Goal: Information Seeking & Learning: Find specific fact

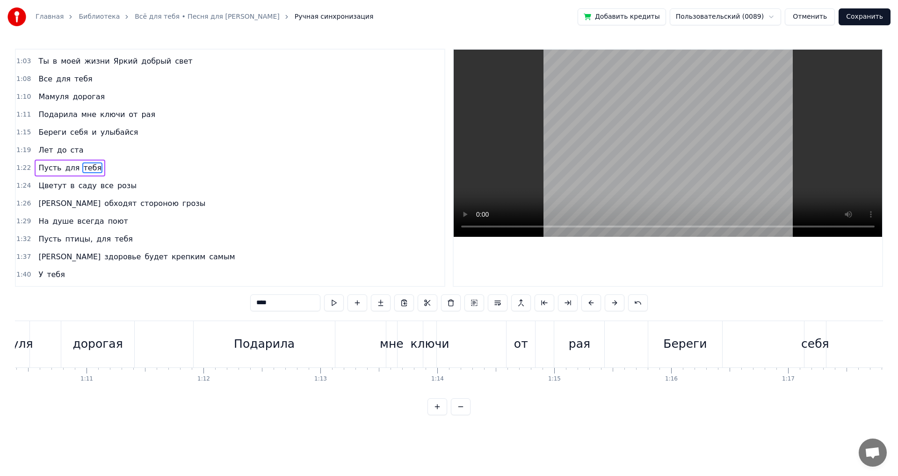
scroll to position [0, 8213]
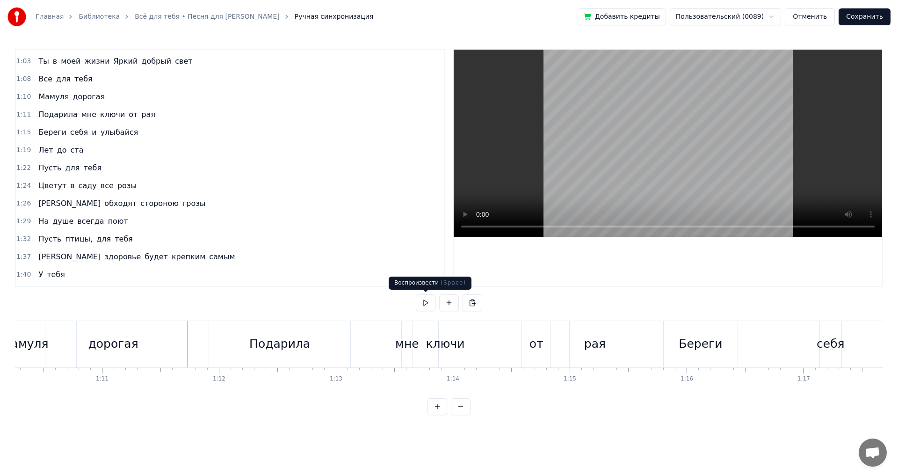
click at [419, 302] on button at bounding box center [426, 302] width 20 height 17
click at [424, 302] on button at bounding box center [426, 302] width 20 height 17
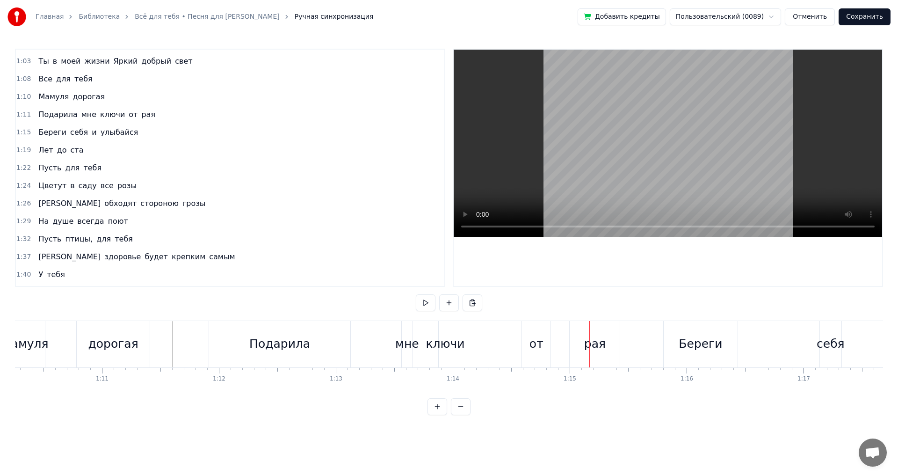
click at [402, 344] on div "мне" at bounding box center [407, 344] width 24 height 18
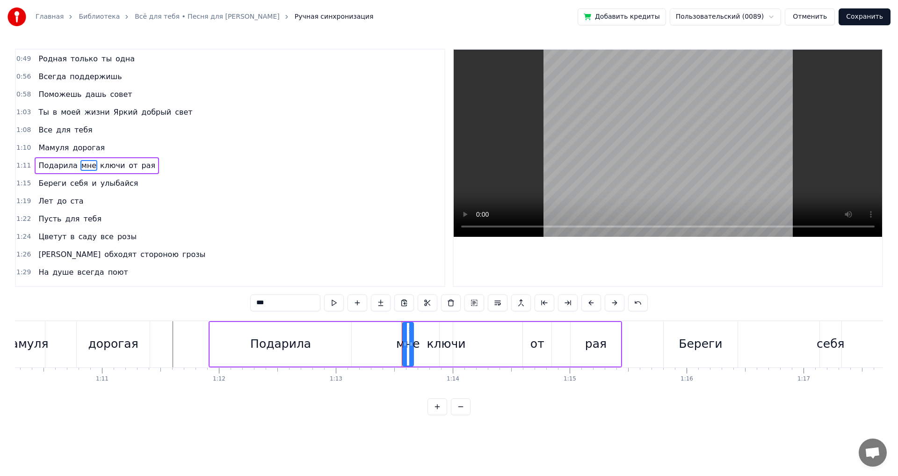
scroll to position [51, 0]
click at [435, 343] on div "ключи" at bounding box center [445, 344] width 39 height 18
type input "*****"
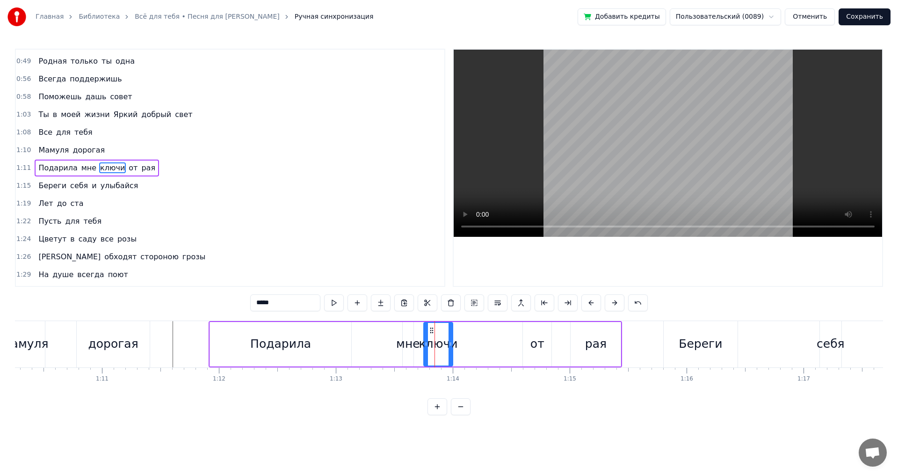
drag, startPoint x: 442, startPoint y: 345, endPoint x: 426, endPoint y: 345, distance: 16.4
click at [426, 345] on icon at bounding box center [426, 343] width 4 height 7
drag, startPoint x: 450, startPoint y: 343, endPoint x: 433, endPoint y: 343, distance: 17.3
click at [441, 343] on circle at bounding box center [441, 342] width 0 height 0
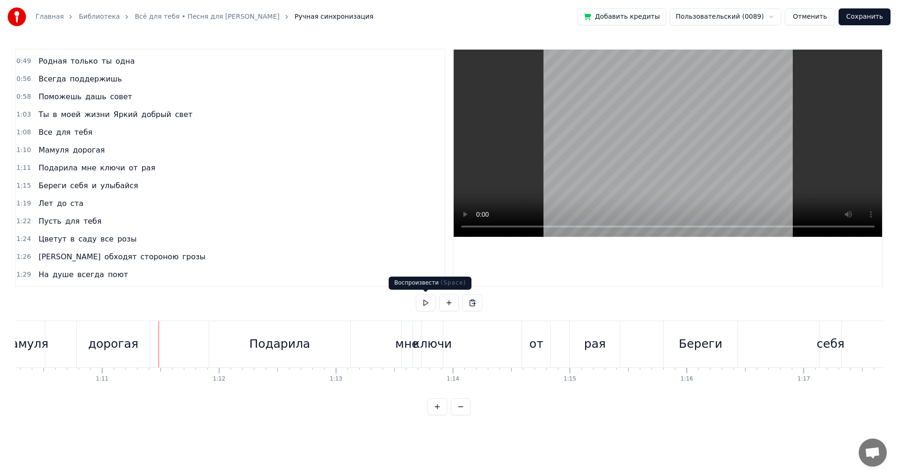
click at [423, 301] on button at bounding box center [426, 302] width 20 height 17
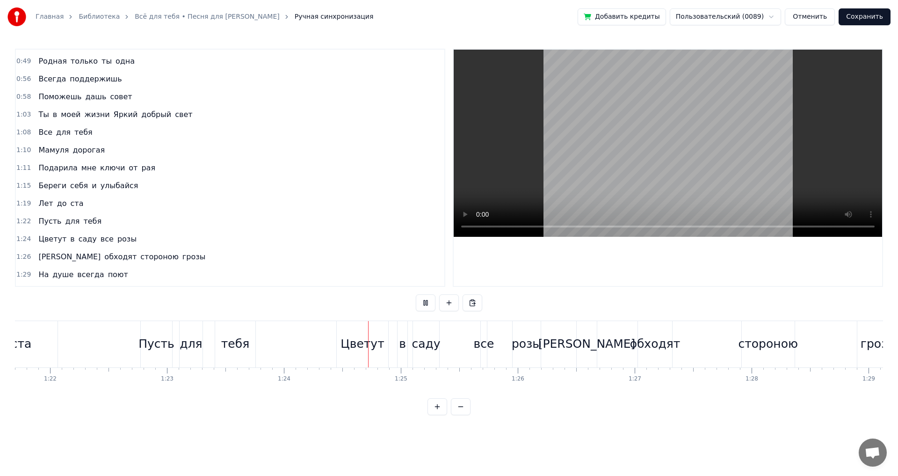
scroll to position [0, 9796]
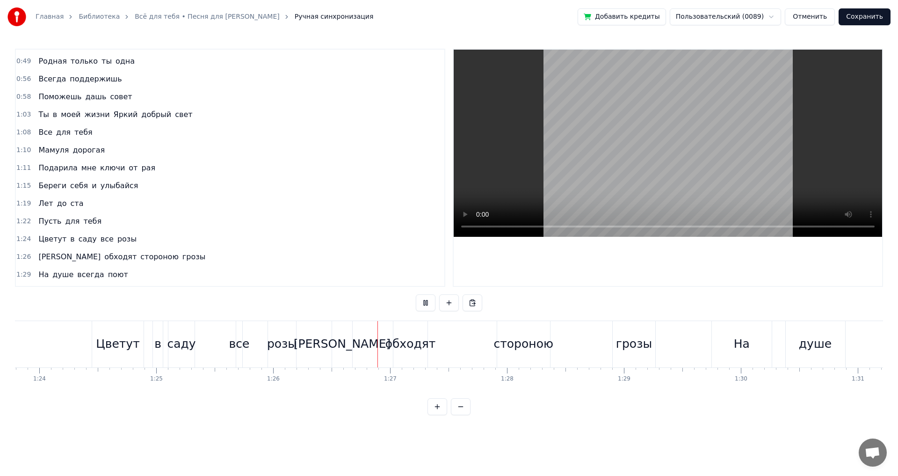
click at [423, 301] on button at bounding box center [426, 302] width 20 height 17
click at [335, 347] on div "[PERSON_NAME]" at bounding box center [342, 344] width 20 height 46
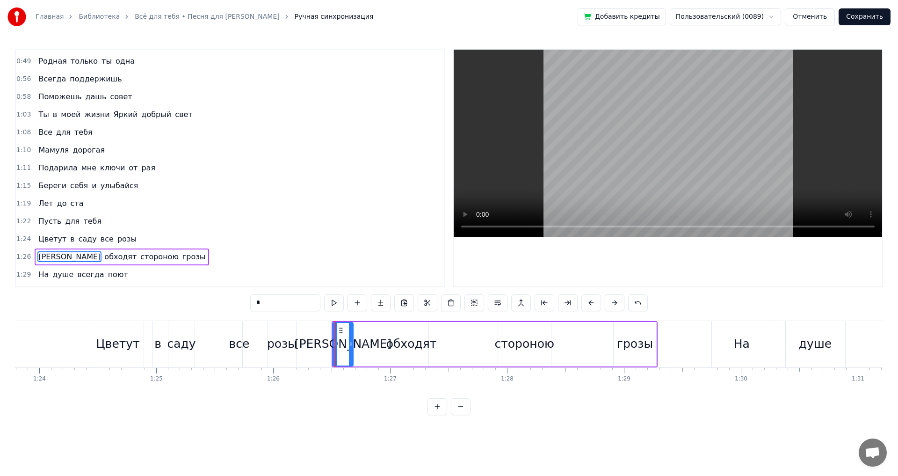
scroll to position [139, 0]
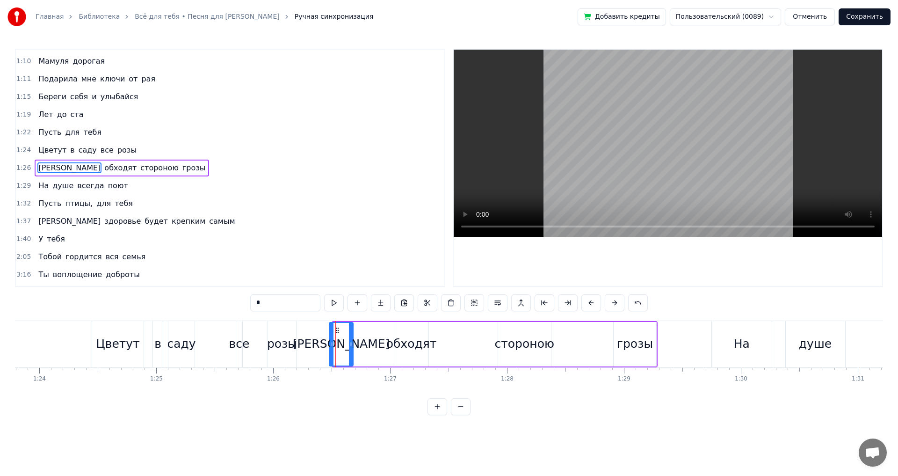
click at [330, 342] on icon at bounding box center [332, 343] width 4 height 7
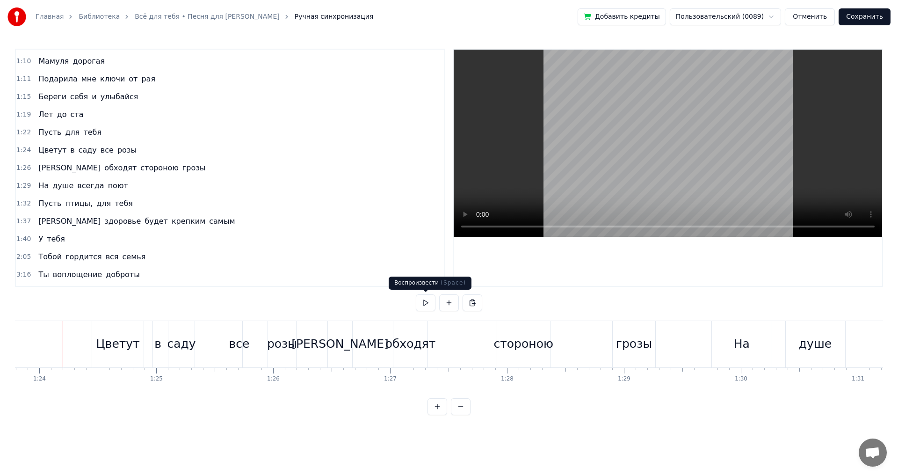
click at [424, 302] on button at bounding box center [426, 302] width 20 height 17
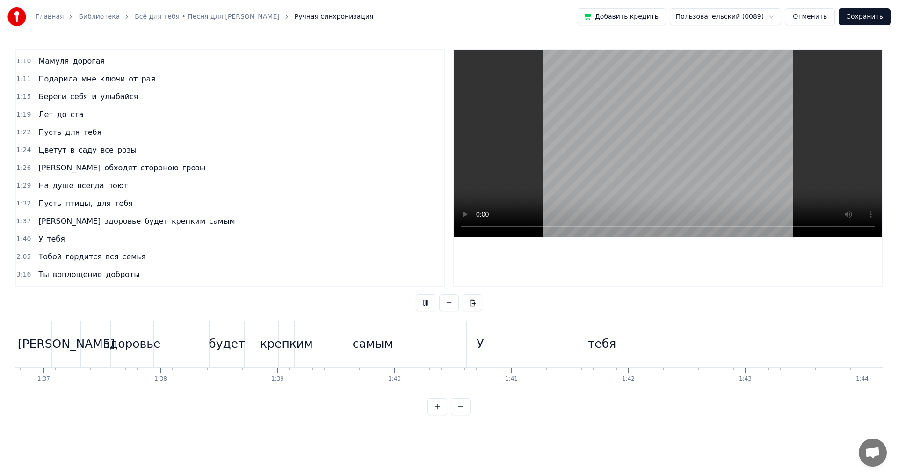
scroll to position [0, 11394]
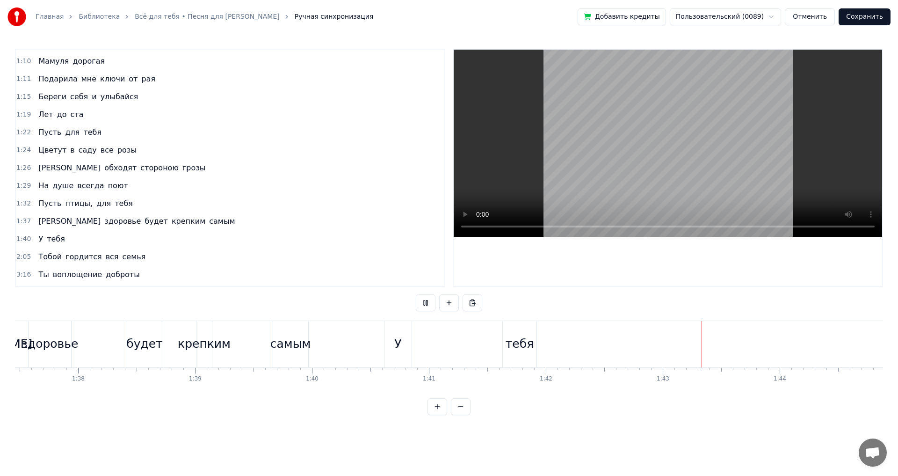
click at [424, 302] on button at bounding box center [426, 302] width 20 height 17
click at [513, 342] on div "тебя" at bounding box center [520, 344] width 28 height 18
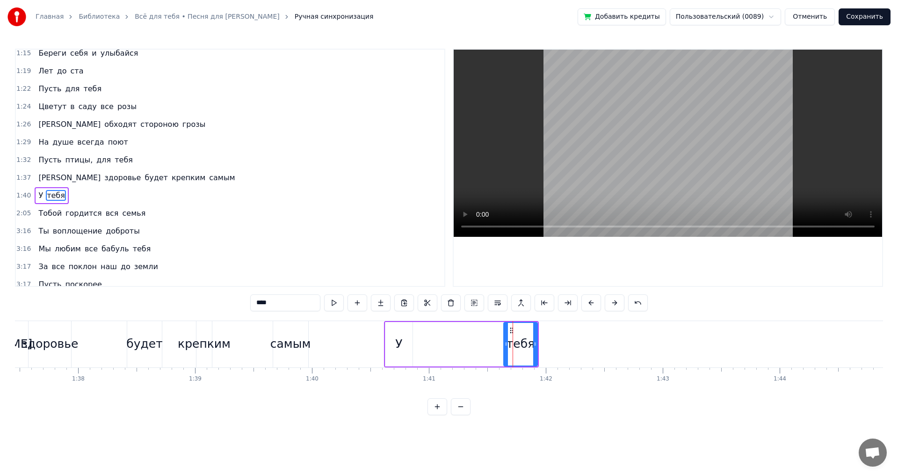
scroll to position [210, 0]
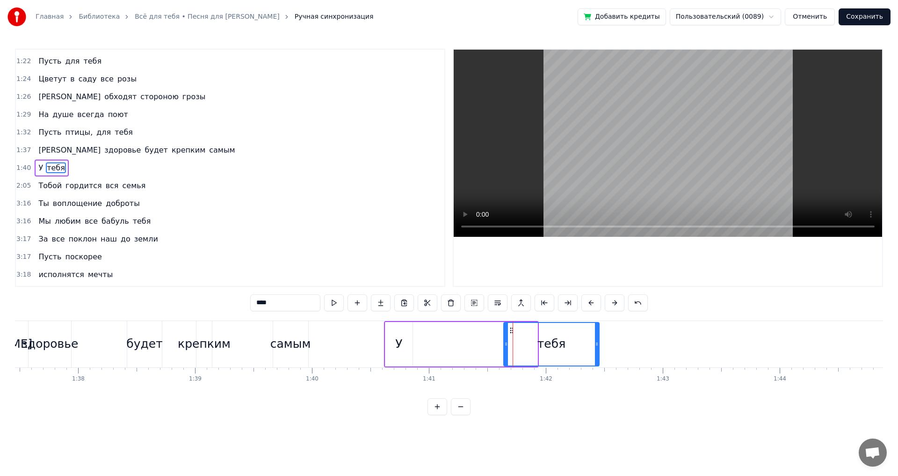
drag, startPoint x: 536, startPoint y: 344, endPoint x: 599, endPoint y: 346, distance: 62.7
click at [599, 346] on icon at bounding box center [597, 343] width 4 height 7
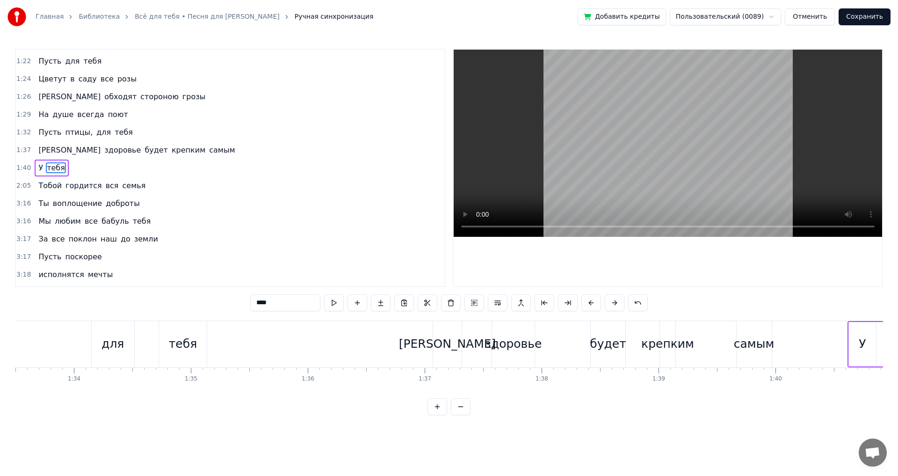
scroll to position [0, 10899]
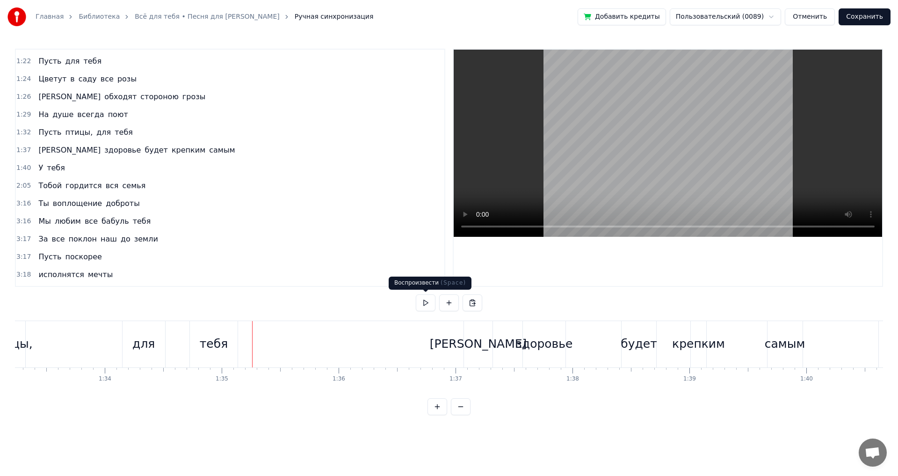
click at [424, 304] on button at bounding box center [426, 302] width 20 height 17
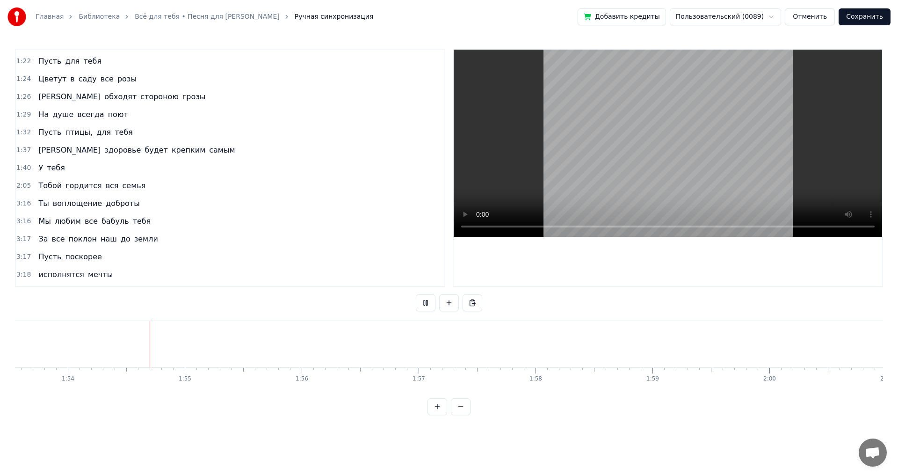
scroll to position [0, 13284]
click at [424, 302] on button at bounding box center [426, 302] width 20 height 17
click at [304, 335] on div "Тобой" at bounding box center [518, 344] width 585 height 46
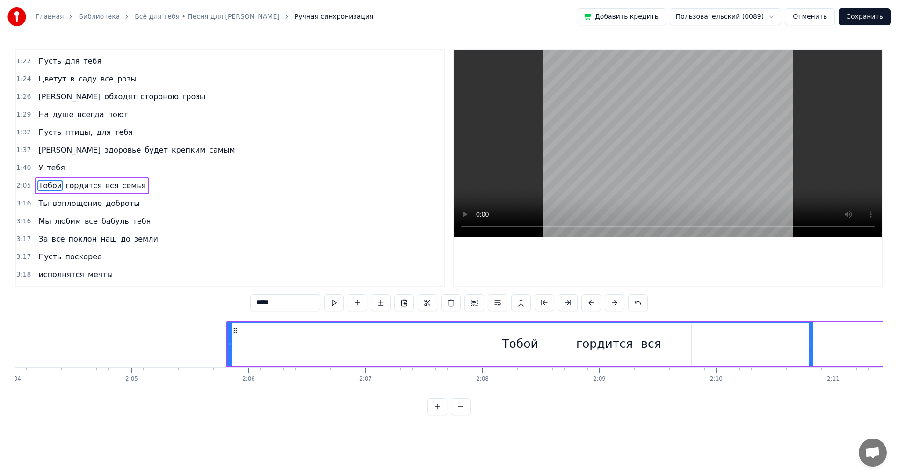
scroll to position [228, 0]
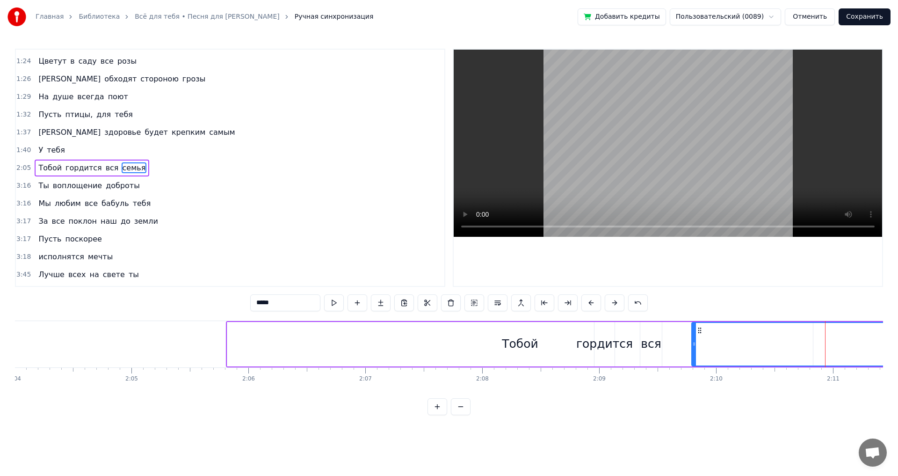
click at [237, 326] on div "Тобой" at bounding box center [519, 344] width 585 height 44
type input "*****"
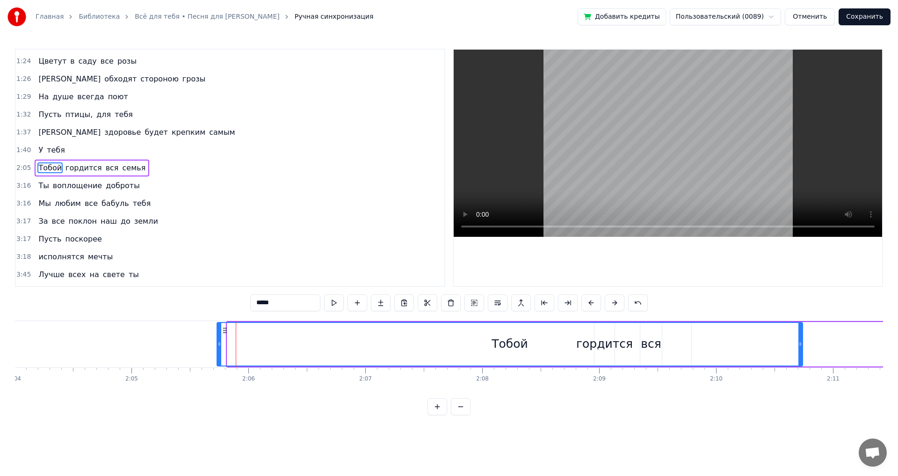
drag, startPoint x: 232, startPoint y: 329, endPoint x: 239, endPoint y: 329, distance: 7.0
click at [229, 329] on icon at bounding box center [224, 329] width 7 height 7
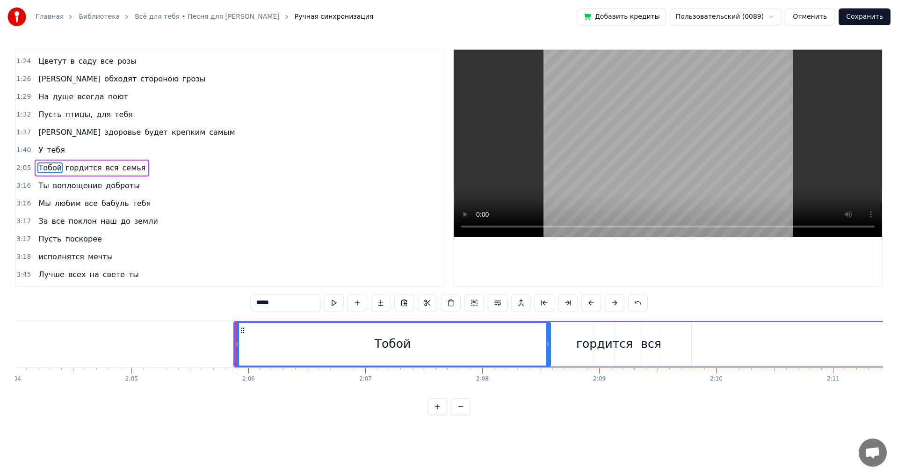
drag, startPoint x: 818, startPoint y: 345, endPoint x: 536, endPoint y: 347, distance: 282.0
click at [546, 347] on icon at bounding box center [548, 343] width 4 height 7
click at [559, 345] on div "Тобой гордится вся семья" at bounding box center [720, 344] width 974 height 46
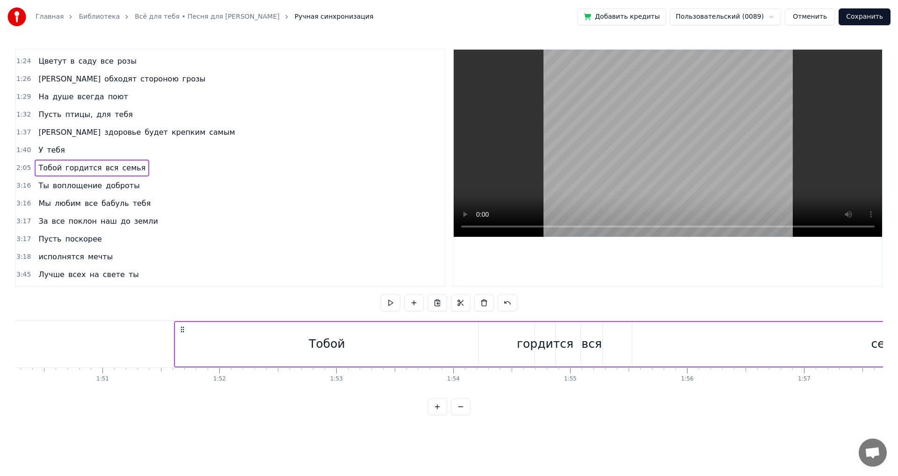
drag, startPoint x: 237, startPoint y: 329, endPoint x: 175, endPoint y: 326, distance: 61.3
click at [179, 326] on icon at bounding box center [182, 328] width 7 height 7
click at [441, 340] on div "Тобой" at bounding box center [320, 344] width 303 height 44
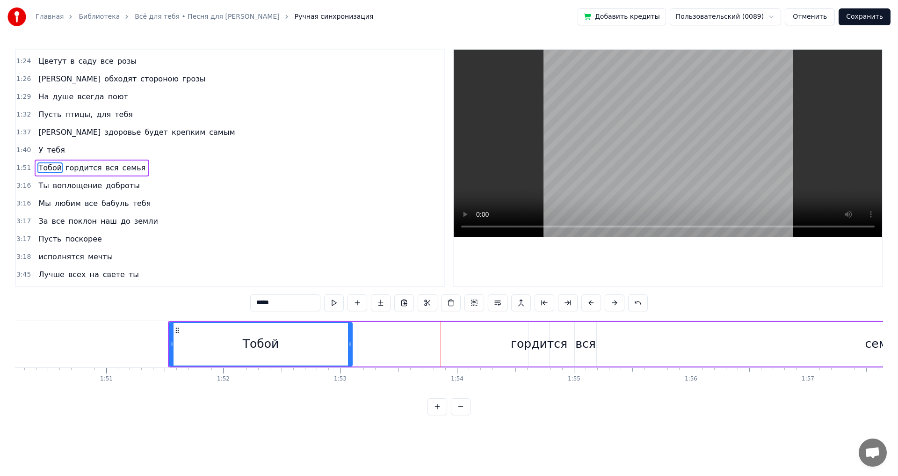
drag, startPoint x: 471, startPoint y: 346, endPoint x: 381, endPoint y: 342, distance: 90.3
click at [348, 342] on icon at bounding box center [350, 343] width 4 height 7
click at [509, 351] on div "Тобой гордится вся семья" at bounding box center [655, 344] width 974 height 46
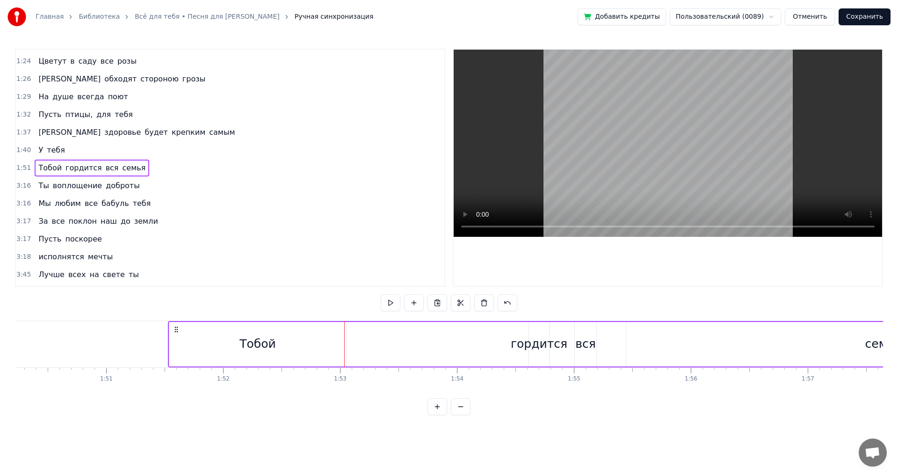
click at [547, 346] on div "гордится" at bounding box center [539, 344] width 57 height 18
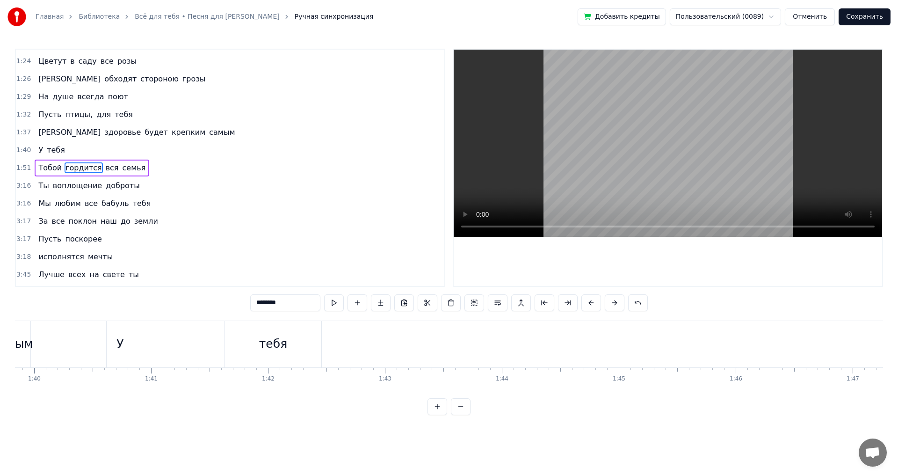
scroll to position [0, 11641]
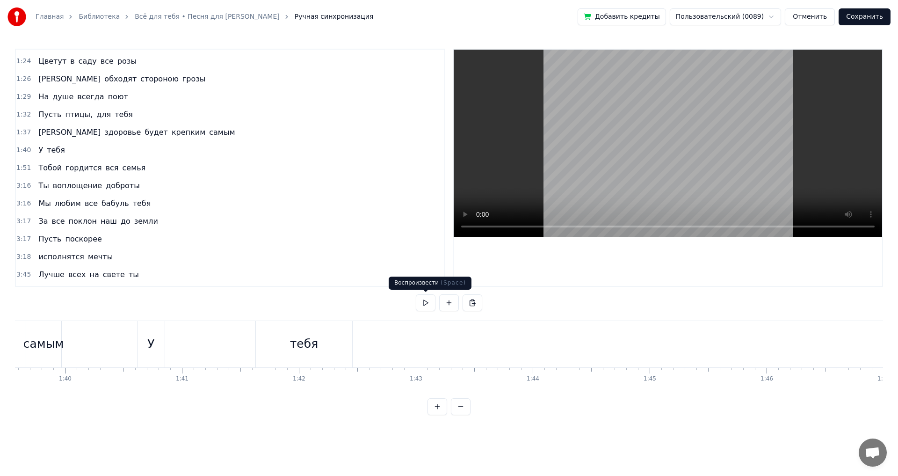
click at [420, 306] on button at bounding box center [426, 302] width 20 height 17
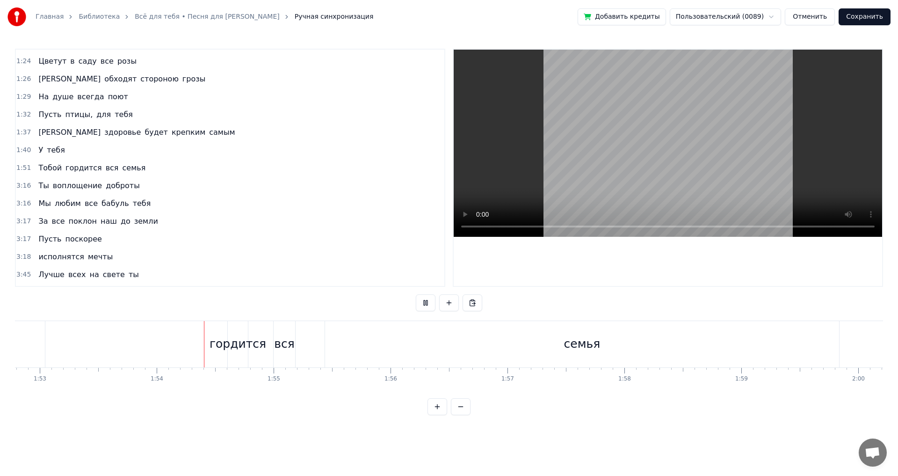
scroll to position [0, 13239]
click at [425, 303] on button at bounding box center [426, 302] width 20 height 17
click at [124, 347] on div "Тобой гордится вся семья" at bounding box center [301, 344] width 974 height 46
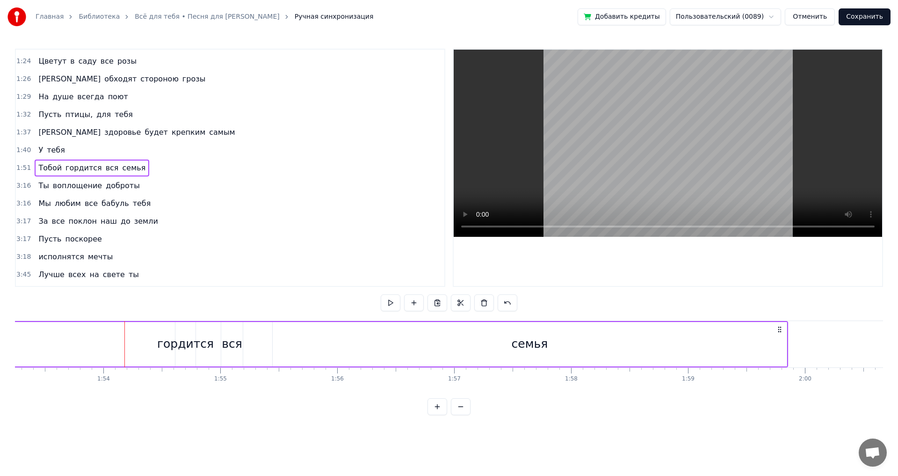
drag, startPoint x: 132, startPoint y: 338, endPoint x: 194, endPoint y: 336, distance: 61.8
click at [194, 336] on div "Тобой гордится вся семья" at bounding box center [301, 344] width 974 height 46
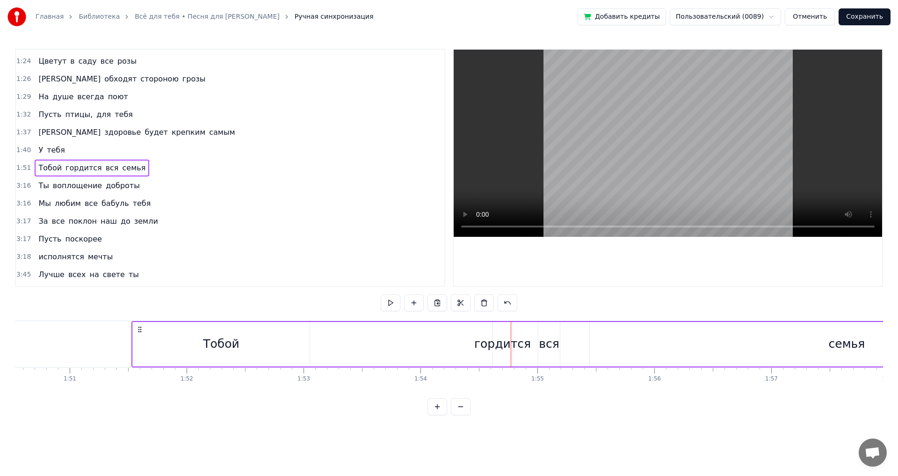
scroll to position [0, 12845]
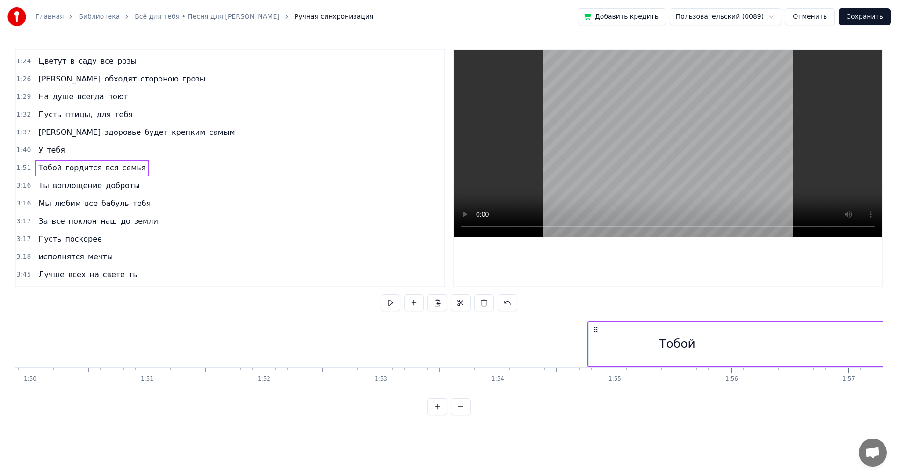
drag, startPoint x: 216, startPoint y: 328, endPoint x: 594, endPoint y: 330, distance: 378.8
click at [594, 330] on icon at bounding box center [595, 328] width 7 height 7
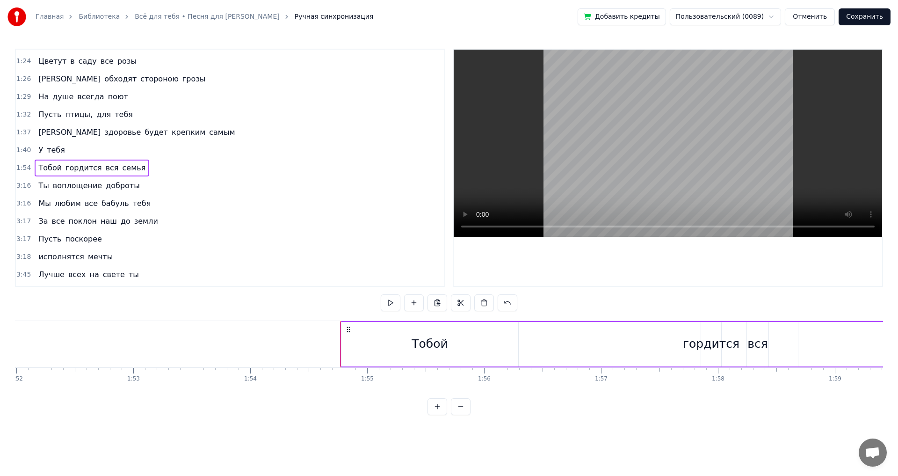
scroll to position [0, 13123]
click at [426, 347] on div "Тобой" at bounding box center [399, 344] width 177 height 44
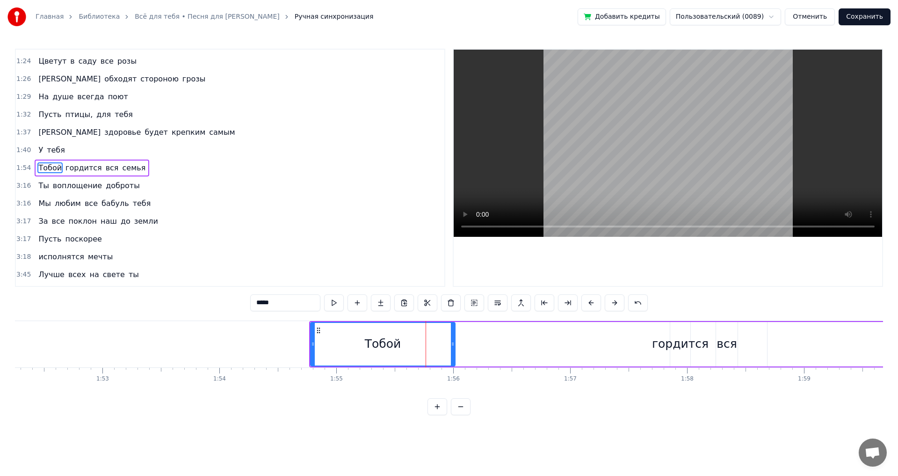
drag, startPoint x: 485, startPoint y: 343, endPoint x: 480, endPoint y: 347, distance: 6.0
click at [451, 340] on icon at bounding box center [453, 343] width 4 height 7
click at [680, 346] on div "гордится" at bounding box center [680, 344] width 57 height 18
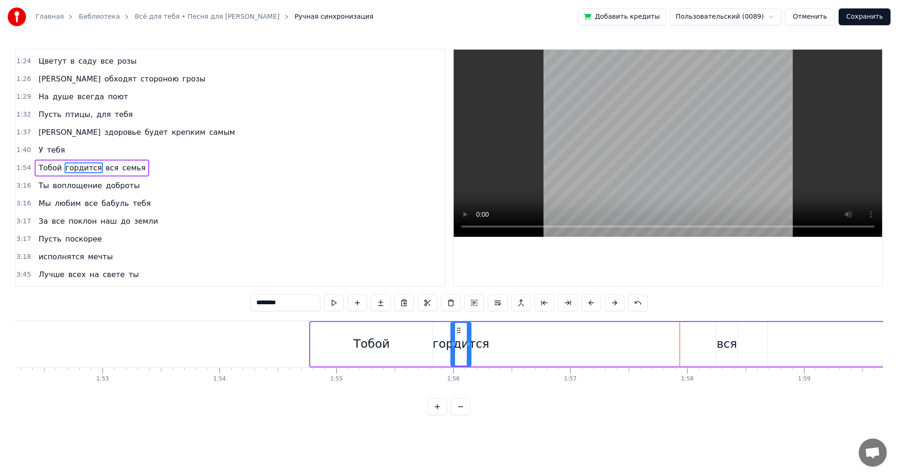
drag, startPoint x: 676, startPoint y: 329, endPoint x: 455, endPoint y: 326, distance: 220.3
click at [455, 326] on icon at bounding box center [458, 329] width 7 height 7
click at [727, 333] on div "вся" at bounding box center [727, 344] width 22 height 44
drag, startPoint x: 724, startPoint y: 328, endPoint x: 527, endPoint y: 332, distance: 197.4
click at [527, 332] on icon at bounding box center [527, 329] width 7 height 7
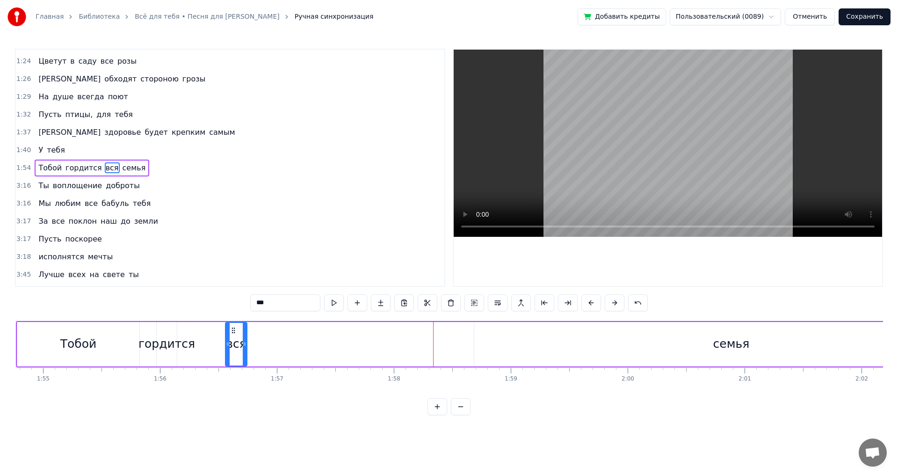
scroll to position [0, 13432]
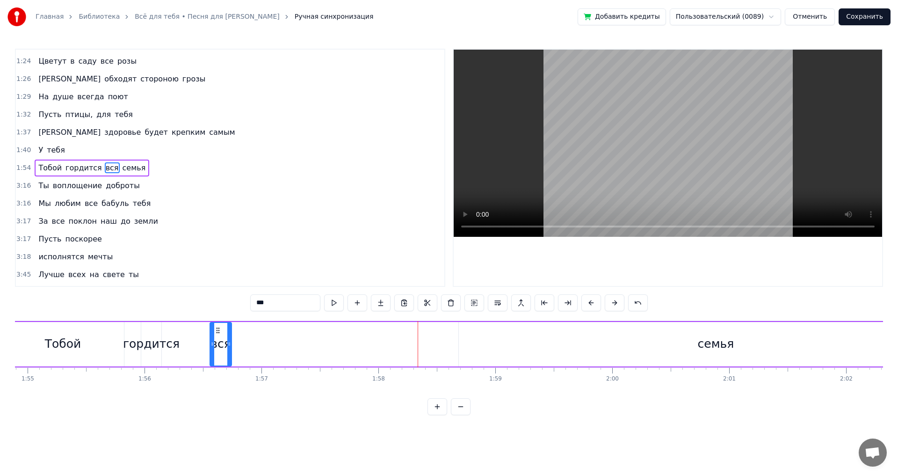
click at [725, 336] on div "семья" at bounding box center [716, 344] width 36 height 18
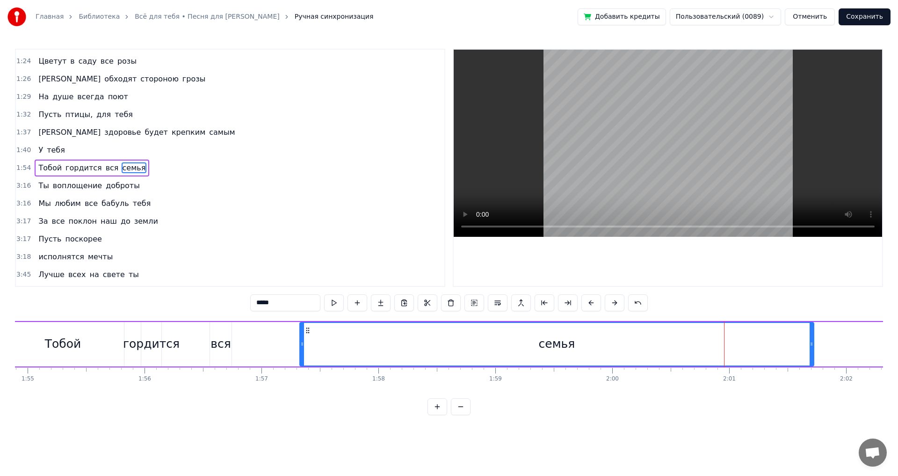
drag, startPoint x: 464, startPoint y: 328, endPoint x: 305, endPoint y: 329, distance: 159.0
click at [305, 329] on icon at bounding box center [307, 329] width 7 height 7
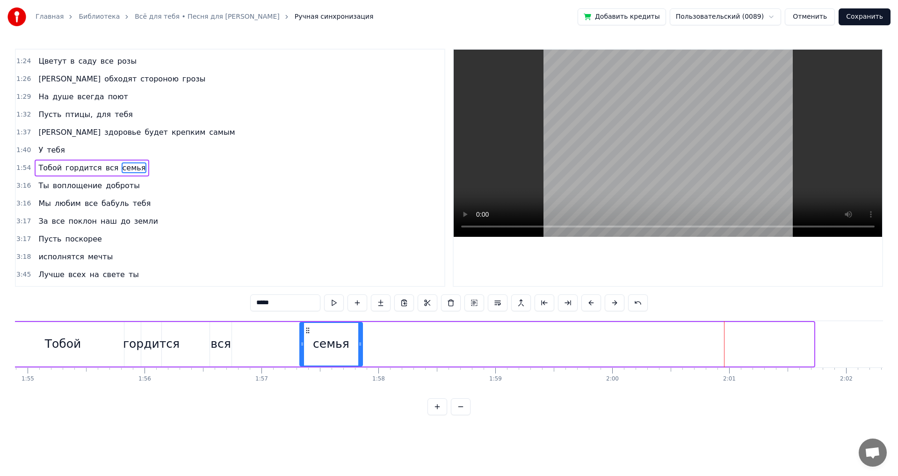
drag, startPoint x: 812, startPoint y: 345, endPoint x: 361, endPoint y: 345, distance: 451.3
click at [361, 345] on circle at bounding box center [361, 345] width 0 height 0
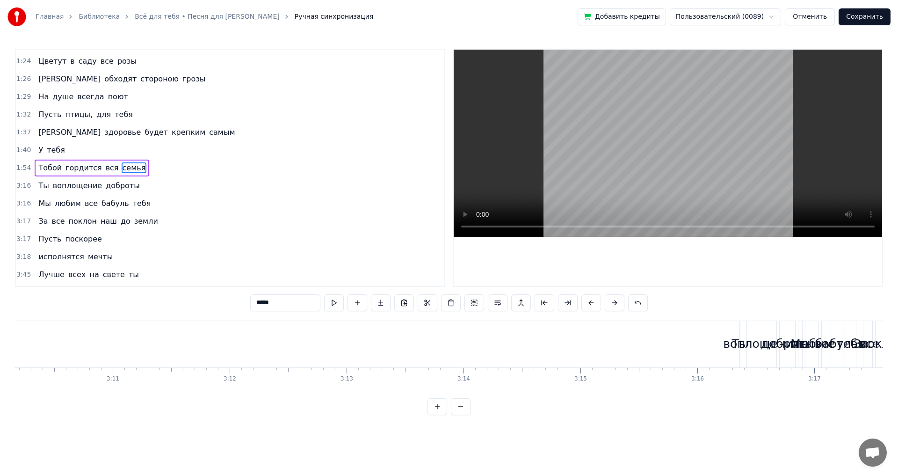
scroll to position [0, 22294]
click at [672, 341] on div "воплощение" at bounding box center [699, 344] width 77 height 18
type input "**********"
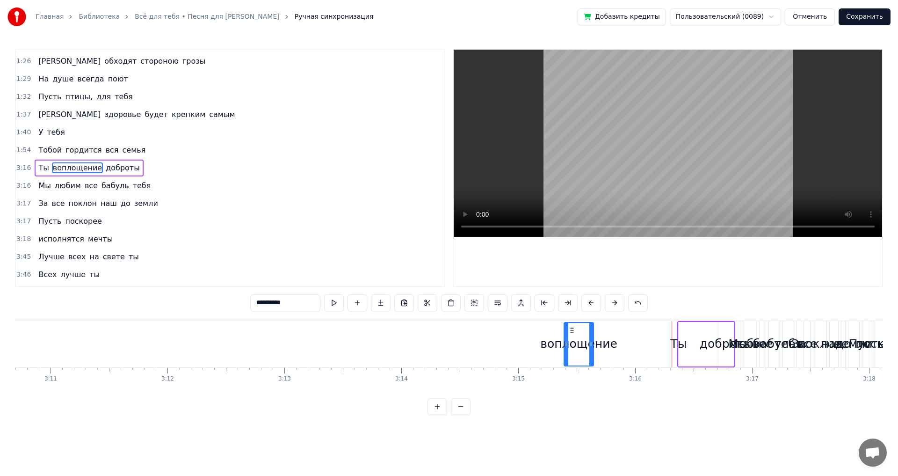
drag, startPoint x: 694, startPoint y: 329, endPoint x: 572, endPoint y: 316, distance: 122.3
click at [572, 316] on div "0:28 На свете всех дороже ты 0:35 Родная мамочка моя 0:41 За все так благодарна…" at bounding box center [449, 232] width 868 height 366
click at [687, 334] on div "воплощение Ты доброты" at bounding box center [706, 344] width 58 height 46
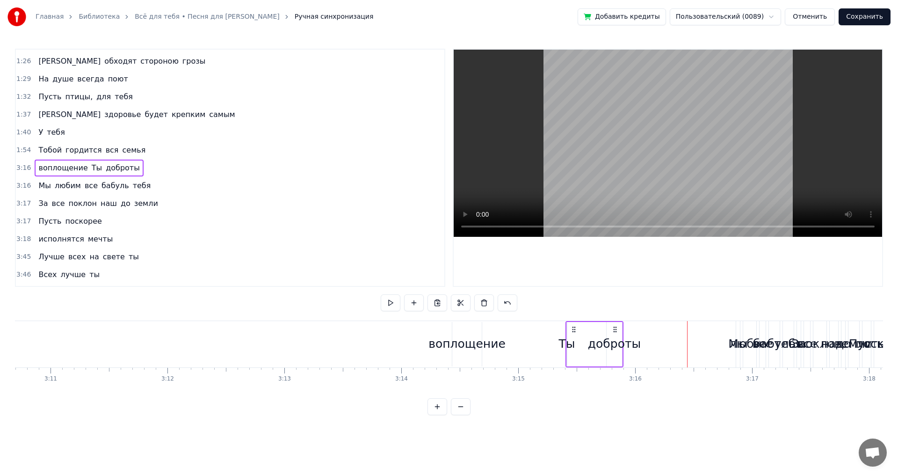
drag, startPoint x: 686, startPoint y: 328, endPoint x: 551, endPoint y: 328, distance: 135.1
click at [570, 326] on icon at bounding box center [573, 328] width 7 height 7
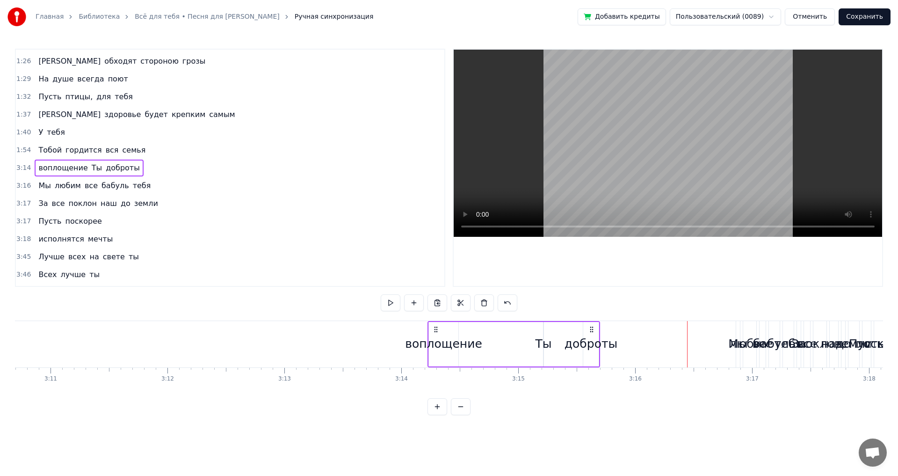
click at [576, 346] on div "доброты" at bounding box center [590, 344] width 53 height 18
click at [542, 337] on div "Ты" at bounding box center [543, 344] width 16 height 18
click at [441, 342] on div "воплощение" at bounding box center [443, 344] width 77 height 18
type input "**********"
drag, startPoint x: 444, startPoint y: 337, endPoint x: 491, endPoint y: 338, distance: 47.3
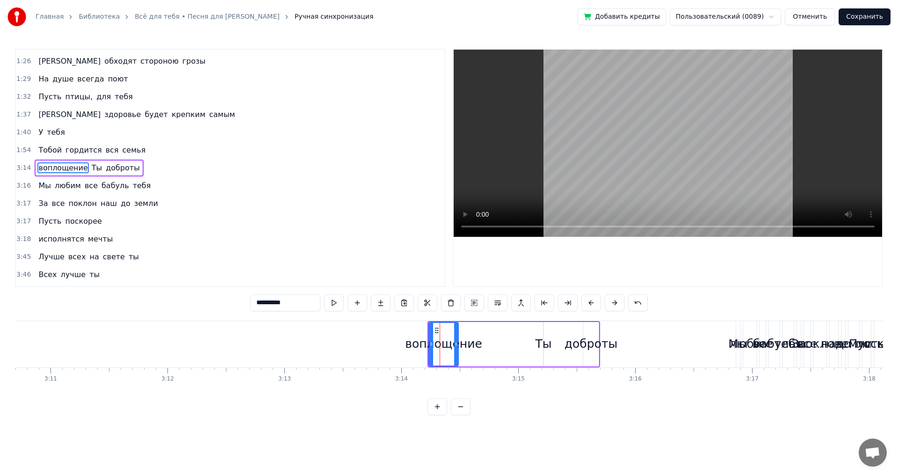
click at [491, 338] on div "воплощение Ты доброты" at bounding box center [513, 344] width 173 height 46
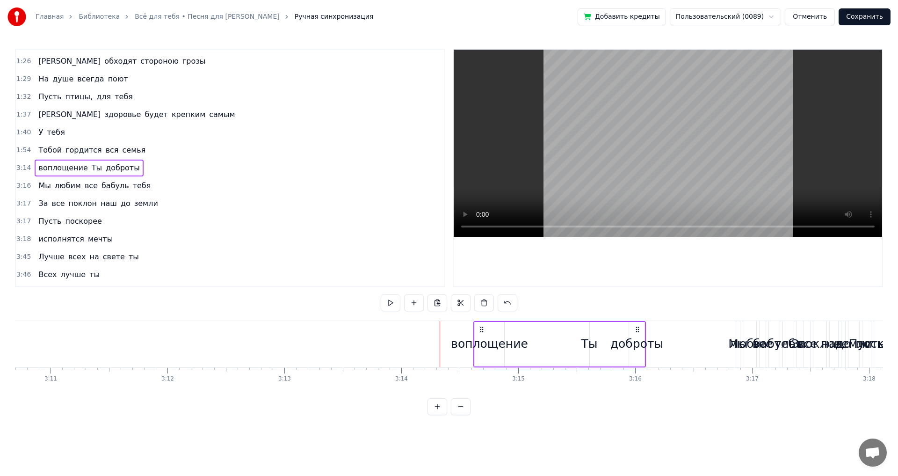
drag, startPoint x: 437, startPoint y: 328, endPoint x: 484, endPoint y: 332, distance: 47.0
click at [484, 332] on icon at bounding box center [481, 328] width 7 height 7
click at [484, 333] on div "воплощение" at bounding box center [490, 344] width 29 height 44
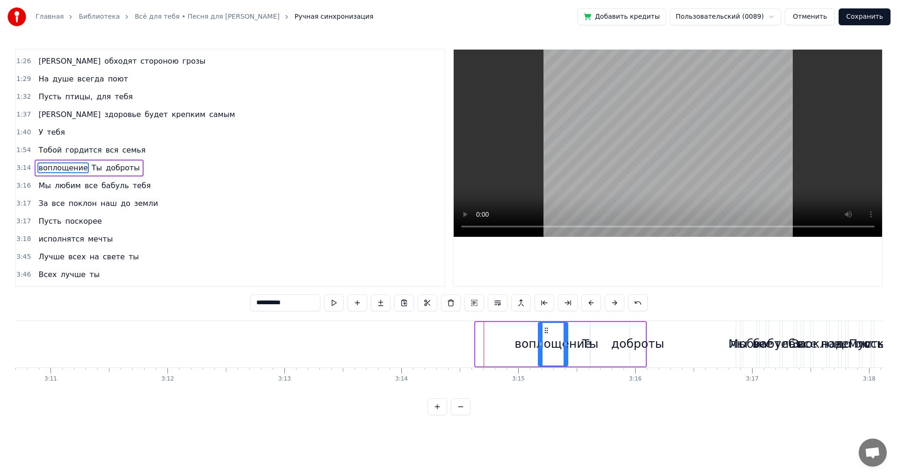
drag, startPoint x: 482, startPoint y: 332, endPoint x: 566, endPoint y: 341, distance: 84.7
click at [548, 339] on div "воплощение" at bounding box center [553, 344] width 29 height 43
click at [591, 333] on div "Ты" at bounding box center [590, 344] width 1 height 44
type input "**"
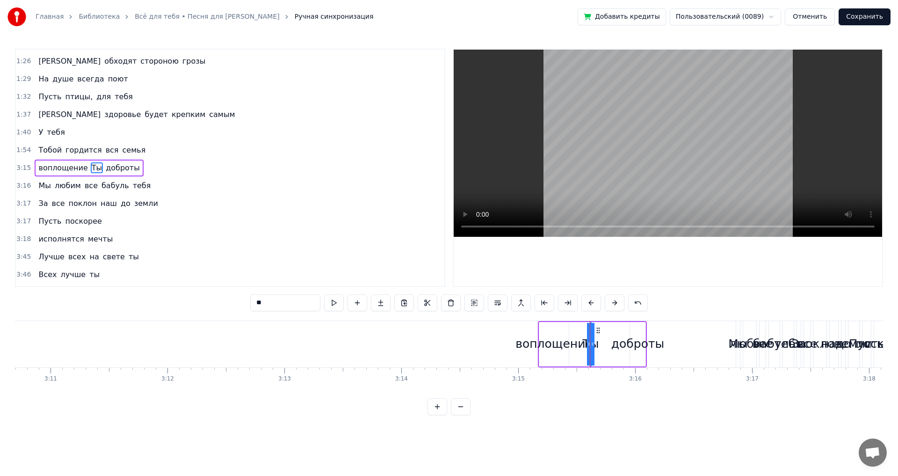
click at [590, 332] on div at bounding box center [590, 344] width 0 height 46
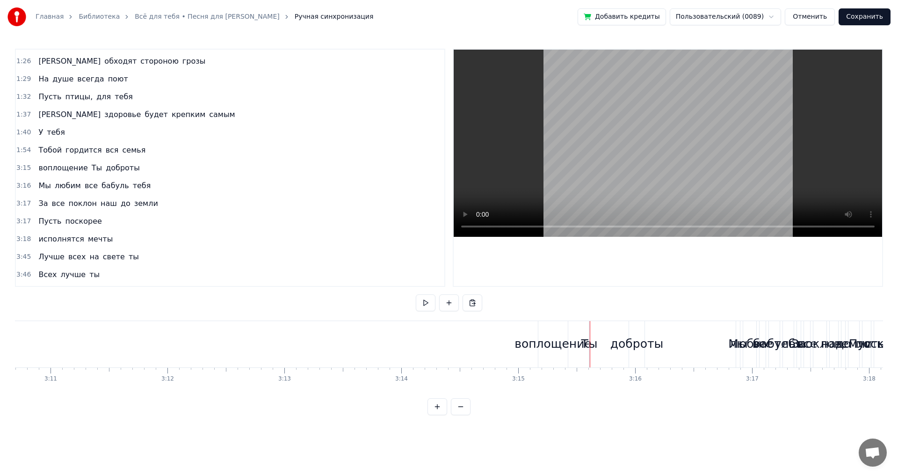
click at [590, 332] on div "воплощение Ты доброты" at bounding box center [592, 344] width 109 height 46
drag, startPoint x: 592, startPoint y: 331, endPoint x: 585, endPoint y: 328, distance: 7.1
click at [591, 331] on div "воплощение Ты доброты" at bounding box center [592, 344] width 109 height 46
click at [585, 328] on div "воплощение Ты доброты" at bounding box center [592, 344] width 109 height 46
click at [589, 334] on div "воплощение Ты доброты" at bounding box center [592, 344] width 109 height 46
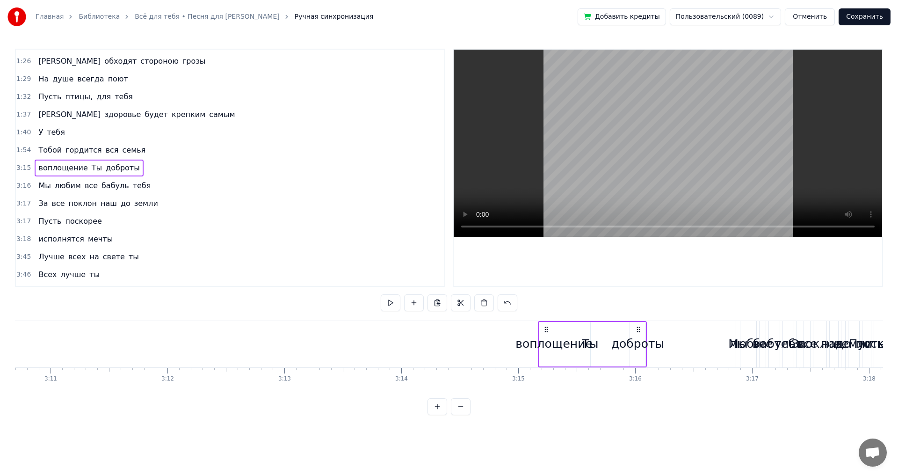
click at [590, 330] on div at bounding box center [590, 344] width 0 height 46
click at [595, 329] on div "воплощение Ты доброты" at bounding box center [592, 344] width 109 height 46
click at [595, 347] on div "Ты" at bounding box center [590, 344] width 16 height 18
drag, startPoint x: 597, startPoint y: 330, endPoint x: 548, endPoint y: 330, distance: 48.6
click at [548, 330] on circle at bounding box center [548, 330] width 0 height 0
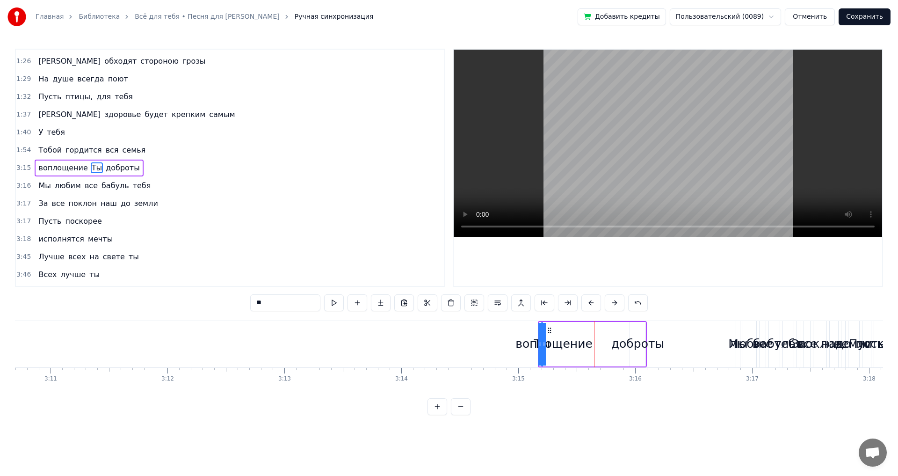
drag, startPoint x: 545, startPoint y: 345, endPoint x: 556, endPoint y: 344, distance: 10.8
click at [556, 344] on div "воплощение Ты доброты" at bounding box center [592, 344] width 109 height 46
click at [584, 346] on div "воплощение" at bounding box center [553, 344] width 77 height 18
drag, startPoint x: 578, startPoint y: 341, endPoint x: 589, endPoint y: 341, distance: 10.3
click at [589, 341] on div "воплощение Ты доброты" at bounding box center [592, 344] width 109 height 46
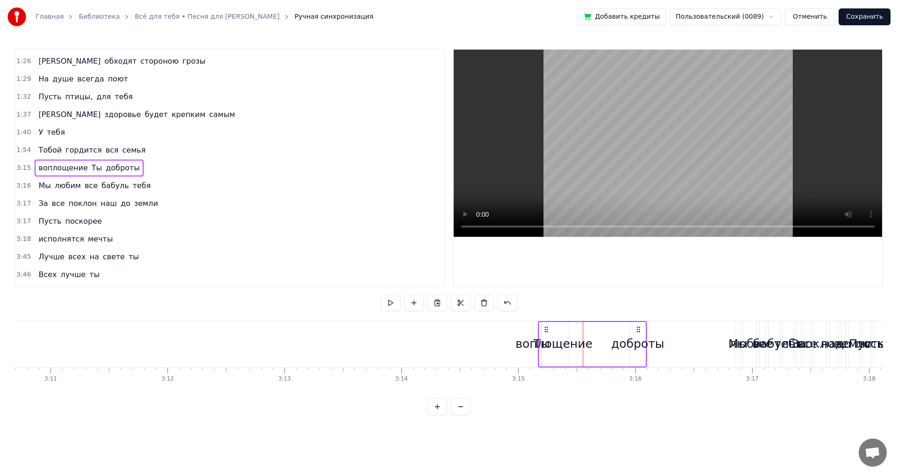
drag, startPoint x: 550, startPoint y: 340, endPoint x: 566, endPoint y: 340, distance: 15.9
click at [566, 340] on div "воплощение" at bounding box center [553, 344] width 77 height 18
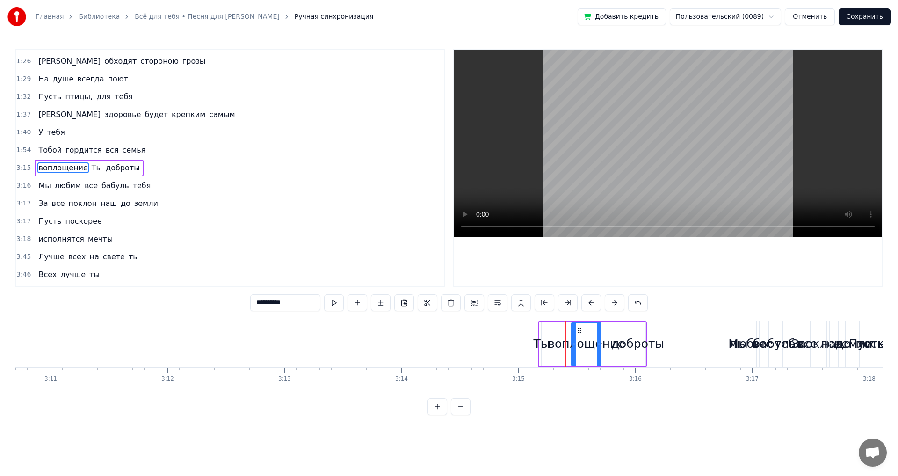
drag, startPoint x: 547, startPoint y: 330, endPoint x: 579, endPoint y: 333, distance: 32.4
click at [542, 334] on div "Ты" at bounding box center [541, 344] width 1 height 44
type input "**"
drag, startPoint x: 543, startPoint y: 332, endPoint x: 551, endPoint y: 333, distance: 7.6
click at [542, 332] on div "Ты" at bounding box center [542, 344] width 0 height 43
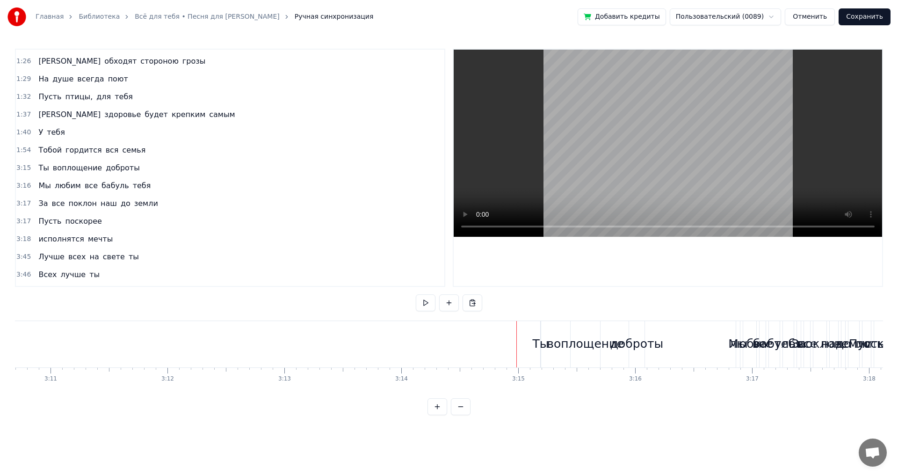
click at [540, 344] on div "Ты" at bounding box center [541, 344] width 16 height 18
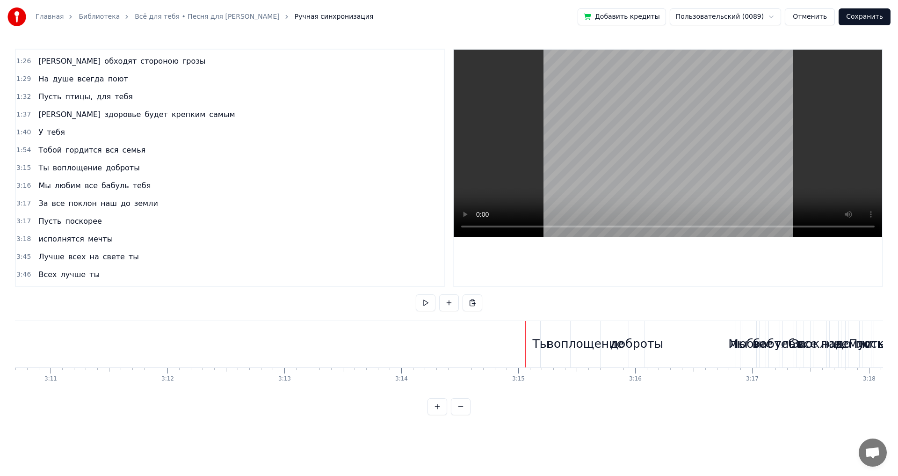
click at [542, 346] on div "Ты" at bounding box center [541, 344] width 16 height 18
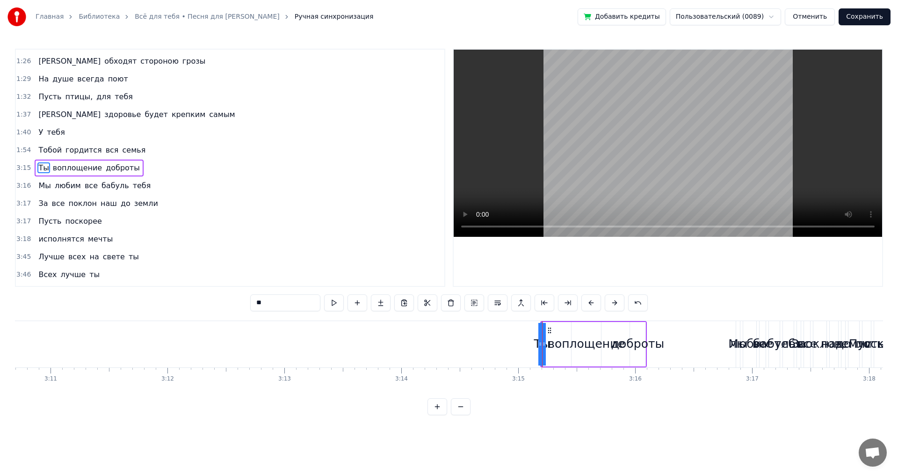
drag, startPoint x: 543, startPoint y: 345, endPoint x: 552, endPoint y: 345, distance: 9.4
click at [552, 345] on div "Ты воплощение доброты" at bounding box center [593, 344] width 107 height 46
click at [541, 345] on div "Ты" at bounding box center [542, 344] width 16 height 18
drag, startPoint x: 538, startPoint y: 345, endPoint x: 557, endPoint y: 344, distance: 18.7
click at [557, 344] on icon at bounding box center [557, 343] width 4 height 7
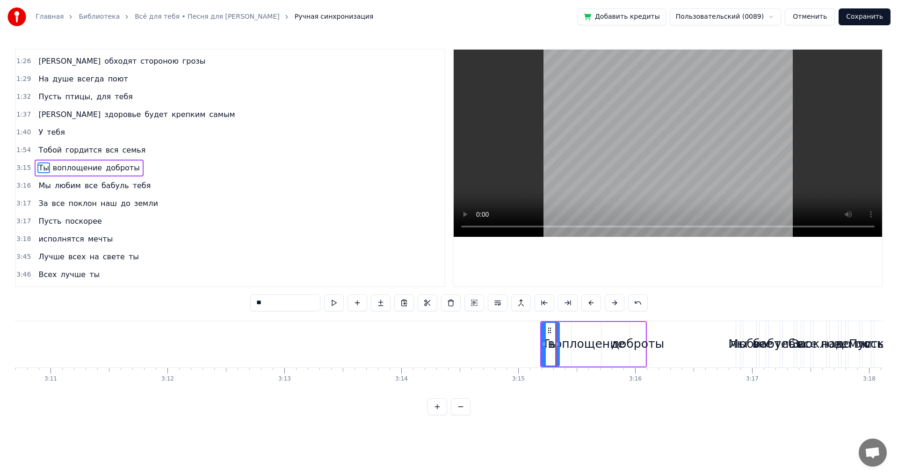
drag, startPoint x: 590, startPoint y: 333, endPoint x: 595, endPoint y: 334, distance: 5.7
click at [595, 334] on div "воплощение" at bounding box center [585, 344] width 29 height 44
type input "**********"
click at [628, 334] on div "Ты воплощение доброты" at bounding box center [593, 344] width 107 height 46
click at [634, 334] on div "доброты" at bounding box center [637, 344] width 15 height 44
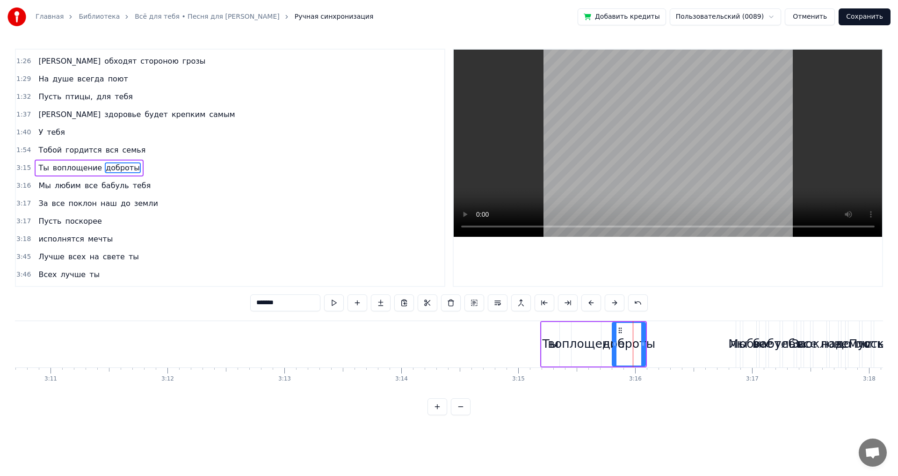
drag, startPoint x: 633, startPoint y: 339, endPoint x: 615, endPoint y: 340, distance: 17.8
click at [615, 340] on div at bounding box center [615, 344] width 4 height 43
click at [543, 347] on div "Ты" at bounding box center [550, 344] width 16 height 18
type input "**"
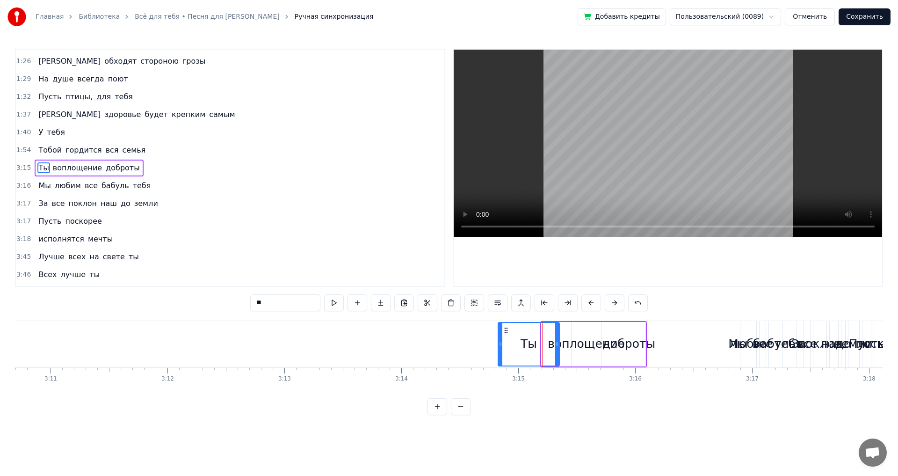
drag, startPoint x: 543, startPoint y: 345, endPoint x: 492, endPoint y: 339, distance: 51.2
click at [498, 339] on div at bounding box center [500, 344] width 4 height 43
click at [564, 332] on div "Ты воплощение доброты" at bounding box center [566, 344] width 159 height 46
click at [541, 335] on div "Ты" at bounding box center [524, 344] width 71 height 44
drag, startPoint x: 556, startPoint y: 340, endPoint x: 539, endPoint y: 345, distance: 17.9
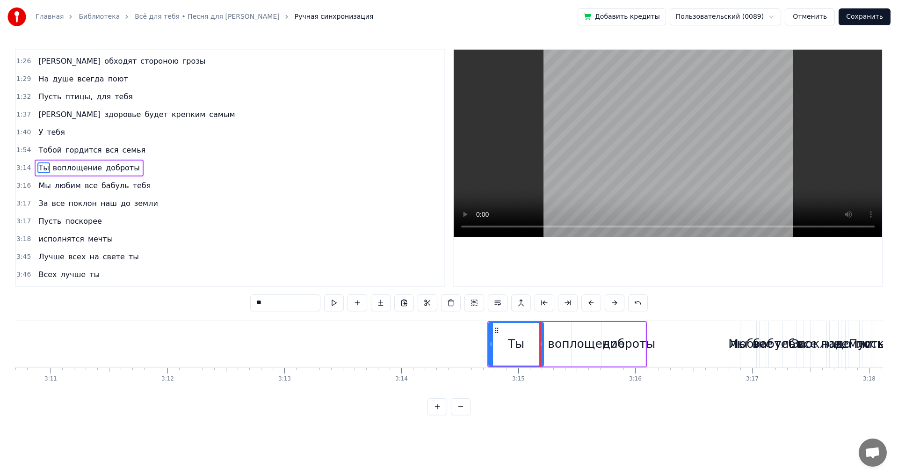
click at [539, 345] on icon at bounding box center [541, 343] width 4 height 7
click at [549, 347] on div "Ты воплощение доброты" at bounding box center [566, 344] width 159 height 46
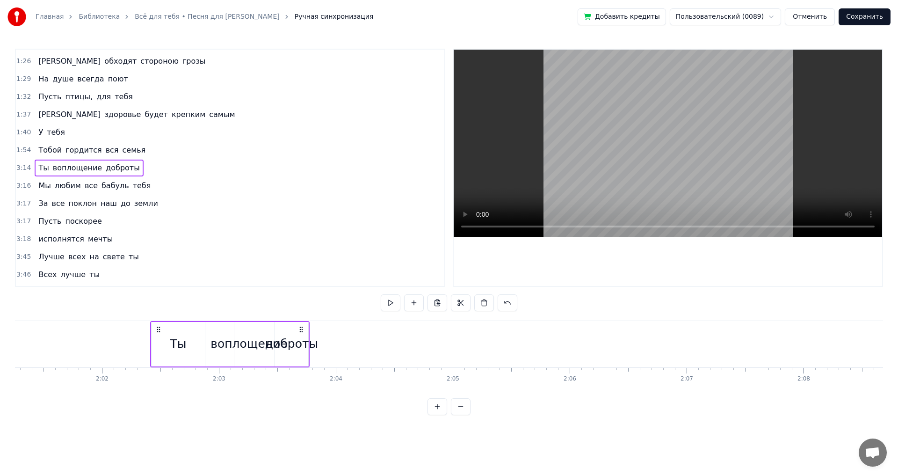
drag, startPoint x: 495, startPoint y: 328, endPoint x: 128, endPoint y: 342, distance: 367.4
click at [150, 342] on div "Ты воплощение доброты" at bounding box center [229, 344] width 159 height 46
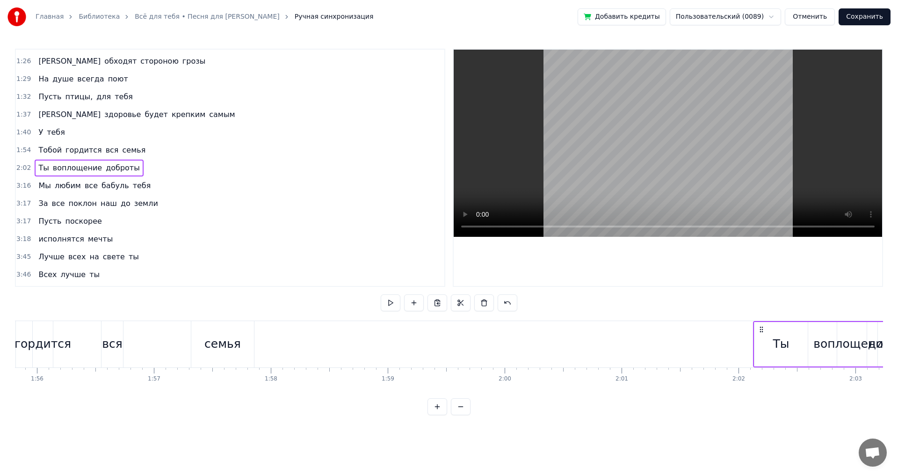
scroll to position [0, 13555]
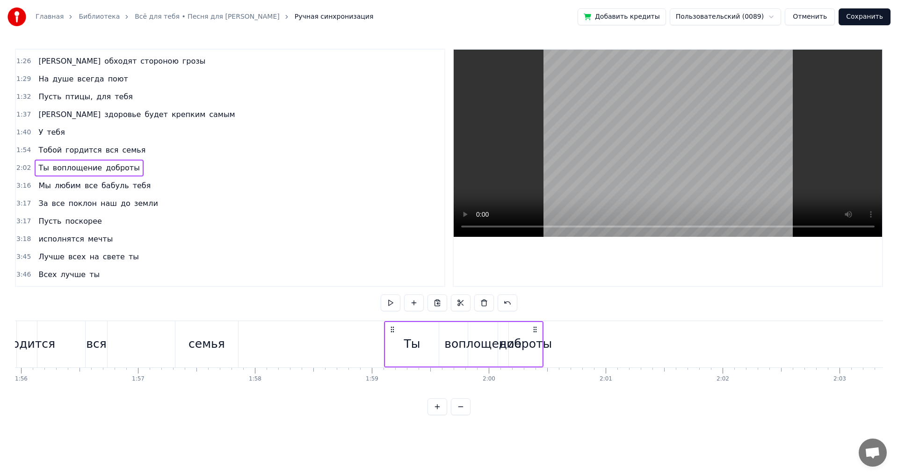
drag, startPoint x: 744, startPoint y: 330, endPoint x: 386, endPoint y: 341, distance: 358.4
click at [389, 332] on icon at bounding box center [392, 328] width 7 height 7
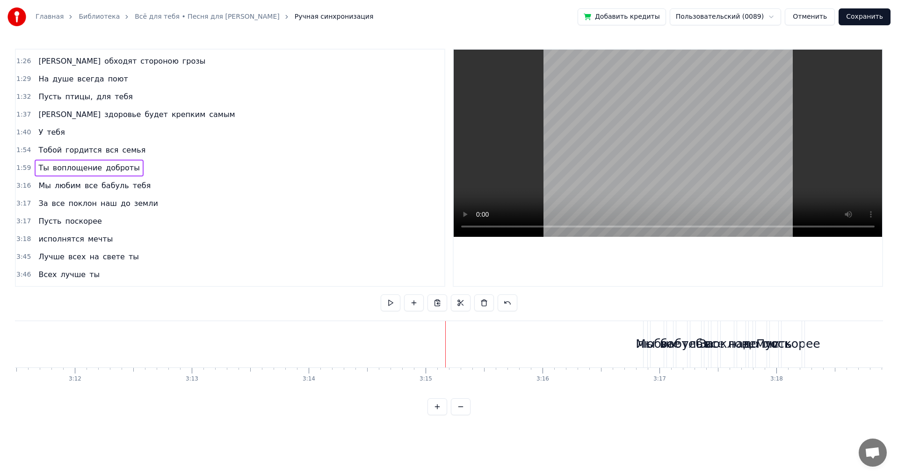
scroll to position [0, 22355]
click at [670, 345] on div "любим" at bounding box center [688, 344] width 41 height 18
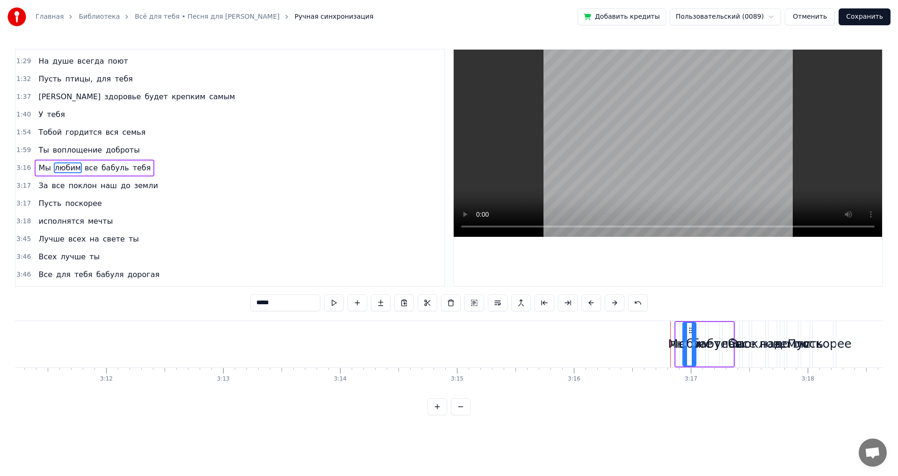
click at [679, 326] on div "Мы" at bounding box center [677, 344] width 5 height 44
type input "**"
click at [698, 325] on div "Мы любим все бабуль тебя" at bounding box center [704, 344] width 60 height 46
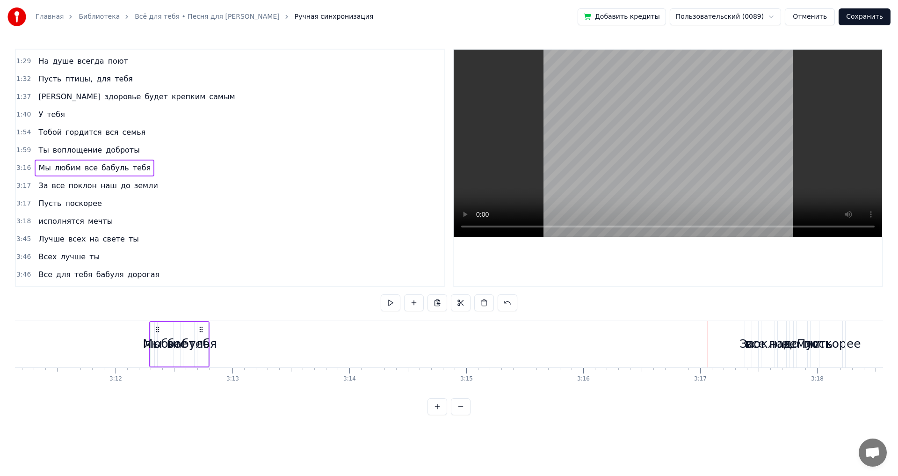
drag, startPoint x: 682, startPoint y: 327, endPoint x: 160, endPoint y: 332, distance: 522.4
click at [160, 332] on icon at bounding box center [157, 328] width 7 height 7
click at [751, 329] on div "За" at bounding box center [753, 344] width 4 height 46
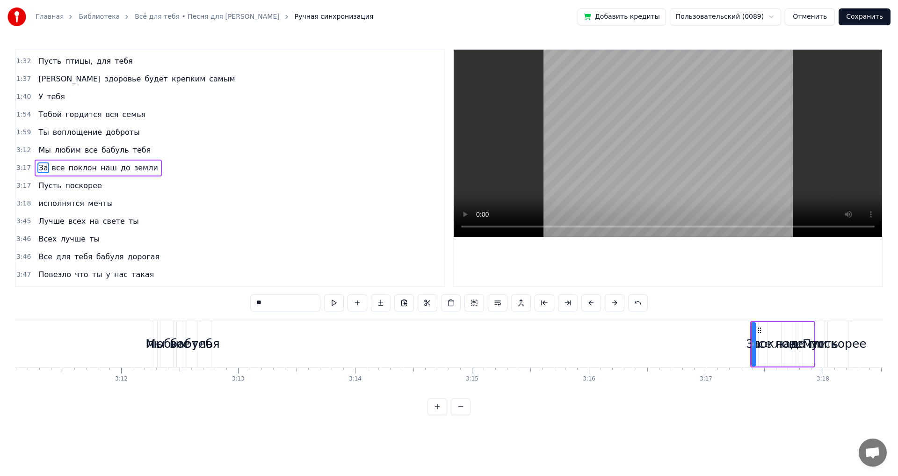
click at [764, 329] on div "все" at bounding box center [761, 344] width 6 height 44
click at [758, 329] on div "все" at bounding box center [761, 344] width 7 height 44
click at [775, 329] on div "поклон" at bounding box center [774, 344] width 13 height 44
type input "******"
click at [782, 330] on div "За все поклон наш до земли" at bounding box center [782, 344] width 65 height 46
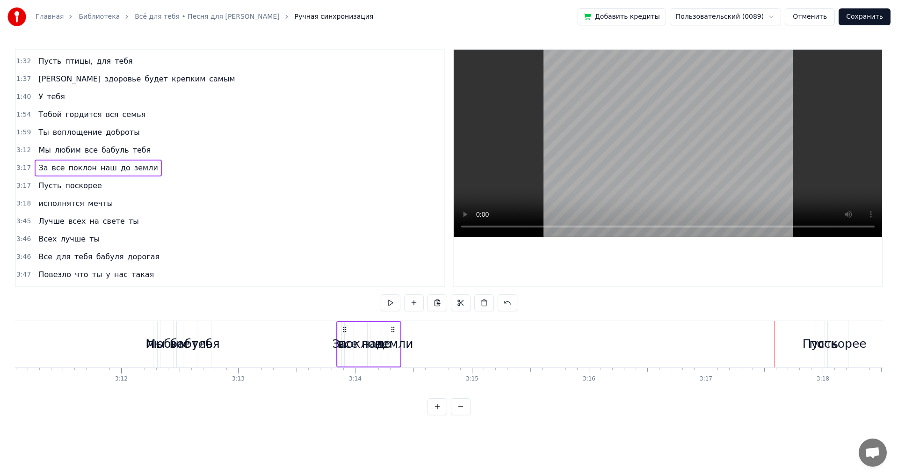
drag, startPoint x: 760, startPoint y: 329, endPoint x: 346, endPoint y: 334, distance: 413.9
click at [346, 334] on div "За все поклон наш до земли" at bounding box center [368, 344] width 65 height 46
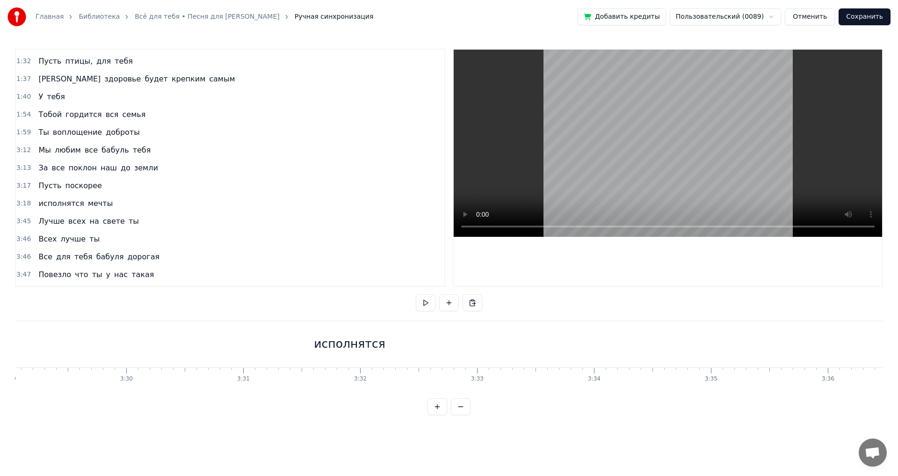
scroll to position [0, 24316]
click at [521, 336] on div "исполнятся" at bounding box center [472, 344] width 3195 height 46
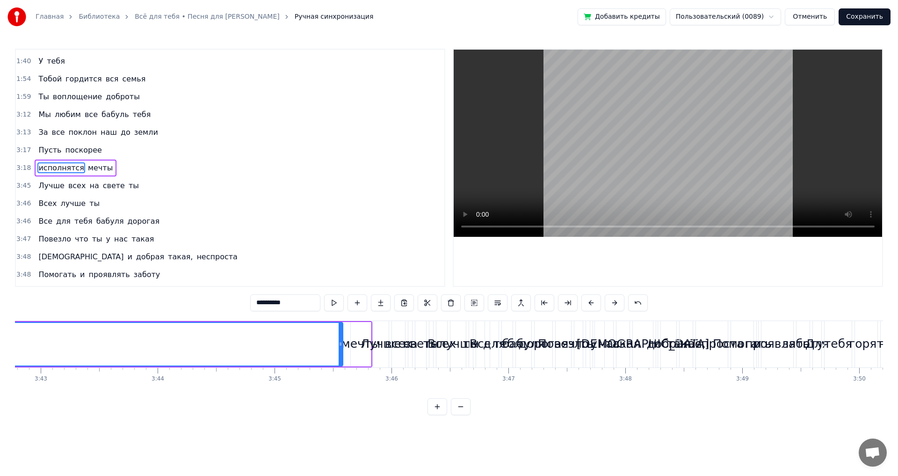
scroll to position [0, 25936]
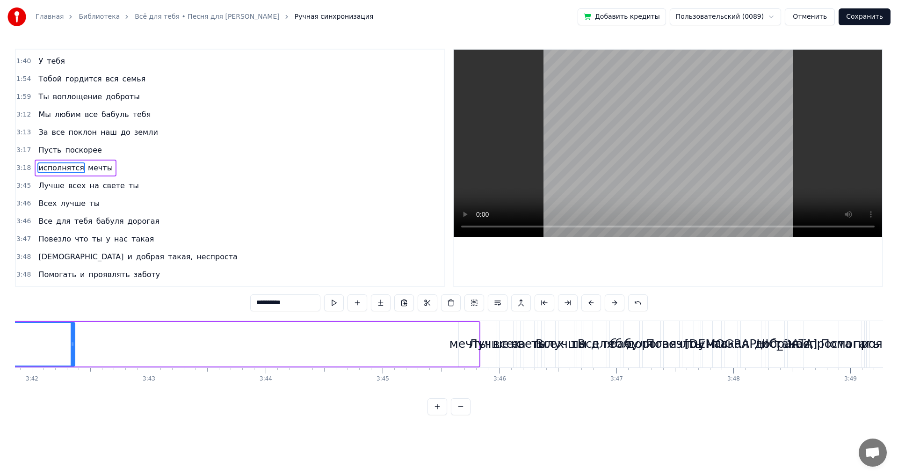
drag, startPoint x: 449, startPoint y: 342, endPoint x: 111, endPoint y: 360, distance: 338.1
click at [71, 350] on div at bounding box center [73, 344] width 4 height 43
click at [469, 328] on div "мечты" at bounding box center [469, 344] width 20 height 44
type input "*****"
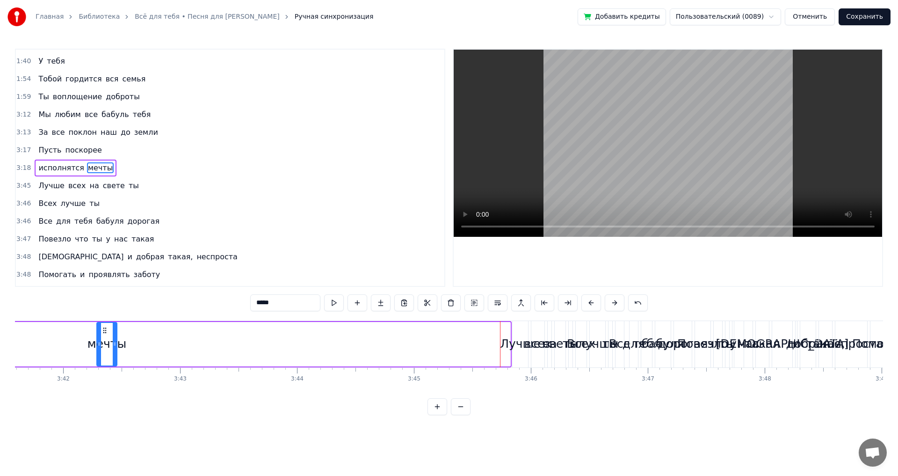
scroll to position [0, 25886]
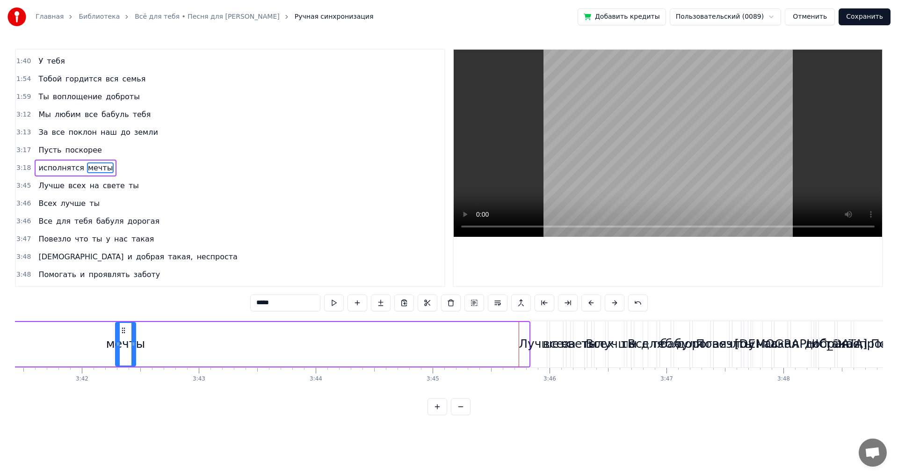
drag, startPoint x: 464, startPoint y: 330, endPoint x: 107, endPoint y: 337, distance: 357.3
click at [116, 337] on div "мечты" at bounding box center [125, 344] width 19 height 43
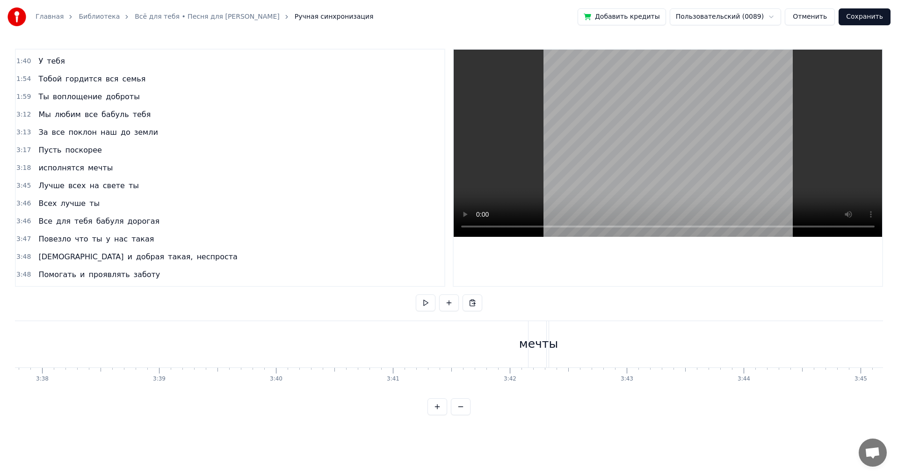
scroll to position [0, 25365]
click at [632, 345] on div "мечты" at bounding box center [631, 344] width 39 height 18
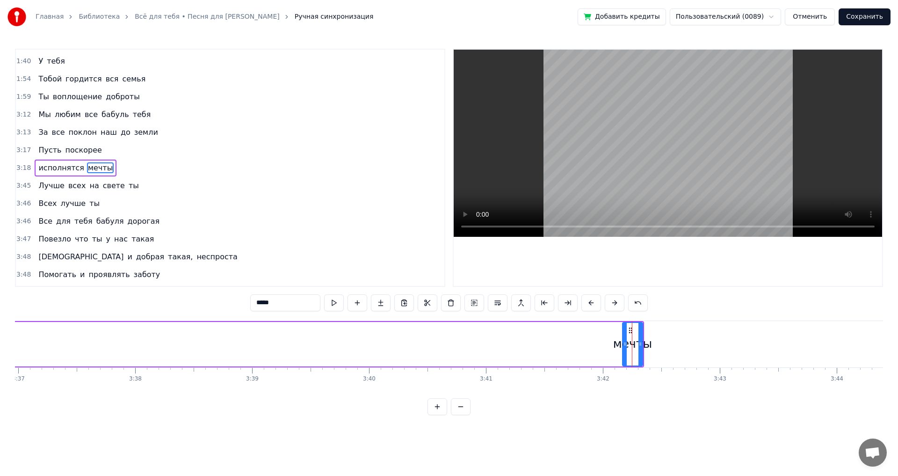
drag, startPoint x: 638, startPoint y: 343, endPoint x: 100, endPoint y: 355, distance: 537.9
click at [640, 334] on div "мечты" at bounding box center [634, 344] width 20 height 44
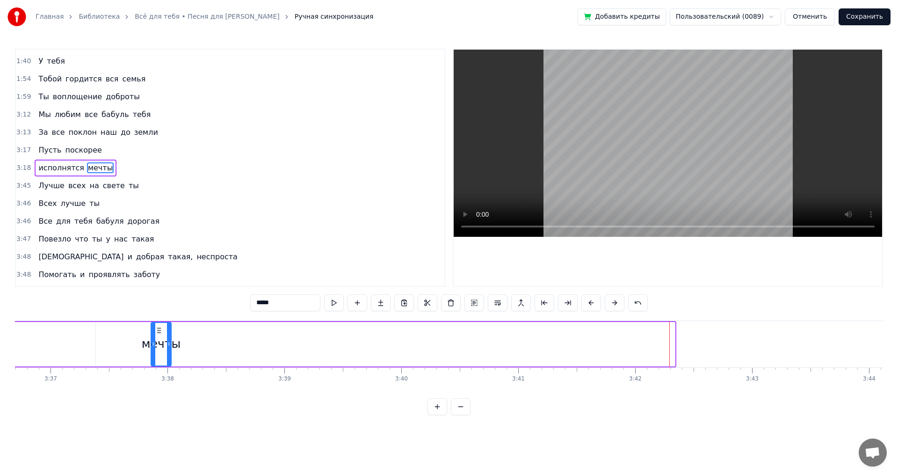
drag, startPoint x: 633, startPoint y: 329, endPoint x: 269, endPoint y: 354, distance: 364.7
click at [152, 345] on div "мечты" at bounding box center [161, 344] width 19 height 43
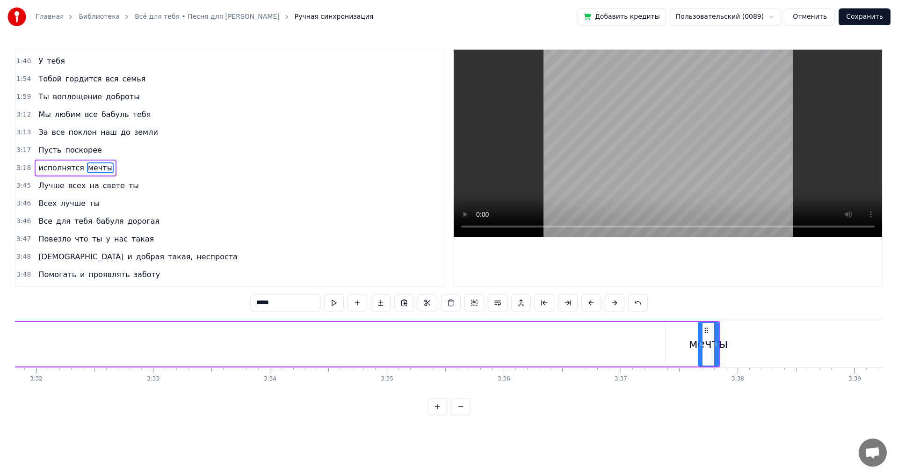
scroll to position [0, 24548]
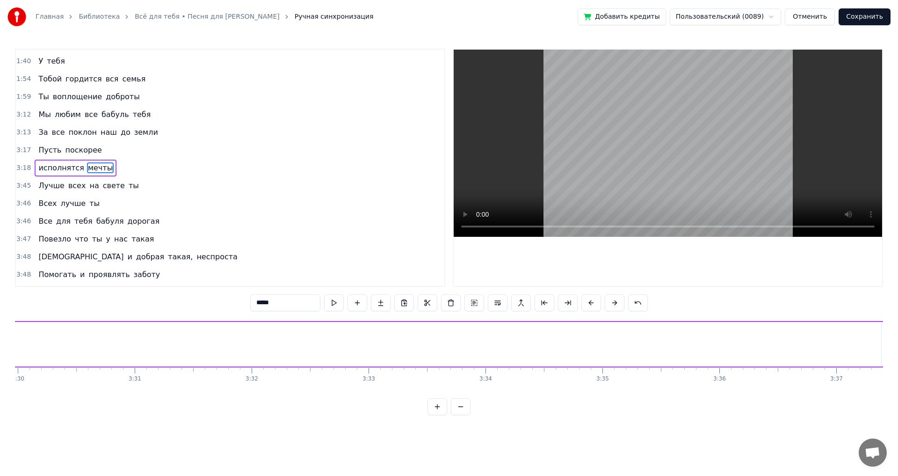
drag, startPoint x: 879, startPoint y: 341, endPoint x: 45, endPoint y: 354, distance: 834.3
click at [45, 354] on div at bounding box center [45, 344] width 4 height 43
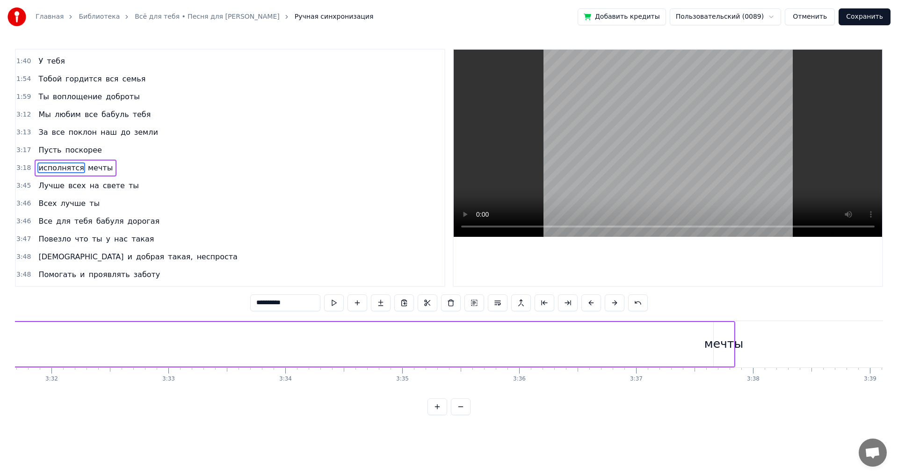
scroll to position [0, 24779]
click at [689, 331] on div "мечты" at bounding box center [693, 344] width 20 height 44
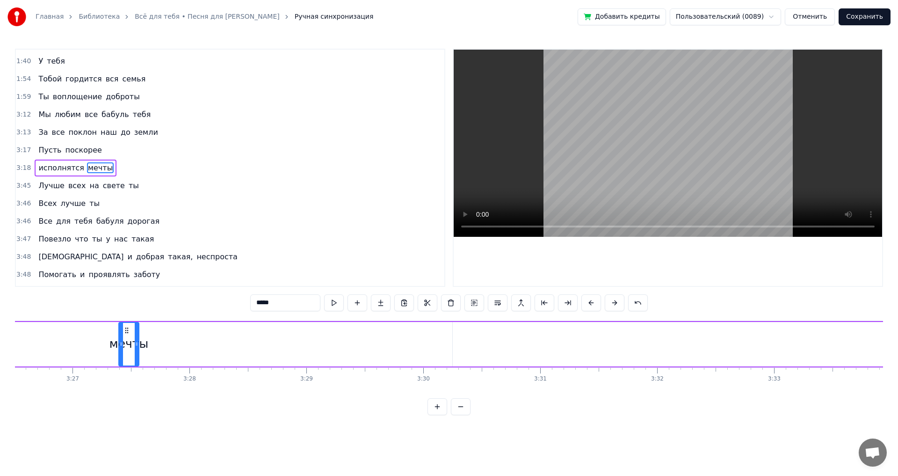
drag, startPoint x: 690, startPoint y: 328, endPoint x: 126, endPoint y: 339, distance: 564.1
click at [126, 339] on div "мечты" at bounding box center [128, 344] width 19 height 43
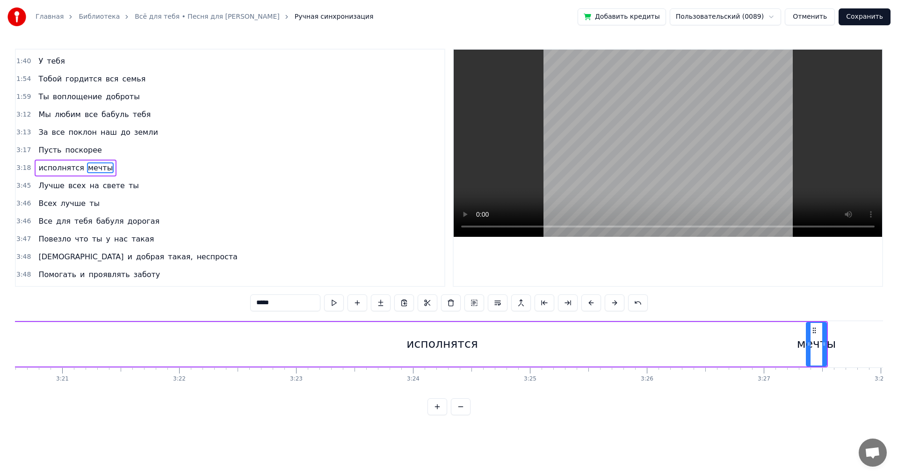
scroll to position [0, 23405]
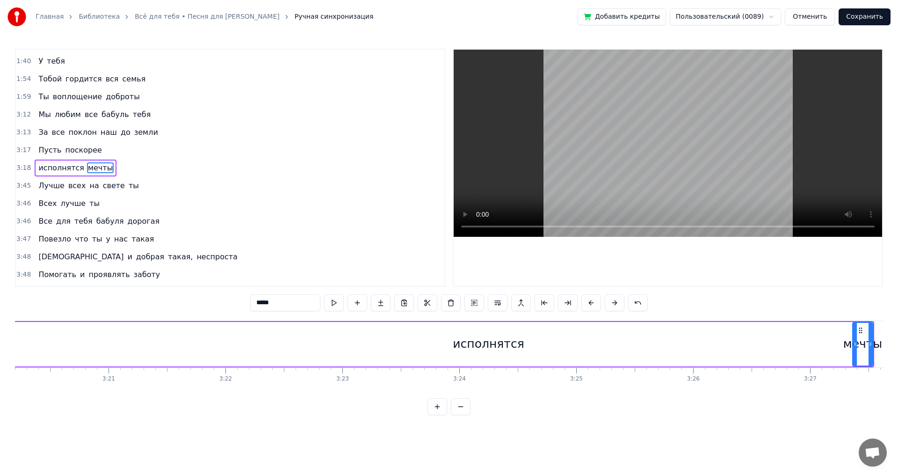
click at [657, 341] on div "исполнятся" at bounding box center [488, 344] width 1402 height 44
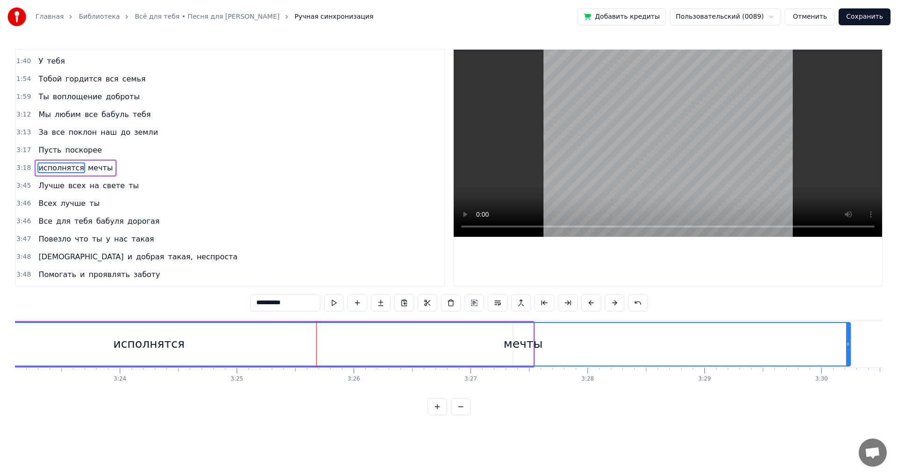
scroll to position [0, 23791]
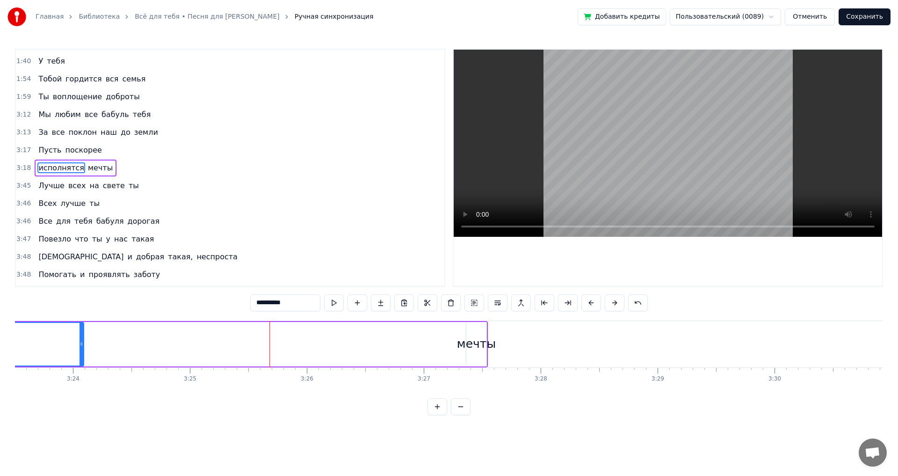
drag, startPoint x: 801, startPoint y: 344, endPoint x: 77, endPoint y: 357, distance: 724.5
click at [79, 356] on div at bounding box center [81, 344] width 4 height 43
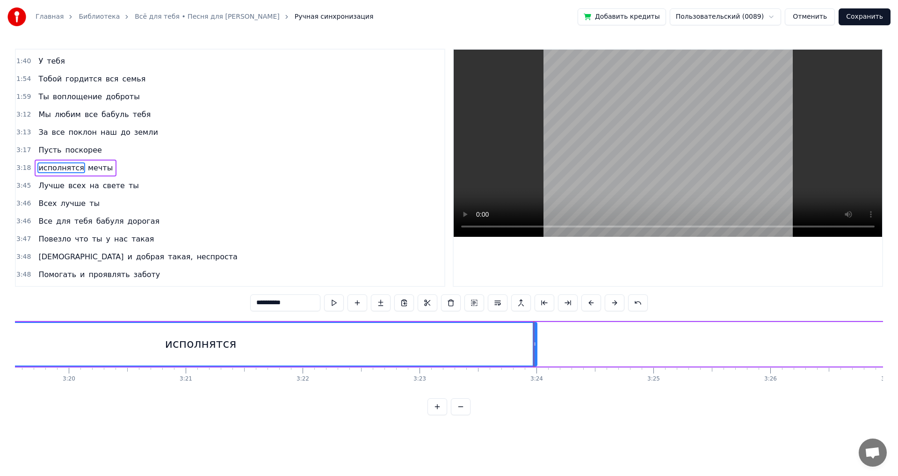
scroll to position [0, 23050]
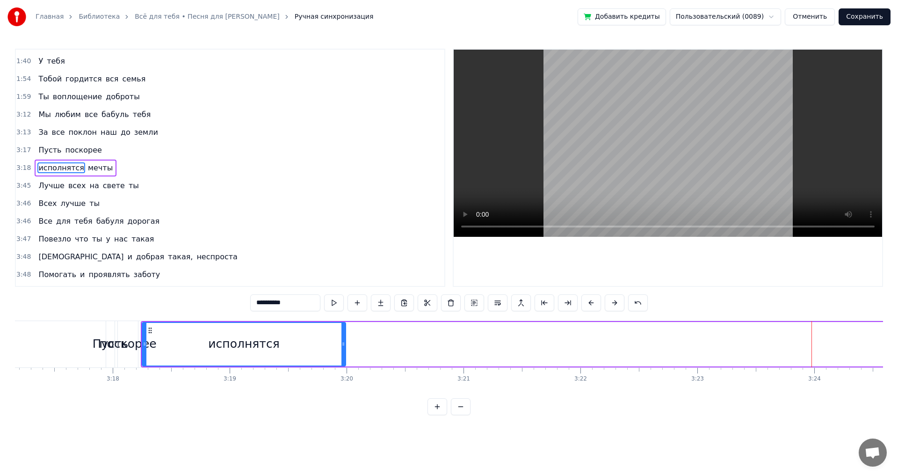
drag, startPoint x: 811, startPoint y: 344, endPoint x: 326, endPoint y: 355, distance: 484.6
click at [341, 355] on div at bounding box center [343, 344] width 4 height 43
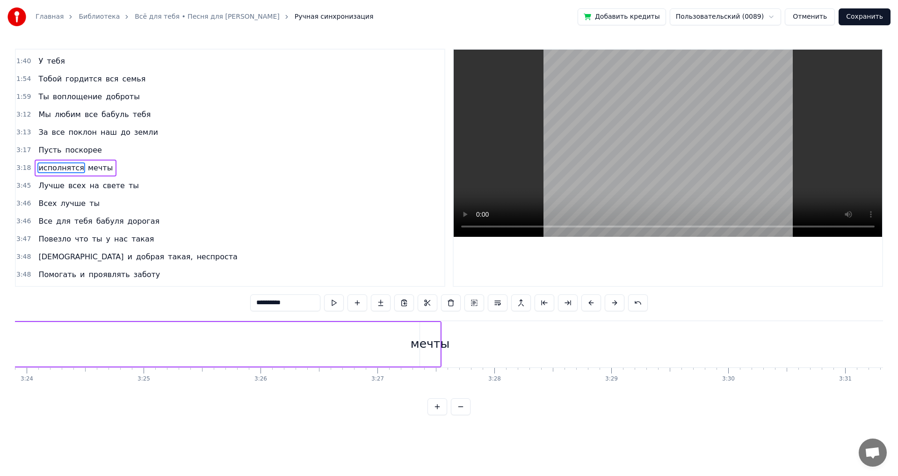
scroll to position [0, 23806]
click at [456, 330] on div "мечты" at bounding box center [461, 344] width 20 height 44
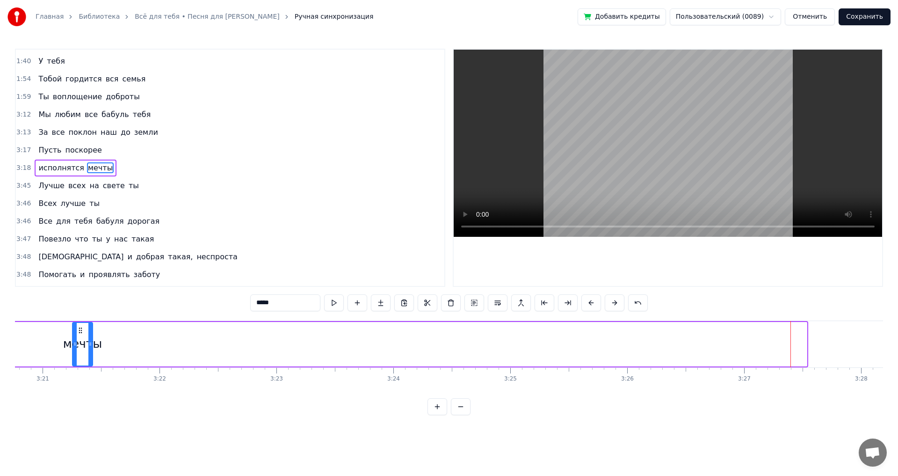
drag, startPoint x: 450, startPoint y: 329, endPoint x: 65, endPoint y: 339, distance: 385.0
click at [73, 339] on div "мечты" at bounding box center [82, 344] width 19 height 43
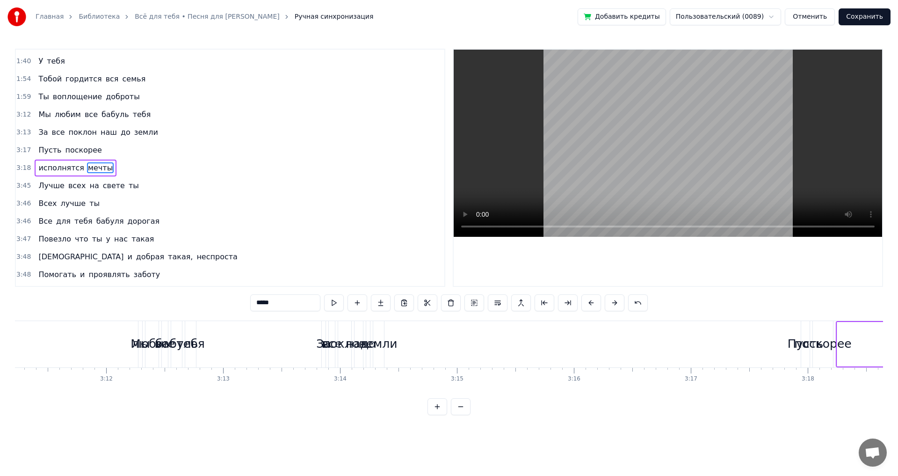
scroll to position [0, 22216]
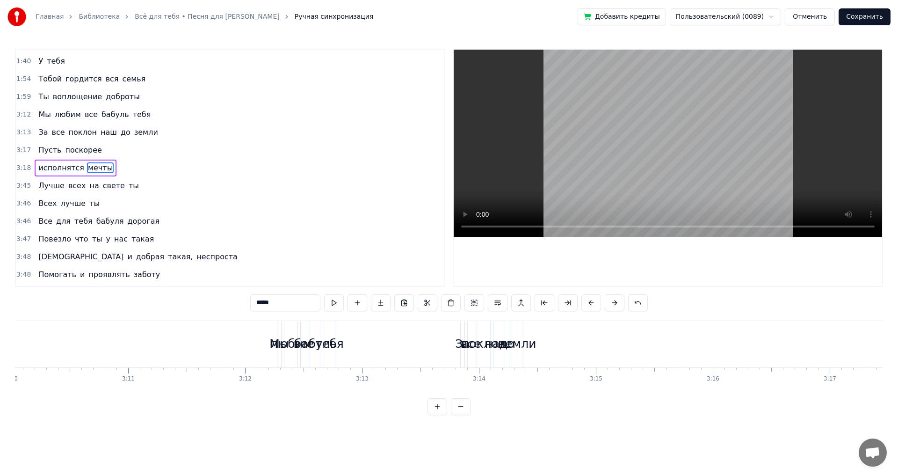
click at [275, 343] on div "любим" at bounding box center [290, 344] width 41 height 18
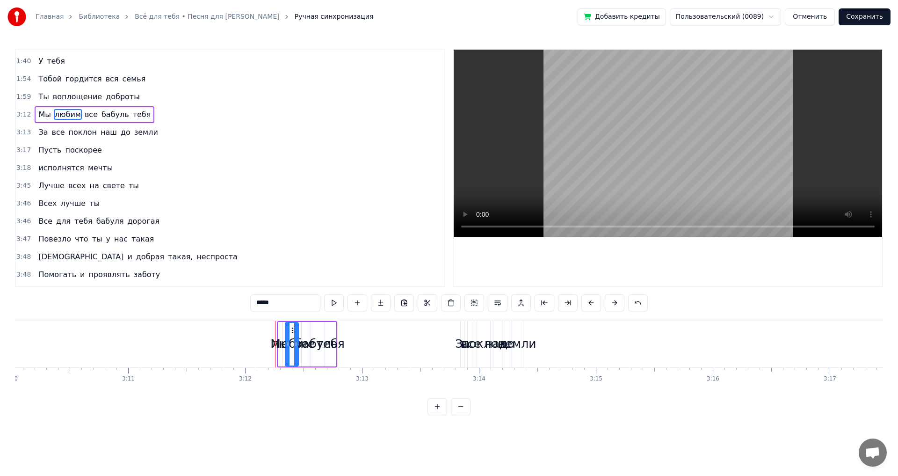
scroll to position [264, 0]
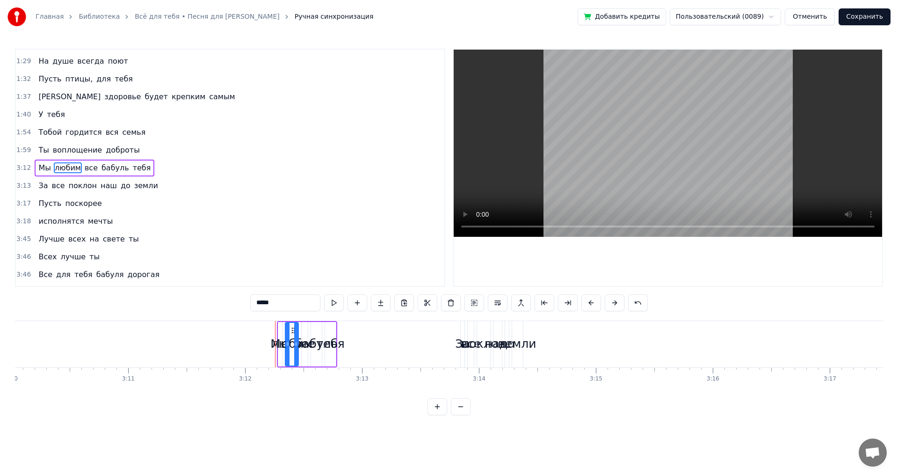
click at [281, 341] on div "любим" at bounding box center [291, 344] width 41 height 18
click at [42, 170] on span "Мы" at bounding box center [44, 167] width 14 height 11
type input "**"
drag, startPoint x: 278, startPoint y: 342, endPoint x: 251, endPoint y: 340, distance: 27.2
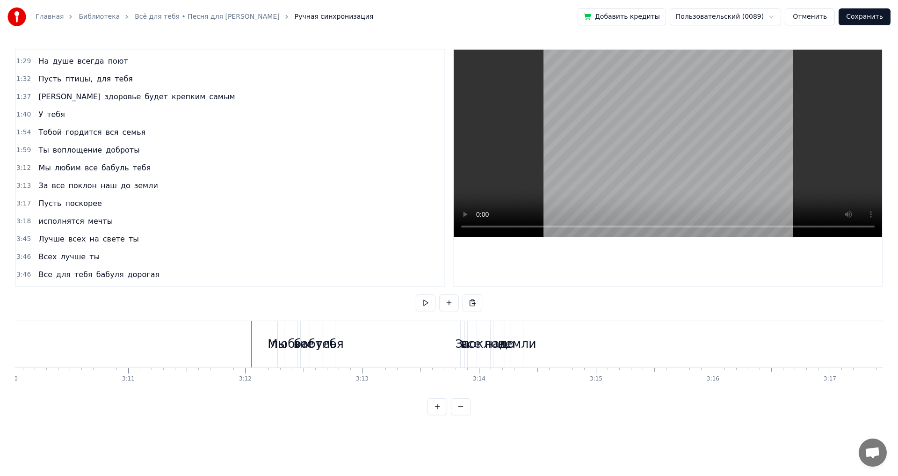
click at [60, 171] on span "любим" at bounding box center [68, 167] width 28 height 11
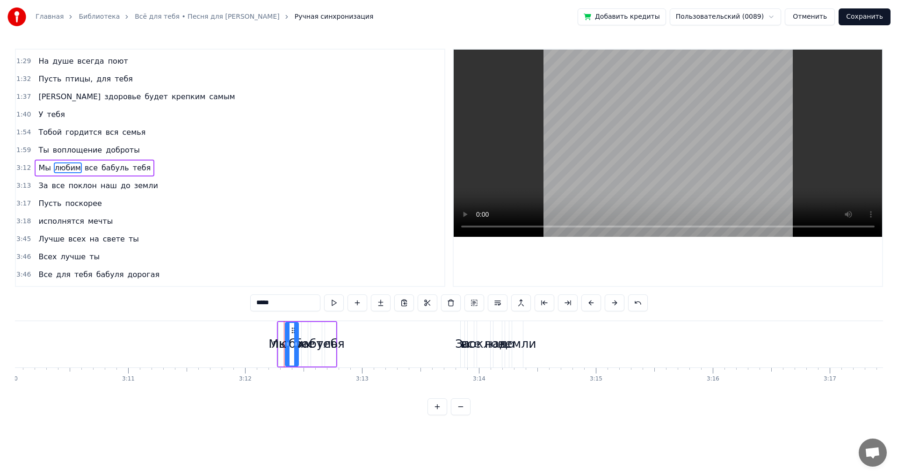
click at [332, 344] on div "тебя" at bounding box center [330, 344] width 28 height 18
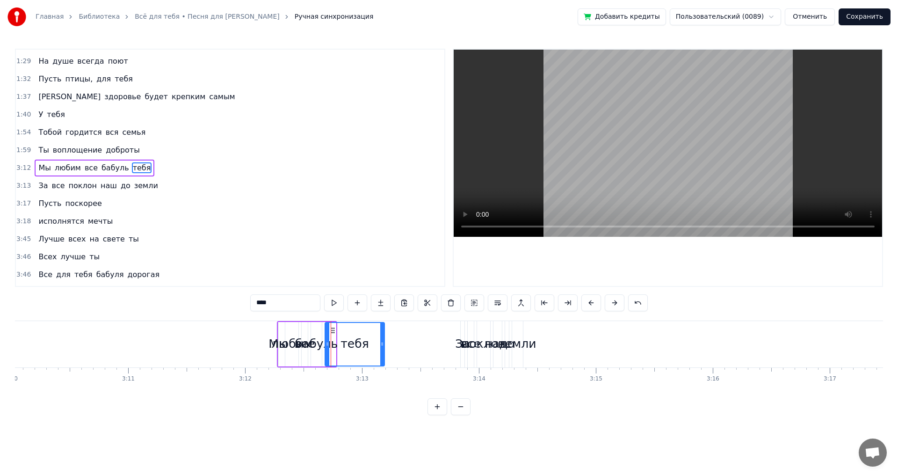
drag, startPoint x: 335, startPoint y: 344, endPoint x: 377, endPoint y: 345, distance: 42.1
click at [384, 345] on icon at bounding box center [382, 343] width 4 height 7
drag, startPoint x: 329, startPoint y: 345, endPoint x: 354, endPoint y: 347, distance: 24.9
click at [354, 347] on div at bounding box center [352, 344] width 4 height 43
click at [328, 344] on div "бабуль" at bounding box center [316, 344] width 43 height 18
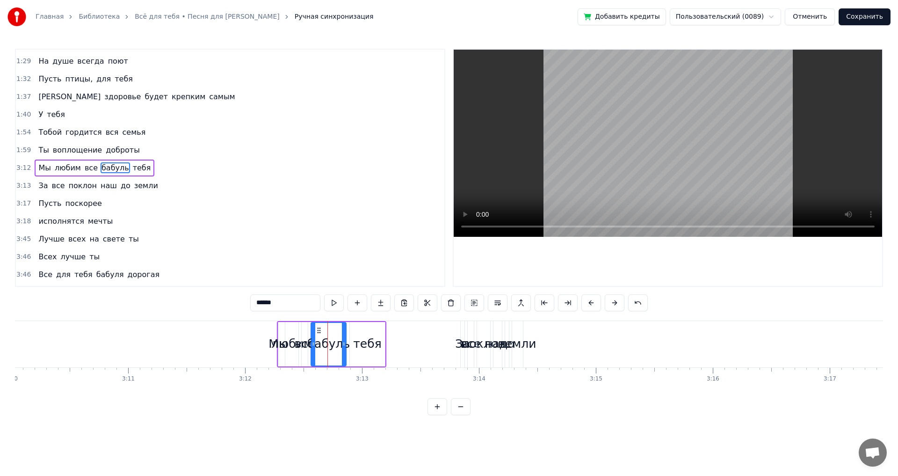
drag, startPoint x: 319, startPoint y: 343, endPoint x: 343, endPoint y: 345, distance: 24.4
click at [346, 344] on icon at bounding box center [344, 343] width 4 height 7
drag, startPoint x: 326, startPoint y: 344, endPoint x: 334, endPoint y: 345, distance: 8.5
click at [334, 345] on div "бабуль" at bounding box center [329, 344] width 43 height 18
click at [372, 343] on div "тебя" at bounding box center [367, 344] width 28 height 18
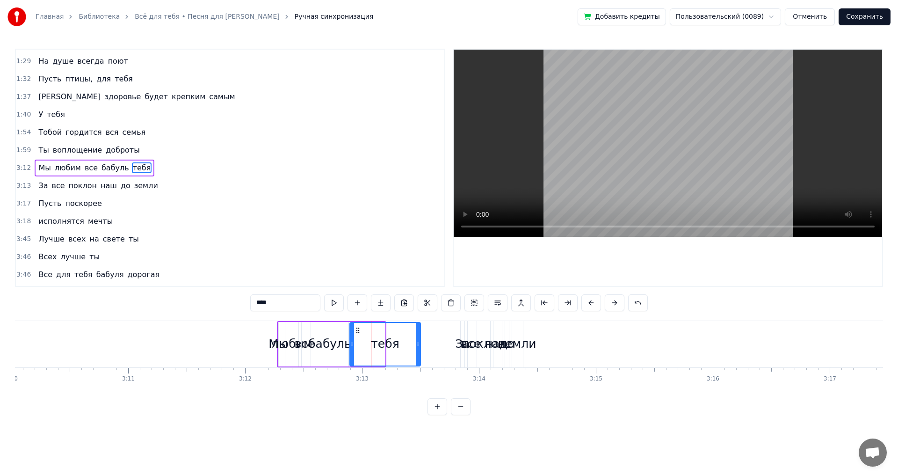
drag, startPoint x: 381, startPoint y: 343, endPoint x: 418, endPoint y: 346, distance: 36.6
click at [418, 346] on icon at bounding box center [418, 343] width 4 height 7
drag, startPoint x: 353, startPoint y: 345, endPoint x: 378, endPoint y: 348, distance: 25.9
click at [378, 348] on div at bounding box center [378, 344] width 4 height 43
click at [334, 345] on div "бабуль" at bounding box center [329, 344] width 43 height 18
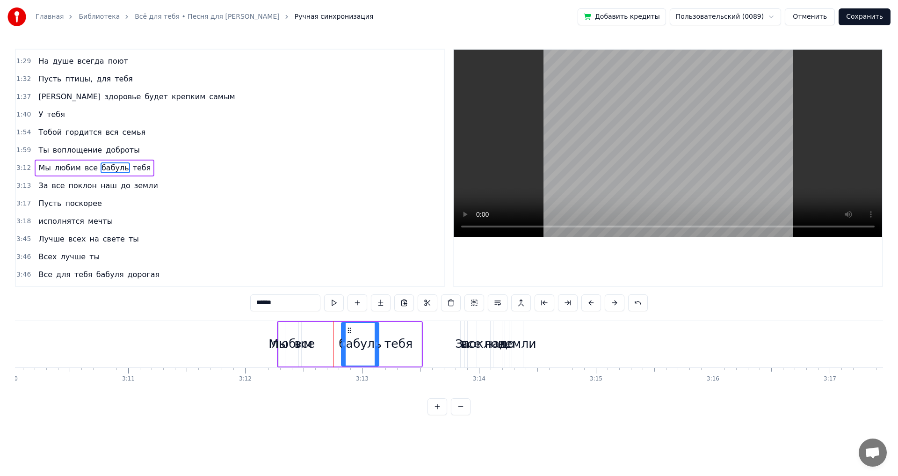
drag, startPoint x: 318, startPoint y: 331, endPoint x: 327, endPoint y: 342, distance: 13.7
click at [350, 340] on div "бабуль" at bounding box center [360, 344] width 36 height 43
click at [307, 347] on div "все" at bounding box center [305, 344] width 21 height 18
drag, startPoint x: 307, startPoint y: 340, endPoint x: 318, endPoint y: 337, distance: 12.1
click at [331, 344] on icon at bounding box center [329, 343] width 4 height 7
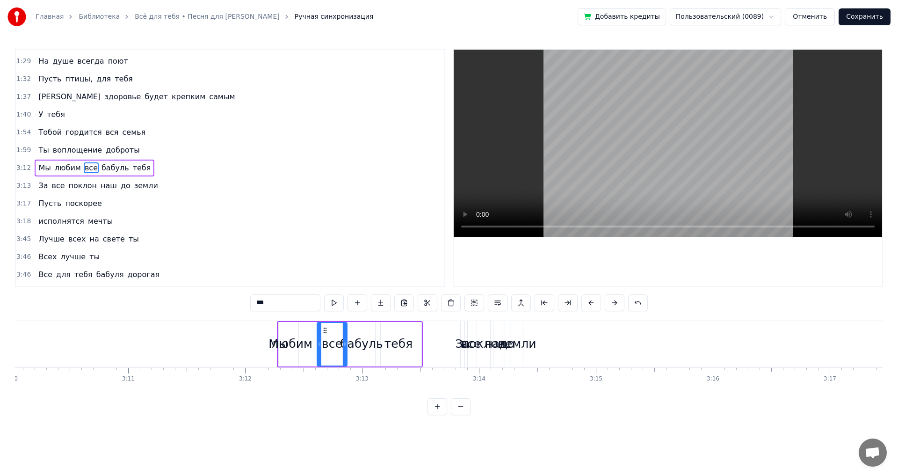
drag, startPoint x: 311, startPoint y: 332, endPoint x: 319, endPoint y: 336, distance: 9.5
click at [325, 336] on div "все" at bounding box center [332, 344] width 29 height 43
click at [302, 346] on div "любим" at bounding box center [291, 344] width 41 height 18
drag, startPoint x: 296, startPoint y: 333, endPoint x: 303, endPoint y: 333, distance: 7.0
click at [313, 336] on div at bounding box center [314, 344] width 4 height 43
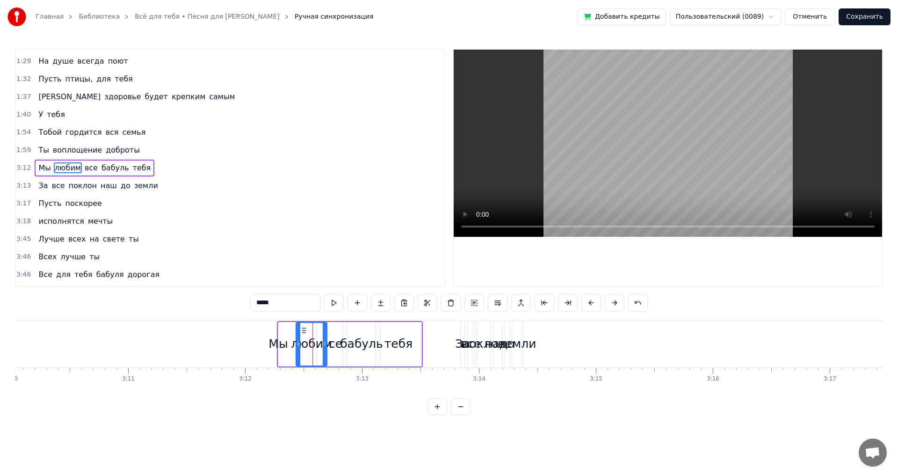
drag, startPoint x: 292, startPoint y: 329, endPoint x: 302, endPoint y: 333, distance: 10.3
click at [303, 332] on icon at bounding box center [303, 329] width 7 height 7
click at [285, 335] on div "Мы" at bounding box center [277, 344] width 19 height 18
type input "**"
drag, startPoint x: 281, startPoint y: 337, endPoint x: 281, endPoint y: 342, distance: 5.6
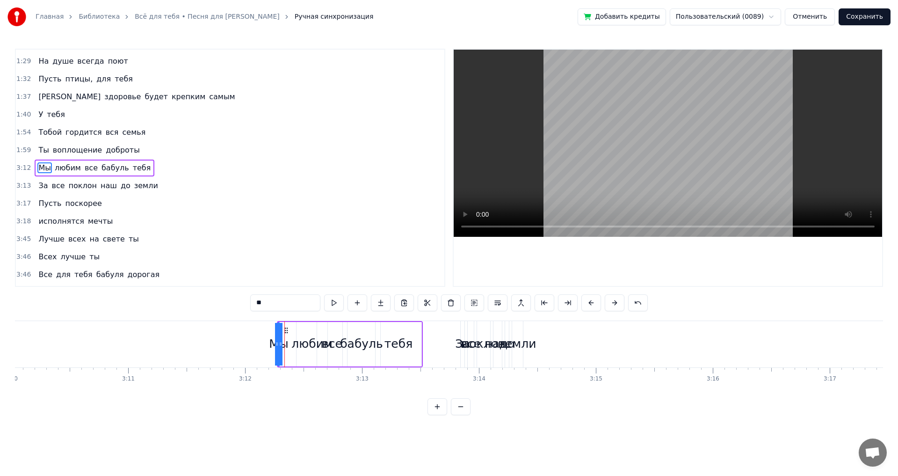
click at [279, 336] on div "Мы" at bounding box center [279, 344] width 0 height 43
click at [289, 345] on div "Мы любим все бабуль тебя" at bounding box center [350, 344] width 146 height 46
click at [278, 339] on div "Мы" at bounding box center [277, 344] width 19 height 18
drag, startPoint x: 275, startPoint y: 342, endPoint x: 293, endPoint y: 343, distance: 17.3
click at [294, 341] on icon at bounding box center [293, 343] width 4 height 7
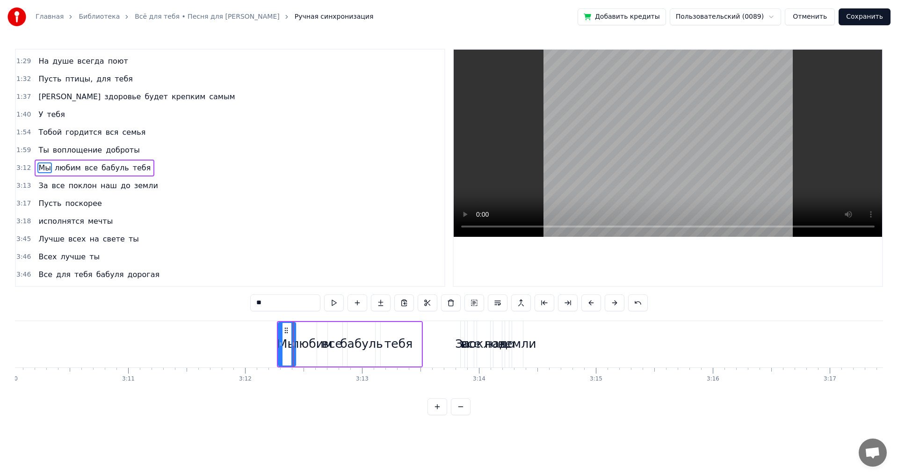
click at [296, 331] on div "Мы" at bounding box center [287, 344] width 18 height 44
click at [300, 332] on div "любим" at bounding box center [311, 344] width 31 height 44
click at [339, 338] on div "все" at bounding box center [332, 344] width 21 height 18
type input "***"
drag, startPoint x: 344, startPoint y: 344, endPoint x: 334, endPoint y: 346, distance: 10.4
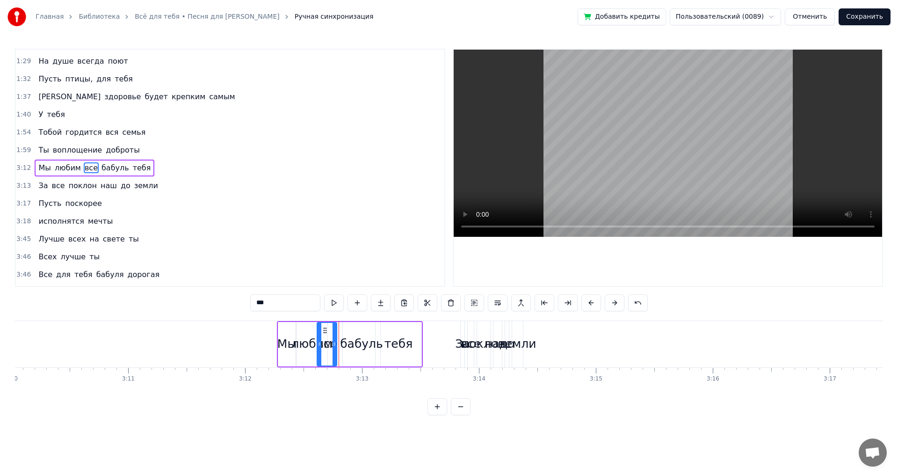
click at [334, 346] on icon at bounding box center [334, 343] width 4 height 7
click at [337, 347] on div "Мы любим все бабуль тебя" at bounding box center [350, 344] width 146 height 46
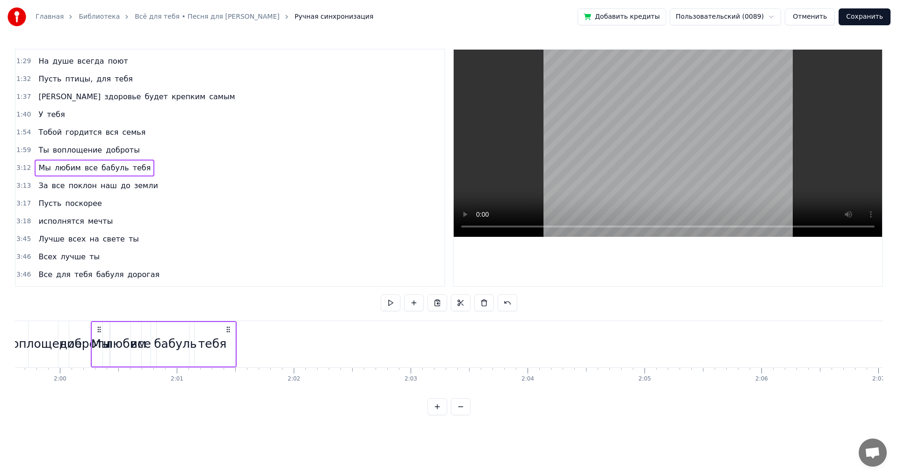
scroll to position [0, 13968]
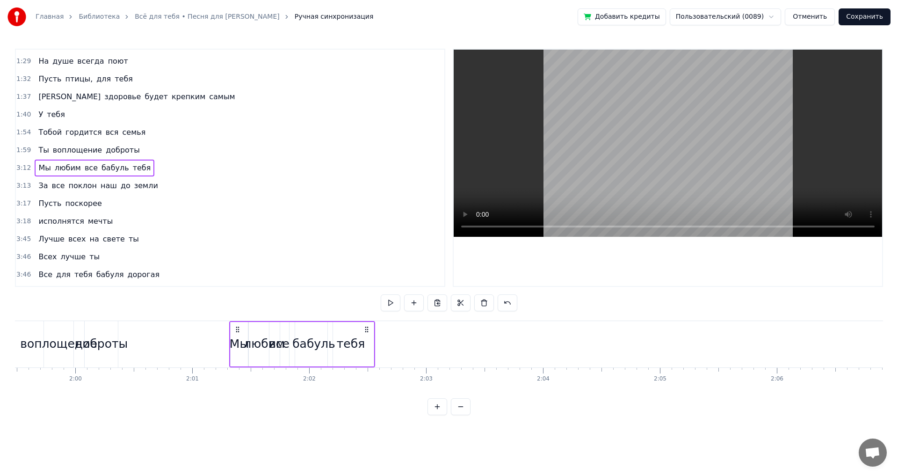
drag, startPoint x: 286, startPoint y: 328, endPoint x: 249, endPoint y: 358, distance: 47.5
click at [230, 341] on div "Мы любим все бабуль тебя" at bounding box center [302, 344] width 146 height 46
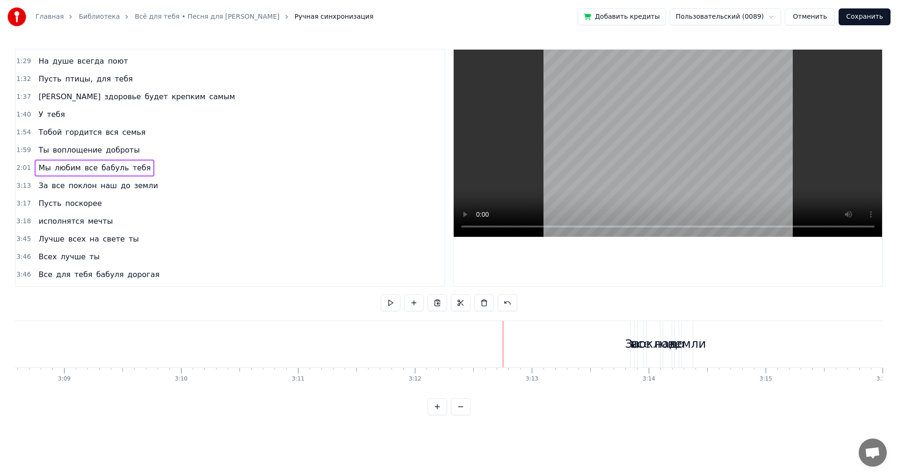
scroll to position [0, 22092]
click at [43, 185] on span "За" at bounding box center [42, 185] width 11 height 11
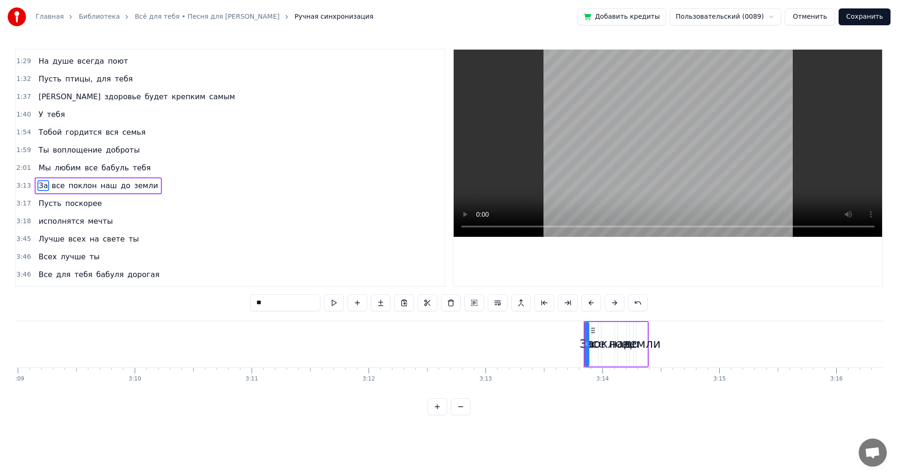
scroll to position [282, 0]
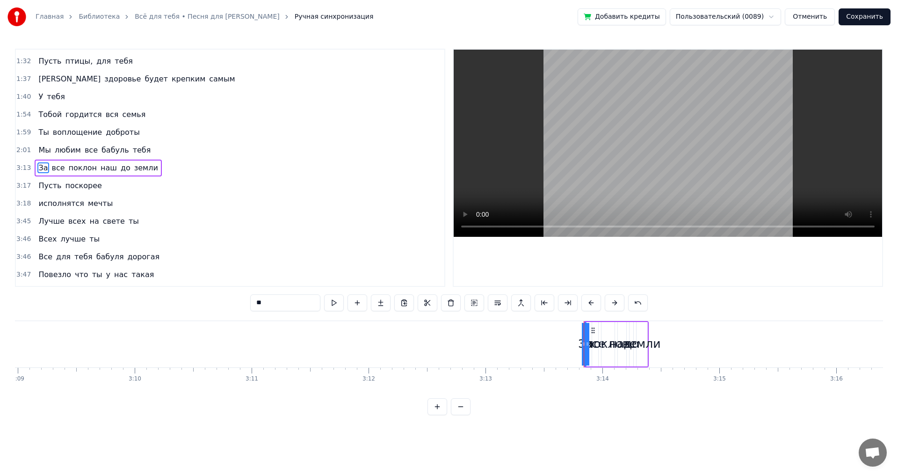
drag, startPoint x: 586, startPoint y: 341, endPoint x: 567, endPoint y: 343, distance: 19.3
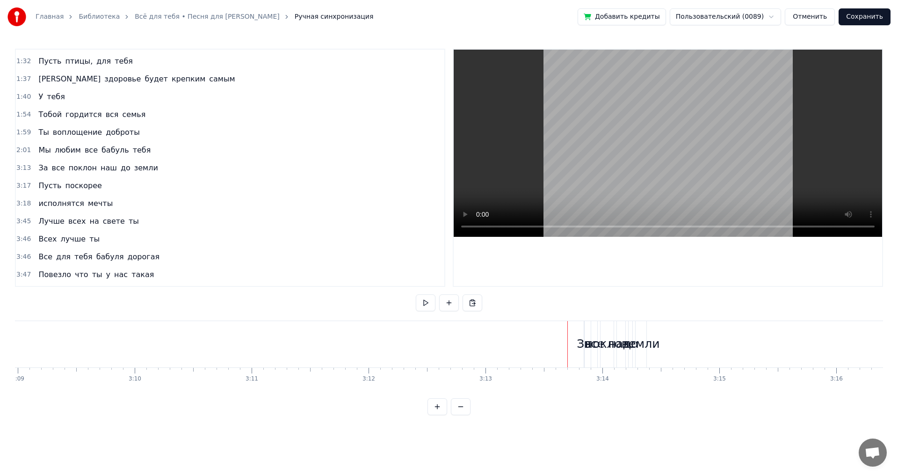
click at [37, 170] on span "За" at bounding box center [42, 167] width 11 height 11
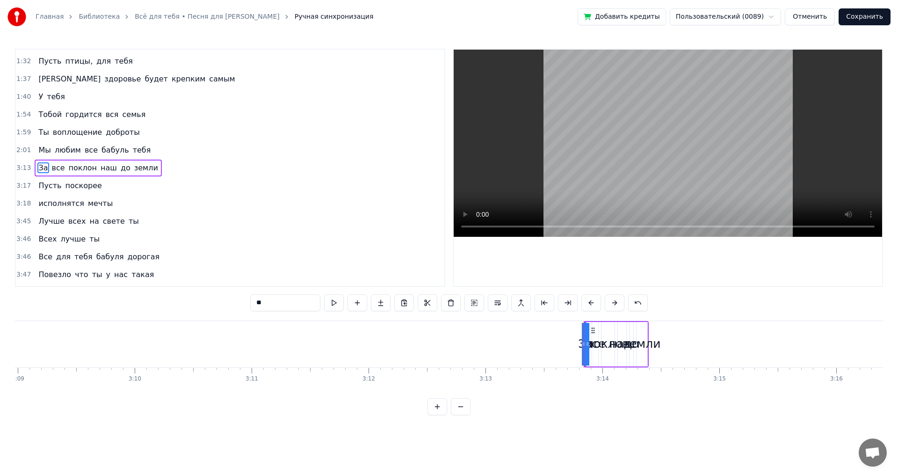
drag, startPoint x: 587, startPoint y: 344, endPoint x: 603, endPoint y: 347, distance: 15.7
click at [597, 345] on div "За все поклон наш до земли" at bounding box center [616, 344] width 65 height 46
click at [646, 336] on div "земли" at bounding box center [641, 344] width 37 height 18
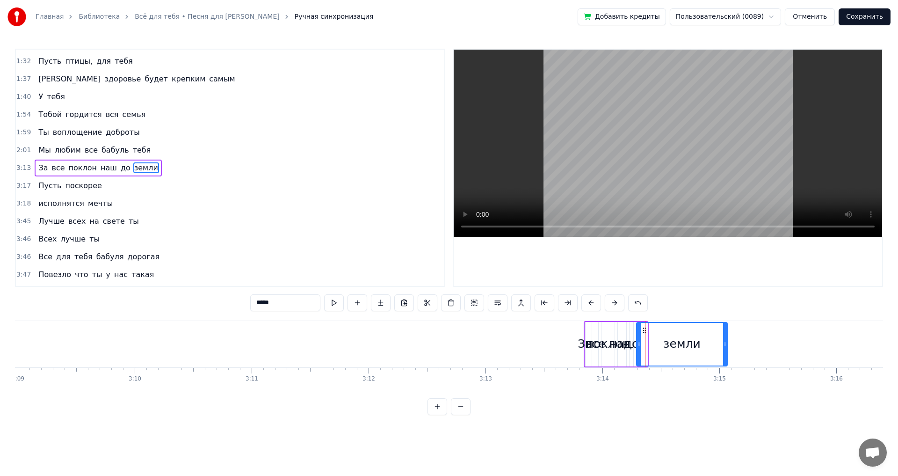
drag, startPoint x: 646, startPoint y: 342, endPoint x: 726, endPoint y: 347, distance: 80.2
click at [726, 347] on div at bounding box center [725, 344] width 4 height 43
drag, startPoint x: 639, startPoint y: 343, endPoint x: 650, endPoint y: 350, distance: 13.9
click at [693, 348] on div at bounding box center [695, 344] width 4 height 43
click at [636, 342] on div "до" at bounding box center [631, 344] width 15 height 18
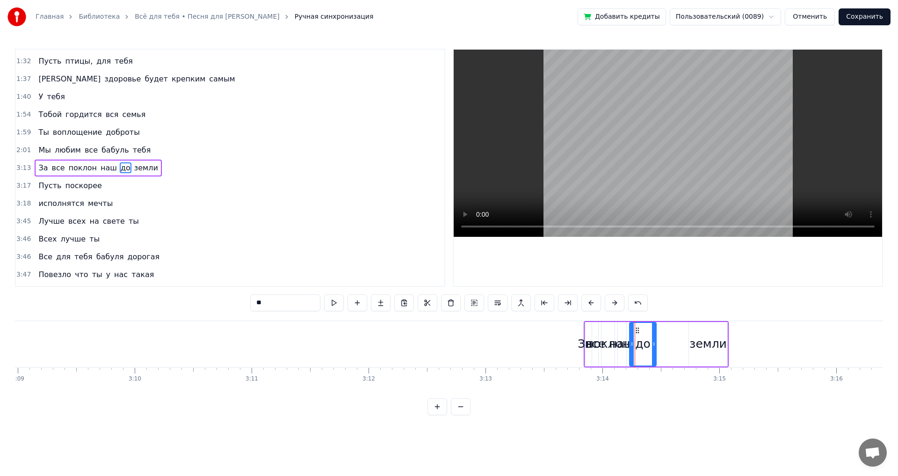
drag, startPoint x: 632, startPoint y: 344, endPoint x: 655, endPoint y: 344, distance: 22.9
click at [655, 344] on icon at bounding box center [654, 343] width 4 height 7
drag, startPoint x: 637, startPoint y: 330, endPoint x: 666, endPoint y: 332, distance: 29.1
click at [666, 332] on icon at bounding box center [666, 329] width 7 height 7
click at [625, 338] on div "наш" at bounding box center [622, 344] width 26 height 18
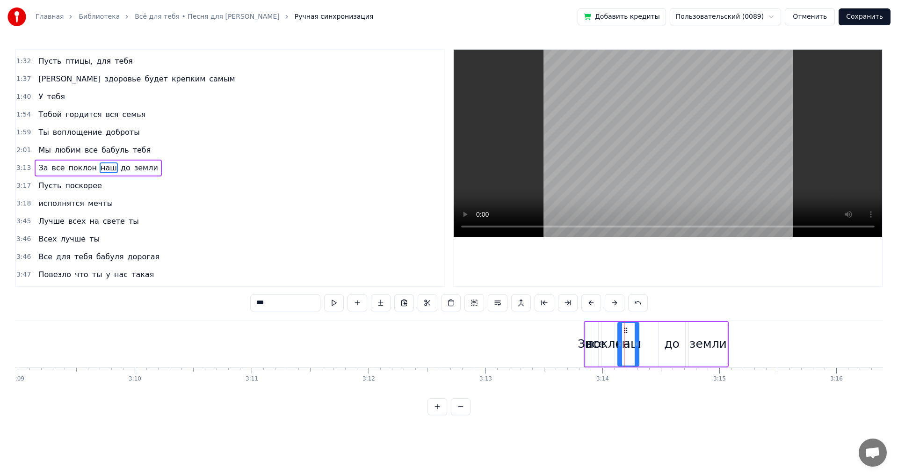
drag, startPoint x: 624, startPoint y: 343, endPoint x: 637, endPoint y: 343, distance: 12.6
click at [637, 343] on circle at bounding box center [637, 342] width 0 height 0
drag, startPoint x: 622, startPoint y: 329, endPoint x: 649, endPoint y: 330, distance: 26.2
click at [649, 330] on icon at bounding box center [651, 329] width 7 height 7
click at [623, 343] on div "поклон" at bounding box center [608, 344] width 44 height 18
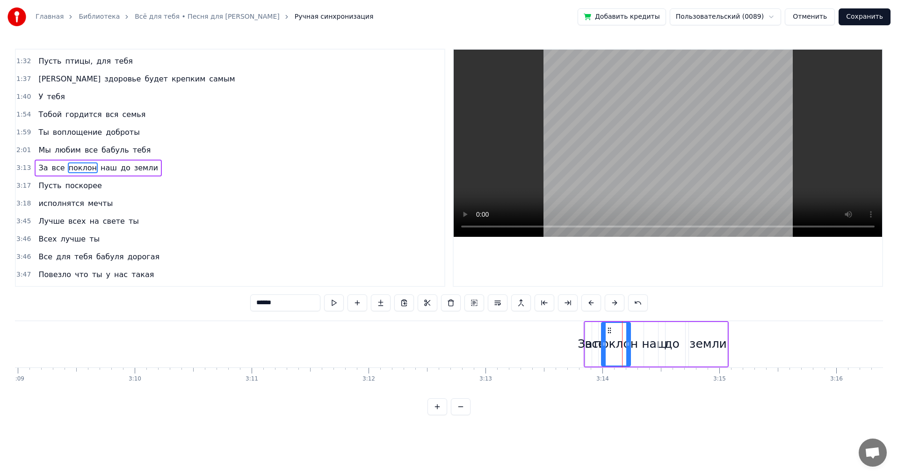
drag, startPoint x: 614, startPoint y: 343, endPoint x: 633, endPoint y: 343, distance: 19.2
click at [630, 343] on icon at bounding box center [628, 343] width 4 height 7
drag, startPoint x: 612, startPoint y: 330, endPoint x: 619, endPoint y: 336, distance: 9.0
click at [627, 333] on icon at bounding box center [628, 329] width 7 height 7
click at [602, 345] on div "все" at bounding box center [595, 344] width 21 height 18
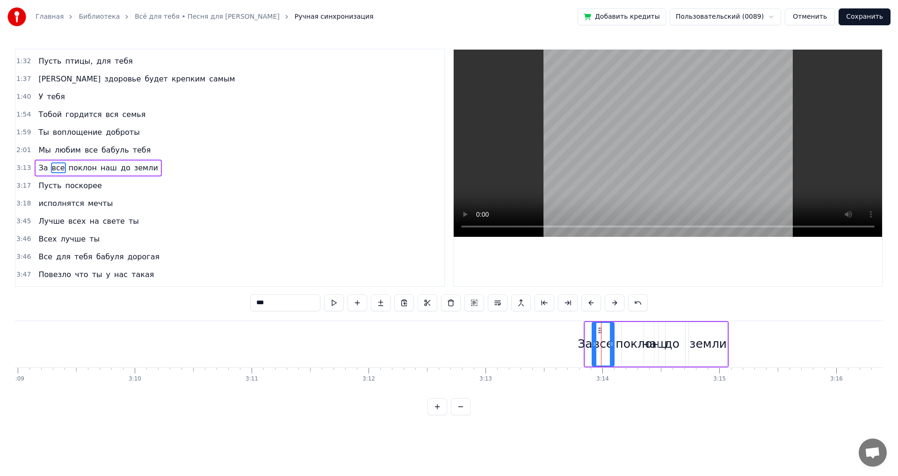
drag, startPoint x: 596, startPoint y: 333, endPoint x: 612, endPoint y: 333, distance: 15.9
click at [612, 333] on div at bounding box center [612, 344] width 4 height 43
drag, startPoint x: 599, startPoint y: 328, endPoint x: 607, endPoint y: 332, distance: 8.6
click at [610, 331] on icon at bounding box center [611, 329] width 7 height 7
click at [588, 339] on div "За" at bounding box center [585, 344] width 14 height 18
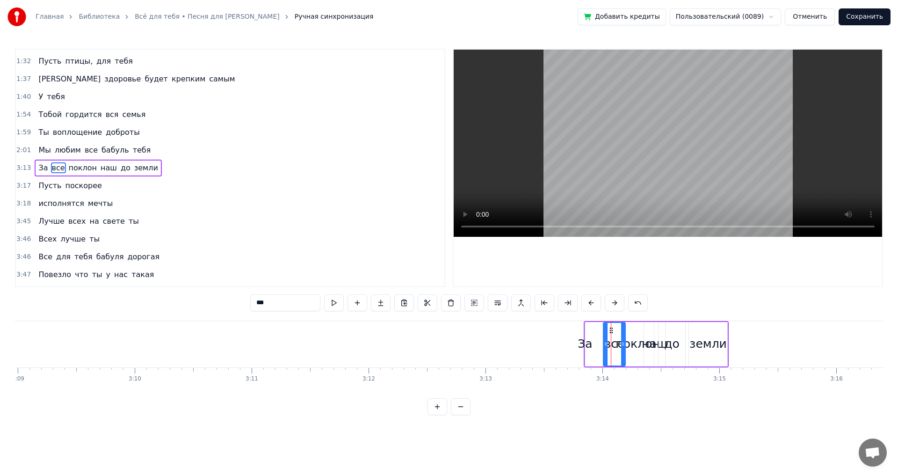
type input "**"
drag, startPoint x: 588, startPoint y: 339, endPoint x: 594, endPoint y: 338, distance: 6.7
click at [594, 338] on div "За все поклон наш до земли" at bounding box center [656, 344] width 145 height 46
click at [585, 344] on div "За" at bounding box center [585, 344] width 14 height 18
drag, startPoint x: 582, startPoint y: 344, endPoint x: 599, endPoint y: 343, distance: 17.3
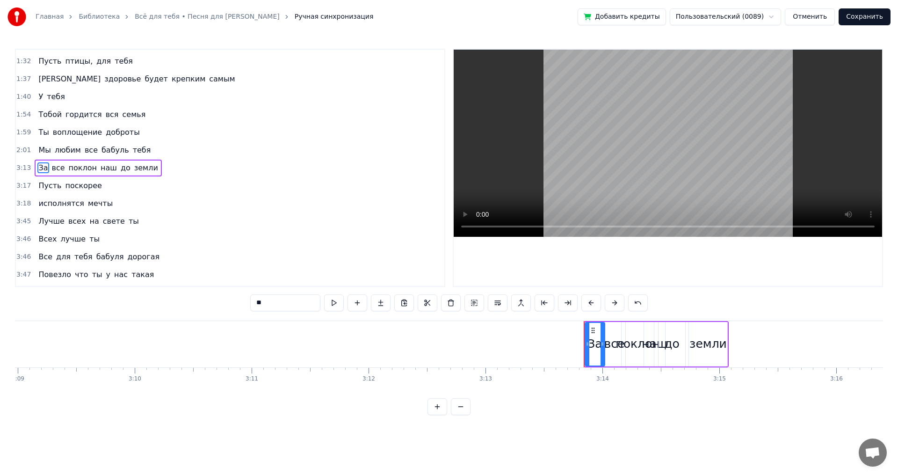
click at [602, 344] on icon at bounding box center [602, 343] width 4 height 7
click at [684, 335] on div "до" at bounding box center [671, 344] width 27 height 44
type input "**"
click at [686, 333] on div "За все поклон наш до земли" at bounding box center [656, 344] width 145 height 46
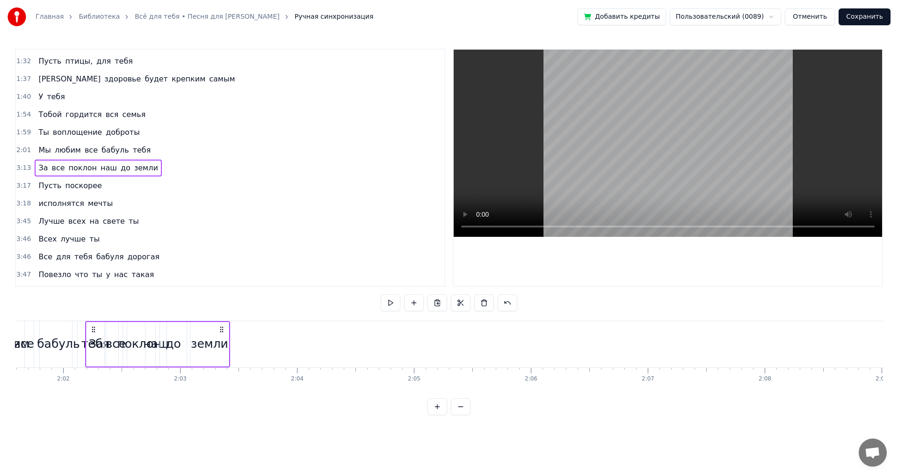
scroll to position [0, 14168]
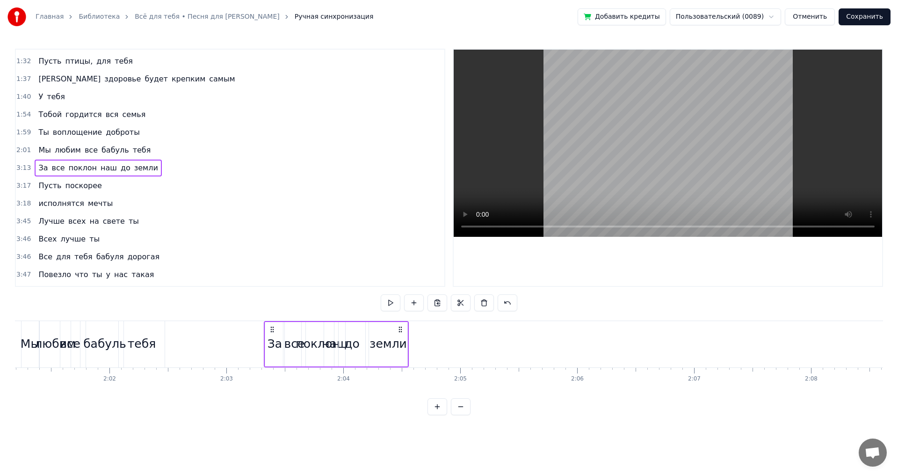
drag, startPoint x: 589, startPoint y: 326, endPoint x: 269, endPoint y: 393, distance: 326.8
click at [269, 390] on div "На свете всех дороже ты Родная мамочка моя За все так благодарна я Родная тольк…" at bounding box center [449, 355] width 868 height 70
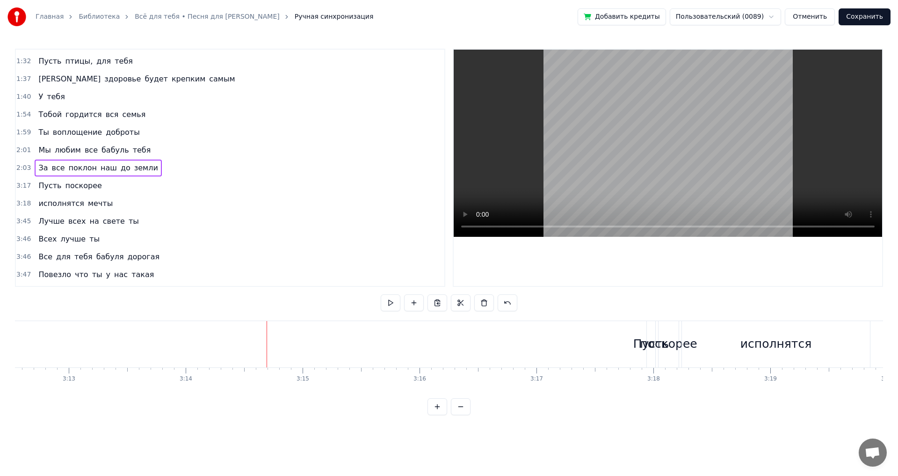
scroll to position [0, 22478]
click at [675, 338] on div "поскорее" at bounding box center [699, 344] width 57 height 18
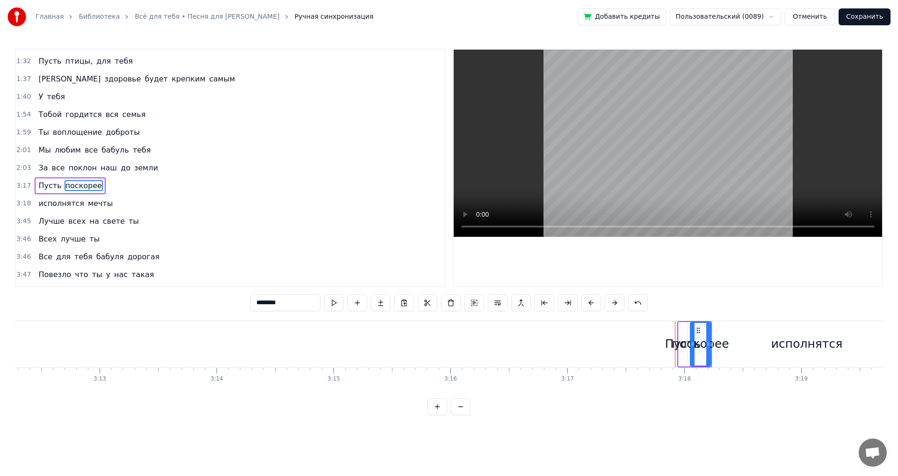
scroll to position [299, 0]
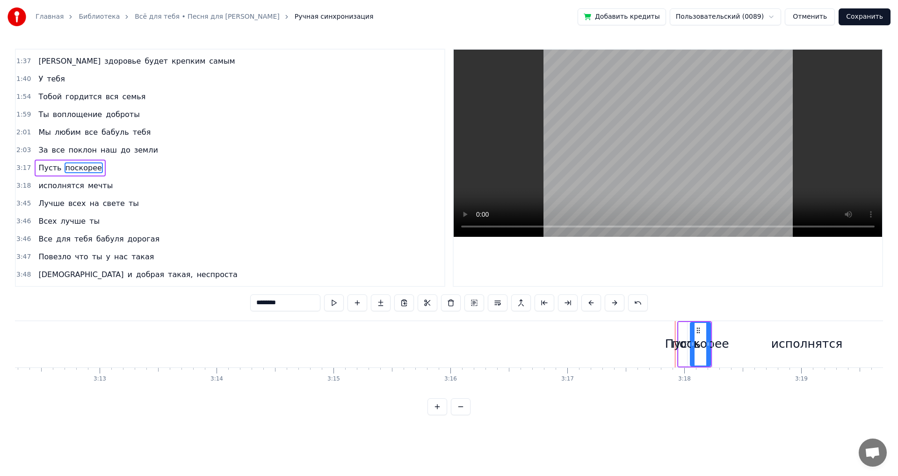
click at [682, 332] on div "Пусть" at bounding box center [683, 344] width 8 height 44
type input "*****"
click at [690, 344] on div "Пусть" at bounding box center [683, 344] width 36 height 18
drag, startPoint x: 680, startPoint y: 345, endPoint x: 638, endPoint y: 351, distance: 42.9
click at [638, 351] on div at bounding box center [638, 344] width 4 height 43
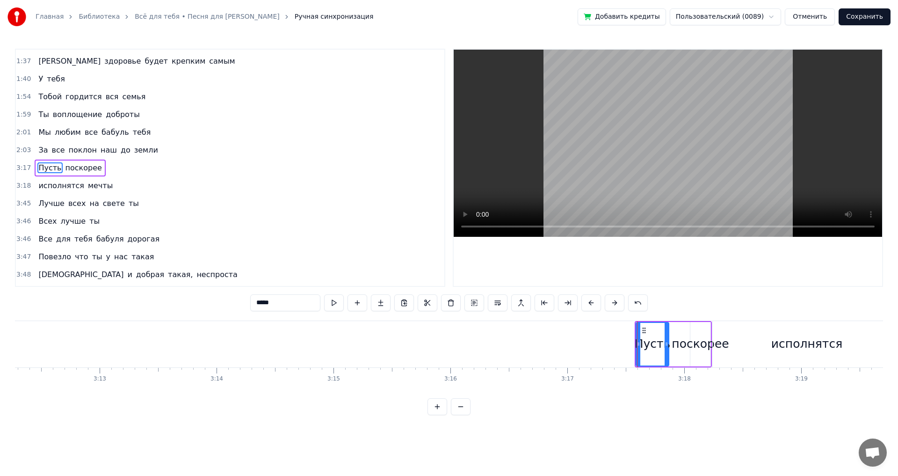
drag, startPoint x: 685, startPoint y: 343, endPoint x: 665, endPoint y: 345, distance: 19.8
click at [665, 345] on icon at bounding box center [666, 343] width 4 height 7
click at [672, 333] on div "Пусть поскорее" at bounding box center [673, 344] width 77 height 46
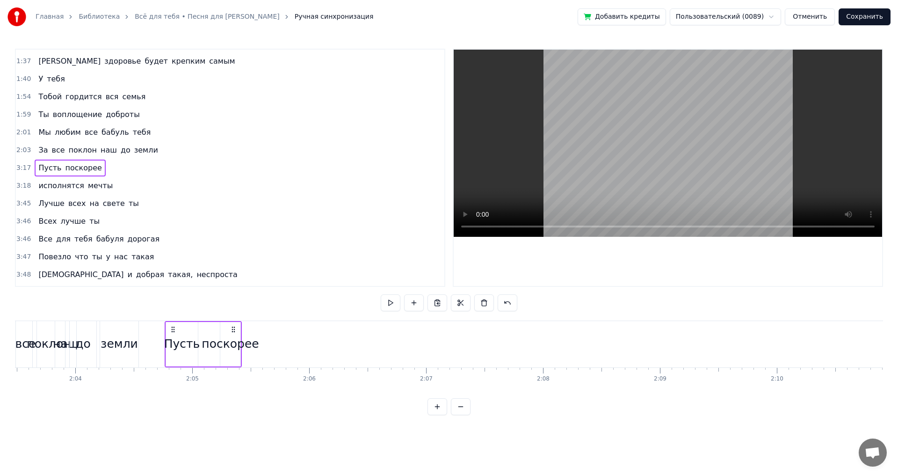
scroll to position [0, 14421]
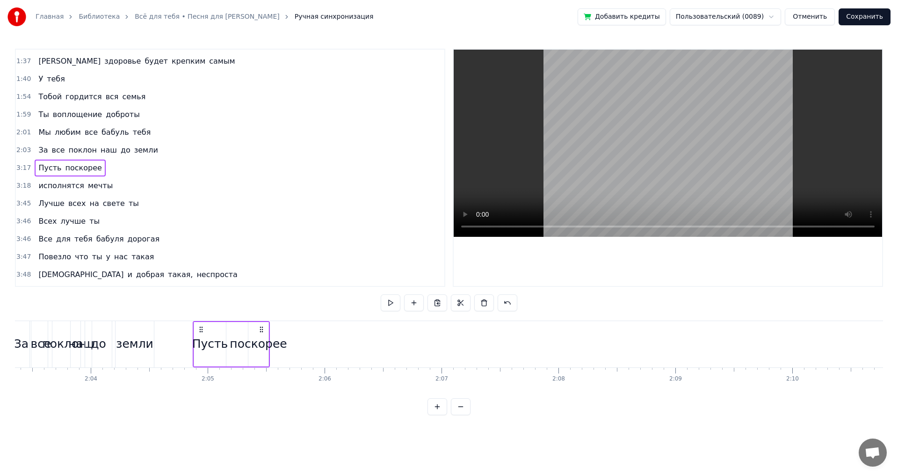
drag, startPoint x: 643, startPoint y: 329, endPoint x: 202, endPoint y: 340, distance: 442.0
click at [202, 340] on div "Пусть поскорее" at bounding box center [231, 344] width 77 height 46
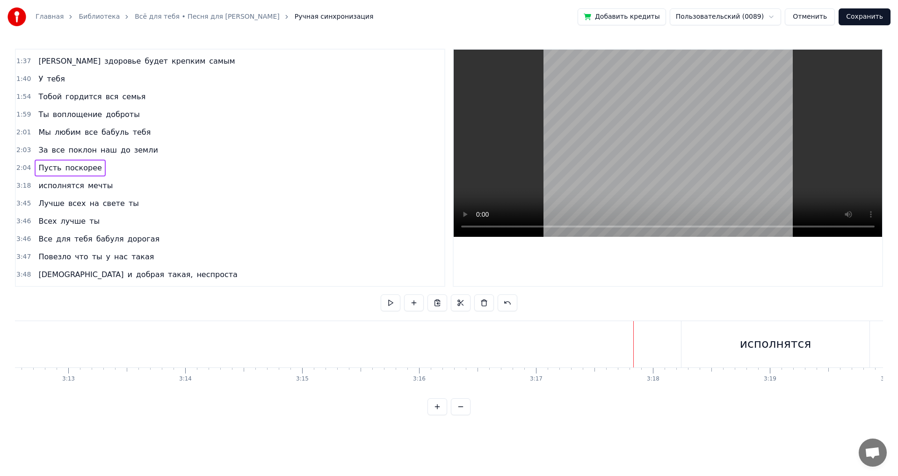
scroll to position [0, 22602]
click at [659, 338] on div "исполнятся" at bounding box center [683, 344] width 71 height 18
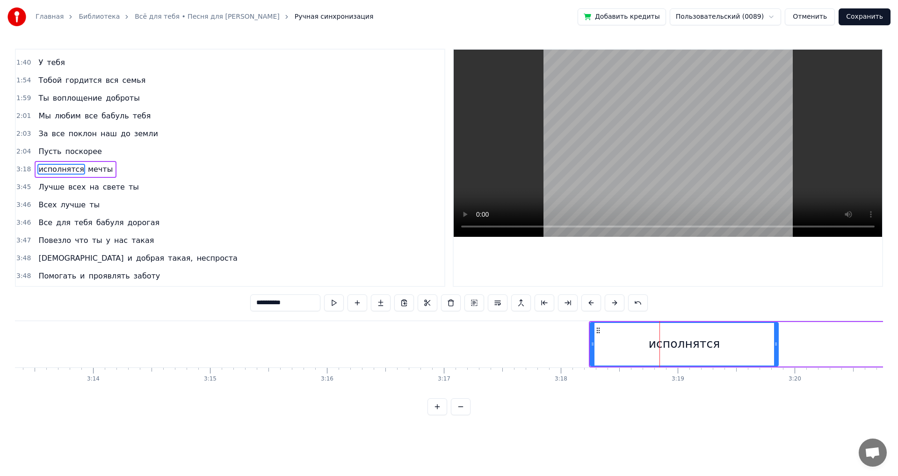
scroll to position [317, 0]
click at [797, 342] on div "исполнятся мечты" at bounding box center [757, 344] width 337 height 46
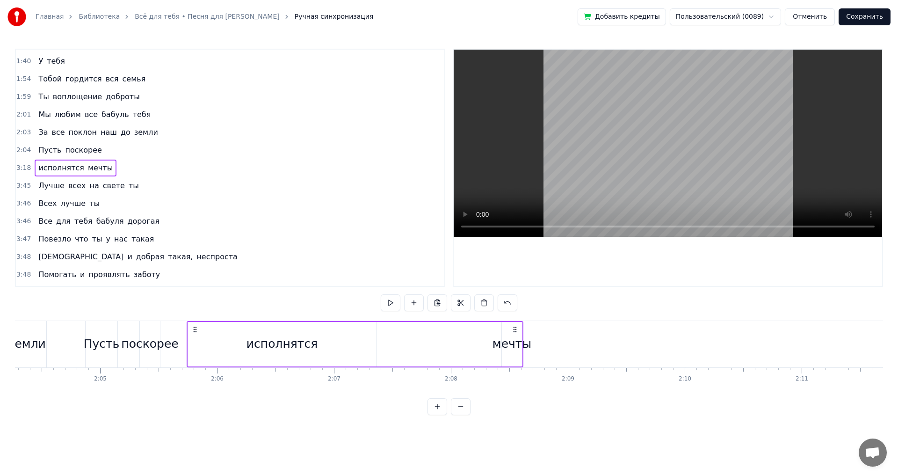
scroll to position [0, 14526]
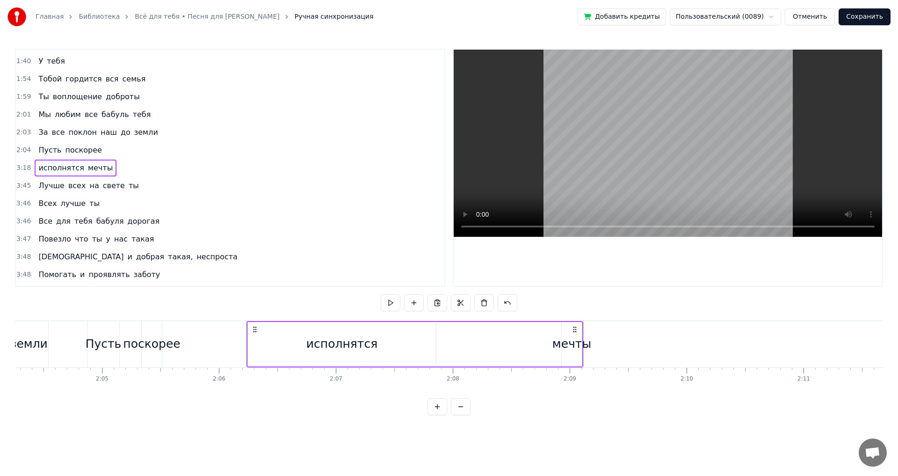
drag, startPoint x: 594, startPoint y: 326, endPoint x: 345, endPoint y: 365, distance: 252.8
click at [257, 347] on div "исполнятся мечты" at bounding box center [414, 344] width 337 height 46
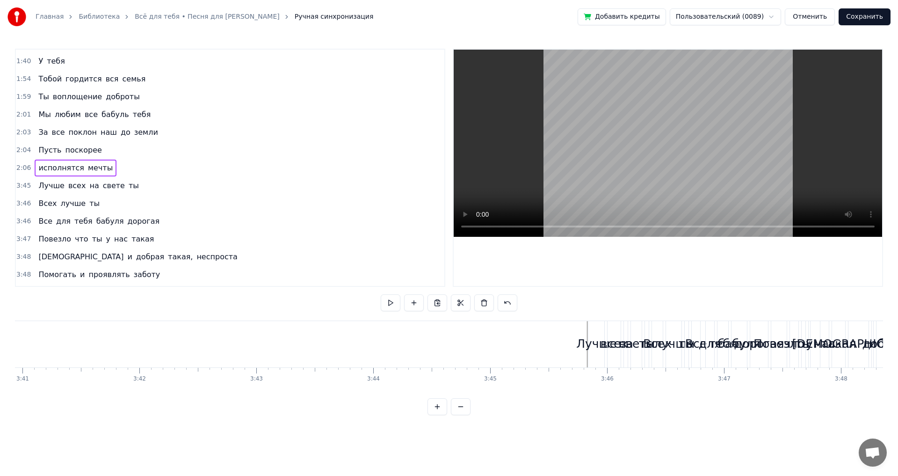
scroll to position [0, 25859]
click at [563, 339] on div "Лучше" at bounding box center [566, 344] width 41 height 18
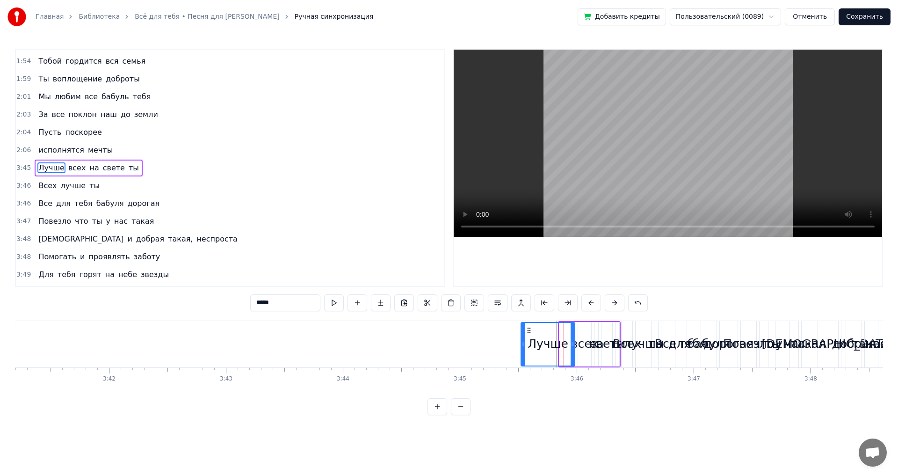
drag, startPoint x: 562, startPoint y: 329, endPoint x: 524, endPoint y: 332, distance: 38.4
click at [524, 332] on div at bounding box center [523, 344] width 4 height 43
click at [580, 330] on div "всех" at bounding box center [584, 344] width 13 height 44
click at [574, 331] on div "Лучше" at bounding box center [548, 344] width 54 height 44
type input "*****"
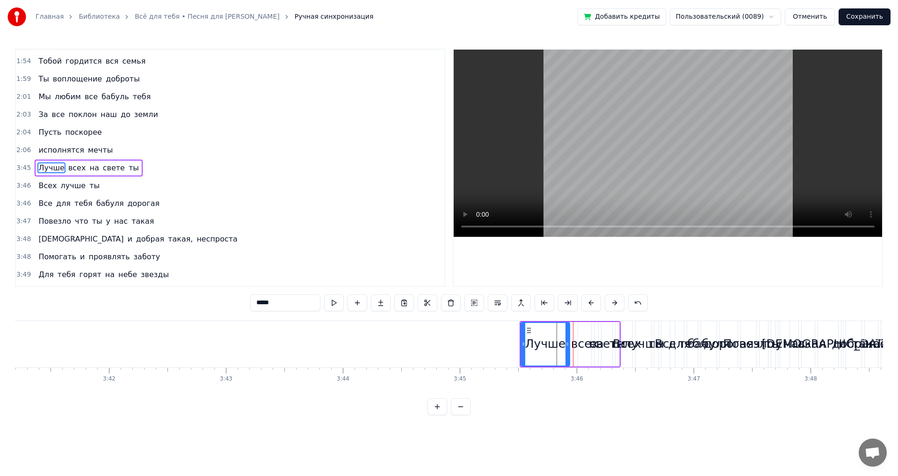
drag, startPoint x: 573, startPoint y: 335, endPoint x: 568, endPoint y: 338, distance: 5.9
click at [568, 338] on div at bounding box center [567, 344] width 4 height 43
click at [572, 337] on div "Лучше всех на свете ты" at bounding box center [570, 344] width 101 height 46
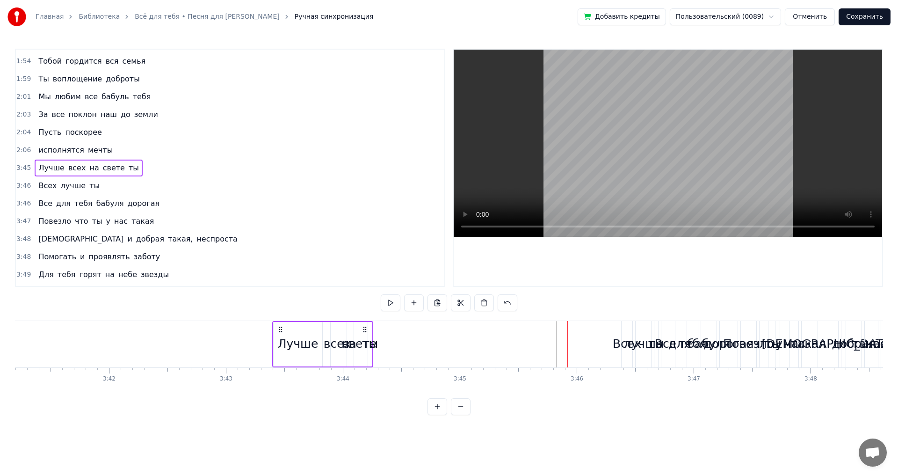
drag, startPoint x: 522, startPoint y: 330, endPoint x: 277, endPoint y: 320, distance: 244.8
click at [370, 334] on div "ты" at bounding box center [369, 344] width 5 height 44
drag, startPoint x: 370, startPoint y: 344, endPoint x: 394, endPoint y: 344, distance: 24.3
click at [394, 344] on icon at bounding box center [393, 343] width 4 height 7
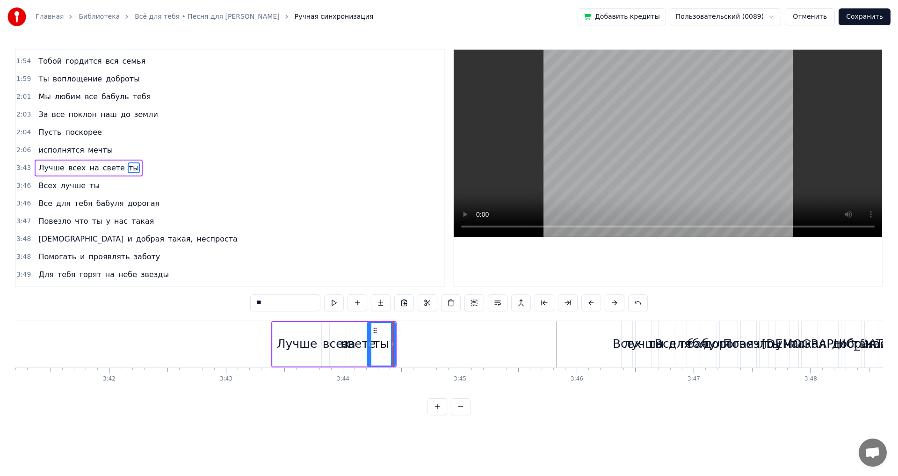
click at [360, 343] on div "свете" at bounding box center [358, 344] width 35 height 18
click at [378, 344] on div "ты" at bounding box center [381, 344] width 16 height 18
drag, startPoint x: 393, startPoint y: 342, endPoint x: 404, endPoint y: 348, distance: 12.8
click at [446, 347] on div at bounding box center [444, 344] width 4 height 43
drag, startPoint x: 368, startPoint y: 344, endPoint x: 429, endPoint y: 349, distance: 61.0
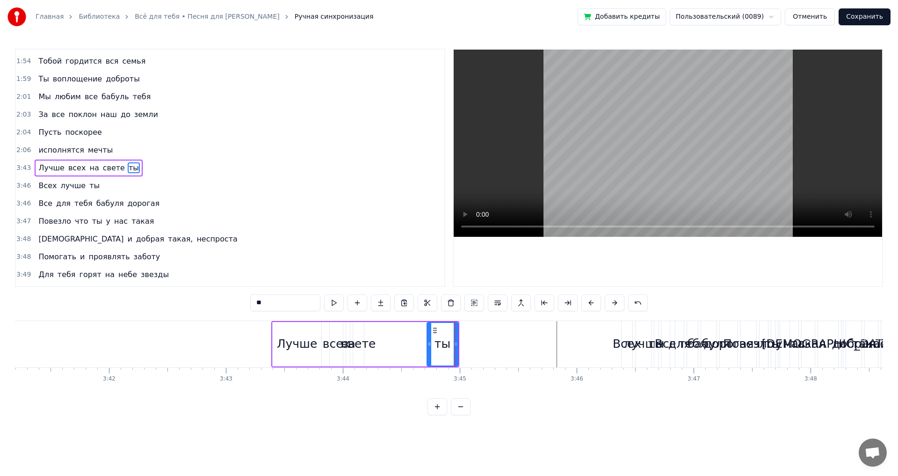
click at [429, 349] on div at bounding box center [429, 344] width 4 height 43
click at [363, 344] on div "свете" at bounding box center [358, 344] width 35 height 18
click at [363, 343] on div "свете" at bounding box center [358, 344] width 35 height 18
drag, startPoint x: 361, startPoint y: 343, endPoint x: 386, endPoint y: 343, distance: 24.8
click at [386, 343] on icon at bounding box center [385, 343] width 4 height 7
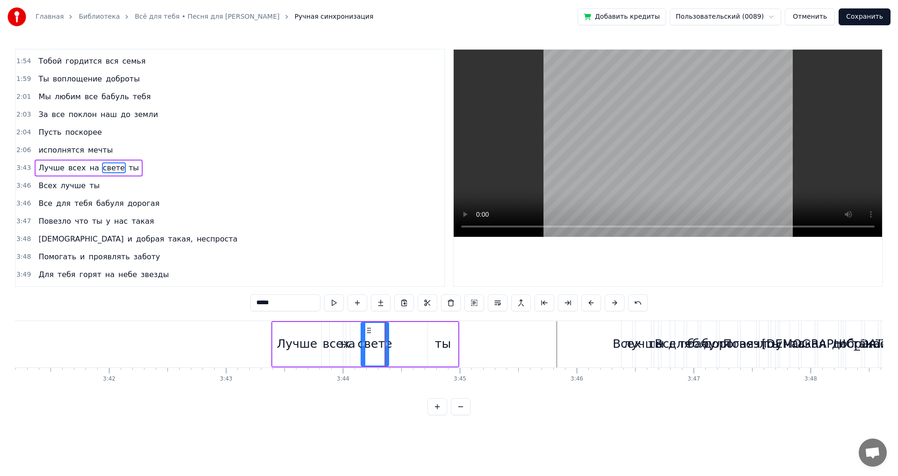
drag, startPoint x: 354, startPoint y: 345, endPoint x: 365, endPoint y: 345, distance: 10.8
click at [365, 345] on icon at bounding box center [363, 343] width 4 height 7
drag, startPoint x: 368, startPoint y: 332, endPoint x: 355, endPoint y: 340, distance: 16.0
click at [391, 334] on div "свете" at bounding box center [393, 344] width 24 height 43
click at [353, 341] on div "на" at bounding box center [347, 344] width 15 height 18
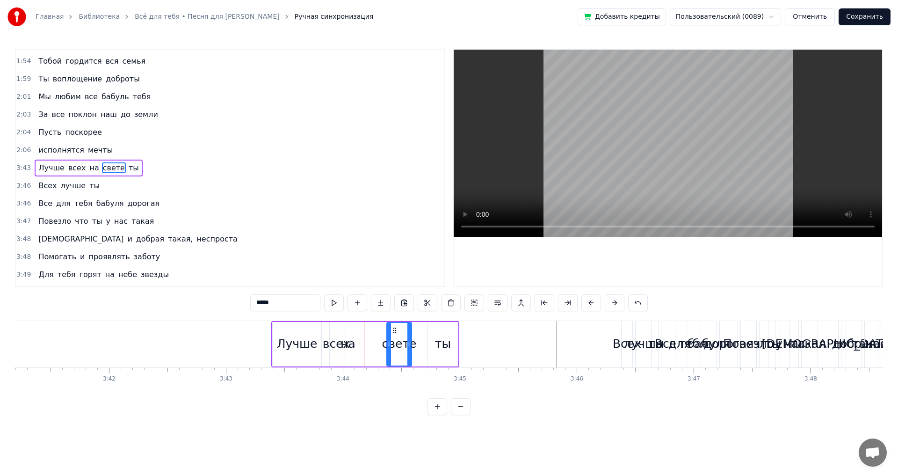
type input "**"
drag, startPoint x: 349, startPoint y: 330, endPoint x: 369, endPoint y: 332, distance: 19.8
click at [369, 332] on div "Лучше всех на свете ты" at bounding box center [365, 344] width 188 height 46
click at [352, 345] on div "на" at bounding box center [350, 344] width 15 height 18
drag, startPoint x: 350, startPoint y: 345, endPoint x: 362, endPoint y: 338, distance: 13.8
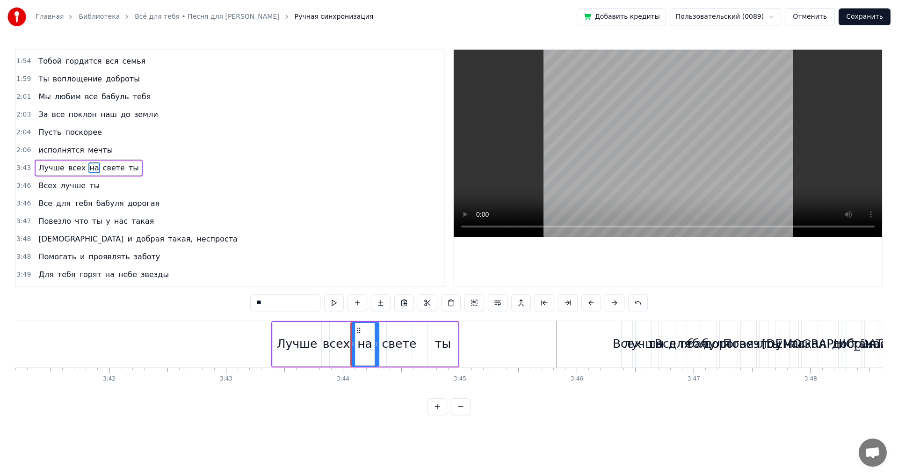
click at [379, 346] on div "Лучше всех на свете ты" at bounding box center [365, 344] width 188 height 46
click at [354, 330] on div "на" at bounding box center [365, 344] width 28 height 44
drag, startPoint x: 359, startPoint y: 330, endPoint x: 363, endPoint y: 331, distance: 4.7
click at [363, 331] on icon at bounding box center [363, 329] width 7 height 7
click at [323, 338] on div "Лучше всех на свете ты" at bounding box center [365, 344] width 188 height 46
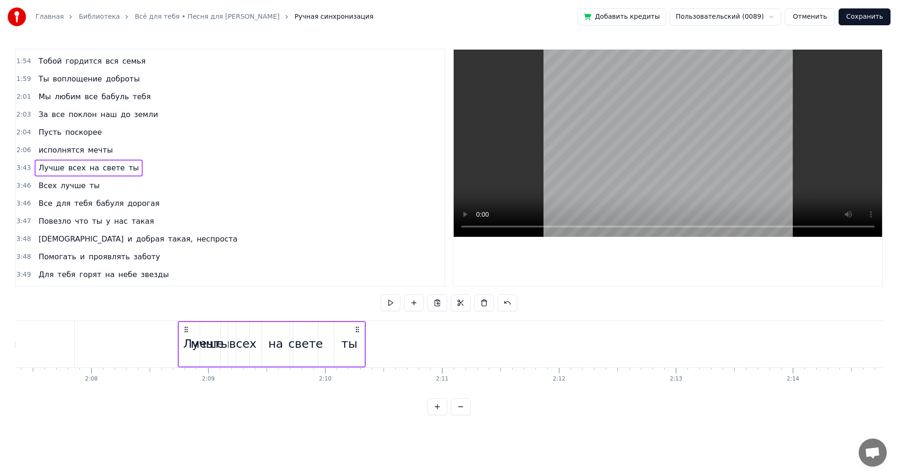
scroll to position [0, 14888]
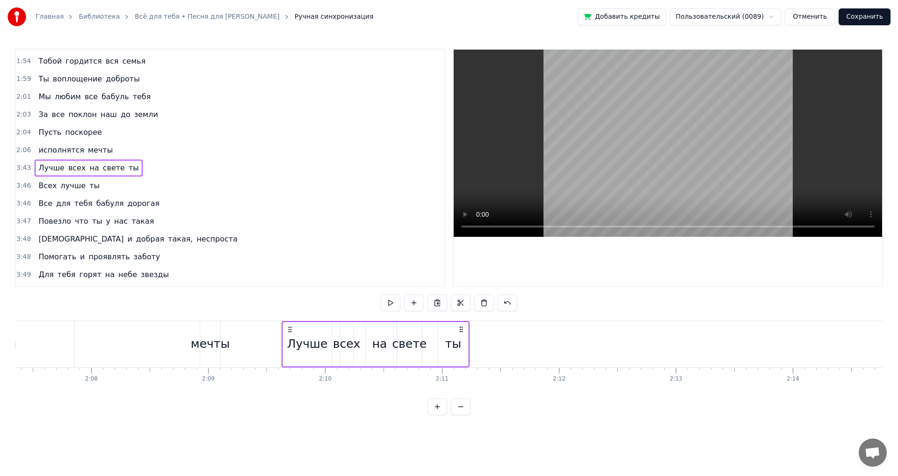
drag, startPoint x: 280, startPoint y: 328, endPoint x: 290, endPoint y: 355, distance: 29.4
click at [290, 355] on div "Лучше всех на свете ты" at bounding box center [376, 344] width 188 height 46
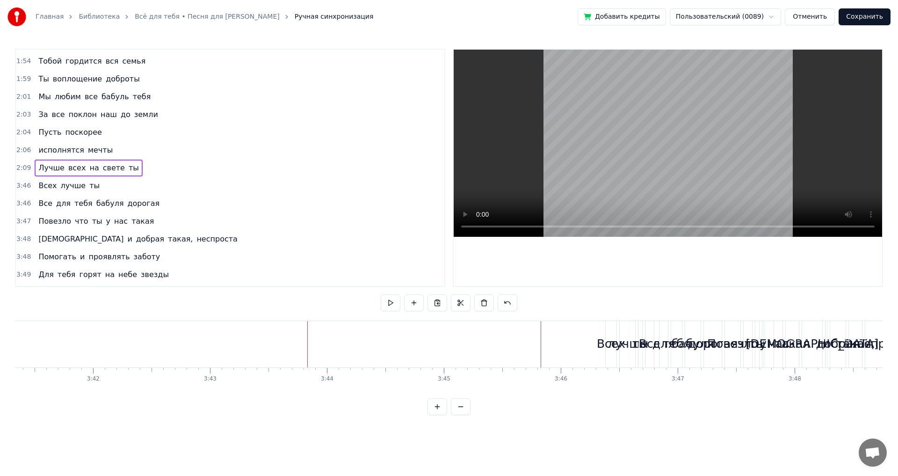
scroll to position [0, 25891]
click at [591, 345] on div "Всех" at bounding box center [595, 344] width 29 height 18
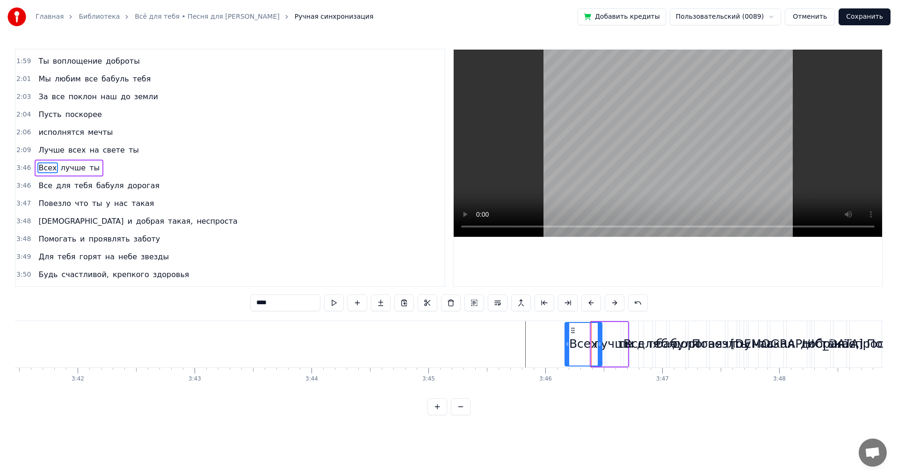
drag, startPoint x: 593, startPoint y: 345, endPoint x: 564, endPoint y: 347, distance: 29.5
click at [565, 347] on icon at bounding box center [567, 343] width 4 height 7
drag, startPoint x: 599, startPoint y: 343, endPoint x: 583, endPoint y: 345, distance: 16.9
click at [585, 347] on icon at bounding box center [586, 343] width 4 height 7
click at [592, 329] on div "Всех лучше ты" at bounding box center [595, 344] width 68 height 46
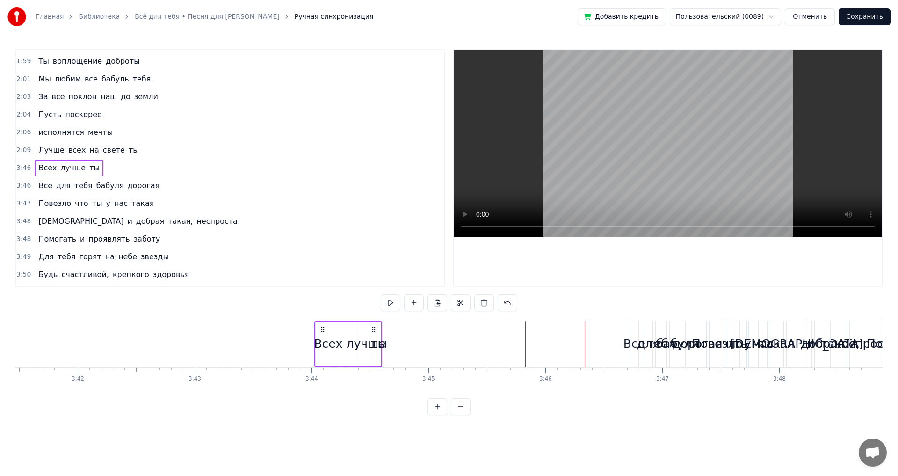
drag, startPoint x: 570, startPoint y: 329, endPoint x: 300, endPoint y: 331, distance: 269.8
click at [319, 331] on icon at bounding box center [322, 328] width 7 height 7
click at [355, 328] on div "ты" at bounding box center [356, 344] width 4 height 44
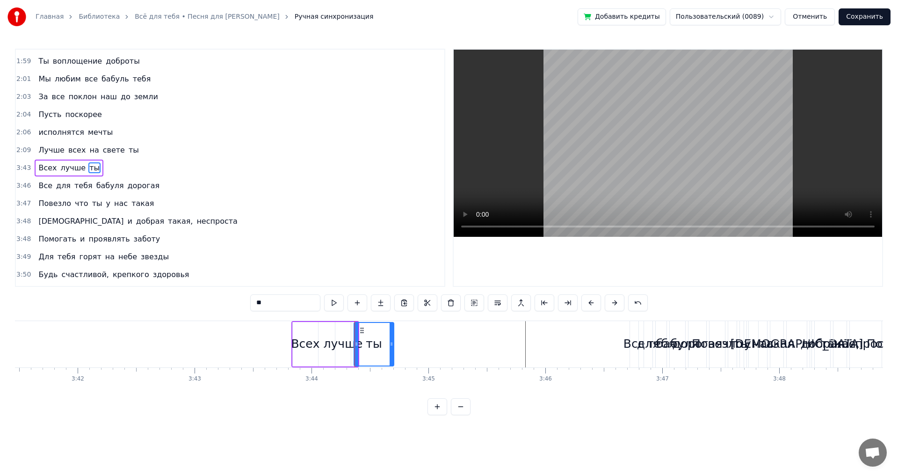
drag, startPoint x: 356, startPoint y: 345, endPoint x: 393, endPoint y: 345, distance: 36.5
click at [393, 345] on icon at bounding box center [392, 343] width 4 height 7
click at [346, 341] on div "лучше" at bounding box center [343, 344] width 39 height 18
type input "*****"
click at [321, 329] on div "Всех лучше ты" at bounding box center [343, 344] width 104 height 46
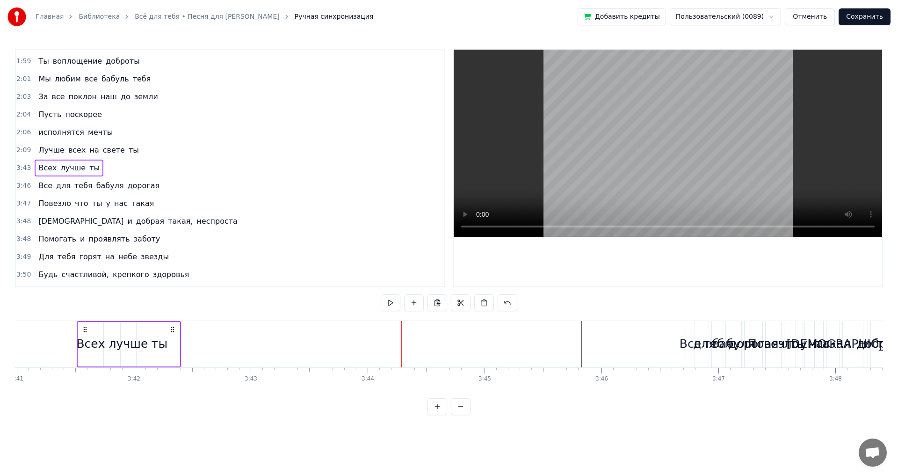
drag, startPoint x: 298, startPoint y: 328, endPoint x: 115, endPoint y: 327, distance: 183.8
click at [89, 325] on icon at bounding box center [84, 328] width 7 height 7
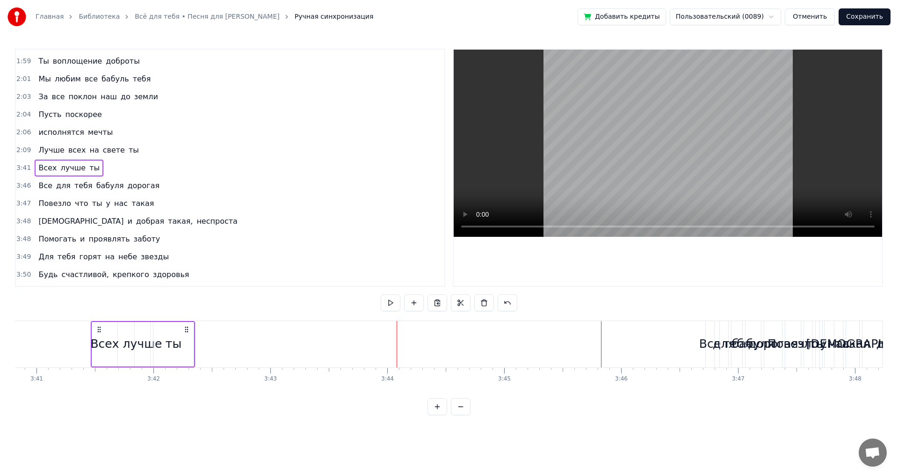
click at [703, 340] on div "Все" at bounding box center [710, 344] width 22 height 18
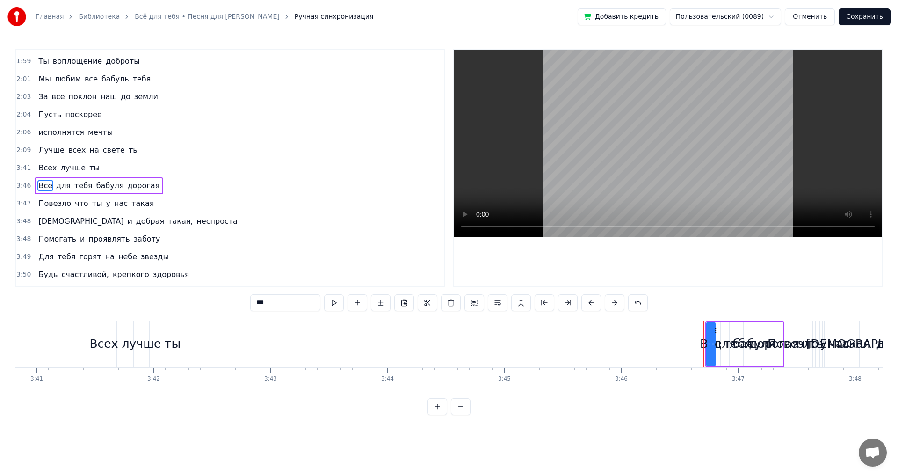
scroll to position [370, 0]
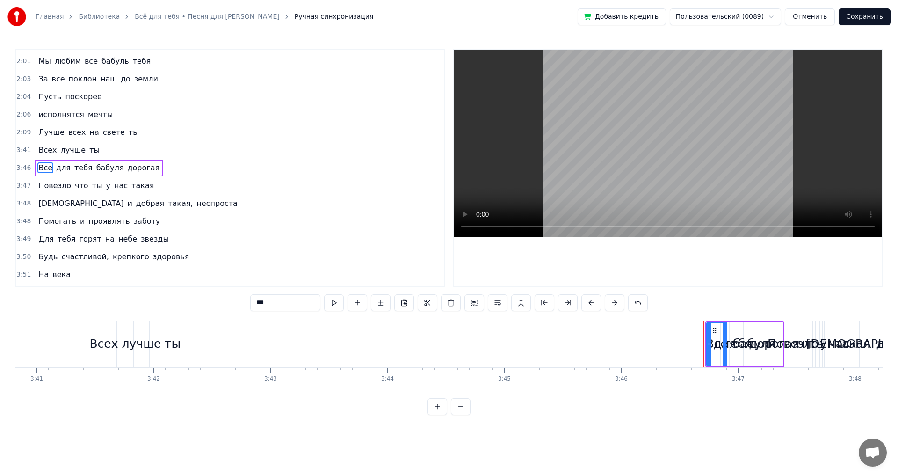
drag, startPoint x: 720, startPoint y: 342, endPoint x: 724, endPoint y: 343, distance: 4.8
click at [724, 343] on icon at bounding box center [724, 343] width 4 height 7
click at [730, 330] on div "Все для тебя бабуля дорогая" at bounding box center [744, 344] width 79 height 46
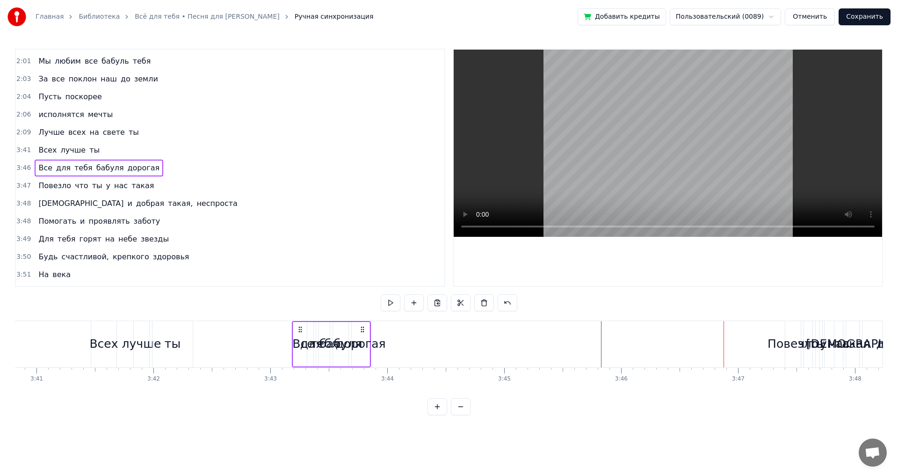
drag, startPoint x: 711, startPoint y: 329, endPoint x: 312, endPoint y: 332, distance: 398.9
click at [296, 331] on icon at bounding box center [299, 328] width 7 height 7
click at [354, 333] on div "дорогая" at bounding box center [350, 344] width 18 height 44
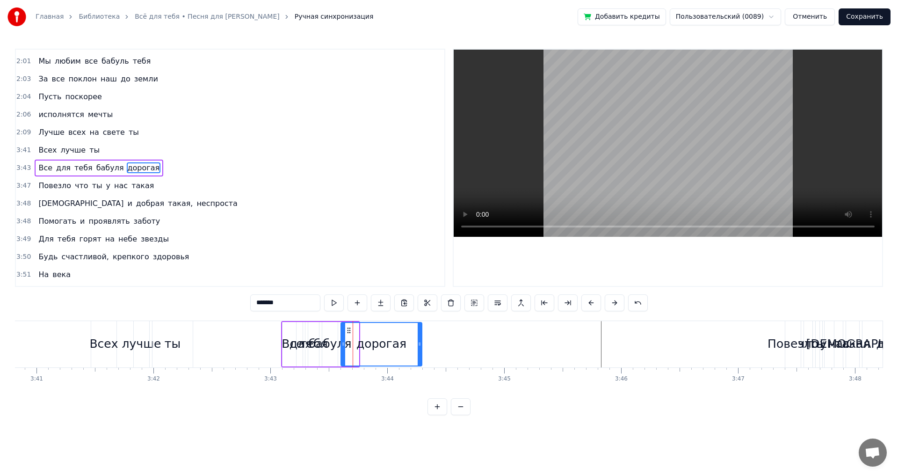
drag, startPoint x: 357, startPoint y: 339, endPoint x: 417, endPoint y: 341, distance: 59.4
click at [421, 341] on div at bounding box center [420, 344] width 4 height 43
drag, startPoint x: 343, startPoint y: 343, endPoint x: 387, endPoint y: 345, distance: 44.0
click at [387, 345] on icon at bounding box center [387, 343] width 4 height 7
click at [338, 344] on div "бабуля" at bounding box center [330, 344] width 43 height 18
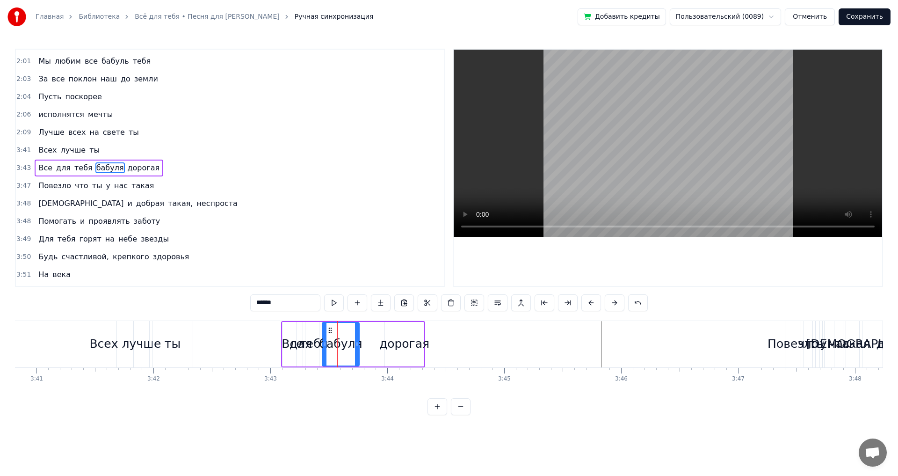
drag, startPoint x: 336, startPoint y: 342, endPoint x: 363, endPoint y: 343, distance: 27.6
click at [358, 343] on circle at bounding box center [357, 342] width 0 height 0
drag, startPoint x: 324, startPoint y: 344, endPoint x: 330, endPoint y: 345, distance: 6.2
click at [345, 344] on icon at bounding box center [343, 343] width 4 height 7
click at [318, 345] on div "тебя" at bounding box center [313, 344] width 28 height 18
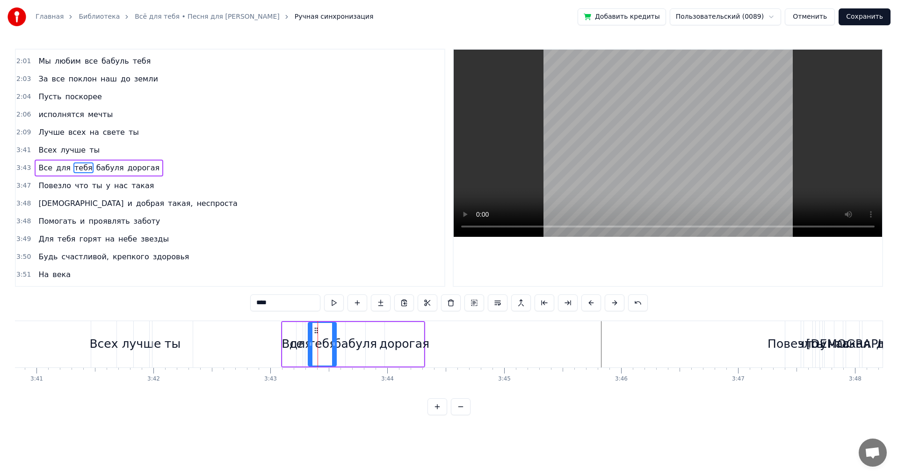
drag, startPoint x: 317, startPoint y: 342, endPoint x: 334, endPoint y: 342, distance: 17.3
click at [334, 342] on icon at bounding box center [334, 343] width 4 height 7
drag, startPoint x: 311, startPoint y: 342, endPoint x: 320, endPoint y: 342, distance: 8.4
click at [319, 342] on icon at bounding box center [318, 343] width 4 height 7
click at [301, 344] on div "для" at bounding box center [300, 344] width 22 height 18
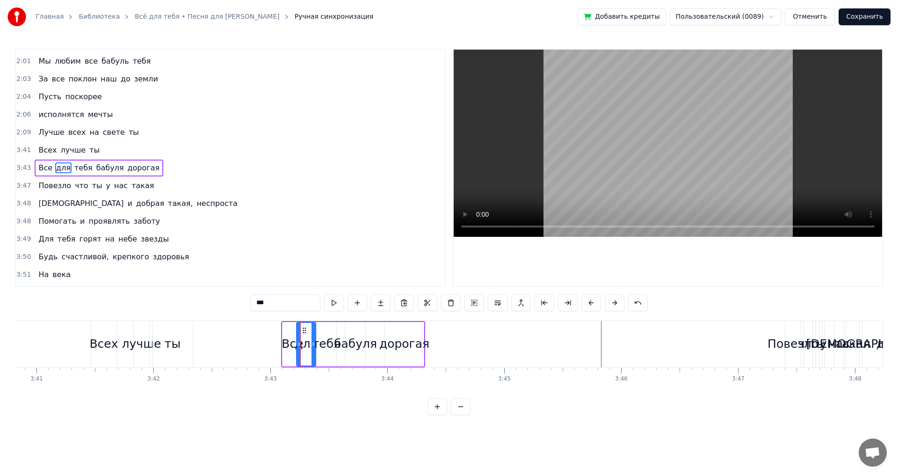
drag, startPoint x: 301, startPoint y: 343, endPoint x: 312, endPoint y: 343, distance: 10.8
click at [312, 343] on icon at bounding box center [313, 343] width 4 height 7
drag, startPoint x: 298, startPoint y: 343, endPoint x: 304, endPoint y: 343, distance: 6.1
click at [304, 343] on circle at bounding box center [303, 342] width 0 height 0
click at [290, 342] on div "Все" at bounding box center [293, 344] width 22 height 18
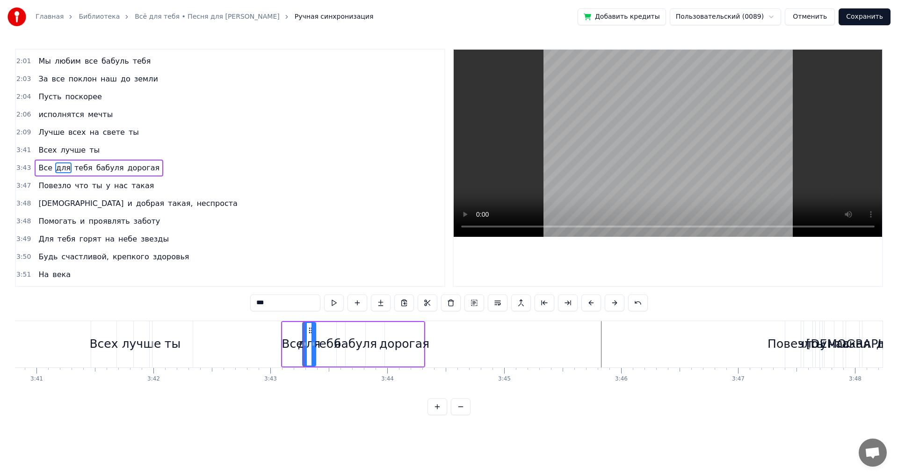
type input "***"
drag, startPoint x: 284, startPoint y: 342, endPoint x: 261, endPoint y: 346, distance: 22.7
click at [265, 345] on icon at bounding box center [267, 343] width 4 height 7
drag, startPoint x: 300, startPoint y: 343, endPoint x: 288, endPoint y: 346, distance: 12.5
click at [288, 346] on icon at bounding box center [289, 343] width 4 height 7
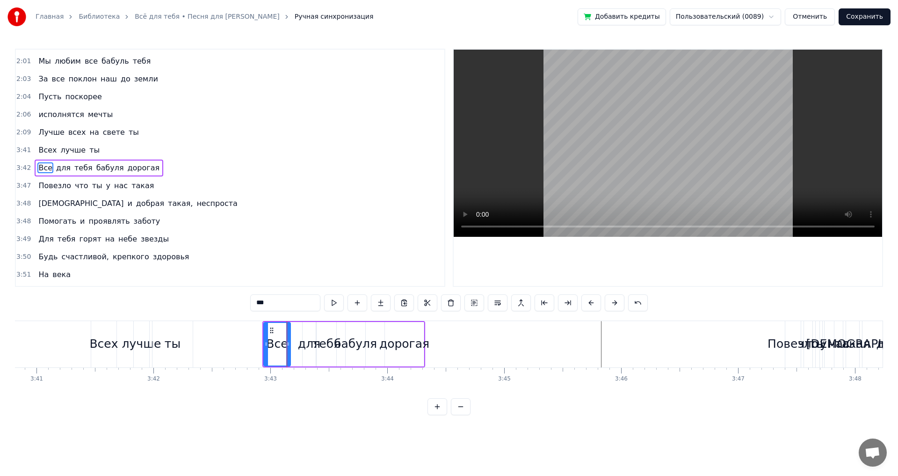
click at [294, 340] on div "Все для тебя бабуля дорогая" at bounding box center [343, 344] width 163 height 46
click at [787, 347] on div "Повезло" at bounding box center [792, 344] width 51 height 18
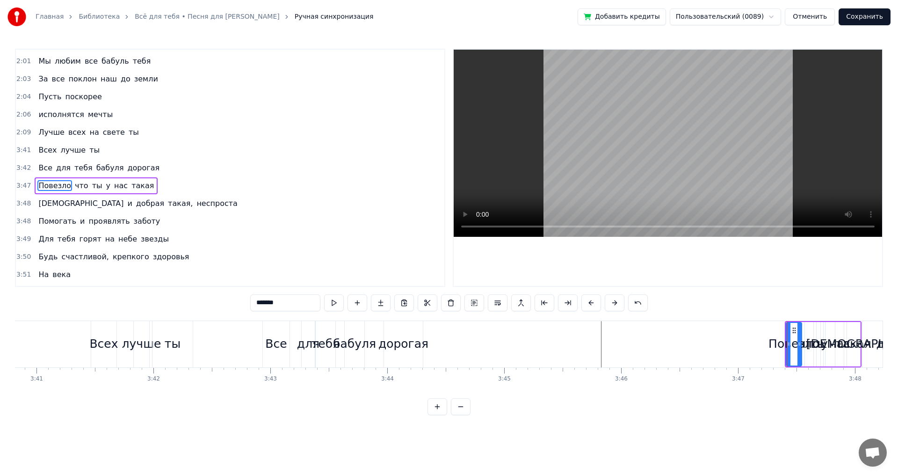
scroll to position [388, 0]
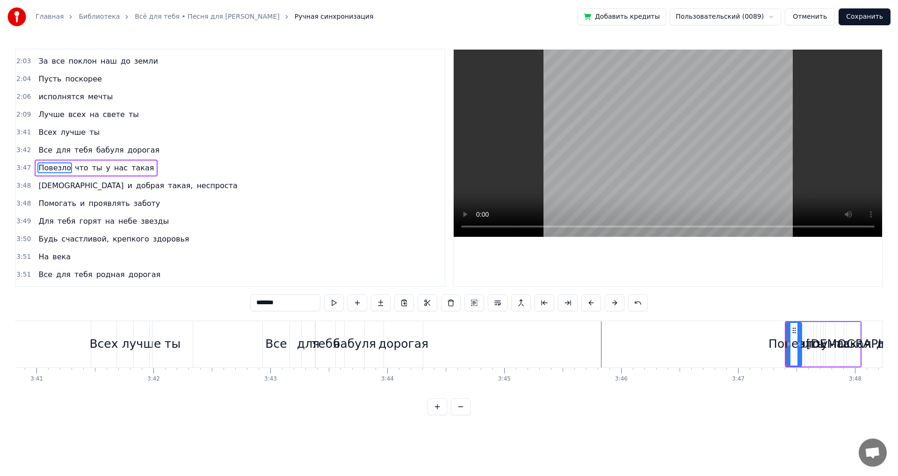
click at [804, 329] on div "Повезло что ты у нас такая" at bounding box center [823, 344] width 77 height 46
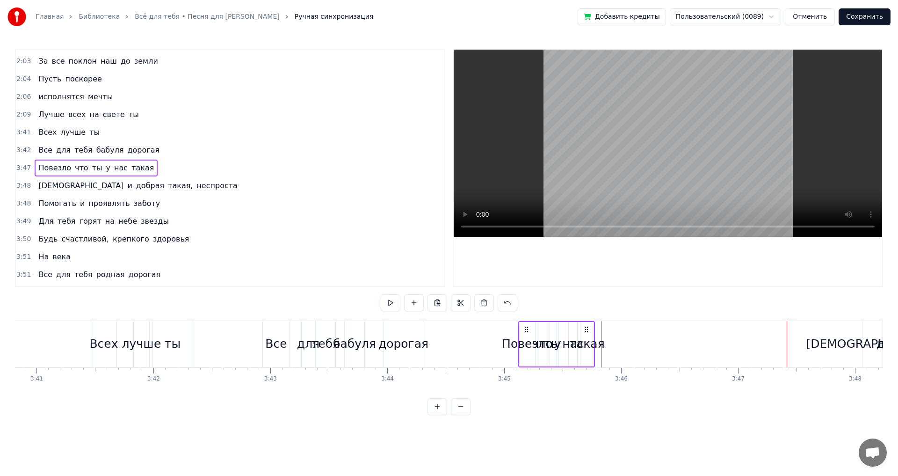
drag, startPoint x: 794, startPoint y: 327, endPoint x: 528, endPoint y: 326, distance: 266.6
click at [528, 326] on icon at bounding box center [526, 328] width 7 height 7
click at [589, 342] on div "такая" at bounding box center [586, 344] width 35 height 18
drag, startPoint x: 592, startPoint y: 343, endPoint x: 621, endPoint y: 338, distance: 29.4
click at [621, 338] on div at bounding box center [620, 344] width 4 height 43
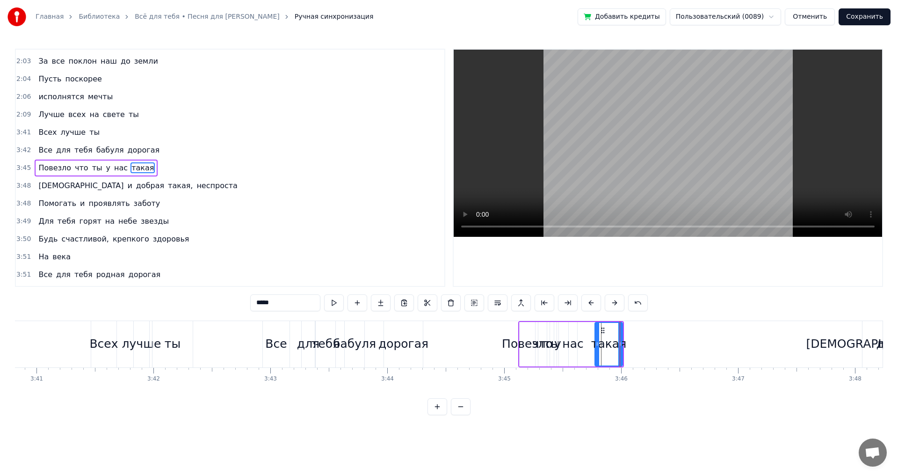
drag, startPoint x: 582, startPoint y: 343, endPoint x: 599, endPoint y: 340, distance: 17.5
click at [599, 340] on icon at bounding box center [597, 343] width 4 height 7
click at [570, 343] on div "нас" at bounding box center [572, 344] width 21 height 18
drag, startPoint x: 576, startPoint y: 343, endPoint x: 588, endPoint y: 342, distance: 12.2
click at [588, 342] on icon at bounding box center [586, 343] width 4 height 7
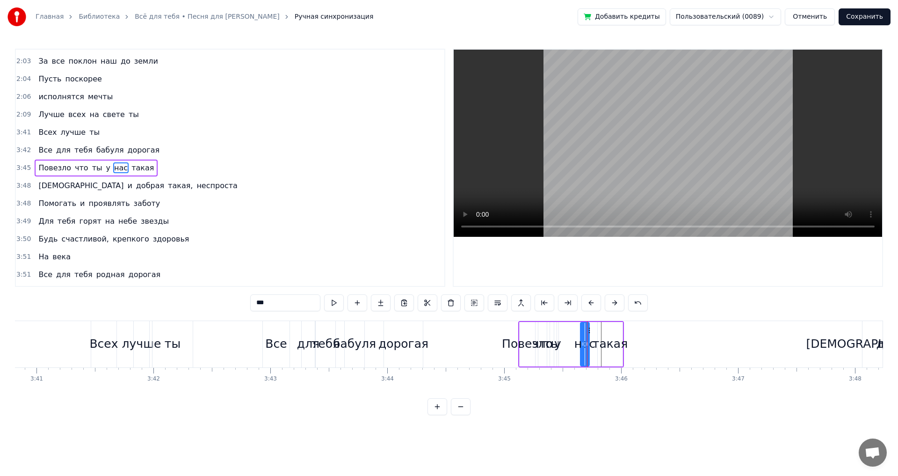
click at [582, 343] on icon at bounding box center [583, 343] width 4 height 7
click at [556, 346] on div "у" at bounding box center [557, 344] width 7 height 18
type input "*"
drag, startPoint x: 558, startPoint y: 344, endPoint x: 578, endPoint y: 344, distance: 19.2
click at [578, 344] on div "Повезло что ты у нас такая" at bounding box center [571, 344] width 106 height 46
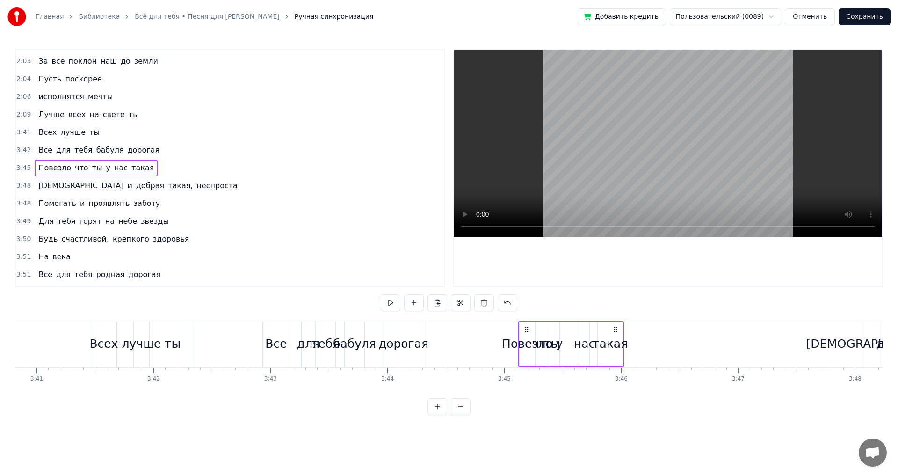
click at [559, 343] on div "у" at bounding box center [559, 344] width 7 height 18
drag, startPoint x: 557, startPoint y: 343, endPoint x: 573, endPoint y: 346, distance: 16.7
click at [573, 346] on icon at bounding box center [573, 343] width 4 height 7
click at [616, 341] on div "такая" at bounding box center [609, 344] width 35 height 18
drag, startPoint x: 621, startPoint y: 344, endPoint x: 640, endPoint y: 351, distance: 20.6
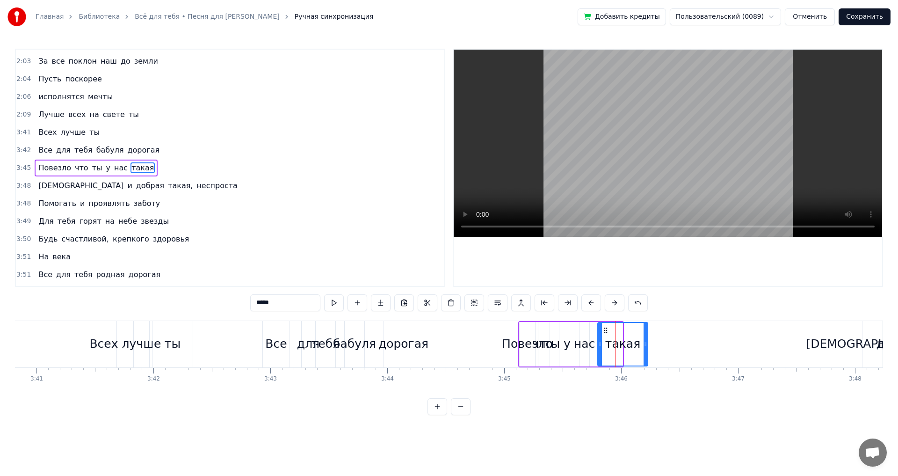
click at [647, 347] on icon at bounding box center [645, 343] width 4 height 7
drag, startPoint x: 600, startPoint y: 342, endPoint x: 605, endPoint y: 349, distance: 8.2
click at [626, 343] on icon at bounding box center [624, 343] width 4 height 7
click at [585, 349] on div "нас" at bounding box center [584, 344] width 21 height 18
drag, startPoint x: 587, startPoint y: 344, endPoint x: 601, endPoint y: 344, distance: 14.0
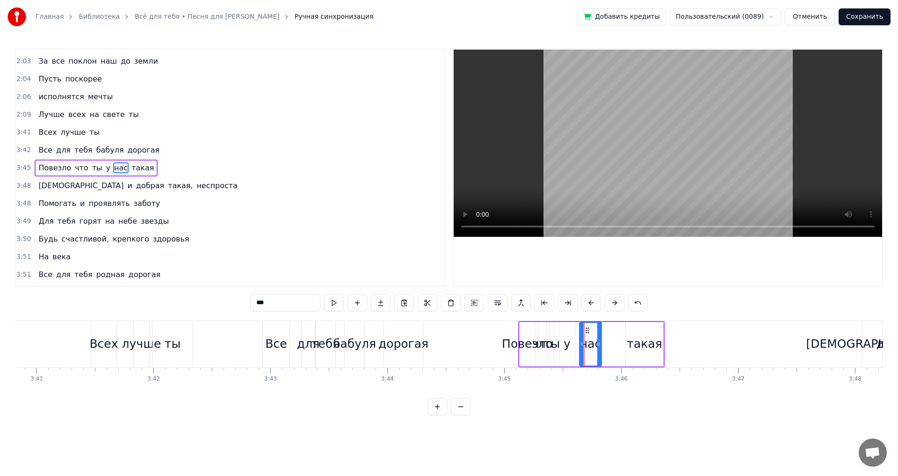
click at [600, 344] on circle at bounding box center [599, 344] width 0 height 0
drag, startPoint x: 589, startPoint y: 332, endPoint x: 581, endPoint y: 336, distance: 8.6
click at [599, 332] on circle at bounding box center [598, 332] width 0 height 0
click at [569, 336] on div "у" at bounding box center [566, 344] width 7 height 18
click at [563, 329] on div at bounding box center [562, 344] width 4 height 43
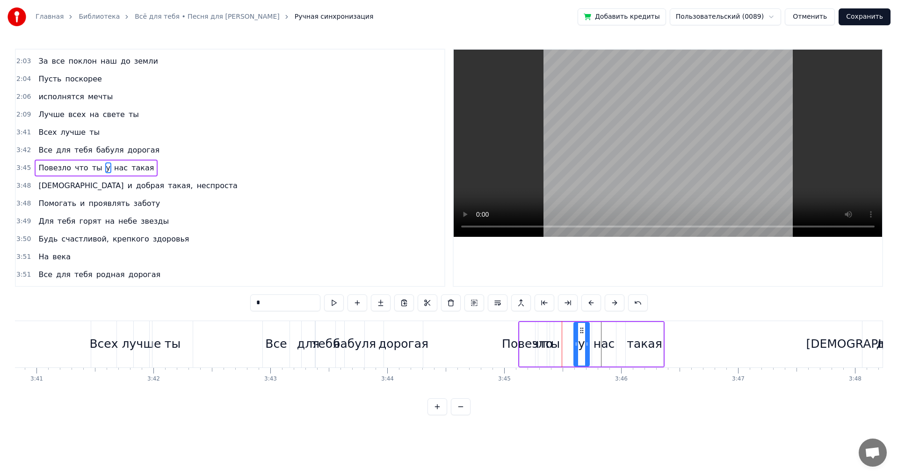
drag, startPoint x: 567, startPoint y: 329, endPoint x: 568, endPoint y: 343, distance: 14.5
click at [581, 332] on icon at bounding box center [581, 329] width 7 height 7
click at [551, 344] on div "ты" at bounding box center [552, 344] width 16 height 18
type input "**"
drag, startPoint x: 554, startPoint y: 332, endPoint x: 570, endPoint y: 332, distance: 16.4
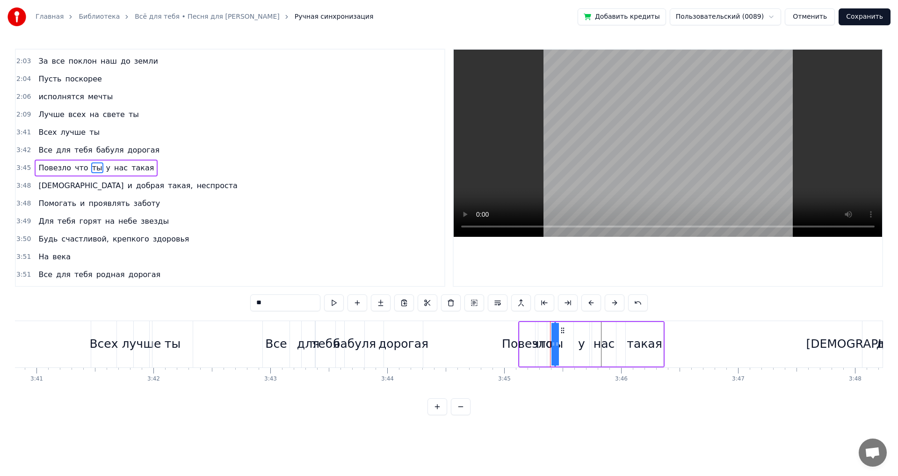
click at [570, 332] on div "Повезло что ты у нас такая" at bounding box center [591, 344] width 146 height 46
click at [553, 343] on div "ты" at bounding box center [555, 344] width 16 height 18
drag, startPoint x: 552, startPoint y: 347, endPoint x: 570, endPoint y: 347, distance: 18.2
click at [570, 347] on div at bounding box center [570, 344] width 4 height 43
drag, startPoint x: 563, startPoint y: 332, endPoint x: 557, endPoint y: 341, distance: 11.2
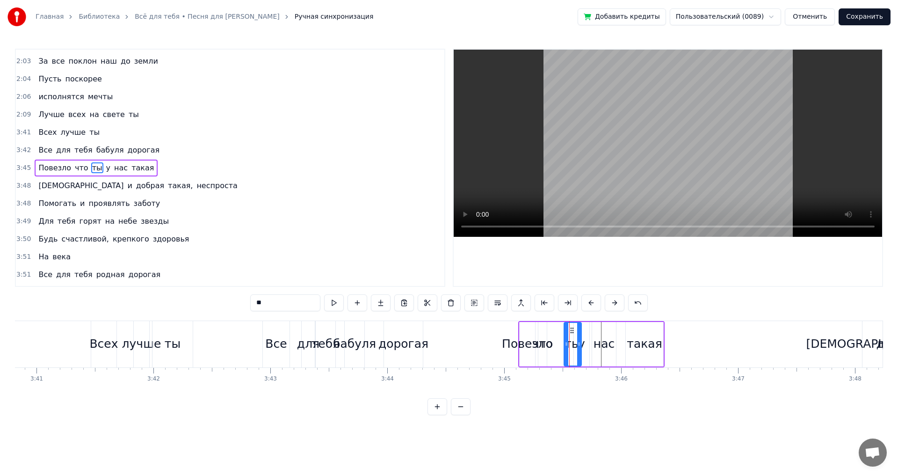
click at [572, 333] on icon at bounding box center [571, 329] width 7 height 7
click at [537, 341] on div "что" at bounding box center [542, 344] width 21 height 18
type input "***"
drag, startPoint x: 541, startPoint y: 344, endPoint x: 553, endPoint y: 347, distance: 12.4
click at [560, 347] on div "Повезло что ты у нас такая" at bounding box center [591, 344] width 146 height 46
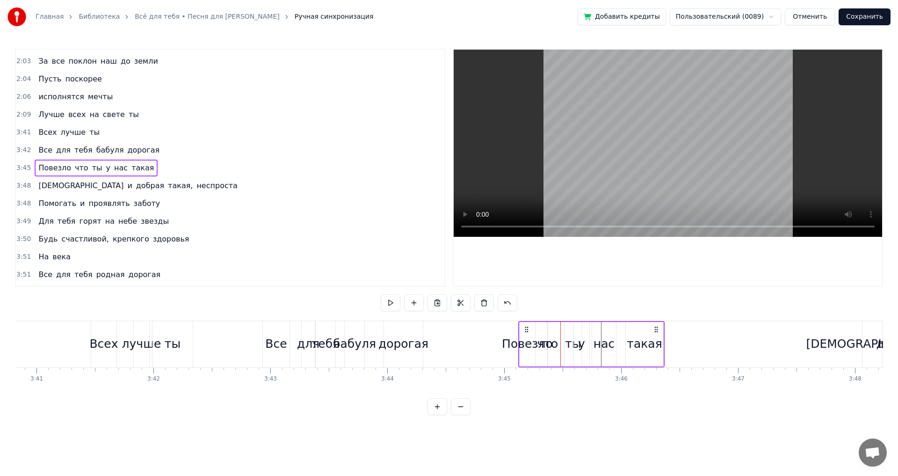
click at [548, 345] on div "что" at bounding box center [547, 344] width 21 height 18
click at [558, 343] on div "Повезло что ты у нас такая" at bounding box center [591, 344] width 146 height 46
click at [546, 343] on div "что" at bounding box center [547, 344] width 21 height 18
drag, startPoint x: 545, startPoint y: 344, endPoint x: 561, endPoint y: 345, distance: 15.9
click at [561, 345] on icon at bounding box center [560, 343] width 4 height 7
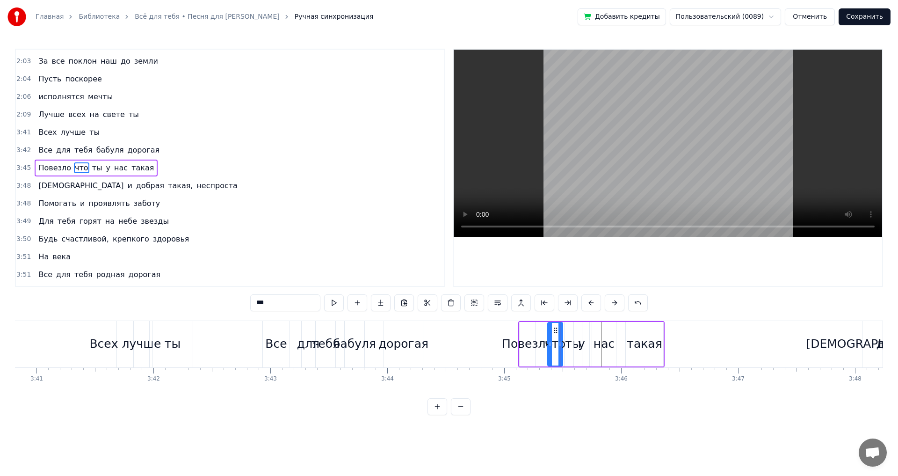
click at [531, 346] on div "Повезло" at bounding box center [527, 344] width 51 height 18
type input "*******"
drag, startPoint x: 520, startPoint y: 343, endPoint x: 488, endPoint y: 349, distance: 33.4
click at [488, 349] on div at bounding box center [489, 344] width 4 height 43
drag, startPoint x: 532, startPoint y: 347, endPoint x: 527, endPoint y: 351, distance: 6.6
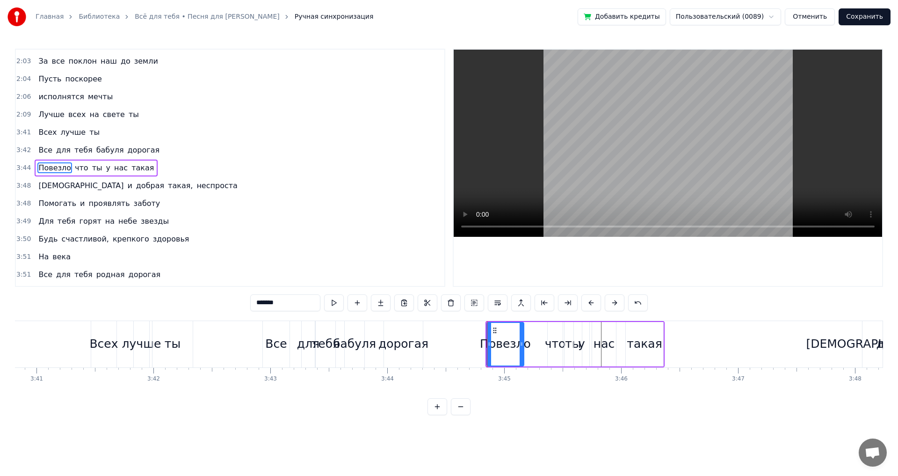
click at [520, 351] on div at bounding box center [522, 344] width 4 height 43
click at [534, 352] on div "Повезло что ты у нас такая" at bounding box center [574, 344] width 179 height 46
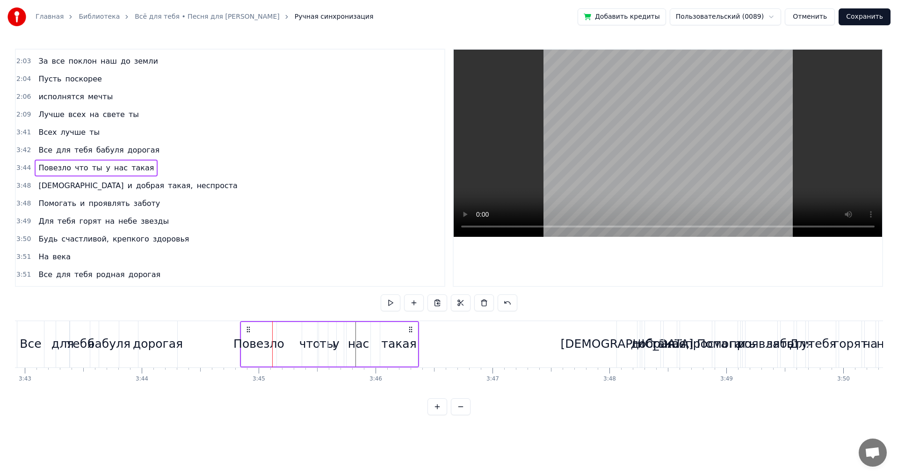
scroll to position [0, 26107]
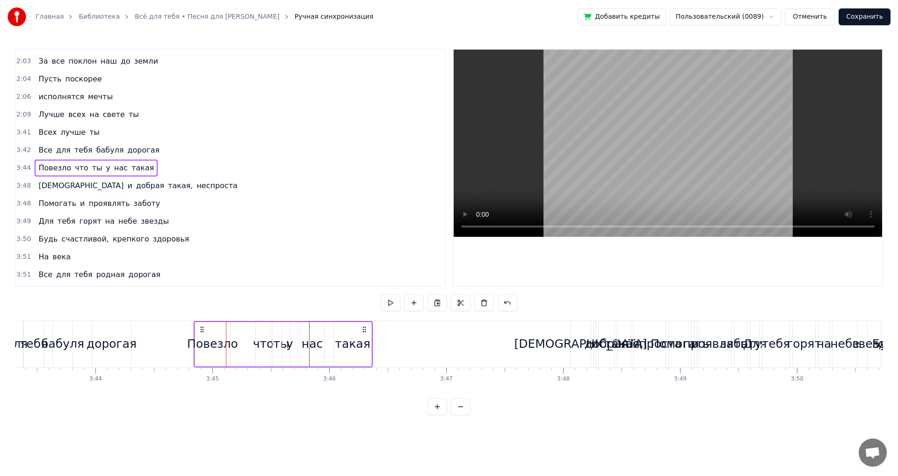
click at [564, 340] on div "[DEMOGRAPHIC_DATA]" at bounding box center [580, 344] width 133 height 18
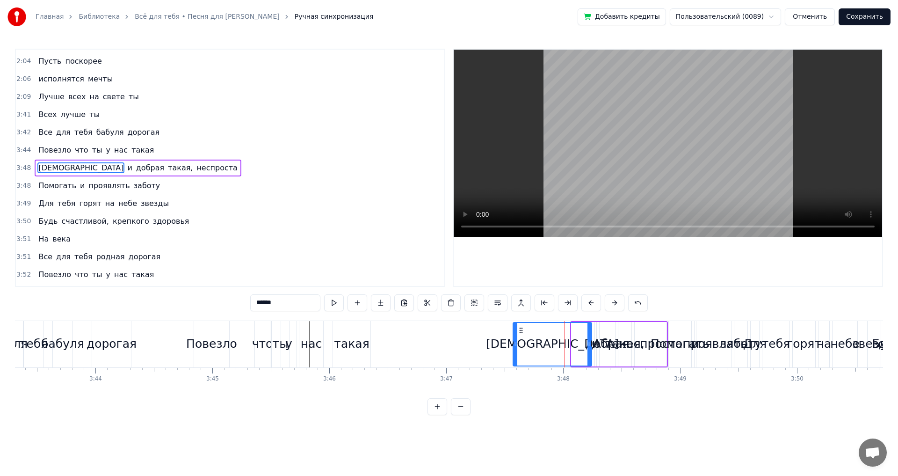
drag, startPoint x: 573, startPoint y: 343, endPoint x: 513, endPoint y: 347, distance: 60.0
click at [514, 347] on icon at bounding box center [515, 343] width 4 height 7
drag, startPoint x: 589, startPoint y: 345, endPoint x: 535, endPoint y: 346, distance: 53.8
click at [540, 346] on icon at bounding box center [542, 343] width 4 height 7
drag, startPoint x: 549, startPoint y: 330, endPoint x: 541, endPoint y: 330, distance: 7.9
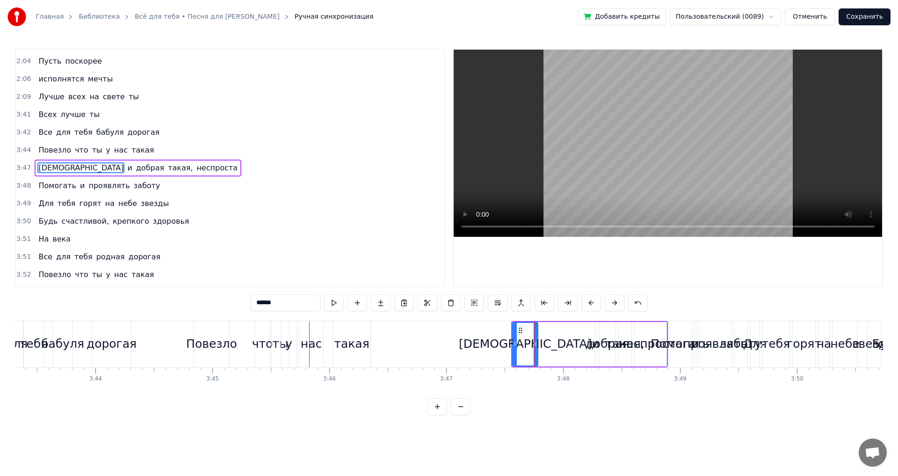
click at [541, 330] on div "[PERSON_NAME] и добрая такая, неспроста" at bounding box center [589, 344] width 157 height 46
click at [542, 327] on div "[PERSON_NAME] и добрая такая, неспроста" at bounding box center [589, 344] width 157 height 46
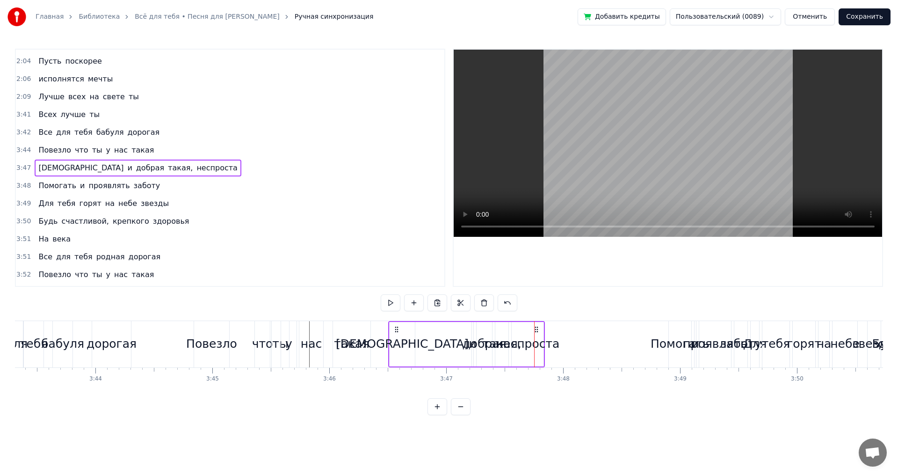
drag, startPoint x: 520, startPoint y: 330, endPoint x: 455, endPoint y: 338, distance: 65.9
click at [394, 330] on icon at bounding box center [396, 328] width 7 height 7
click at [463, 339] on div "добрая" at bounding box center [481, 344] width 44 height 18
drag, startPoint x: 474, startPoint y: 345, endPoint x: 461, endPoint y: 347, distance: 12.9
click at [461, 347] on div "[PERSON_NAME] и добрая такая, неспроста" at bounding box center [463, 344] width 157 height 46
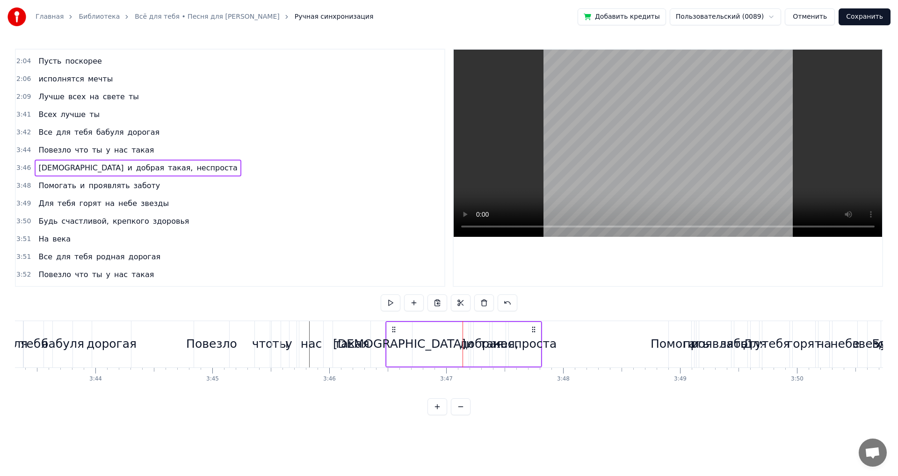
click at [469, 343] on div "добрая" at bounding box center [481, 344] width 44 height 18
click at [467, 347] on div "добрая" at bounding box center [481, 344] width 44 height 18
click at [126, 170] on span "и" at bounding box center [129, 167] width 7 height 11
type input "*"
drag, startPoint x: 472, startPoint y: 344, endPoint x: 492, endPoint y: 344, distance: 20.1
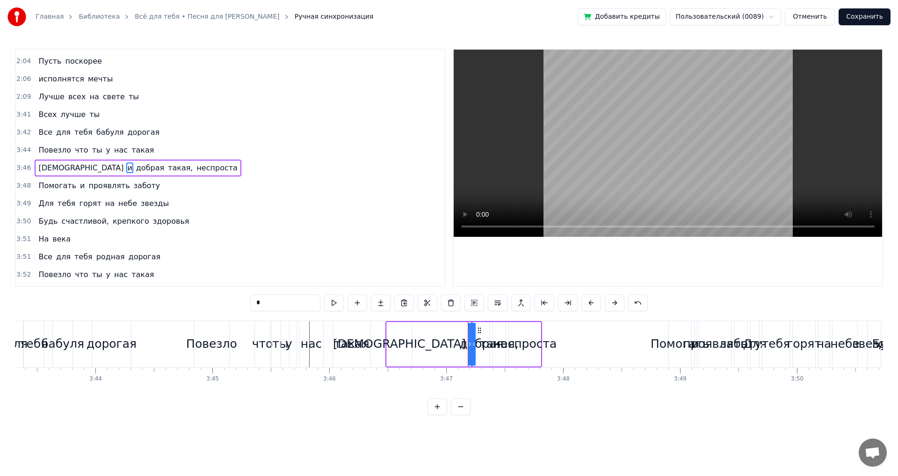
click at [492, 344] on div "[PERSON_NAME] и добрая такая, неспроста" at bounding box center [463, 344] width 157 height 46
click at [470, 345] on div "добрая" at bounding box center [481, 344] width 44 height 18
click at [126, 167] on span "и" at bounding box center [129, 167] width 7 height 11
type input "*"
click at [454, 345] on div "[PERSON_NAME] и добрая такая, неспроста" at bounding box center [463, 344] width 157 height 46
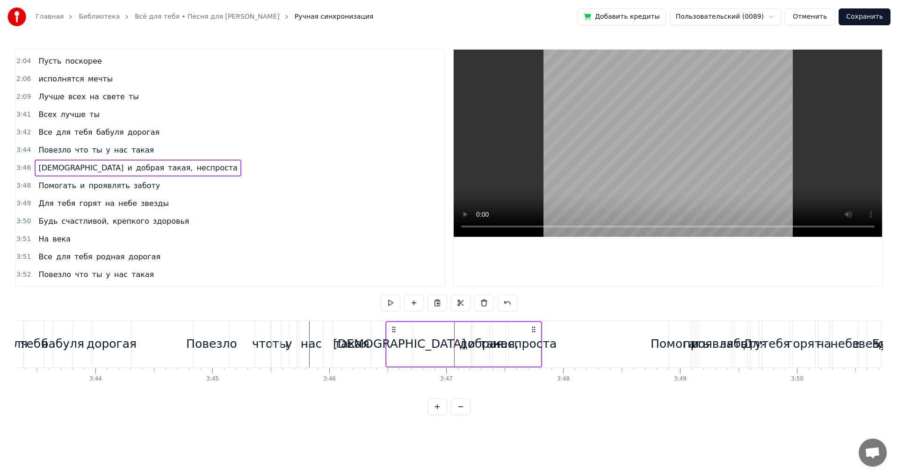
click at [470, 346] on div "добрая" at bounding box center [481, 344] width 44 height 18
click at [468, 343] on div "добрая" at bounding box center [481, 344] width 44 height 18
click at [126, 166] on span "и" at bounding box center [129, 167] width 7 height 11
type input "*"
drag, startPoint x: 473, startPoint y: 343, endPoint x: 481, endPoint y: 342, distance: 8.5
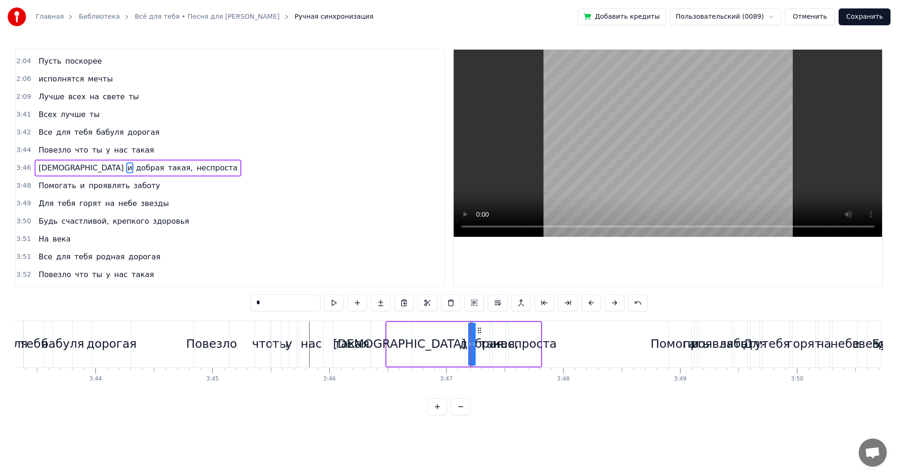
click at [481, 342] on div "[PERSON_NAME] и добрая такая, неспроста" at bounding box center [463, 344] width 157 height 46
click at [126, 172] on span "и" at bounding box center [129, 167] width 7 height 11
drag, startPoint x: 471, startPoint y: 344, endPoint x: 486, endPoint y: 344, distance: 15.0
click at [486, 344] on div "[PERSON_NAME] и добрая такая, неспроста" at bounding box center [463, 344] width 157 height 46
click at [478, 334] on div "добрая" at bounding box center [481, 344] width 15 height 44
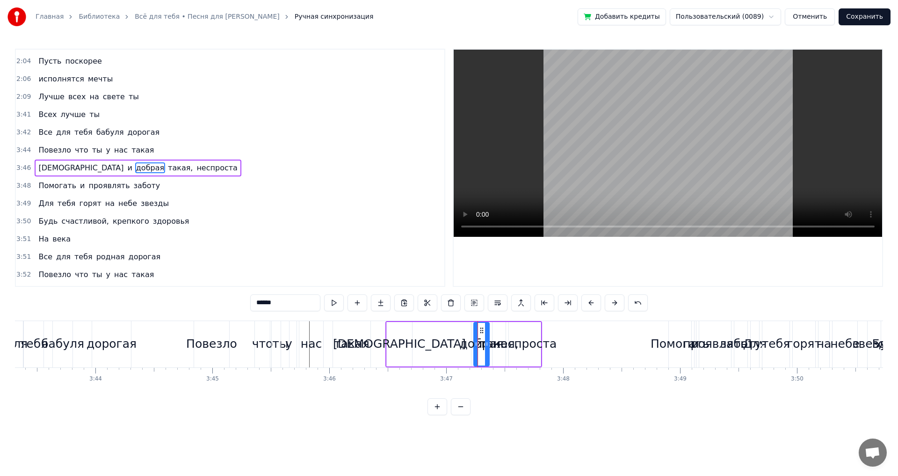
click at [126, 168] on span "и" at bounding box center [129, 167] width 7 height 11
drag, startPoint x: 480, startPoint y: 331, endPoint x: 435, endPoint y: 332, distance: 44.9
click at [435, 332] on icon at bounding box center [434, 329] width 7 height 7
click at [471, 347] on div "добрая" at bounding box center [481, 344] width 44 height 18
drag, startPoint x: 478, startPoint y: 344, endPoint x: 472, endPoint y: 346, distance: 5.9
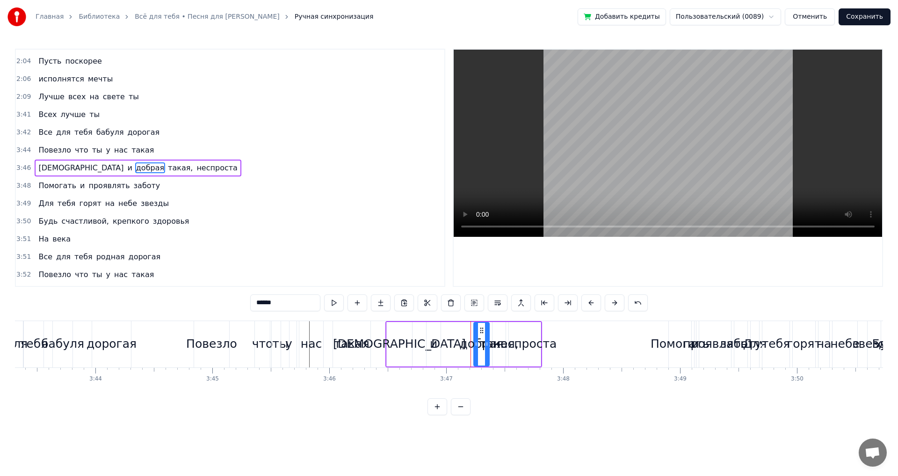
click at [472, 346] on div "добрая" at bounding box center [481, 344] width 44 height 18
drag, startPoint x: 475, startPoint y: 343, endPoint x: 455, endPoint y: 343, distance: 19.6
click at [456, 347] on icon at bounding box center [458, 343] width 4 height 7
drag, startPoint x: 462, startPoint y: 331, endPoint x: 452, endPoint y: 334, distance: 10.2
click at [452, 334] on div "добрая" at bounding box center [460, 344] width 34 height 43
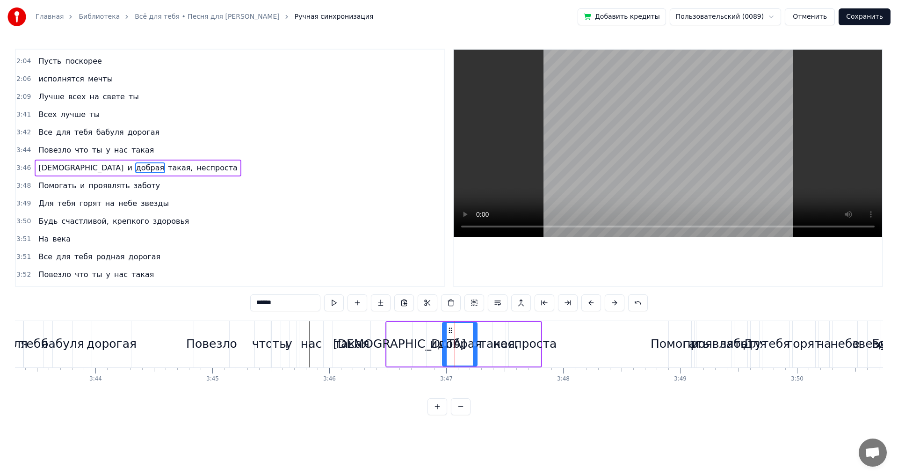
click at [536, 339] on div "неспроста" at bounding box center [525, 344] width 64 height 18
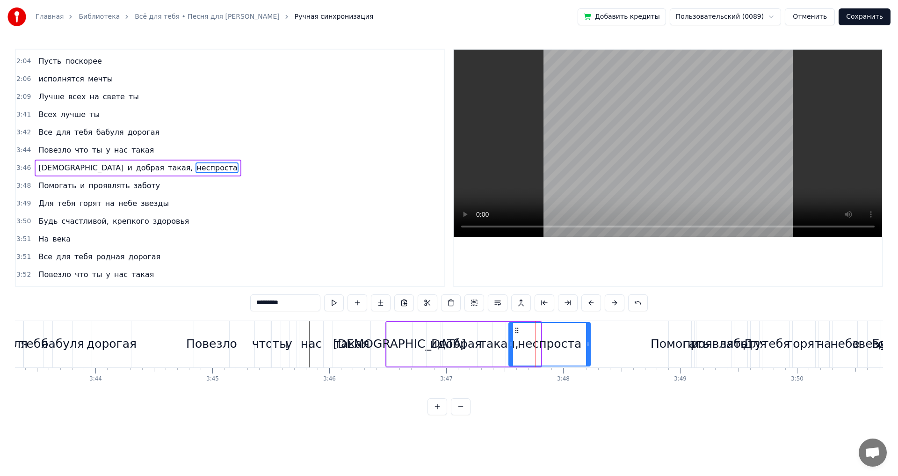
drag, startPoint x: 540, startPoint y: 344, endPoint x: 559, endPoint y: 351, distance: 20.4
click at [590, 343] on icon at bounding box center [588, 343] width 4 height 7
drag, startPoint x: 511, startPoint y: 343, endPoint x: 529, endPoint y: 342, distance: 18.3
click at [531, 342] on icon at bounding box center [532, 343] width 4 height 7
click at [658, 346] on div "Помогать" at bounding box center [679, 344] width 59 height 18
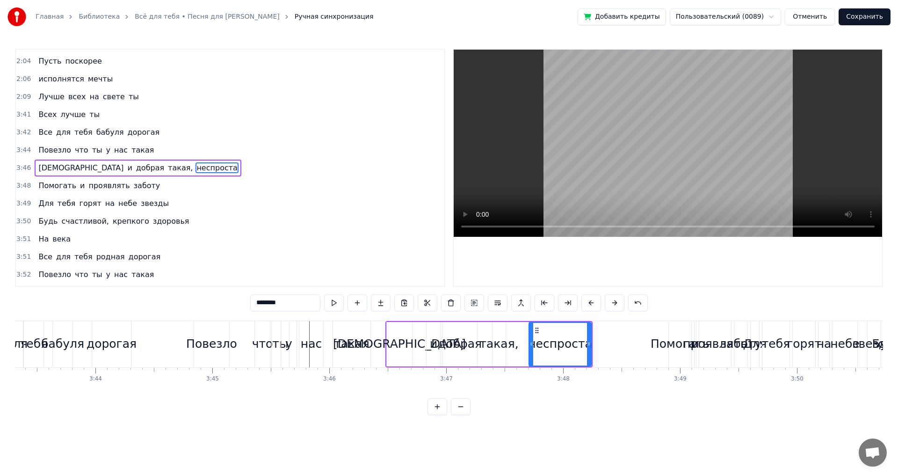
scroll to position [424, 0]
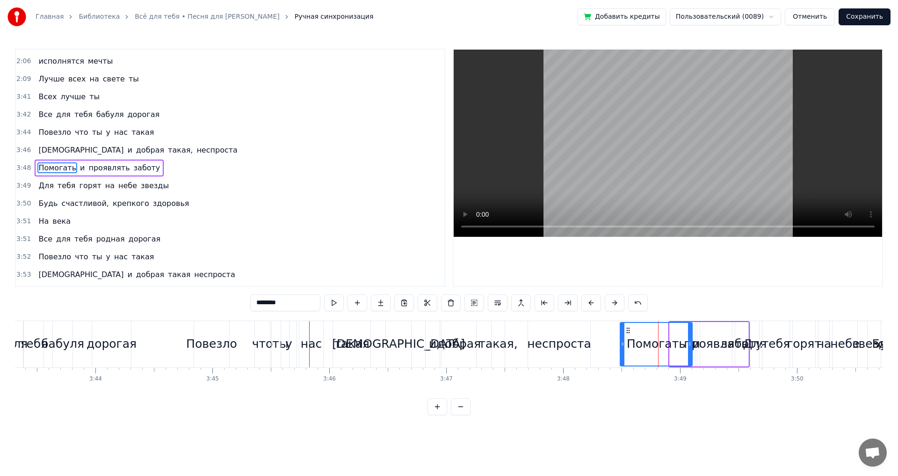
drag, startPoint x: 671, startPoint y: 344, endPoint x: 621, endPoint y: 348, distance: 49.7
click at [621, 348] on div at bounding box center [623, 344] width 4 height 43
drag, startPoint x: 690, startPoint y: 341, endPoint x: 654, endPoint y: 347, distance: 36.4
click at [654, 347] on icon at bounding box center [654, 343] width 4 height 7
click at [79, 169] on span "и" at bounding box center [82, 167] width 7 height 11
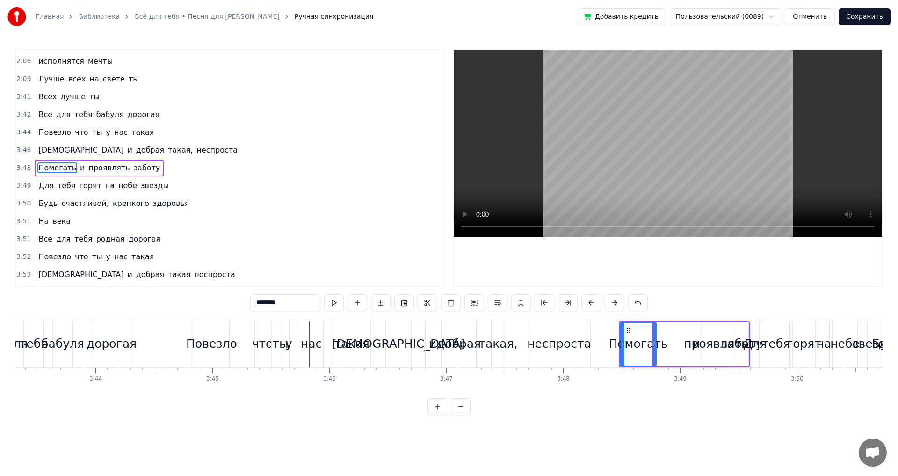
type input "*"
drag, startPoint x: 695, startPoint y: 344, endPoint x: 681, endPoint y: 345, distance: 14.6
click at [681, 345] on div "Помогать и проявлять заботу" at bounding box center [684, 344] width 131 height 46
click at [694, 345] on div "проявлять" at bounding box center [716, 344] width 65 height 18
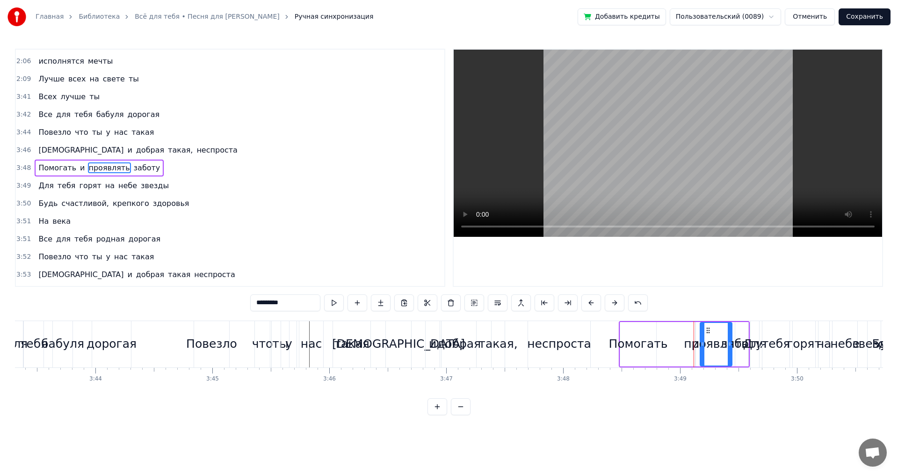
drag, startPoint x: 697, startPoint y: 344, endPoint x: 702, endPoint y: 344, distance: 5.1
click at [702, 344] on div "проявлять" at bounding box center [716, 344] width 31 height 43
click at [693, 344] on div "проявлять" at bounding box center [716, 344] width 65 height 18
click at [694, 343] on div "проявлять" at bounding box center [716, 344] width 65 height 18
click at [699, 346] on div "проявлять" at bounding box center [716, 344] width 65 height 18
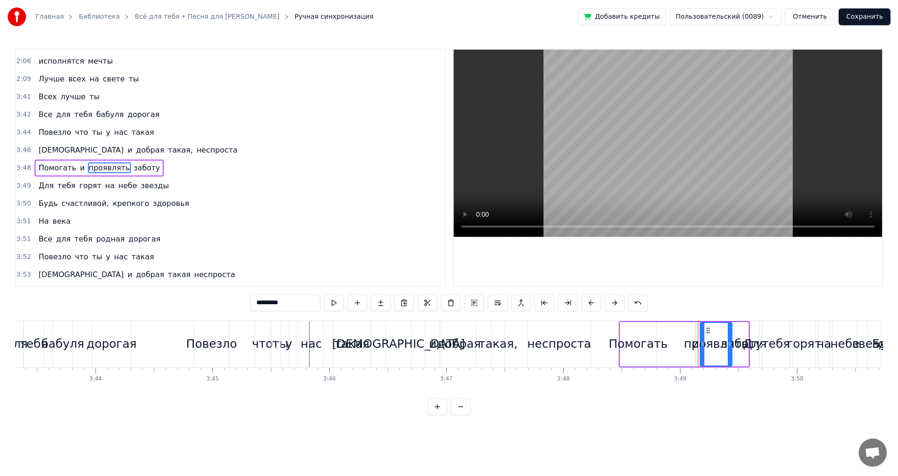
click at [79, 171] on span "и" at bounding box center [82, 167] width 7 height 11
drag, startPoint x: 698, startPoint y: 344, endPoint x: 677, endPoint y: 344, distance: 21.0
click at [677, 349] on div at bounding box center [678, 344] width 4 height 43
drag, startPoint x: 683, startPoint y: 332, endPoint x: 670, endPoint y: 333, distance: 13.2
click at [670, 333] on icon at bounding box center [669, 329] width 7 height 7
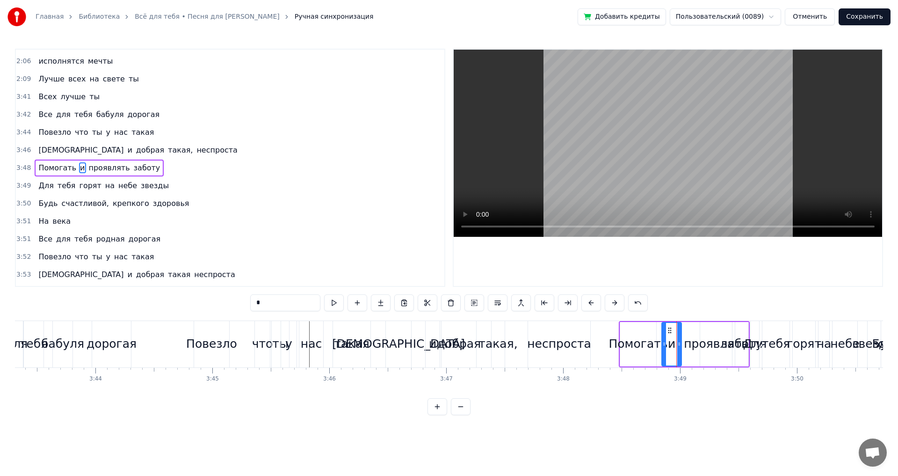
click at [744, 332] on div "заботу" at bounding box center [741, 344] width 13 height 44
click at [746, 341] on div "Для" at bounding box center [755, 344] width 24 height 18
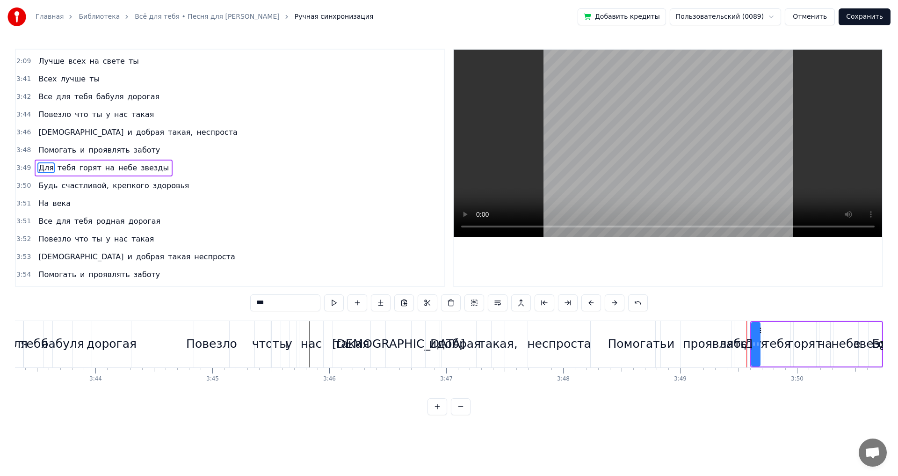
click at [742, 337] on div "заботу" at bounding box center [741, 344] width 42 height 18
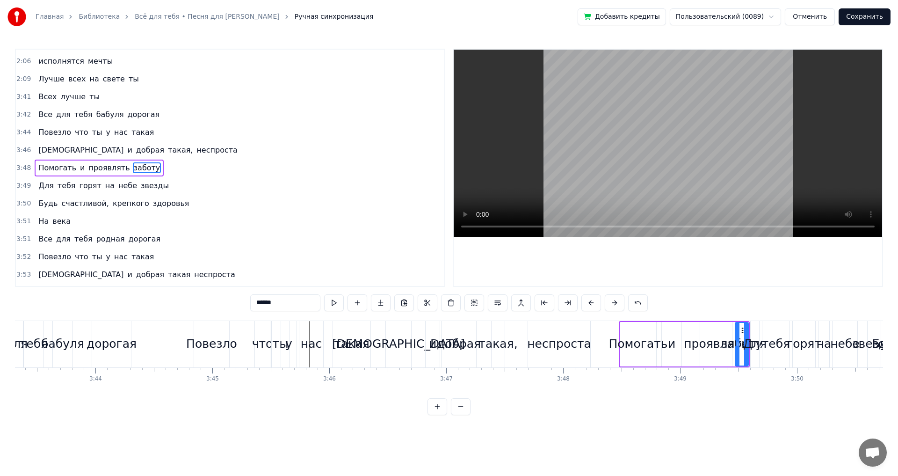
drag, startPoint x: 747, startPoint y: 342, endPoint x: 753, endPoint y: 342, distance: 5.6
click at [753, 342] on div "Для" at bounding box center [755, 344] width 24 height 18
type input "***"
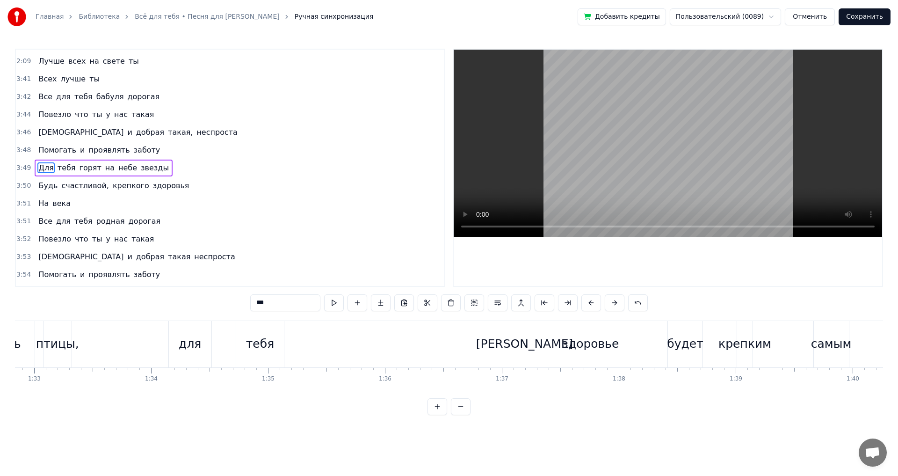
scroll to position [0, 10745]
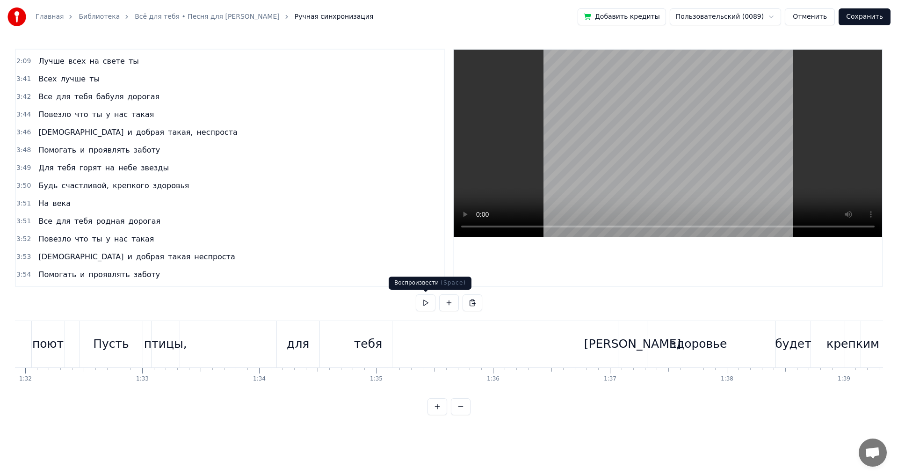
click at [426, 301] on button at bounding box center [426, 302] width 20 height 17
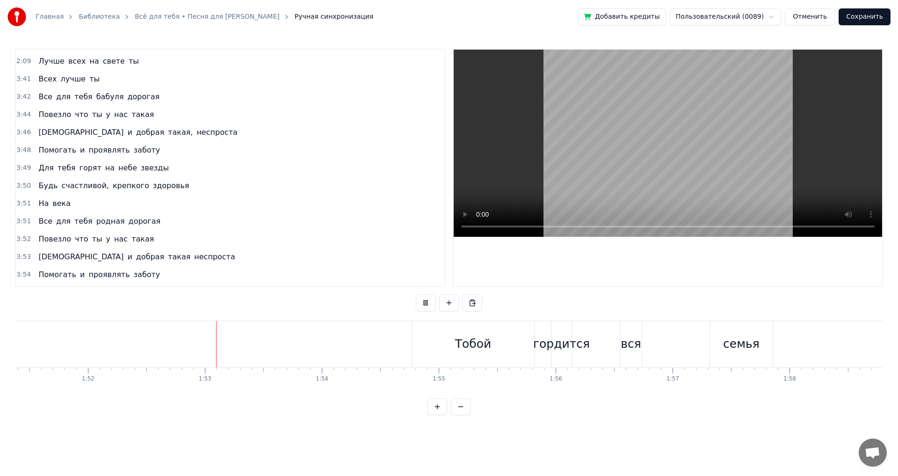
scroll to position [0, 13099]
click at [426, 304] on button at bounding box center [426, 302] width 20 height 17
click at [528, 336] on div "Тобой гордится вся семья" at bounding box center [514, 344] width 363 height 46
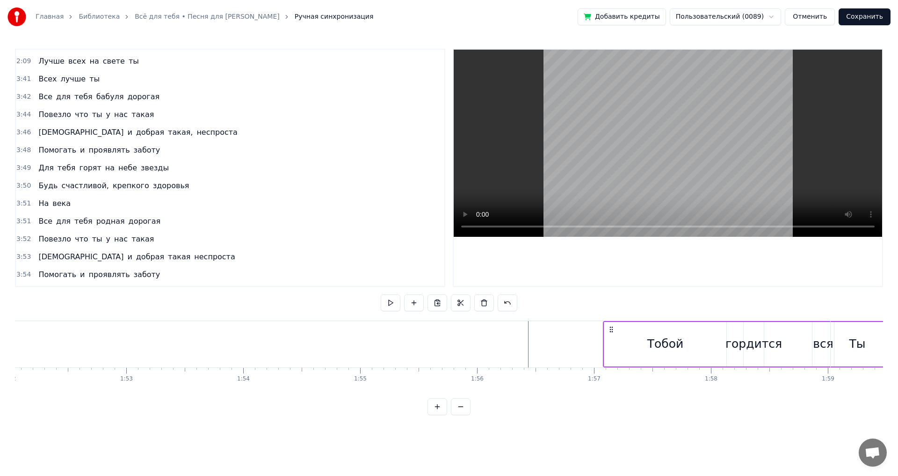
drag, startPoint x: 357, startPoint y: 327, endPoint x: 611, endPoint y: 329, distance: 253.9
click at [611, 329] on icon at bounding box center [610, 328] width 7 height 7
drag, startPoint x: 340, startPoint y: 329, endPoint x: 600, endPoint y: 343, distance: 260.9
click at [600, 343] on div "Тобой гордится вся семья" at bounding box center [774, 344] width 363 height 46
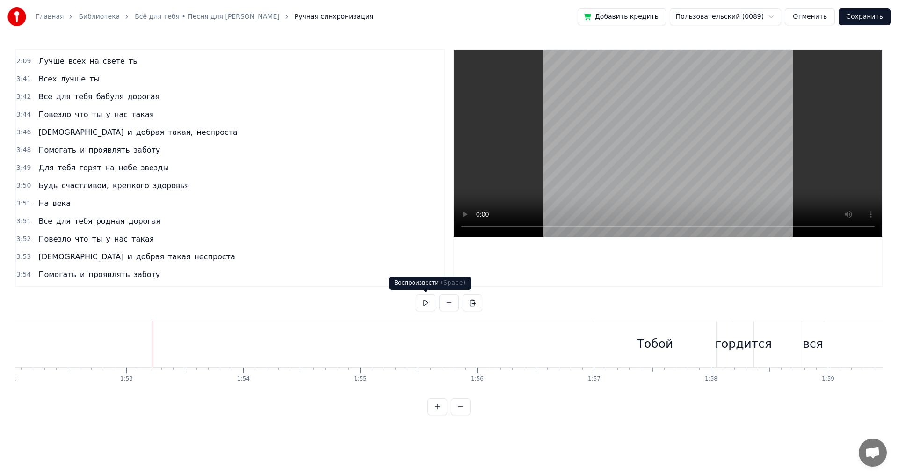
click at [426, 303] on button at bounding box center [426, 302] width 20 height 17
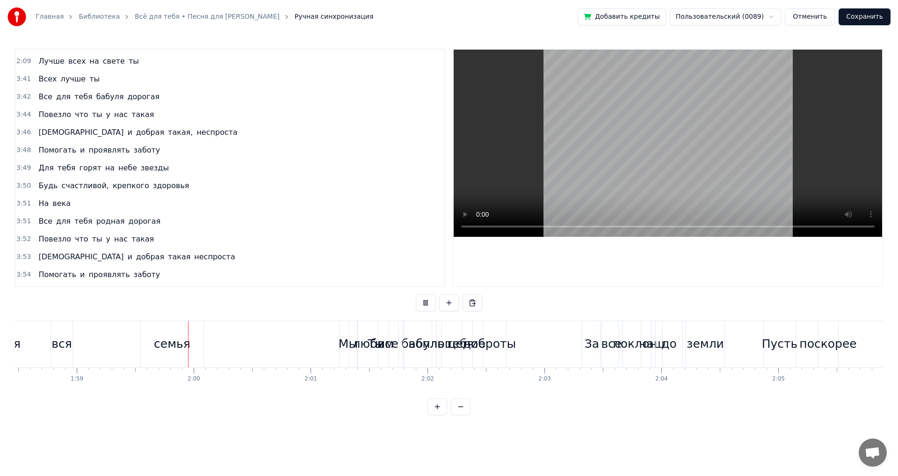
scroll to position [0, 13884]
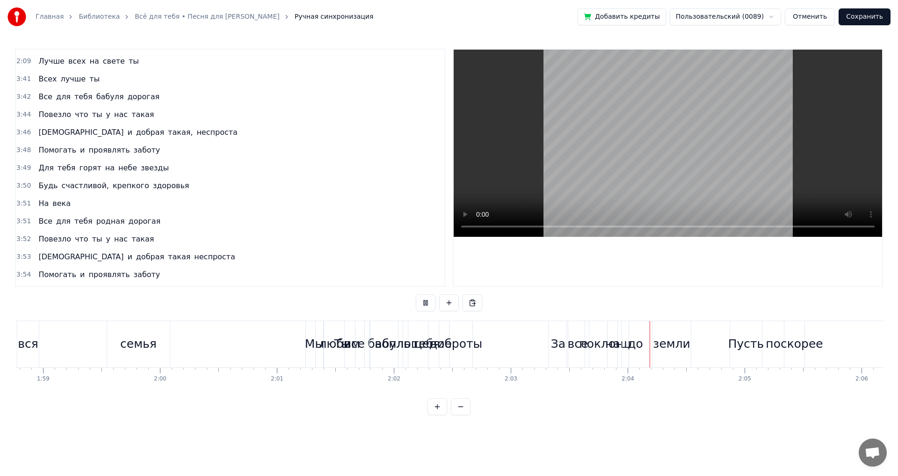
click at [426, 303] on button at bounding box center [426, 302] width 20 height 17
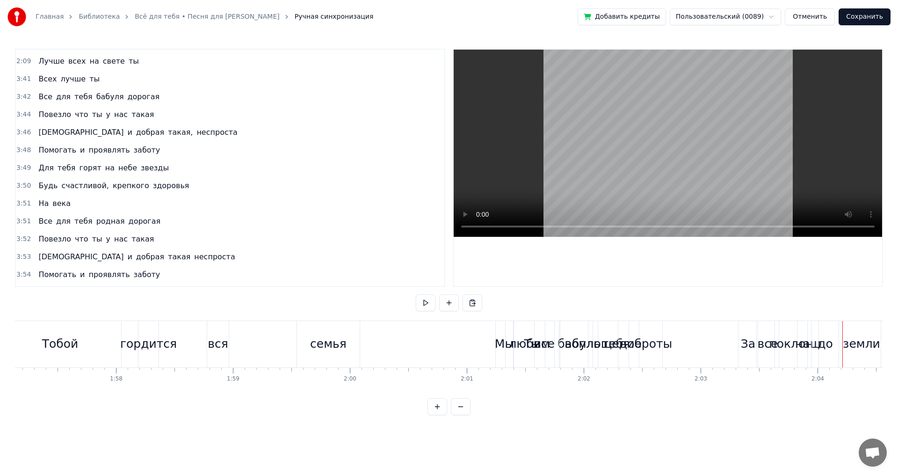
scroll to position [0, 13709]
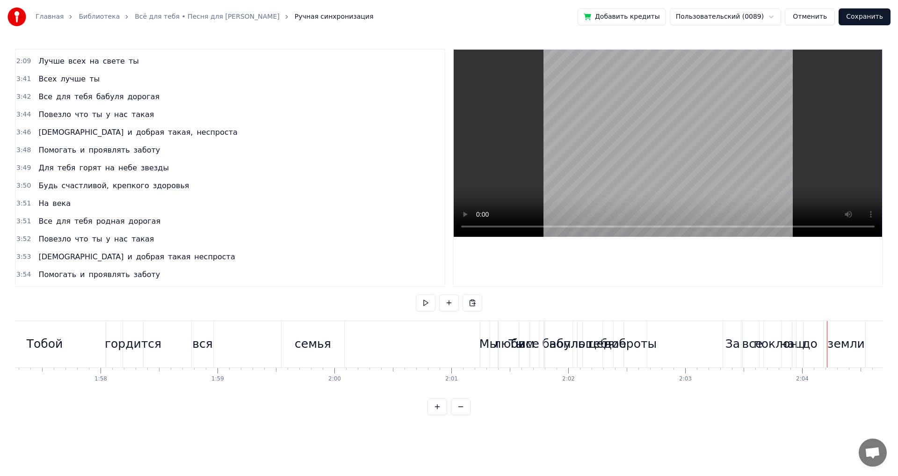
click at [488, 347] on div "Мы" at bounding box center [488, 344] width 19 height 18
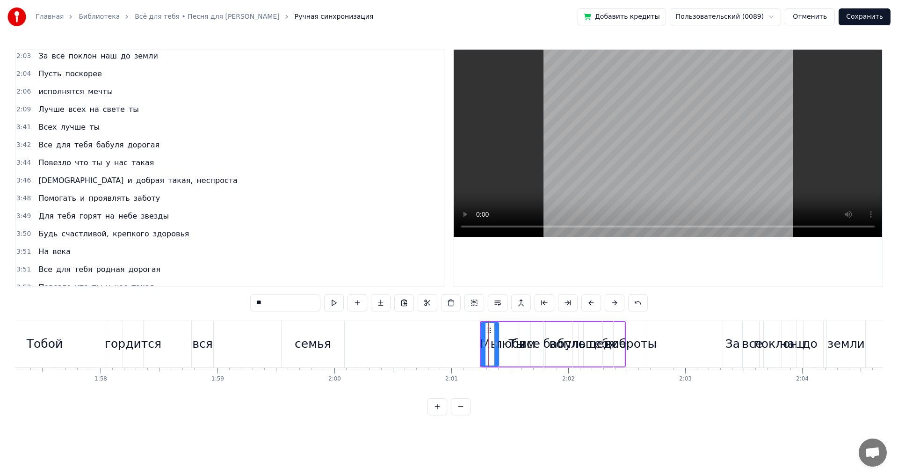
scroll to position [246, 0]
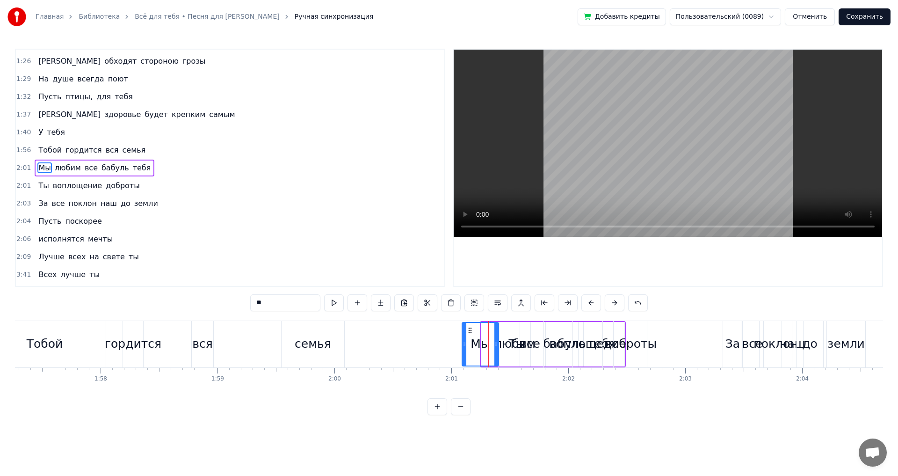
drag, startPoint x: 484, startPoint y: 343, endPoint x: 457, endPoint y: 344, distance: 27.6
click at [462, 344] on icon at bounding box center [464, 343] width 4 height 7
click at [468, 342] on div "Мы" at bounding box center [475, 344] width 19 height 18
click at [459, 329] on icon at bounding box center [461, 329] width 7 height 7
click at [514, 341] on div "Ты" at bounding box center [516, 344] width 16 height 18
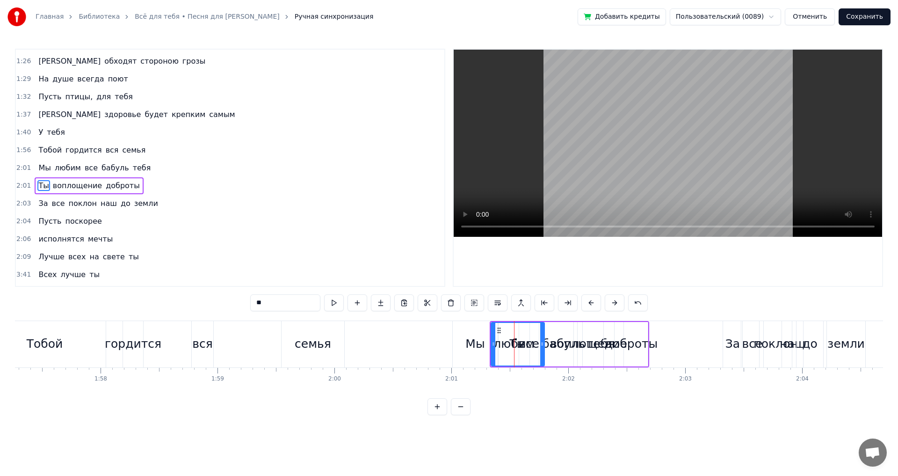
scroll to position [264, 0]
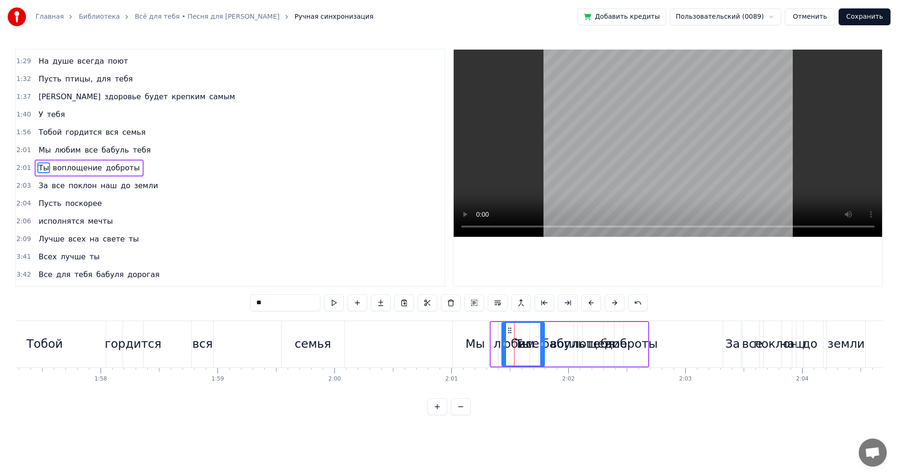
drag, startPoint x: 494, startPoint y: 344, endPoint x: 506, endPoint y: 341, distance: 11.9
click at [506, 341] on icon at bounding box center [504, 343] width 4 height 7
click at [475, 339] on div "Мы" at bounding box center [474, 344] width 19 height 18
type input "**"
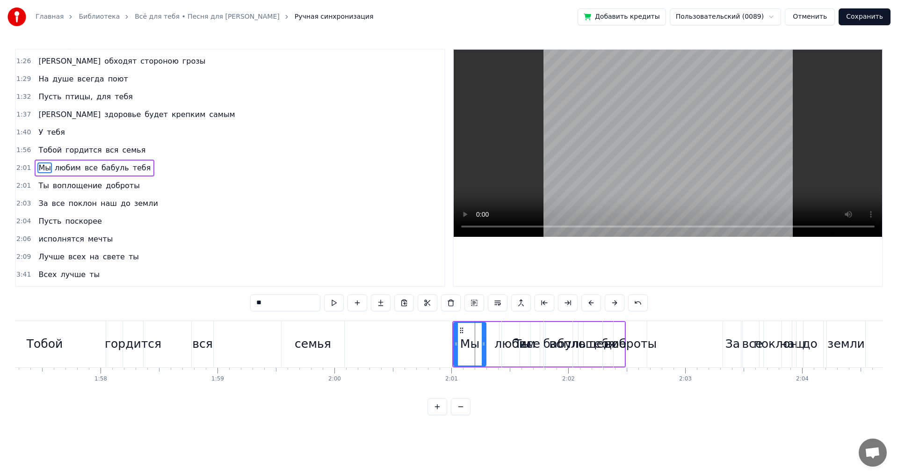
drag, startPoint x: 497, startPoint y: 345, endPoint x: 483, endPoint y: 346, distance: 13.6
click at [484, 346] on icon at bounding box center [484, 343] width 4 height 7
click at [489, 330] on div "Мы любим все бабуль тебя" at bounding box center [538, 344] width 173 height 46
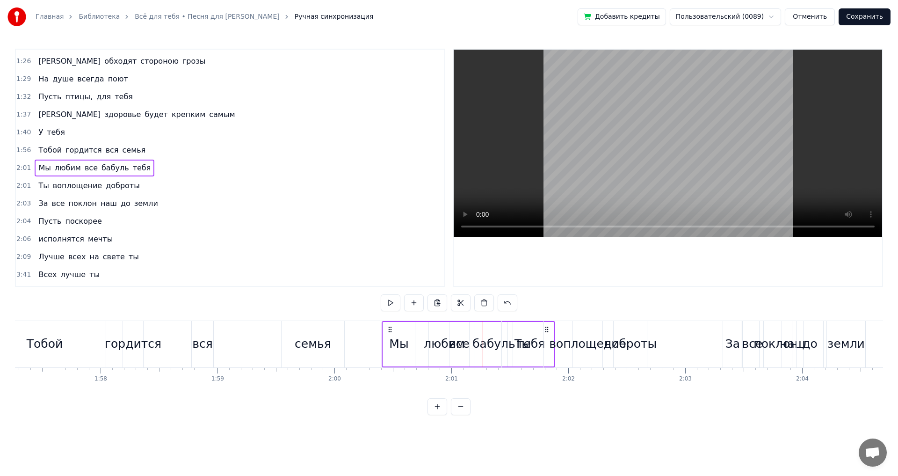
drag, startPoint x: 458, startPoint y: 325, endPoint x: 386, endPoint y: 321, distance: 72.6
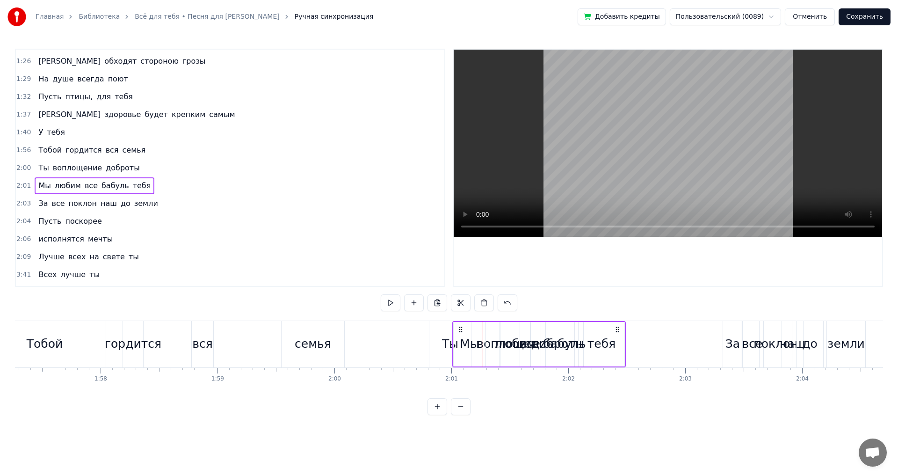
click at [37, 186] on span "Мы" at bounding box center [44, 185] width 14 height 11
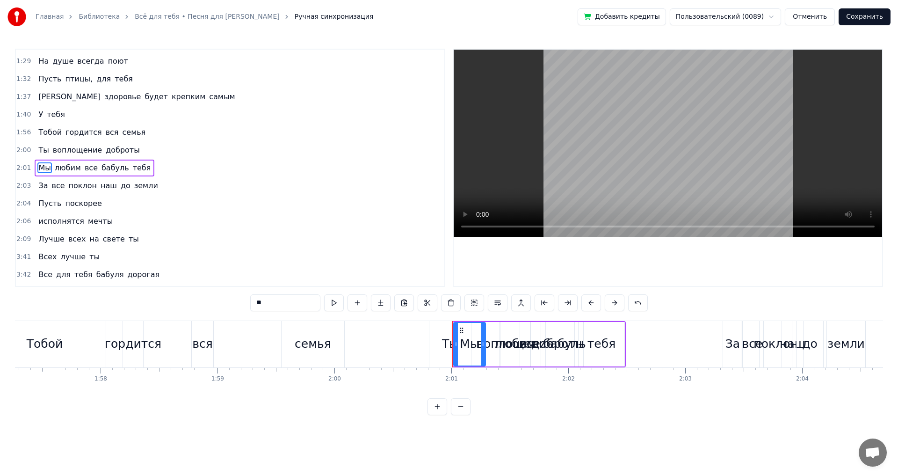
click at [485, 342] on div "Мы" at bounding box center [469, 344] width 33 height 44
drag, startPoint x: 482, startPoint y: 342, endPoint x: 474, endPoint y: 342, distance: 7.9
click at [474, 342] on icon at bounding box center [475, 343] width 4 height 7
click at [482, 330] on div "Мы любим все бабуль тебя" at bounding box center [538, 344] width 173 height 46
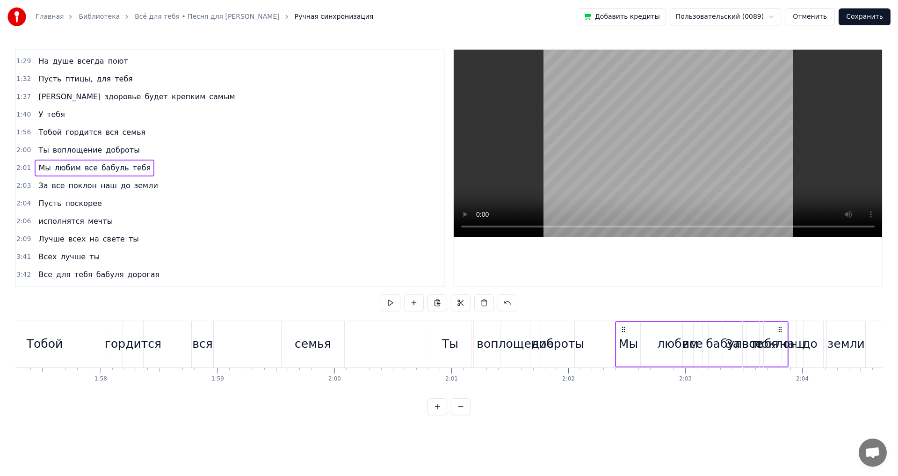
drag, startPoint x: 459, startPoint y: 327, endPoint x: 621, endPoint y: 326, distance: 162.7
click at [621, 326] on icon at bounding box center [623, 328] width 7 height 7
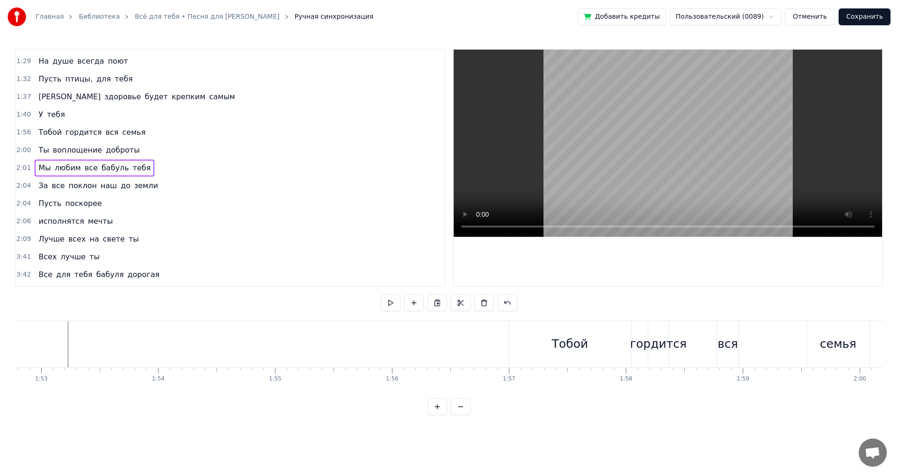
scroll to position [0, 13138]
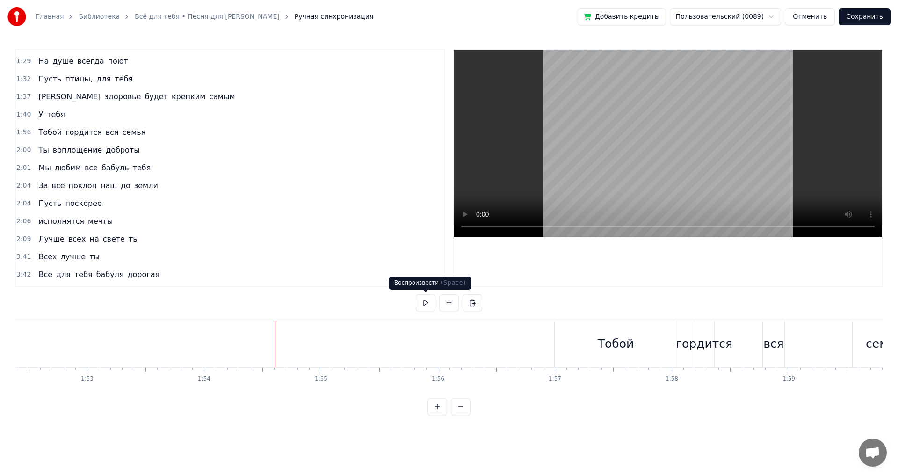
click at [426, 303] on button at bounding box center [426, 302] width 20 height 17
click at [654, 344] on div "Тобой" at bounding box center [616, 344] width 122 height 46
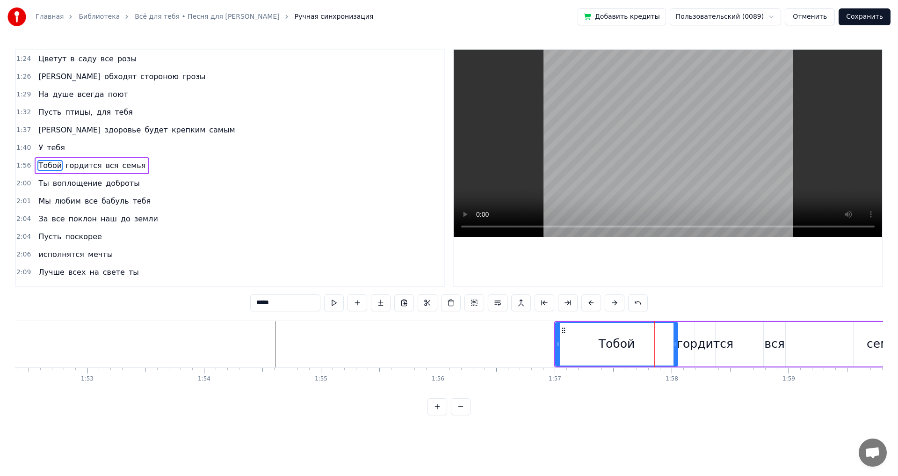
scroll to position [228, 0]
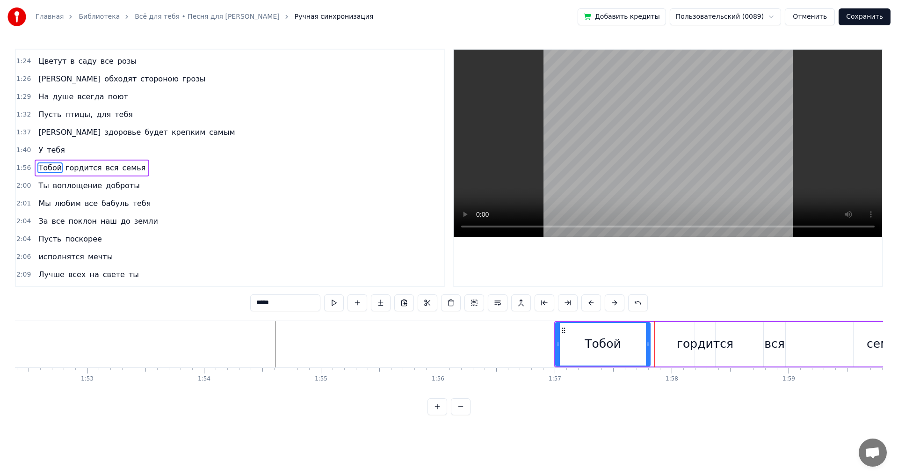
drag, startPoint x: 673, startPoint y: 345, endPoint x: 646, endPoint y: 344, distance: 27.6
click at [646, 344] on icon at bounding box center [648, 343] width 4 height 7
click at [693, 345] on div "гордится" at bounding box center [705, 344] width 57 height 18
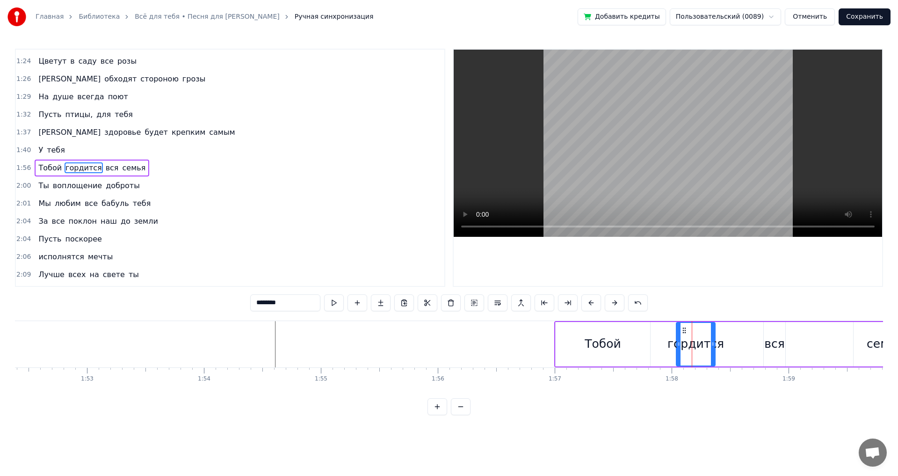
drag, startPoint x: 696, startPoint y: 344, endPoint x: 671, endPoint y: 345, distance: 24.8
click at [677, 345] on icon at bounding box center [679, 343] width 4 height 7
drag, startPoint x: 678, startPoint y: 329, endPoint x: 688, endPoint y: 331, distance: 10.8
click at [655, 329] on icon at bounding box center [657, 329] width 7 height 7
click at [768, 340] on div "вся" at bounding box center [774, 344] width 21 height 18
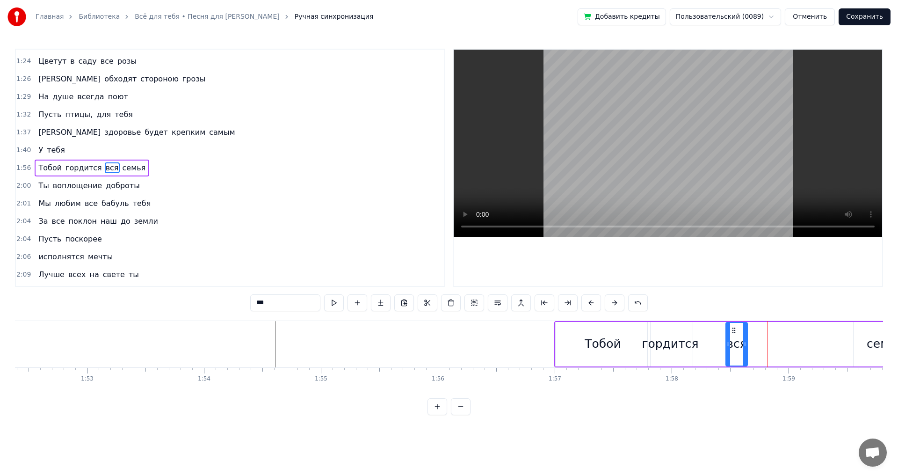
drag, startPoint x: 770, startPoint y: 328, endPoint x: 757, endPoint y: 335, distance: 14.2
click at [730, 331] on icon at bounding box center [733, 329] width 7 height 7
click at [866, 343] on div "семья" at bounding box center [884, 344] width 63 height 44
type input "*****"
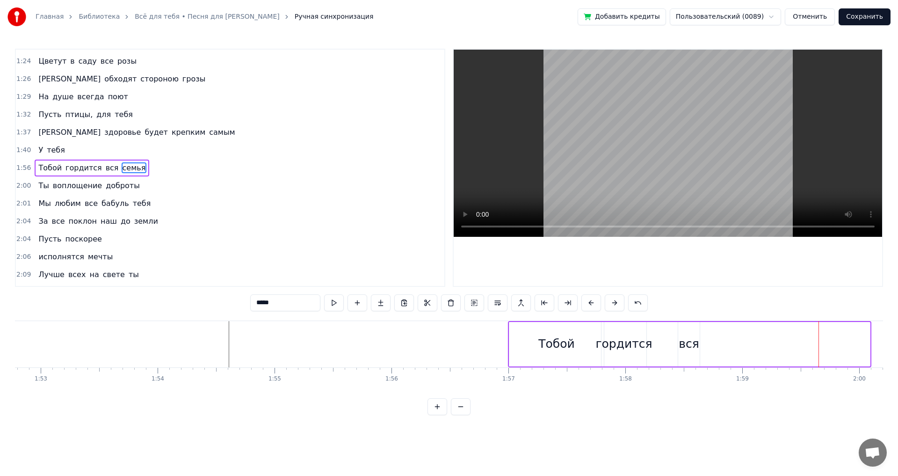
drag, startPoint x: 843, startPoint y: 328, endPoint x: 801, endPoint y: 330, distance: 42.1
click at [801, 330] on div "На свете всех дороже ты Родная мамочка моя За все так благодарна я Родная тольк…" at bounding box center [896, 343] width 28132 height 47
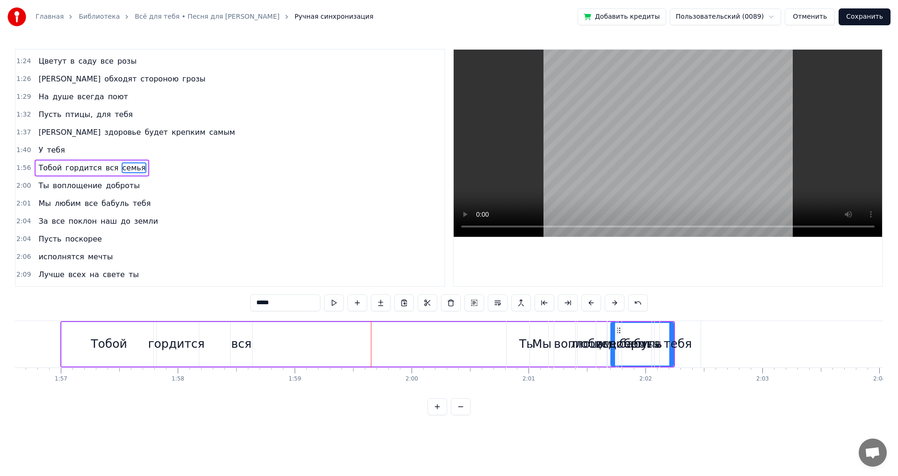
scroll to position [0, 13555]
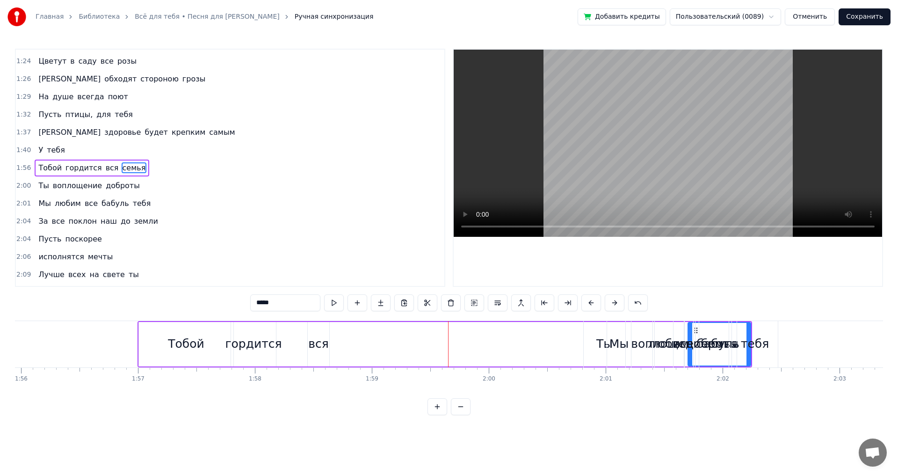
click at [422, 340] on div "Тобой гордится вся семья" at bounding box center [444, 344] width 614 height 46
click at [358, 339] on div "Тобой гордится вся семья" at bounding box center [444, 344] width 614 height 46
click at [125, 168] on span "семья" at bounding box center [134, 167] width 25 height 11
drag, startPoint x: 695, startPoint y: 327, endPoint x: 550, endPoint y: 326, distance: 145.0
click at [481, 324] on div "На свете всех дороже ты Родная мамочка моя За все так благодарна я Родная тольк…" at bounding box center [526, 343] width 28132 height 47
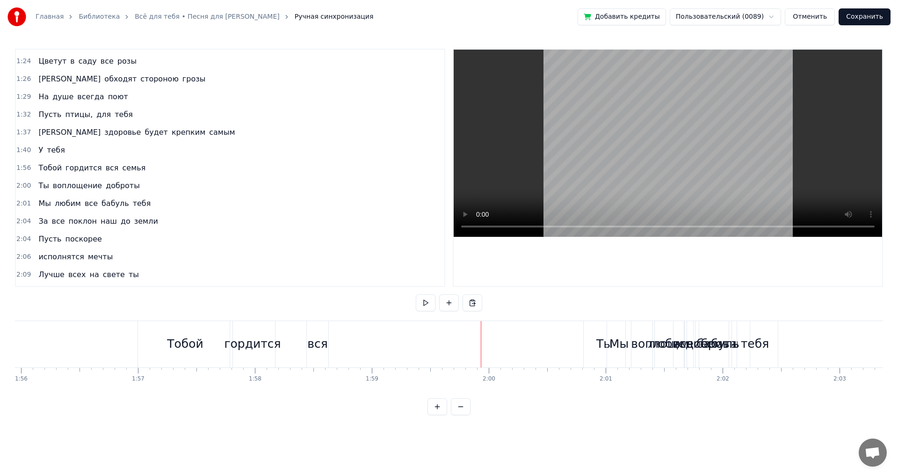
click at [299, 341] on div "Тобой гордится вся семья" at bounding box center [444, 344] width 614 height 46
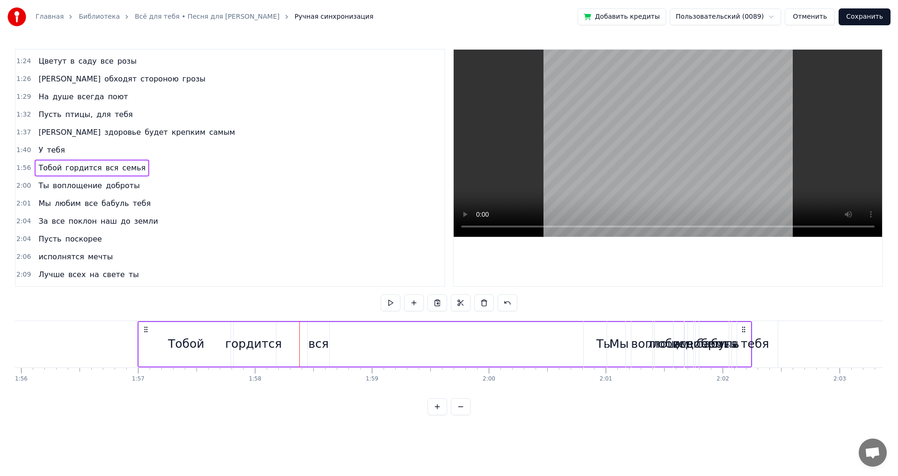
click at [122, 169] on span "семья" at bounding box center [134, 167] width 25 height 11
drag, startPoint x: 697, startPoint y: 329, endPoint x: 679, endPoint y: 329, distance: 18.2
click at [679, 329] on div "Мы любим все бабуль тебя" at bounding box center [693, 344] width 173 height 46
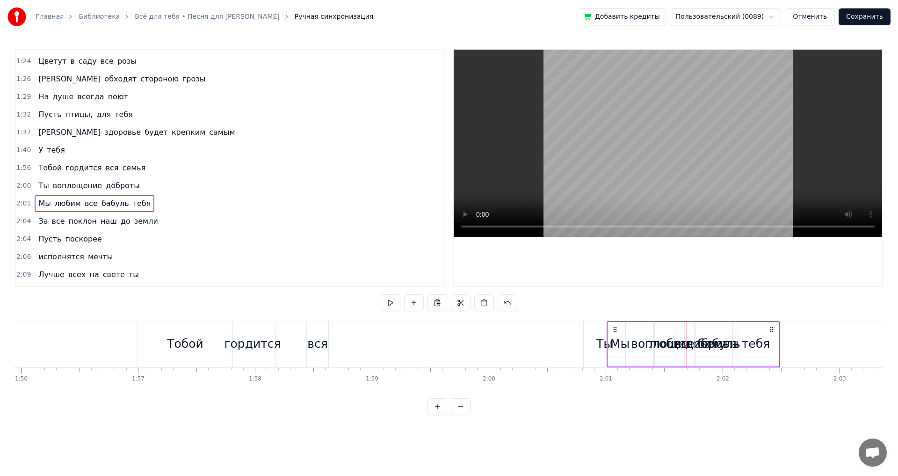
click at [289, 345] on div "Тобой гордится вся семья" at bounding box center [444, 344] width 614 height 46
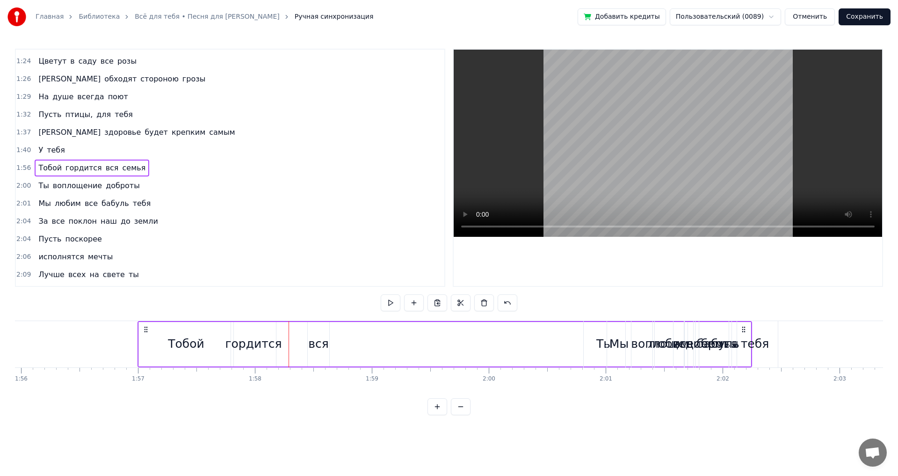
click at [37, 184] on span "Ты" at bounding box center [43, 185] width 12 height 11
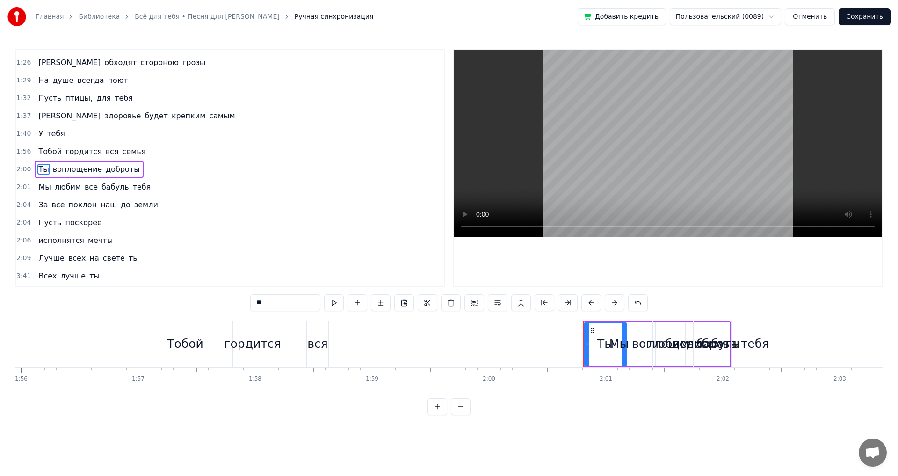
scroll to position [246, 0]
click at [630, 342] on div "Мы" at bounding box center [619, 344] width 25 height 46
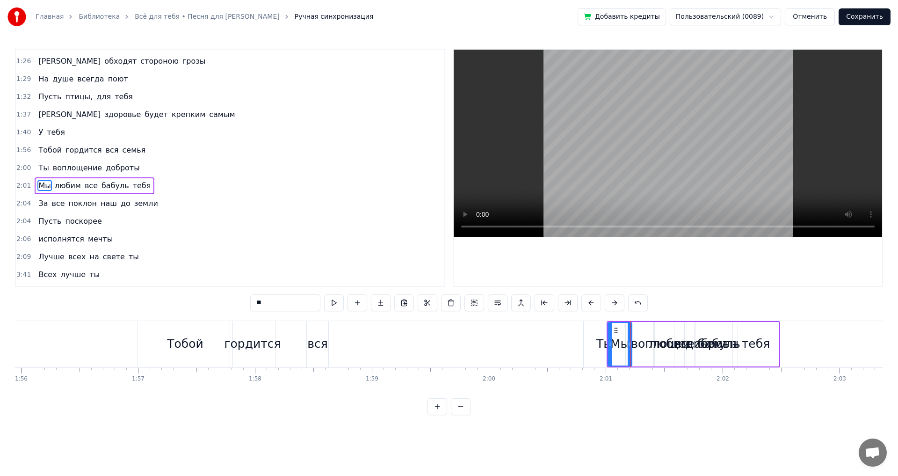
scroll to position [264, 0]
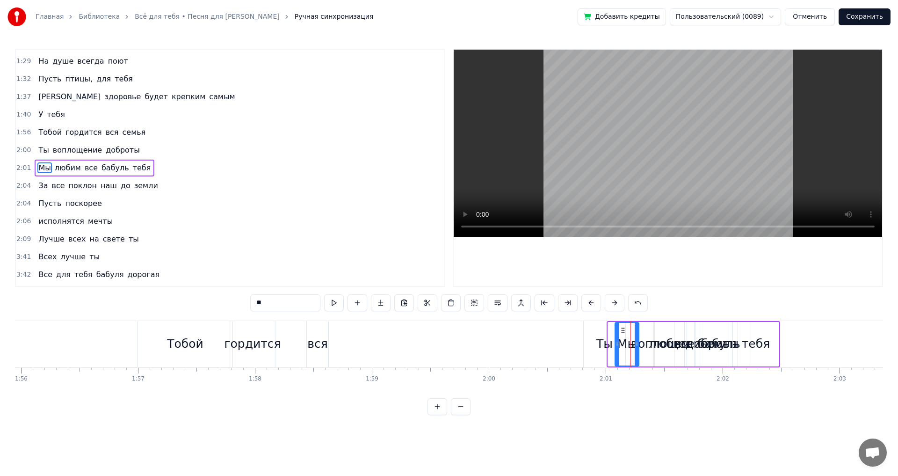
drag, startPoint x: 614, startPoint y: 329, endPoint x: 619, endPoint y: 332, distance: 6.3
click at [619, 330] on icon at bounding box center [622, 329] width 7 height 7
click at [599, 344] on div "Ты" at bounding box center [604, 344] width 16 height 18
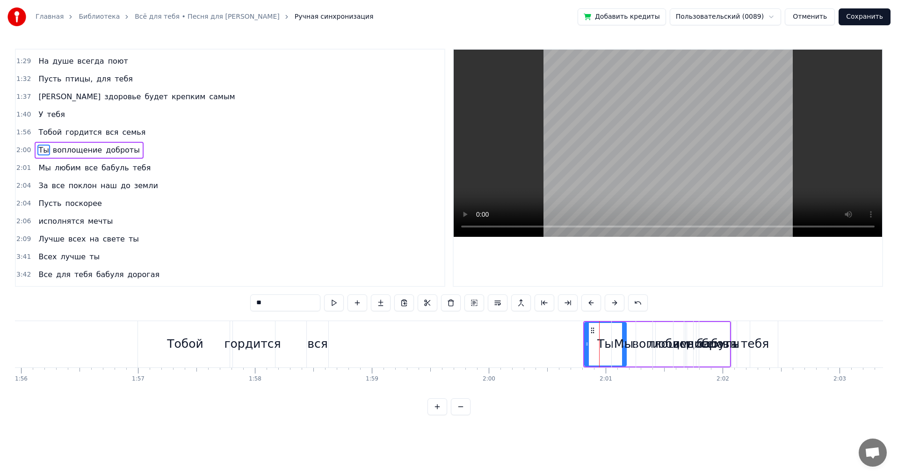
scroll to position [246, 0]
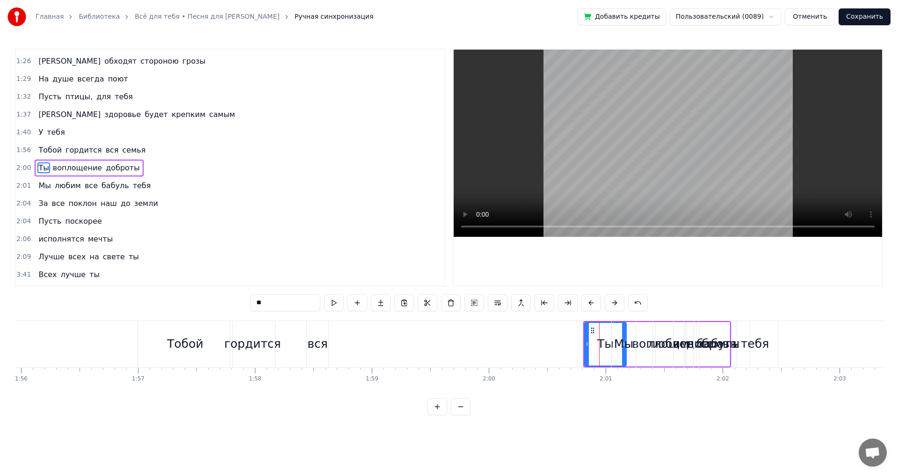
click at [592, 327] on icon at bounding box center [592, 329] width 7 height 7
drag, startPoint x: 625, startPoint y: 333, endPoint x: 615, endPoint y: 335, distance: 9.6
click at [615, 335] on div "Мы" at bounding box center [624, 344] width 24 height 46
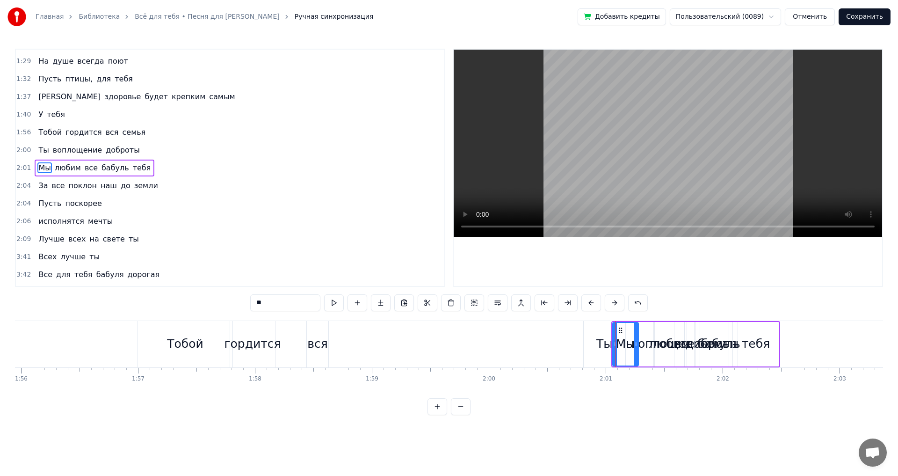
click at [636, 344] on icon at bounding box center [636, 343] width 4 height 7
drag, startPoint x: 615, startPoint y: 344, endPoint x: 627, endPoint y: 344, distance: 11.2
click at [627, 344] on icon at bounding box center [626, 343] width 4 height 7
click at [607, 344] on div "Ты" at bounding box center [604, 344] width 16 height 18
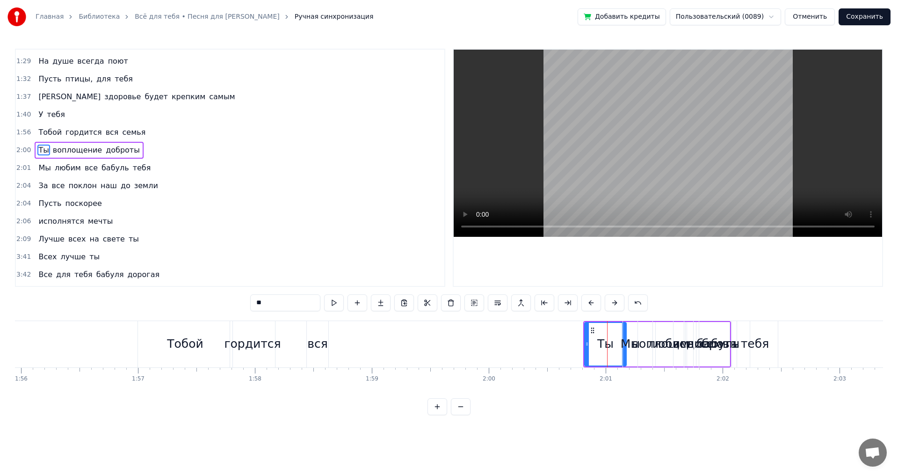
scroll to position [246, 0]
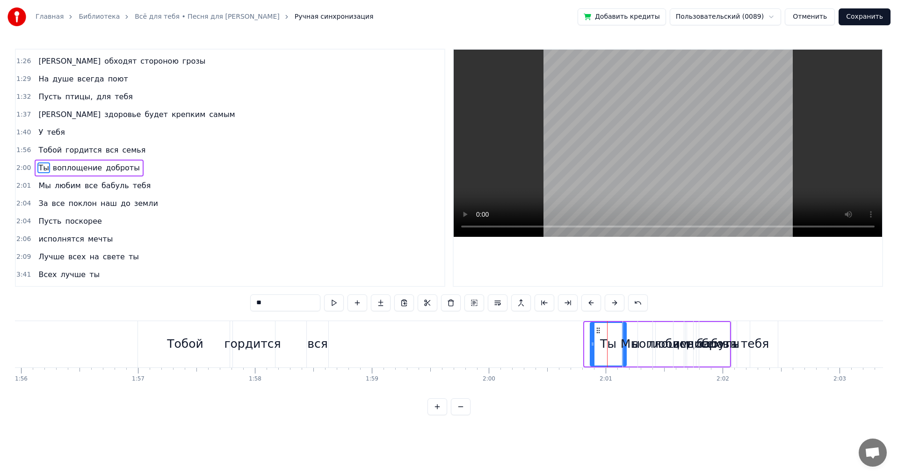
drag, startPoint x: 587, startPoint y: 343, endPoint x: 594, endPoint y: 343, distance: 6.5
click at [593, 343] on circle at bounding box center [593, 342] width 0 height 0
click at [729, 347] on div "бабуль" at bounding box center [717, 344] width 43 height 18
type input "******"
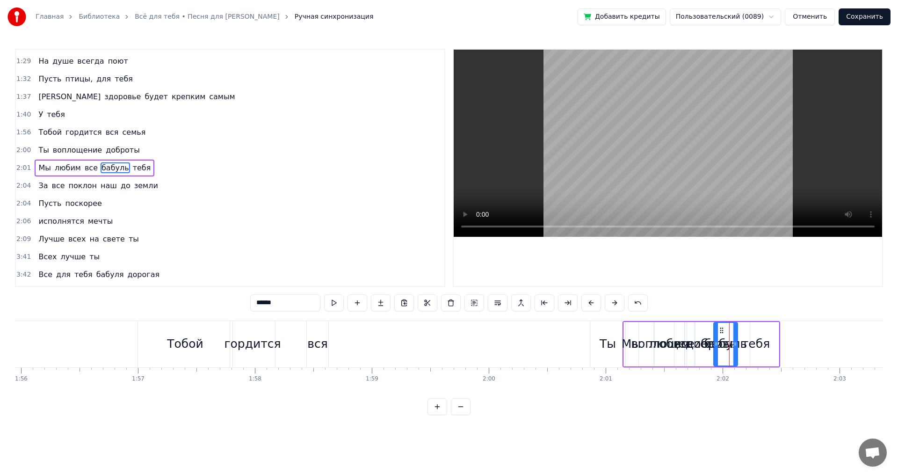
drag, startPoint x: 701, startPoint y: 338, endPoint x: 720, endPoint y: 337, distance: 18.2
click at [718, 337] on div at bounding box center [716, 344] width 4 height 43
click at [714, 335] on div "бабуль" at bounding box center [728, 344] width 43 height 18
click at [715, 330] on div "Мы любим все бабуль тебя" at bounding box center [701, 344] width 158 height 46
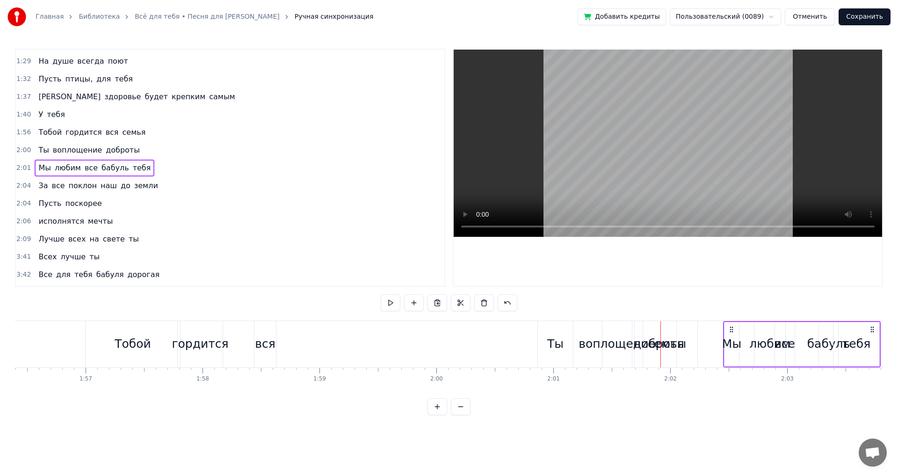
drag, startPoint x: 630, startPoint y: 329, endPoint x: 730, endPoint y: 325, distance: 100.1
click at [730, 325] on icon at bounding box center [731, 328] width 7 height 7
click at [546, 330] on div "Ты" at bounding box center [554, 344] width 35 height 46
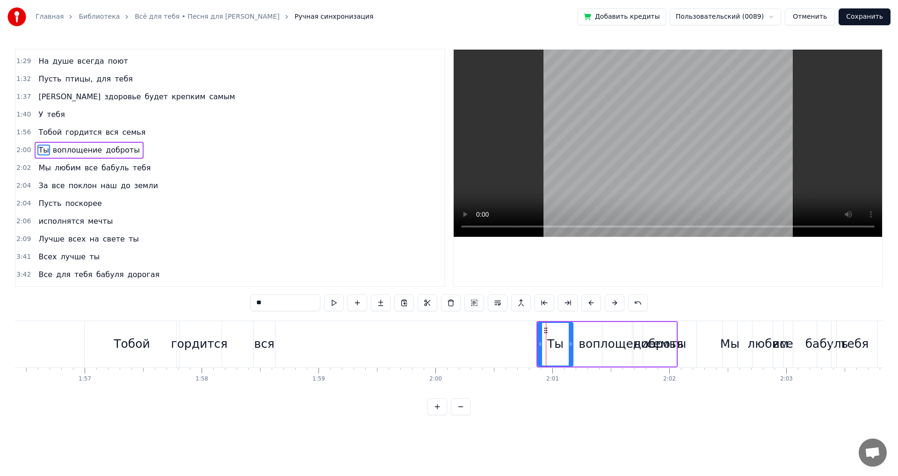
scroll to position [246, 0]
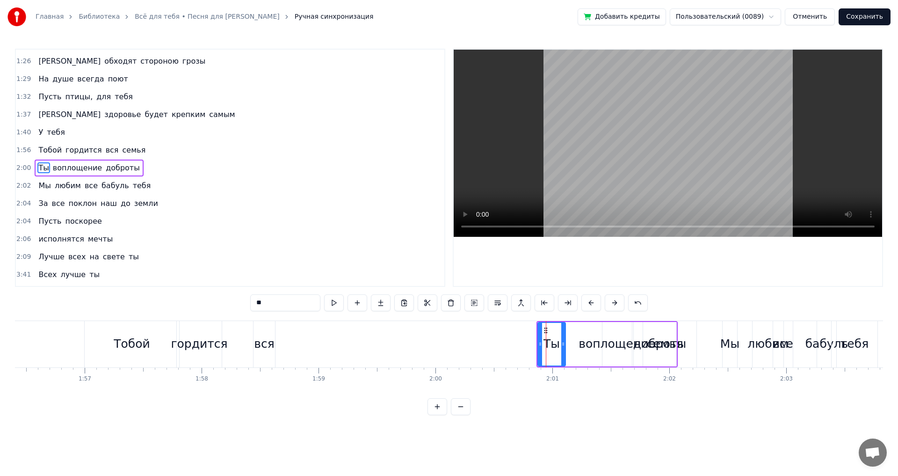
drag, startPoint x: 572, startPoint y: 342, endPoint x: 564, endPoint y: 343, distance: 8.0
click at [564, 343] on icon at bounding box center [563, 343] width 4 height 7
click at [567, 343] on div "Ты воплощение доброты" at bounding box center [606, 344] width 141 height 46
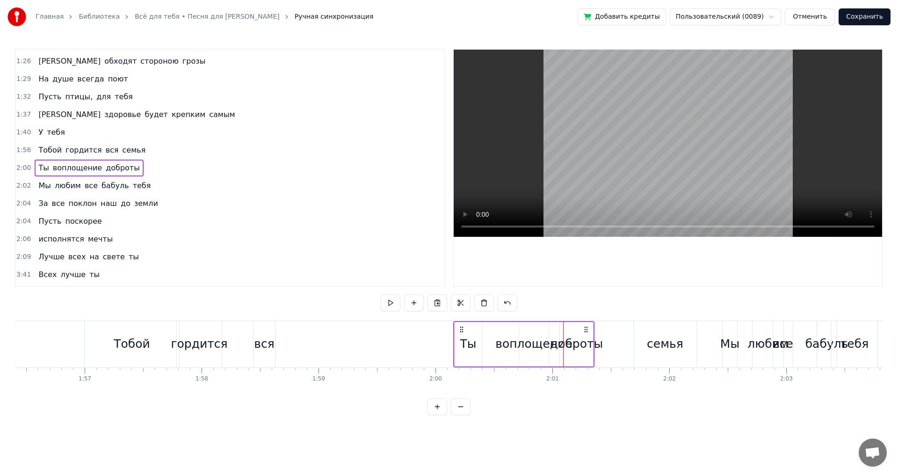
drag, startPoint x: 541, startPoint y: 328, endPoint x: 460, endPoint y: 330, distance: 81.4
click at [460, 330] on icon at bounding box center [461, 328] width 7 height 7
click at [665, 345] on div "семья" at bounding box center [665, 344] width 36 height 18
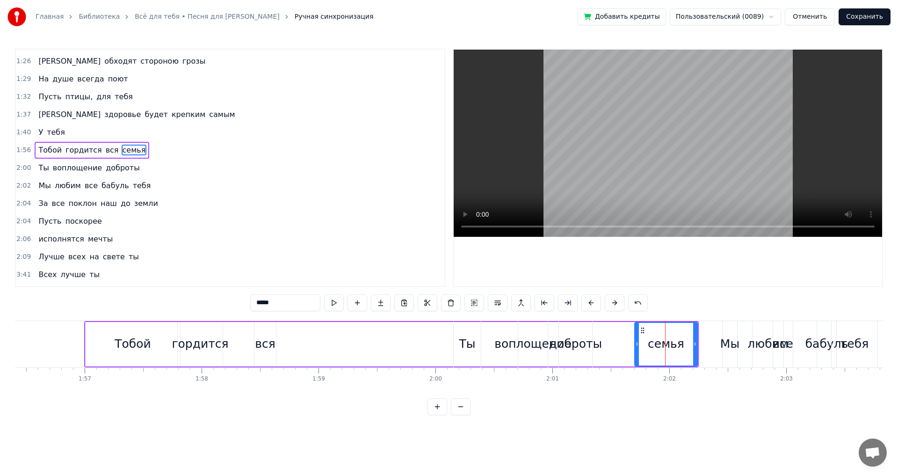
scroll to position [228, 0]
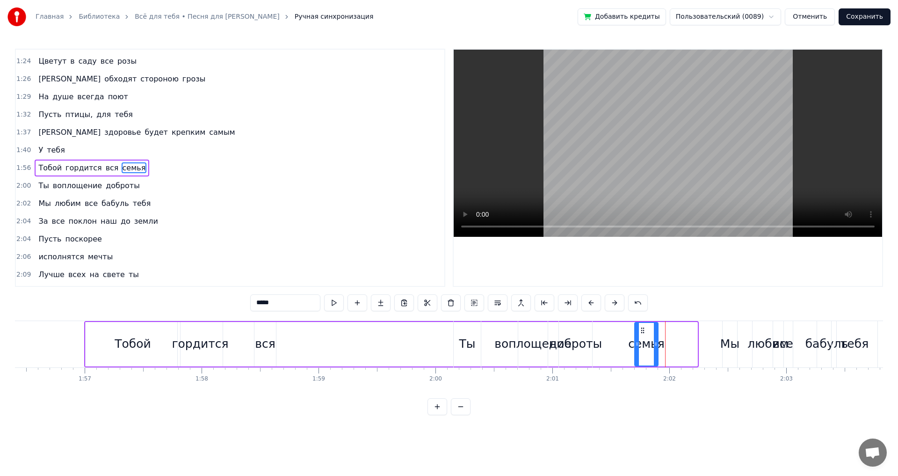
drag, startPoint x: 693, startPoint y: 343, endPoint x: 654, endPoint y: 342, distance: 39.3
click at [654, 342] on icon at bounding box center [656, 343] width 4 height 7
drag, startPoint x: 643, startPoint y: 332, endPoint x: 359, endPoint y: 339, distance: 283.5
click at [357, 334] on div "семья" at bounding box center [361, 344] width 22 height 43
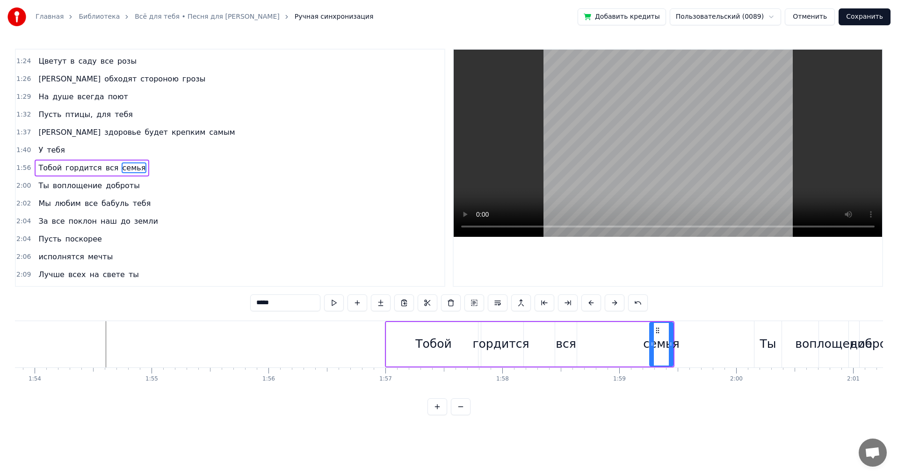
scroll to position [0, 13231]
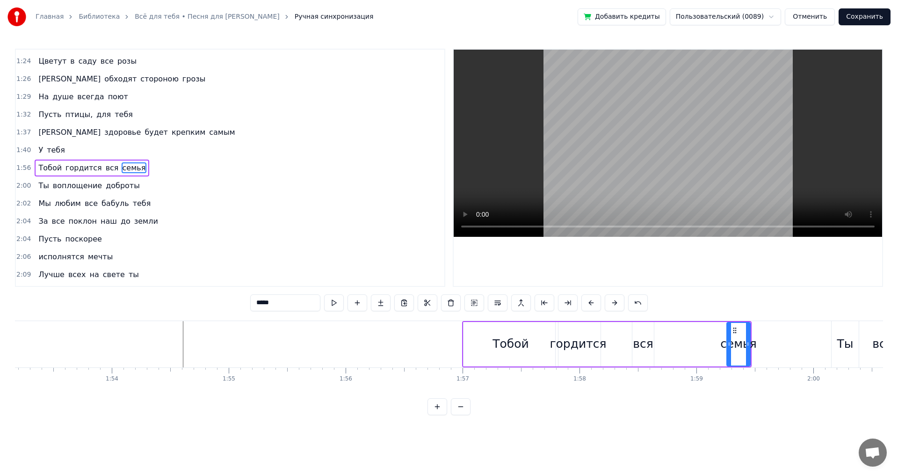
click at [159, 324] on div at bounding box center [850, 344] width 28132 height 46
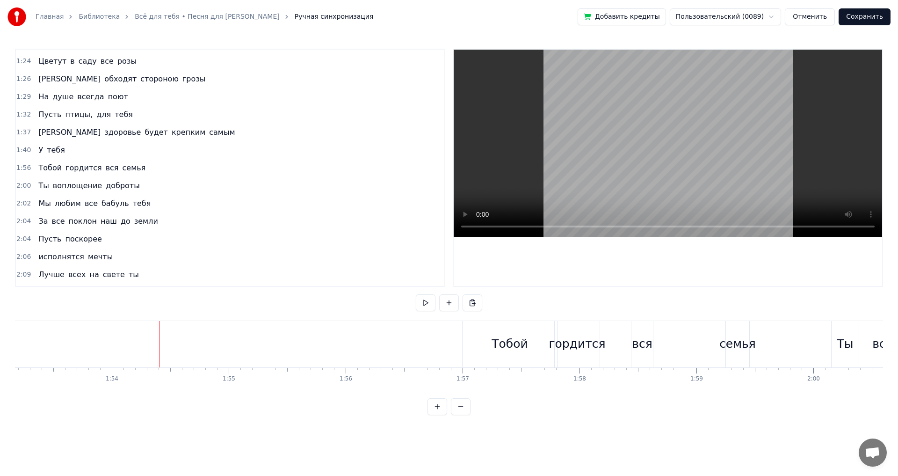
click at [149, 339] on div at bounding box center [850, 344] width 28132 height 46
click at [420, 303] on button at bounding box center [426, 302] width 20 height 17
click at [422, 303] on button at bounding box center [426, 302] width 20 height 17
click at [492, 339] on div "Тобой" at bounding box center [509, 344] width 94 height 46
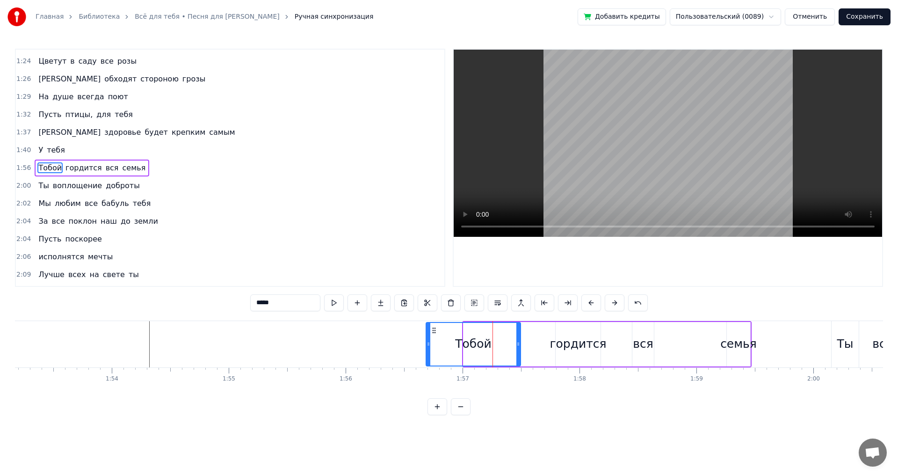
drag, startPoint x: 470, startPoint y: 330, endPoint x: 433, endPoint y: 329, distance: 37.4
click at [433, 329] on icon at bounding box center [433, 329] width 7 height 7
click at [142, 341] on div at bounding box center [850, 344] width 28132 height 46
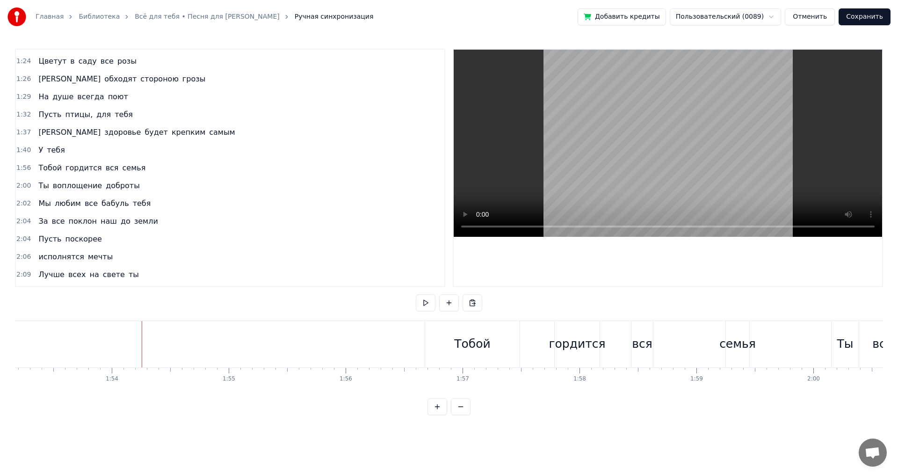
click at [133, 334] on div at bounding box center [850, 344] width 28132 height 46
click at [418, 302] on button at bounding box center [426, 302] width 20 height 17
click at [419, 302] on button at bounding box center [426, 302] width 20 height 17
click at [556, 343] on div "гордится" at bounding box center [577, 344] width 57 height 18
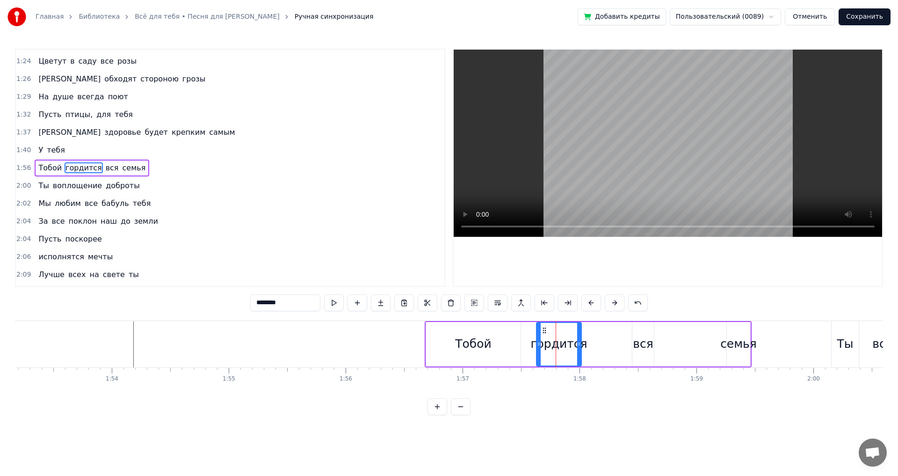
drag, startPoint x: 563, startPoint y: 330, endPoint x: 544, endPoint y: 334, distance: 19.7
click at [544, 334] on div "гордится" at bounding box center [559, 344] width 44 height 43
click at [101, 328] on div at bounding box center [850, 344] width 28132 height 46
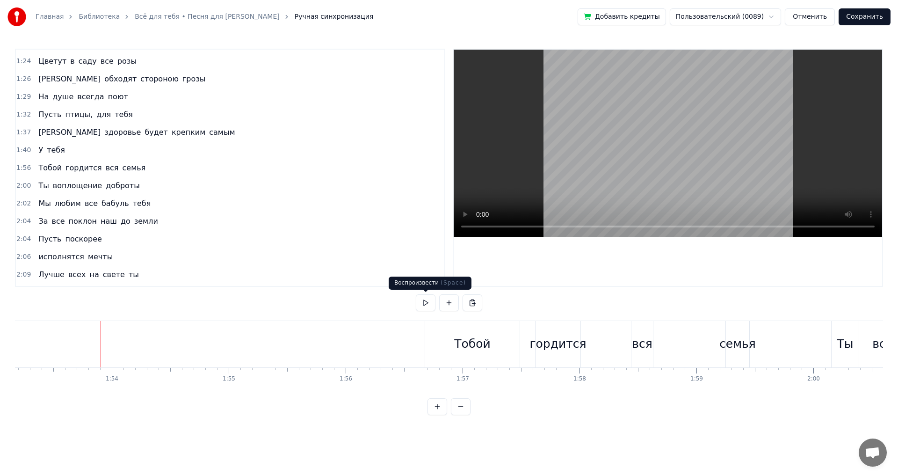
click at [423, 303] on button at bounding box center [426, 302] width 20 height 17
drag, startPoint x: 422, startPoint y: 303, endPoint x: 418, endPoint y: 302, distance: 4.9
click at [418, 302] on button at bounding box center [426, 302] width 20 height 17
drag, startPoint x: 632, startPoint y: 330, endPoint x: 630, endPoint y: 325, distance: 5.0
click at [632, 330] on div "вся" at bounding box center [642, 344] width 22 height 46
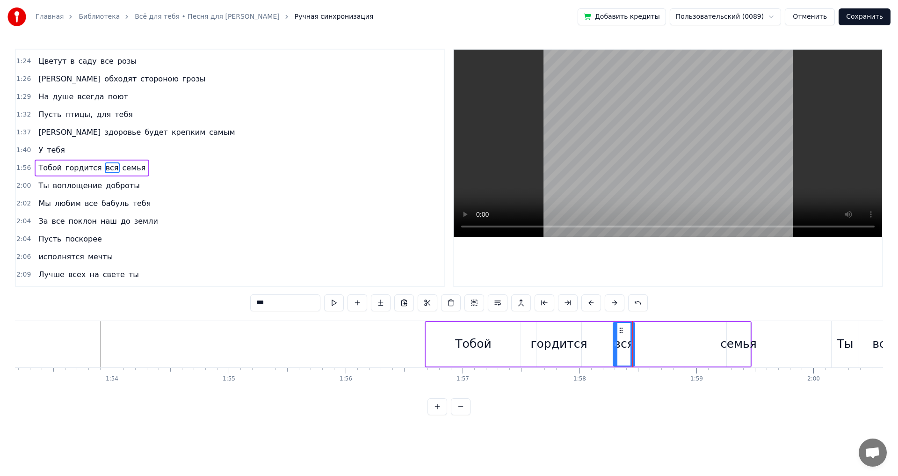
drag, startPoint x: 640, startPoint y: 330, endPoint x: 658, endPoint y: 332, distance: 18.0
click at [620, 331] on icon at bounding box center [620, 329] width 7 height 7
click at [735, 334] on div "семья" at bounding box center [738, 344] width 23 height 44
type input "*****"
drag, startPoint x: 734, startPoint y: 327, endPoint x: 664, endPoint y: 333, distance: 70.4
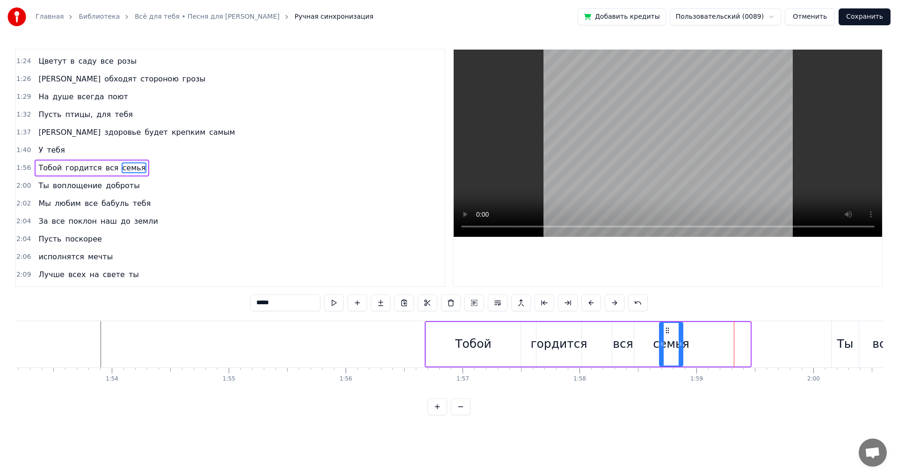
click at [664, 333] on icon at bounding box center [667, 329] width 7 height 7
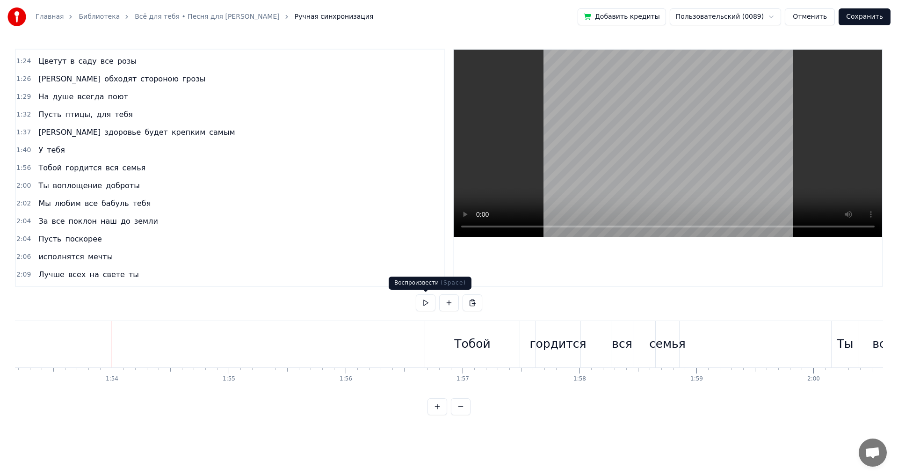
click at [424, 301] on button at bounding box center [426, 302] width 20 height 17
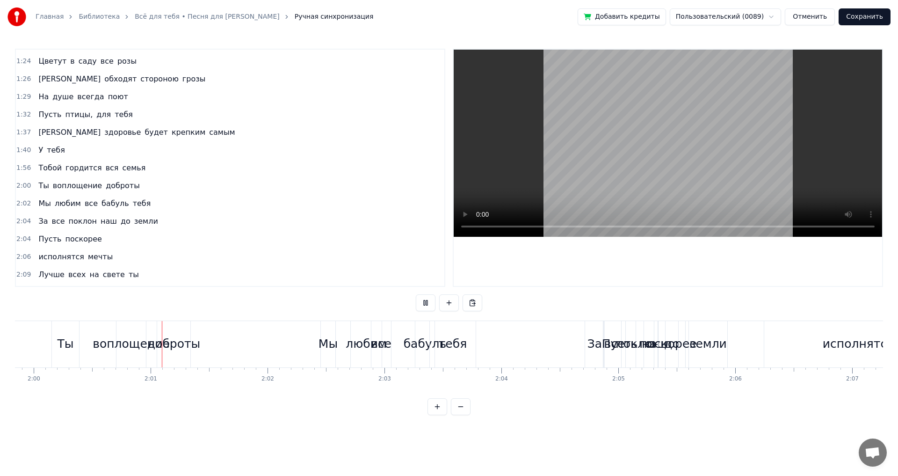
scroll to position [0, 14011]
click at [424, 301] on button at bounding box center [426, 302] width 20 height 17
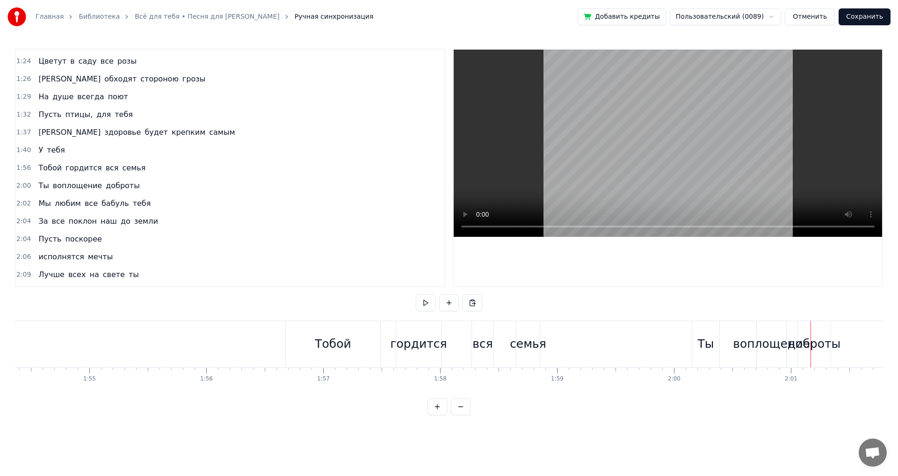
scroll to position [0, 13231]
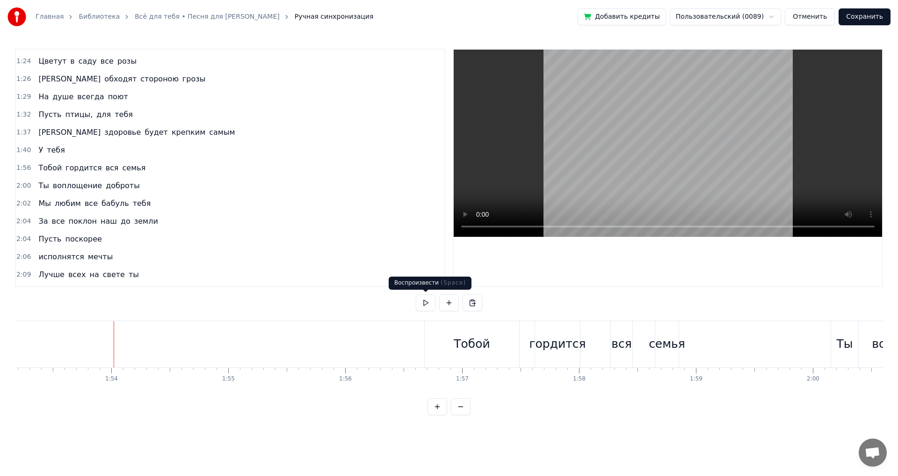
click at [427, 305] on button at bounding box center [426, 302] width 20 height 17
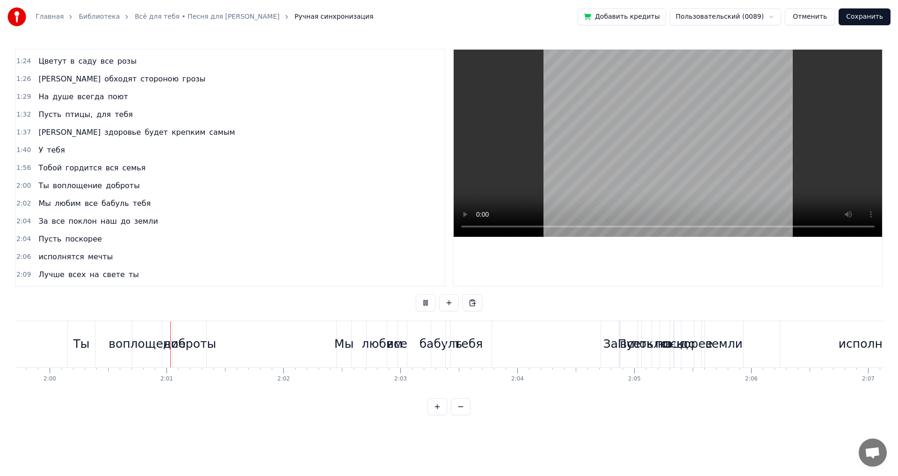
scroll to position [0, 14018]
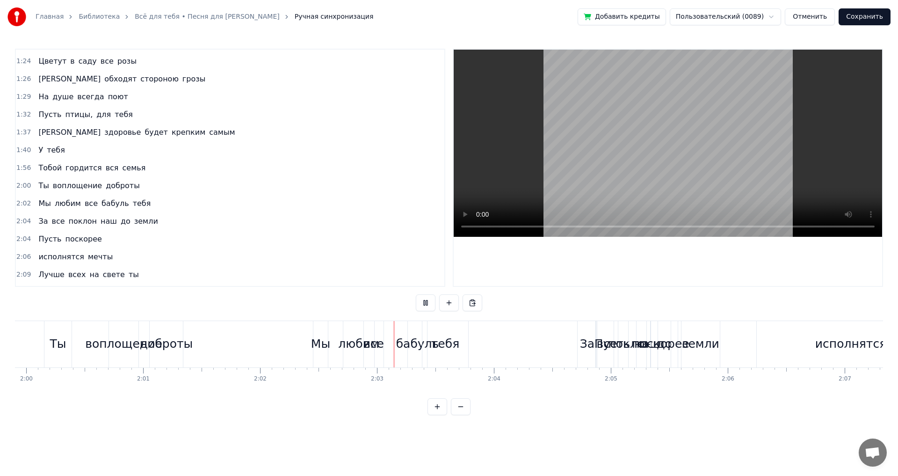
click at [427, 305] on button at bounding box center [426, 302] width 20 height 17
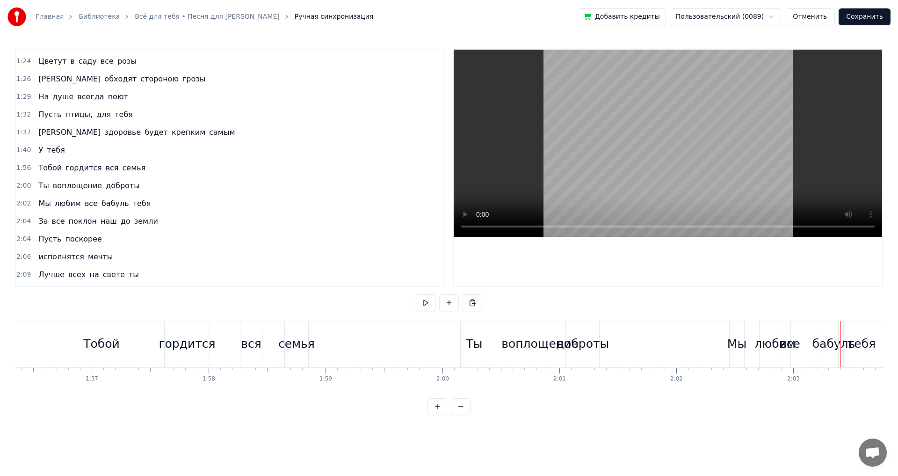
scroll to position [0, 13555]
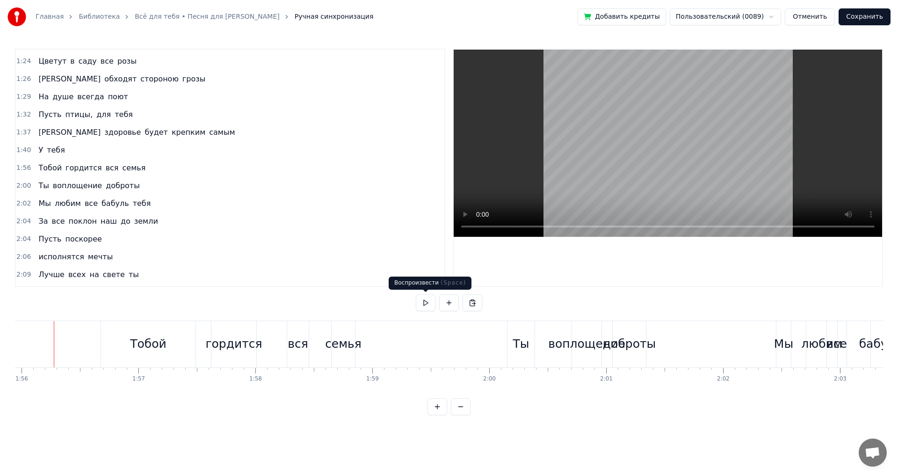
click at [424, 305] on button at bounding box center [426, 302] width 20 height 17
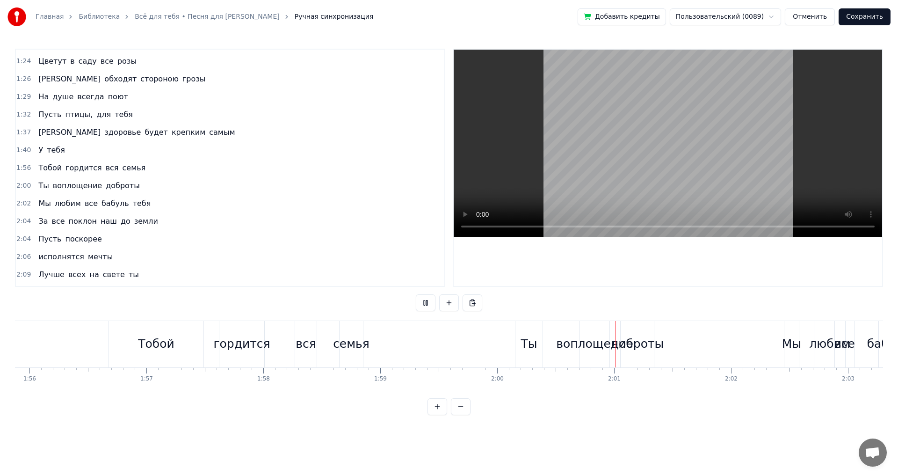
click at [422, 304] on button at bounding box center [426, 302] width 20 height 17
click at [600, 346] on div "воплощение" at bounding box center [594, 344] width 77 height 18
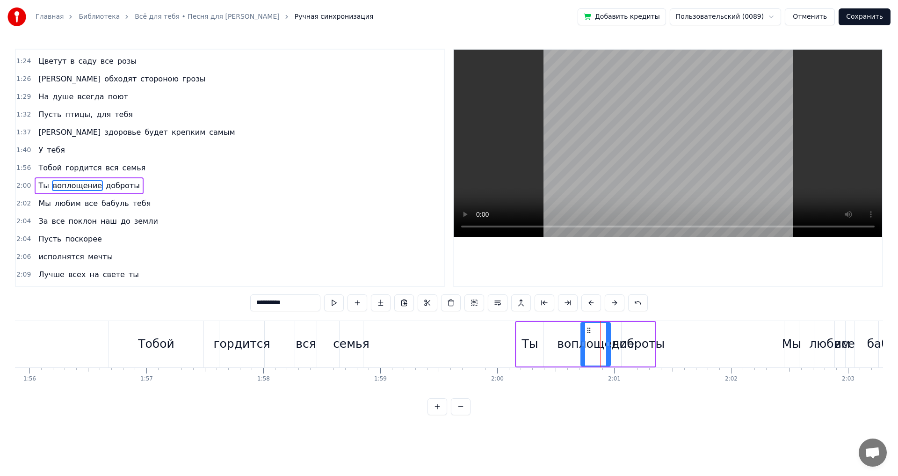
scroll to position [246, 0]
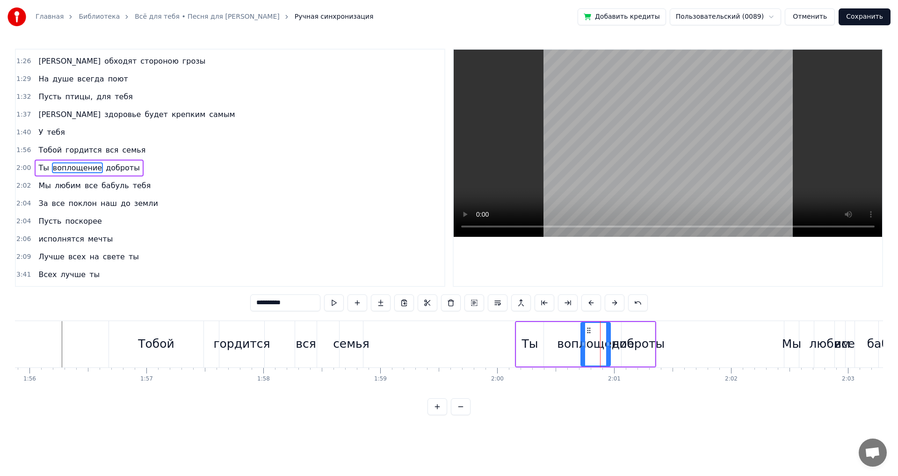
click at [631, 343] on div "доброты" at bounding box center [638, 344] width 53 height 18
type input "*******"
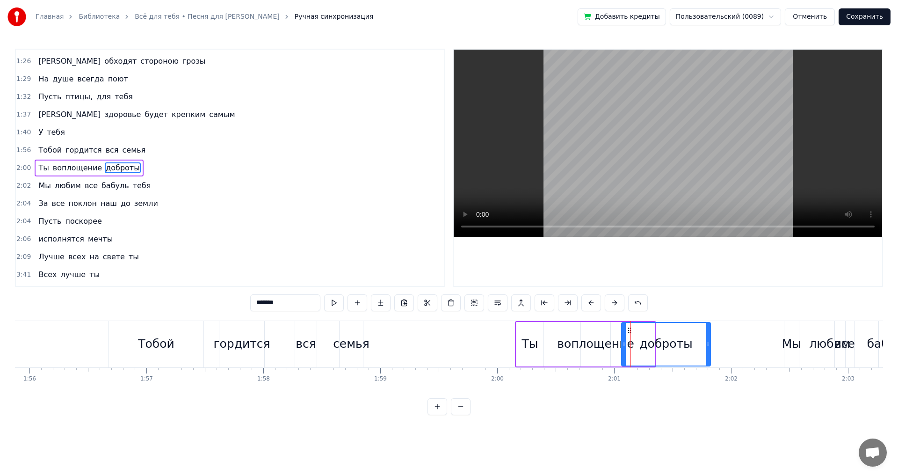
drag, startPoint x: 652, startPoint y: 343, endPoint x: 715, endPoint y: 341, distance: 63.1
click at [710, 341] on icon at bounding box center [708, 343] width 4 height 7
drag, startPoint x: 623, startPoint y: 343, endPoint x: 639, endPoint y: 343, distance: 15.9
click at [639, 343] on icon at bounding box center [640, 343] width 4 height 7
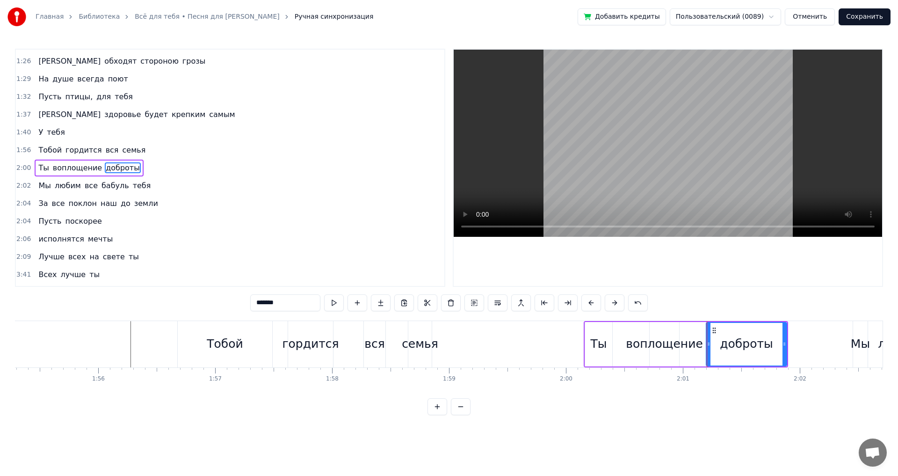
scroll to position [0, 13370]
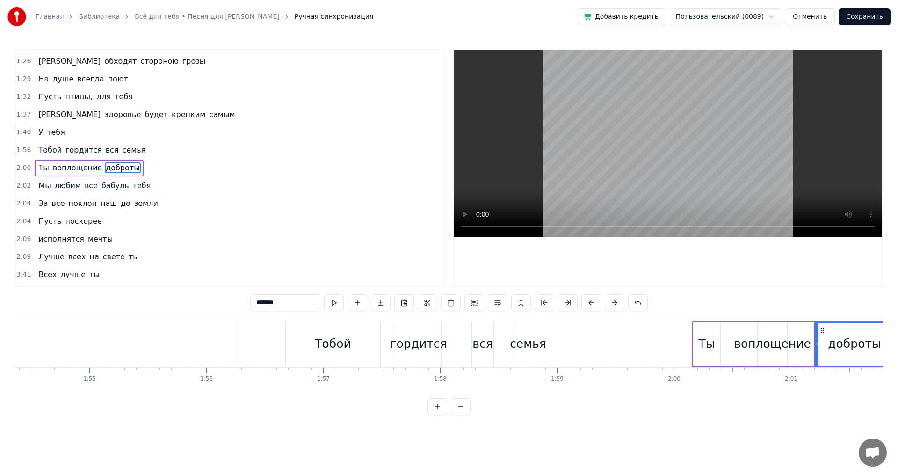
click at [173, 325] on div at bounding box center [711, 344] width 28132 height 46
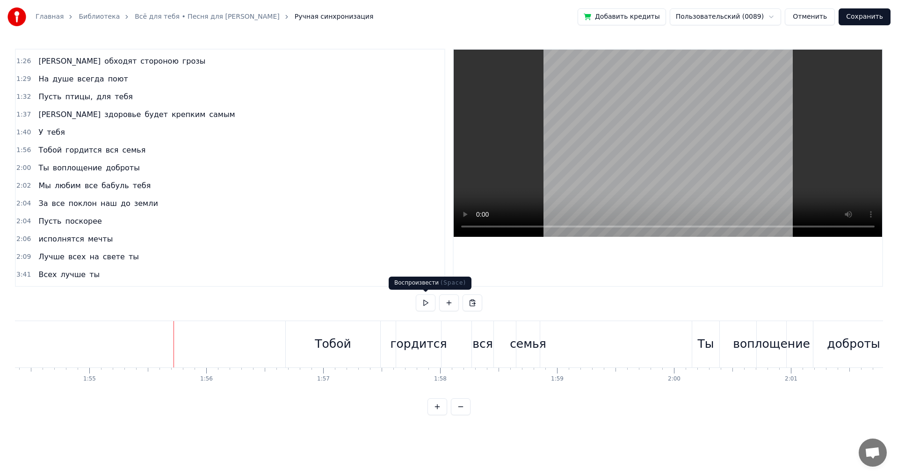
click at [427, 299] on button at bounding box center [426, 302] width 20 height 17
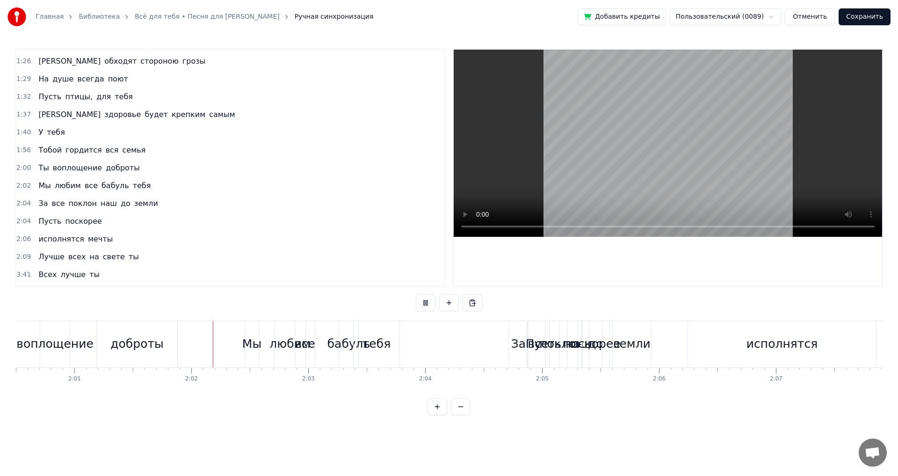
scroll to position [0, 14172]
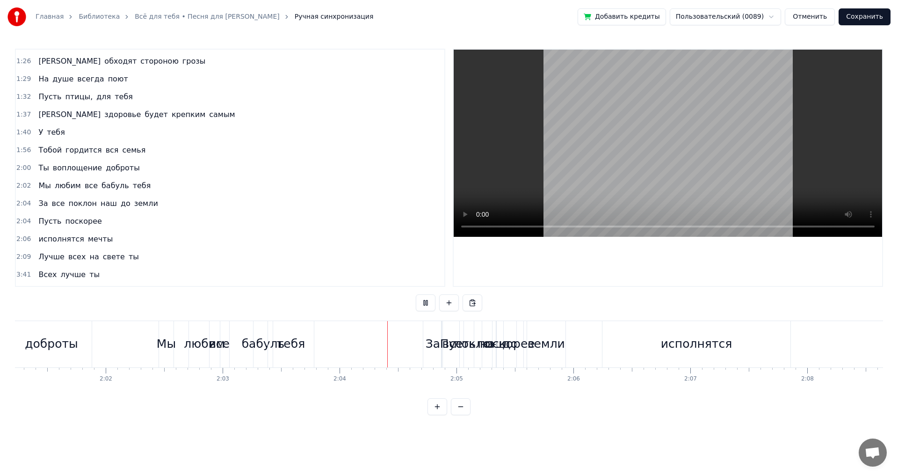
click at [424, 303] on button at bounding box center [426, 302] width 20 height 17
click at [437, 335] on div "За" at bounding box center [433, 344] width 14 height 18
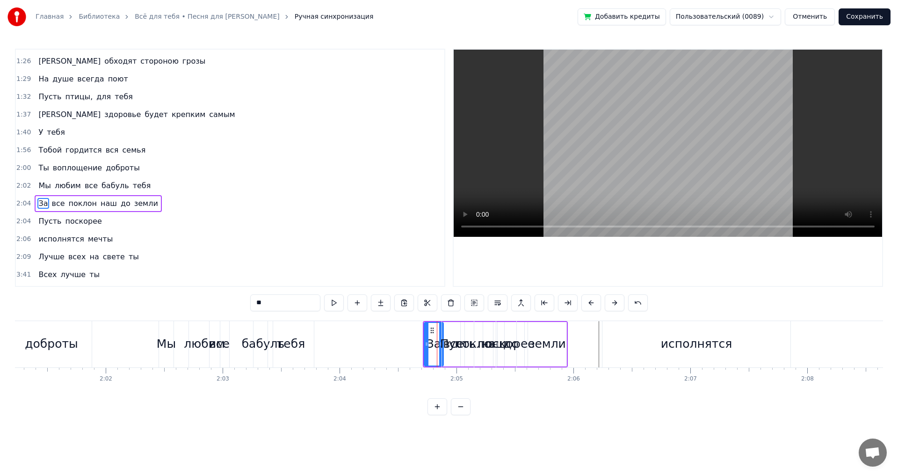
scroll to position [282, 0]
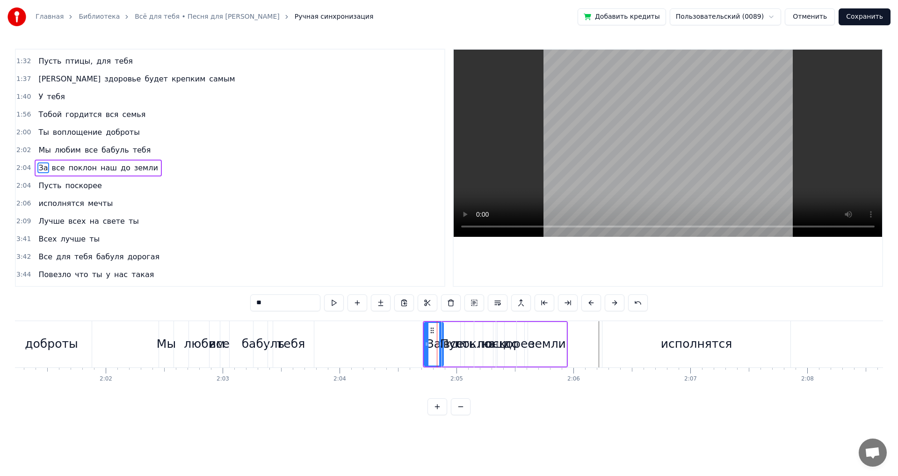
click at [658, 343] on div "исполнятся" at bounding box center [696, 344] width 188 height 46
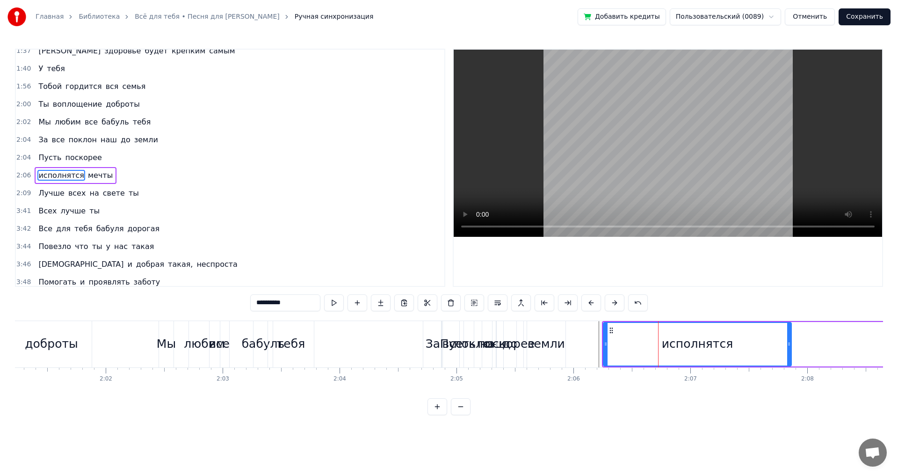
scroll to position [317, 0]
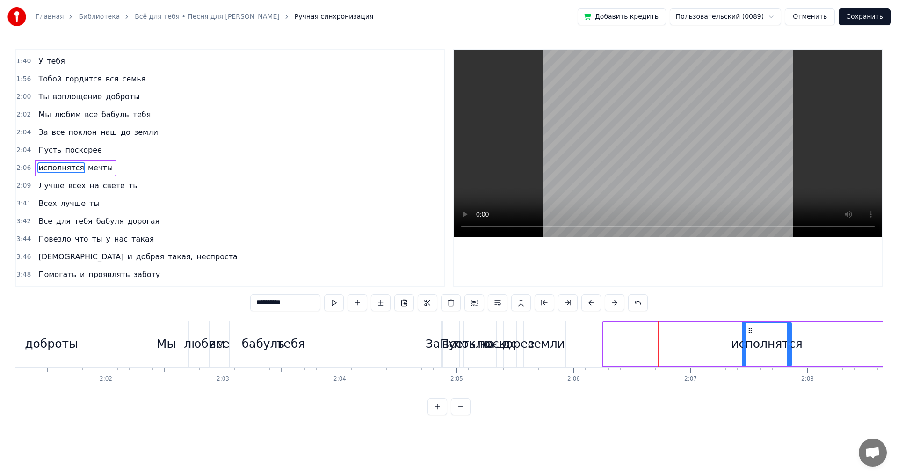
drag, startPoint x: 605, startPoint y: 344, endPoint x: 747, endPoint y: 348, distance: 142.7
click at [746, 348] on div at bounding box center [745, 344] width 4 height 43
click at [555, 336] on div "земли" at bounding box center [545, 344] width 37 height 18
type input "*****"
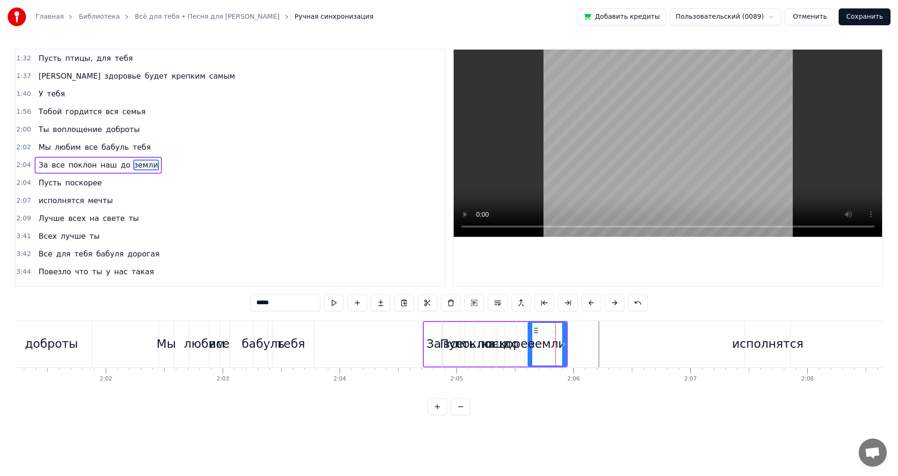
scroll to position [282, 0]
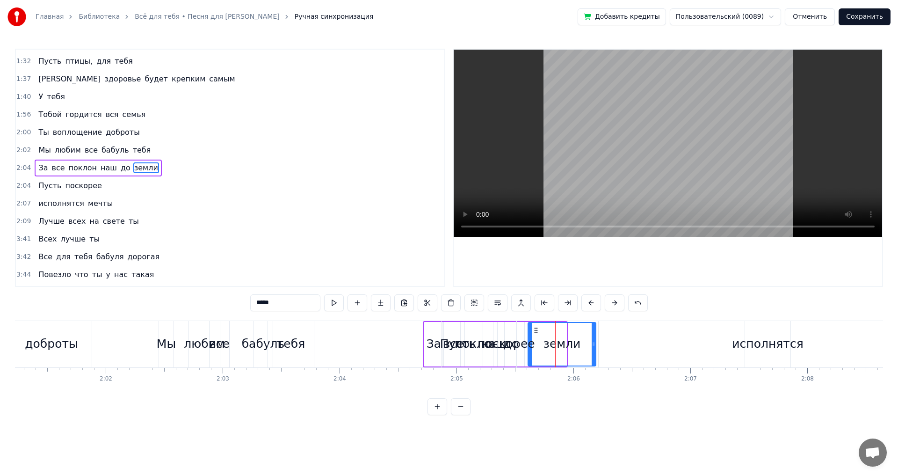
drag, startPoint x: 564, startPoint y: 343, endPoint x: 606, endPoint y: 343, distance: 41.2
click at [594, 343] on circle at bounding box center [594, 342] width 0 height 0
drag, startPoint x: 530, startPoint y: 333, endPoint x: 558, endPoint y: 335, distance: 28.1
click at [558, 335] on div at bounding box center [557, 344] width 4 height 43
click at [539, 331] on div "За все поклон наш до земли" at bounding box center [516, 344] width 186 height 46
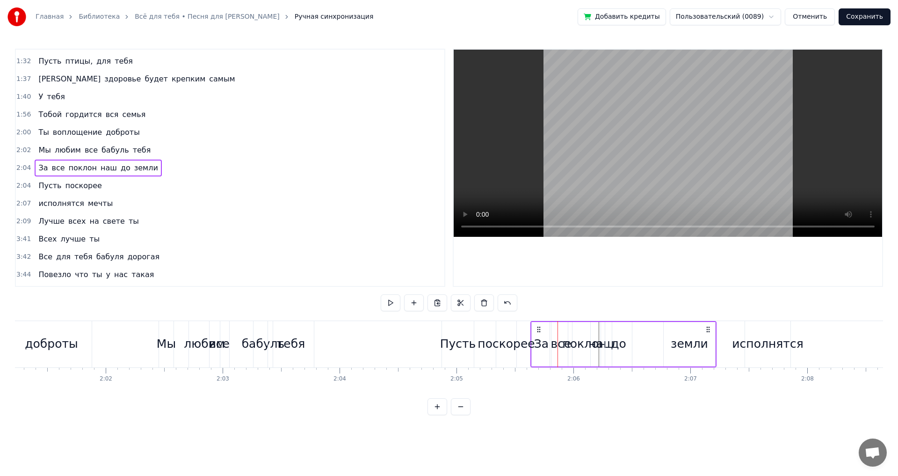
drag, startPoint x: 431, startPoint y: 329, endPoint x: 539, endPoint y: 332, distance: 108.1
click at [759, 342] on div "исполнятся" at bounding box center [767, 344] width 71 height 18
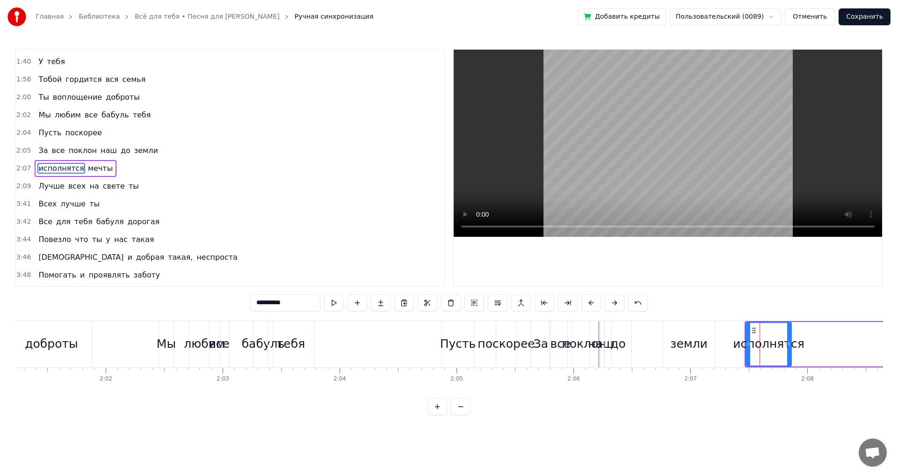
scroll to position [317, 0]
drag, startPoint x: 749, startPoint y: 342, endPoint x: 765, endPoint y: 342, distance: 15.9
click at [765, 342] on icon at bounding box center [764, 343] width 4 height 7
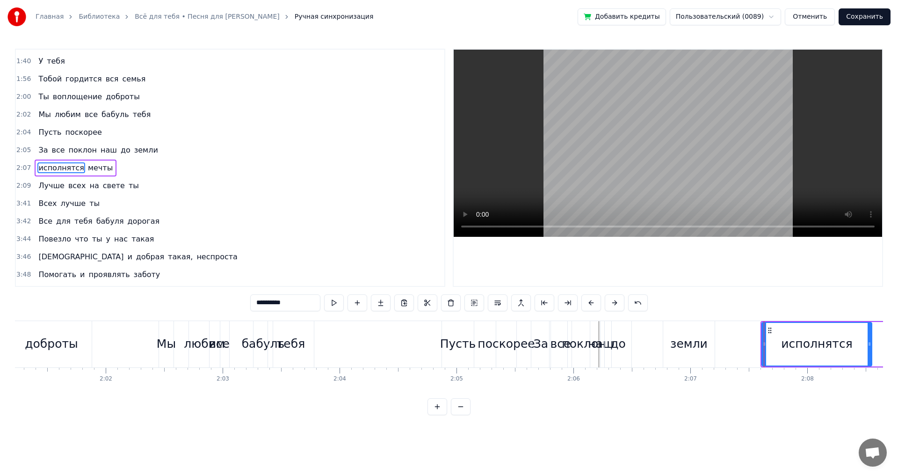
drag, startPoint x: 790, startPoint y: 342, endPoint x: 871, endPoint y: 346, distance: 81.5
click at [871, 345] on icon at bounding box center [869, 343] width 4 height 7
drag, startPoint x: 764, startPoint y: 345, endPoint x: 692, endPoint y: 353, distance: 72.4
click at [829, 345] on circle at bounding box center [828, 345] width 0 height 0
click at [672, 342] on div "земли" at bounding box center [688, 344] width 51 height 46
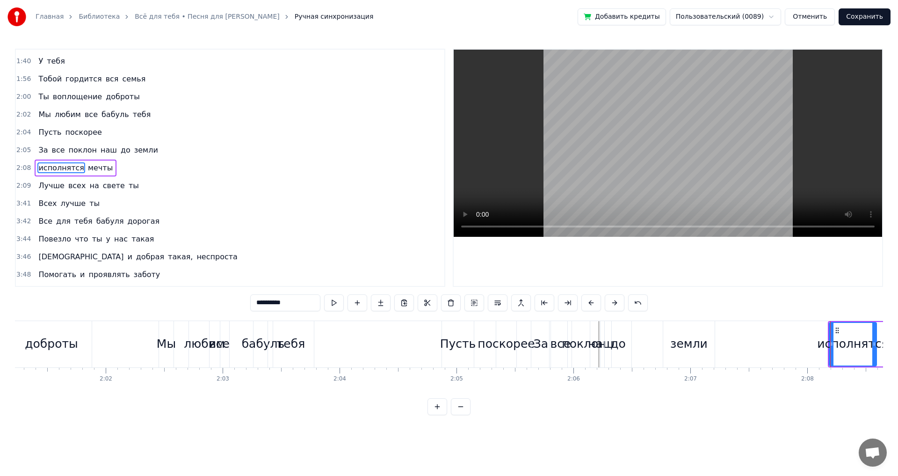
type input "*****"
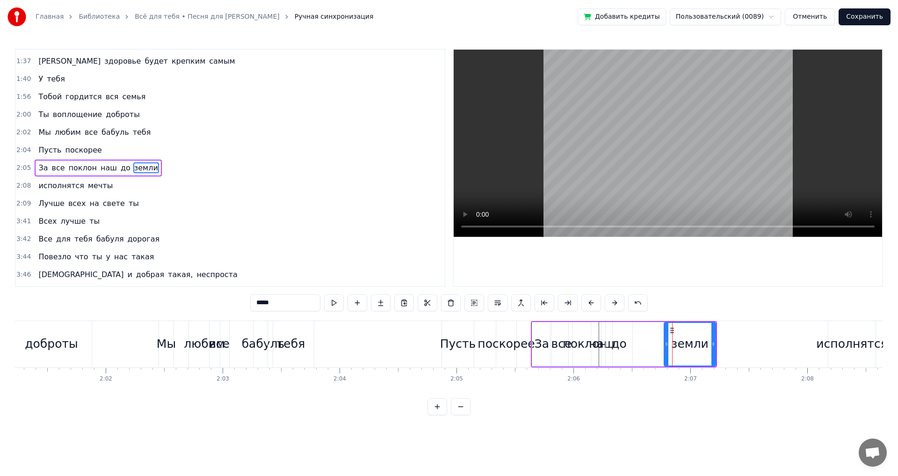
click at [655, 332] on div "За все поклон наш до земли" at bounding box center [624, 344] width 186 height 46
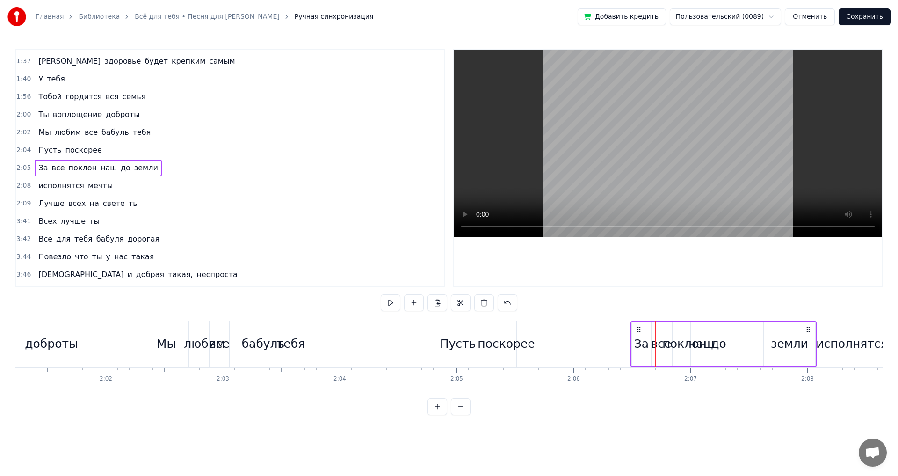
drag, startPoint x: 538, startPoint y: 327, endPoint x: 637, endPoint y: 329, distance: 99.6
click at [637, 329] on icon at bounding box center [638, 328] width 7 height 7
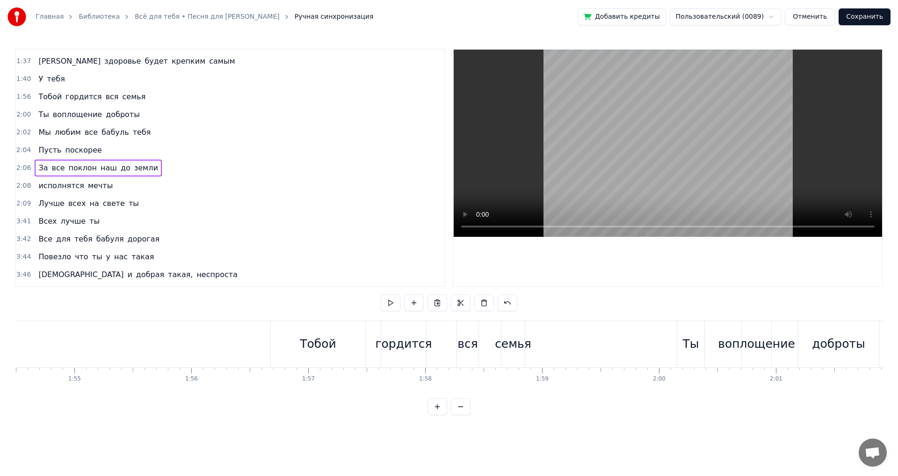
scroll to position [0, 13354]
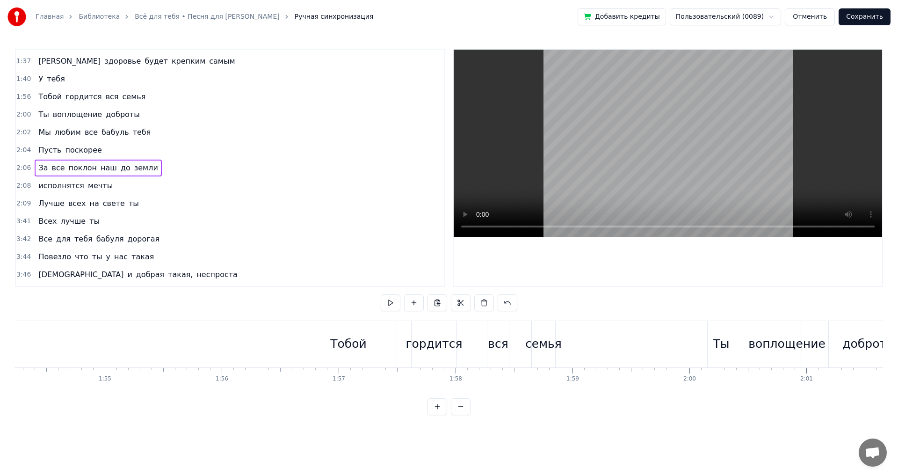
click at [239, 343] on div at bounding box center [727, 344] width 28132 height 46
click at [423, 302] on button at bounding box center [426, 302] width 20 height 17
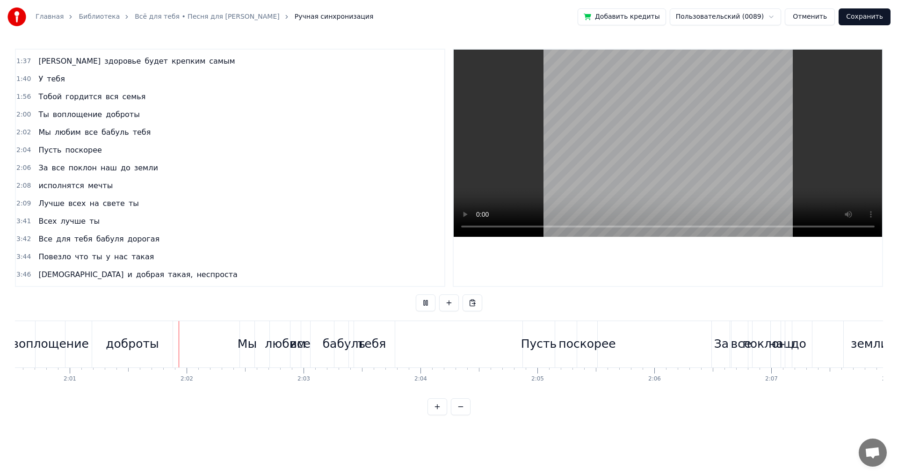
scroll to position [0, 14136]
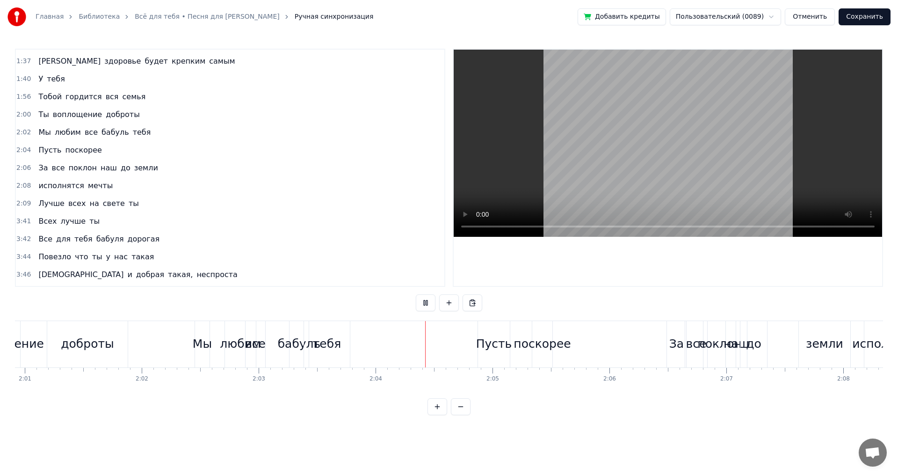
click at [423, 302] on button at bounding box center [426, 302] width 20 height 17
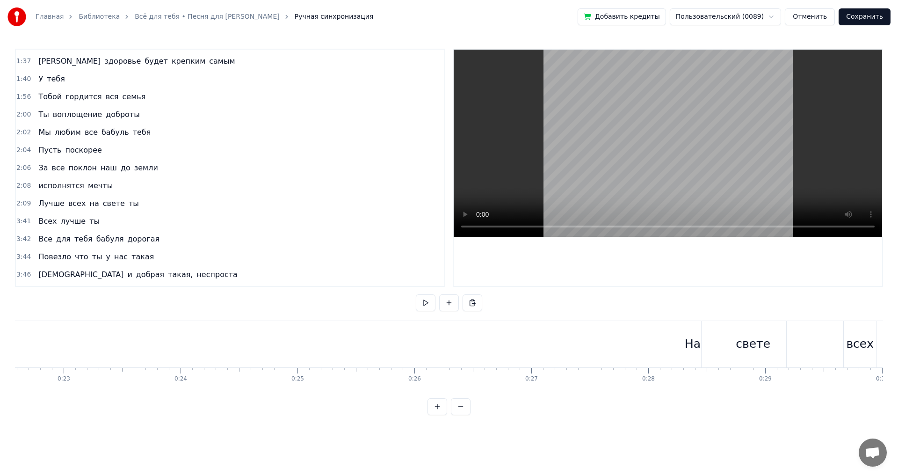
scroll to position [0, 2624]
click at [426, 302] on button at bounding box center [426, 302] width 20 height 17
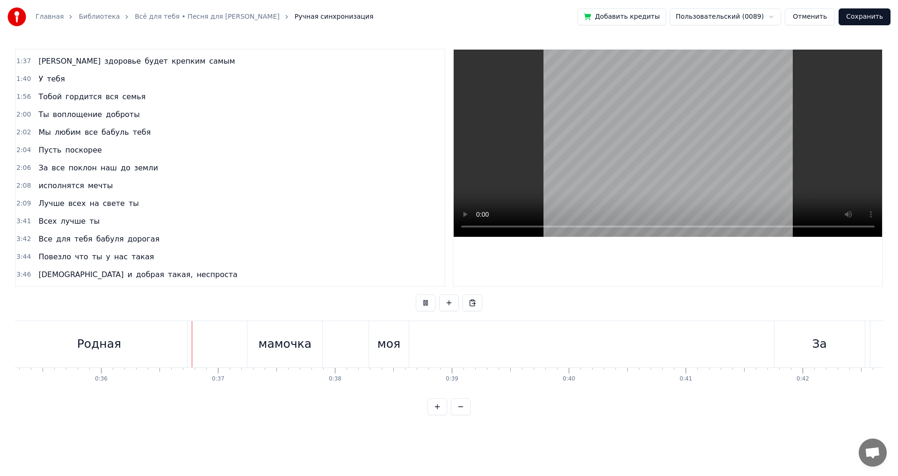
scroll to position [0, 4208]
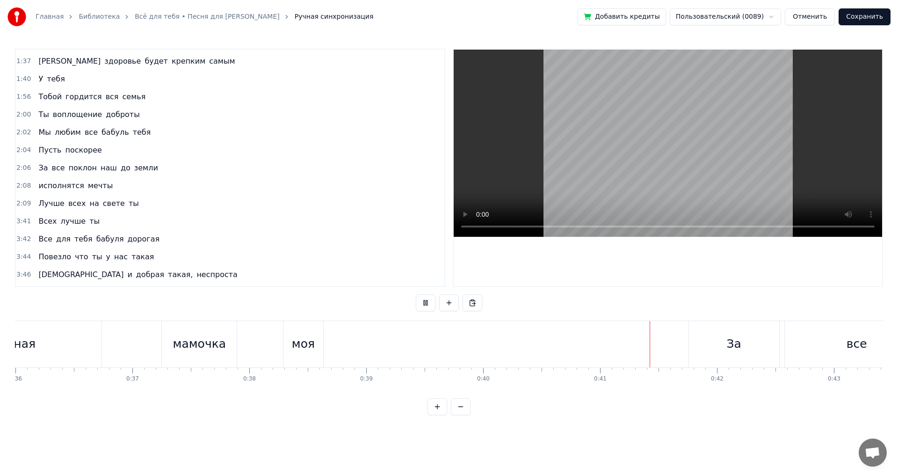
click at [426, 302] on button at bounding box center [426, 302] width 20 height 17
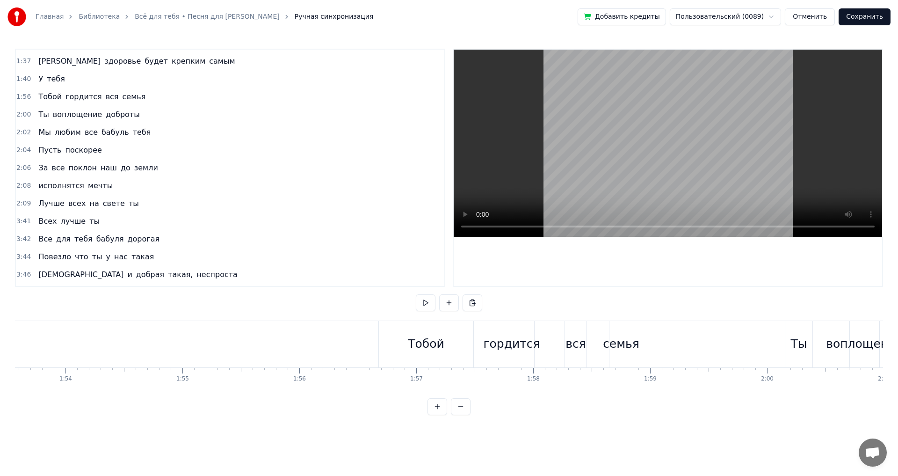
scroll to position [0, 13293]
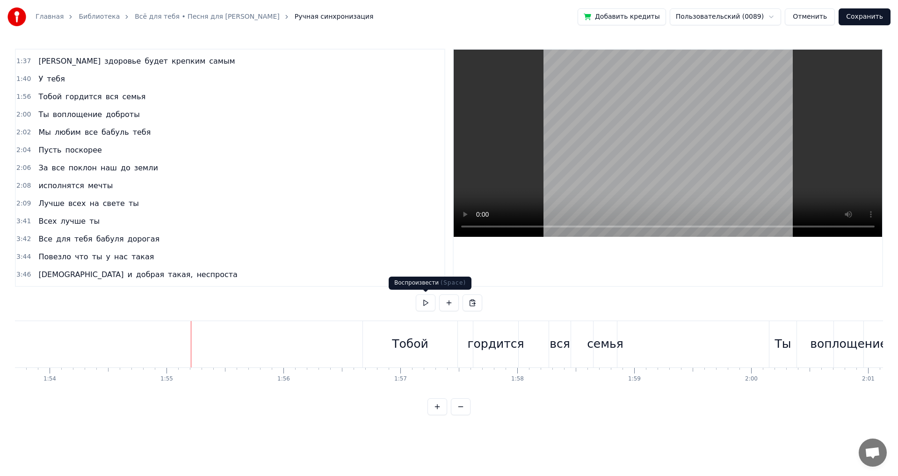
click at [420, 303] on button at bounding box center [426, 302] width 20 height 17
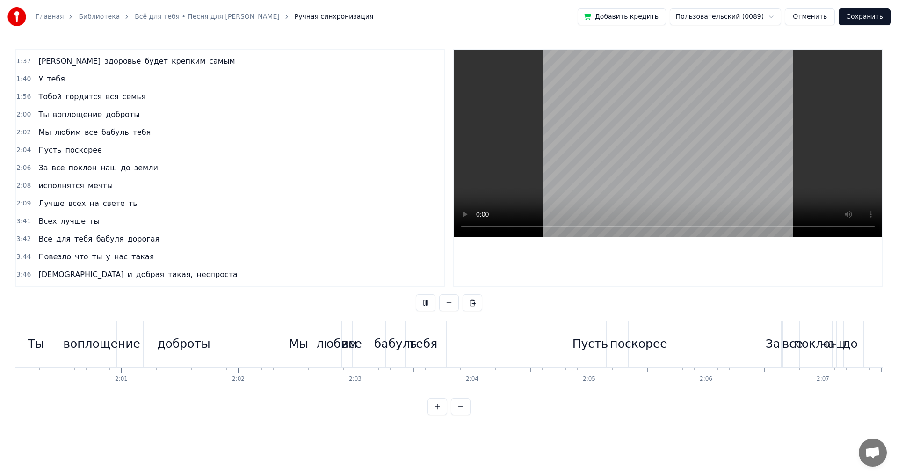
scroll to position [0, 14090]
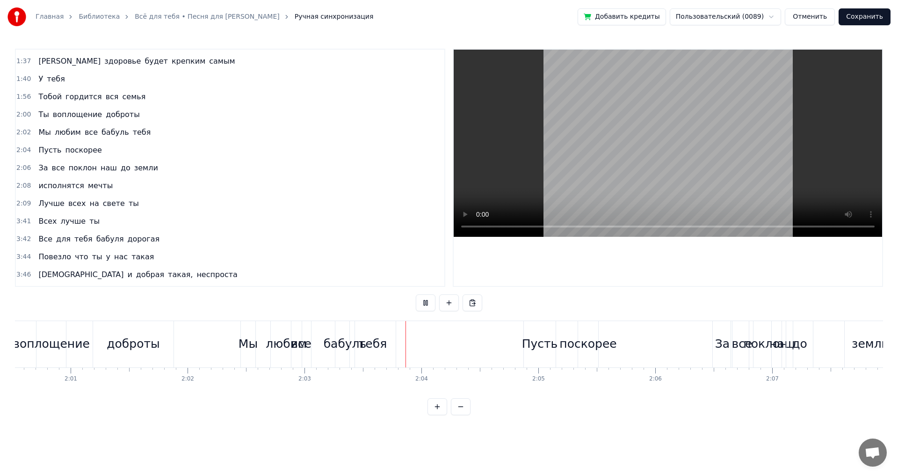
click at [426, 303] on button at bounding box center [426, 302] width 20 height 17
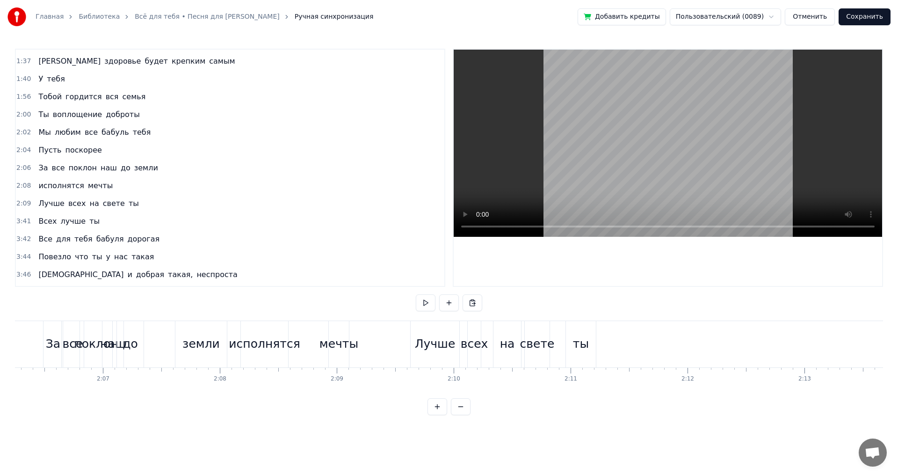
scroll to position [0, 14821]
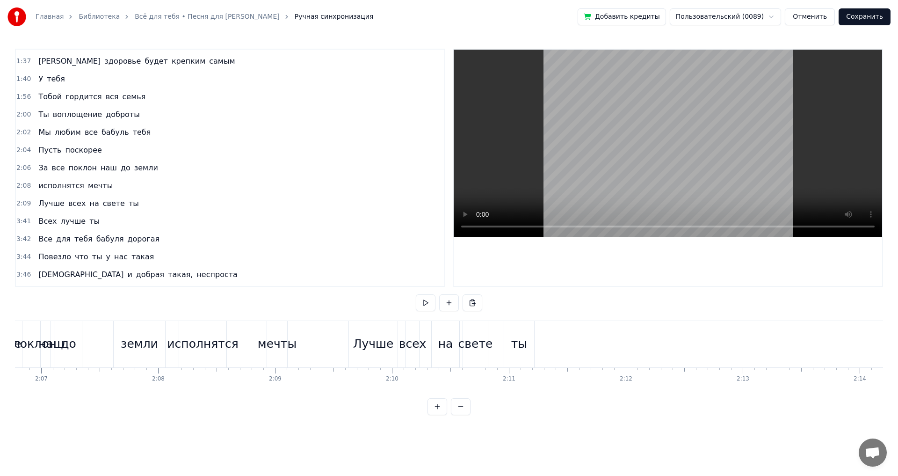
click at [493, 335] on div "Лучше всех на свете ты" at bounding box center [442, 344] width 188 height 46
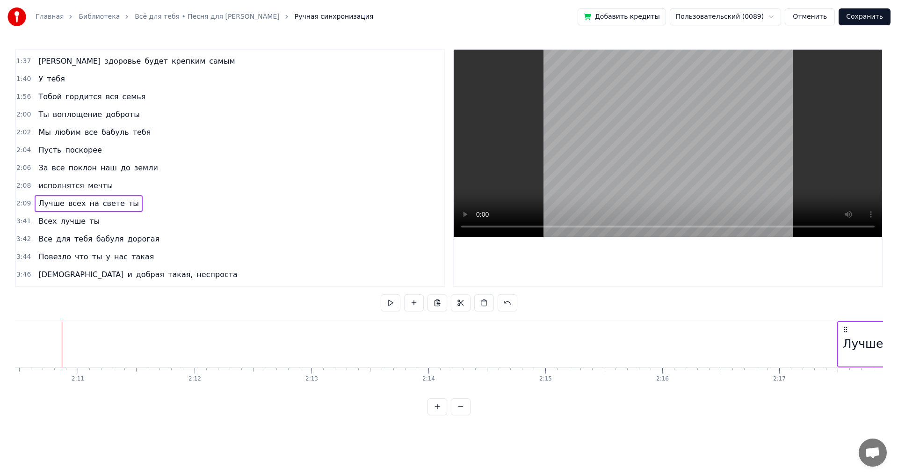
drag, startPoint x: 357, startPoint y: 329, endPoint x: 849, endPoint y: 341, distance: 492.6
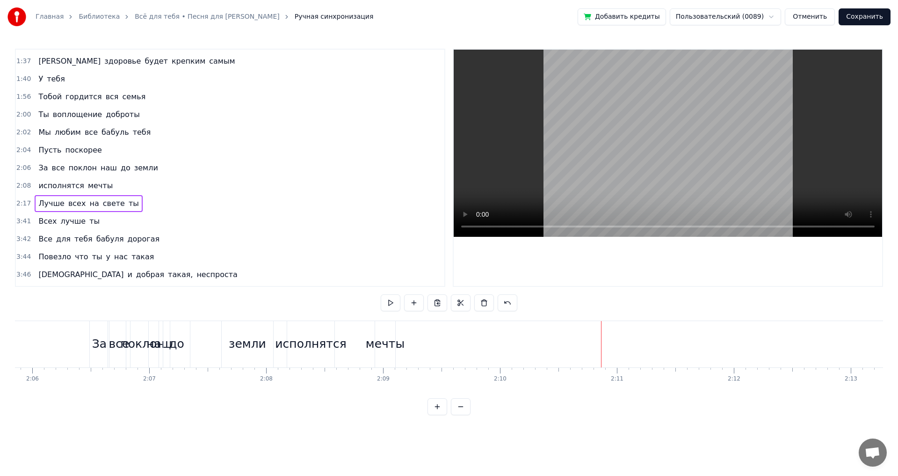
scroll to position [0, 14543]
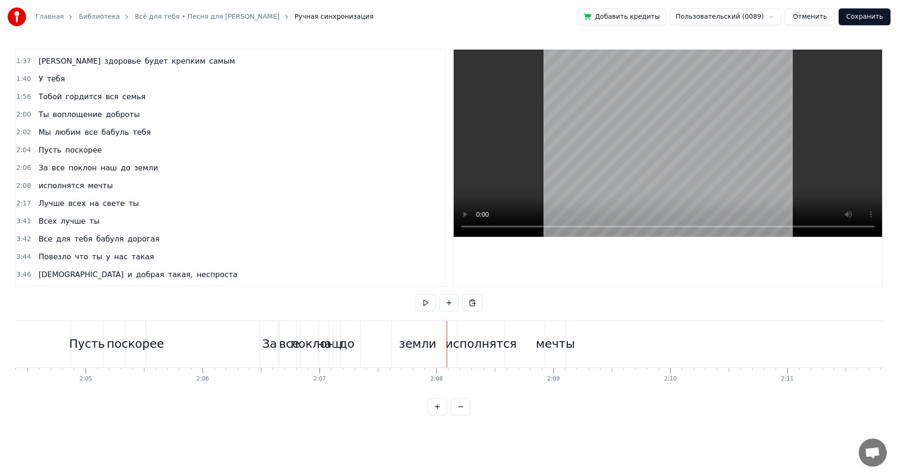
click at [435, 332] on div "земли" at bounding box center [417, 344] width 51 height 46
click at [520, 337] on div "исполнятся мечты" at bounding box center [512, 344] width 111 height 46
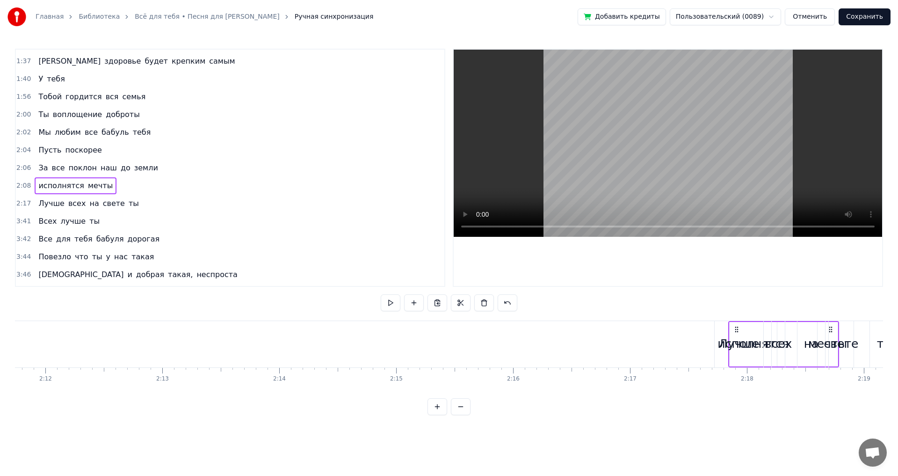
scroll to position [0, 15402]
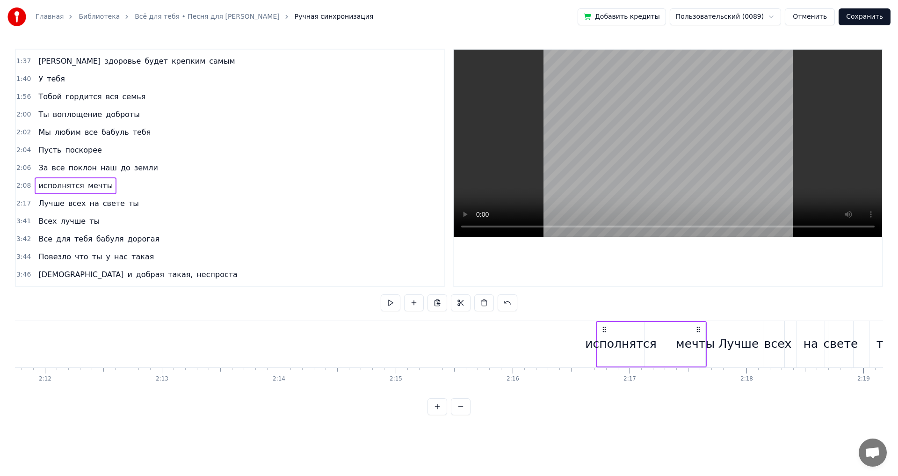
drag, startPoint x: 462, startPoint y: 326, endPoint x: 601, endPoint y: 338, distance: 139.4
click at [601, 338] on div "исполнятся мечты" at bounding box center [651, 344] width 111 height 46
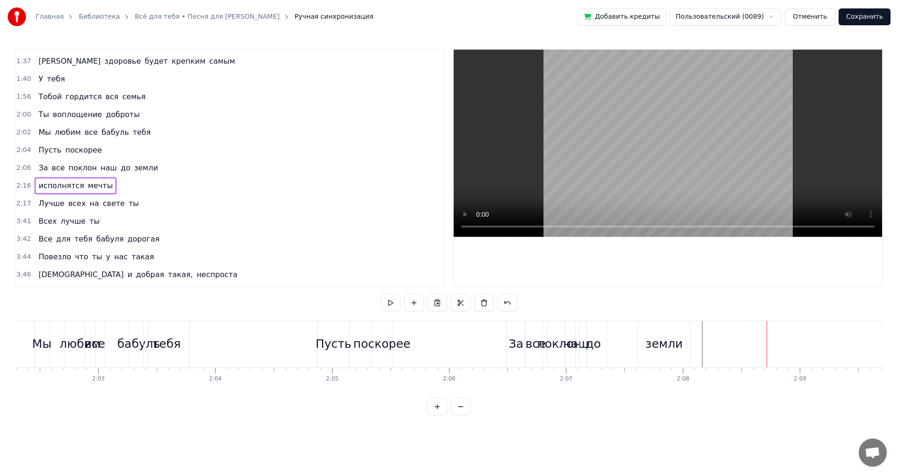
scroll to position [0, 14280]
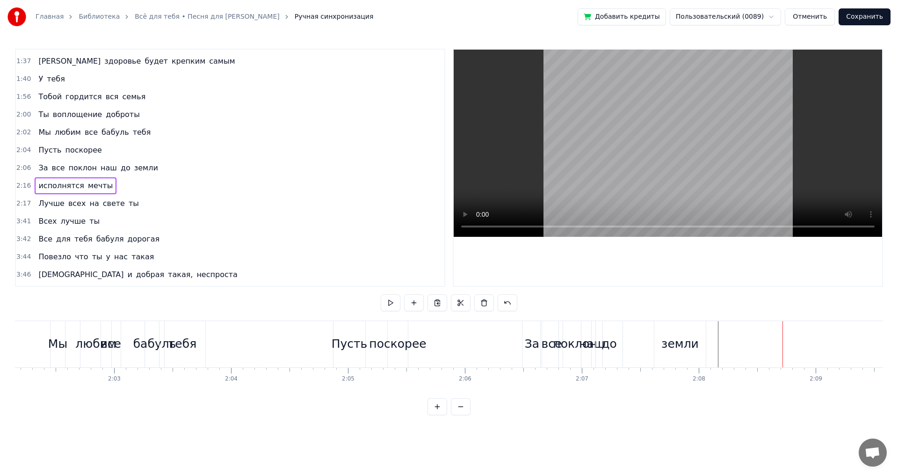
click at [629, 334] on div "За все поклон наш до земли" at bounding box center [615, 344] width 186 height 46
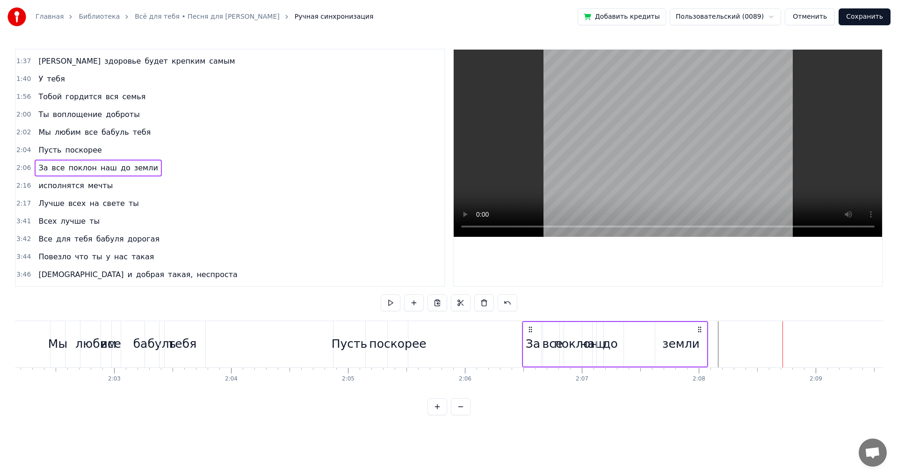
click at [573, 334] on div "поклон" at bounding box center [576, 344] width 32 height 44
click at [626, 336] on div "За все поклон наш до земли" at bounding box center [615, 344] width 186 height 46
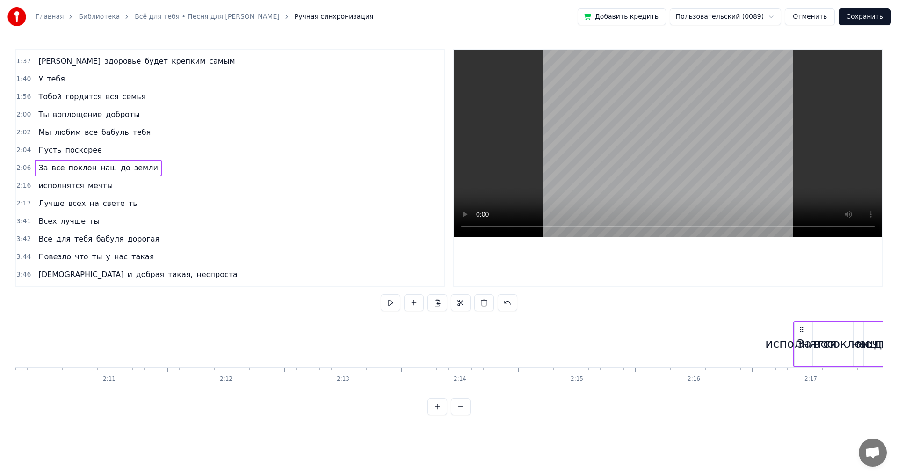
scroll to position [0, 15229]
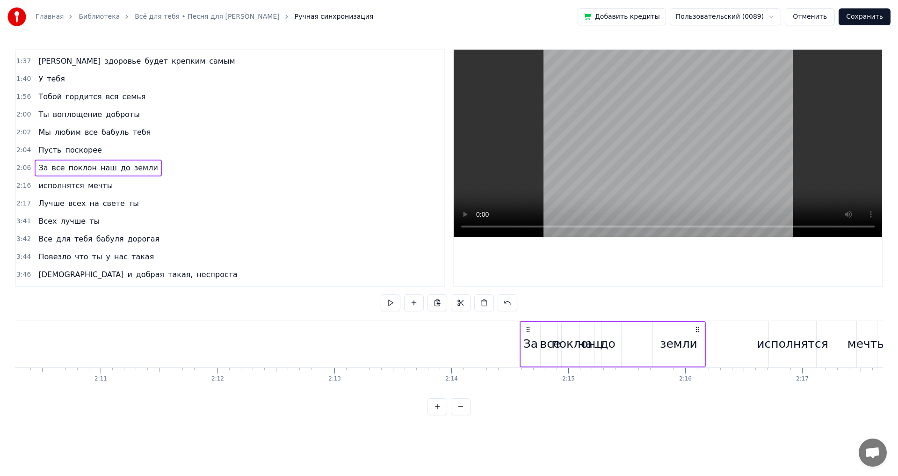
click at [529, 327] on circle at bounding box center [528, 326] width 0 height 0
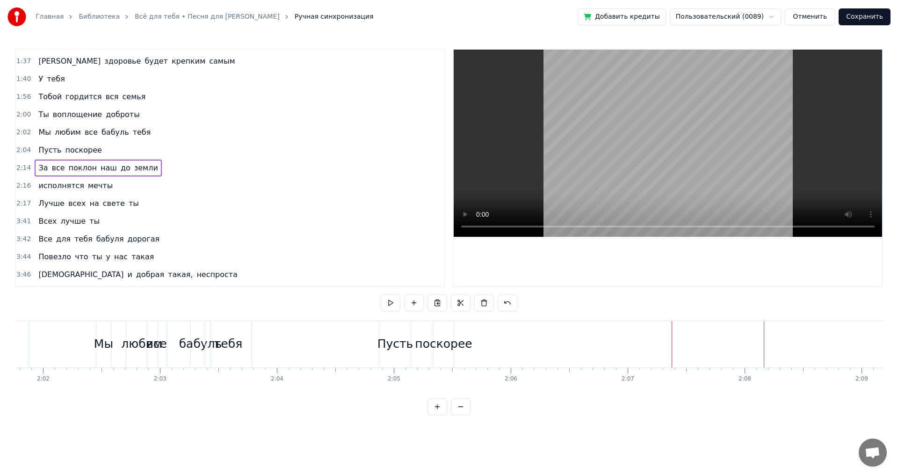
scroll to position [0, 14219]
click at [442, 335] on div "поскорее" at bounding box center [459, 344] width 57 height 18
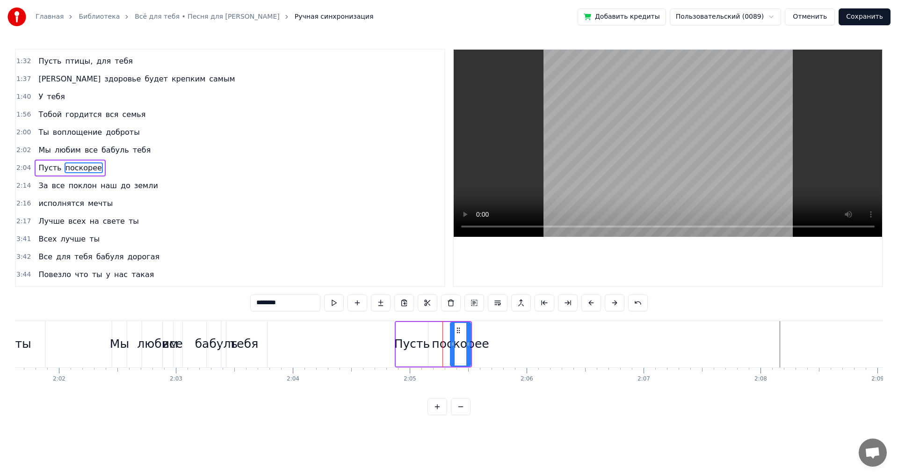
click at [436, 332] on div "Пусть поскорее" at bounding box center [433, 344] width 77 height 46
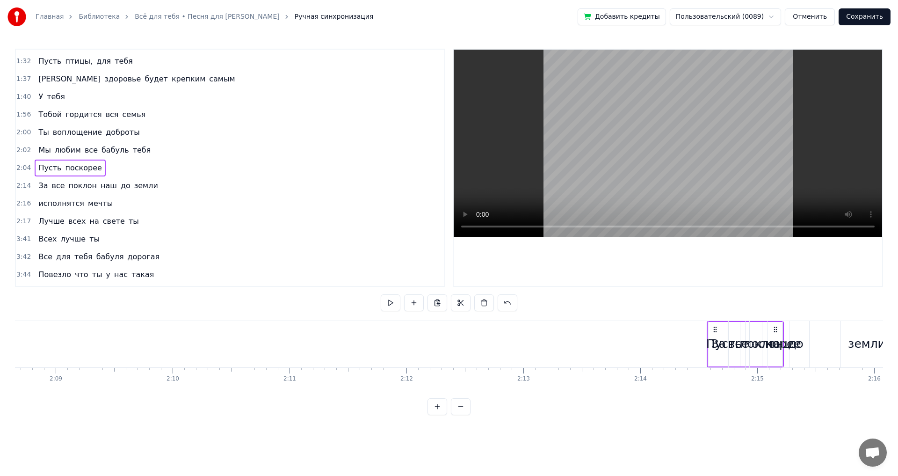
scroll to position [0, 15049]
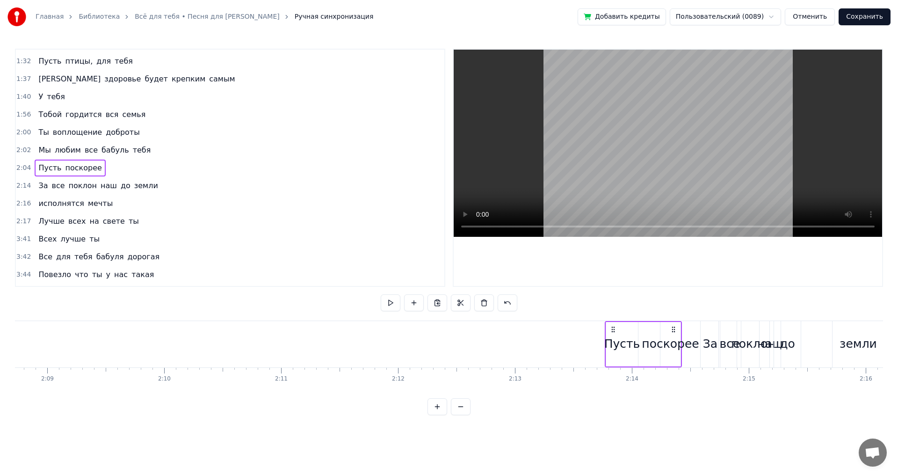
drag, startPoint x: 404, startPoint y: 328, endPoint x: 614, endPoint y: 342, distance: 210.5
click at [614, 342] on div "Пусть поскорее" at bounding box center [643, 344] width 77 height 46
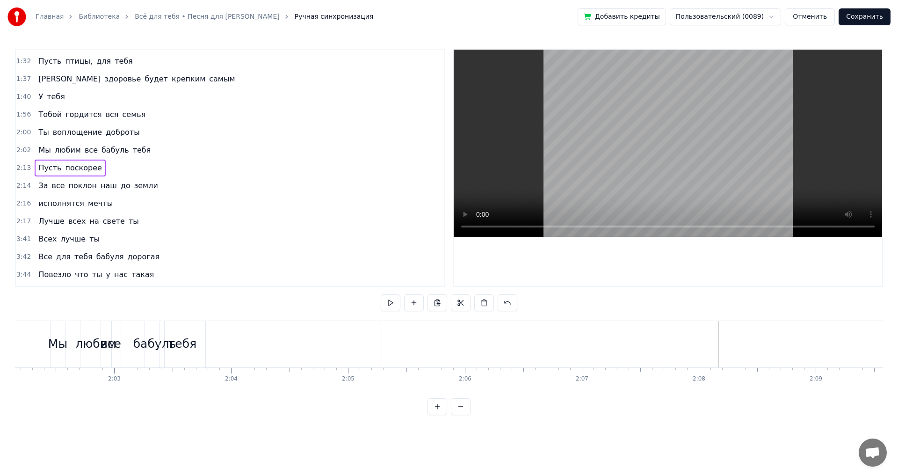
scroll to position [0, 13987]
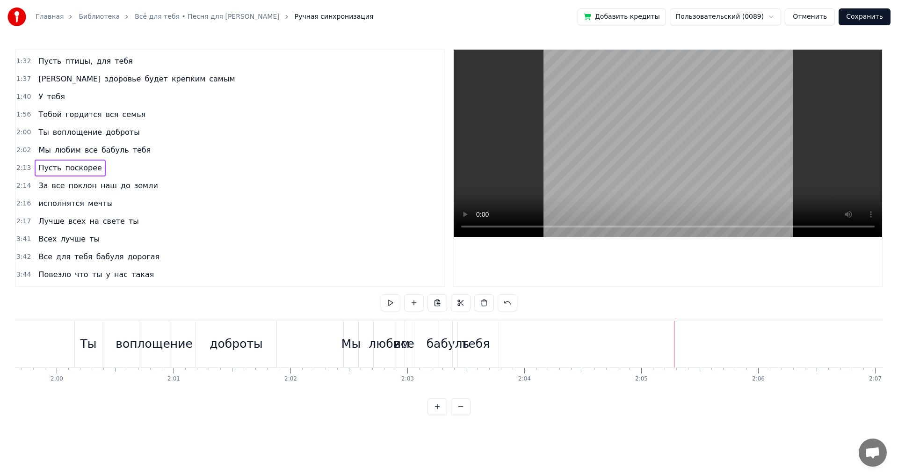
click at [423, 333] on div "Мы любим все бабуль тебя" at bounding box center [422, 344] width 158 height 46
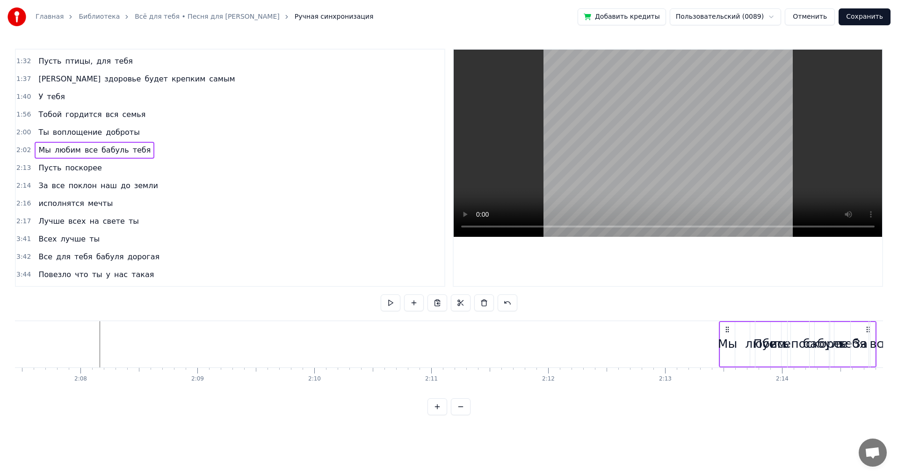
scroll to position [0, 14899]
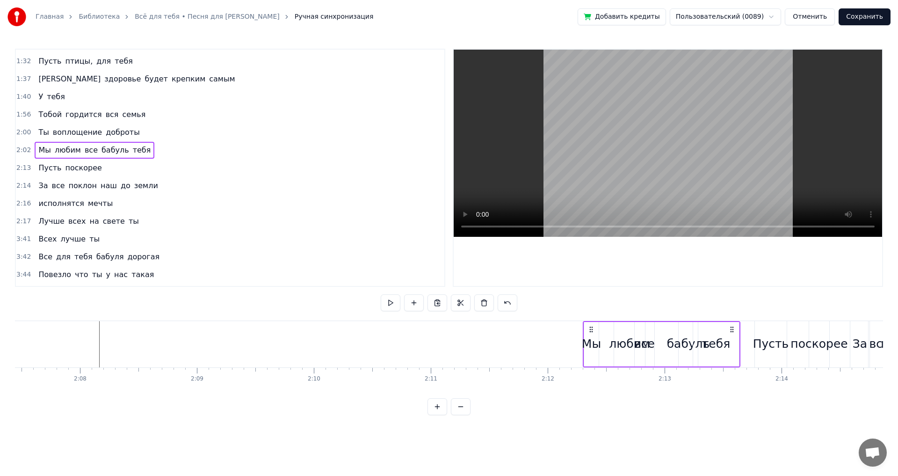
drag, startPoint x: 351, startPoint y: 327, endPoint x: 590, endPoint y: 328, distance: 239.4
click at [590, 328] on icon at bounding box center [590, 328] width 7 height 7
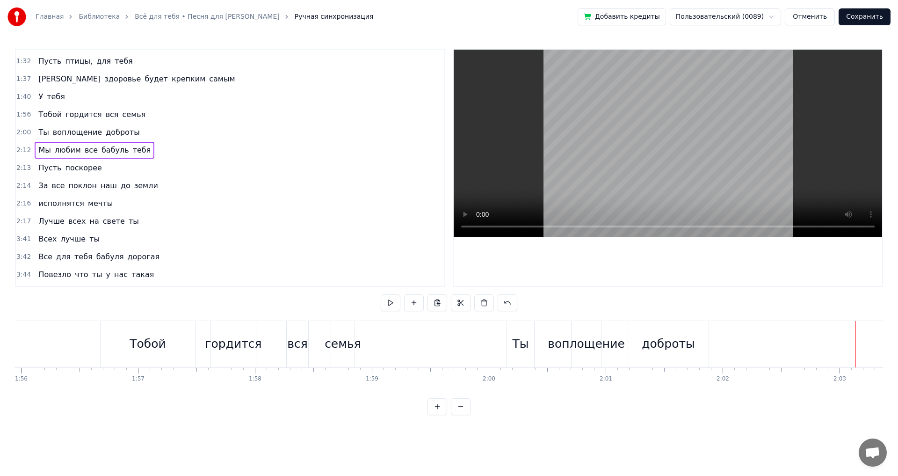
scroll to position [0, 13679]
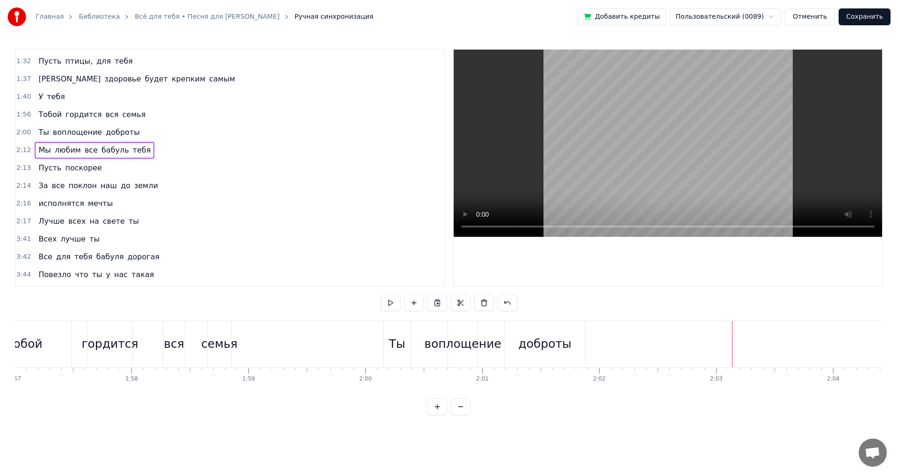
click at [419, 327] on div "Ты воплощение доброты" at bounding box center [485, 344] width 204 height 46
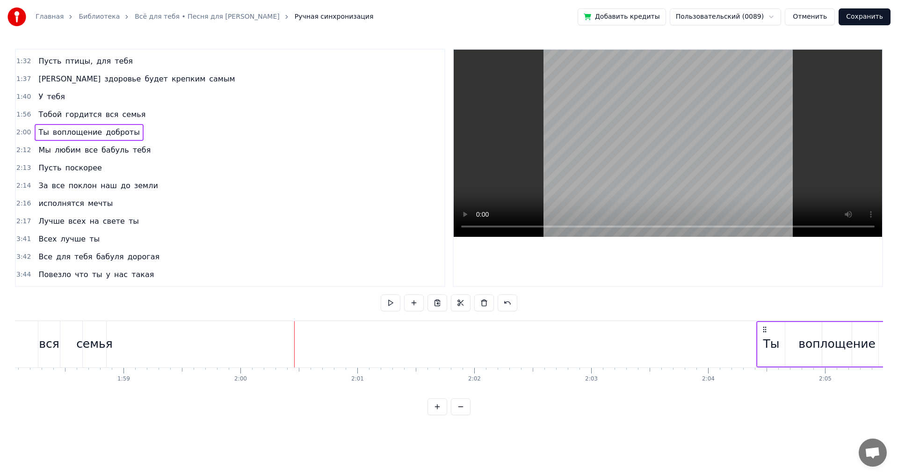
scroll to position [0, 13805]
drag, startPoint x: 390, startPoint y: 327, endPoint x: 669, endPoint y: 343, distance: 279.6
click at [678, 340] on div "Ты воплощение доброты" at bounding box center [780, 344] width 204 height 46
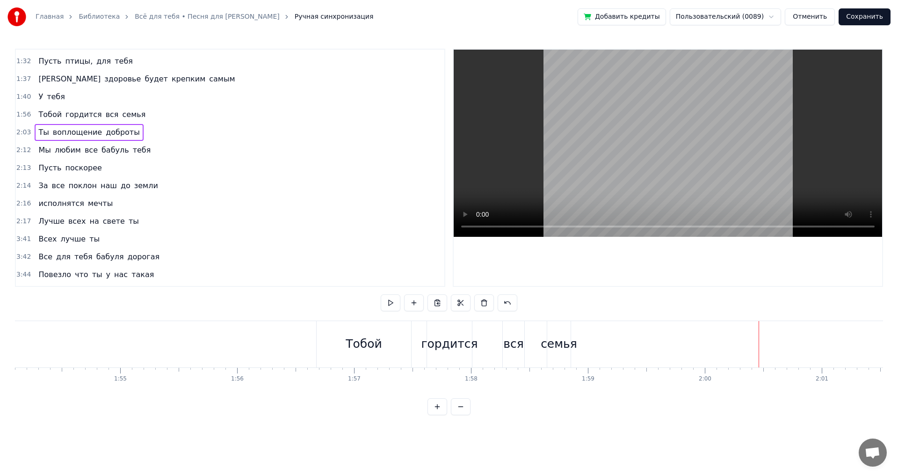
scroll to position [0, 13216]
click at [256, 354] on div at bounding box center [865, 344] width 28132 height 46
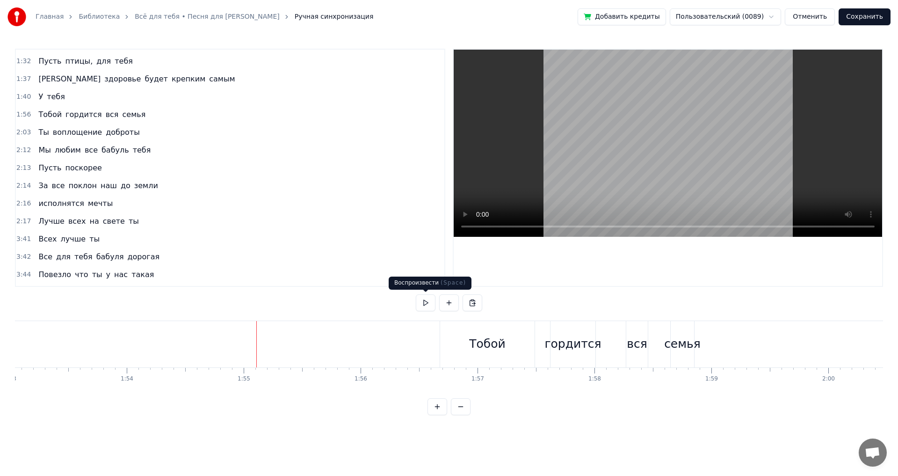
click at [421, 301] on button at bounding box center [426, 302] width 20 height 17
click at [422, 300] on button at bounding box center [426, 302] width 20 height 17
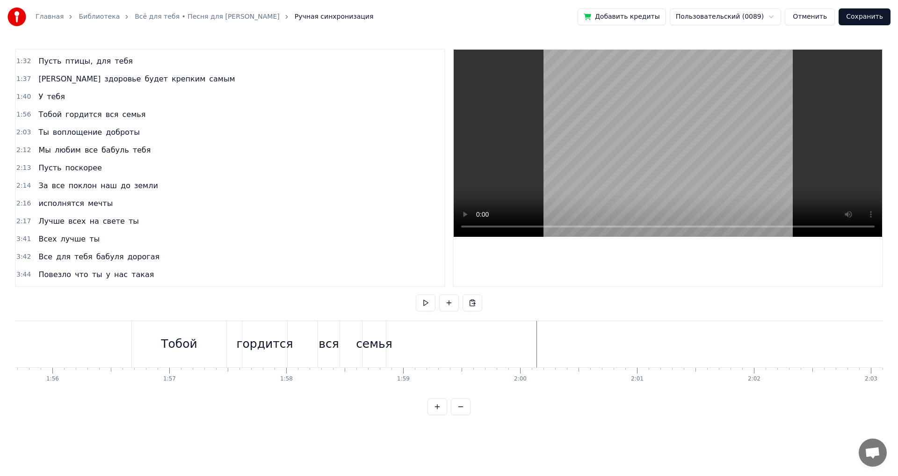
scroll to position [0, 13447]
click at [445, 343] on div "семья" at bounding box center [451, 344] width 36 height 18
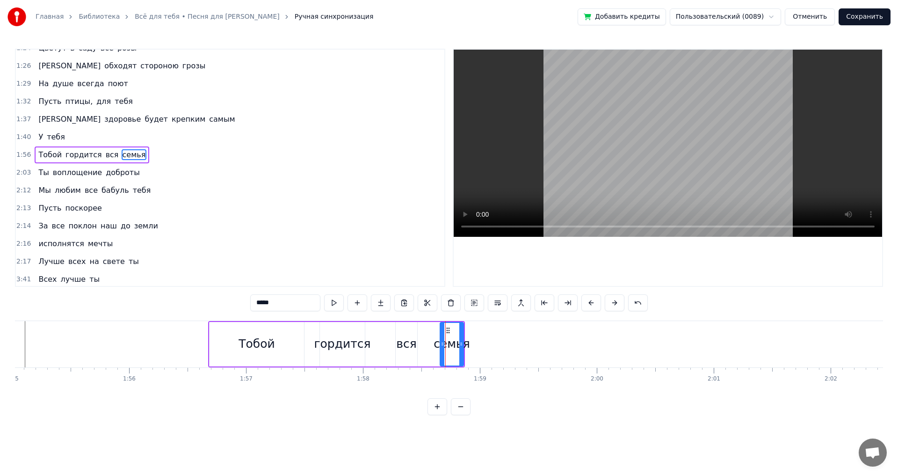
scroll to position [228, 0]
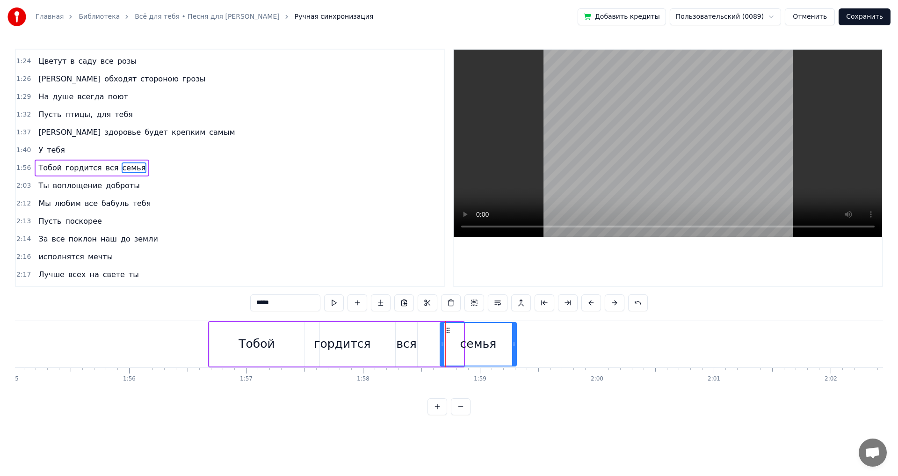
drag, startPoint x: 462, startPoint y: 343, endPoint x: 518, endPoint y: 340, distance: 56.7
click at [516, 340] on icon at bounding box center [514, 343] width 4 height 7
drag, startPoint x: 441, startPoint y: 346, endPoint x: 472, endPoint y: 345, distance: 31.4
click at [472, 345] on icon at bounding box center [474, 343] width 4 height 7
click at [403, 347] on div "вся" at bounding box center [406, 344] width 21 height 18
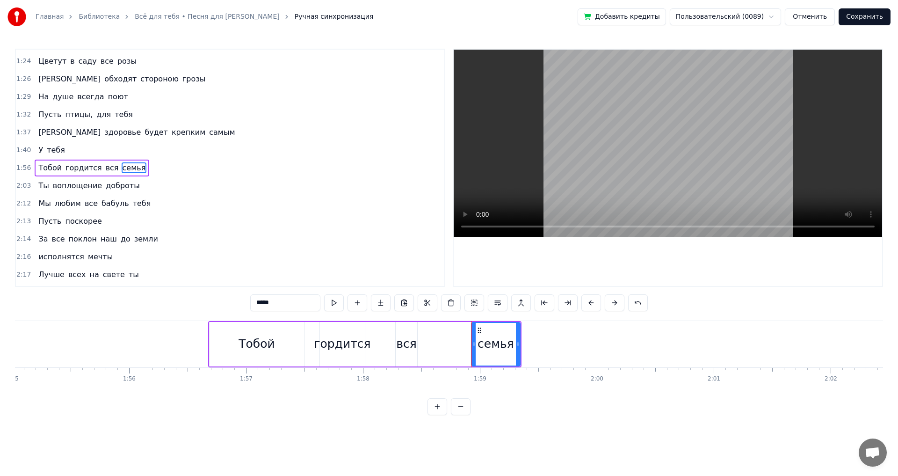
type input "***"
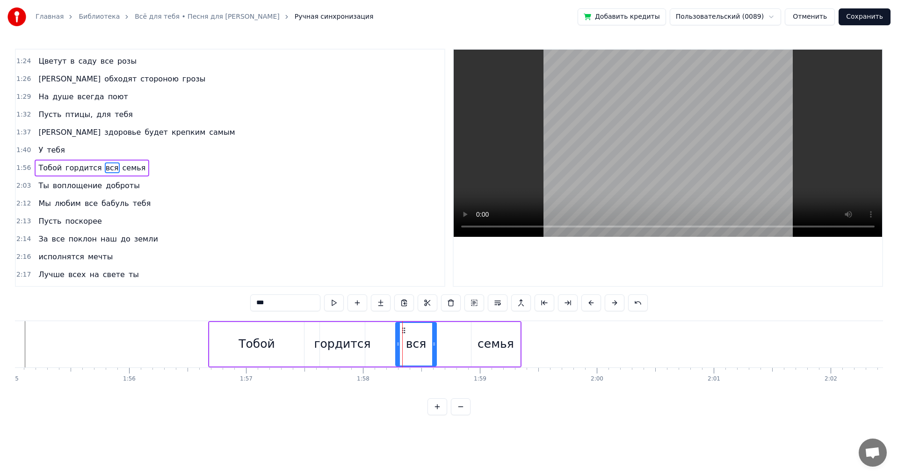
drag, startPoint x: 414, startPoint y: 343, endPoint x: 434, endPoint y: 342, distance: 20.6
click at [434, 342] on icon at bounding box center [434, 343] width 4 height 7
drag, startPoint x: 397, startPoint y: 343, endPoint x: 409, endPoint y: 344, distance: 11.8
click at [409, 344] on icon at bounding box center [410, 343] width 4 height 7
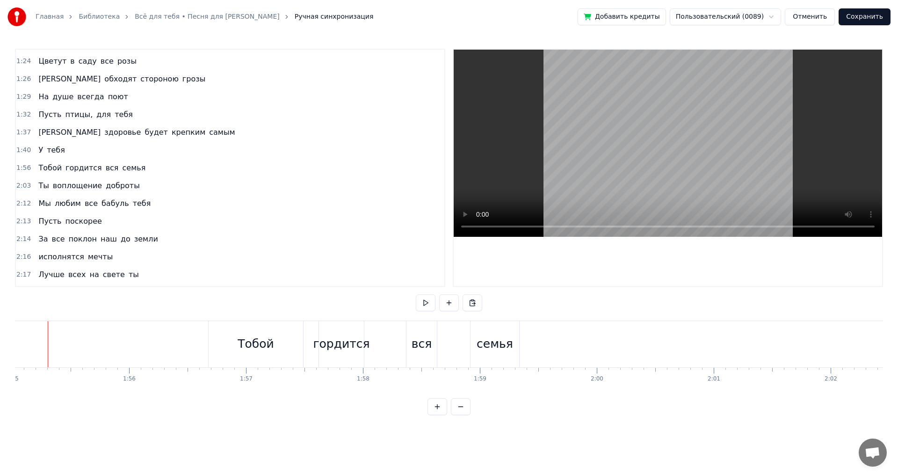
scroll to position [0, 13433]
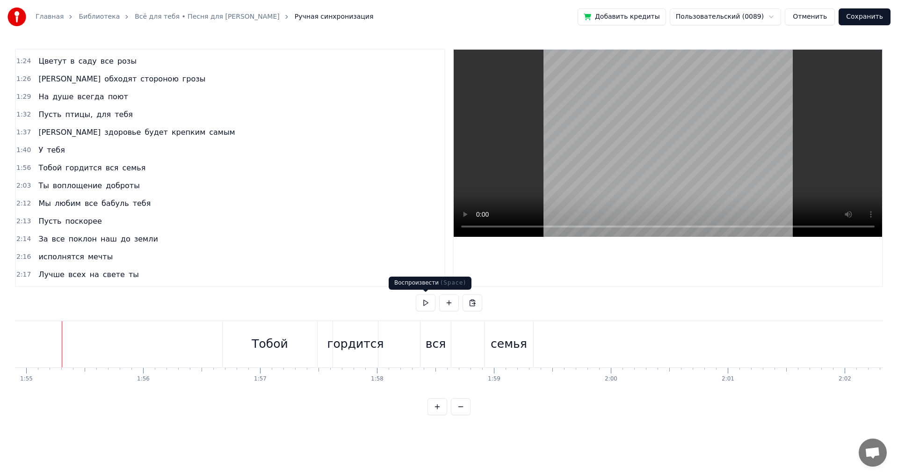
click at [422, 306] on button at bounding box center [426, 302] width 20 height 17
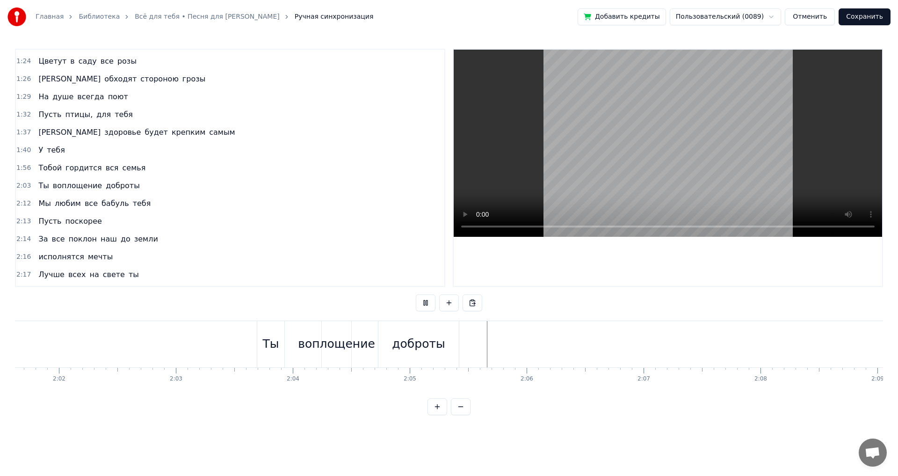
click at [428, 303] on button at bounding box center [426, 302] width 20 height 17
click at [397, 345] on div "доброты" at bounding box center [418, 344] width 53 height 18
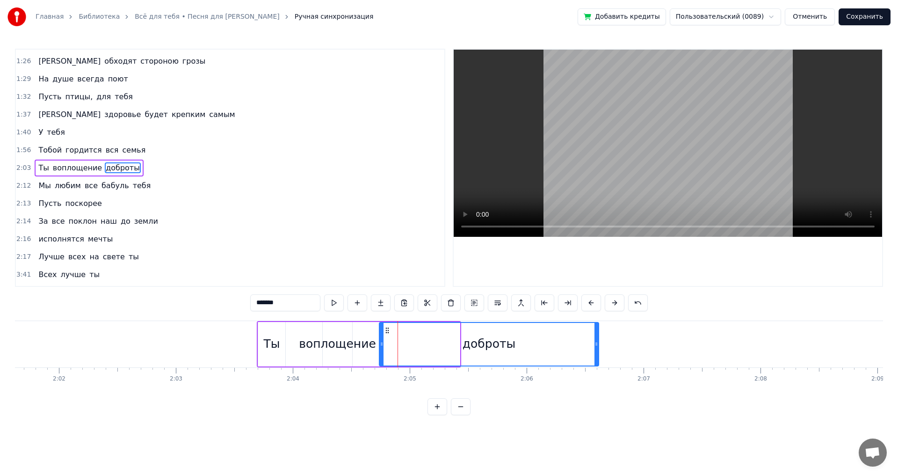
drag, startPoint x: 459, startPoint y: 343, endPoint x: 598, endPoint y: 350, distance: 139.1
click at [598, 350] on div at bounding box center [596, 344] width 4 height 43
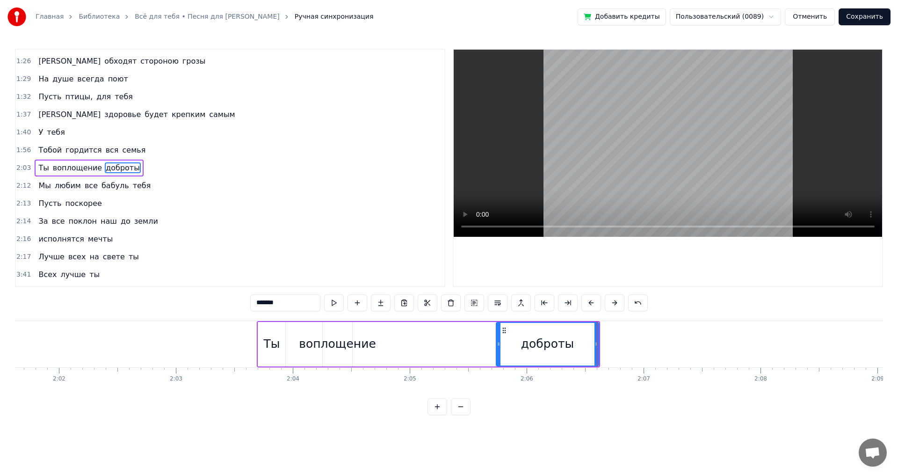
drag, startPoint x: 384, startPoint y: 341, endPoint x: 477, endPoint y: 354, distance: 93.9
click at [500, 353] on div at bounding box center [499, 344] width 4 height 43
click at [329, 339] on div "воплощение" at bounding box center [337, 344] width 77 height 18
type input "**********"
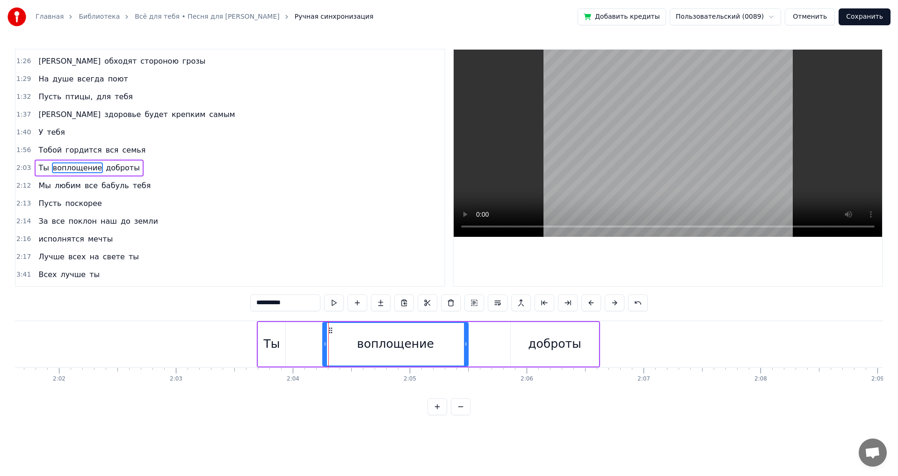
drag, startPoint x: 351, startPoint y: 344, endPoint x: 467, endPoint y: 351, distance: 116.2
click at [467, 351] on div at bounding box center [466, 344] width 4 height 43
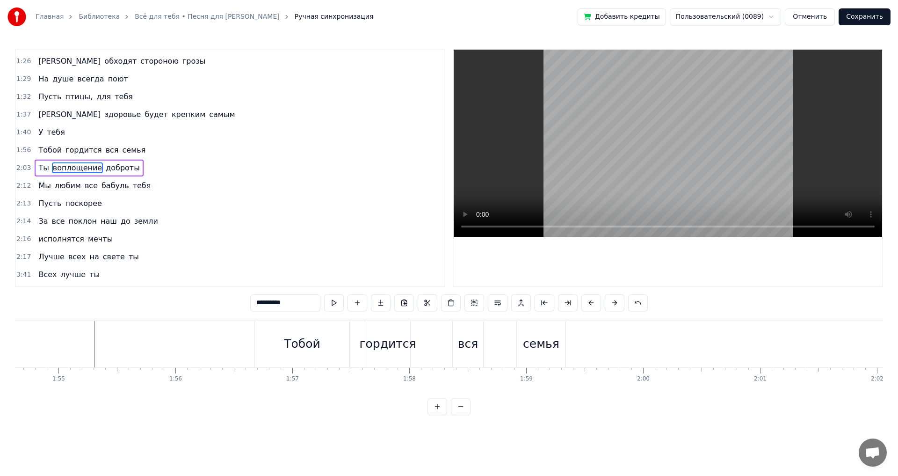
scroll to position [0, 13354]
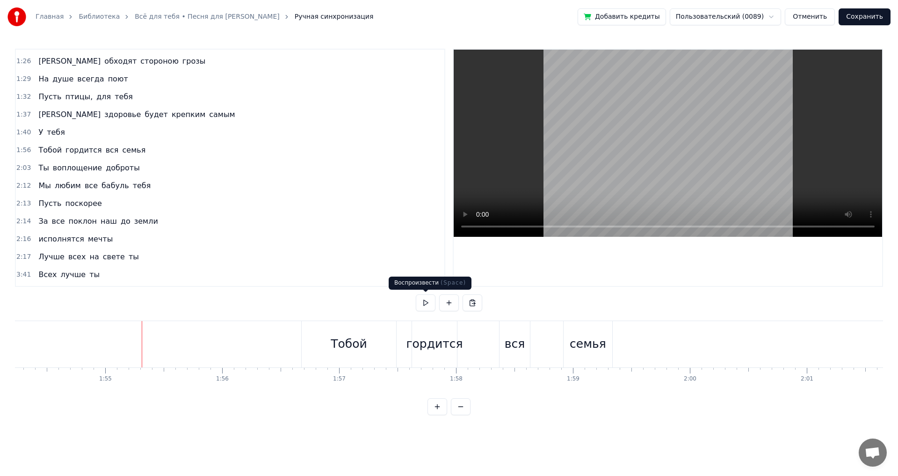
click at [421, 305] on button at bounding box center [426, 302] width 20 height 17
click at [368, 349] on div "Тобой" at bounding box center [349, 344] width 94 height 46
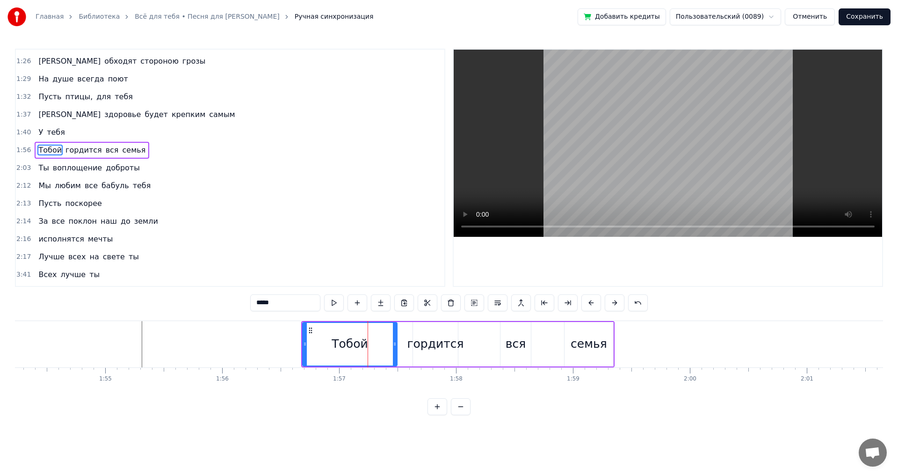
scroll to position [228, 0]
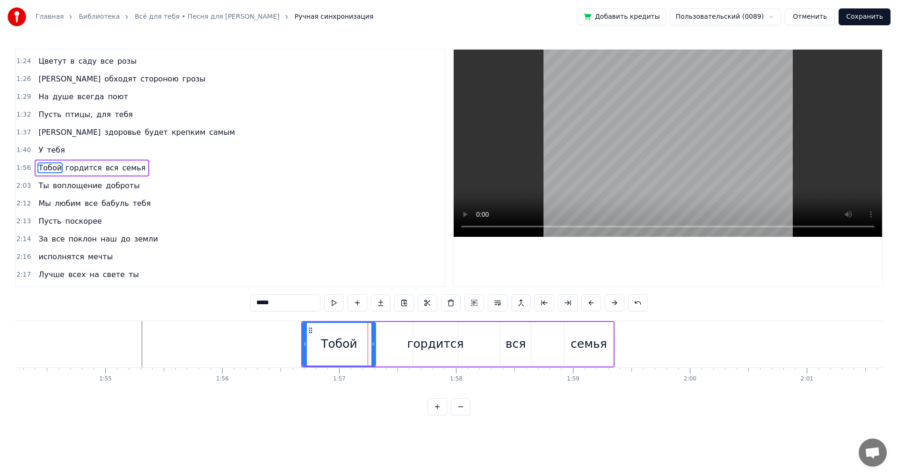
drag, startPoint x: 393, startPoint y: 343, endPoint x: 364, endPoint y: 347, distance: 29.2
click at [371, 344] on icon at bounding box center [373, 343] width 4 height 7
click at [125, 336] on div at bounding box center [727, 344] width 28132 height 46
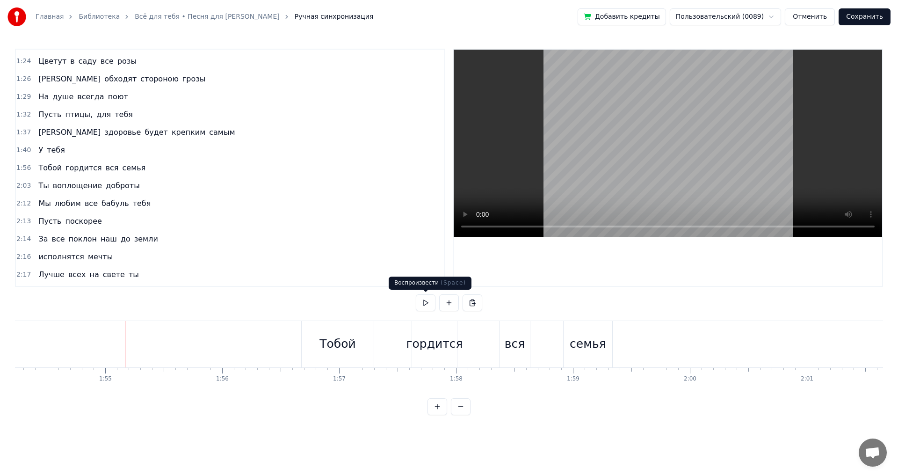
click at [419, 303] on button at bounding box center [426, 302] width 20 height 17
click at [84, 333] on div at bounding box center [727, 344] width 28132 height 46
click at [424, 307] on button at bounding box center [426, 302] width 20 height 17
click at [581, 345] on div "семья" at bounding box center [588, 344] width 36 height 18
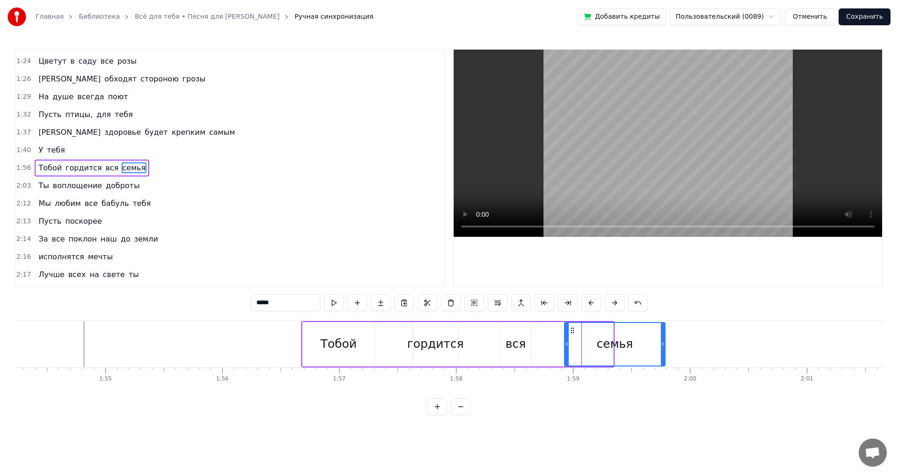
drag, startPoint x: 615, startPoint y: 344, endPoint x: 661, endPoint y: 344, distance: 46.3
click at [664, 339] on div at bounding box center [663, 344] width 4 height 43
click at [41, 332] on div at bounding box center [727, 344] width 28132 height 46
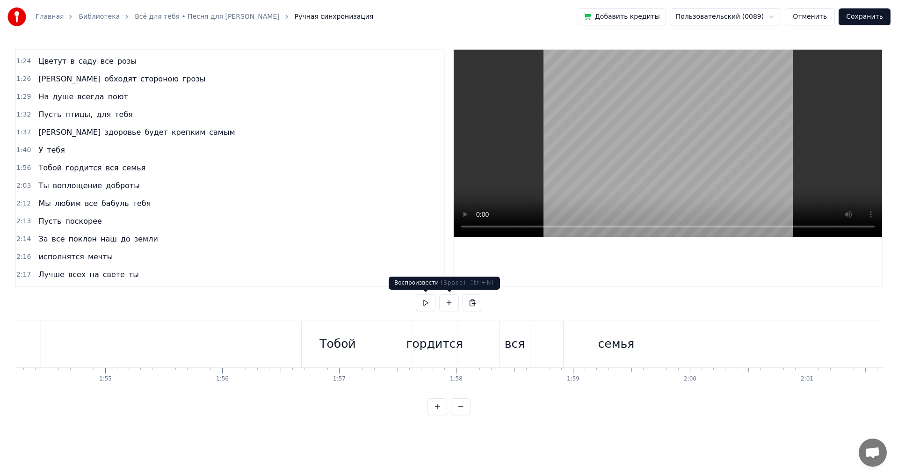
scroll to position [0, 13333]
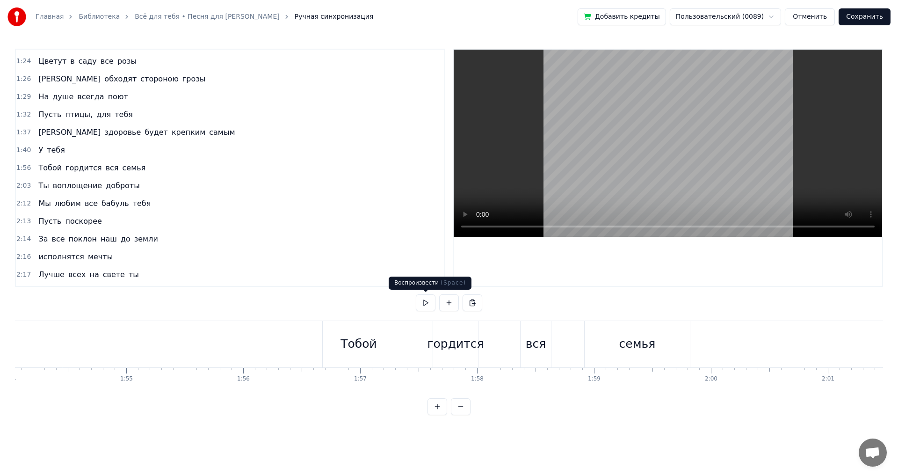
click at [424, 303] on button at bounding box center [426, 302] width 20 height 17
click at [596, 330] on div "семья" at bounding box center [637, 344] width 105 height 46
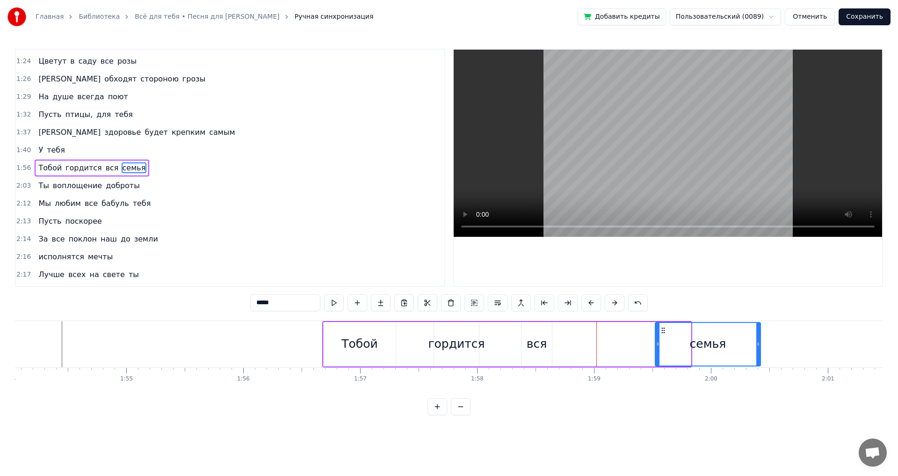
drag, startPoint x: 594, startPoint y: 328, endPoint x: 632, endPoint y: 337, distance: 39.5
click at [664, 330] on icon at bounding box center [662, 329] width 7 height 7
click at [534, 331] on div "вся" at bounding box center [536, 344] width 30 height 44
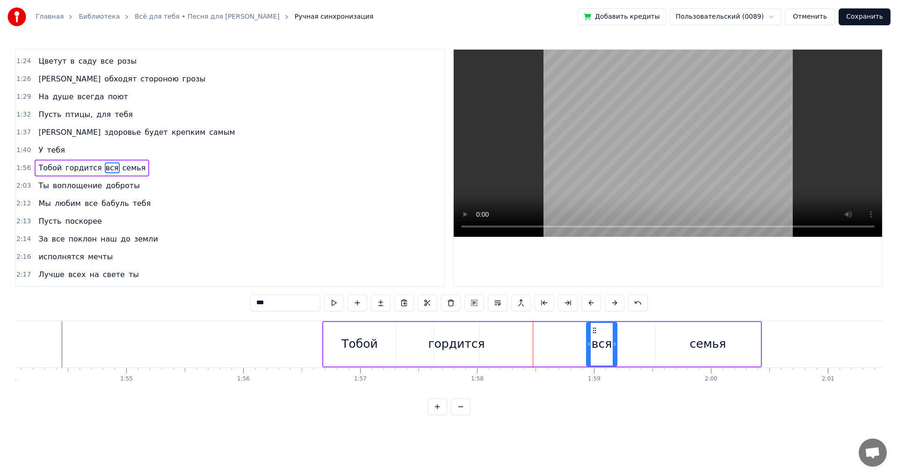
drag, startPoint x: 534, startPoint y: 329, endPoint x: 599, endPoint y: 336, distance: 64.4
click at [599, 336] on div "вся" at bounding box center [601, 344] width 29 height 43
click at [445, 332] on div "гордится" at bounding box center [456, 344] width 45 height 44
type input "********"
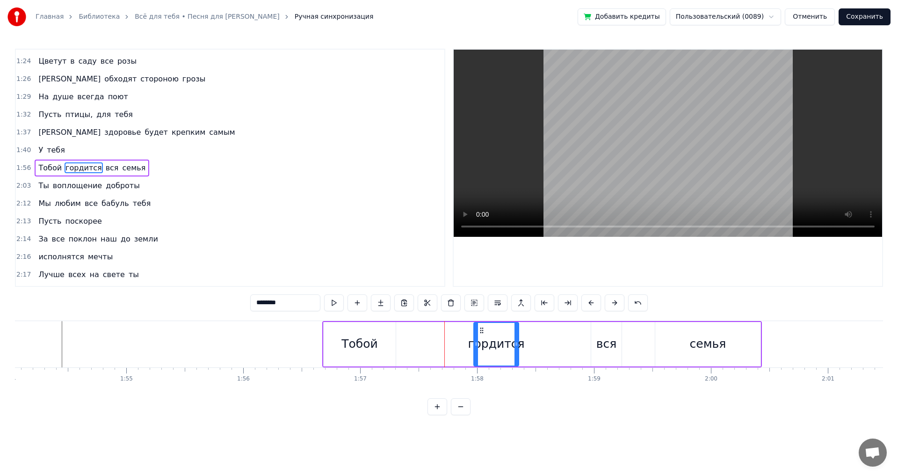
drag, startPoint x: 440, startPoint y: 329, endPoint x: 483, endPoint y: 331, distance: 42.6
click at [483, 331] on icon at bounding box center [481, 329] width 7 height 7
click at [33, 331] on div at bounding box center [748, 344] width 28132 height 46
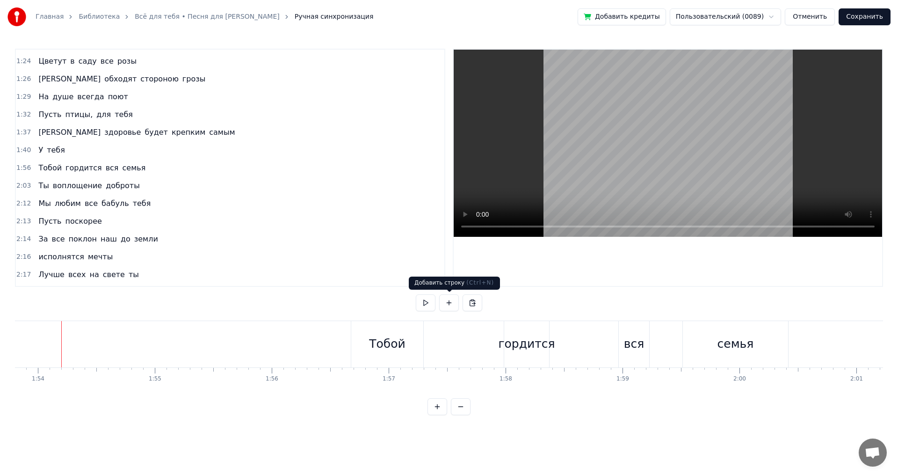
scroll to position [0, 13304]
click at [423, 304] on button at bounding box center [426, 302] width 20 height 17
click at [630, 335] on div "вся" at bounding box center [634, 344] width 21 height 18
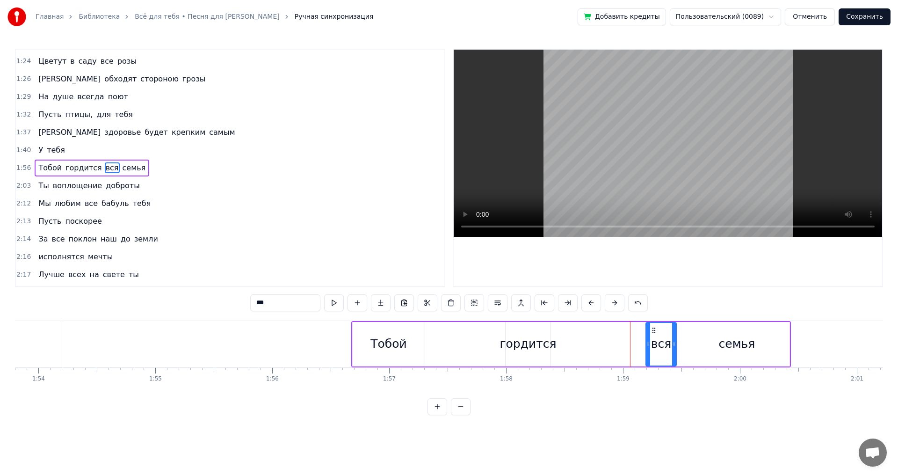
drag, startPoint x: 629, startPoint y: 326, endPoint x: 651, endPoint y: 331, distance: 22.0
click at [651, 331] on icon at bounding box center [653, 329] width 7 height 7
click at [734, 335] on div "семья" at bounding box center [737, 344] width 36 height 18
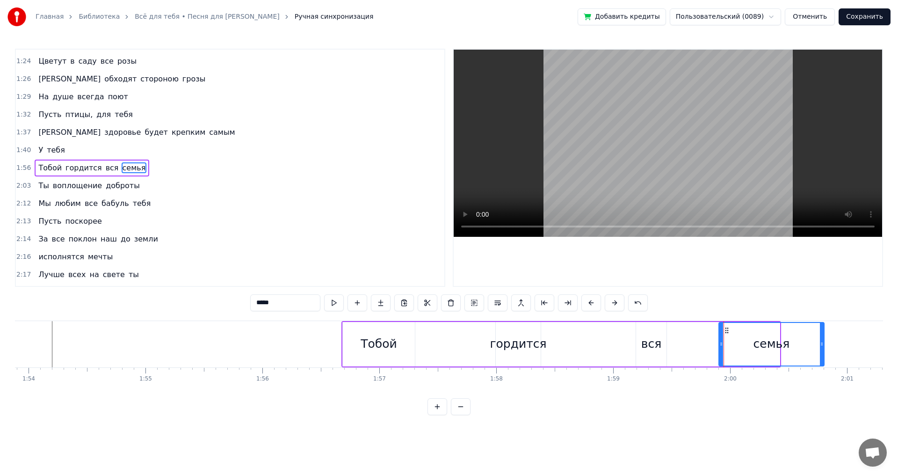
drag, startPoint x: 690, startPoint y: 329, endPoint x: 744, endPoint y: 335, distance: 55.0
click at [744, 335] on div "семья" at bounding box center [771, 344] width 104 height 43
click at [513, 336] on div "гордится" at bounding box center [517, 344] width 57 height 18
type input "********"
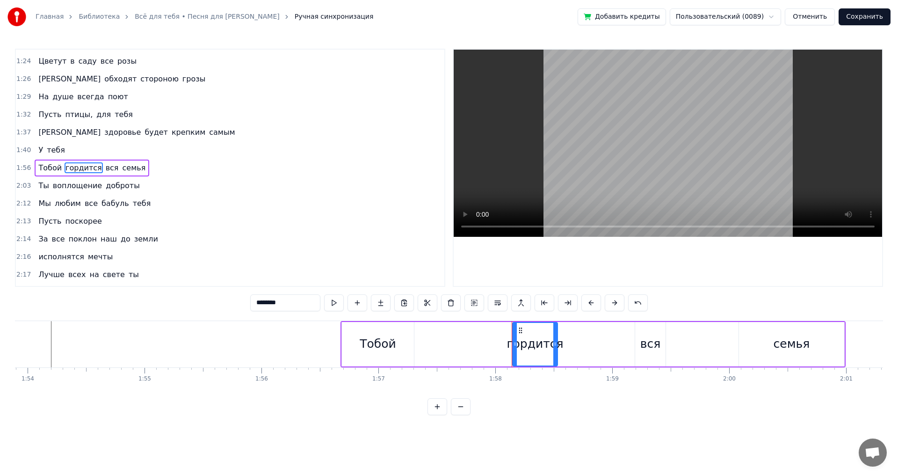
drag, startPoint x: 513, startPoint y: 326, endPoint x: 408, endPoint y: 339, distance: 106.0
click at [521, 327] on icon at bounding box center [520, 329] width 7 height 7
click at [40, 331] on div at bounding box center [766, 344] width 28132 height 46
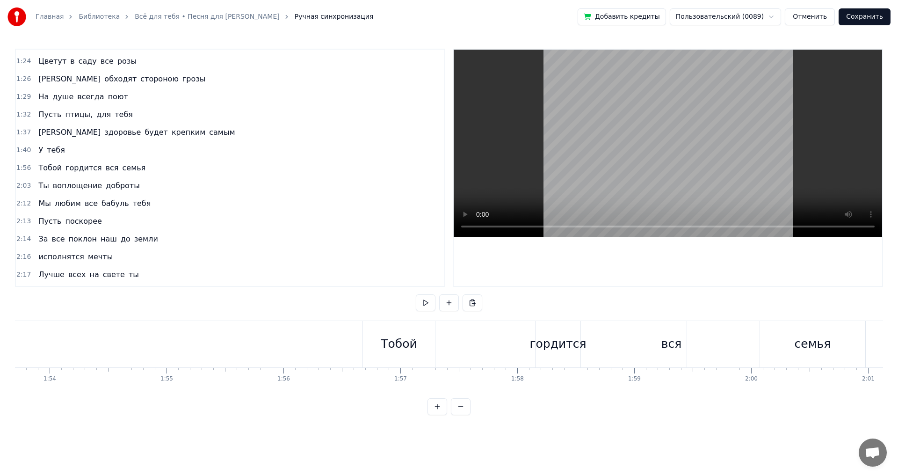
click at [31, 331] on div at bounding box center [788, 344] width 28132 height 46
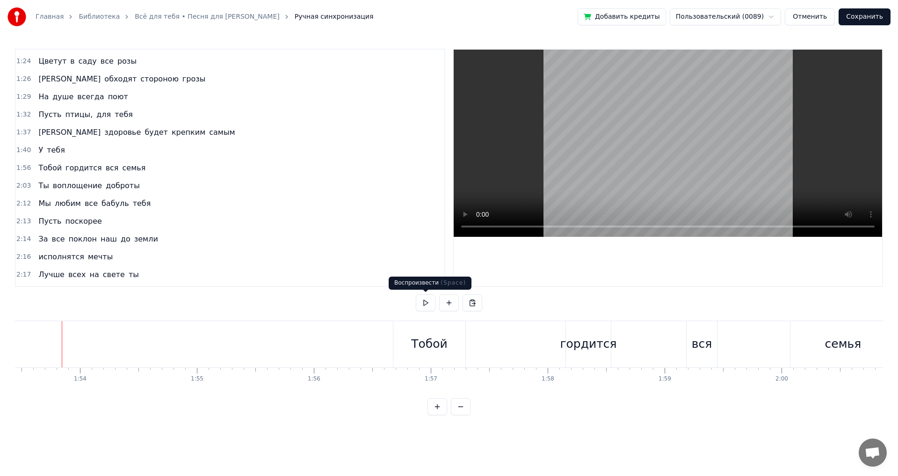
click at [424, 302] on button at bounding box center [426, 302] width 20 height 17
click at [435, 350] on div "Тобой" at bounding box center [429, 344] width 36 height 18
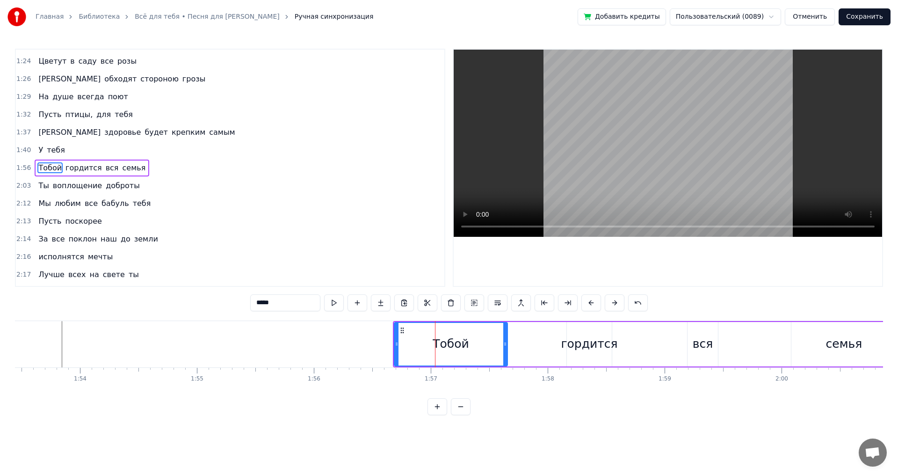
drag, startPoint x: 463, startPoint y: 344, endPoint x: 496, endPoint y: 344, distance: 32.7
click at [506, 340] on icon at bounding box center [505, 343] width 4 height 7
click at [57, 347] on div at bounding box center [819, 344] width 28132 height 46
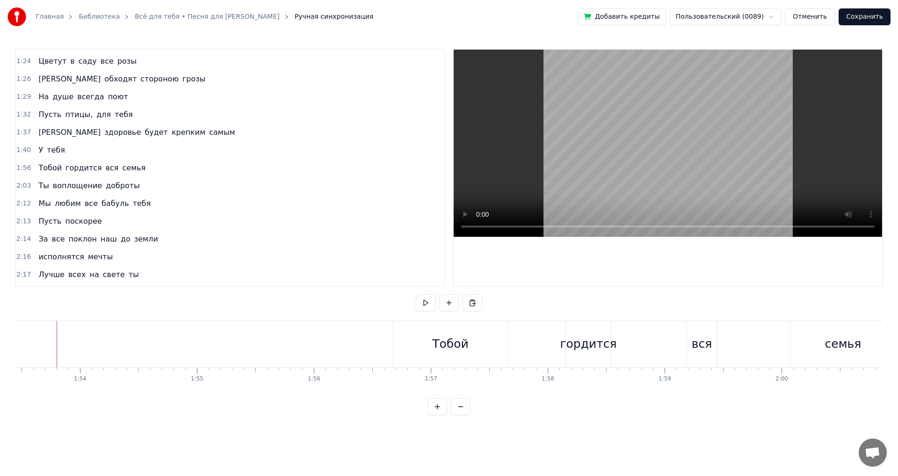
scroll to position [0, 13257]
click at [423, 303] on button at bounding box center [426, 302] width 20 height 17
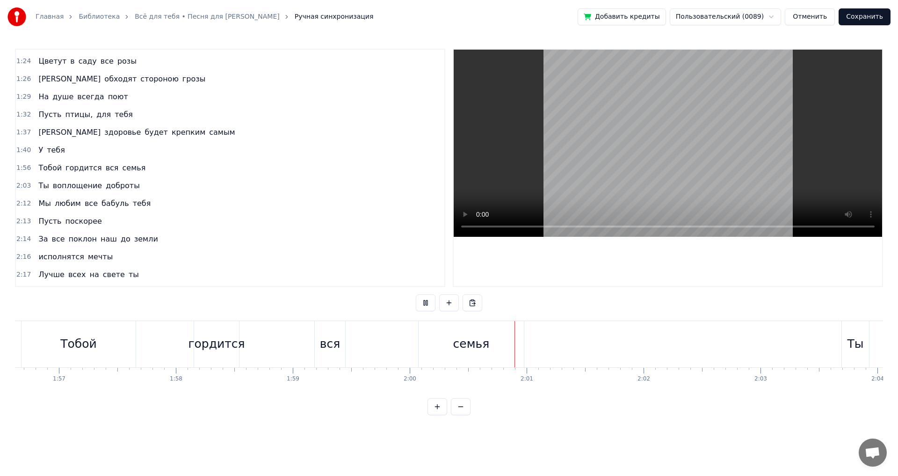
click at [423, 303] on button at bounding box center [426, 302] width 20 height 17
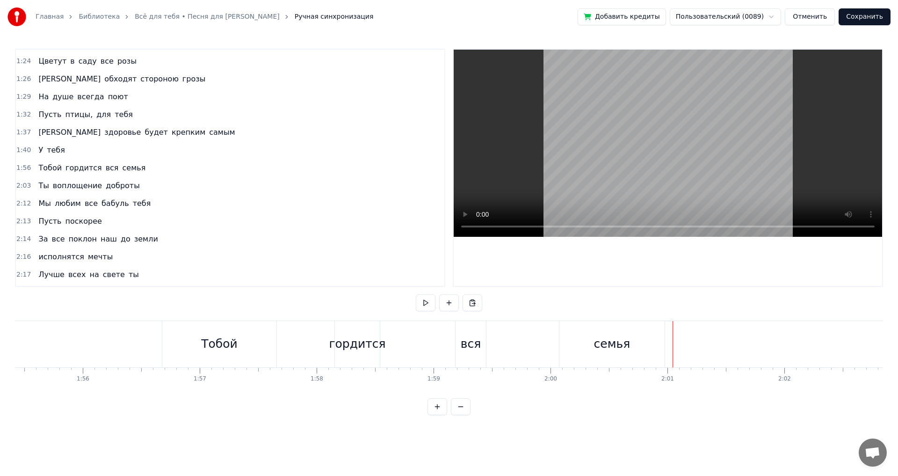
scroll to position [0, 13477]
click at [605, 336] on div "семья" at bounding box center [627, 344] width 105 height 46
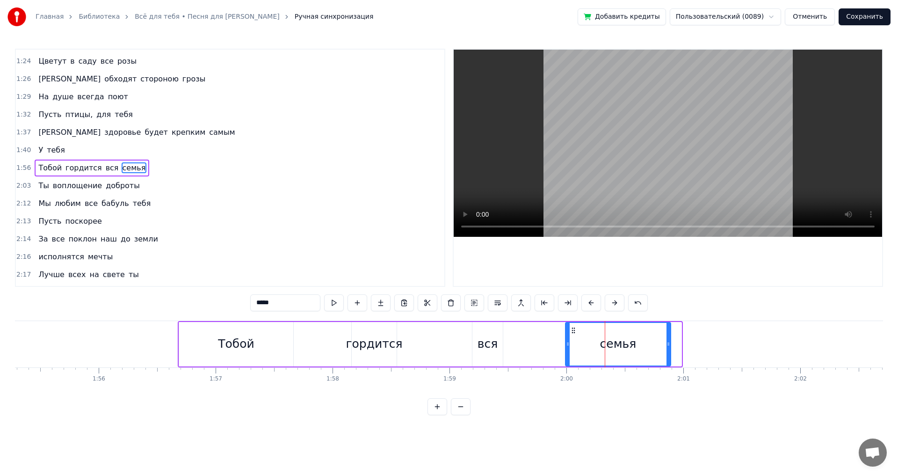
drag, startPoint x: 583, startPoint y: 327, endPoint x: 456, endPoint y: 340, distance: 127.9
click at [570, 332] on icon at bounding box center [573, 329] width 7 height 7
click at [355, 326] on div "гордится" at bounding box center [374, 344] width 45 height 44
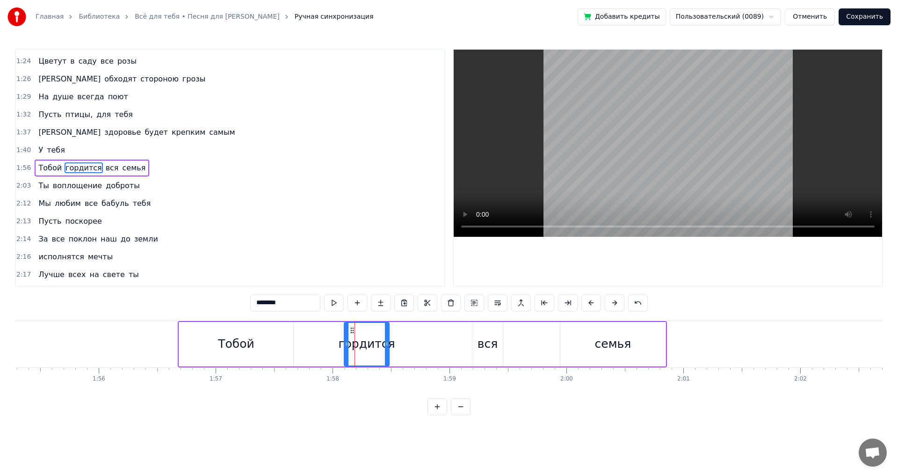
drag, startPoint x: 360, startPoint y: 328, endPoint x: 356, endPoint y: 334, distance: 6.7
click at [349, 332] on icon at bounding box center [351, 329] width 7 height 7
click at [481, 332] on div "вся" at bounding box center [487, 344] width 30 height 44
type input "***"
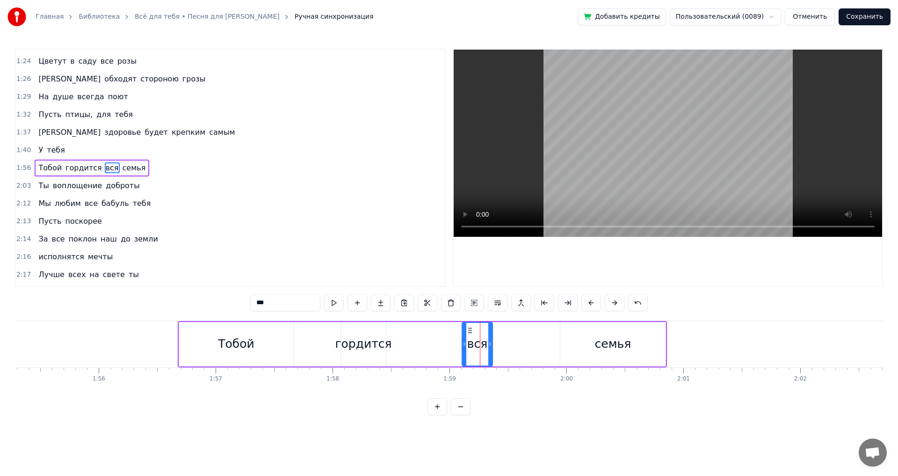
drag, startPoint x: 481, startPoint y: 328, endPoint x: 469, endPoint y: 330, distance: 11.4
click at [469, 330] on icon at bounding box center [469, 329] width 7 height 7
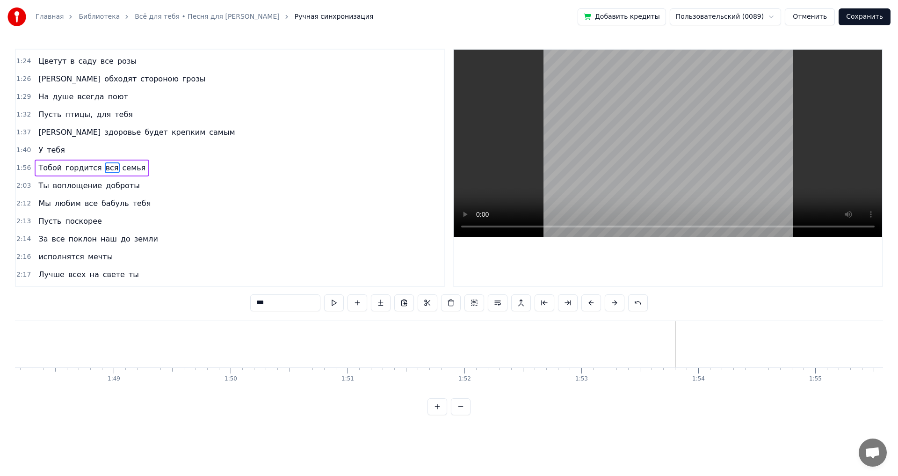
scroll to position [0, 12490]
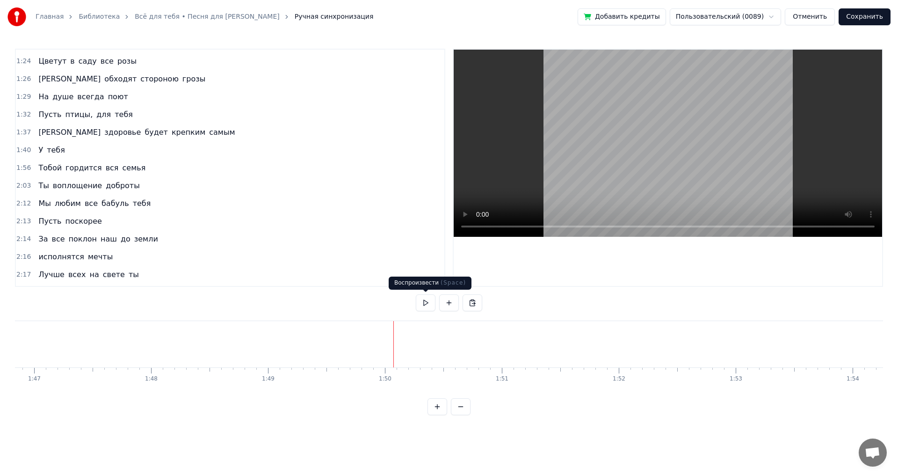
click at [422, 309] on button at bounding box center [426, 302] width 20 height 17
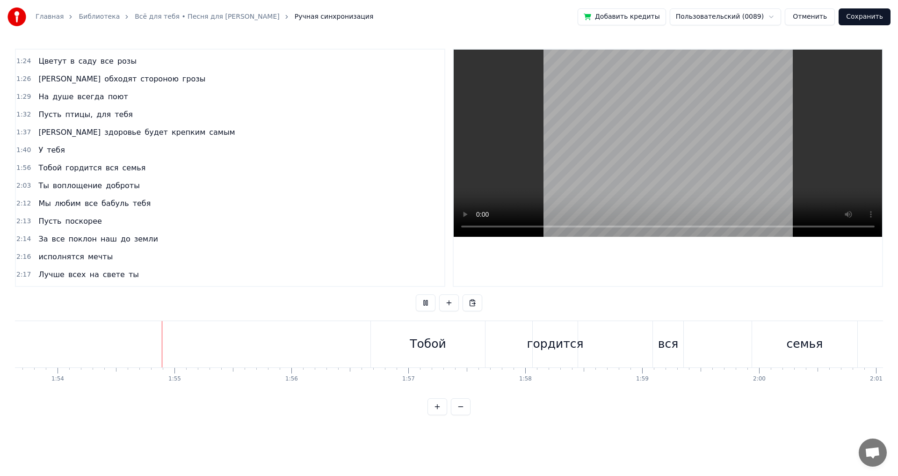
scroll to position [0, 13286]
drag, startPoint x: 419, startPoint y: 302, endPoint x: 419, endPoint y: 310, distance: 8.0
click at [419, 302] on button at bounding box center [426, 302] width 20 height 17
click at [418, 342] on div "гордится" at bounding box center [423, 344] width 57 height 18
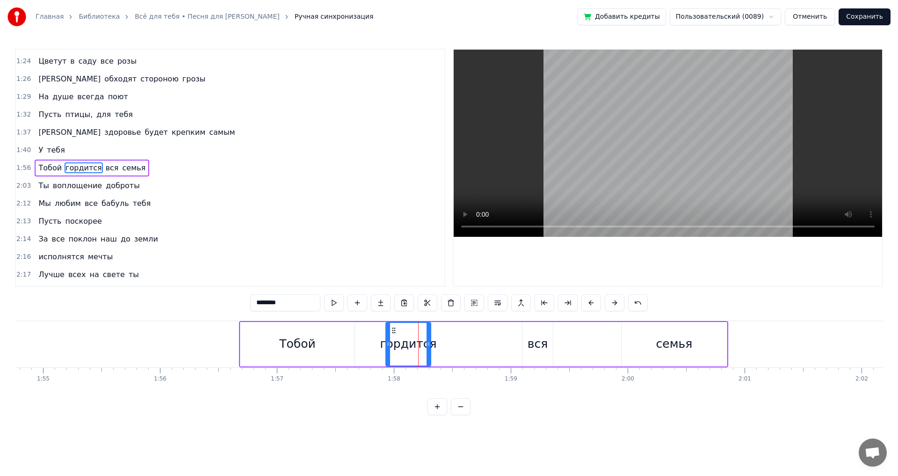
drag, startPoint x: 407, startPoint y: 328, endPoint x: 390, endPoint y: 333, distance: 17.6
click at [390, 333] on icon at bounding box center [393, 329] width 7 height 7
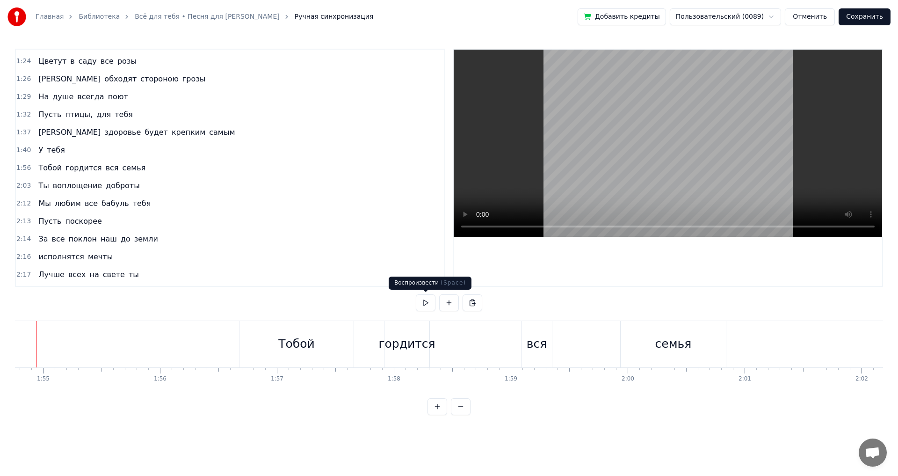
click at [425, 305] on button at bounding box center [426, 302] width 20 height 17
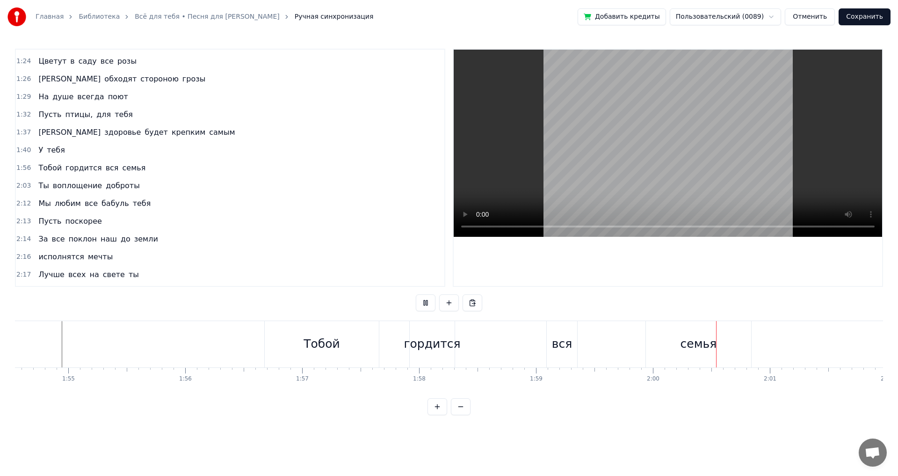
click at [424, 305] on button at bounding box center [426, 302] width 20 height 17
click at [417, 326] on div "гордится" at bounding box center [432, 344] width 45 height 46
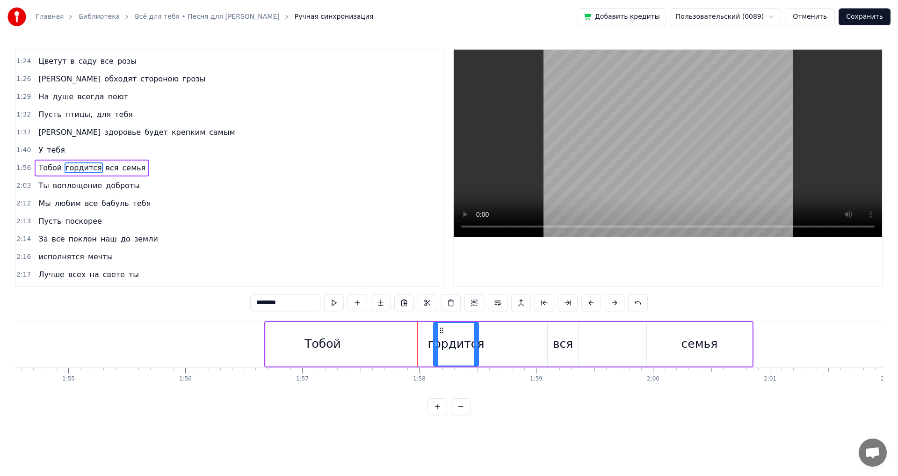
drag, startPoint x: 418, startPoint y: 327, endPoint x: 437, endPoint y: 332, distance: 19.6
click at [444, 329] on icon at bounding box center [441, 329] width 7 height 7
click at [32, 329] on div at bounding box center [690, 344] width 28132 height 46
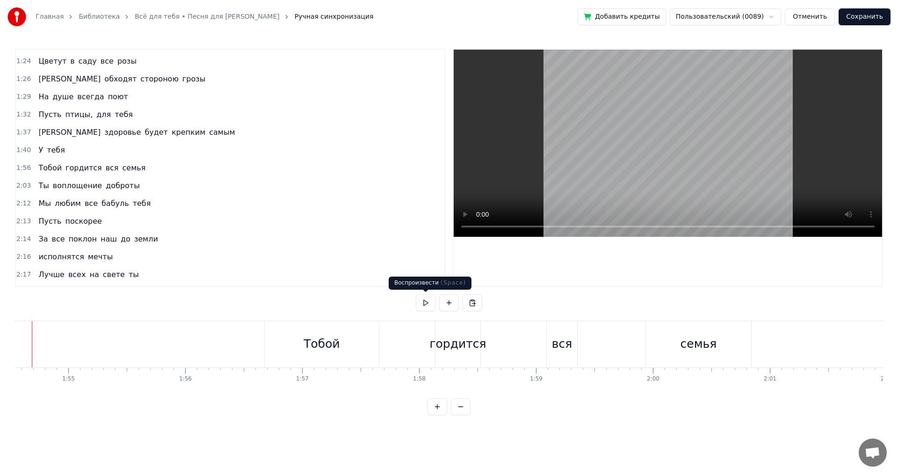
click at [426, 298] on button at bounding box center [426, 302] width 20 height 17
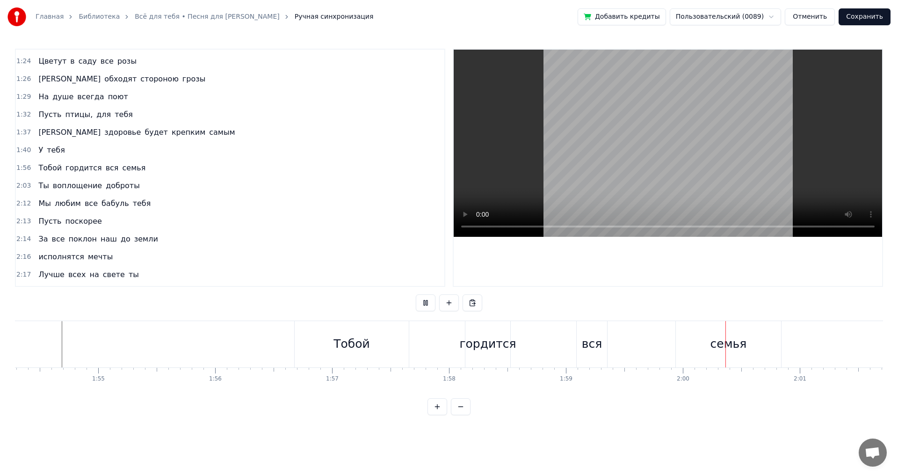
click at [426, 298] on button at bounding box center [426, 302] width 20 height 17
click at [367, 342] on div "Тобой" at bounding box center [351, 344] width 36 height 18
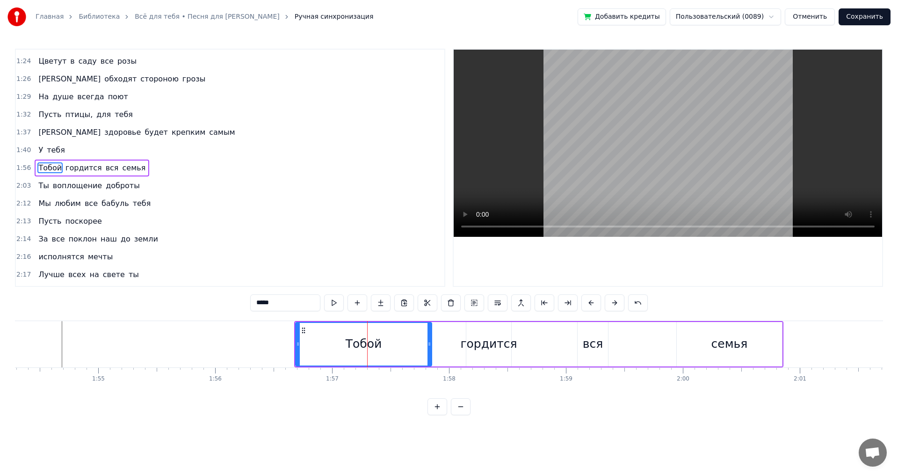
drag, startPoint x: 408, startPoint y: 345, endPoint x: 436, endPoint y: 339, distance: 28.7
click at [431, 339] on div at bounding box center [429, 344] width 4 height 43
click at [51, 335] on div at bounding box center [720, 344] width 28132 height 46
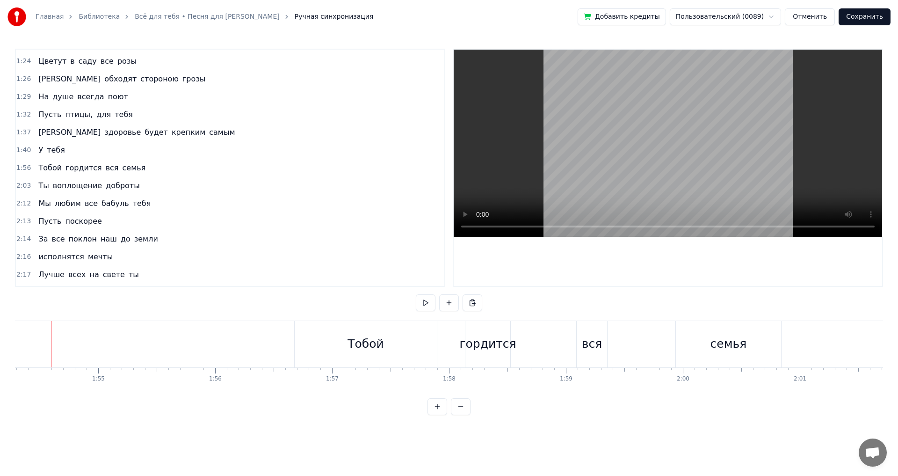
scroll to position [0, 13350]
click at [35, 334] on div at bounding box center [731, 344] width 28132 height 46
click at [431, 301] on button at bounding box center [426, 302] width 20 height 17
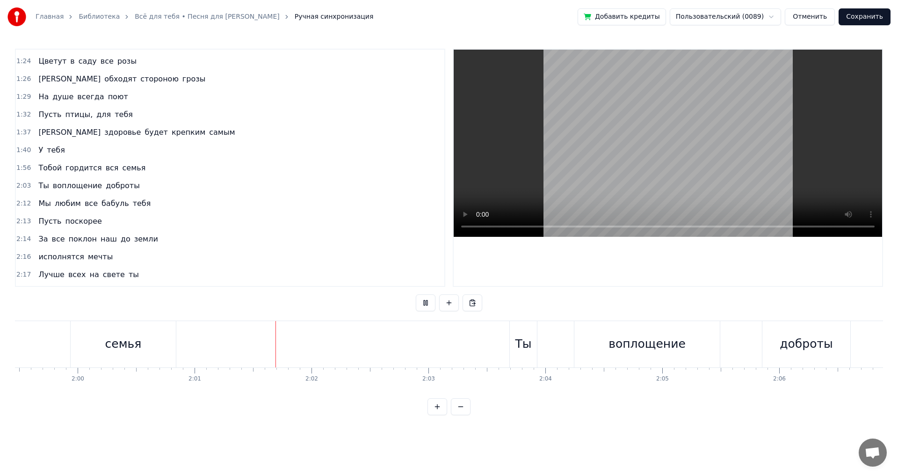
scroll to position [0, 14101]
click at [431, 301] on button at bounding box center [426, 302] width 20 height 17
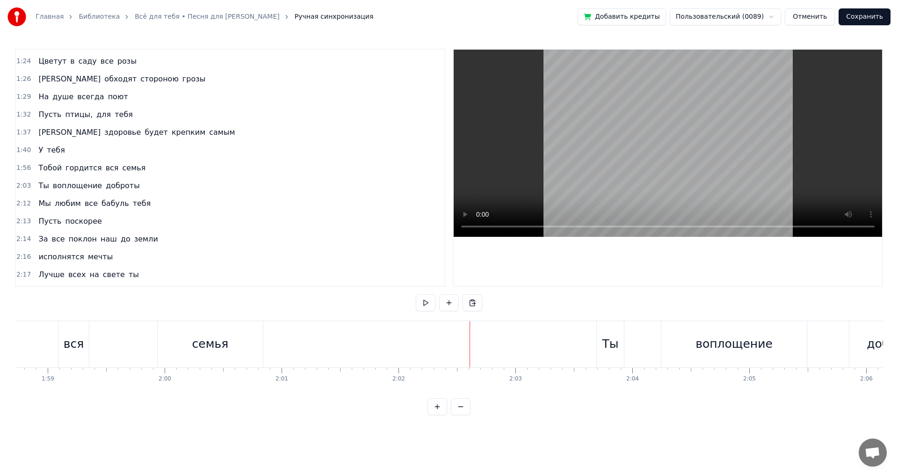
scroll to position [0, 13833]
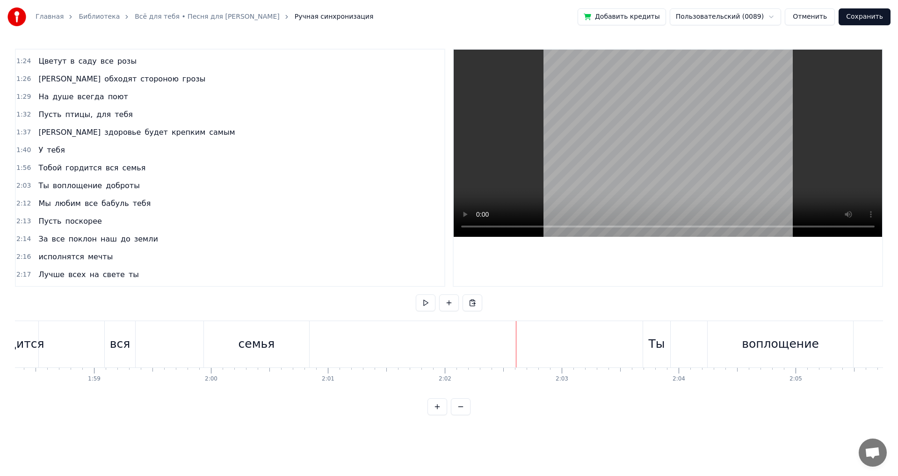
click at [281, 340] on div "семья" at bounding box center [256, 344] width 105 height 46
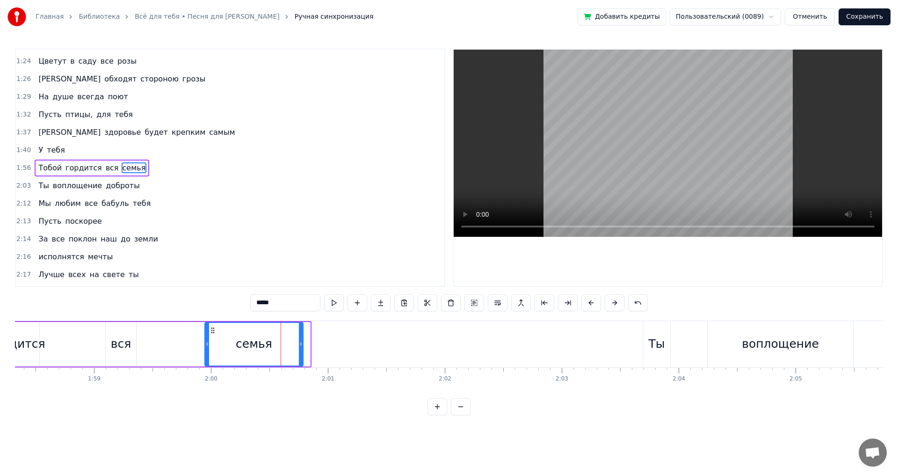
drag, startPoint x: 308, startPoint y: 343, endPoint x: 299, endPoint y: 347, distance: 9.6
click at [299, 347] on icon at bounding box center [301, 343] width 4 height 7
click at [332, 303] on button at bounding box center [334, 302] width 20 height 17
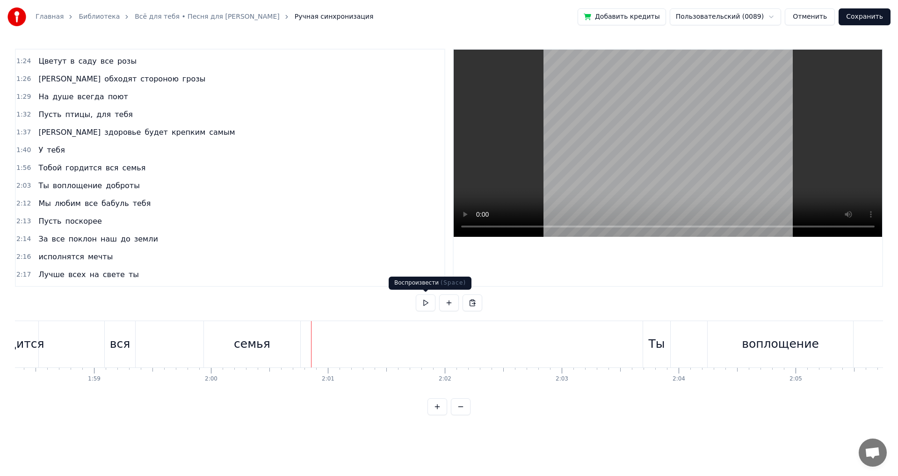
click at [421, 302] on button at bounding box center [426, 302] width 20 height 17
click at [424, 302] on button at bounding box center [426, 302] width 20 height 17
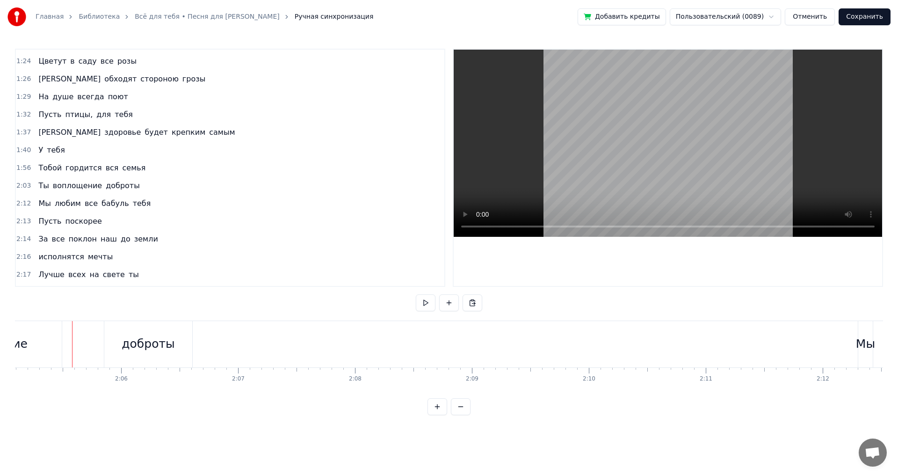
scroll to position [0, 14634]
click at [427, 303] on button at bounding box center [426, 302] width 20 height 17
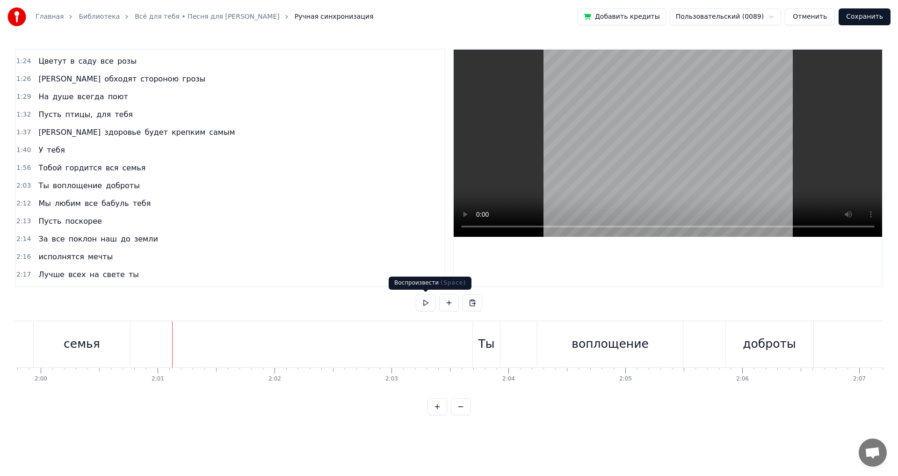
click at [426, 306] on button at bounding box center [426, 302] width 20 height 17
click at [589, 336] on div "воплощение" at bounding box center [609, 344] width 77 height 18
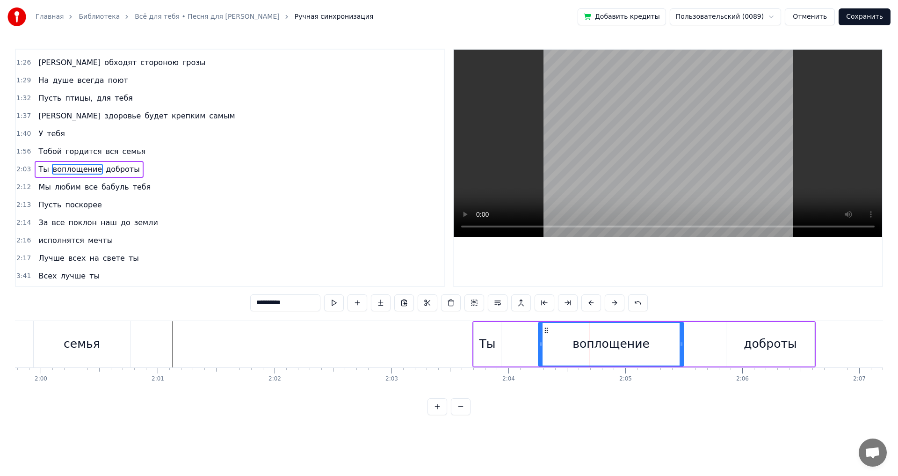
scroll to position [246, 0]
drag, startPoint x: 683, startPoint y: 341, endPoint x: 461, endPoint y: 388, distance: 227.4
click at [723, 341] on icon at bounding box center [724, 343] width 4 height 7
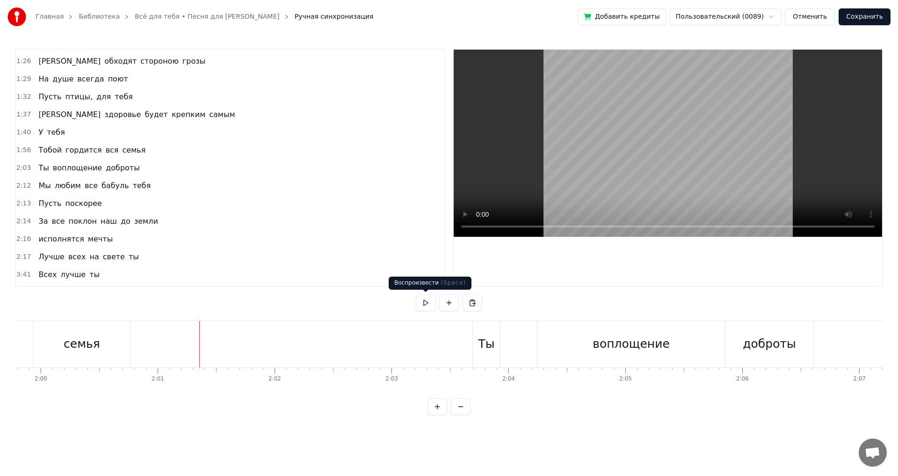
click at [420, 305] on button at bounding box center [426, 302] width 20 height 17
click at [419, 305] on button at bounding box center [426, 302] width 20 height 17
click at [630, 339] on div "воплощение" at bounding box center [630, 344] width 77 height 18
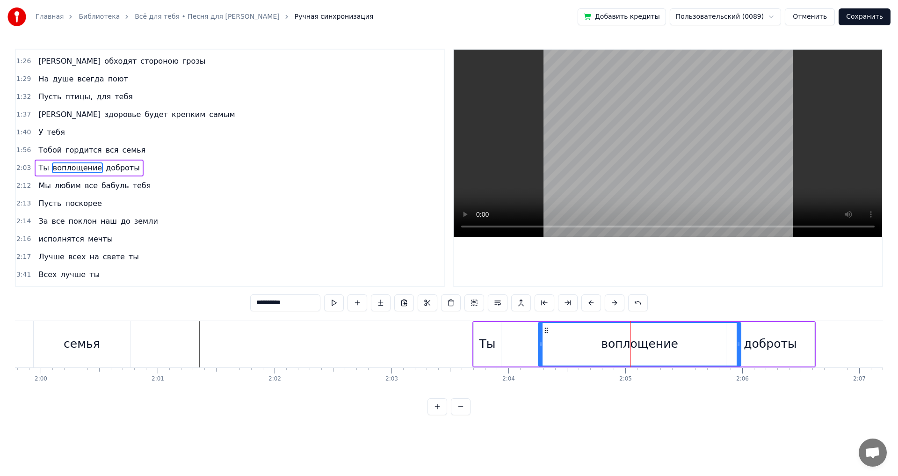
drag, startPoint x: 723, startPoint y: 345, endPoint x: 738, endPoint y: 340, distance: 15.7
click at [738, 340] on icon at bounding box center [739, 343] width 4 height 7
click at [185, 351] on div at bounding box center [78, 344] width 28132 height 46
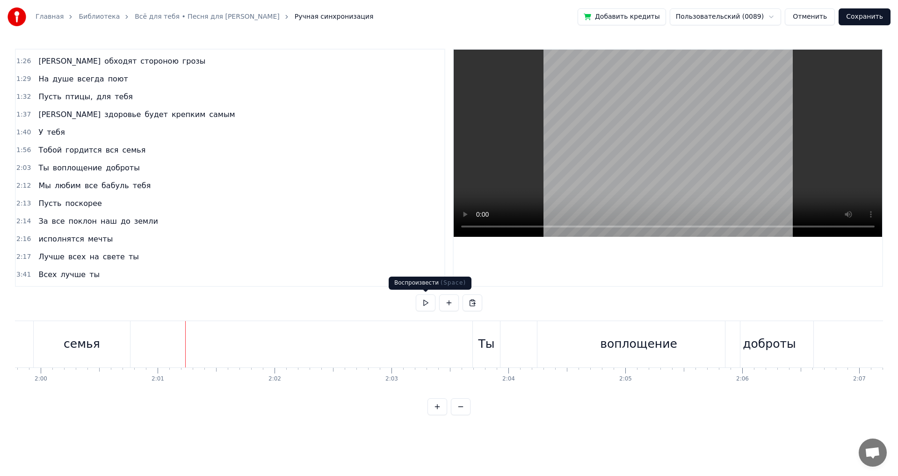
click at [428, 301] on button at bounding box center [426, 302] width 20 height 17
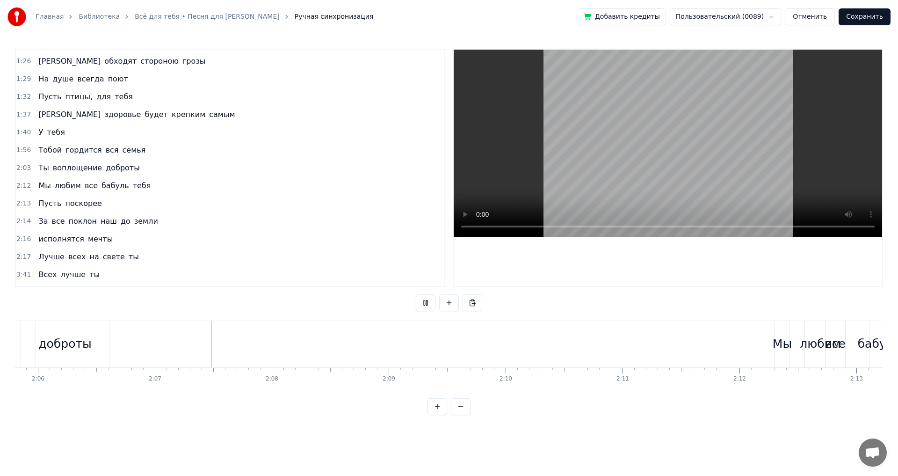
scroll to position [0, 14782]
click at [428, 301] on button at bounding box center [426, 302] width 20 height 17
click at [424, 303] on button at bounding box center [426, 302] width 20 height 17
click at [707, 332] on div "Мы" at bounding box center [708, 344] width 14 height 46
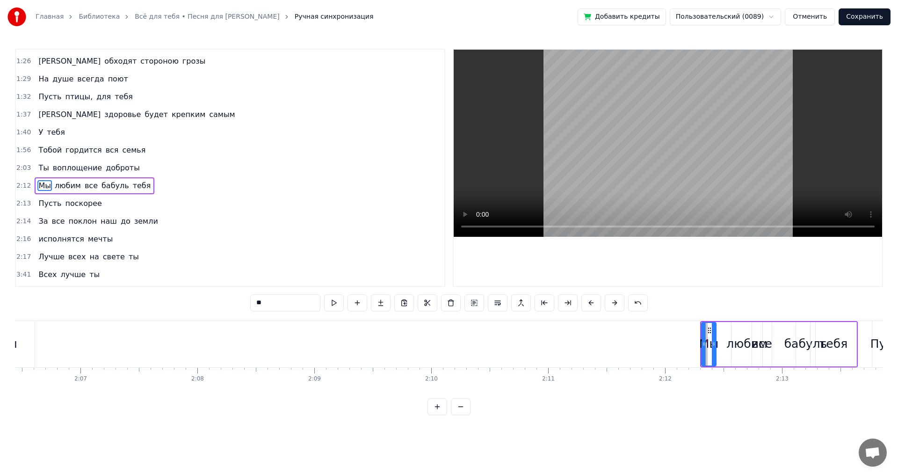
scroll to position [264, 0]
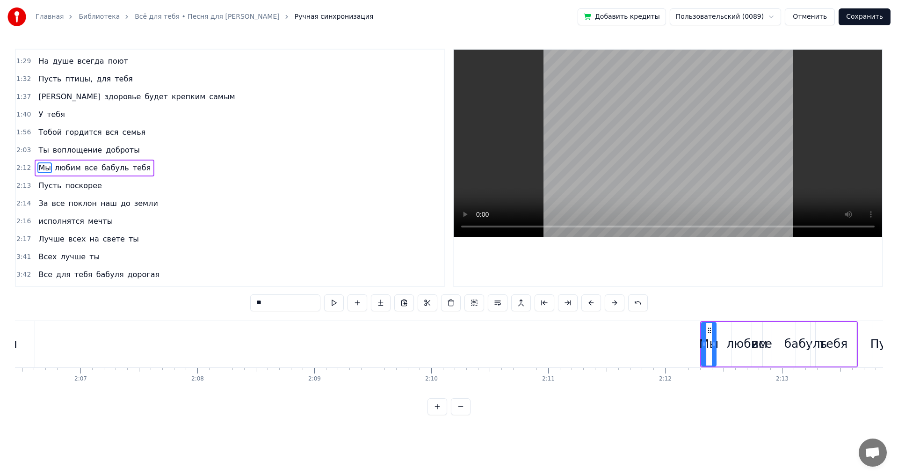
click at [720, 328] on div "Мы любим все бабуль тебя" at bounding box center [779, 344] width 158 height 46
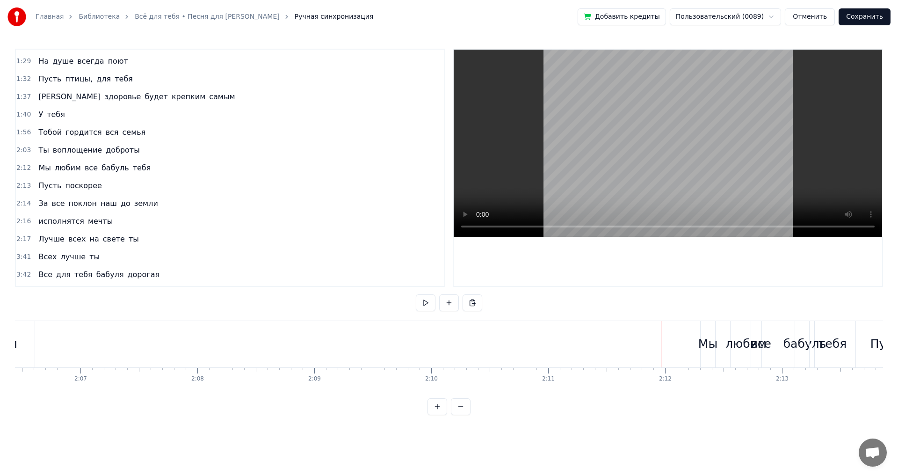
click at [706, 332] on div "Мы" at bounding box center [708, 344] width 14 height 46
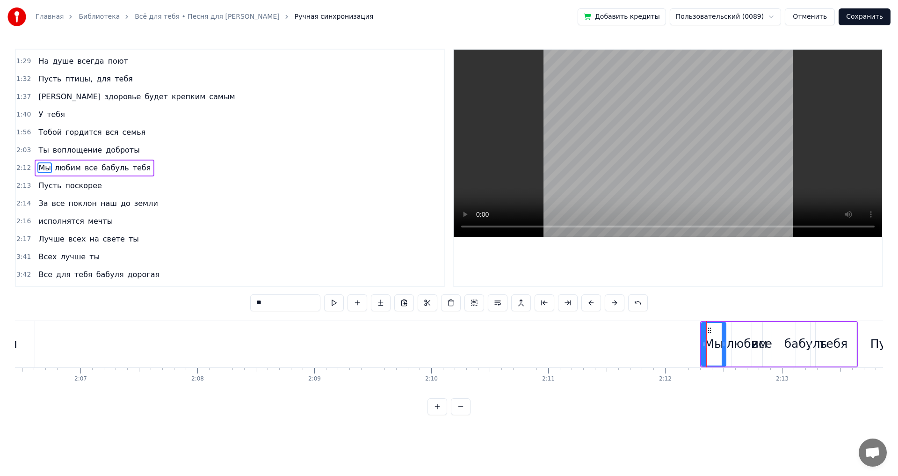
click at [723, 339] on div at bounding box center [724, 344] width 4 height 43
drag, startPoint x: 702, startPoint y: 344, endPoint x: 665, endPoint y: 349, distance: 37.3
click at [656, 348] on div "Мы" at bounding box center [690, 344] width 69 height 44
drag, startPoint x: 722, startPoint y: 343, endPoint x: 671, endPoint y: 347, distance: 51.6
click at [671, 347] on icon at bounding box center [672, 343] width 4 height 7
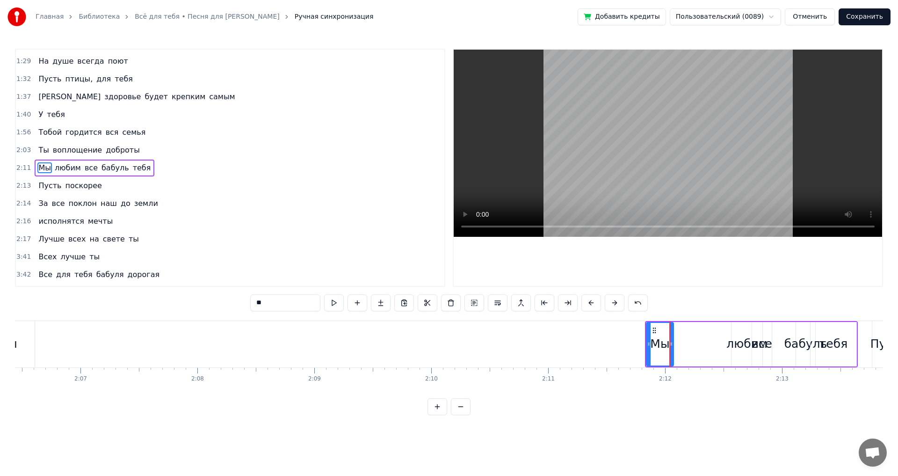
click at [679, 340] on div "Мы любим все бабуль тебя" at bounding box center [751, 344] width 213 height 46
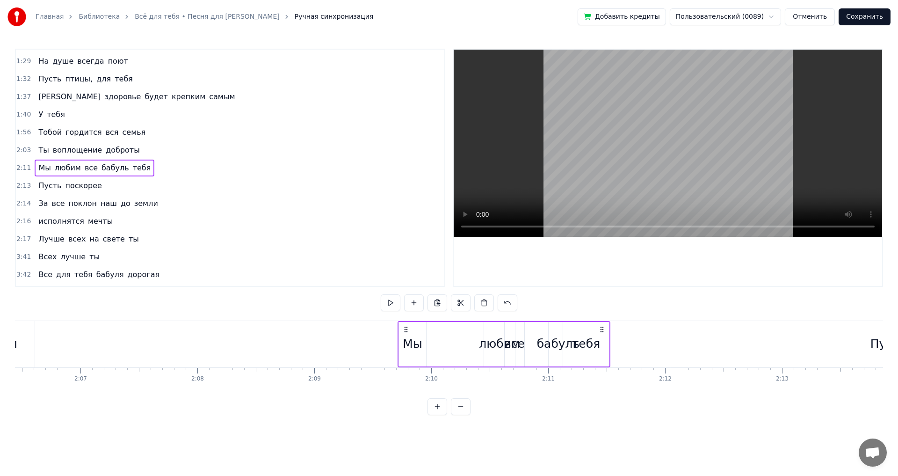
drag, startPoint x: 634, startPoint y: 328, endPoint x: 406, endPoint y: 341, distance: 228.6
click at [406, 341] on div "Мы любим все бабуль тебя" at bounding box center [503, 344] width 213 height 46
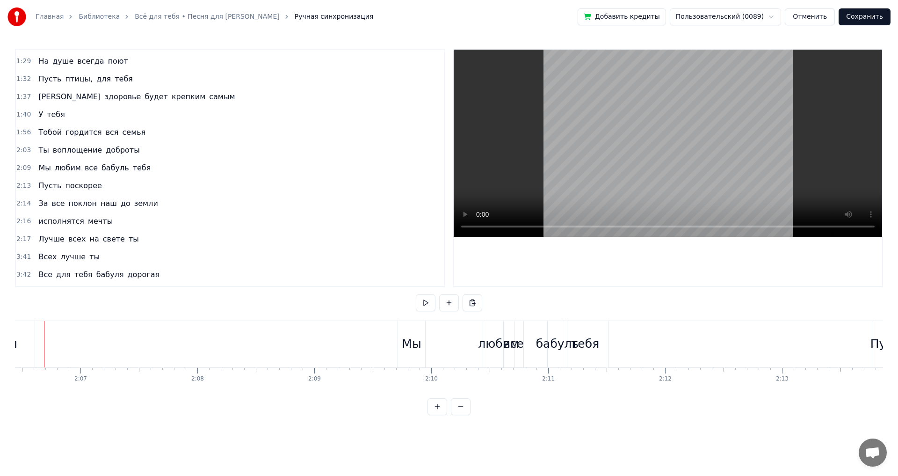
scroll to position [0, 14764]
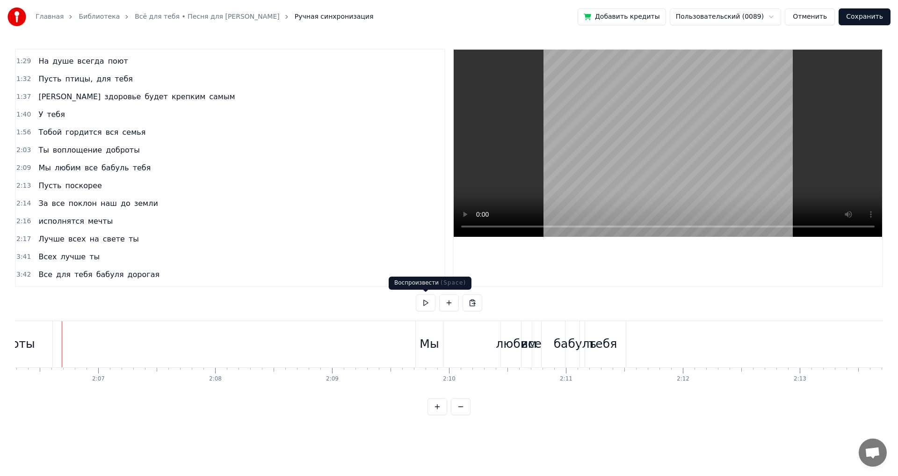
click at [424, 303] on button at bounding box center [426, 302] width 20 height 17
click at [426, 302] on button at bounding box center [426, 302] width 20 height 17
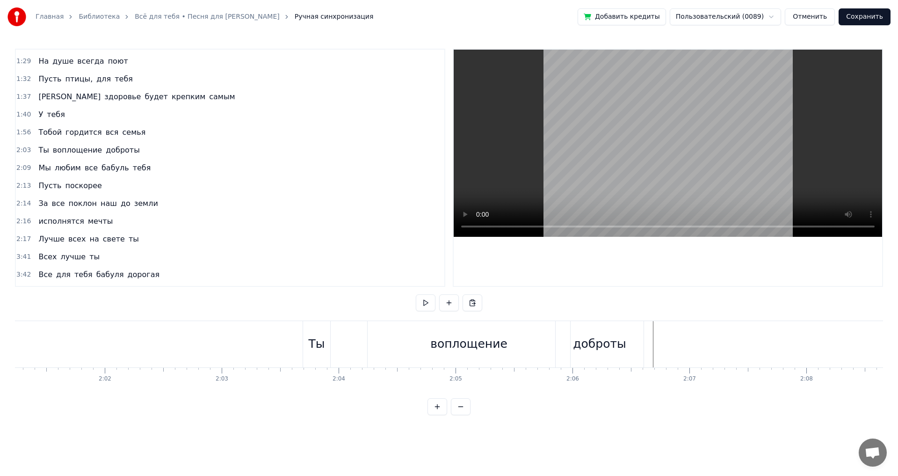
scroll to position [0, 14064]
click at [213, 352] on div at bounding box center [17, 344] width 28132 height 46
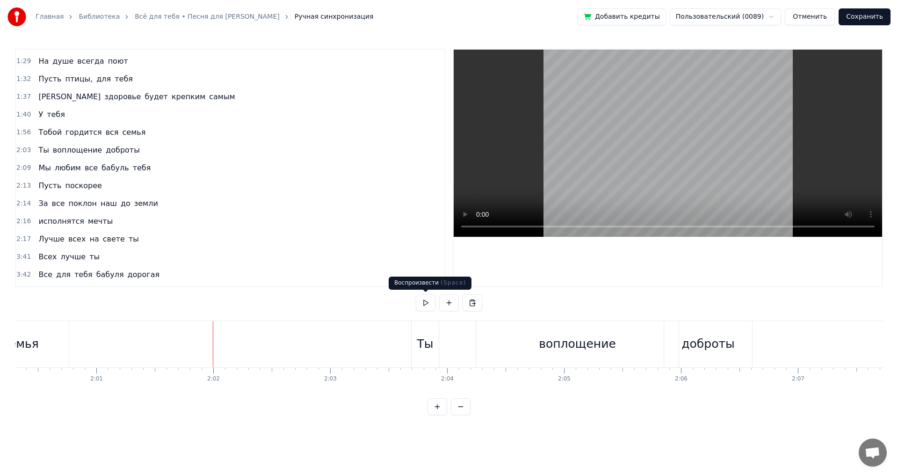
click at [426, 302] on button at bounding box center [426, 302] width 20 height 17
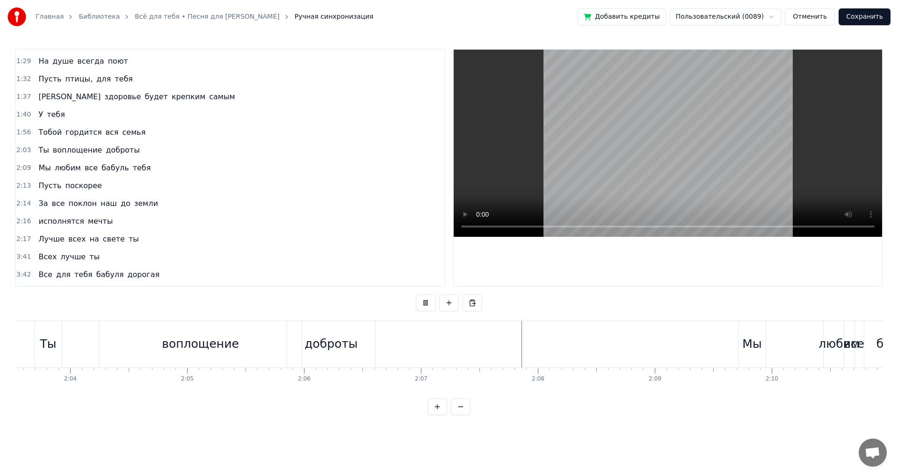
click at [426, 302] on button at bounding box center [426, 302] width 20 height 17
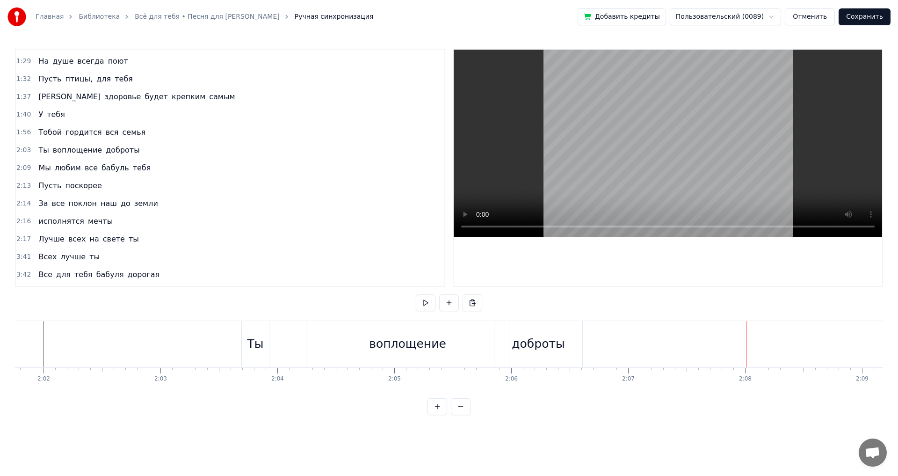
scroll to position [0, 14204]
click at [558, 339] on div "доброты" at bounding box center [568, 344] width 53 height 18
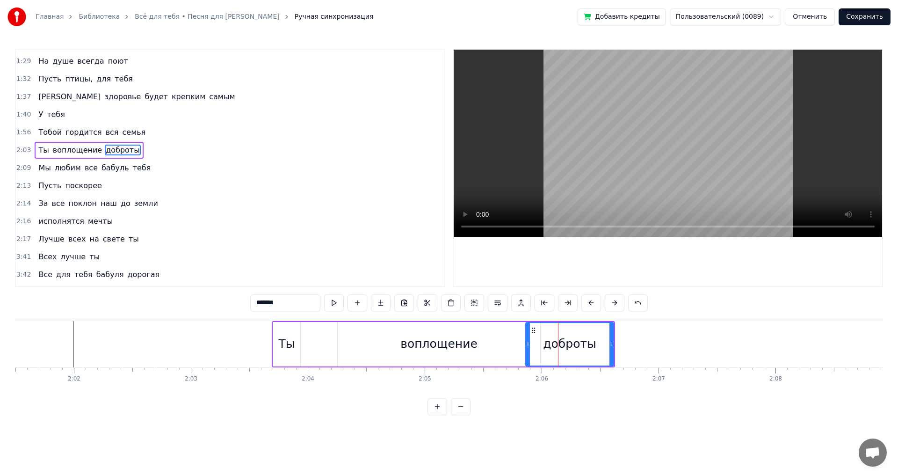
scroll to position [246, 0]
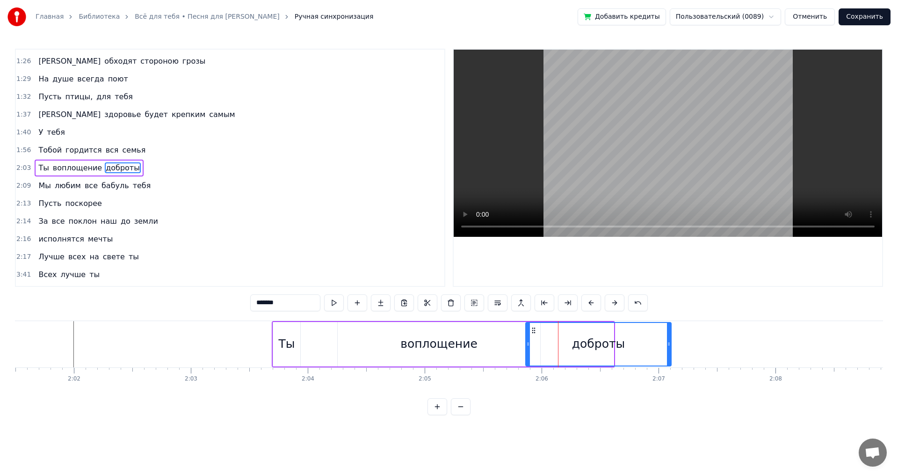
drag, startPoint x: 611, startPoint y: 345, endPoint x: 603, endPoint y: 340, distance: 8.8
click at [671, 342] on icon at bounding box center [669, 343] width 4 height 7
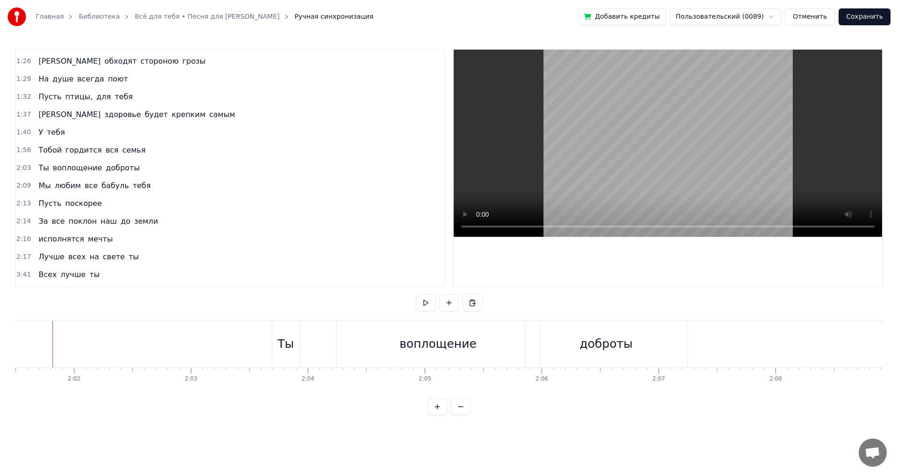
scroll to position [0, 14194]
click at [431, 302] on button at bounding box center [426, 302] width 20 height 17
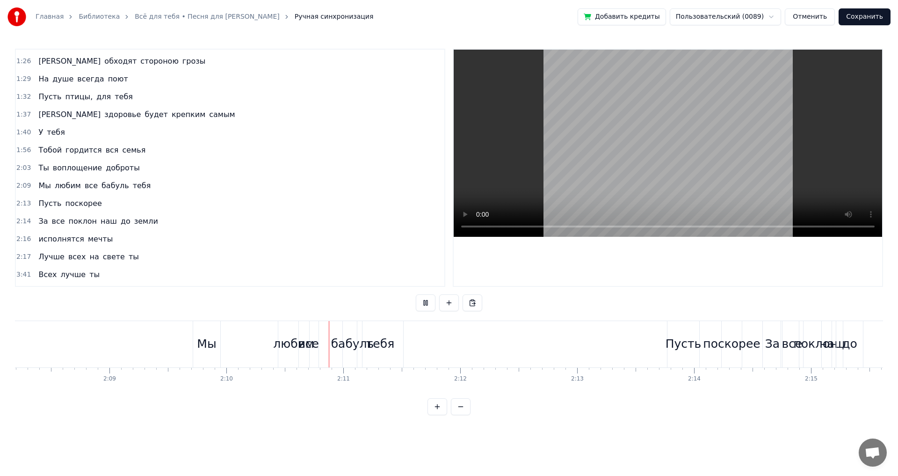
click at [424, 302] on button at bounding box center [426, 302] width 20 height 17
click at [224, 328] on div "Мы любим все бабуль тебя" at bounding box center [299, 344] width 213 height 46
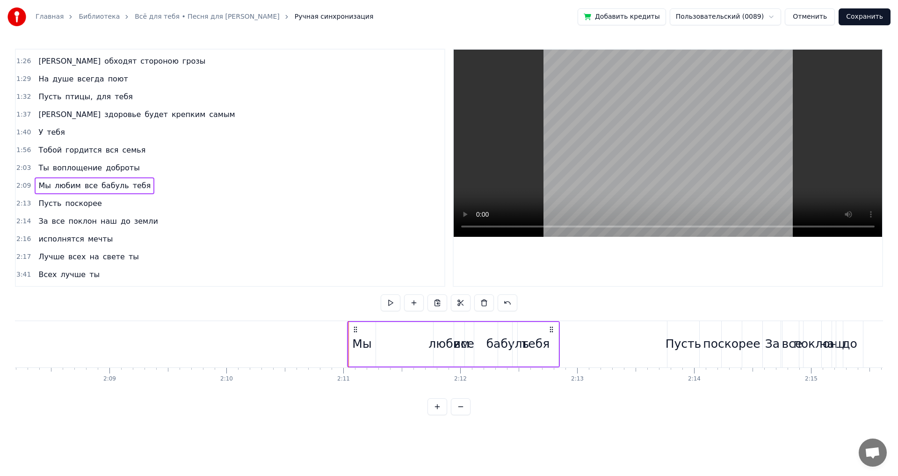
drag, startPoint x: 201, startPoint y: 328, endPoint x: 355, endPoint y: 333, distance: 154.4
click at [355, 333] on div "Мы любим все бабуль тебя" at bounding box center [453, 344] width 213 height 46
click at [442, 336] on div "любим" at bounding box center [448, 344] width 41 height 18
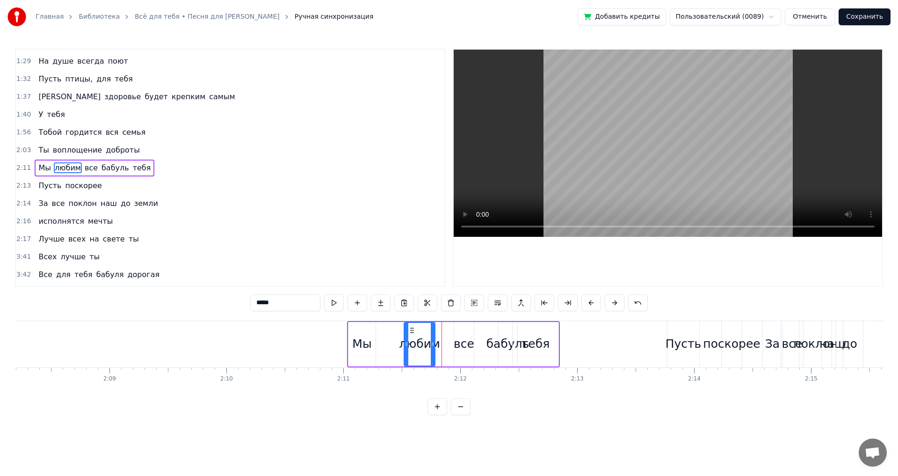
drag, startPoint x: 440, startPoint y: 329, endPoint x: 424, endPoint y: 334, distance: 16.6
click at [408, 331] on icon at bounding box center [411, 329] width 7 height 7
click at [459, 329] on div "все" at bounding box center [464, 344] width 20 height 44
click at [508, 332] on div "бабуль" at bounding box center [507, 344] width 19 height 44
click at [532, 333] on div "тебя" at bounding box center [536, 344] width 46 height 44
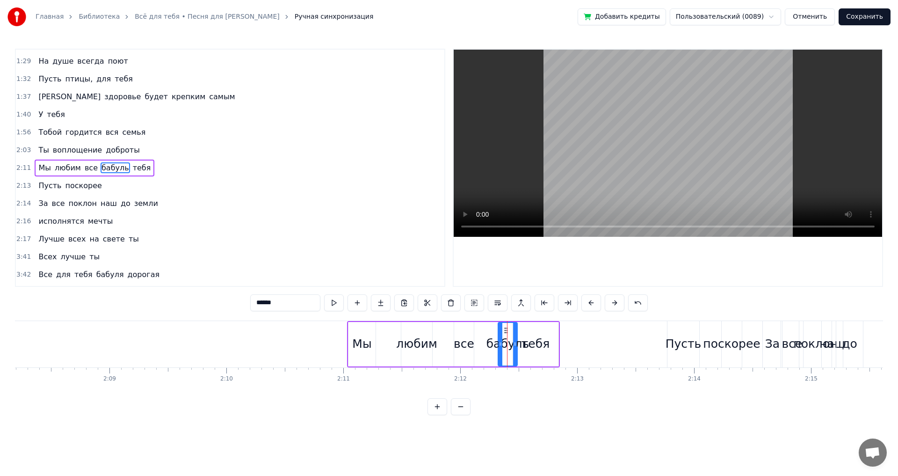
type input "****"
drag, startPoint x: 557, startPoint y: 341, endPoint x: 596, endPoint y: 346, distance: 39.6
click at [589, 345] on div "тебя" at bounding box center [550, 344] width 77 height 44
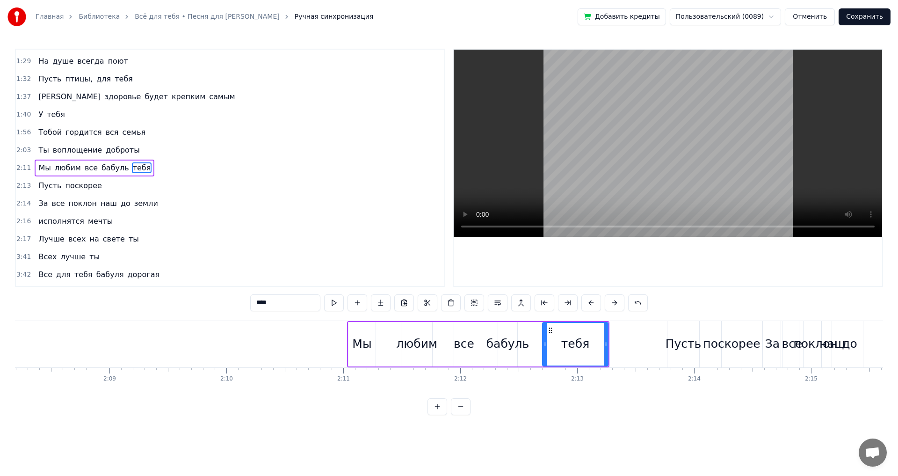
drag, startPoint x: 514, startPoint y: 342, endPoint x: 544, endPoint y: 343, distance: 30.0
click at [544, 343] on icon at bounding box center [545, 343] width 4 height 7
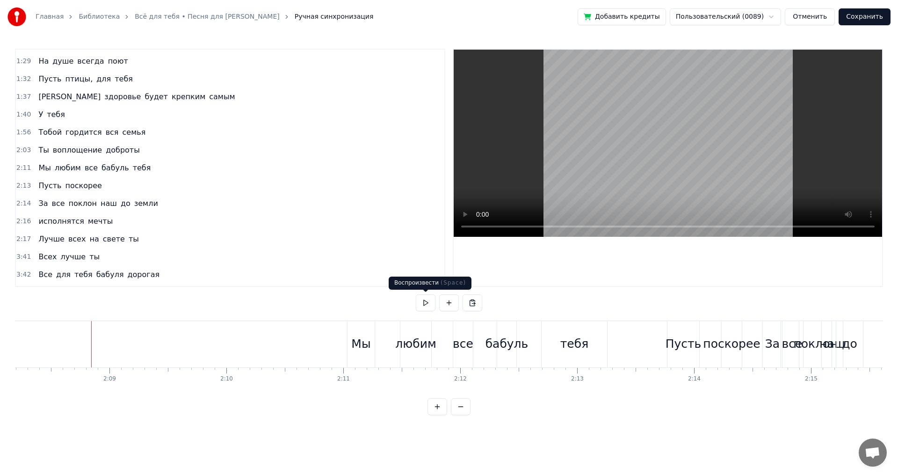
click at [428, 300] on button at bounding box center [426, 302] width 20 height 17
click at [427, 300] on button at bounding box center [426, 302] width 20 height 17
click at [575, 335] on div "тебя" at bounding box center [574, 344] width 28 height 18
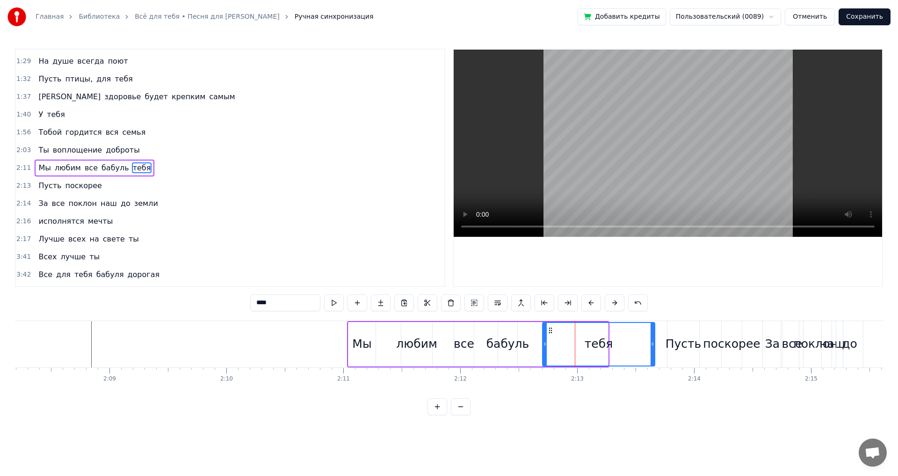
drag, startPoint x: 609, startPoint y: 339, endPoint x: 654, endPoint y: 338, distance: 44.4
click at [654, 338] on div at bounding box center [652, 344] width 4 height 43
drag, startPoint x: 545, startPoint y: 344, endPoint x: 613, endPoint y: 337, distance: 67.7
click at [613, 337] on div at bounding box center [613, 344] width 4 height 43
click at [493, 345] on div "бабуль" at bounding box center [507, 344] width 43 height 18
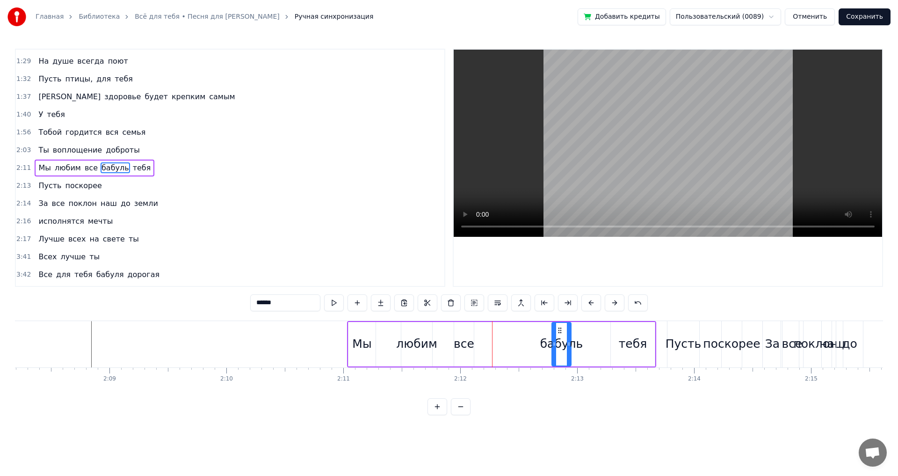
drag, startPoint x: 506, startPoint y: 328, endPoint x: 560, endPoint y: 328, distance: 53.8
click at [560, 328] on icon at bounding box center [559, 329] width 7 height 7
click at [456, 327] on div "все" at bounding box center [464, 344] width 20 height 44
drag, startPoint x: 459, startPoint y: 330, endPoint x: 514, endPoint y: 336, distance: 55.5
click at [514, 336] on div "все" at bounding box center [519, 344] width 19 height 43
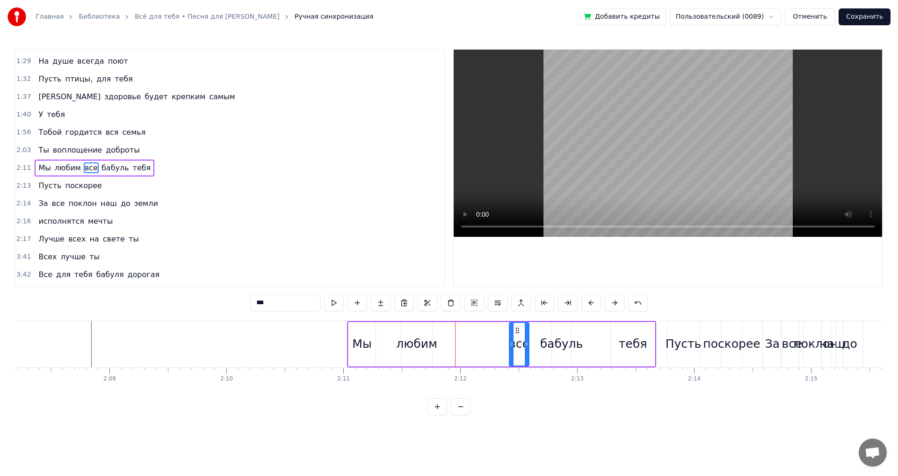
click at [415, 333] on div "любим" at bounding box center [416, 344] width 31 height 44
type input "*****"
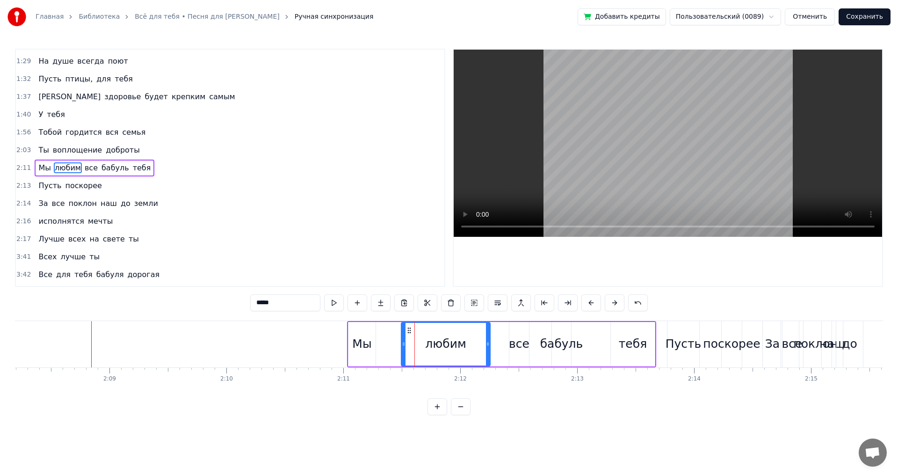
drag, startPoint x: 430, startPoint y: 339, endPoint x: 488, endPoint y: 340, distance: 58.0
click at [488, 340] on div at bounding box center [488, 344] width 4 height 43
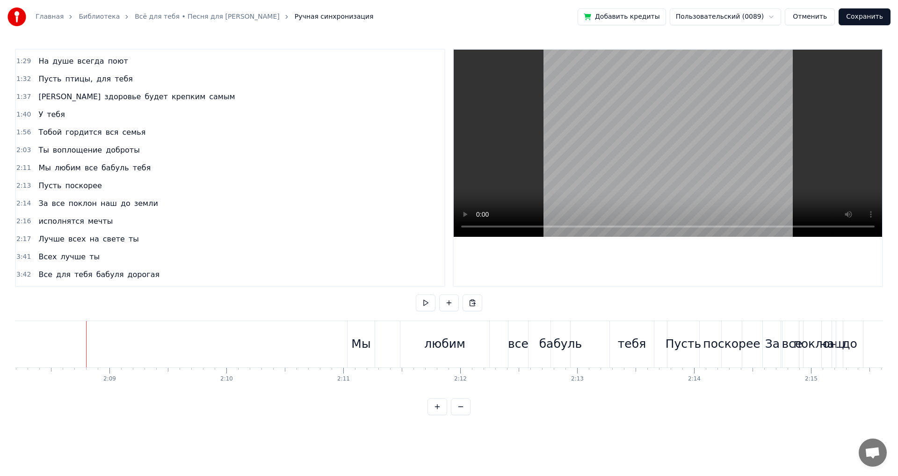
click at [421, 298] on button at bounding box center [426, 302] width 20 height 17
click at [422, 304] on button at bounding box center [426, 302] width 20 height 17
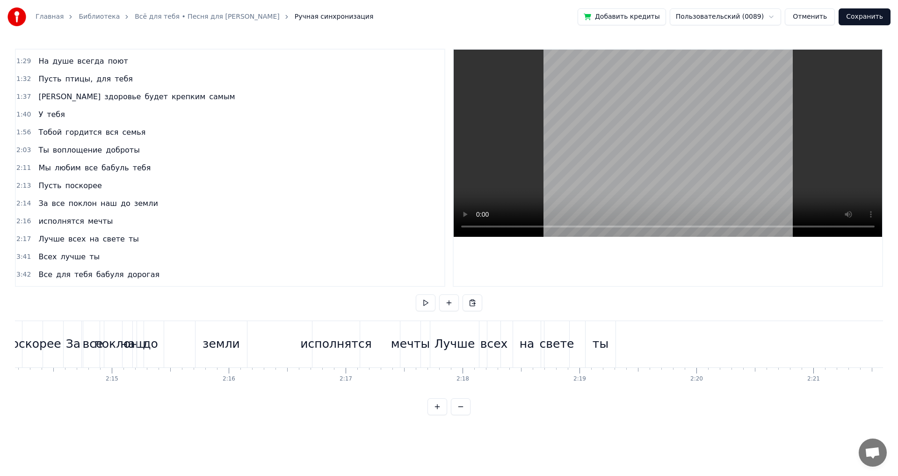
scroll to position [0, 15716]
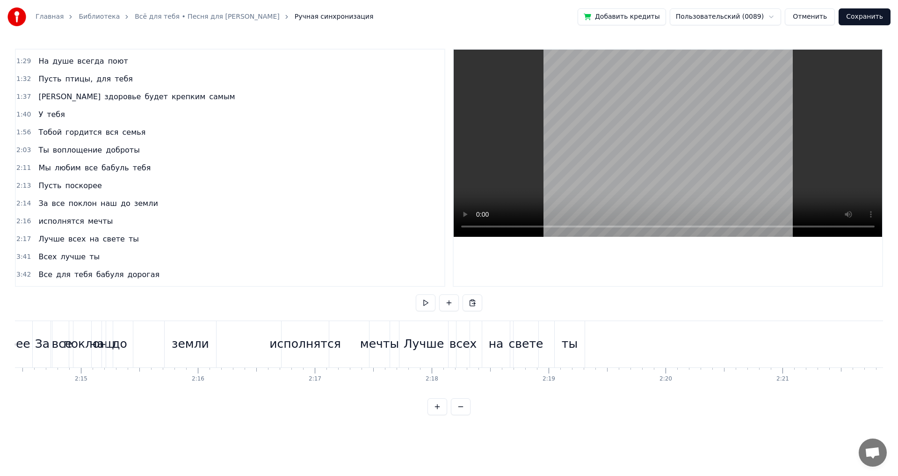
click at [552, 340] on div "Лучше всех на свете ты" at bounding box center [493, 344] width 188 height 46
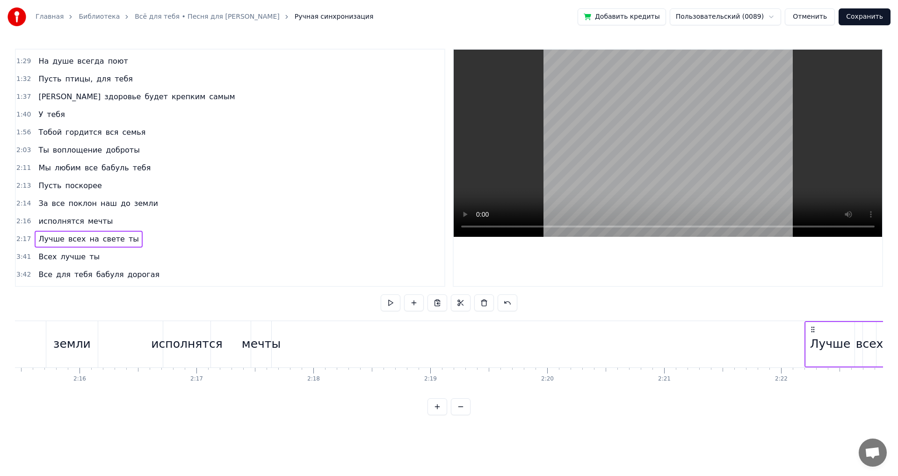
drag, startPoint x: 409, startPoint y: 328, endPoint x: 798, endPoint y: 329, distance: 389.1
click at [809, 329] on icon at bounding box center [812, 328] width 7 height 7
click at [216, 329] on div "исполнятся мечты" at bounding box center [201, 344] width 111 height 46
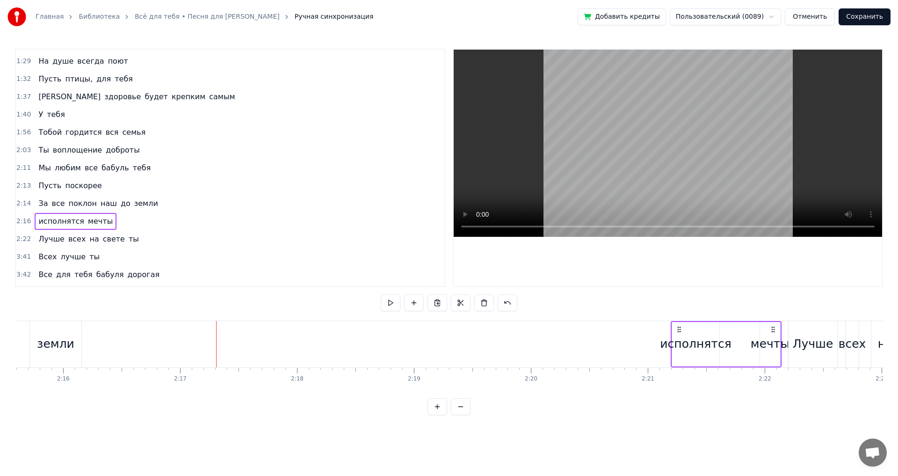
drag, startPoint x: 156, startPoint y: 329, endPoint x: 680, endPoint y: 330, distance: 524.2
click at [680, 330] on icon at bounding box center [678, 328] width 7 height 7
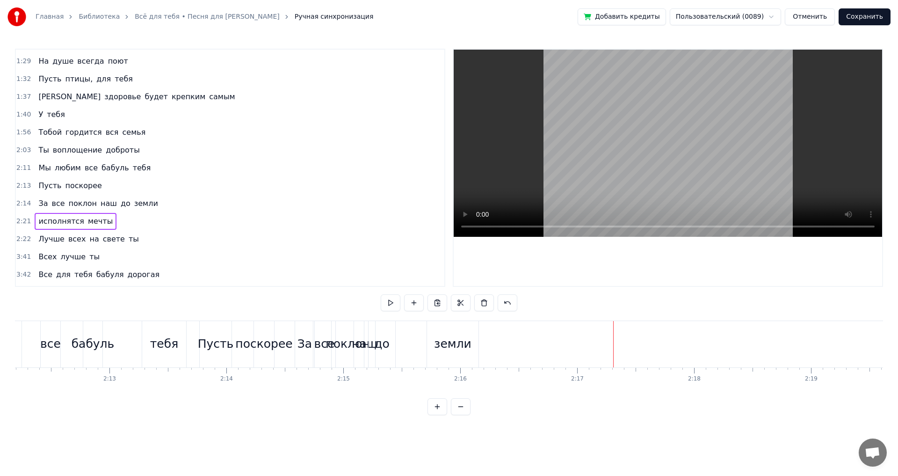
scroll to position [0, 15439]
click at [442, 335] on div "земли" at bounding box center [468, 344] width 52 height 46
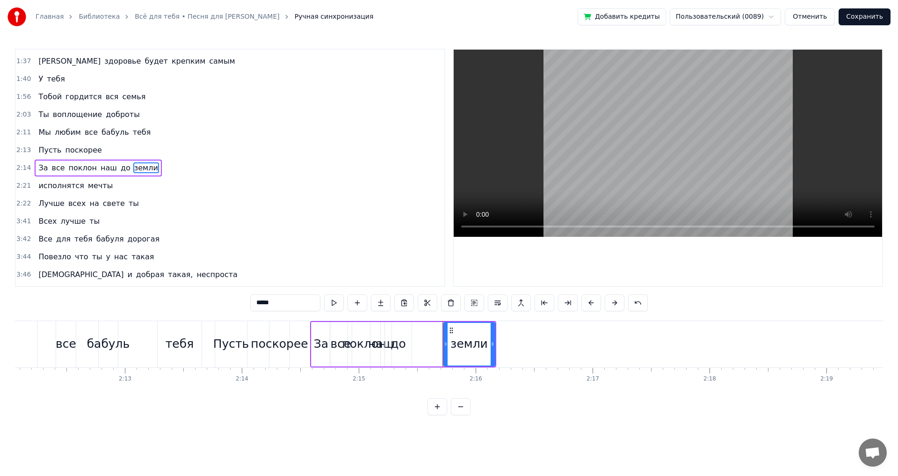
click at [433, 337] on div "За все поклон наш до земли" at bounding box center [403, 344] width 186 height 46
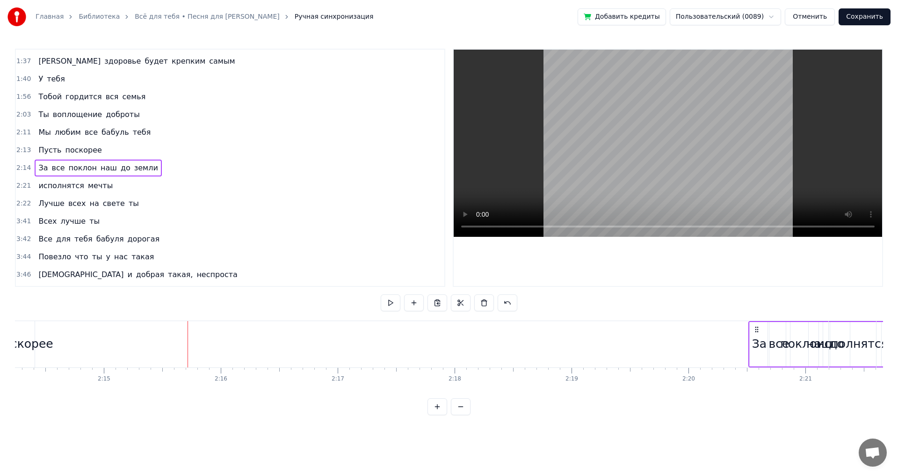
scroll to position [0, 15694]
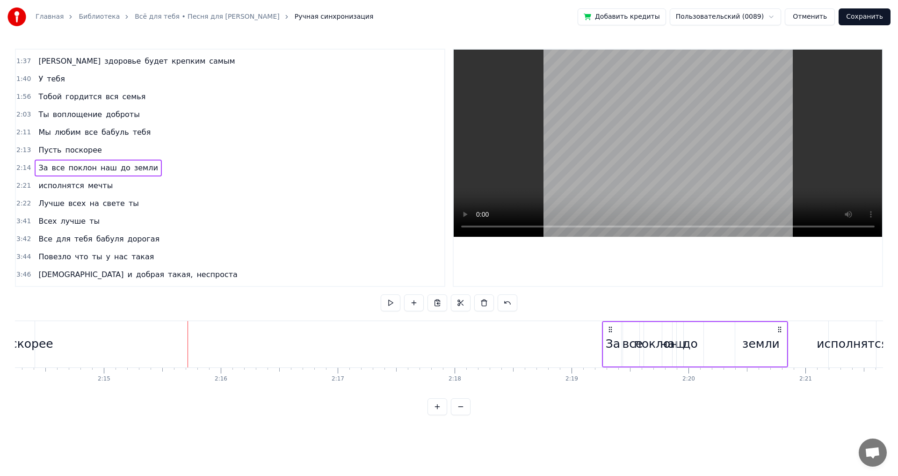
drag, startPoint x: 318, startPoint y: 328, endPoint x: 610, endPoint y: 339, distance: 292.0
click at [610, 339] on div "За все поклон наш до земли" at bounding box center [695, 344] width 186 height 46
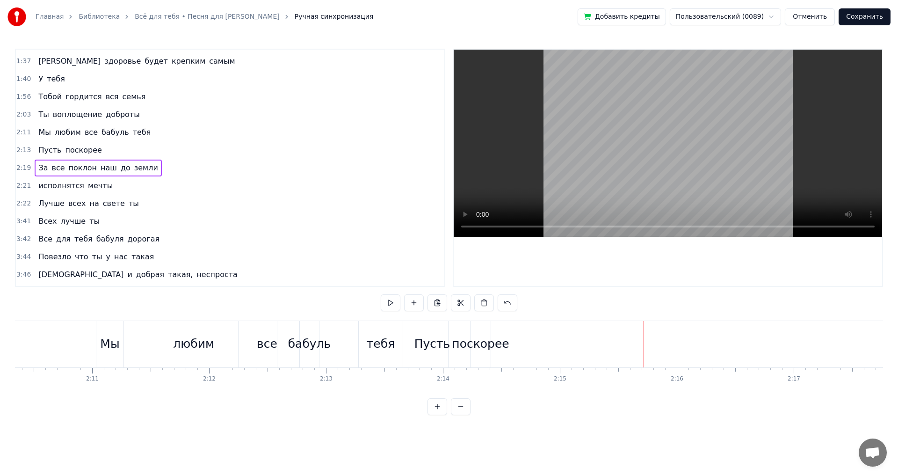
scroll to position [0, 15192]
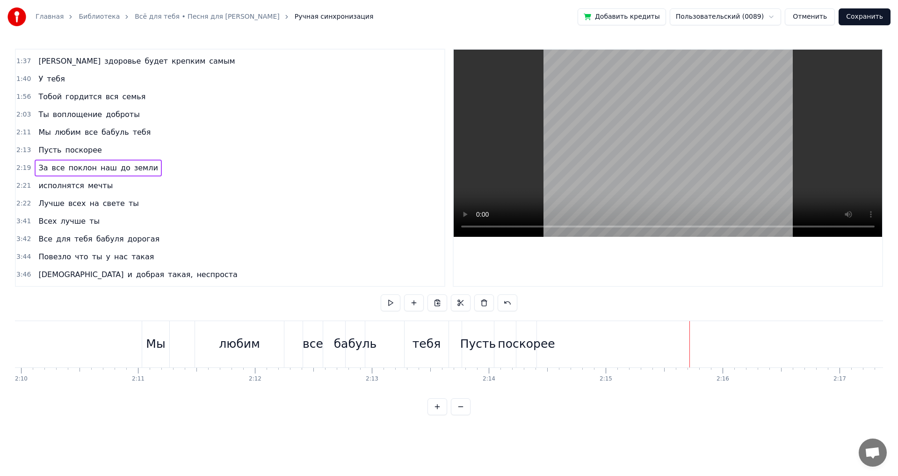
click at [497, 327] on div "Пусть поскорее" at bounding box center [500, 344] width 77 height 46
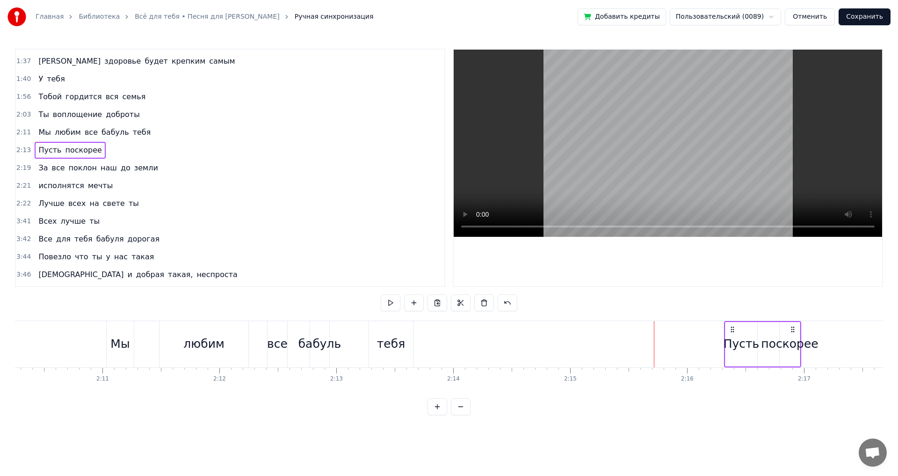
drag, startPoint x: 467, startPoint y: 328, endPoint x: 735, endPoint y: 329, distance: 267.5
click at [736, 329] on icon at bounding box center [732, 328] width 7 height 7
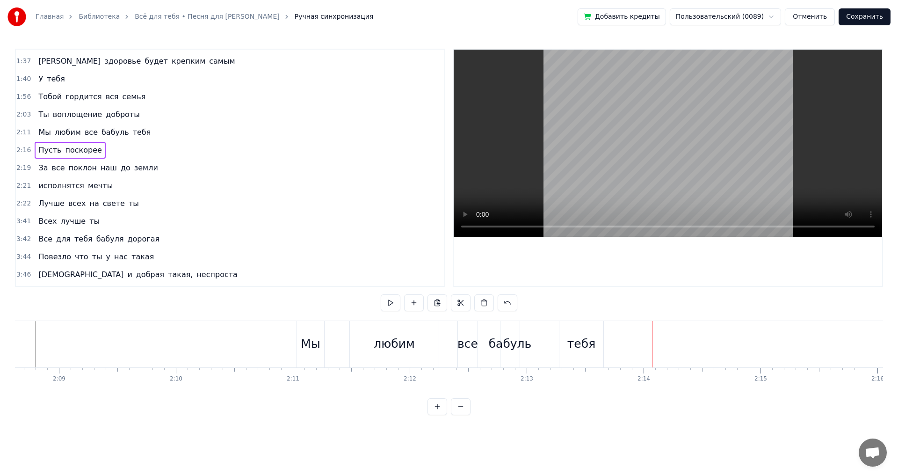
scroll to position [0, 15006]
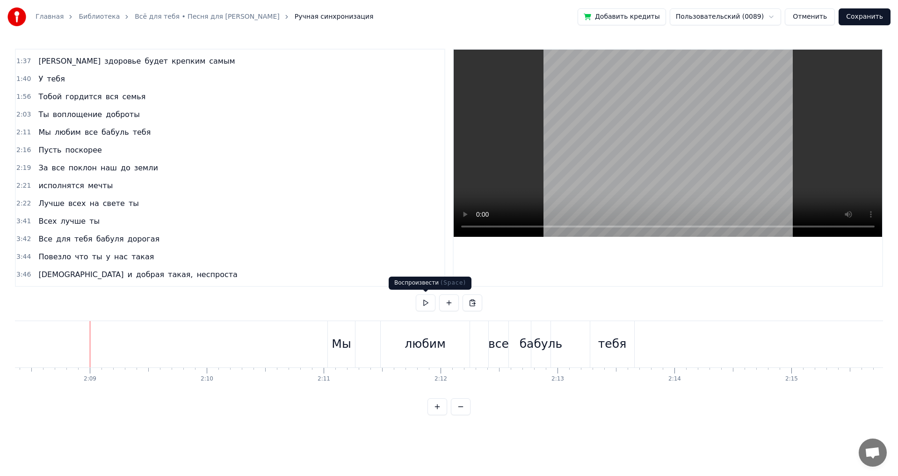
click at [431, 298] on button at bounding box center [426, 302] width 20 height 17
click at [425, 302] on button at bounding box center [426, 302] width 20 height 17
click at [606, 341] on div "тебя" at bounding box center [612, 344] width 28 height 18
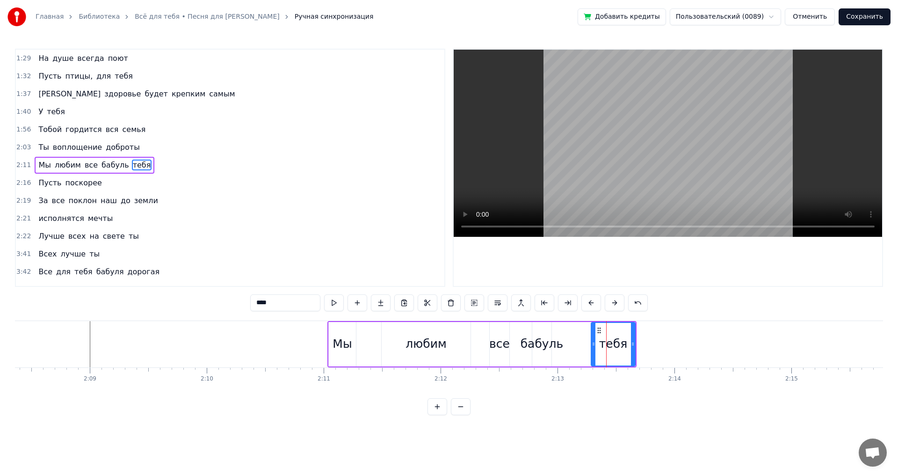
scroll to position [264, 0]
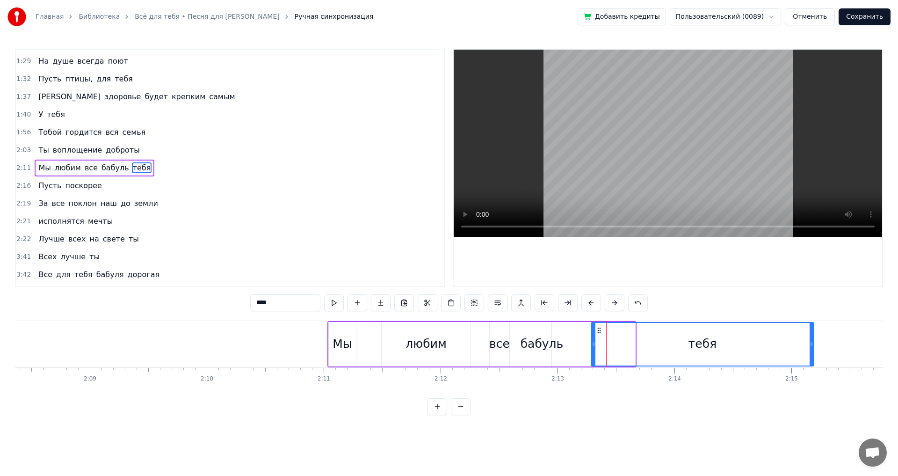
drag, startPoint x: 632, startPoint y: 344, endPoint x: 824, endPoint y: 345, distance: 192.2
click at [813, 345] on icon at bounding box center [811, 343] width 4 height 7
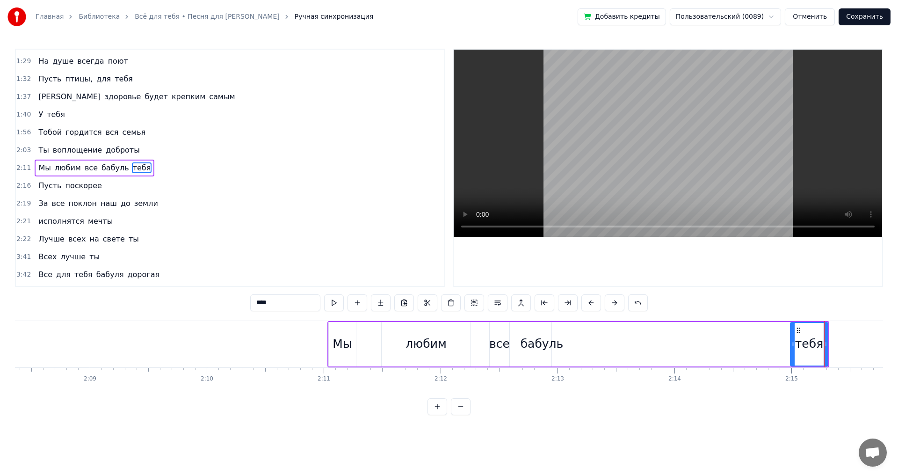
drag, startPoint x: 593, startPoint y: 343, endPoint x: 797, endPoint y: 343, distance: 204.4
click at [794, 342] on icon at bounding box center [793, 343] width 4 height 7
click at [542, 340] on div "бабуль" at bounding box center [541, 344] width 43 height 18
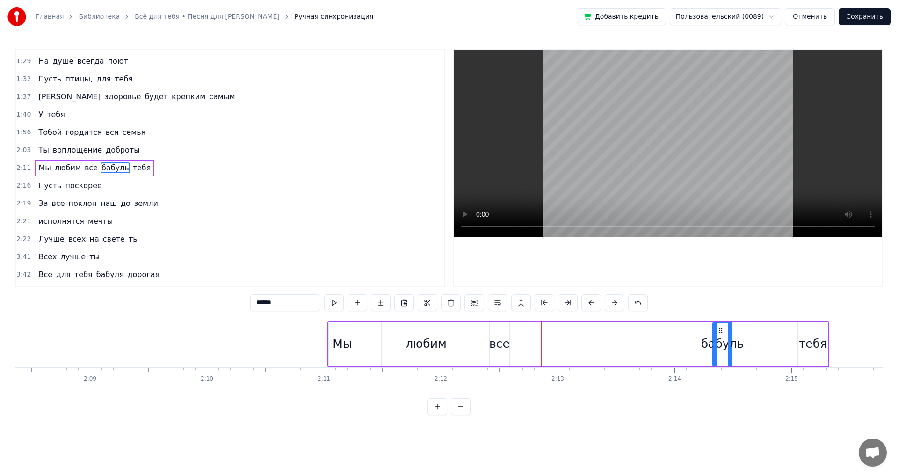
drag, startPoint x: 539, startPoint y: 331, endPoint x: 630, endPoint y: 340, distance: 91.7
click at [721, 341] on div "бабуль" at bounding box center [722, 344] width 18 height 43
click at [494, 334] on div "все" at bounding box center [500, 344] width 20 height 44
type input "***"
drag, startPoint x: 495, startPoint y: 331, endPoint x: 601, endPoint y: 335, distance: 106.3
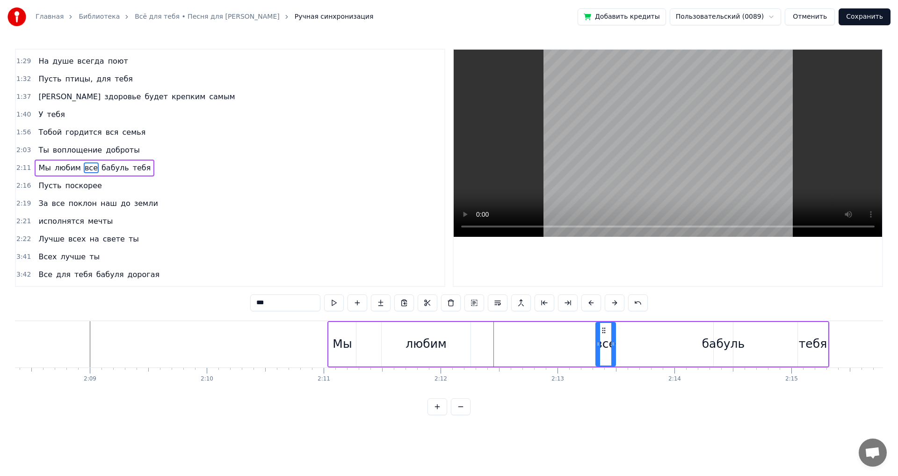
click at [601, 335] on div "все" at bounding box center [605, 344] width 19 height 43
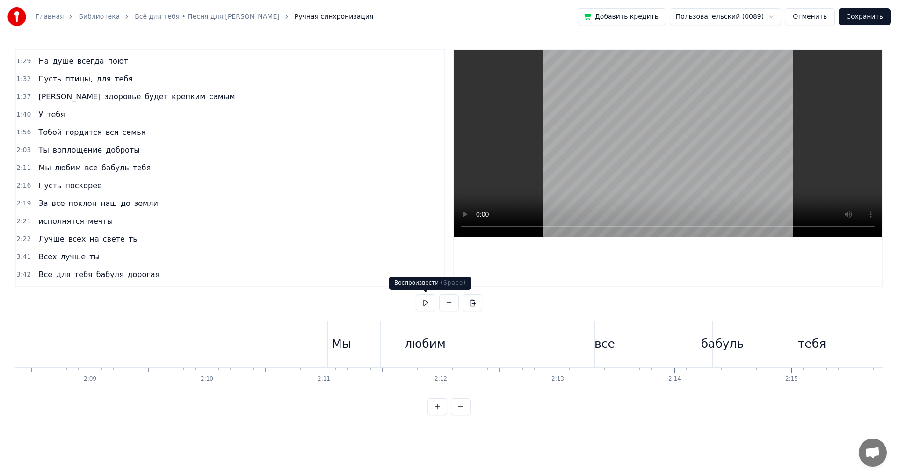
click at [423, 303] on button at bounding box center [426, 302] width 20 height 17
drag, startPoint x: 430, startPoint y: 344, endPoint x: 454, endPoint y: 344, distance: 24.3
click at [430, 344] on div "любим" at bounding box center [424, 344] width 41 height 18
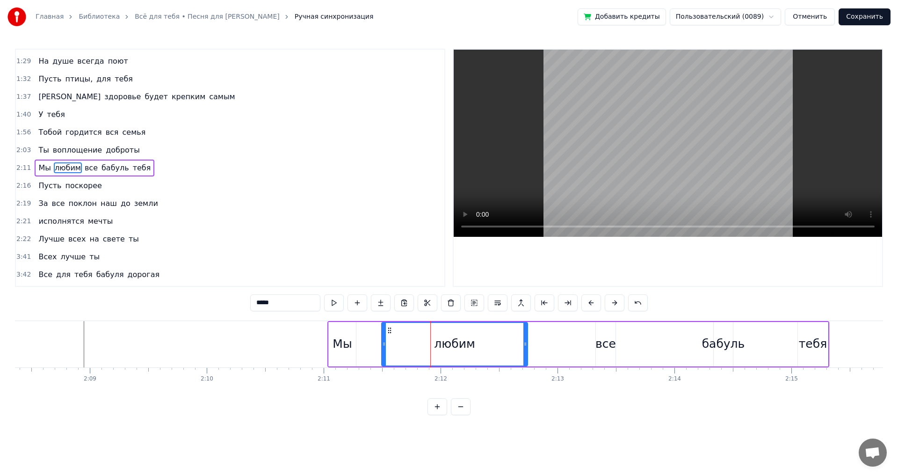
drag, startPoint x: 469, startPoint y: 342, endPoint x: 526, endPoint y: 344, distance: 57.1
click at [526, 344] on icon at bounding box center [525, 343] width 4 height 7
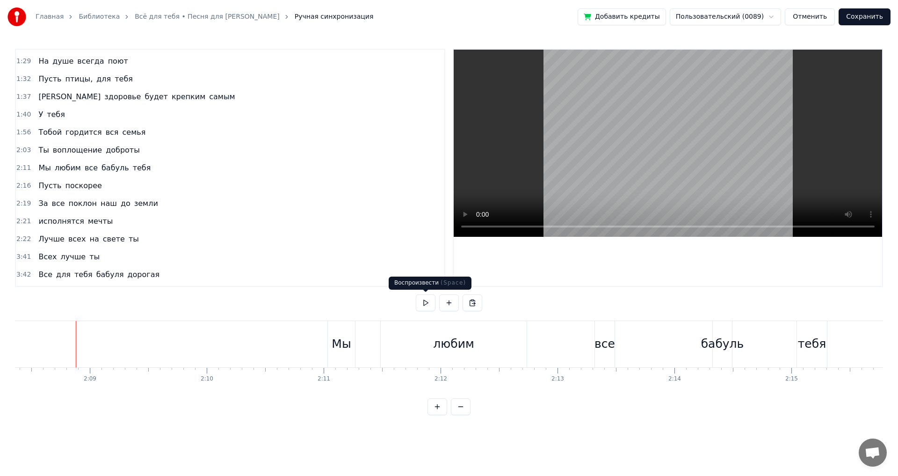
click at [420, 304] on button at bounding box center [426, 302] width 20 height 17
click at [425, 304] on button at bounding box center [426, 302] width 20 height 17
click at [422, 302] on button at bounding box center [426, 302] width 20 height 17
click at [420, 302] on button at bounding box center [426, 302] width 20 height 17
click at [601, 336] on div "все" at bounding box center [604, 344] width 21 height 18
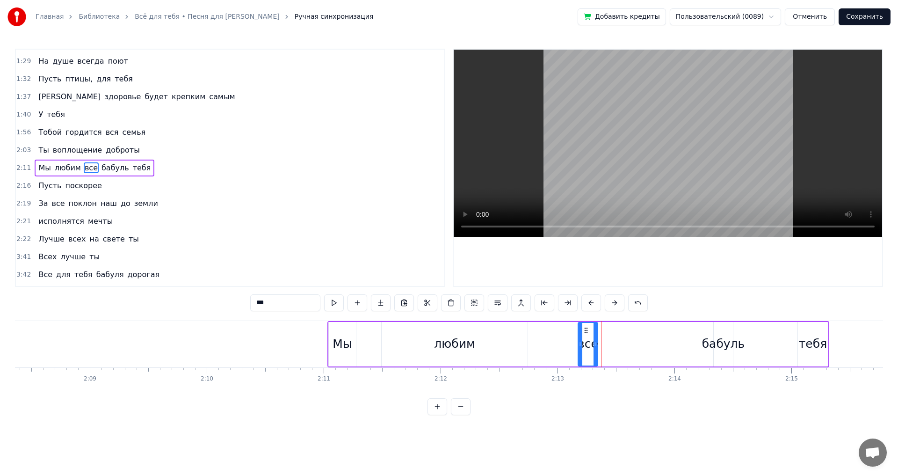
drag, startPoint x: 603, startPoint y: 332, endPoint x: 583, endPoint y: 340, distance: 22.2
click at [583, 340] on div "все" at bounding box center [587, 344] width 19 height 43
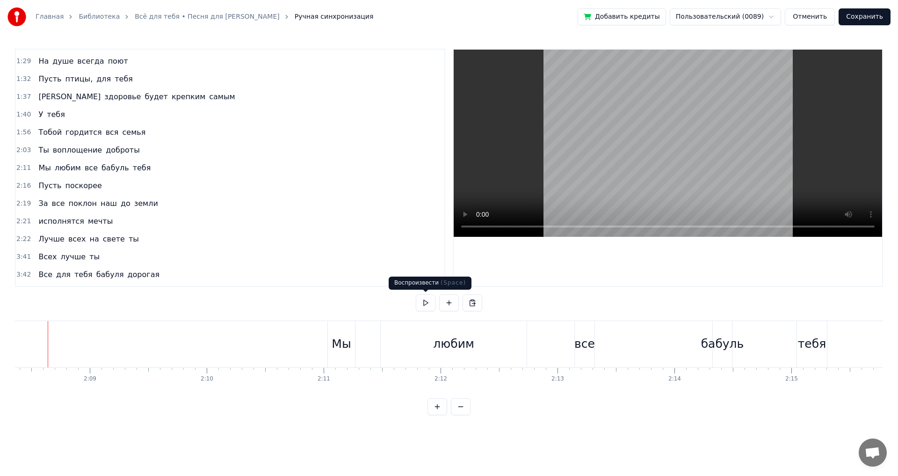
click at [428, 300] on button at bounding box center [426, 302] width 20 height 17
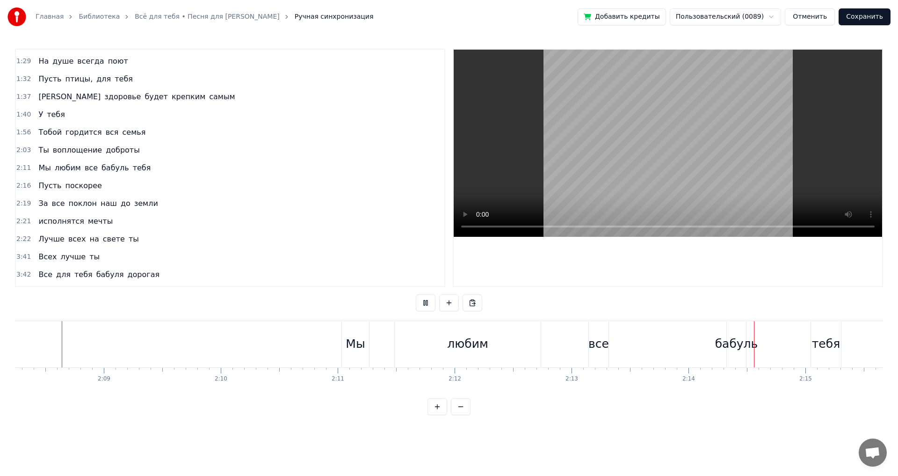
click at [428, 300] on button at bounding box center [426, 302] width 20 height 17
click at [736, 335] on div "бабуль" at bounding box center [736, 344] width 43 height 18
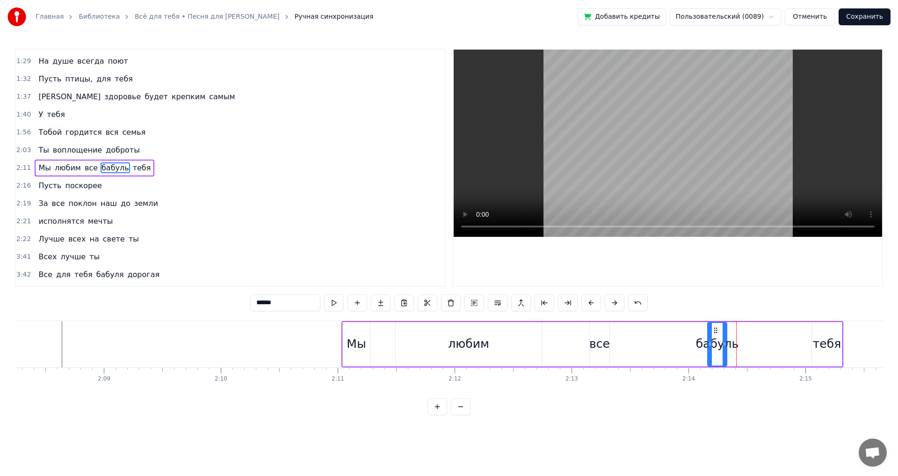
drag, startPoint x: 735, startPoint y: 330, endPoint x: 686, endPoint y: 328, distance: 49.1
click at [714, 336] on div "бабуль" at bounding box center [717, 344] width 18 height 43
click at [826, 325] on div "тебя" at bounding box center [827, 344] width 30 height 44
type input "****"
drag, startPoint x: 821, startPoint y: 327, endPoint x: 793, endPoint y: 331, distance: 28.4
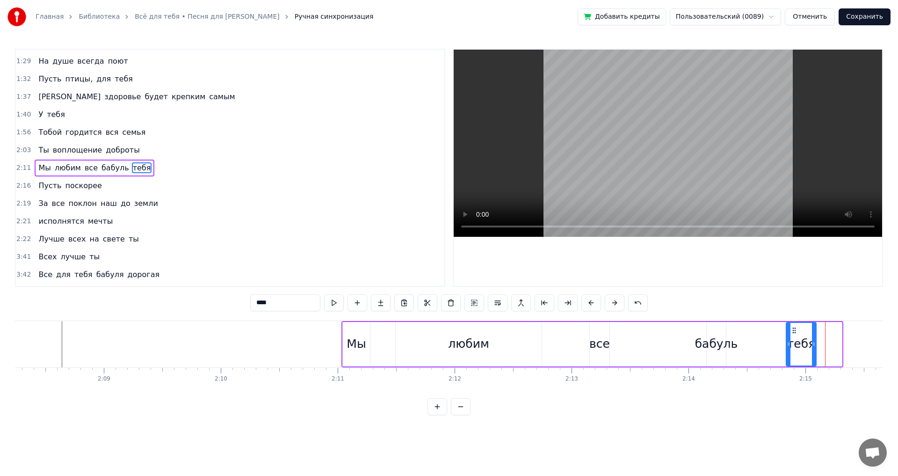
click at [793, 331] on icon at bounding box center [793, 329] width 7 height 7
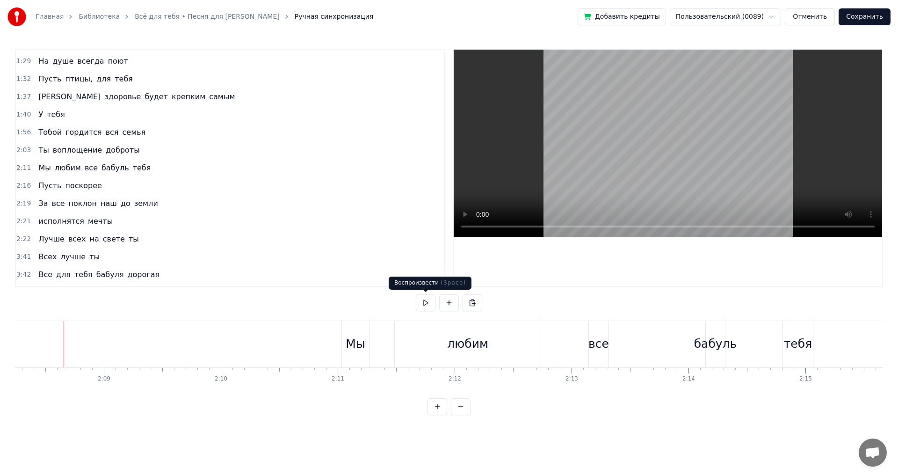
click at [425, 299] on button at bounding box center [426, 302] width 20 height 17
click at [710, 340] on div "бабуль" at bounding box center [715, 344] width 43 height 18
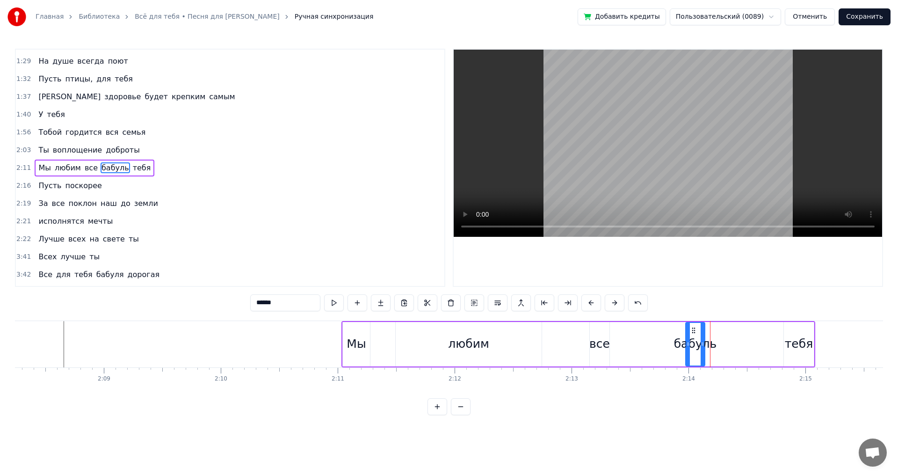
drag, startPoint x: 715, startPoint y: 329, endPoint x: 683, endPoint y: 334, distance: 32.3
click at [693, 334] on div "бабуль" at bounding box center [695, 344] width 18 height 43
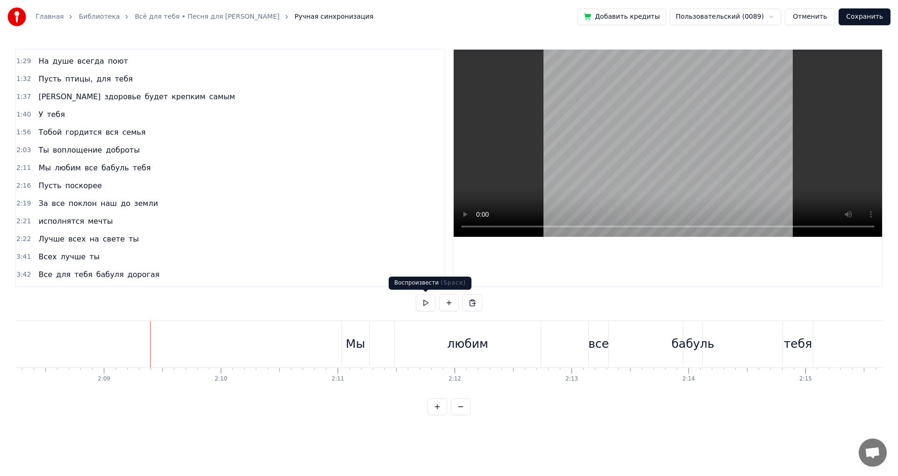
click at [423, 303] on button at bounding box center [426, 302] width 20 height 17
click at [693, 325] on div "бабуль" at bounding box center [692, 344] width 19 height 46
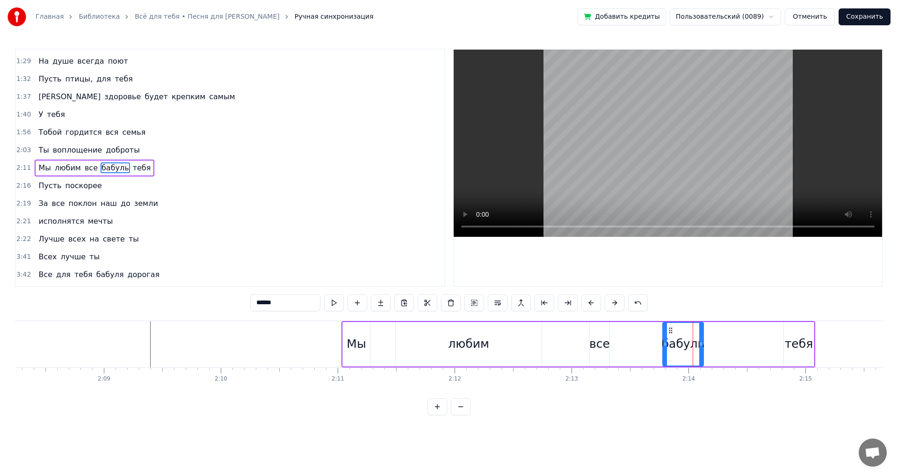
drag, startPoint x: 686, startPoint y: 344, endPoint x: 656, endPoint y: 344, distance: 30.4
click at [663, 344] on icon at bounding box center [665, 343] width 4 height 7
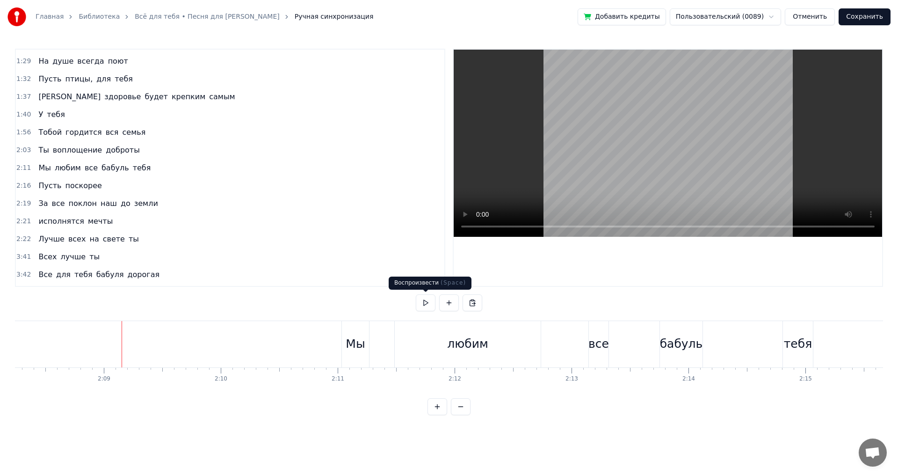
click at [429, 304] on button at bounding box center [426, 302] width 20 height 17
click at [667, 331] on div "бабуль" at bounding box center [681, 344] width 43 height 46
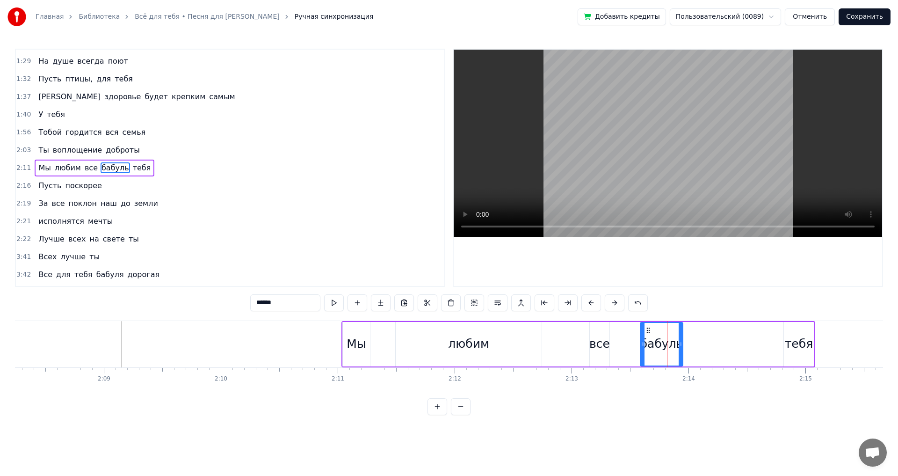
drag, startPoint x: 667, startPoint y: 329, endPoint x: 645, endPoint y: 335, distance: 22.8
click at [645, 335] on div "бабуль" at bounding box center [662, 344] width 42 height 43
click at [797, 333] on div "тебя" at bounding box center [799, 344] width 30 height 44
type input "****"
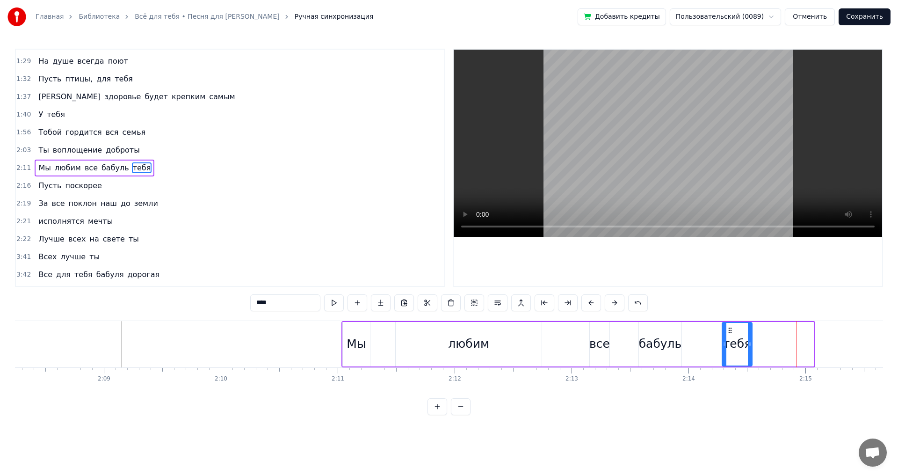
drag, startPoint x: 791, startPoint y: 329, endPoint x: 716, endPoint y: 330, distance: 74.8
click at [728, 330] on icon at bounding box center [729, 329] width 7 height 7
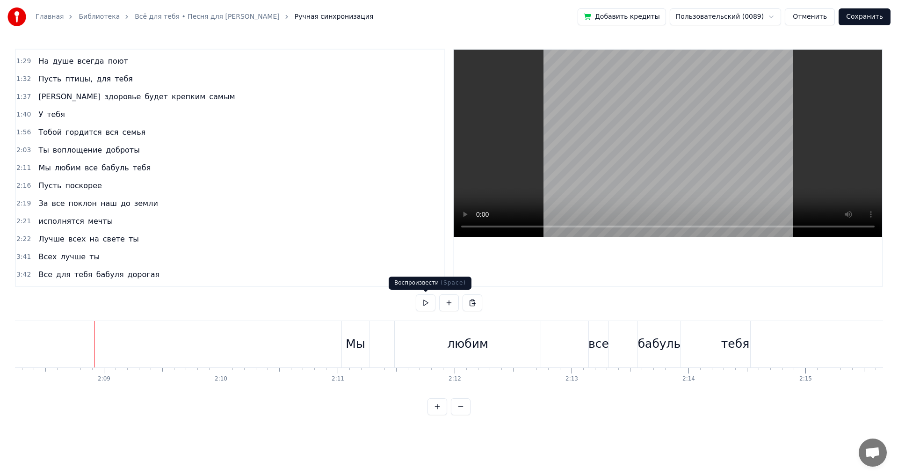
click at [427, 303] on button at bounding box center [426, 302] width 20 height 17
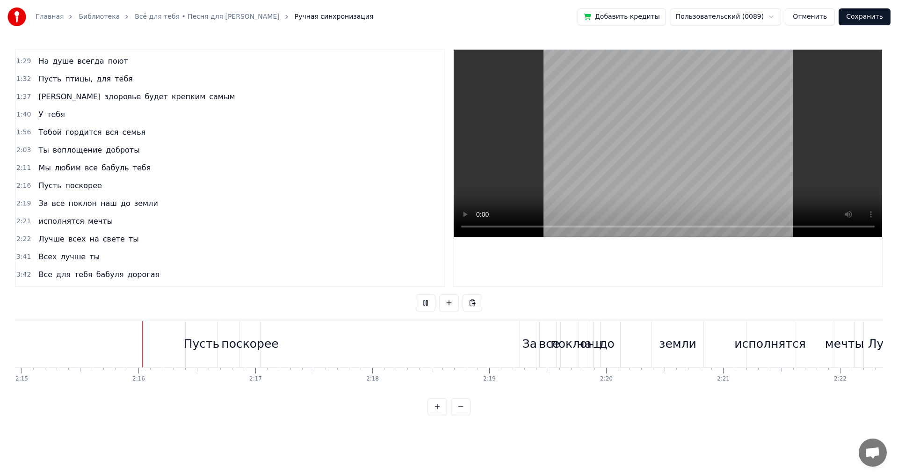
scroll to position [0, 15794]
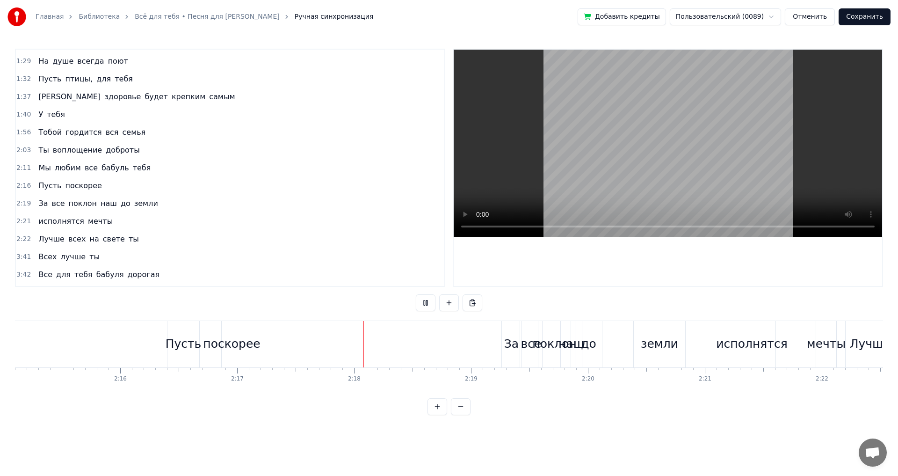
click at [428, 303] on button at bounding box center [426, 302] width 20 height 17
click at [202, 330] on div "Пусть поскорее" at bounding box center [205, 344] width 77 height 46
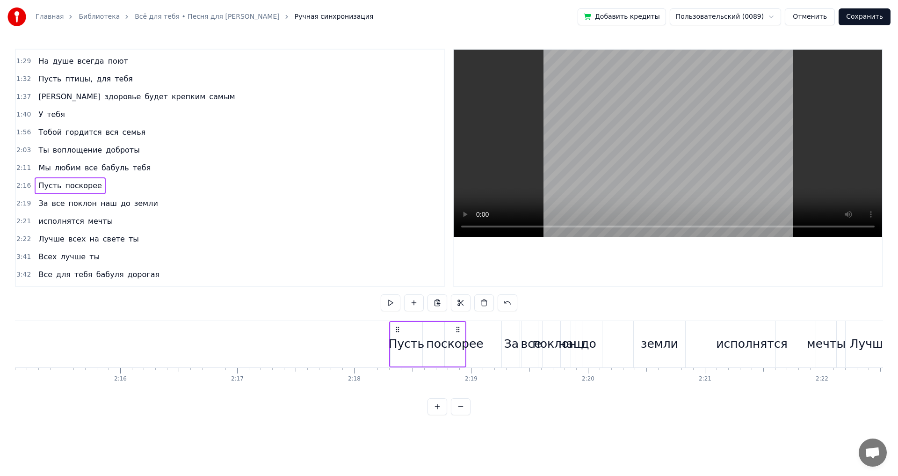
drag, startPoint x: 173, startPoint y: 328, endPoint x: 395, endPoint y: 332, distance: 222.2
click at [395, 332] on icon at bounding box center [397, 328] width 7 height 7
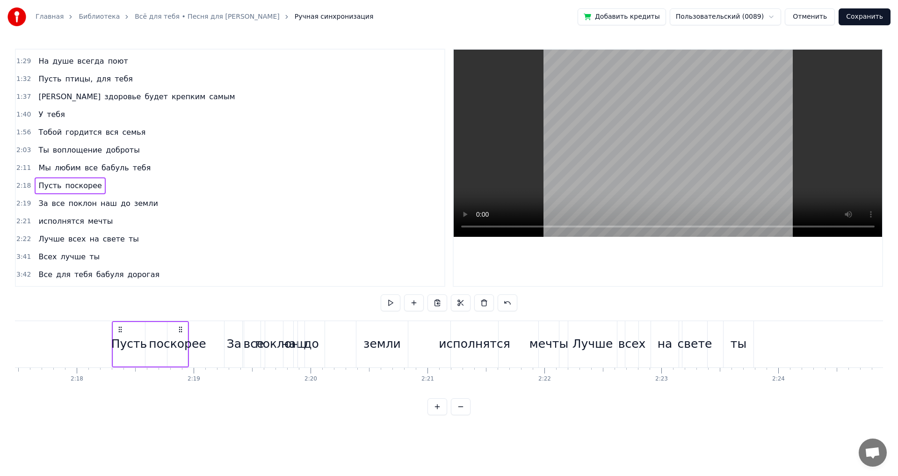
scroll to position [0, 16149]
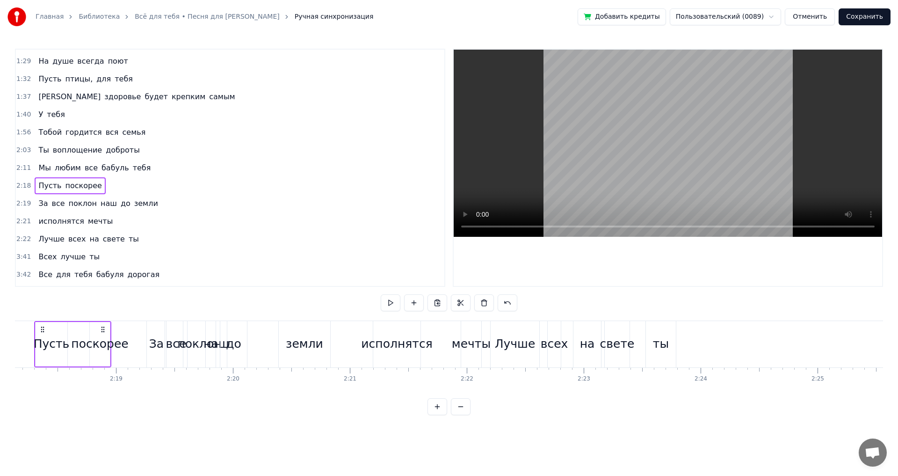
click at [660, 329] on div "ты" at bounding box center [661, 344] width 30 height 46
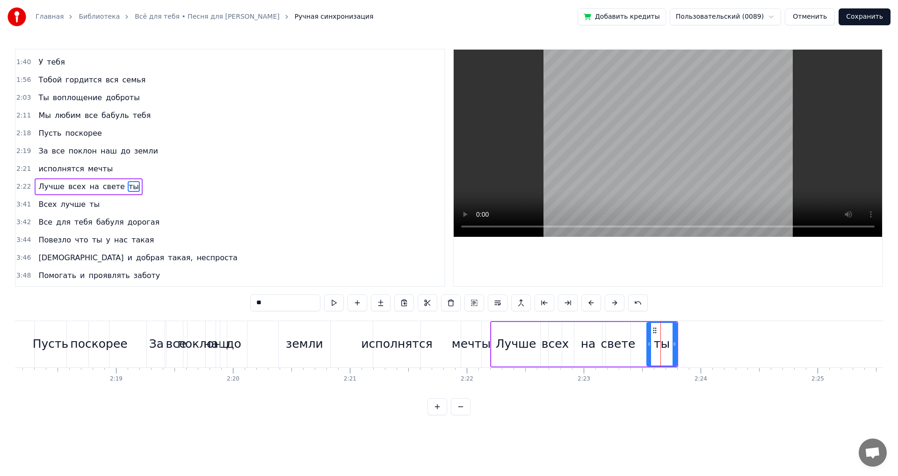
scroll to position [335, 0]
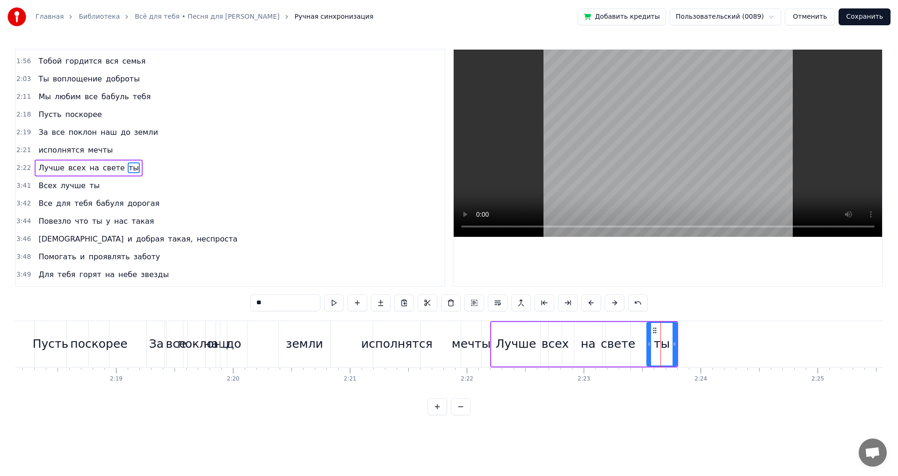
click at [643, 327] on div "Лучше всех на свете ты" at bounding box center [584, 344] width 188 height 46
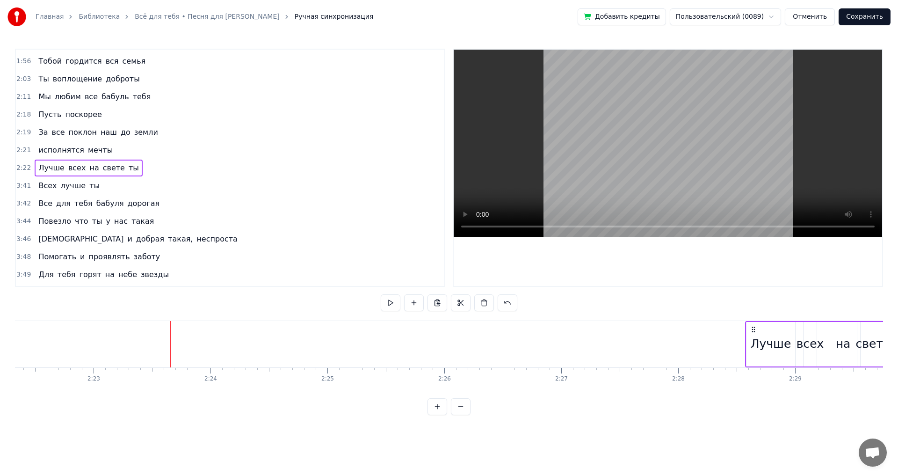
scroll to position [0, 16651]
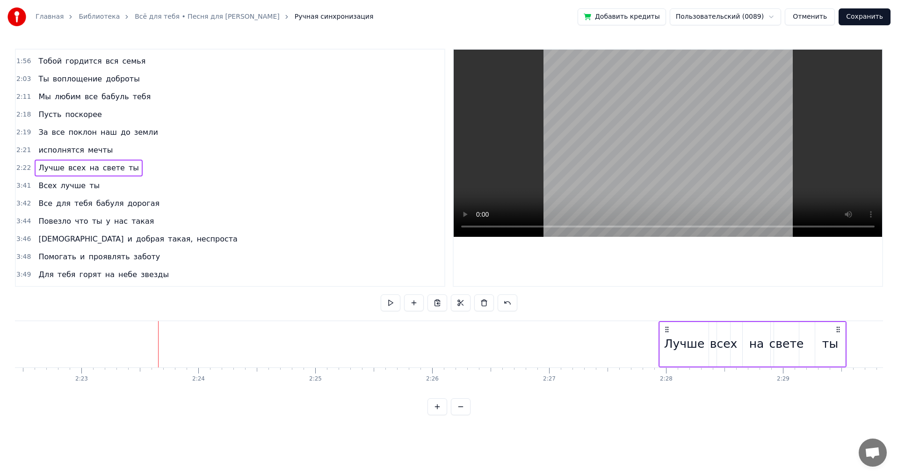
drag, startPoint x: 498, startPoint y: 328, endPoint x: 667, endPoint y: 340, distance: 168.8
click at [667, 340] on div "Лучше всех на свете ты" at bounding box center [752, 344] width 188 height 46
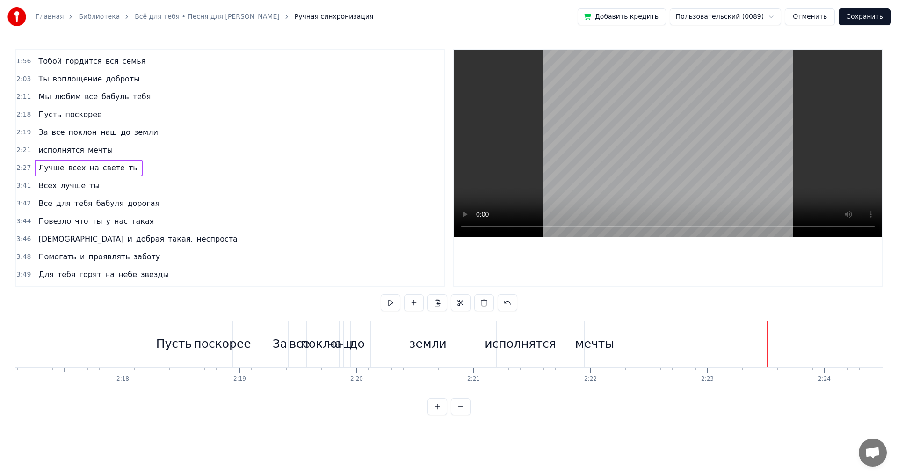
scroll to position [0, 15948]
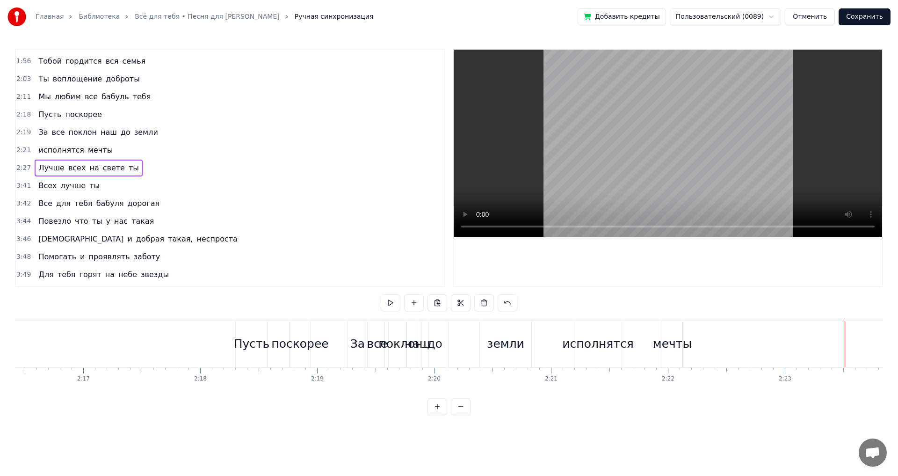
click at [361, 335] on div "За" at bounding box center [357, 344] width 14 height 18
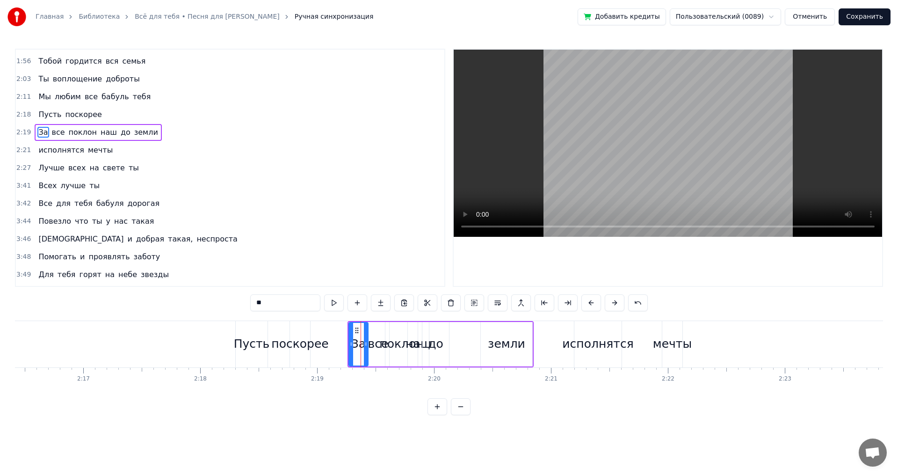
scroll to position [299, 0]
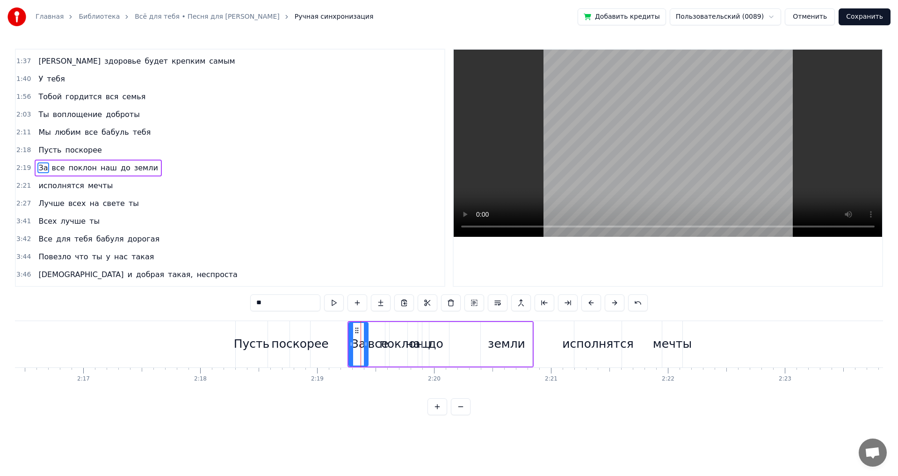
click at [370, 327] on div "все" at bounding box center [378, 344] width 22 height 44
click at [392, 325] on div "поклон" at bounding box center [401, 344] width 32 height 44
click at [420, 326] on div "наш" at bounding box center [418, 344] width 21 height 44
click at [432, 325] on div "до" at bounding box center [435, 344] width 27 height 44
type input "**"
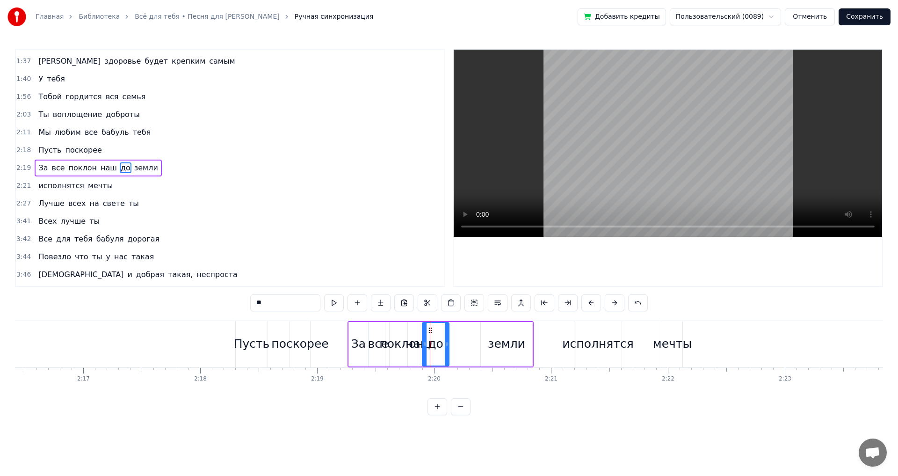
click at [450, 327] on div "За все поклон наш до земли" at bounding box center [440, 344] width 186 height 46
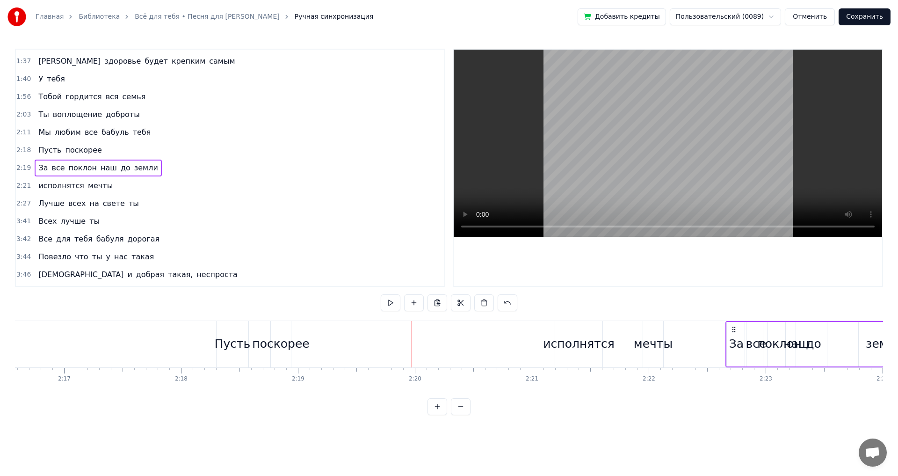
drag, startPoint x: 357, startPoint y: 329, endPoint x: 737, endPoint y: 332, distance: 379.3
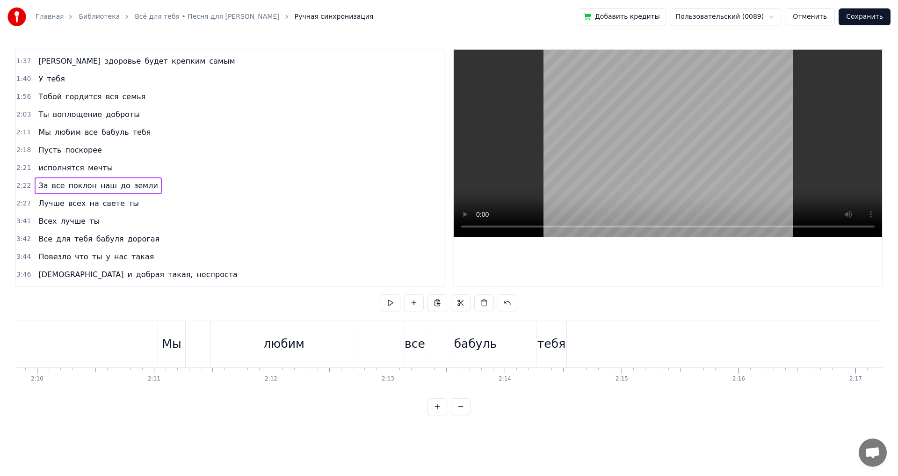
scroll to position [0, 15099]
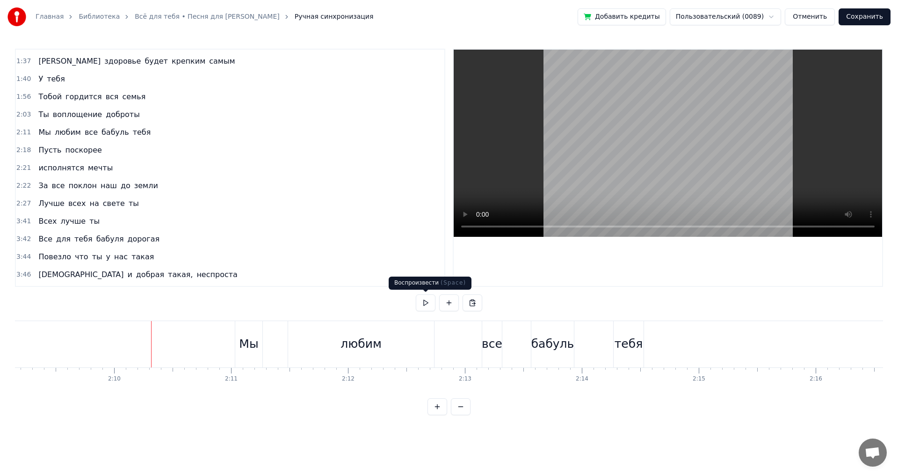
click at [422, 301] on button at bounding box center [426, 302] width 20 height 17
click at [618, 329] on div "тебя" at bounding box center [629, 344] width 30 height 46
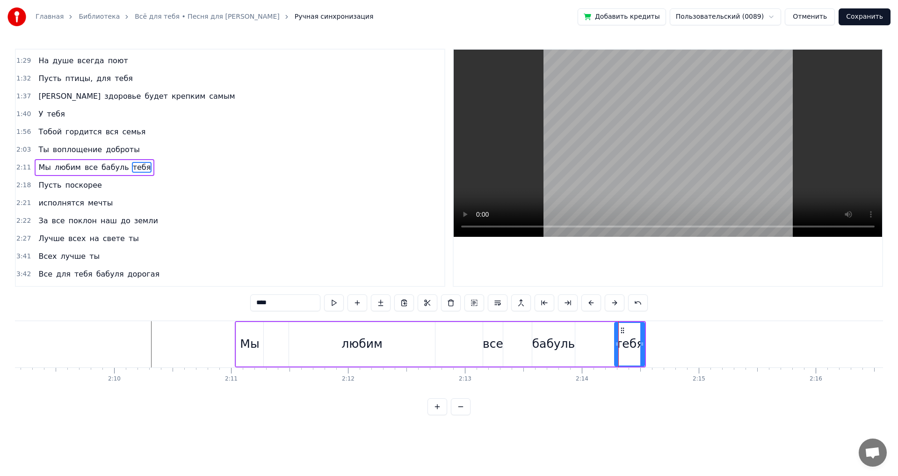
scroll to position [264, 0]
drag, startPoint x: 642, startPoint y: 343, endPoint x: 636, endPoint y: 345, distance: 6.8
click at [636, 345] on icon at bounding box center [636, 343] width 4 height 7
click at [614, 343] on circle at bounding box center [614, 342] width 0 height 0
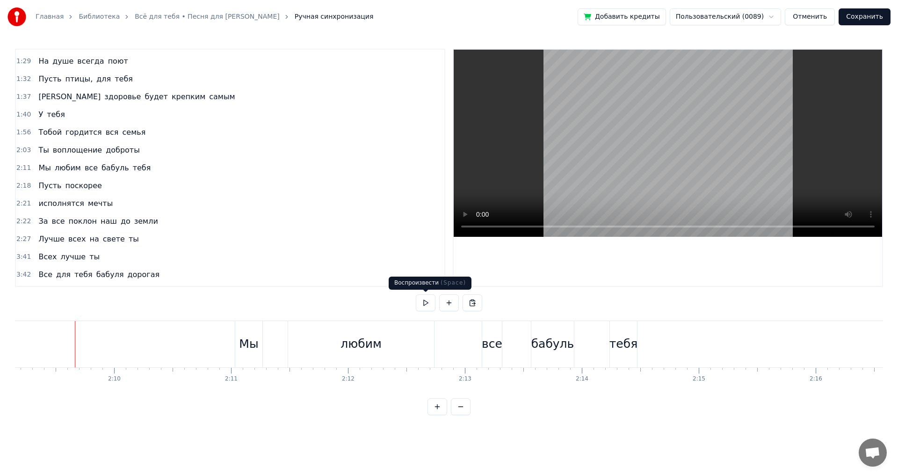
click at [424, 304] on button at bounding box center [426, 302] width 20 height 17
click at [425, 304] on button at bounding box center [426, 302] width 20 height 17
click at [537, 333] on div "бабуль" at bounding box center [552, 344] width 43 height 46
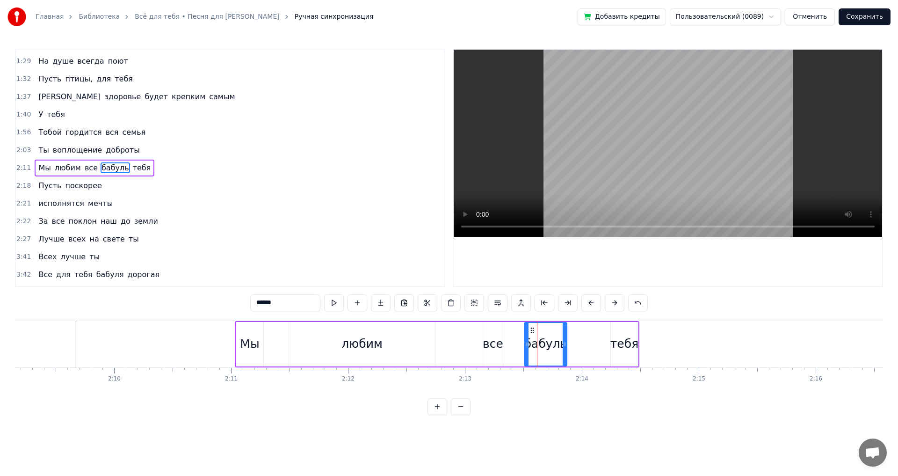
drag, startPoint x: 539, startPoint y: 329, endPoint x: 529, endPoint y: 331, distance: 10.0
click at [529, 331] on icon at bounding box center [531, 329] width 7 height 7
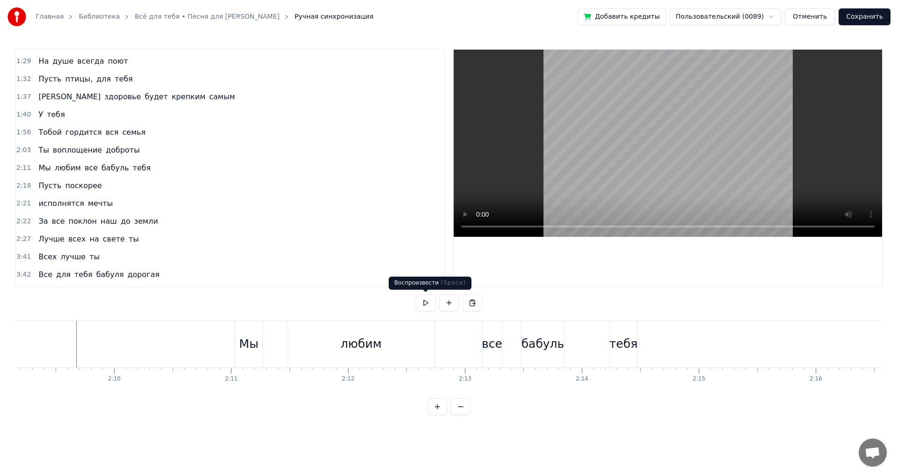
click at [429, 301] on button at bounding box center [426, 302] width 20 height 17
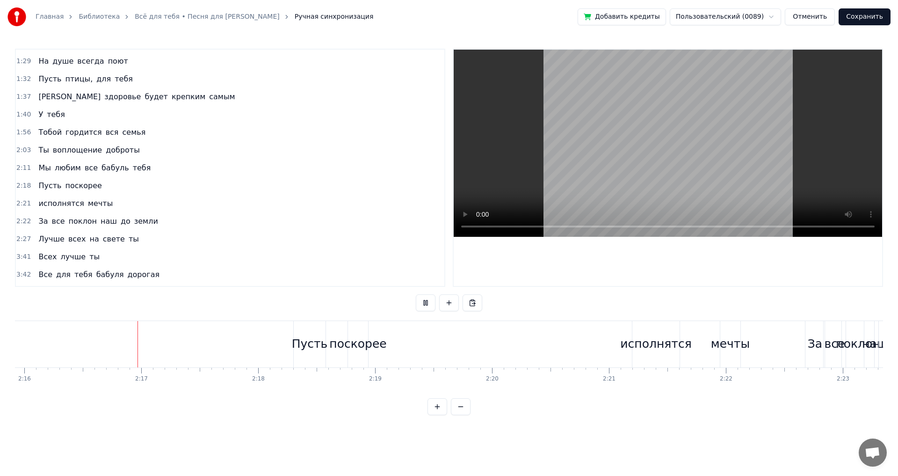
scroll to position [0, 15895]
click at [425, 302] on button at bounding box center [426, 302] width 20 height 17
drag, startPoint x: 689, startPoint y: 329, endPoint x: 647, endPoint y: 330, distance: 42.1
click at [689, 329] on div "исполнятся мечты" at bounding box center [682, 344] width 111 height 46
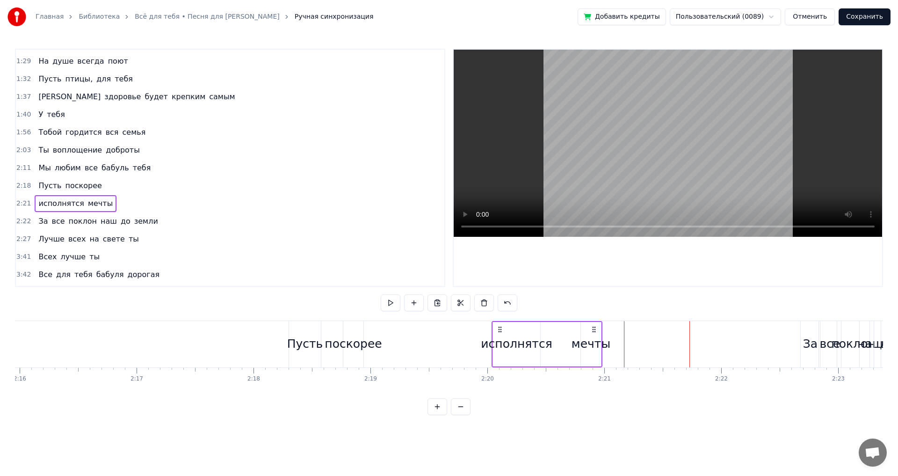
drag, startPoint x: 630, startPoint y: 327, endPoint x: 498, endPoint y: 327, distance: 131.9
click at [498, 327] on icon at bounding box center [499, 328] width 7 height 7
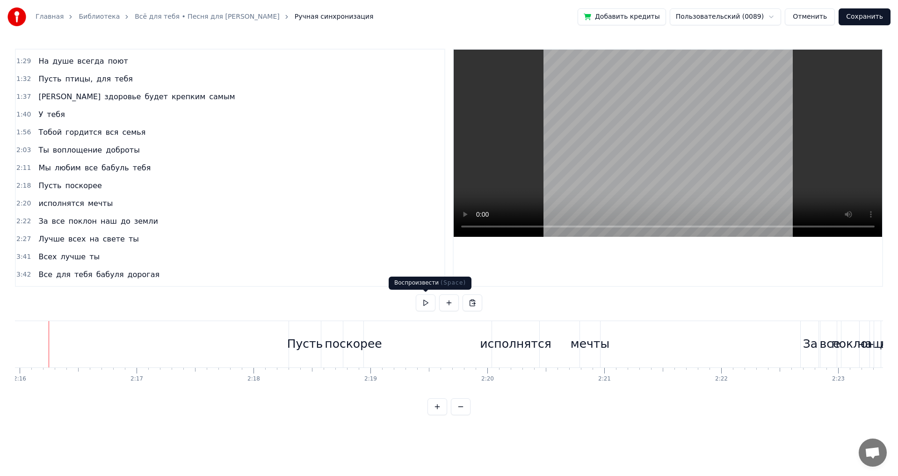
click at [425, 306] on button at bounding box center [426, 302] width 20 height 17
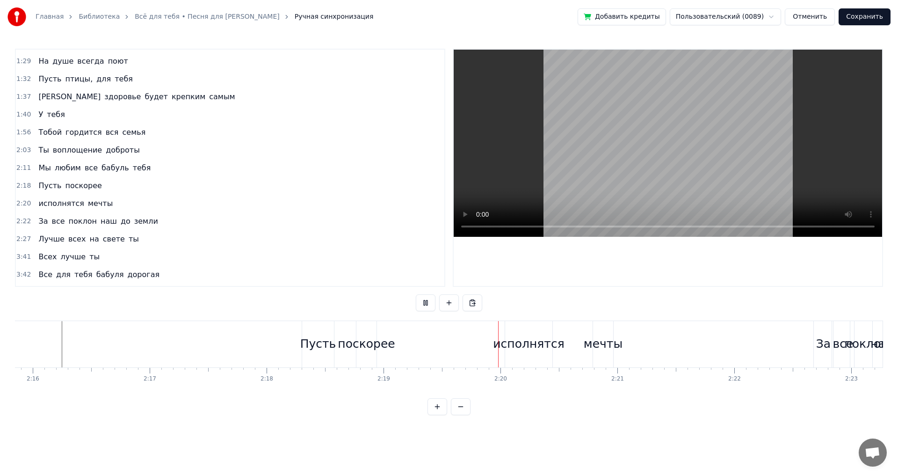
click at [425, 306] on button at bounding box center [426, 302] width 20 height 17
click at [377, 344] on div "поскорее" at bounding box center [366, 344] width 57 height 18
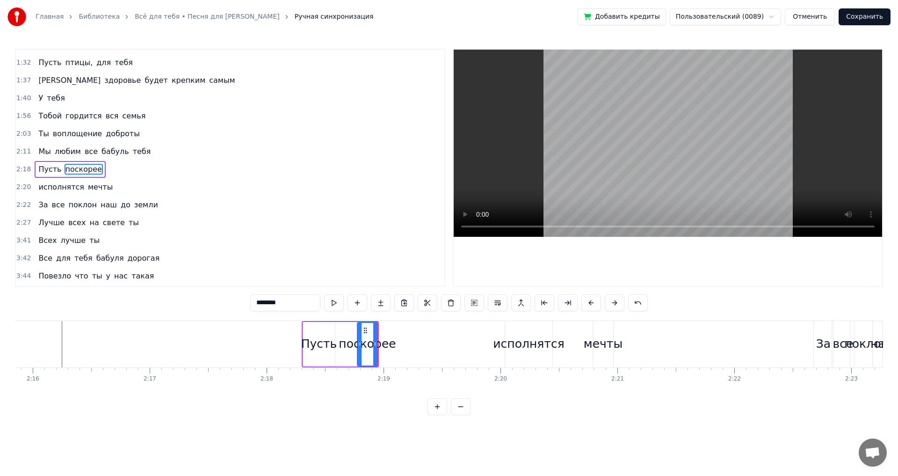
scroll to position [282, 0]
drag, startPoint x: 376, startPoint y: 342, endPoint x: 407, endPoint y: 339, distance: 31.5
click at [405, 339] on div at bounding box center [404, 344] width 4 height 43
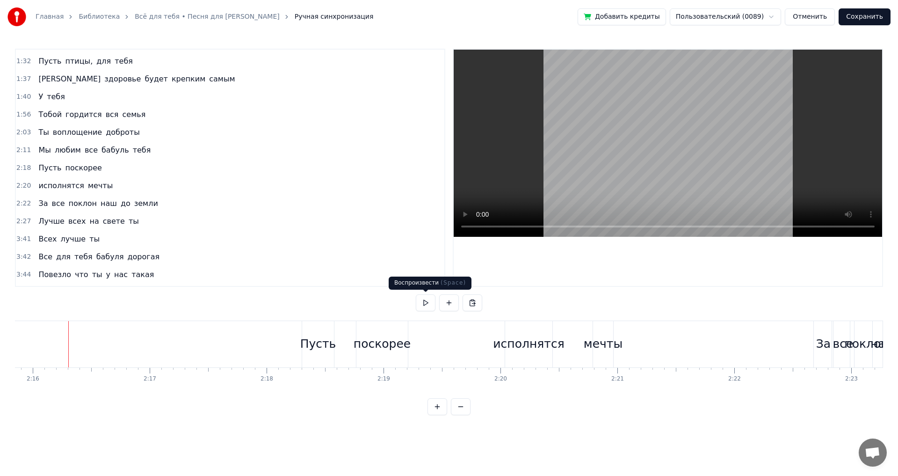
click at [427, 307] on button at bounding box center [426, 302] width 20 height 17
click at [427, 303] on button at bounding box center [426, 302] width 20 height 17
click at [308, 339] on div "Пусть" at bounding box center [318, 344] width 36 height 18
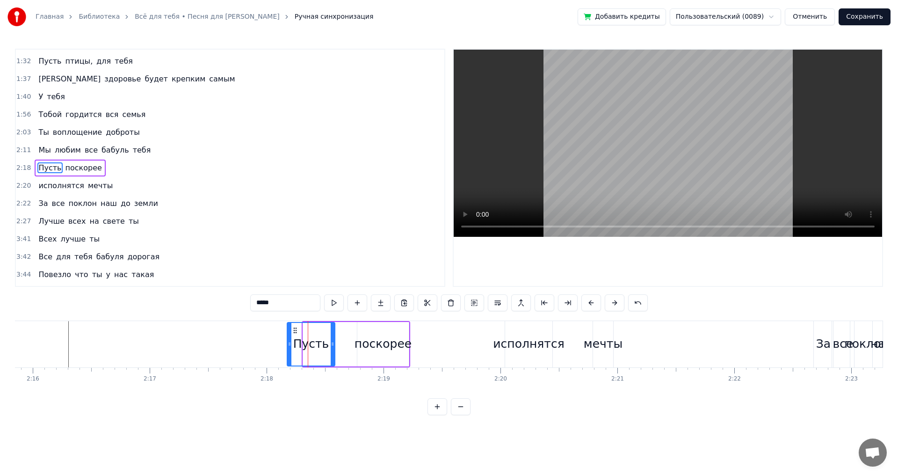
drag, startPoint x: 304, startPoint y: 342, endPoint x: 292, endPoint y: 345, distance: 12.5
click at [288, 345] on icon at bounding box center [290, 343] width 4 height 7
drag, startPoint x: 334, startPoint y: 341, endPoint x: 289, endPoint y: 349, distance: 46.1
click at [312, 342] on icon at bounding box center [313, 343] width 4 height 7
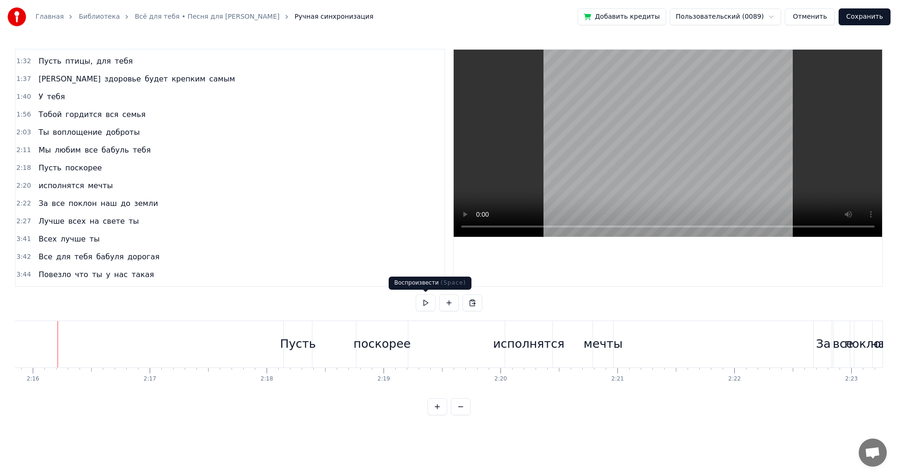
click at [431, 303] on button at bounding box center [426, 302] width 20 height 17
drag, startPoint x: 613, startPoint y: 341, endPoint x: 629, endPoint y: 348, distance: 17.2
click at [611, 343] on div "мечты" at bounding box center [607, 344] width 39 height 18
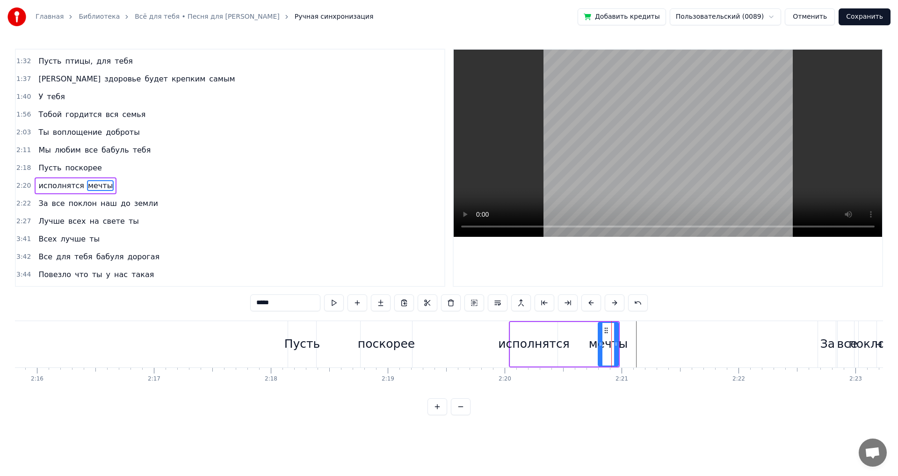
scroll to position [299, 0]
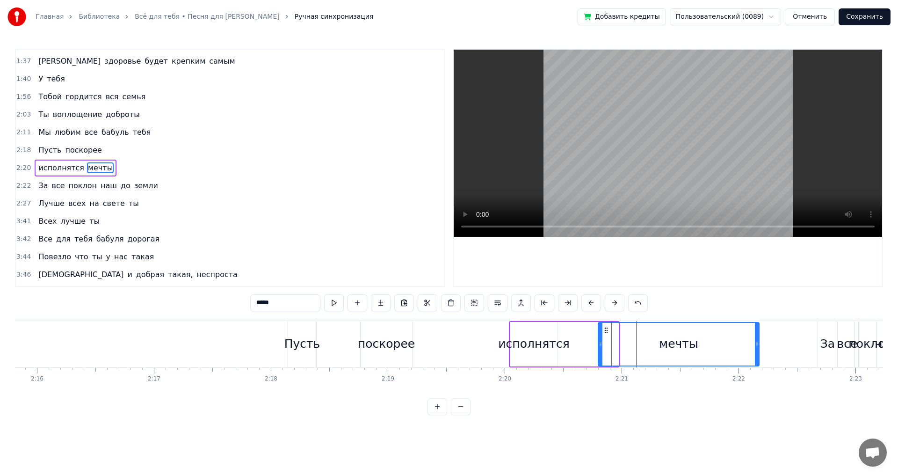
drag, startPoint x: 616, startPoint y: 345, endPoint x: 757, endPoint y: 333, distance: 141.2
click at [757, 333] on div at bounding box center [757, 344] width 4 height 43
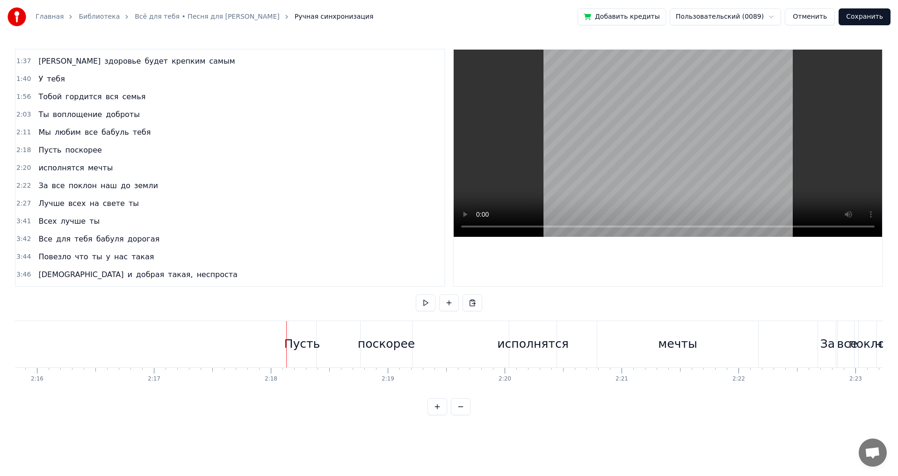
click at [296, 344] on div "Пусть" at bounding box center [302, 344] width 36 height 18
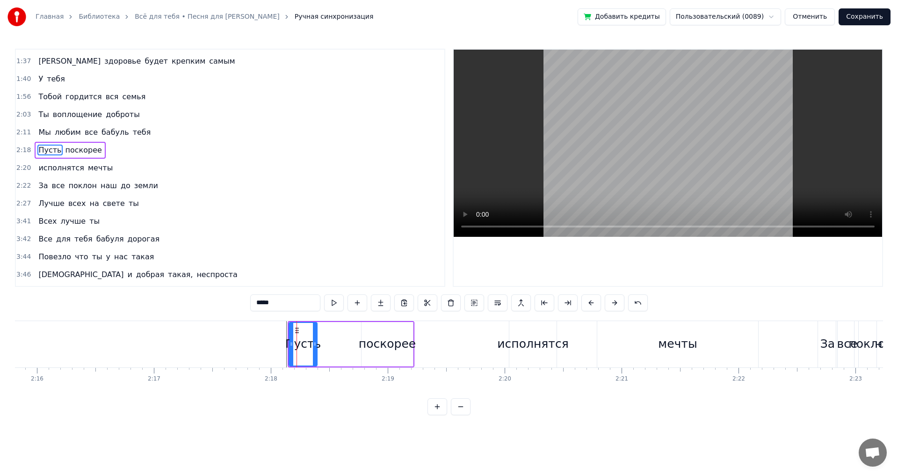
scroll to position [282, 0]
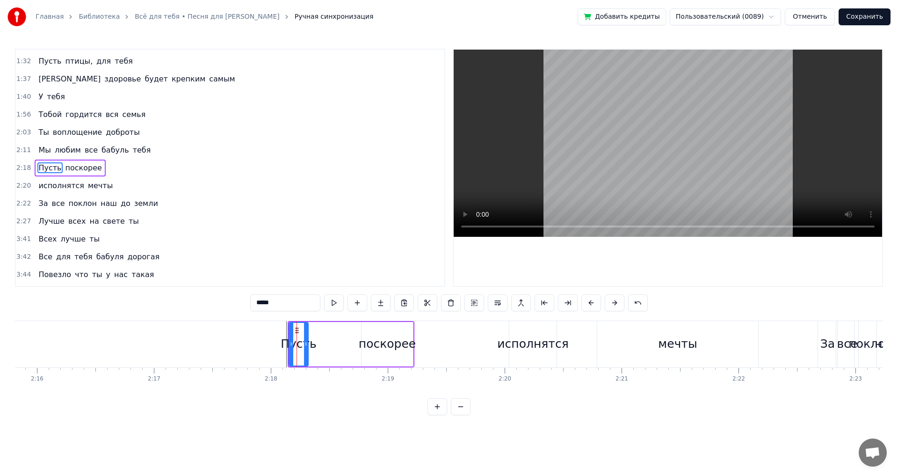
drag, startPoint x: 314, startPoint y: 342, endPoint x: 305, endPoint y: 345, distance: 9.2
click at [305, 345] on icon at bounding box center [306, 343] width 4 height 7
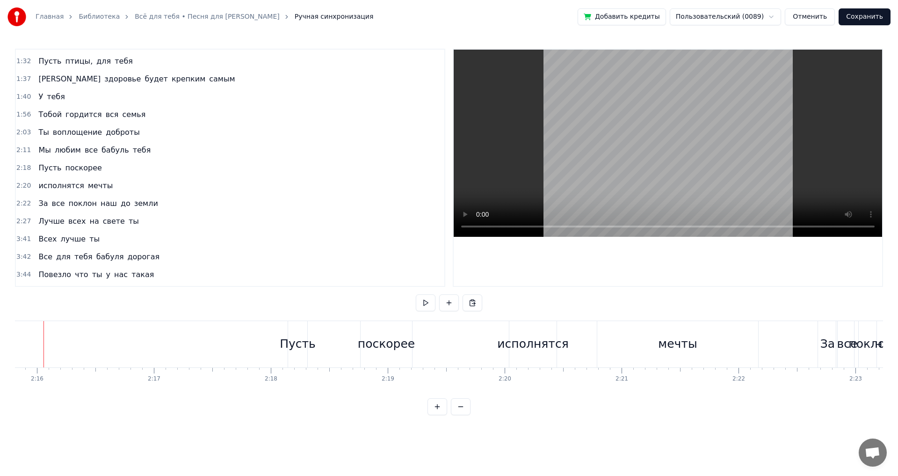
click at [441, 304] on button at bounding box center [449, 302] width 20 height 17
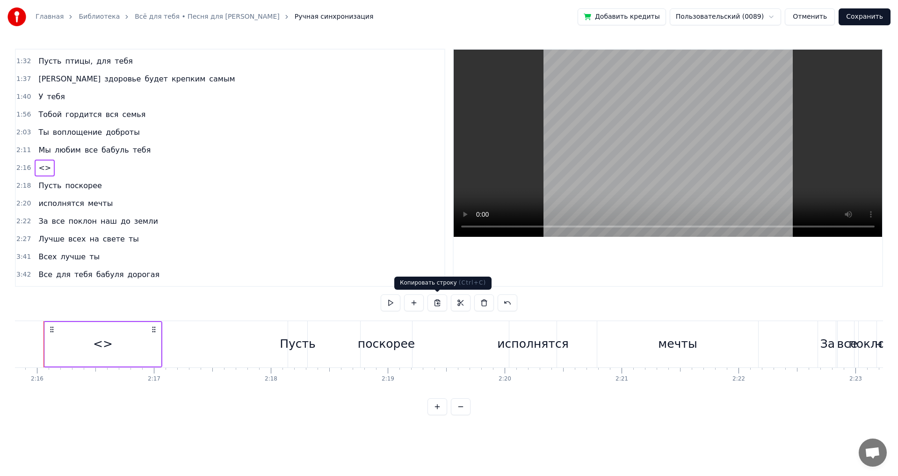
scroll to position [0, 15859]
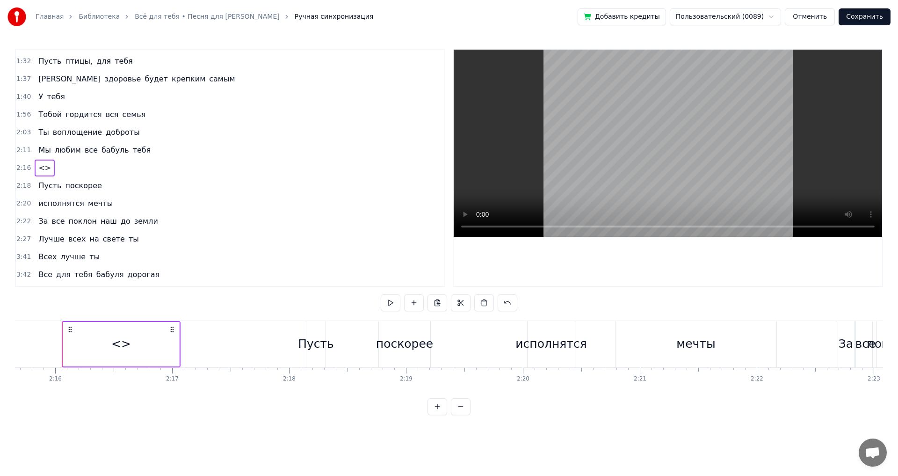
click at [174, 332] on icon at bounding box center [171, 328] width 7 height 7
click at [173, 331] on circle at bounding box center [173, 331] width 0 height 0
click at [132, 344] on html "Главная Библиотека Всё для тебя • Песня для [PERSON_NAME] Ручная синхронизация …" at bounding box center [449, 215] width 898 height 430
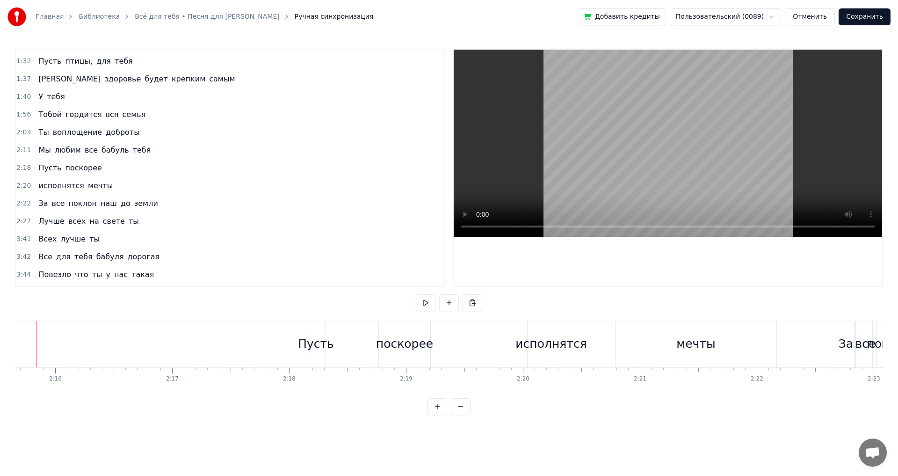
scroll to position [0, 15833]
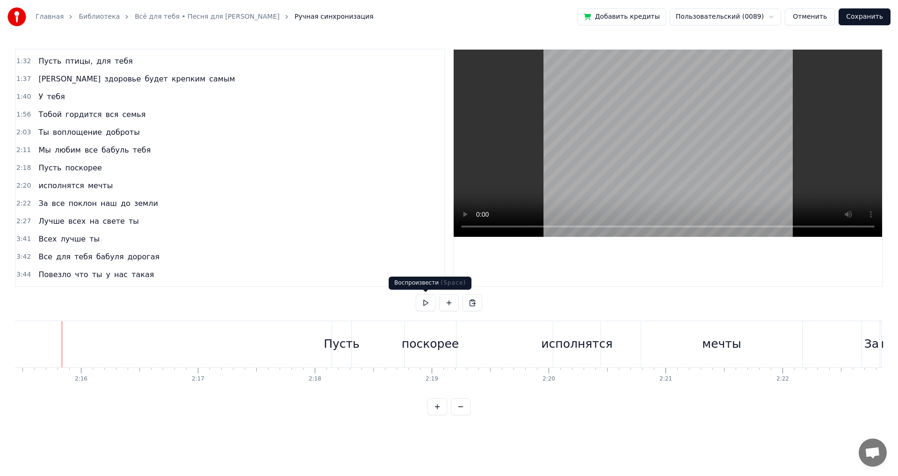
click at [423, 302] on button at bounding box center [426, 302] width 20 height 17
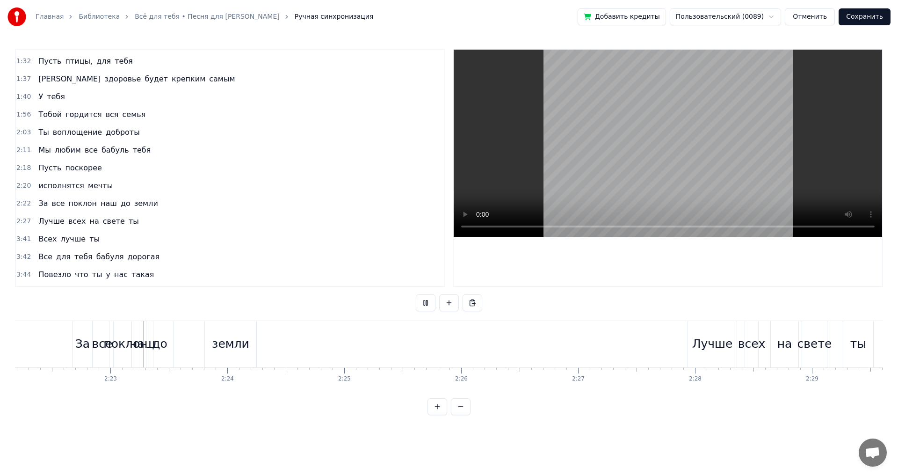
scroll to position [0, 16632]
click at [423, 302] on button at bounding box center [426, 302] width 20 height 17
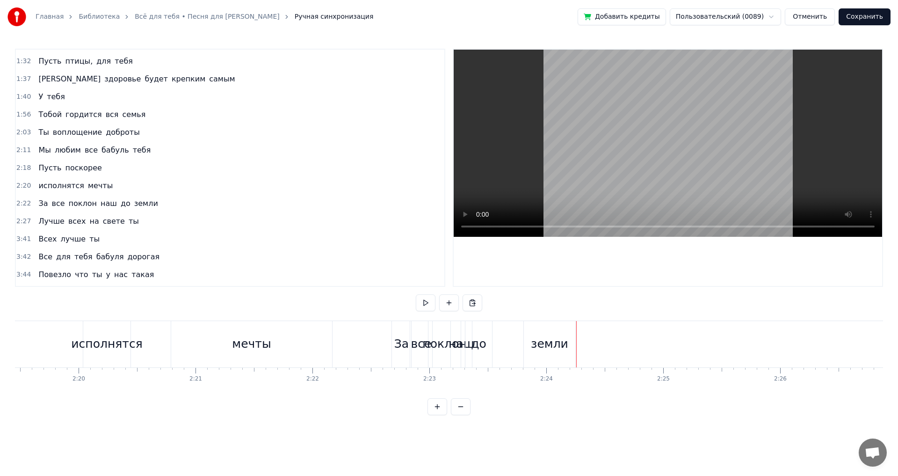
scroll to position [0, 16211]
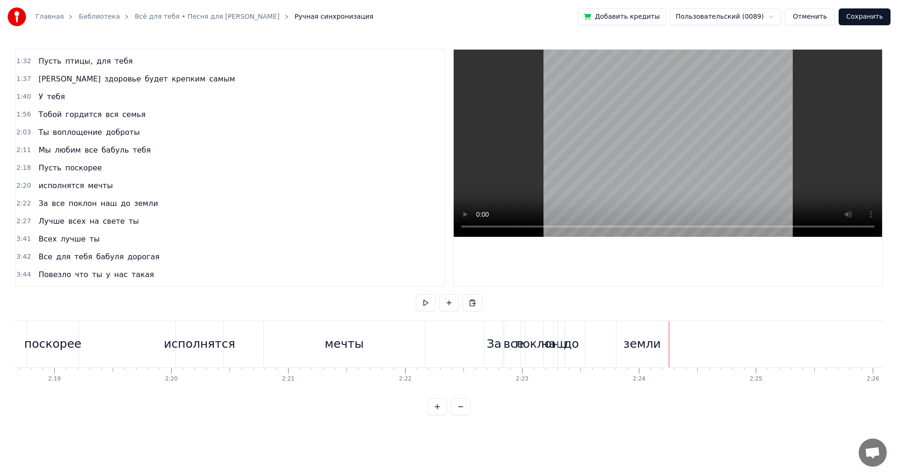
click at [495, 328] on div "За" at bounding box center [493, 344] width 19 height 46
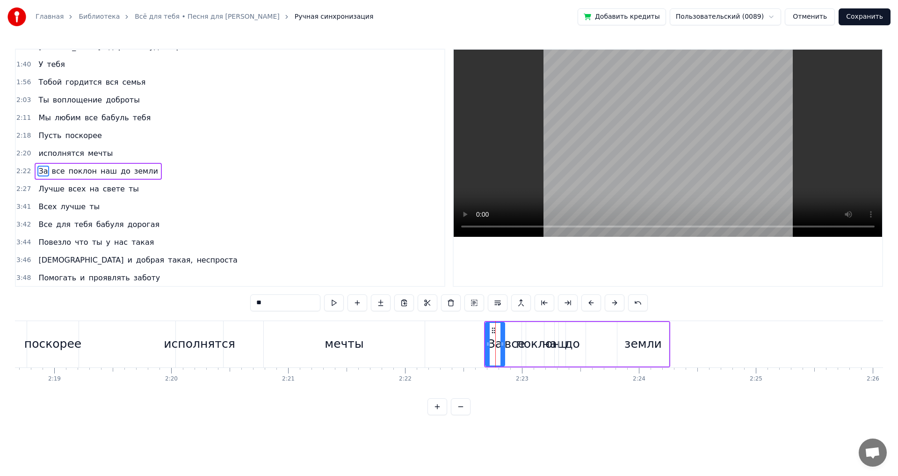
scroll to position [317, 0]
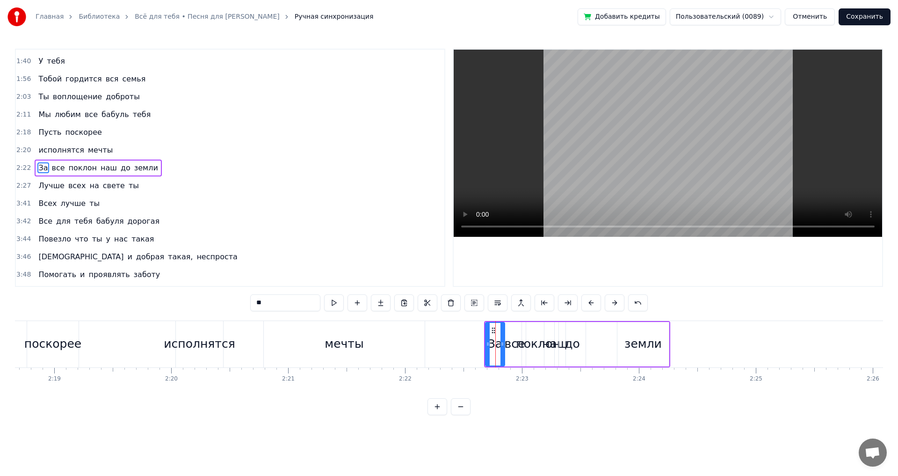
click at [508, 326] on div "все" at bounding box center [515, 344] width 22 height 44
click at [621, 334] on div "земли" at bounding box center [642, 344] width 51 height 44
type input "*****"
click at [613, 333] on div "За все поклон наш до земли" at bounding box center [577, 344] width 186 height 46
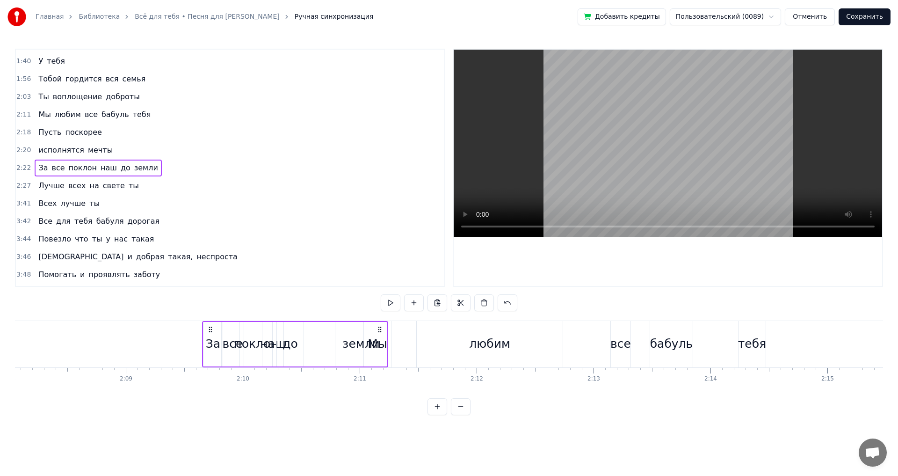
scroll to position [0, 14968]
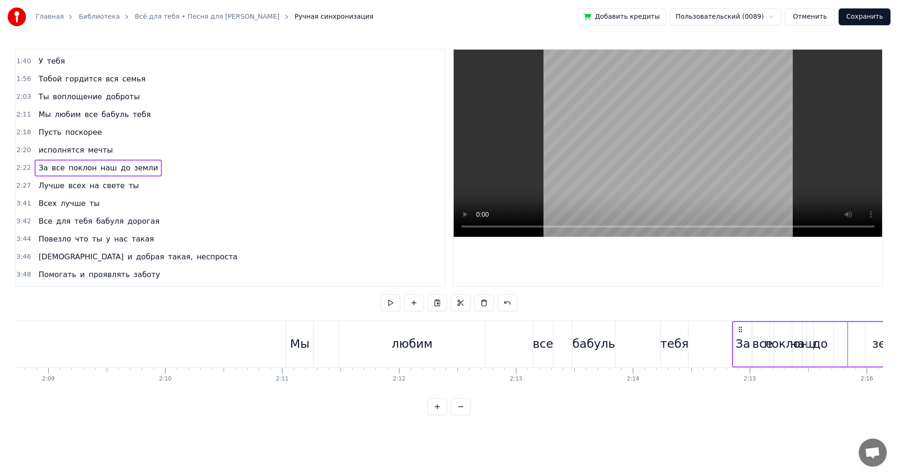
drag, startPoint x: 492, startPoint y: 327, endPoint x: 740, endPoint y: 334, distance: 247.9
click at [740, 334] on div "За все поклон наш до земли" at bounding box center [825, 344] width 186 height 46
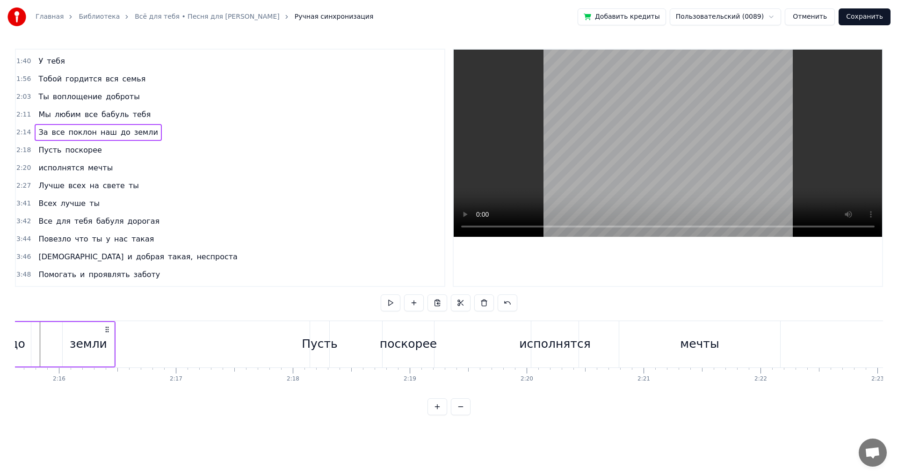
scroll to position [0, 15979]
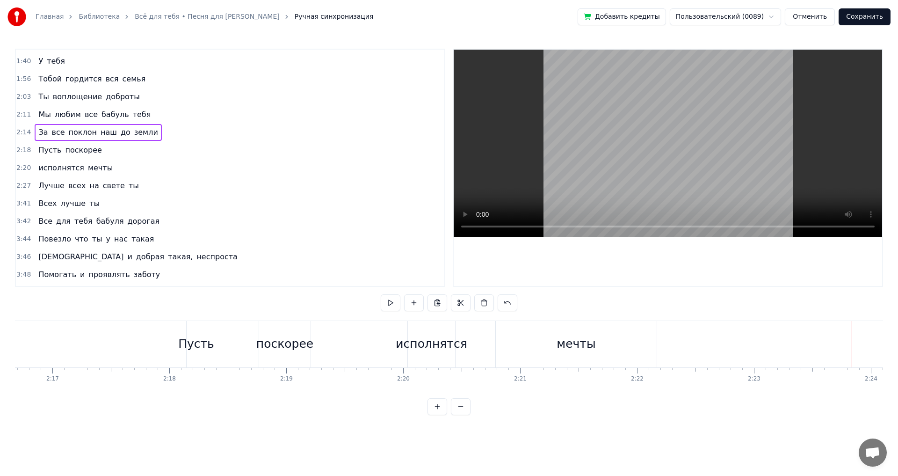
click at [516, 333] on div "мечты" at bounding box center [576, 344] width 161 height 46
click at [300, 341] on div "поскорее" at bounding box center [284, 344] width 57 height 18
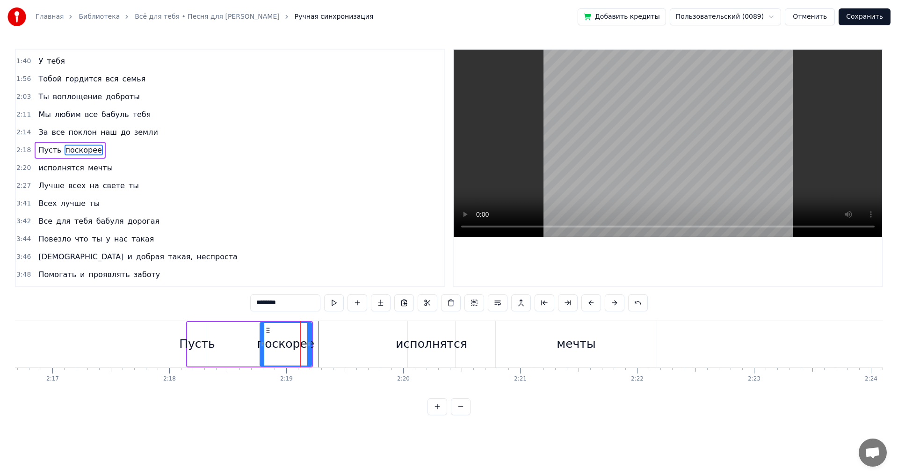
scroll to position [299, 0]
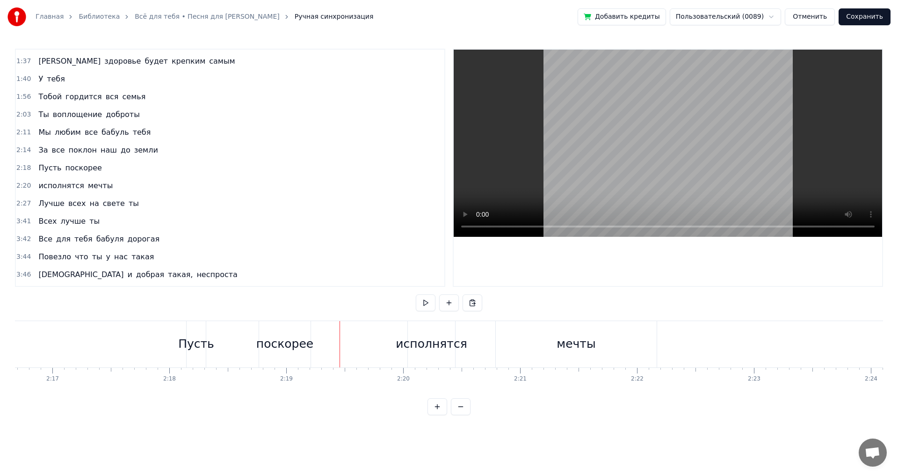
click at [410, 336] on div "исполнятся" at bounding box center [431, 344] width 71 height 18
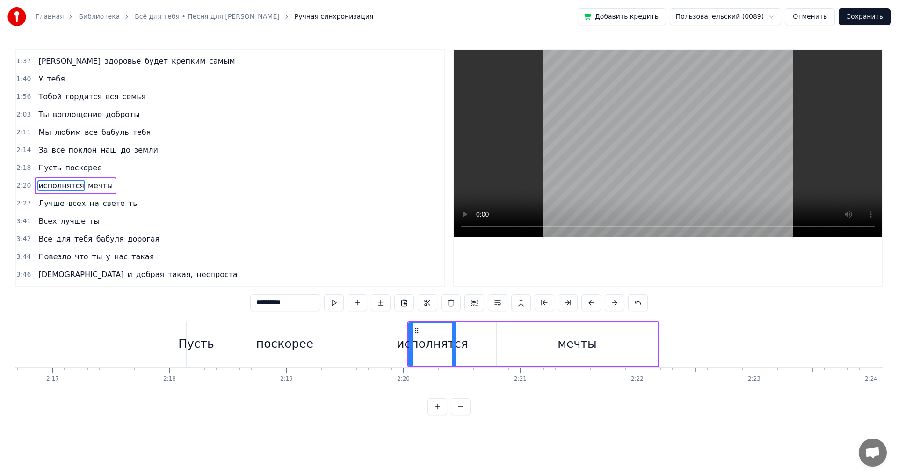
scroll to position [317, 0]
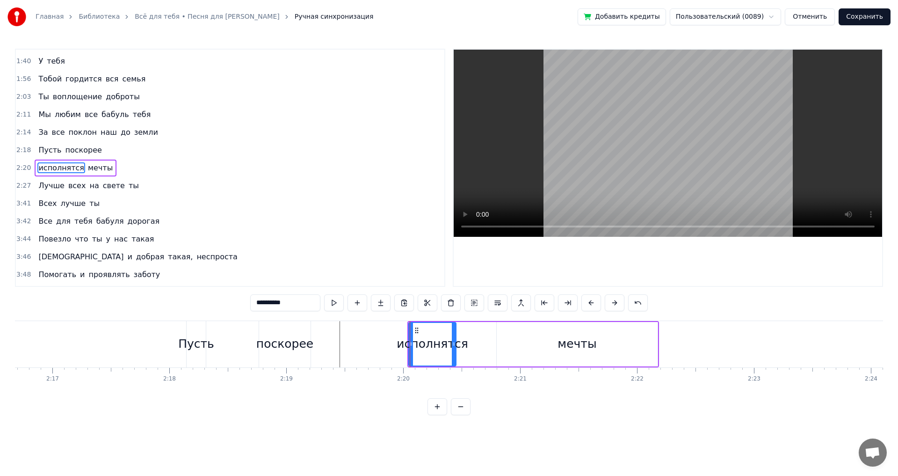
click at [484, 333] on div "исполнятся мечты" at bounding box center [533, 344] width 252 height 46
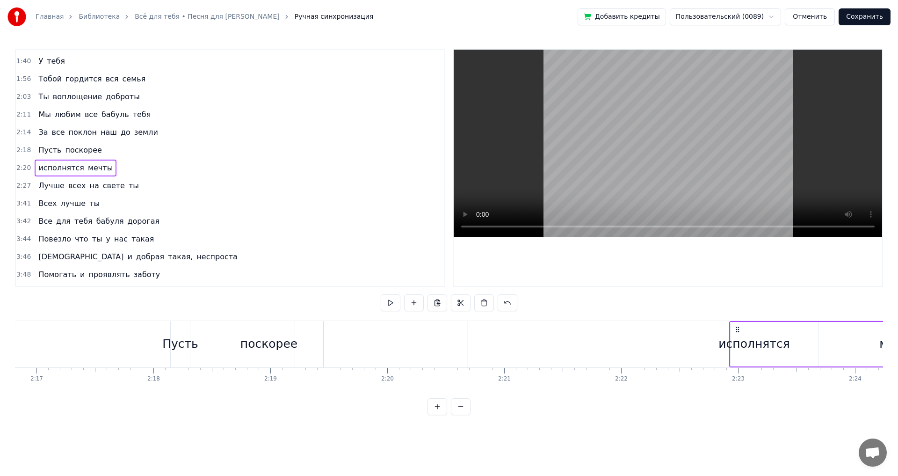
drag, startPoint x: 414, startPoint y: 328, endPoint x: 744, endPoint y: 330, distance: 329.2
click at [741, 330] on icon at bounding box center [737, 328] width 7 height 7
click at [192, 326] on div "Пусть поскорее" at bounding box center [229, 344] width 127 height 46
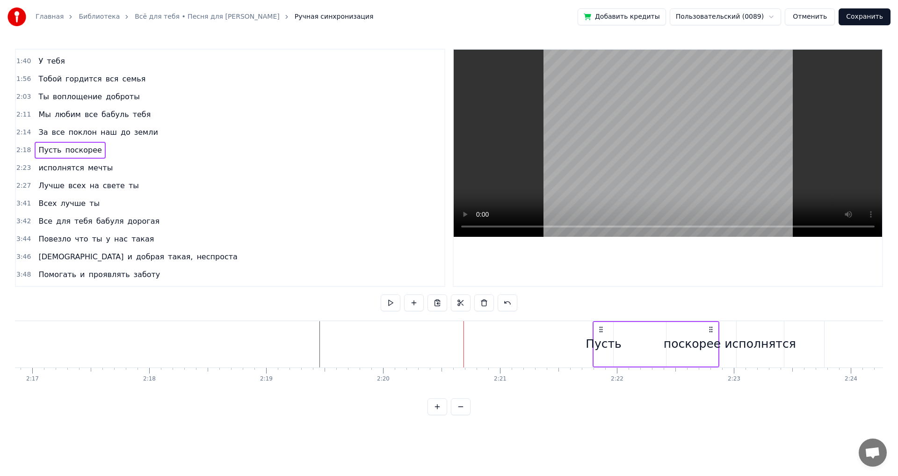
drag, startPoint x: 175, startPoint y: 330, endPoint x: 602, endPoint y: 337, distance: 426.5
click at [602, 337] on div "Пусть поскорее" at bounding box center [655, 344] width 127 height 46
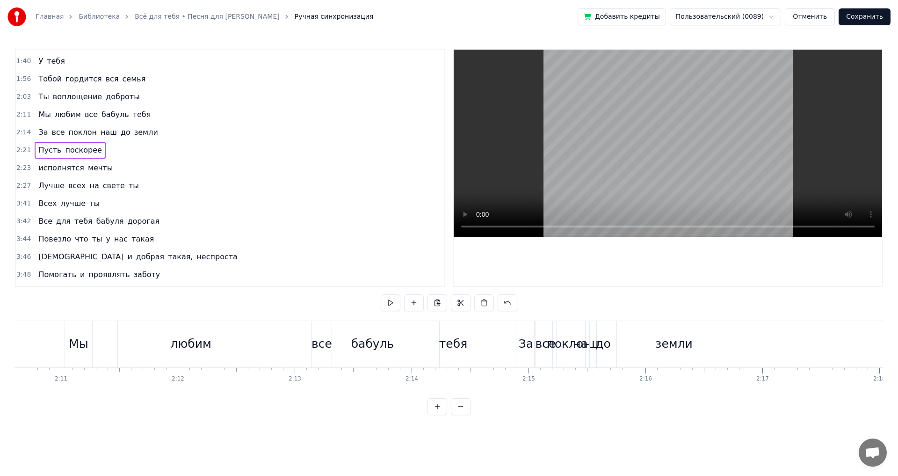
scroll to position [0, 15315]
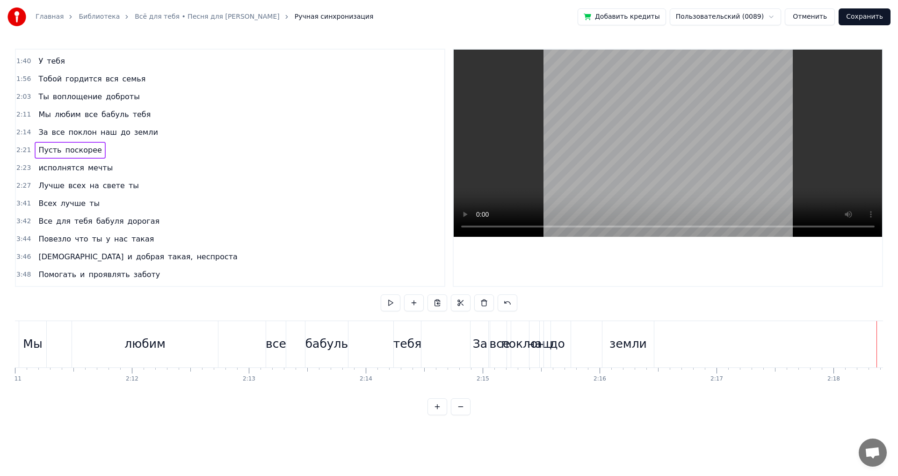
click at [578, 332] on div "За все поклон наш до земли" at bounding box center [563, 344] width 186 height 46
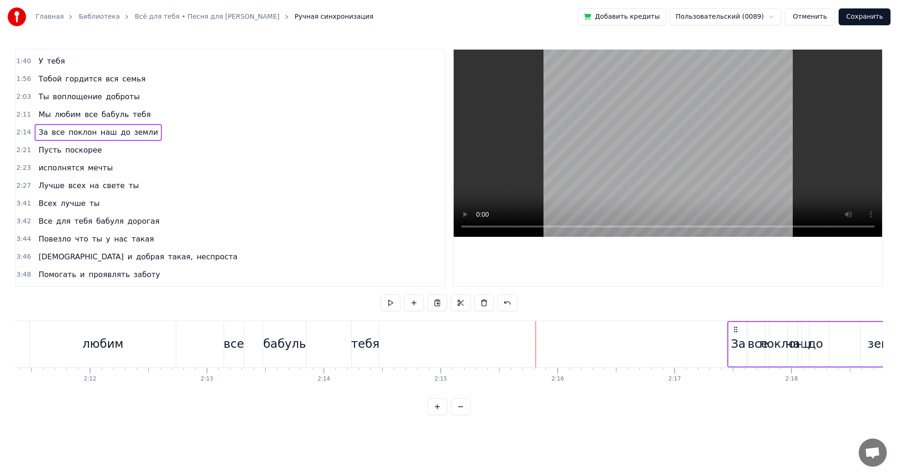
scroll to position [0, 15360]
drag, startPoint x: 479, startPoint y: 328, endPoint x: 704, endPoint y: 339, distance: 225.2
click at [704, 339] on div "За все поклон наш до земли" at bounding box center [788, 344] width 186 height 46
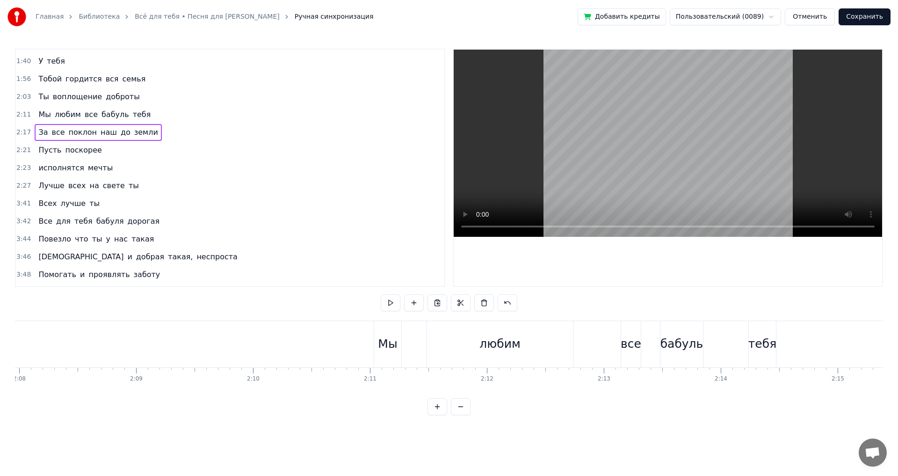
scroll to position [0, 14929]
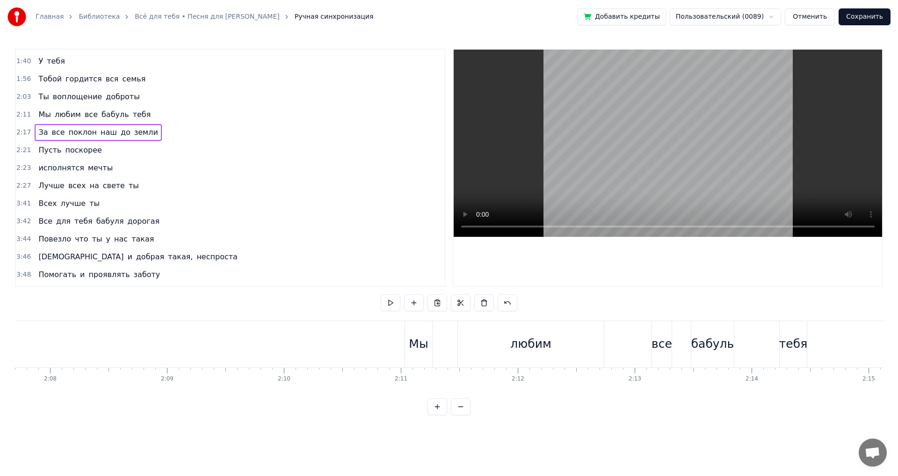
click at [429, 310] on button at bounding box center [426, 302] width 20 height 17
click at [429, 309] on button at bounding box center [426, 302] width 20 height 17
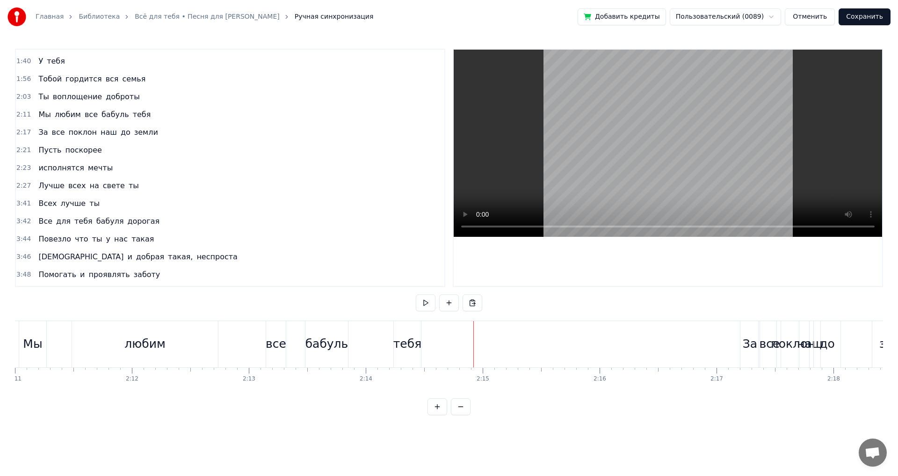
scroll to position [0, 15161]
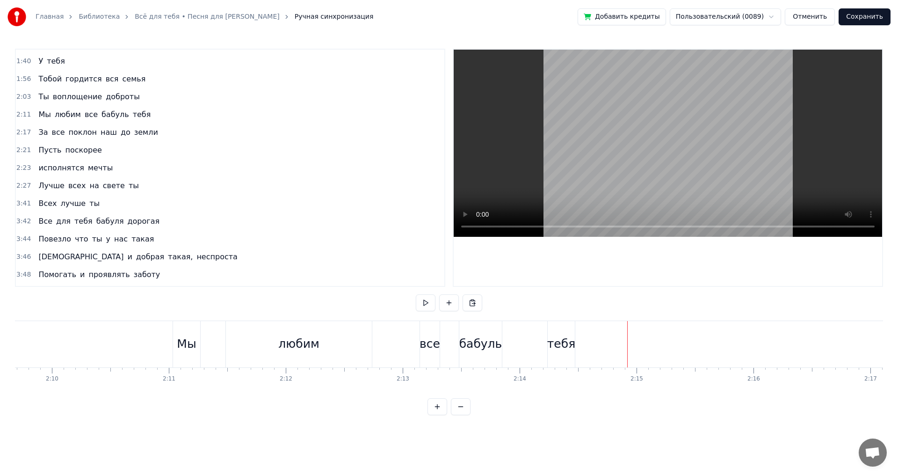
click at [426, 343] on div "все" at bounding box center [429, 344] width 21 height 18
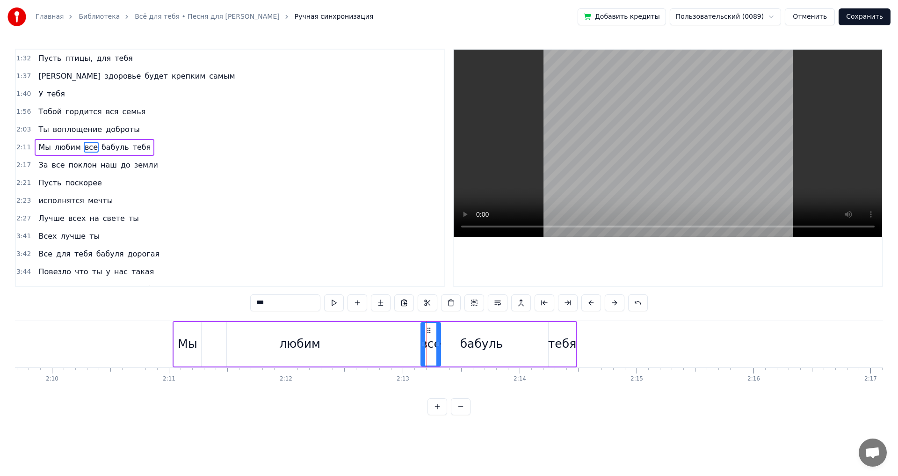
scroll to position [264, 0]
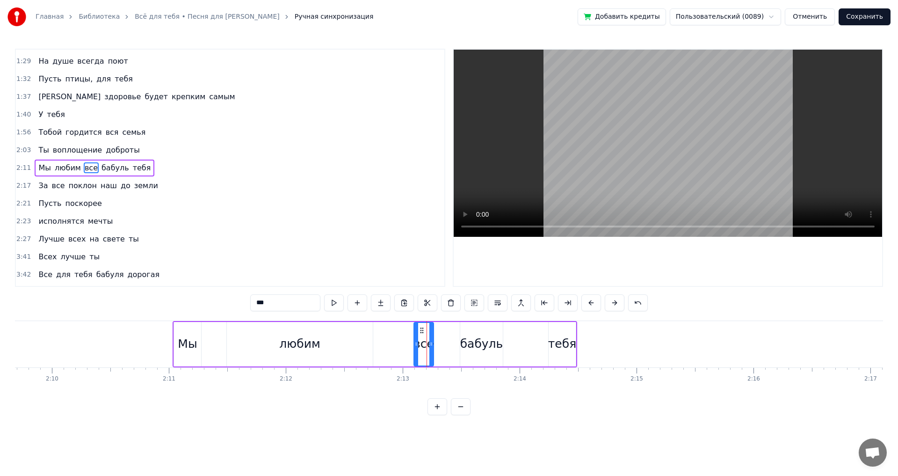
drag, startPoint x: 428, startPoint y: 329, endPoint x: 421, endPoint y: 331, distance: 7.3
click at [421, 331] on icon at bounding box center [421, 329] width 7 height 7
click at [464, 333] on div "бабуль" at bounding box center [481, 344] width 43 height 44
type input "******"
drag, startPoint x: 468, startPoint y: 328, endPoint x: 459, endPoint y: 331, distance: 9.2
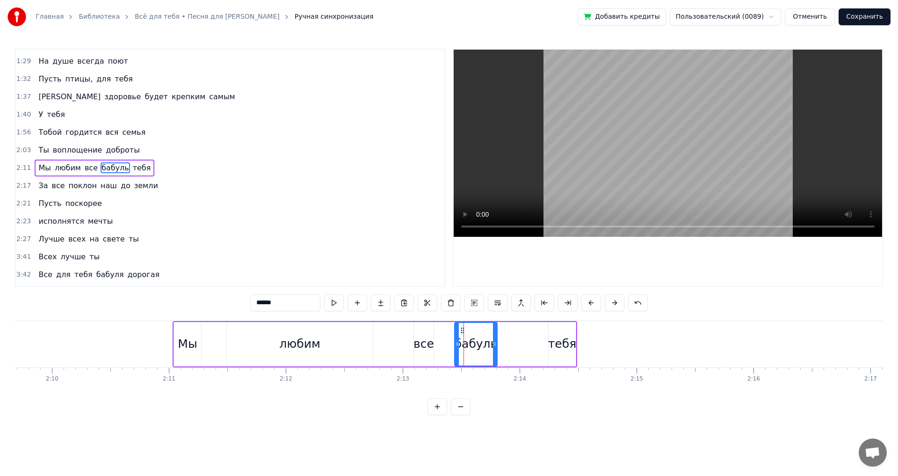
click at [459, 331] on icon at bounding box center [462, 329] width 7 height 7
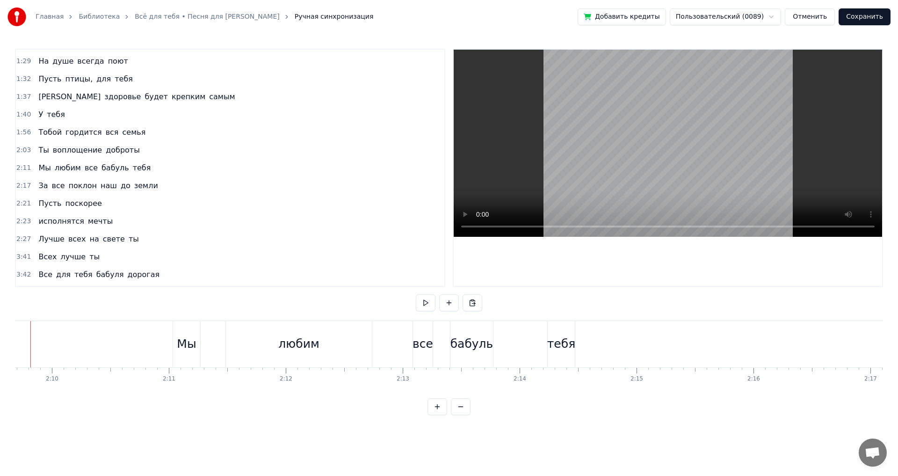
scroll to position [0, 15130]
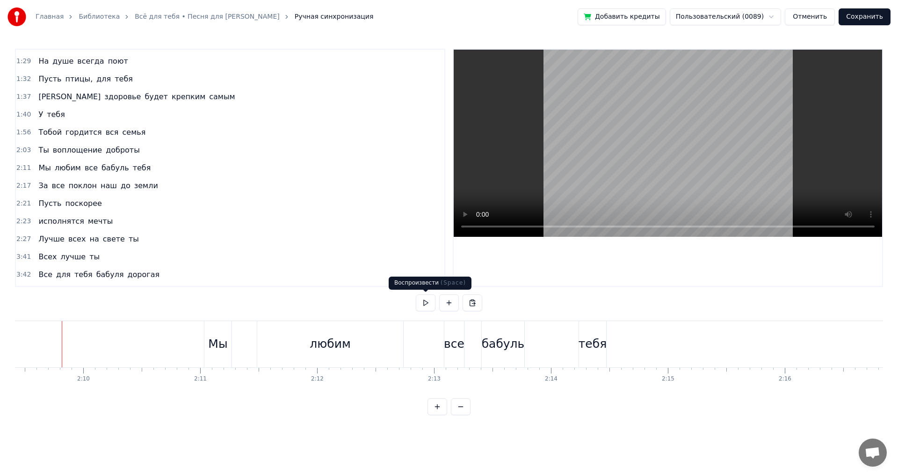
click at [428, 303] on button at bounding box center [426, 302] width 20 height 17
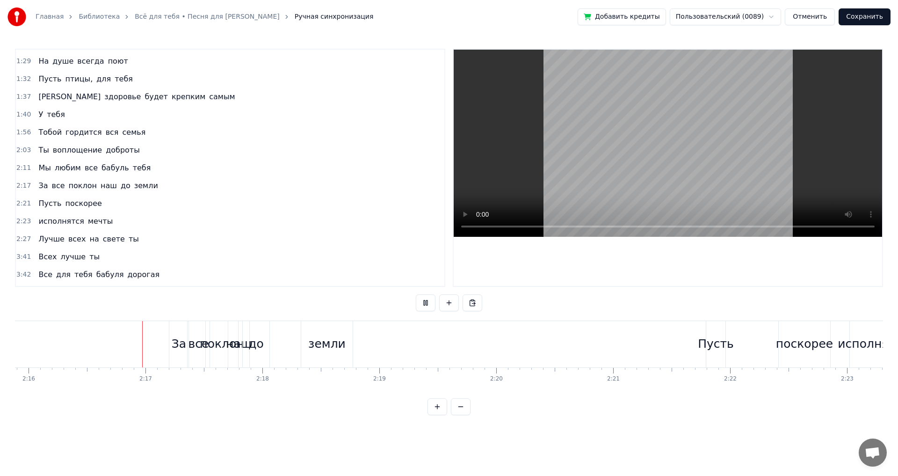
scroll to position [0, 15921]
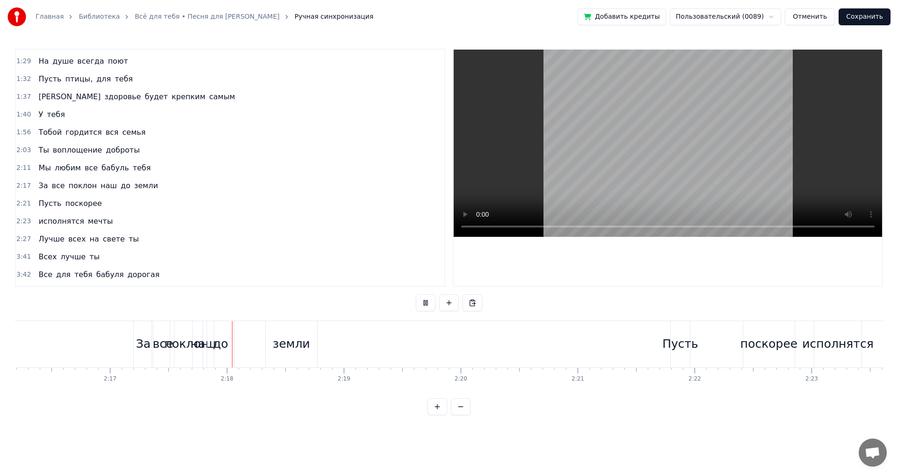
click at [428, 303] on button at bounding box center [426, 302] width 20 height 17
click at [253, 329] on div "За все поклон наш до земли" at bounding box center [226, 344] width 186 height 46
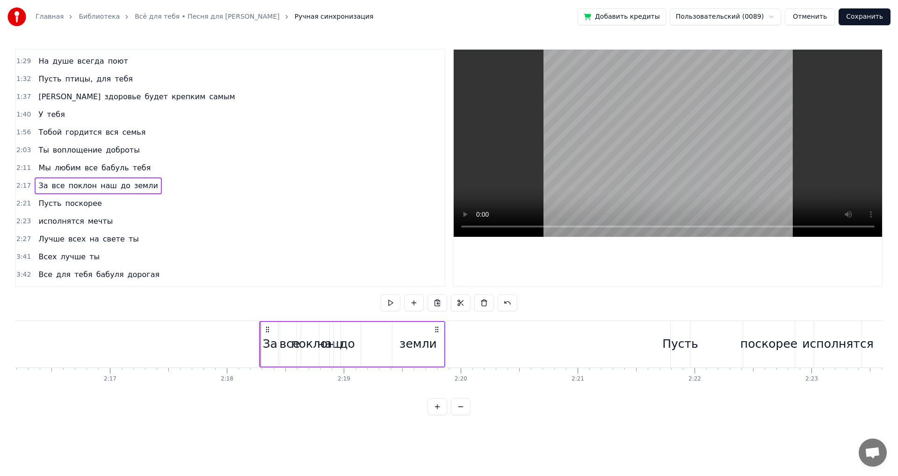
drag, startPoint x: 142, startPoint y: 327, endPoint x: 266, endPoint y: 329, distance: 123.9
click at [266, 329] on icon at bounding box center [267, 328] width 7 height 7
click at [421, 332] on div "земли" at bounding box center [417, 344] width 51 height 44
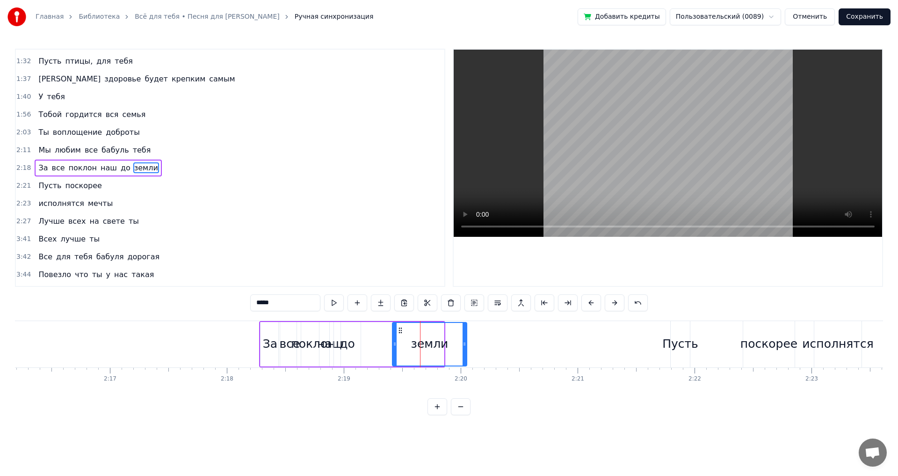
drag, startPoint x: 442, startPoint y: 342, endPoint x: 474, endPoint y: 346, distance: 32.0
click at [466, 344] on icon at bounding box center [464, 343] width 4 height 7
drag, startPoint x: 395, startPoint y: 343, endPoint x: 445, endPoint y: 344, distance: 50.0
click at [445, 344] on icon at bounding box center [445, 343] width 4 height 7
click at [343, 341] on div "до" at bounding box center [346, 344] width 15 height 18
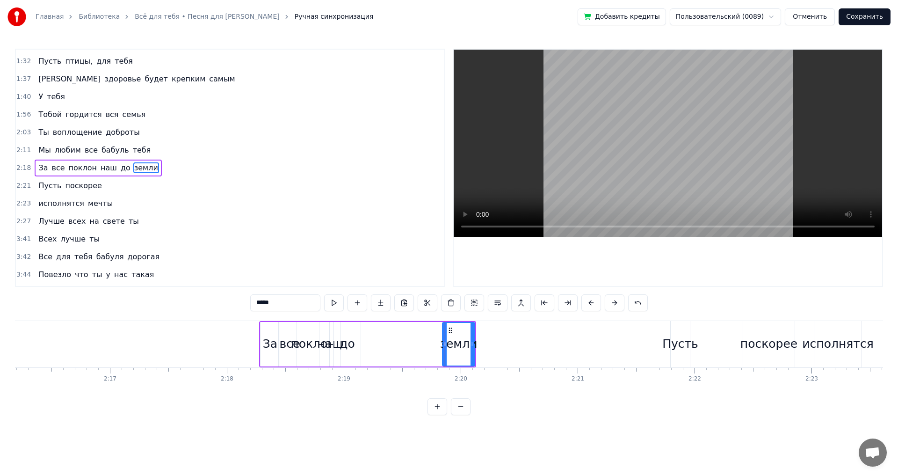
type input "**"
drag, startPoint x: 342, startPoint y: 331, endPoint x: 403, endPoint y: 336, distance: 61.0
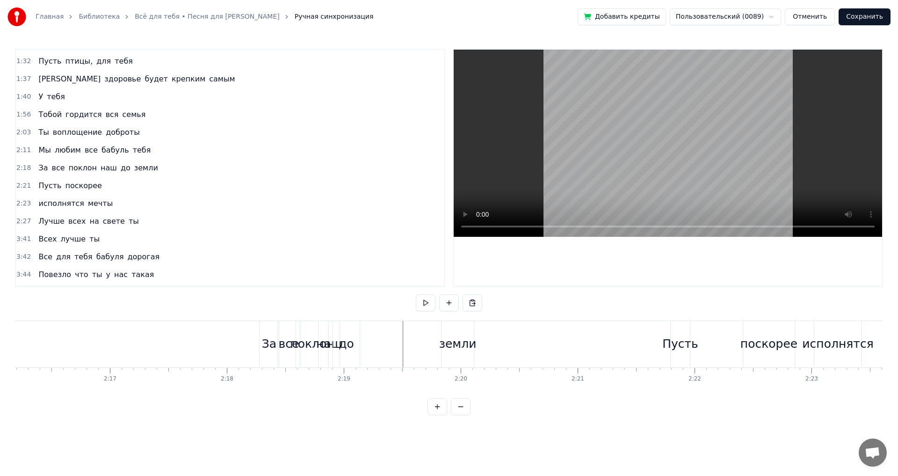
click at [348, 332] on div "до" at bounding box center [346, 344] width 27 height 46
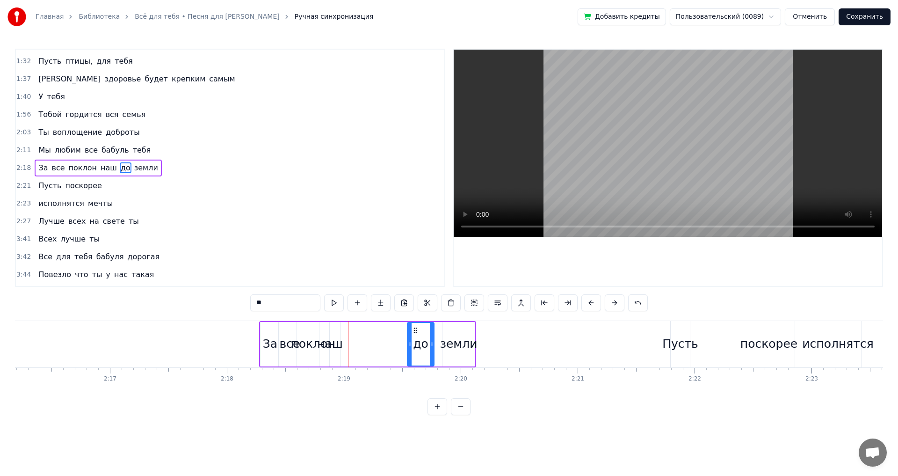
drag, startPoint x: 341, startPoint y: 331, endPoint x: 353, endPoint y: 337, distance: 13.0
click at [416, 336] on div "до" at bounding box center [421, 344] width 26 height 43
click at [335, 337] on div "наш" at bounding box center [330, 344] width 26 height 18
drag, startPoint x: 327, startPoint y: 330, endPoint x: 366, endPoint y: 334, distance: 39.5
click at [374, 333] on icon at bounding box center [369, 329] width 7 height 7
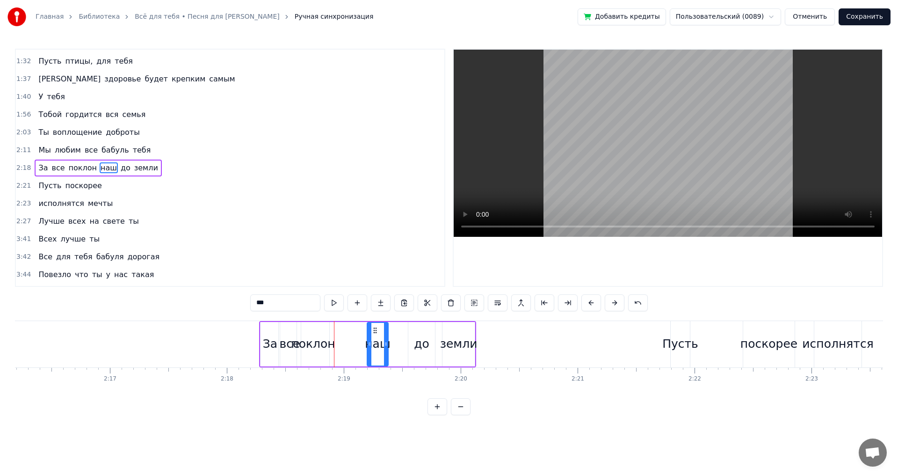
click at [294, 338] on div "поклон" at bounding box center [313, 344] width 44 height 18
type input "******"
drag, startPoint x: 302, startPoint y: 329, endPoint x: 325, endPoint y: 333, distance: 23.7
click at [325, 333] on icon at bounding box center [328, 329] width 7 height 7
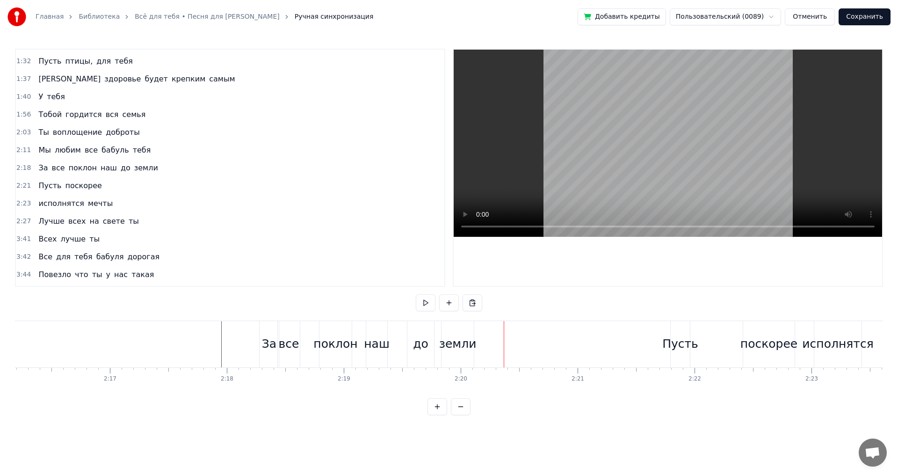
click at [465, 329] on div "земли" at bounding box center [457, 344] width 32 height 46
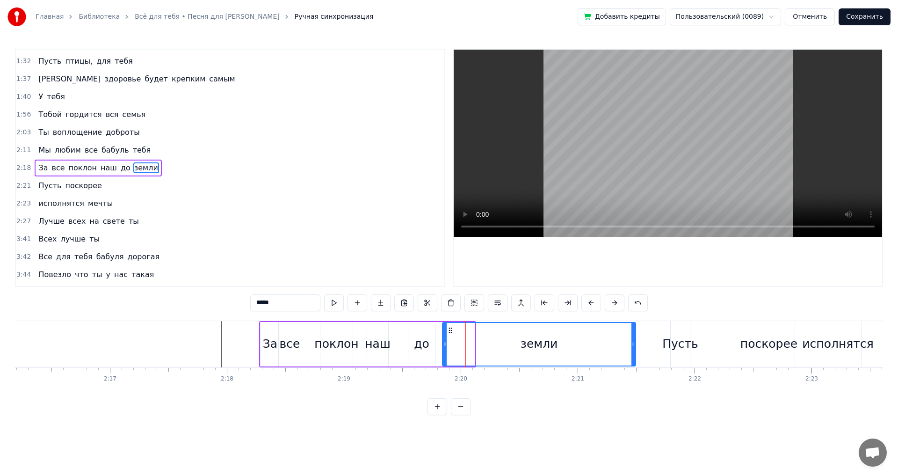
drag, startPoint x: 472, startPoint y: 343, endPoint x: 614, endPoint y: 339, distance: 142.7
click at [633, 339] on div at bounding box center [633, 344] width 4 height 43
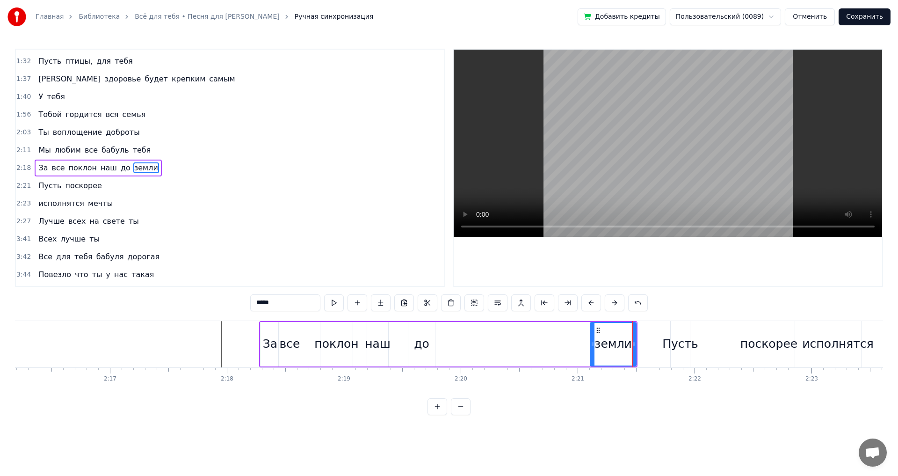
drag, startPoint x: 445, startPoint y: 343, endPoint x: 568, endPoint y: 344, distance: 123.0
click at [594, 340] on icon at bounding box center [593, 343] width 4 height 7
click at [412, 331] on div "до" at bounding box center [421, 344] width 27 height 44
drag, startPoint x: 414, startPoint y: 330, endPoint x: 542, endPoint y: 339, distance: 128.0
click at [565, 339] on div "до" at bounding box center [571, 344] width 26 height 43
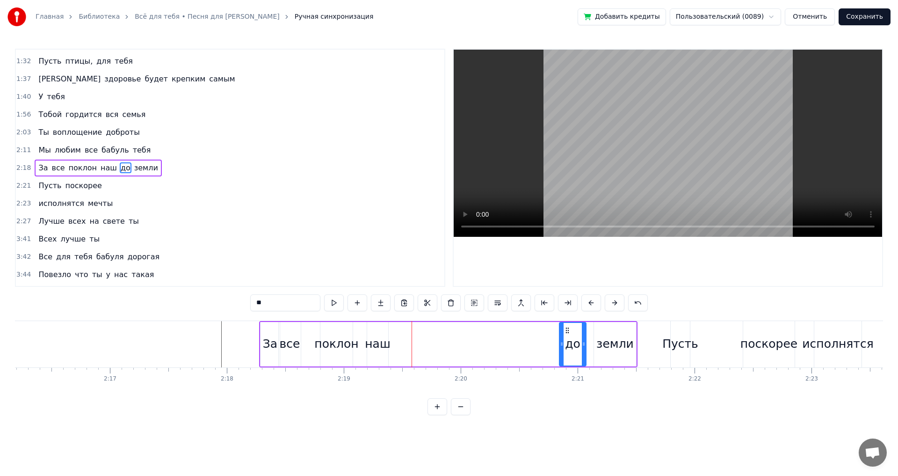
click at [370, 330] on div "наш" at bounding box center [377, 344] width 21 height 44
drag, startPoint x: 374, startPoint y: 331, endPoint x: 470, endPoint y: 337, distance: 97.0
click at [470, 337] on div "наш" at bounding box center [470, 344] width 20 height 43
click at [332, 332] on div "поклон" at bounding box center [336, 344] width 32 height 44
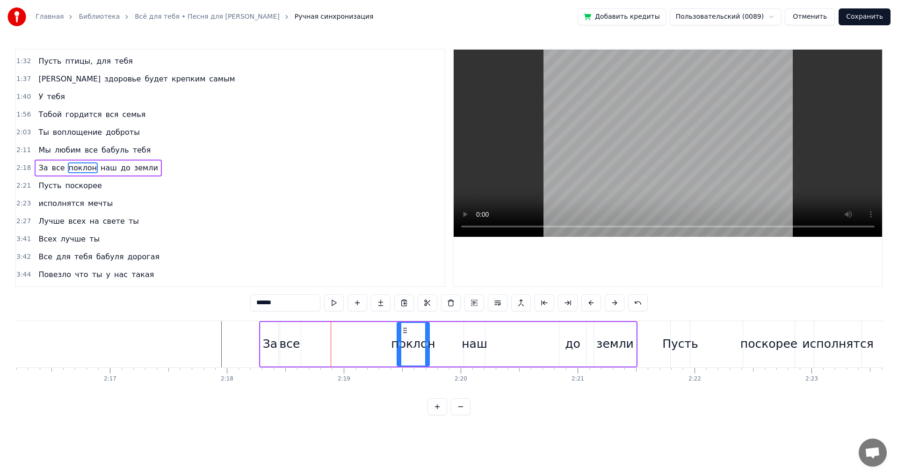
drag, startPoint x: 326, startPoint y: 330, endPoint x: 361, endPoint y: 334, distance: 34.4
click at [404, 334] on div "поклон" at bounding box center [412, 344] width 31 height 43
click at [288, 333] on div "все" at bounding box center [290, 344] width 22 height 44
type input "***"
drag, startPoint x: 285, startPoint y: 327, endPoint x: 307, endPoint y: 328, distance: 21.5
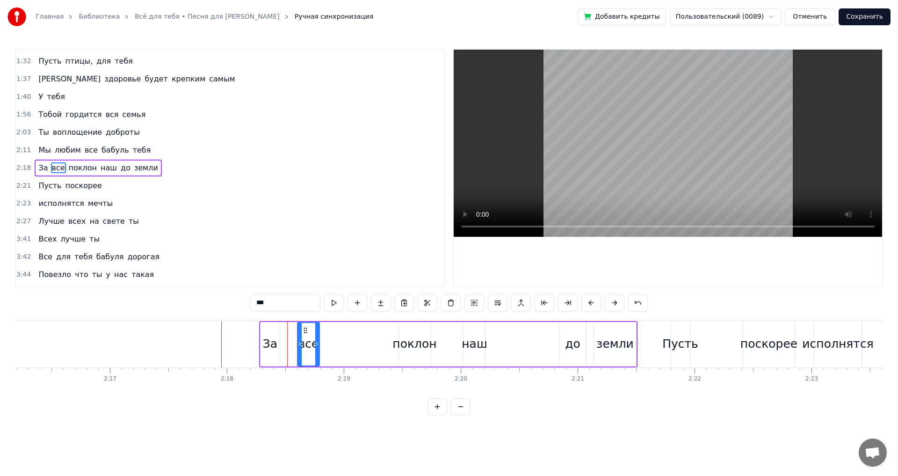
click at [304, 327] on circle at bounding box center [304, 327] width 0 height 0
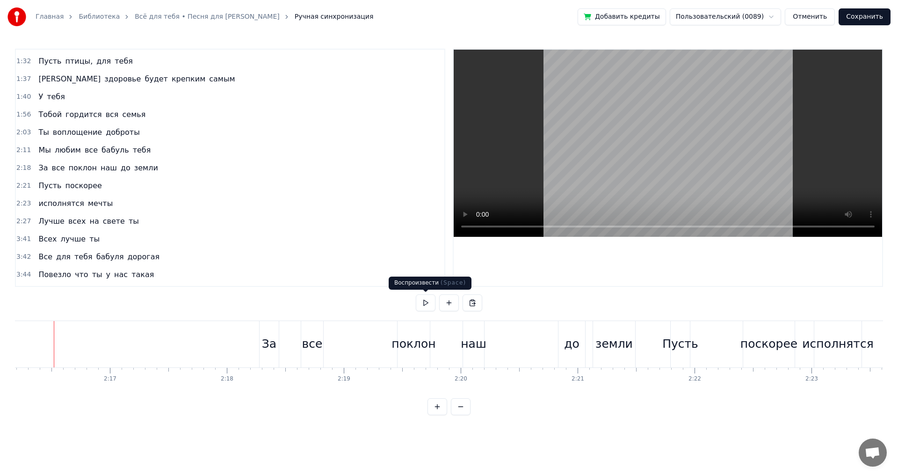
drag, startPoint x: 434, startPoint y: 300, endPoint x: 423, endPoint y: 299, distance: 11.2
click at [423, 296] on button at bounding box center [426, 302] width 20 height 17
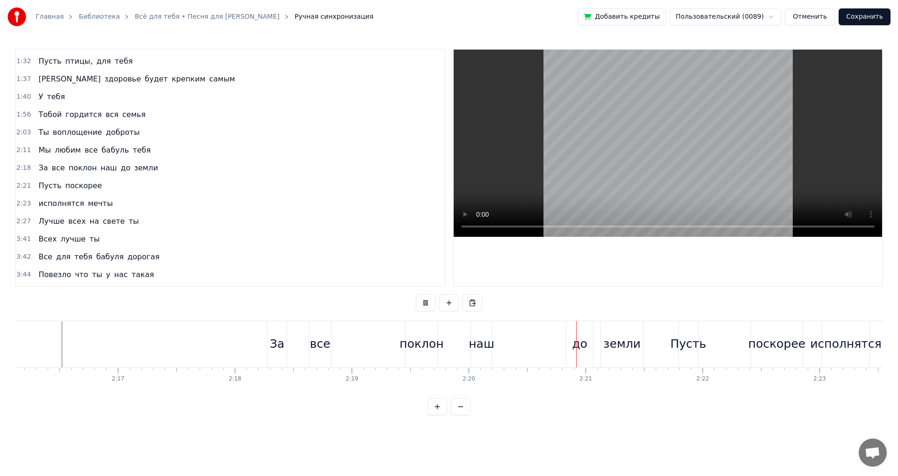
click at [423, 301] on button at bounding box center [426, 302] width 20 height 17
click at [484, 332] on div "наш" at bounding box center [481, 344] width 21 height 46
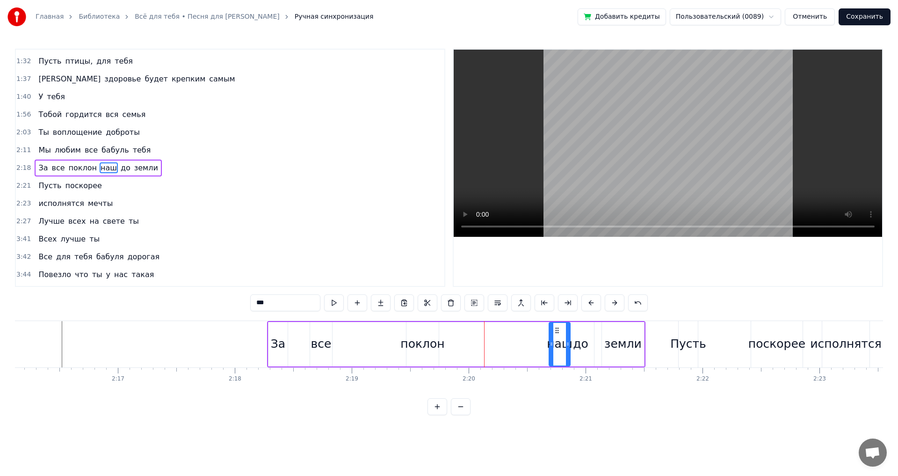
drag, startPoint x: 478, startPoint y: 328, endPoint x: 555, endPoint y: 334, distance: 77.4
click at [555, 334] on div "наш" at bounding box center [559, 344] width 20 height 43
click at [441, 346] on div "поклон" at bounding box center [422, 344] width 44 height 18
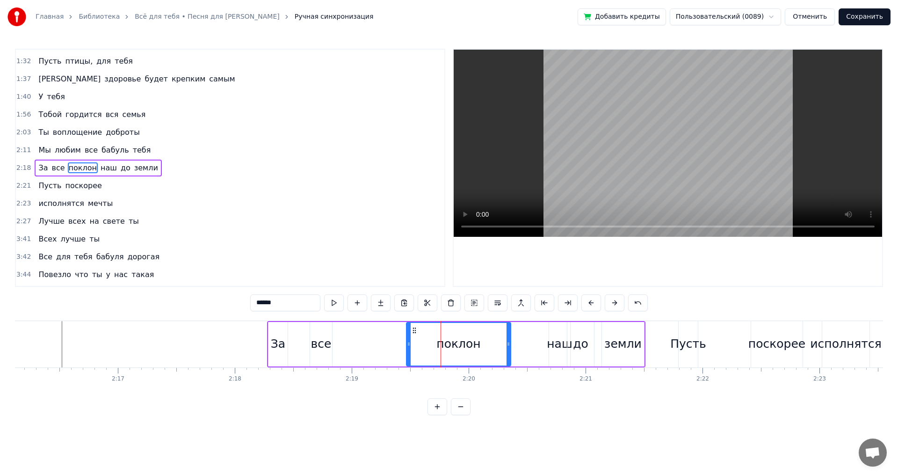
drag, startPoint x: 436, startPoint y: 344, endPoint x: 508, endPoint y: 344, distance: 72.0
click at [508, 344] on circle at bounding box center [508, 344] width 0 height 0
click at [318, 345] on div "все" at bounding box center [321, 344] width 21 height 18
type input "***"
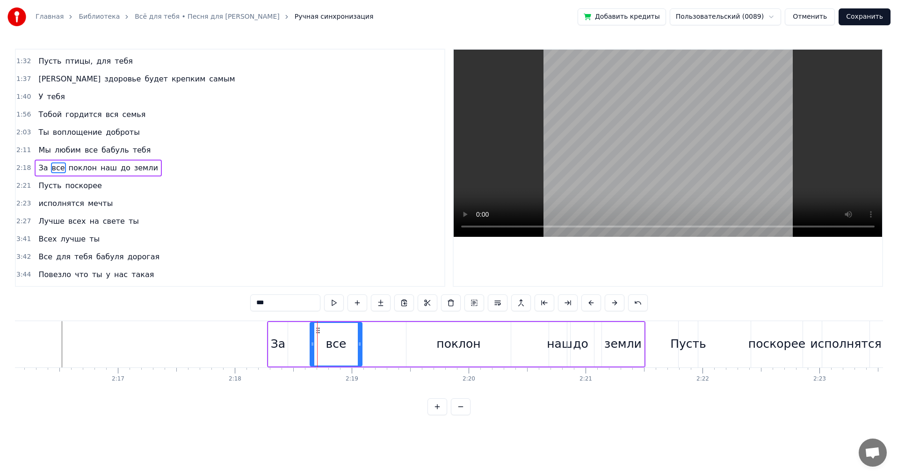
drag, startPoint x: 329, startPoint y: 343, endPoint x: 358, endPoint y: 339, distance: 29.2
click at [361, 339] on div at bounding box center [360, 344] width 4 height 43
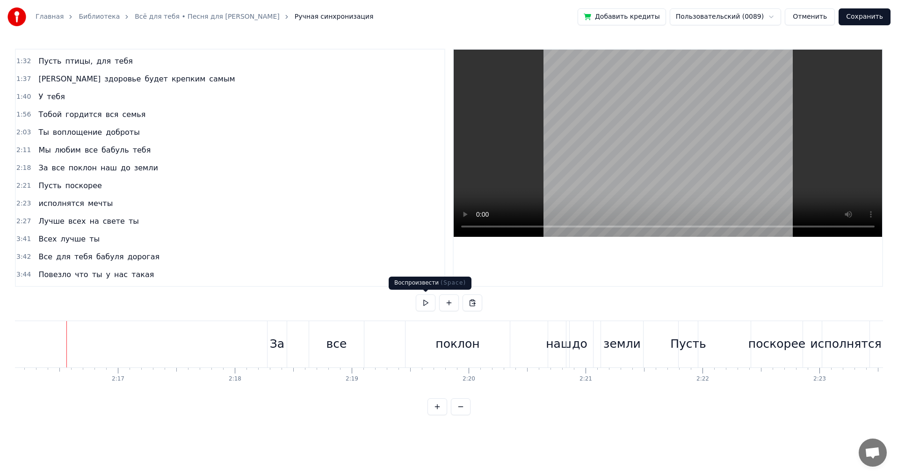
click at [424, 306] on button at bounding box center [426, 302] width 20 height 17
click at [342, 337] on div "все" at bounding box center [336, 344] width 21 height 18
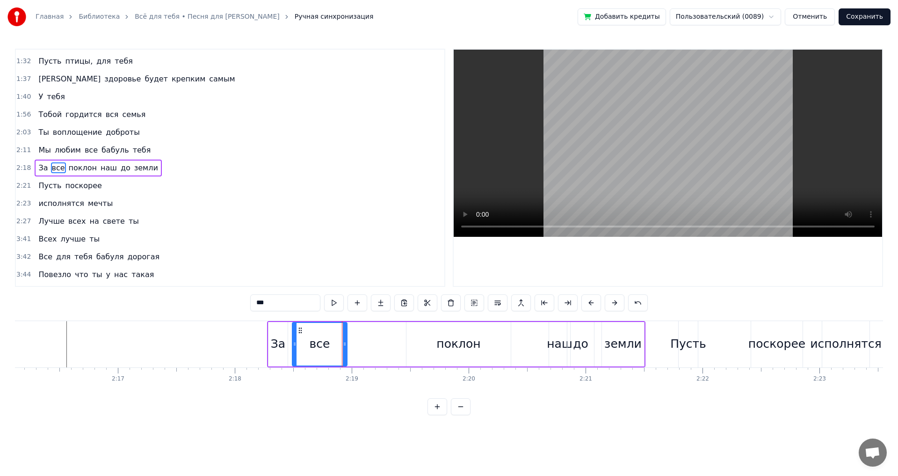
drag, startPoint x: 318, startPoint y: 330, endPoint x: 280, endPoint y: 331, distance: 37.9
click at [300, 332] on icon at bounding box center [299, 329] width 7 height 7
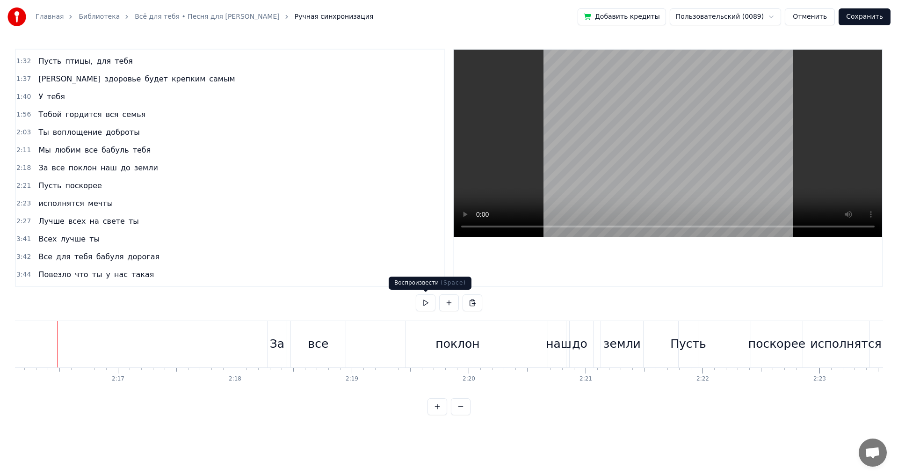
click at [421, 307] on button at bounding box center [426, 302] width 20 height 17
click at [422, 307] on button at bounding box center [426, 302] width 20 height 17
click at [569, 331] on div "наш" at bounding box center [562, 344] width 21 height 46
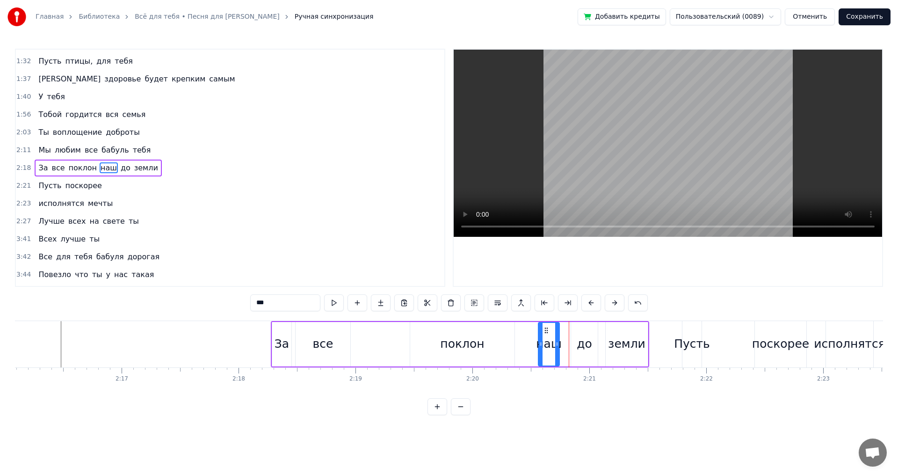
drag, startPoint x: 559, startPoint y: 328, endPoint x: 544, endPoint y: 331, distance: 14.9
click at [544, 331] on icon at bounding box center [545, 329] width 7 height 7
click at [576, 328] on div "до" at bounding box center [584, 344] width 27 height 44
type input "**"
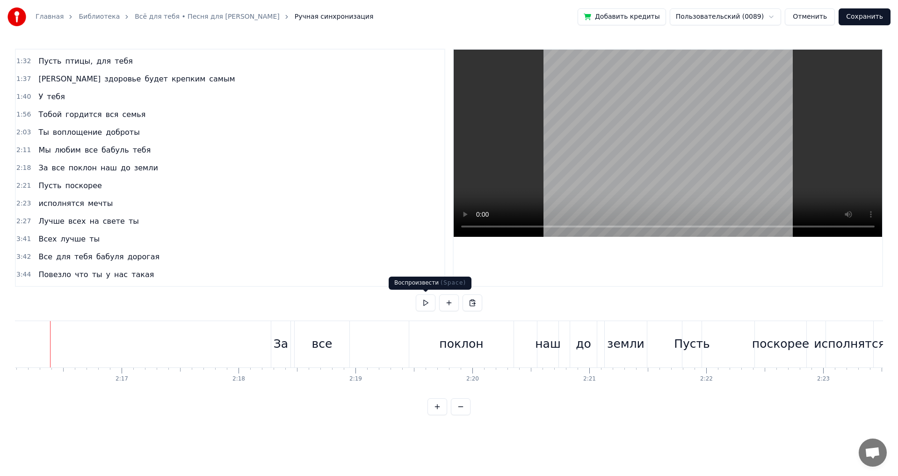
click at [426, 306] on button at bounding box center [426, 302] width 20 height 17
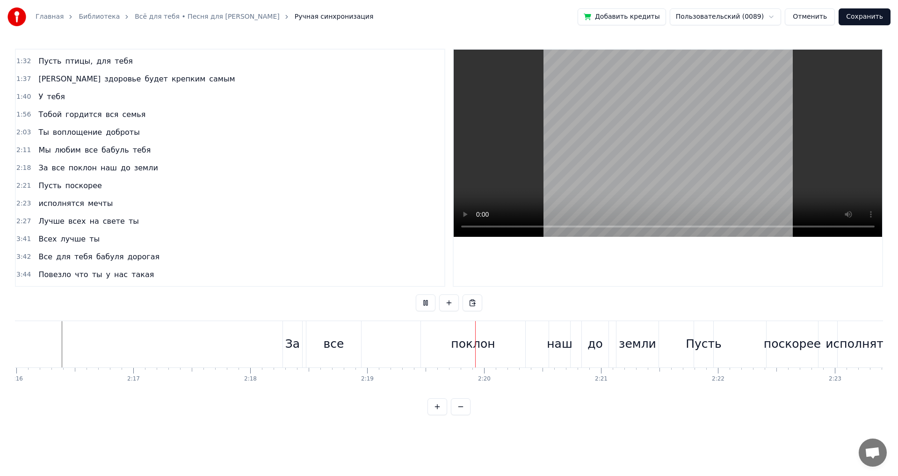
click at [425, 306] on button at bounding box center [426, 302] width 20 height 17
click at [340, 342] on div "все" at bounding box center [334, 344] width 21 height 18
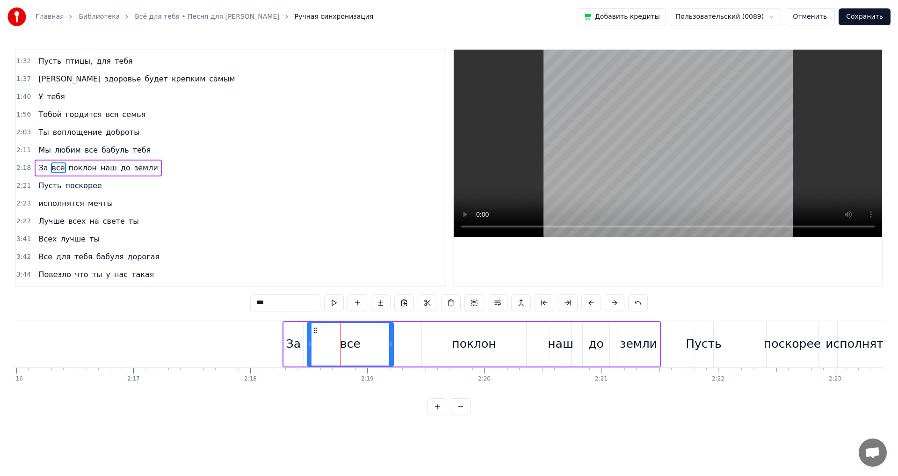
drag, startPoint x: 359, startPoint y: 344, endPoint x: 391, endPoint y: 340, distance: 32.9
click at [391, 340] on icon at bounding box center [391, 343] width 4 height 7
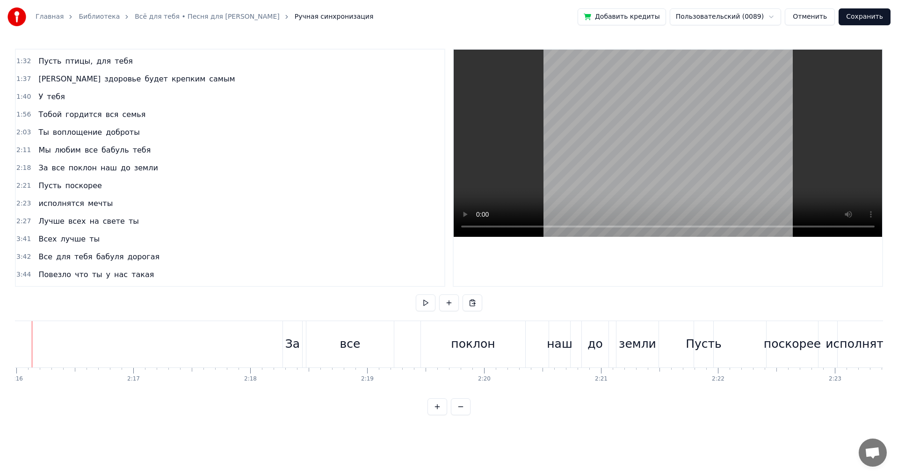
scroll to position [0, 15868]
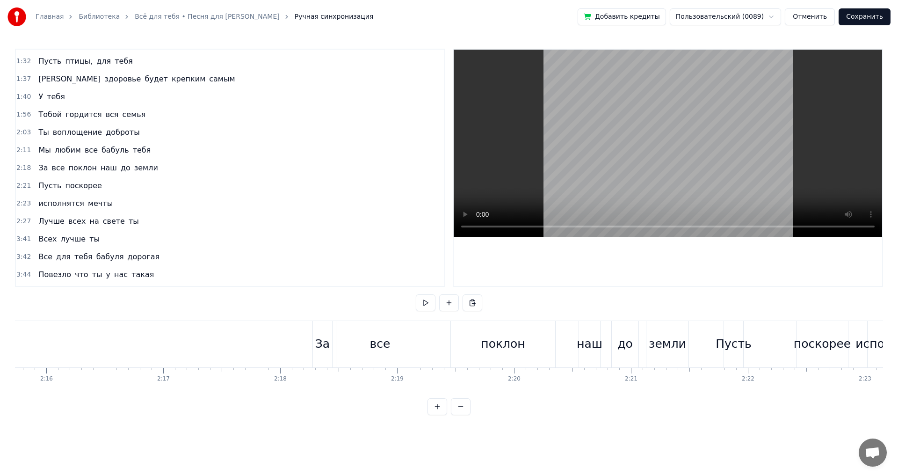
click at [421, 301] on button at bounding box center [426, 302] width 20 height 17
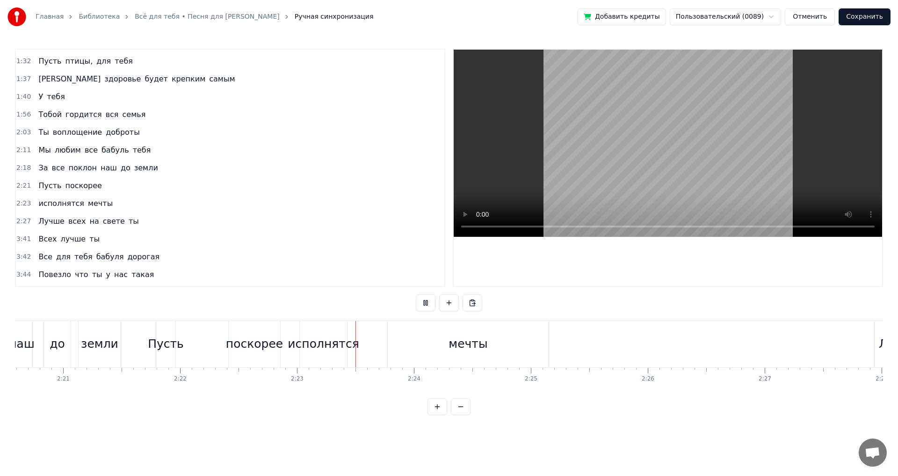
click at [422, 301] on button at bounding box center [426, 302] width 20 height 17
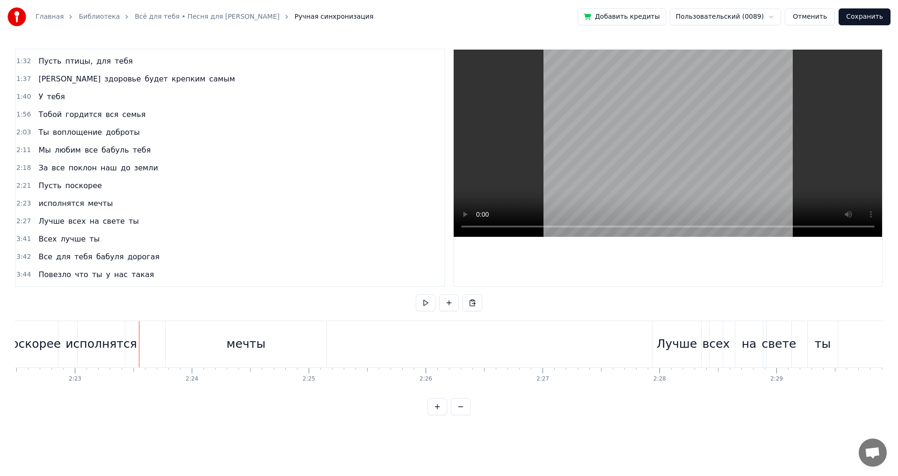
click at [159, 336] on div "исполнятся мечты" at bounding box center [203, 344] width 252 height 46
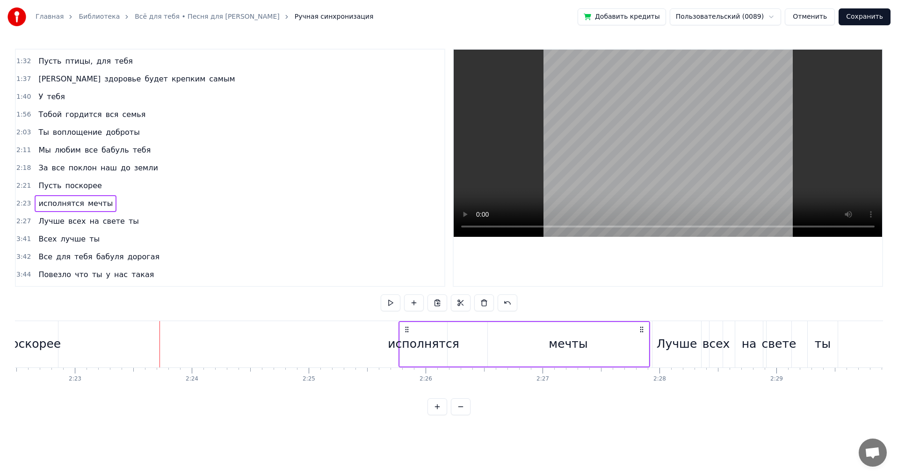
drag, startPoint x: 86, startPoint y: 328, endPoint x: 407, endPoint y: 326, distance: 321.3
click at [407, 326] on icon at bounding box center [406, 328] width 7 height 7
click at [808, 328] on div "ты" at bounding box center [822, 344] width 31 height 46
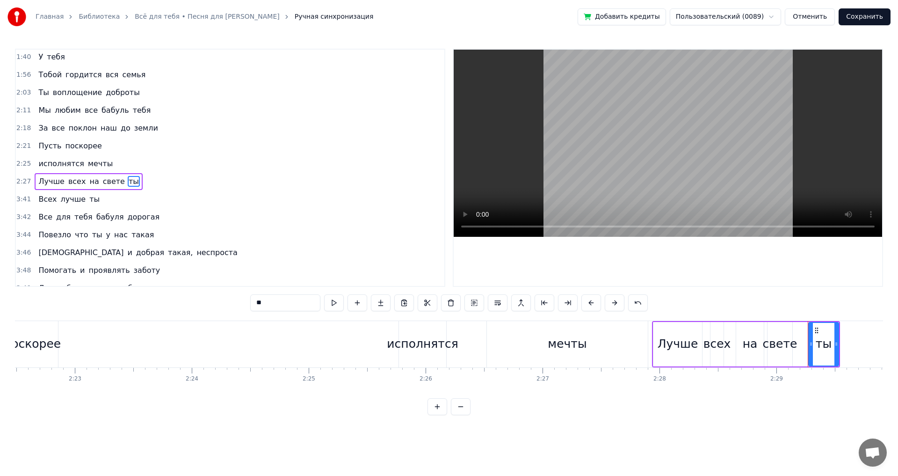
scroll to position [335, 0]
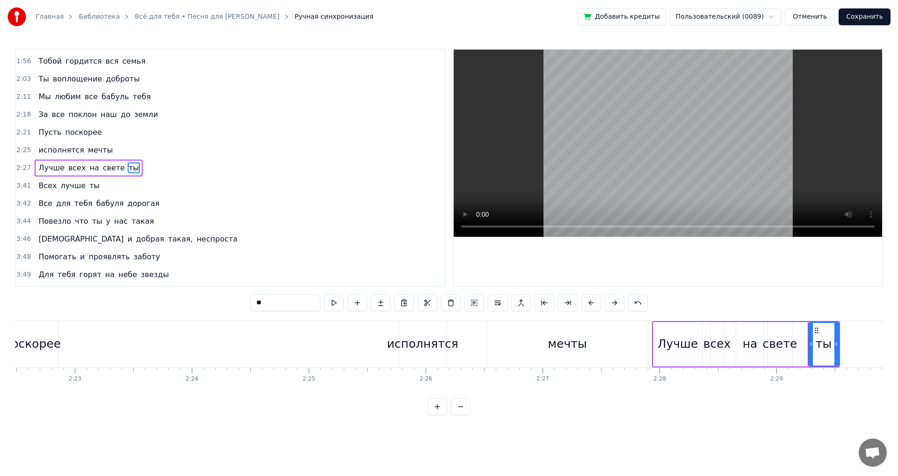
click at [804, 337] on div "Лучше всех на свете ты" at bounding box center [746, 344] width 188 height 46
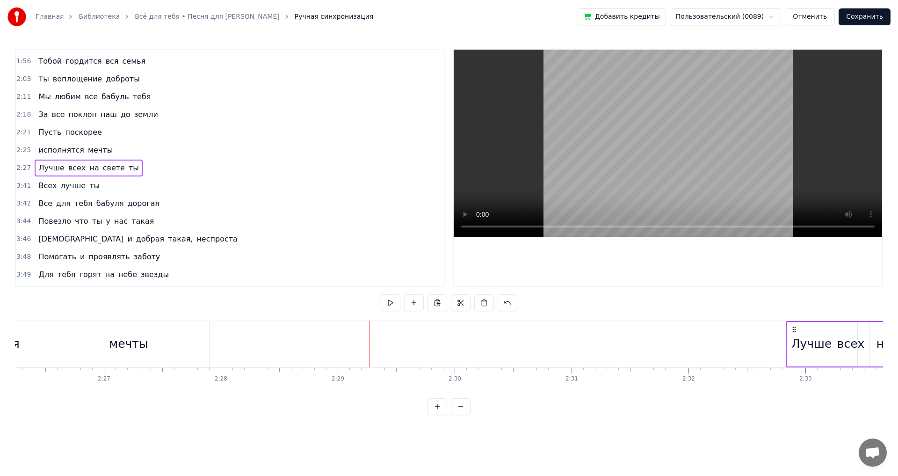
scroll to position [0, 17100]
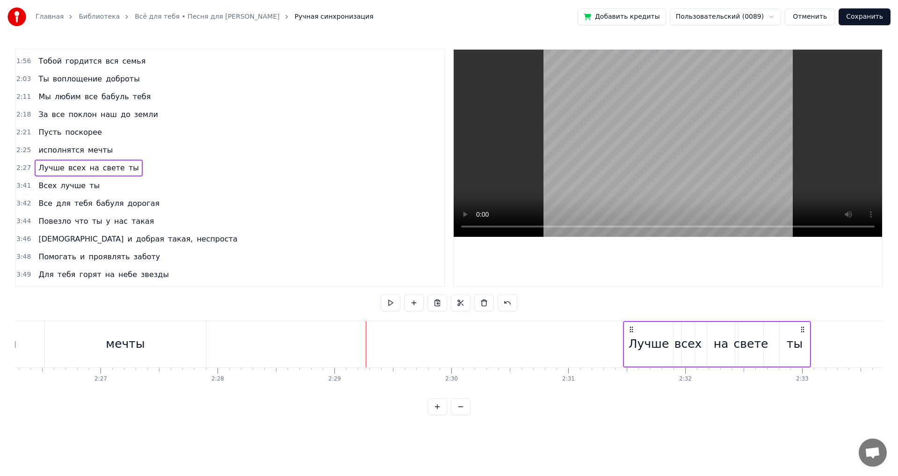
drag, startPoint x: 696, startPoint y: 329, endPoint x: 630, endPoint y: 351, distance: 69.5
click at [630, 351] on div "Лучше всех на свете ты" at bounding box center [717, 344] width 188 height 46
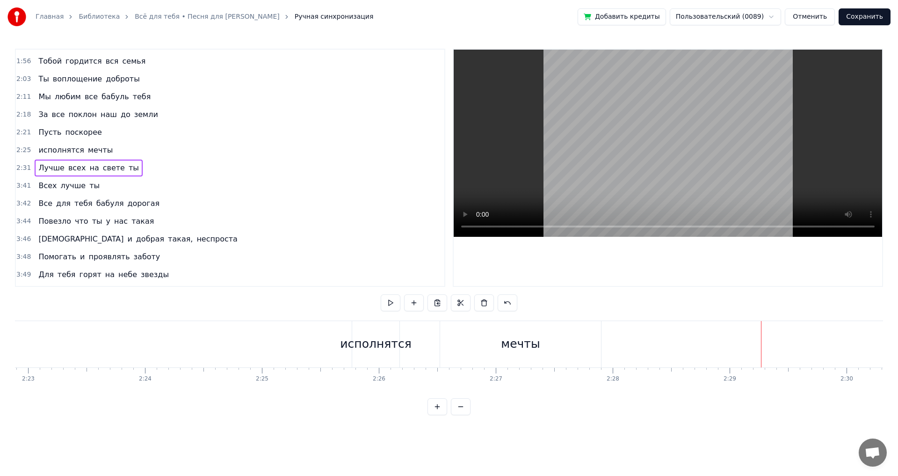
scroll to position [0, 16658]
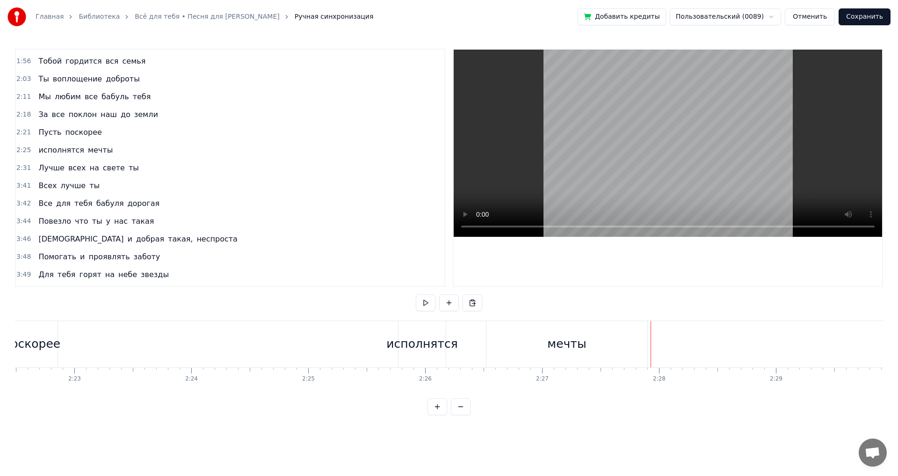
click at [585, 336] on div "мечты" at bounding box center [566, 344] width 161 height 46
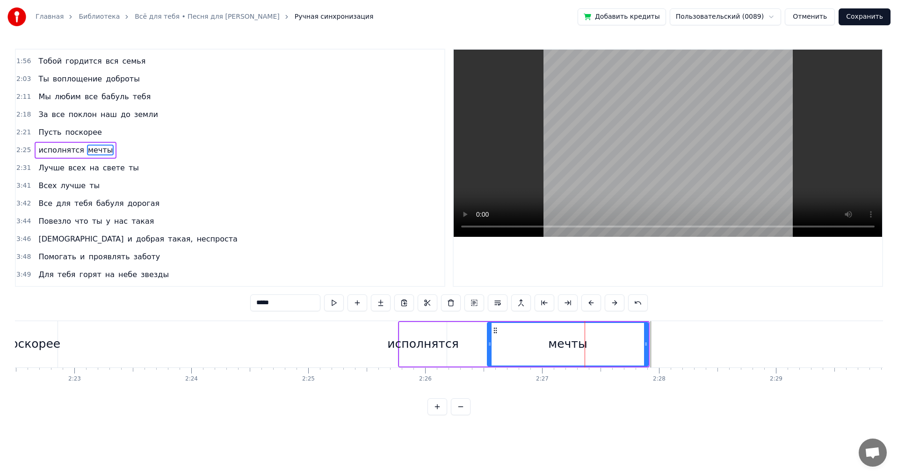
scroll to position [317, 0]
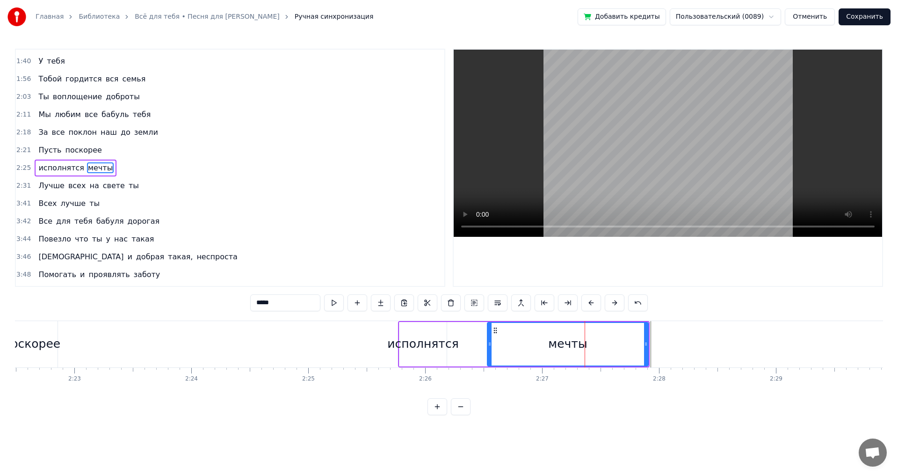
click at [484, 333] on div "исполнятся мечты" at bounding box center [524, 344] width 252 height 46
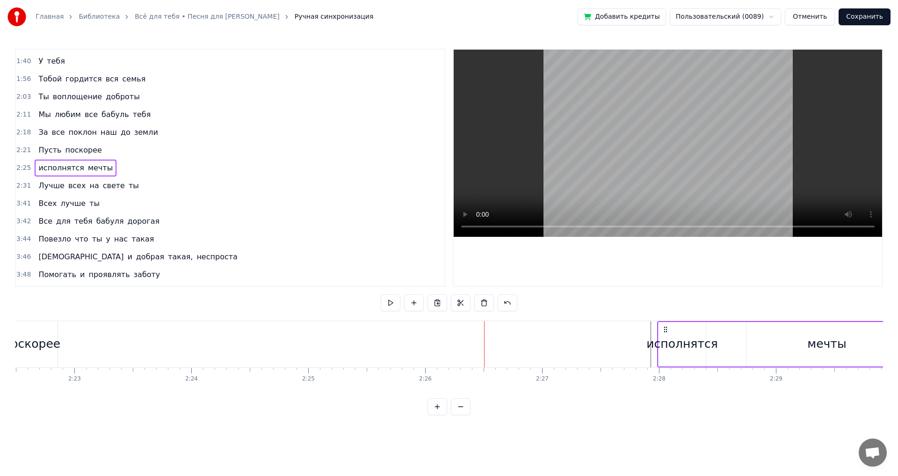
drag, startPoint x: 406, startPoint y: 328, endPoint x: 666, endPoint y: 327, distance: 260.5
click at [669, 326] on icon at bounding box center [665, 328] width 7 height 7
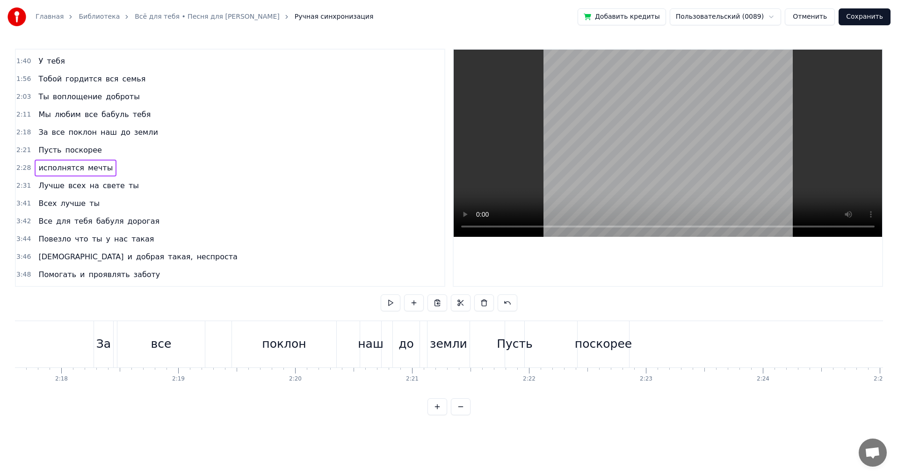
scroll to position [0, 16010]
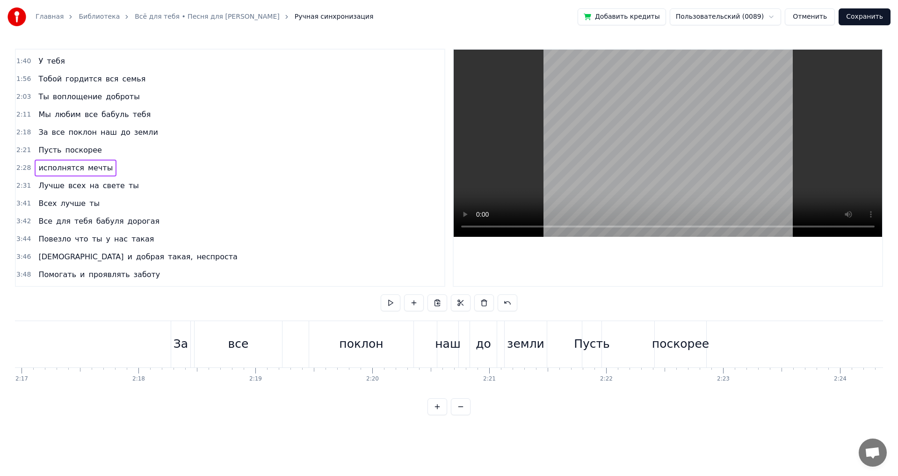
click at [623, 336] on div "Пусть поскорее" at bounding box center [645, 344] width 127 height 46
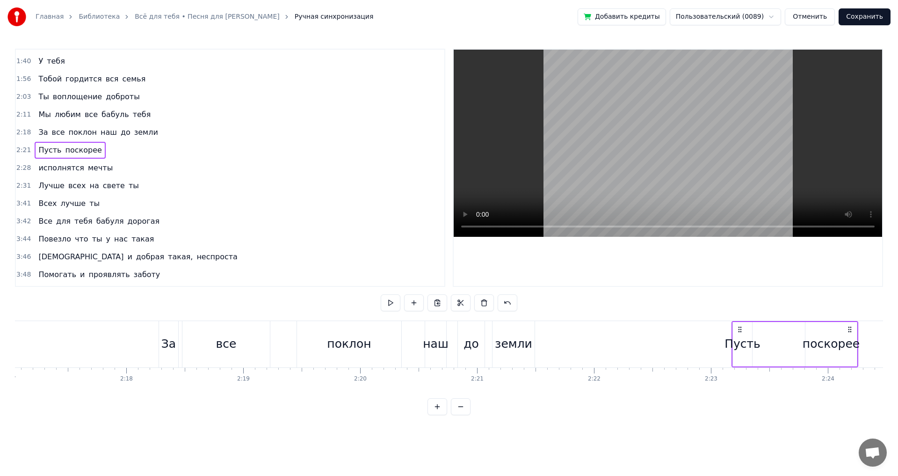
drag, startPoint x: 589, startPoint y: 328, endPoint x: 736, endPoint y: 331, distance: 147.3
click at [741, 329] on icon at bounding box center [739, 328] width 7 height 7
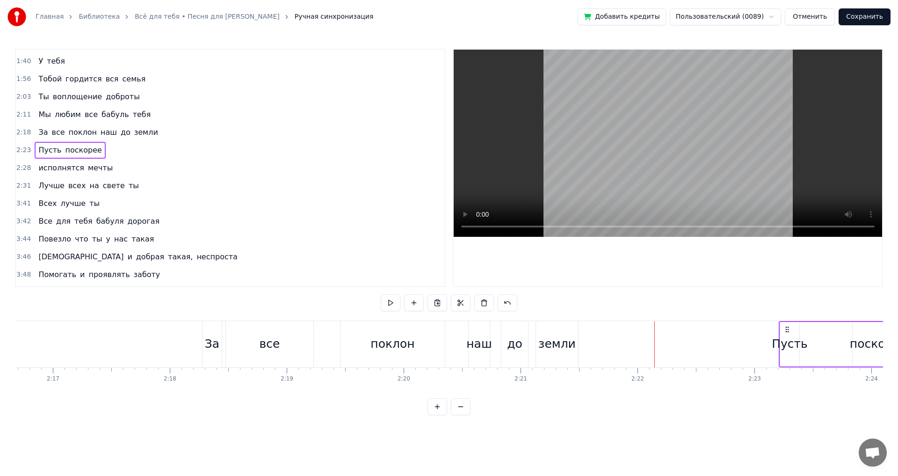
scroll to position [0, 15917]
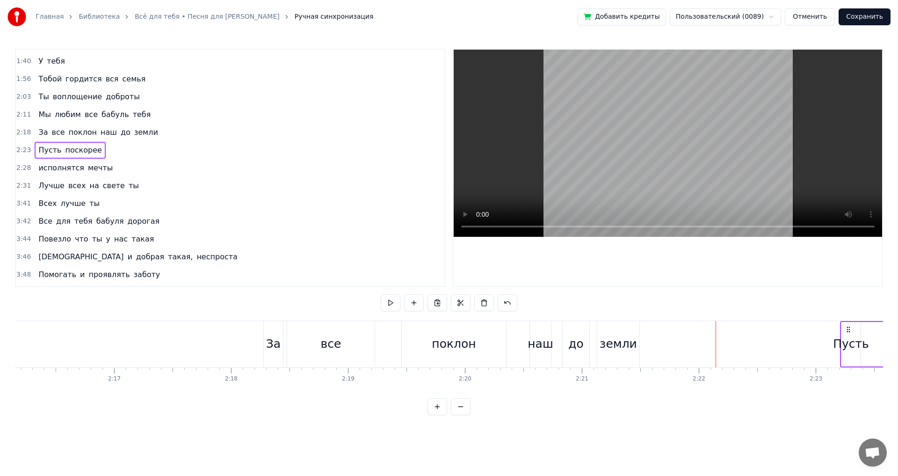
click at [421, 303] on button at bounding box center [426, 302] width 20 height 17
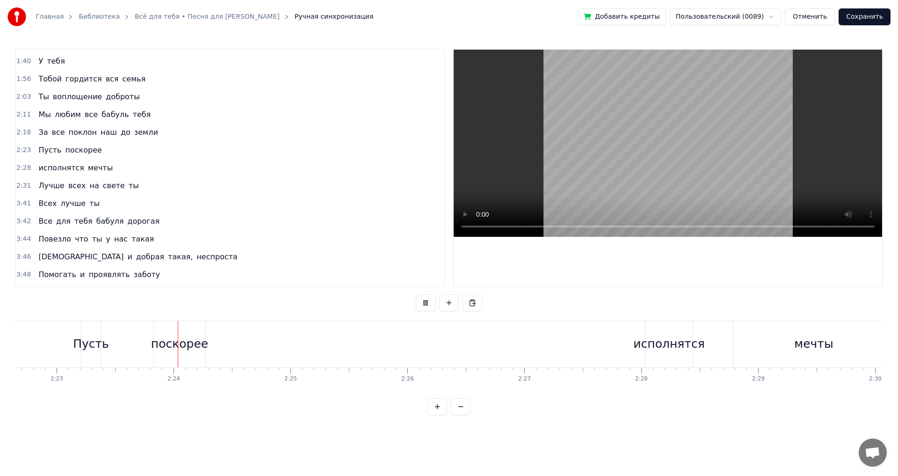
scroll to position [0, 16698]
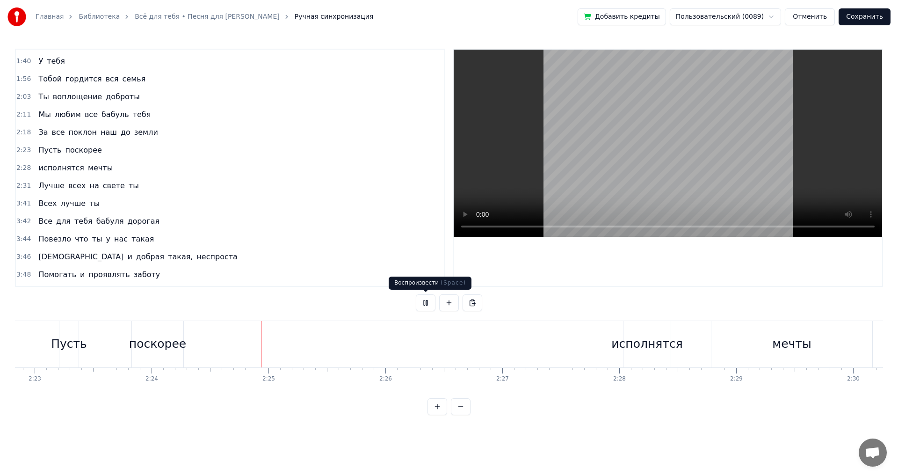
click at [426, 298] on button at bounding box center [426, 302] width 20 height 17
click at [120, 333] on div "Пусть поскорее" at bounding box center [122, 344] width 127 height 46
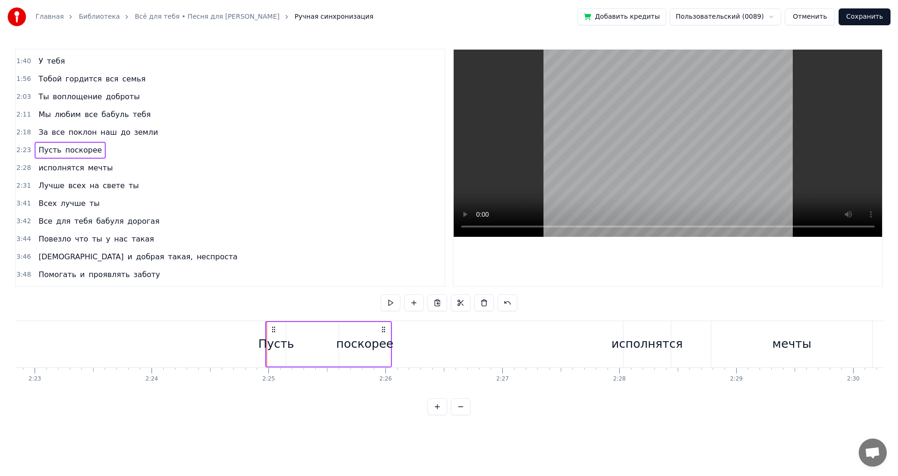
drag, startPoint x: 66, startPoint y: 329, endPoint x: 272, endPoint y: 327, distance: 206.2
click at [272, 327] on icon at bounding box center [273, 328] width 7 height 7
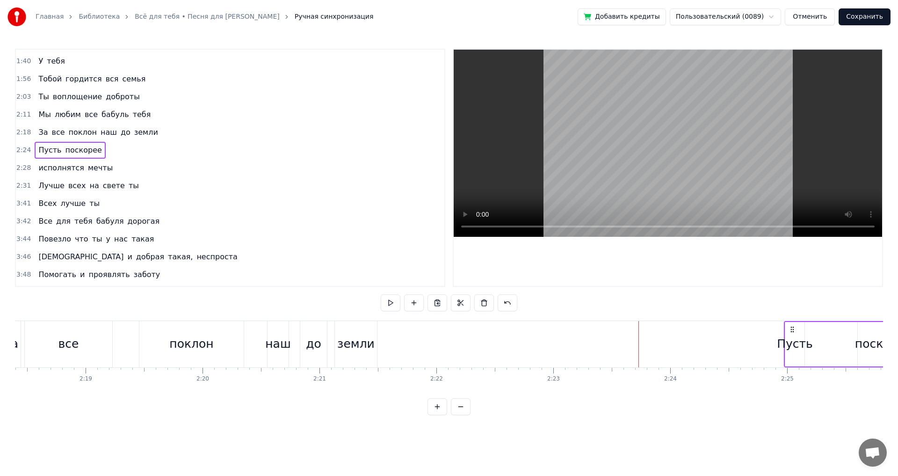
scroll to position [0, 16056]
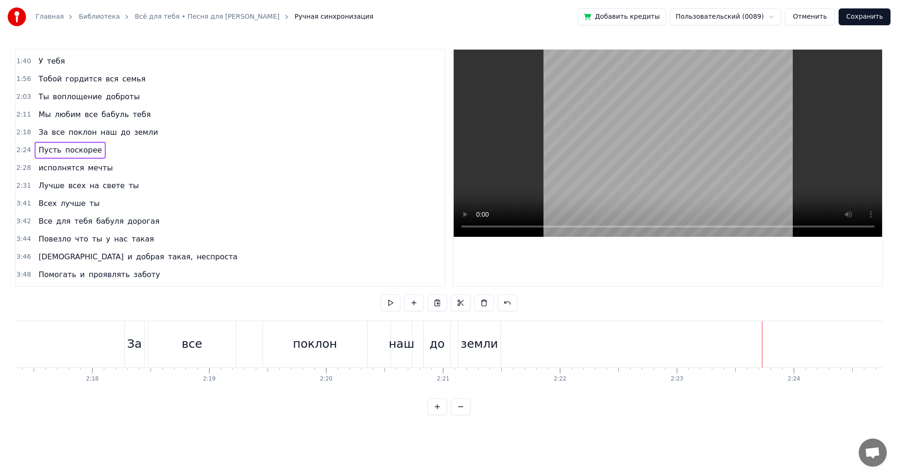
click at [254, 335] on div "За все поклон наш до земли" at bounding box center [313, 344] width 378 height 46
click at [422, 301] on button at bounding box center [426, 302] width 20 height 17
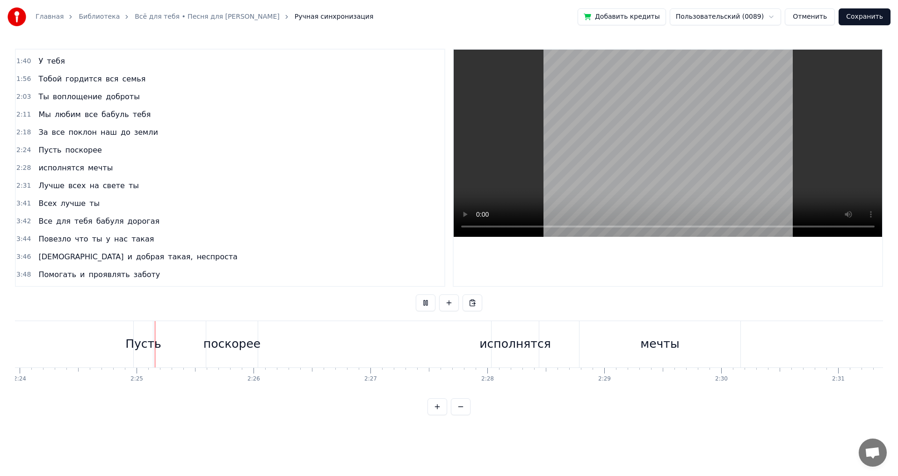
scroll to position [0, 16857]
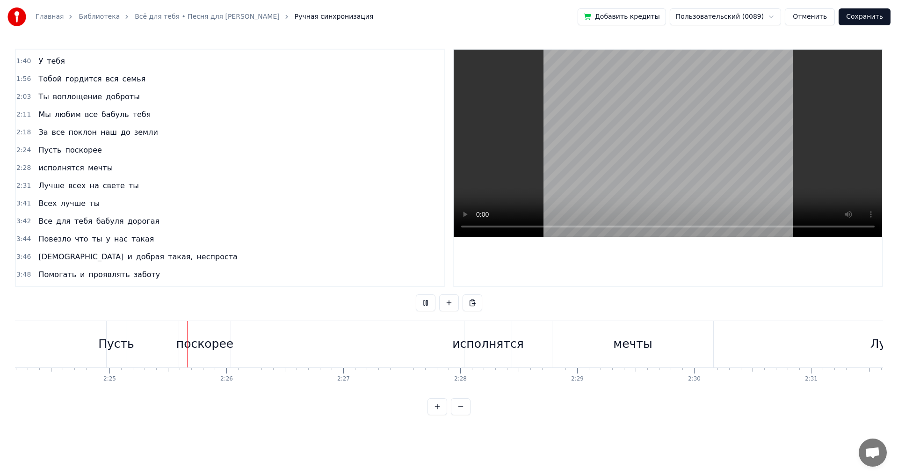
click at [422, 301] on button at bounding box center [426, 302] width 20 height 17
click at [112, 338] on div "Пусть" at bounding box center [116, 344] width 36 height 18
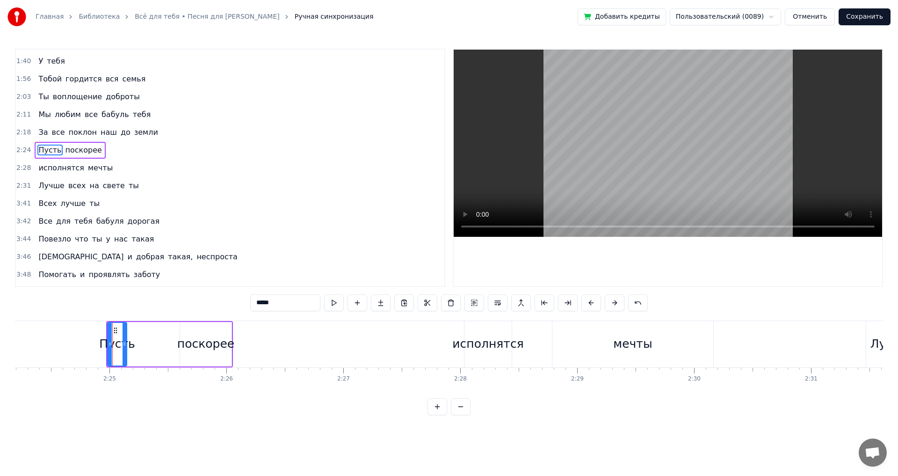
scroll to position [299, 0]
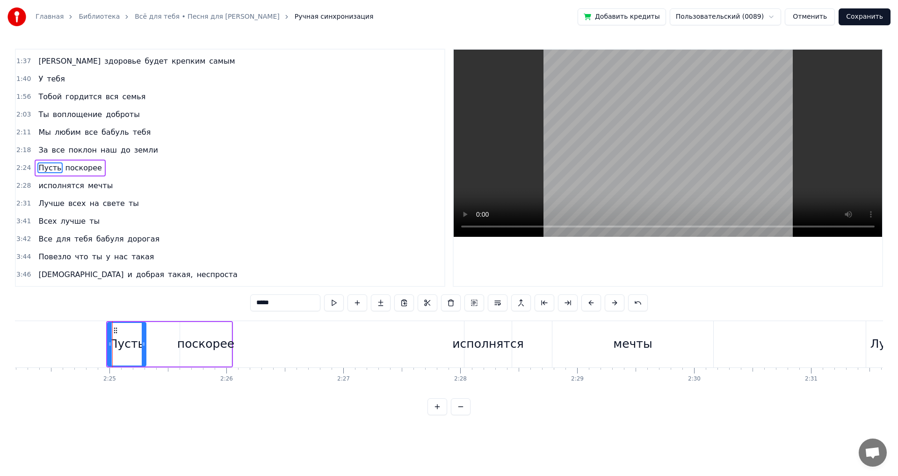
drag, startPoint x: 124, startPoint y: 342, endPoint x: 144, endPoint y: 339, distance: 19.8
click at [144, 339] on div at bounding box center [144, 344] width 4 height 43
drag, startPoint x: 108, startPoint y: 343, endPoint x: 102, endPoint y: 345, distance: 6.2
click at [105, 345] on icon at bounding box center [107, 343] width 4 height 7
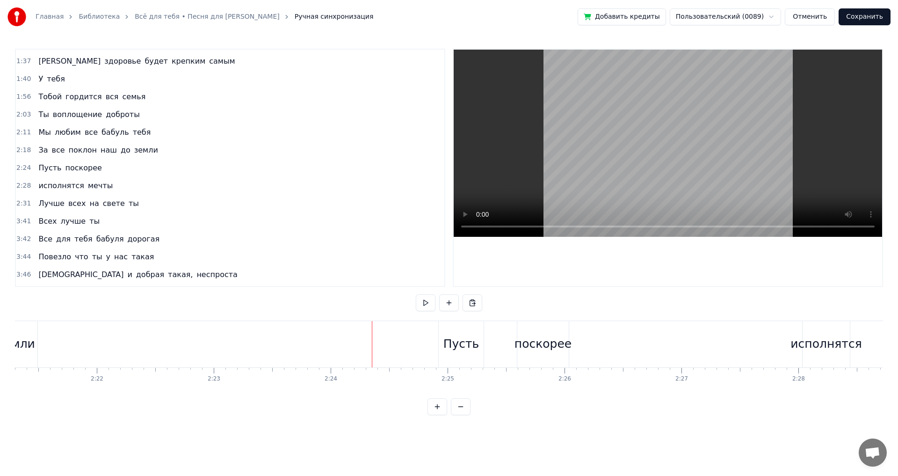
scroll to position [0, 16457]
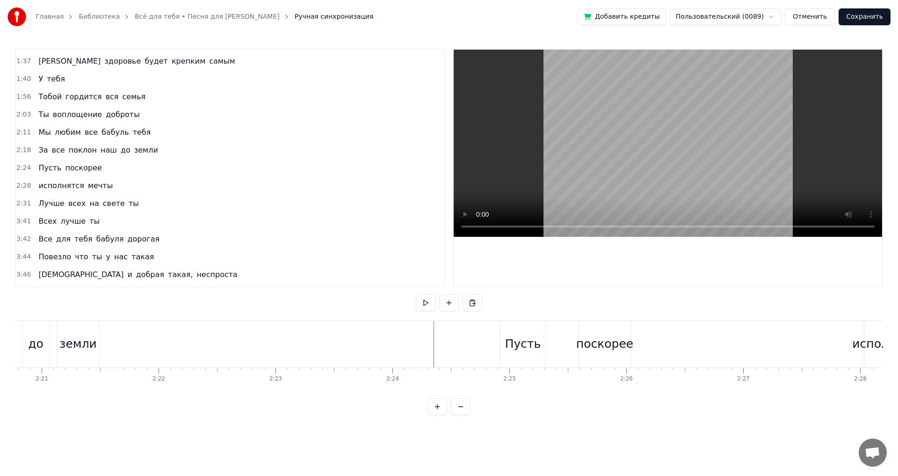
click at [421, 304] on button at bounding box center [426, 302] width 20 height 17
click at [425, 304] on button at bounding box center [426, 302] width 20 height 17
click at [576, 341] on div "Пусть поскорее" at bounding box center [566, 344] width 133 height 46
click at [584, 341] on div "поскорее" at bounding box center [605, 344] width 57 height 18
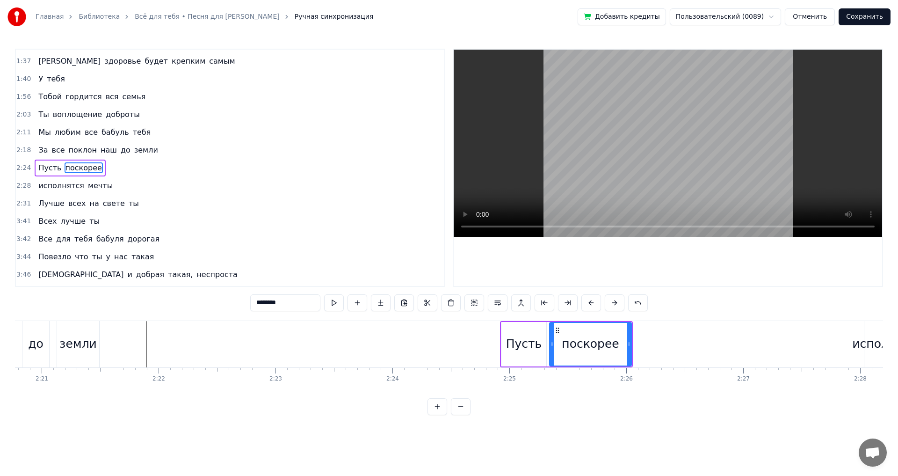
drag, startPoint x: 581, startPoint y: 346, endPoint x: 538, endPoint y: 347, distance: 43.0
click at [550, 350] on div at bounding box center [552, 344] width 4 height 43
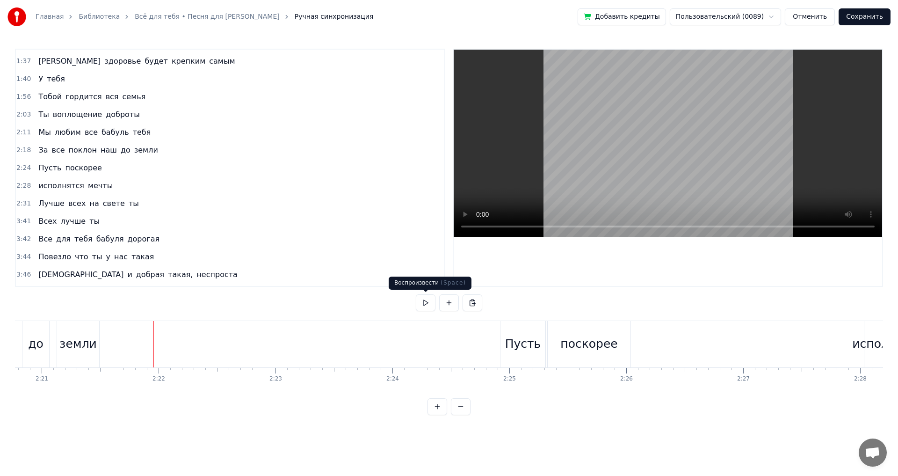
click at [422, 308] on button at bounding box center [426, 302] width 20 height 17
click at [422, 307] on button at bounding box center [426, 302] width 20 height 17
click at [522, 346] on div "Пусть" at bounding box center [523, 344] width 36 height 18
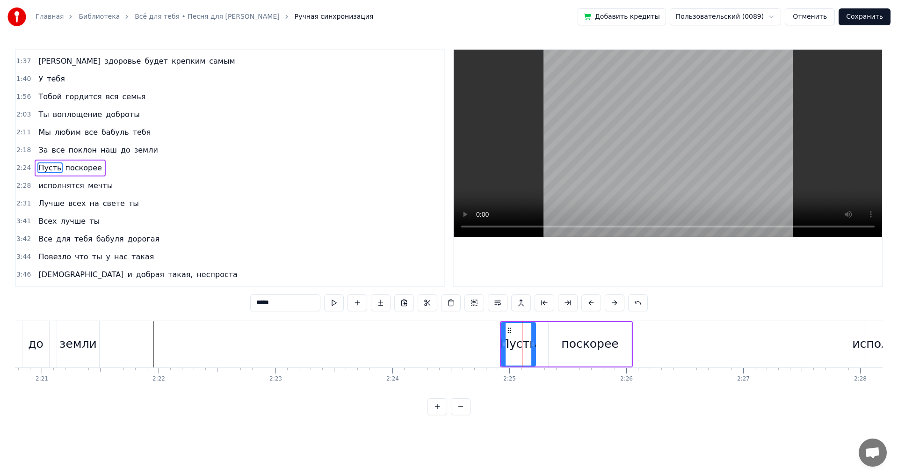
drag, startPoint x: 544, startPoint y: 343, endPoint x: 519, endPoint y: 346, distance: 24.9
click at [532, 346] on icon at bounding box center [533, 343] width 4 height 7
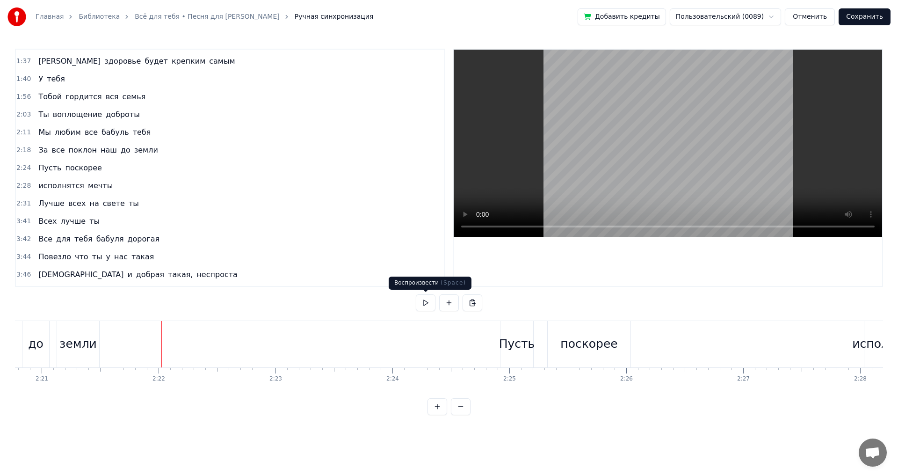
click at [422, 302] on button at bounding box center [426, 302] width 20 height 17
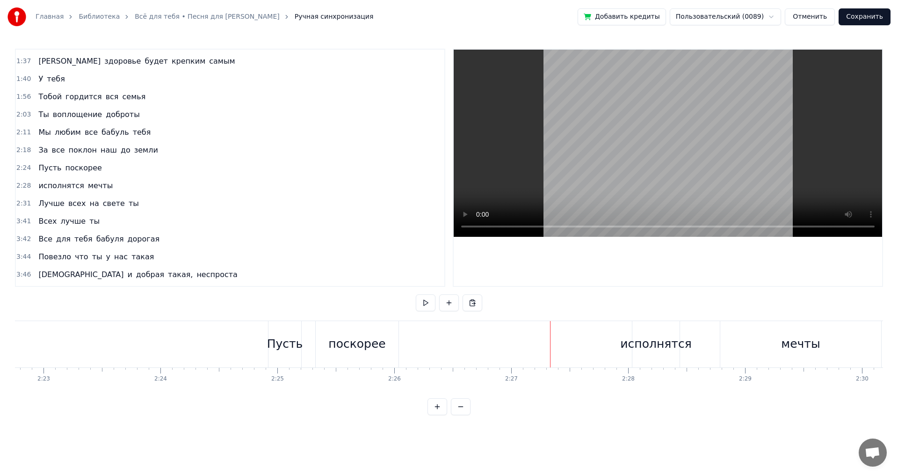
scroll to position [0, 16782]
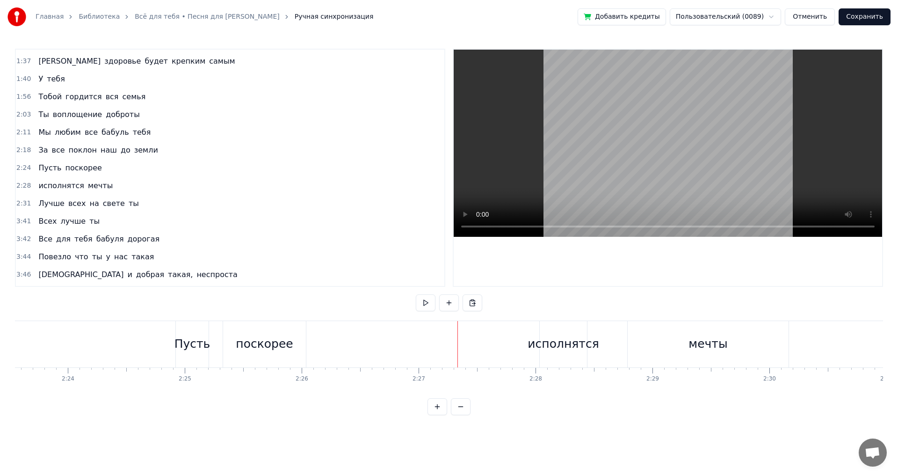
click at [548, 331] on div "исполнятся" at bounding box center [563, 344] width 47 height 46
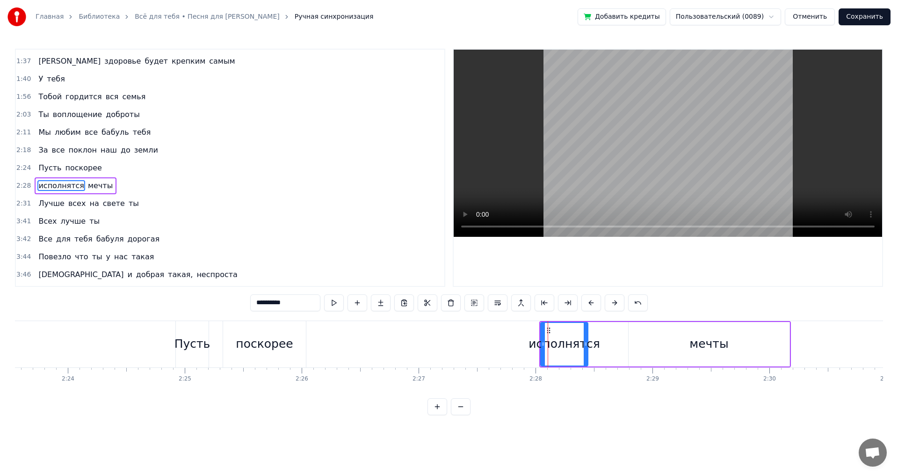
scroll to position [317, 0]
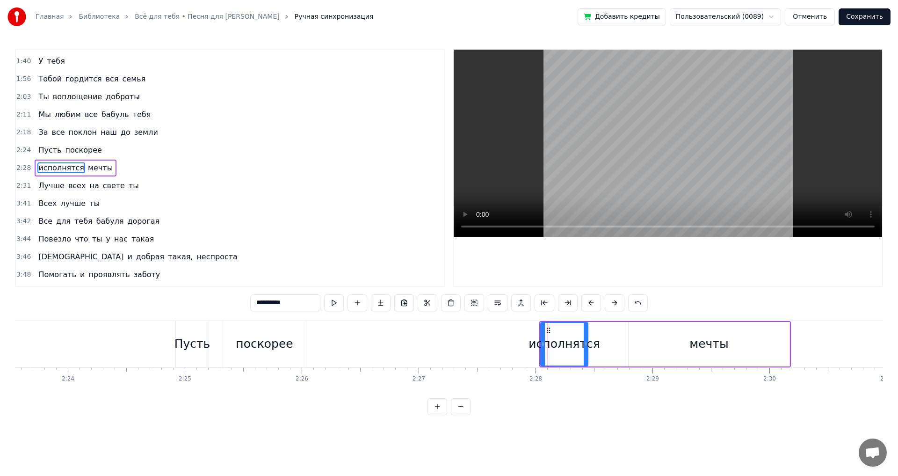
click at [597, 327] on div "исполнятся мечты" at bounding box center [665, 344] width 252 height 46
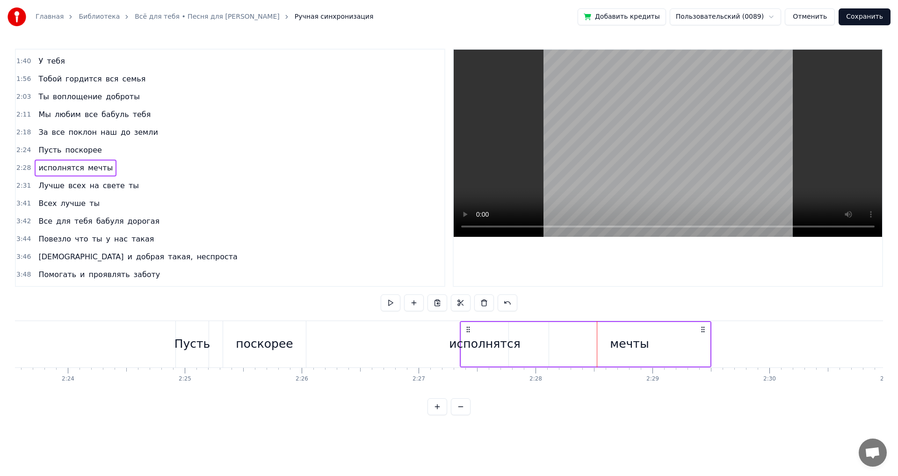
drag, startPoint x: 547, startPoint y: 328, endPoint x: 468, endPoint y: 331, distance: 79.5
click at [468, 331] on icon at bounding box center [467, 328] width 7 height 7
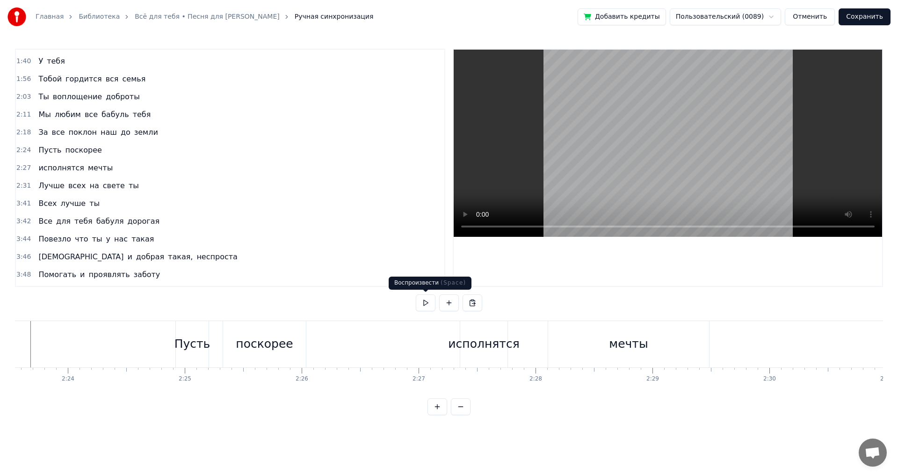
click at [423, 301] on button at bounding box center [426, 302] width 20 height 17
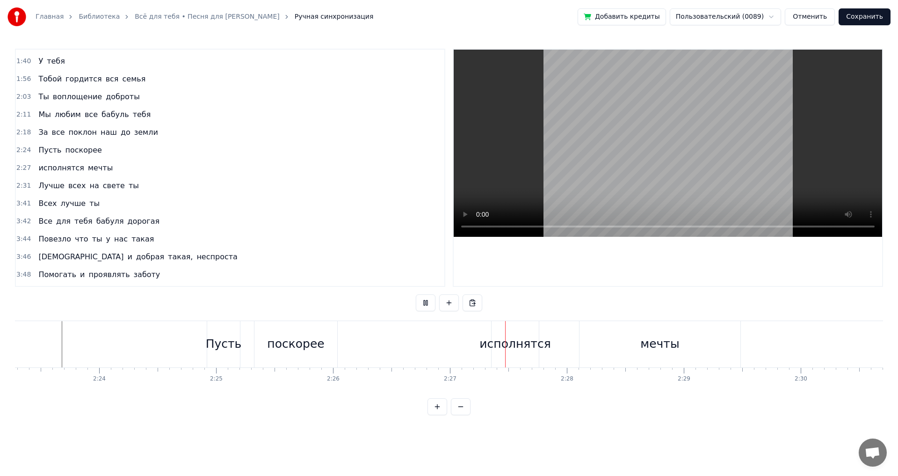
click at [423, 301] on button at bounding box center [426, 302] width 20 height 17
click at [554, 335] on div "исполнятся мечты" at bounding box center [617, 344] width 252 height 46
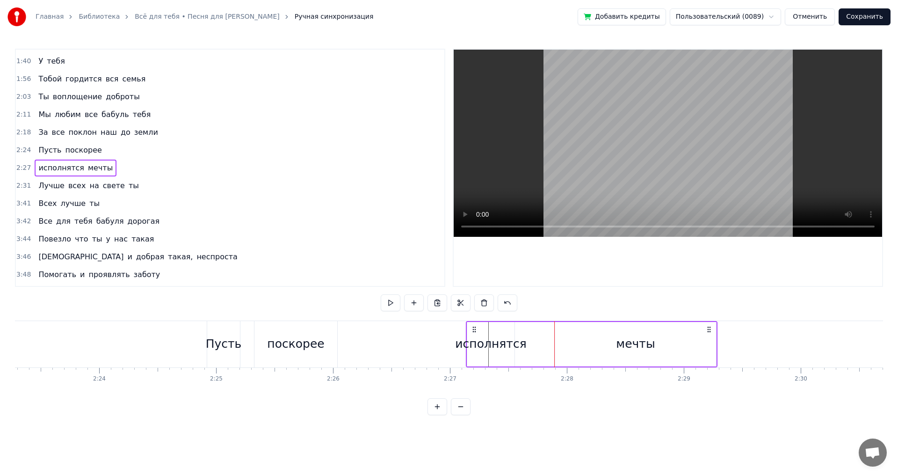
drag, startPoint x: 495, startPoint y: 329, endPoint x: 474, endPoint y: 331, distance: 21.6
click at [474, 331] on icon at bounding box center [473, 328] width 7 height 7
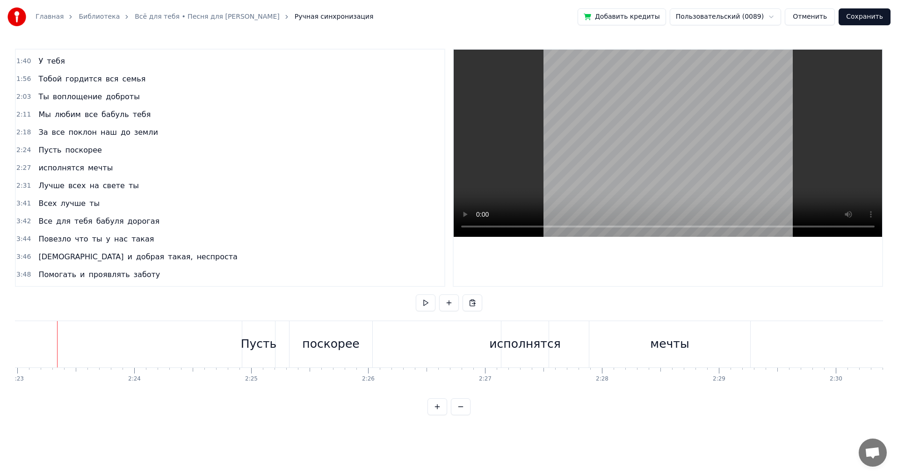
scroll to position [0, 16711]
click at [428, 307] on button at bounding box center [426, 302] width 20 height 17
click at [437, 301] on div at bounding box center [449, 302] width 66 height 17
click at [430, 301] on button at bounding box center [426, 302] width 20 height 17
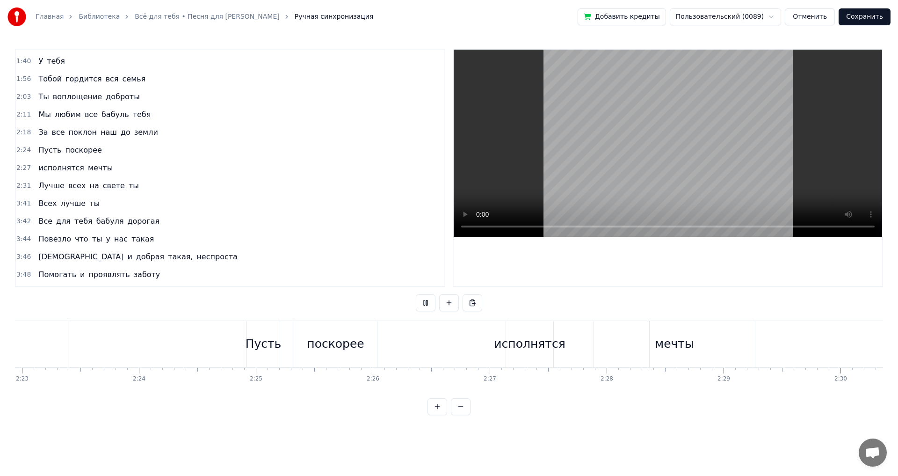
click at [430, 301] on button at bounding box center [426, 302] width 20 height 17
click at [425, 303] on button at bounding box center [426, 302] width 20 height 17
click at [511, 326] on div "исполнятся" at bounding box center [529, 344] width 47 height 46
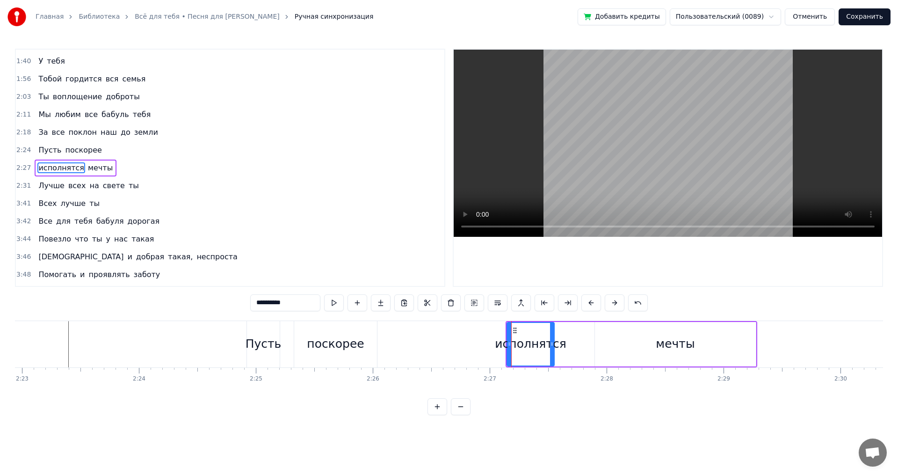
click at [592, 329] on div "исполнятся мечты" at bounding box center [632, 344] width 252 height 46
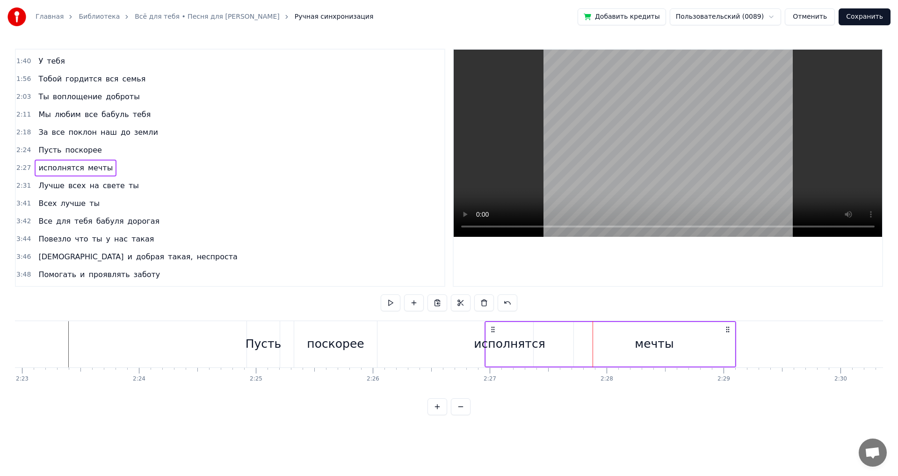
drag, startPoint x: 514, startPoint y: 328, endPoint x: 488, endPoint y: 330, distance: 26.7
click at [492, 330] on icon at bounding box center [492, 328] width 7 height 7
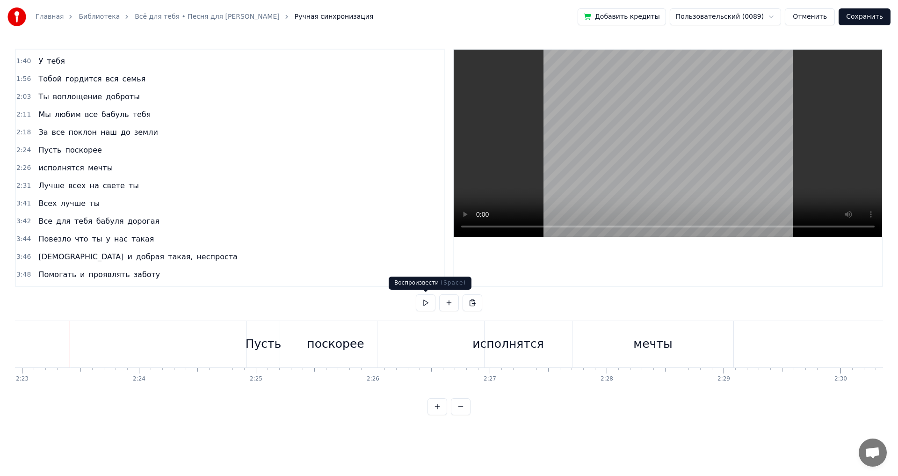
click at [420, 304] on button at bounding box center [426, 302] width 20 height 17
click at [420, 303] on button at bounding box center [426, 302] width 20 height 17
click at [657, 333] on div "мечты" at bounding box center [652, 344] width 161 height 46
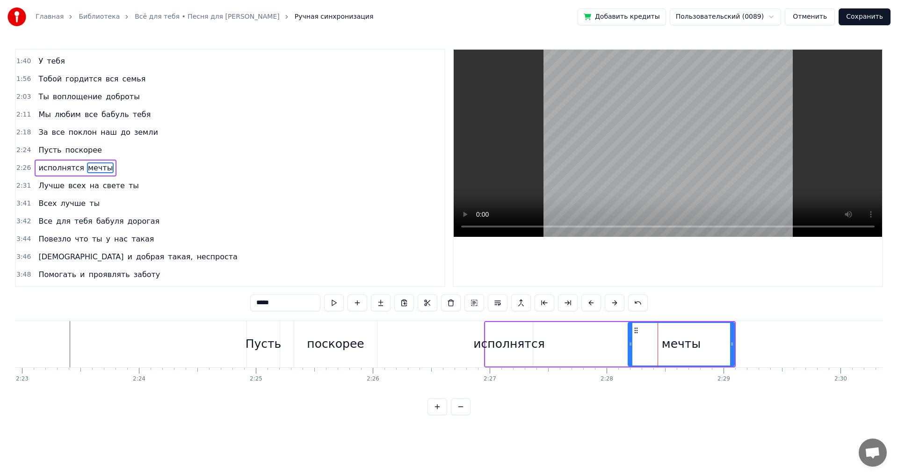
drag, startPoint x: 575, startPoint y: 341, endPoint x: 630, endPoint y: 348, distance: 56.1
click at [629, 346] on icon at bounding box center [630, 343] width 4 height 7
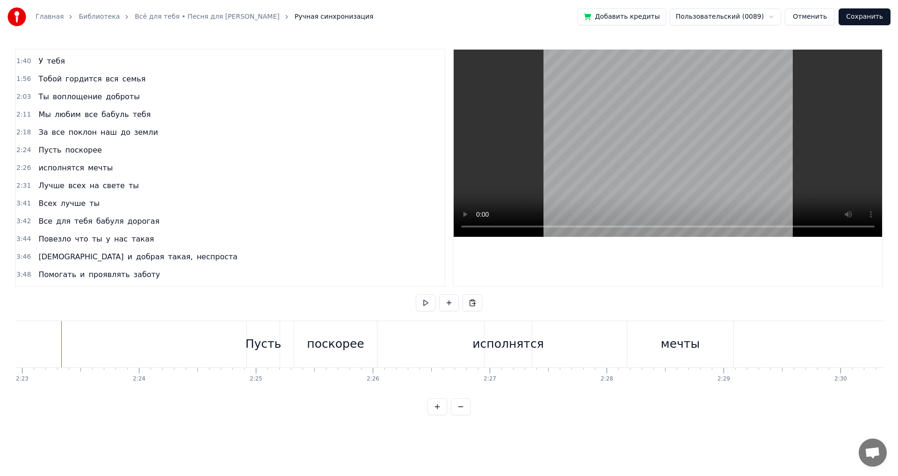
scroll to position [0, 16710]
click at [426, 303] on button at bounding box center [426, 302] width 20 height 17
click at [524, 349] on div "исполнятся" at bounding box center [508, 344] width 71 height 18
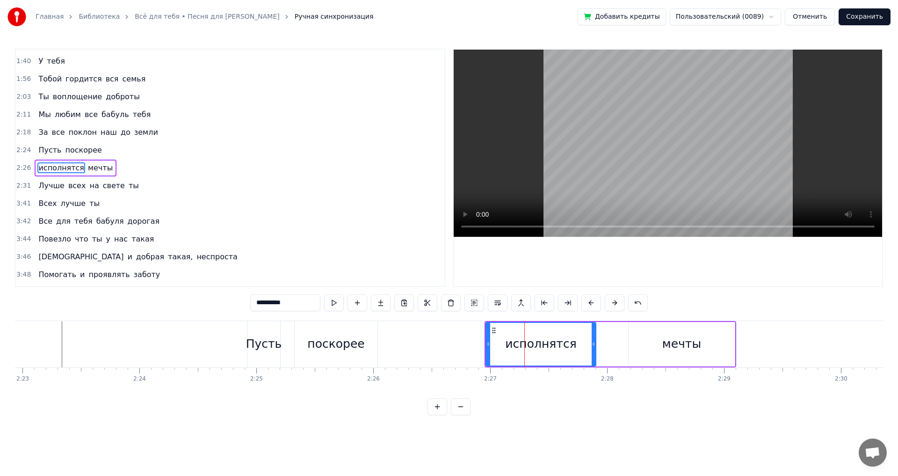
drag, startPoint x: 532, startPoint y: 346, endPoint x: 594, endPoint y: 349, distance: 62.8
click at [594, 349] on div at bounding box center [594, 344] width 4 height 43
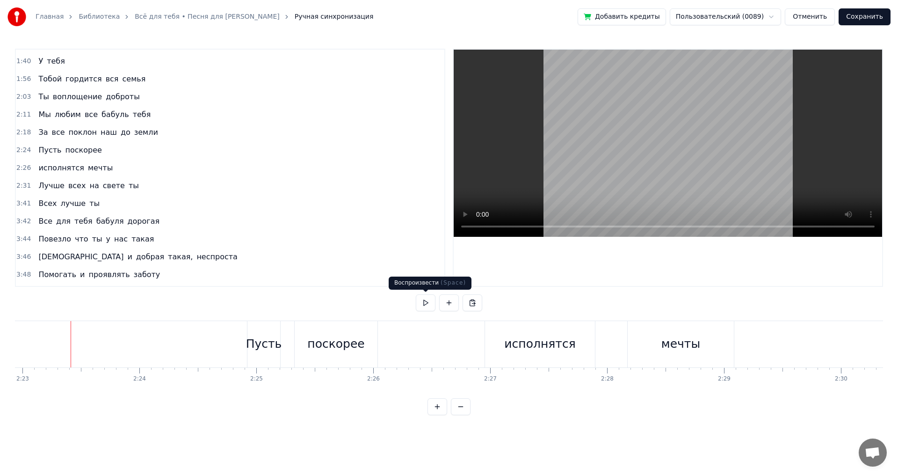
click at [419, 305] on button at bounding box center [426, 302] width 20 height 17
drag, startPoint x: 577, startPoint y: 343, endPoint x: 583, endPoint y: 344, distance: 6.6
click at [577, 343] on div "исполнятся" at bounding box center [540, 344] width 110 height 46
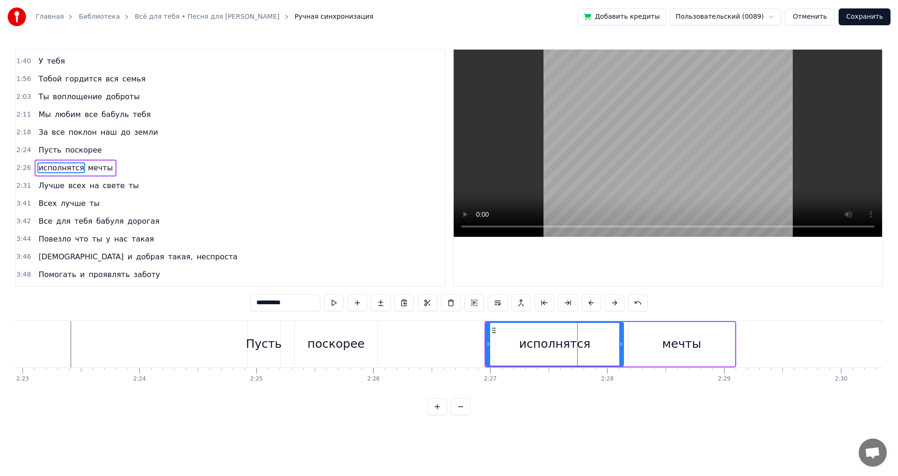
drag, startPoint x: 599, startPoint y: 344, endPoint x: 621, endPoint y: 344, distance: 22.9
click at [621, 344] on icon at bounding box center [621, 343] width 4 height 7
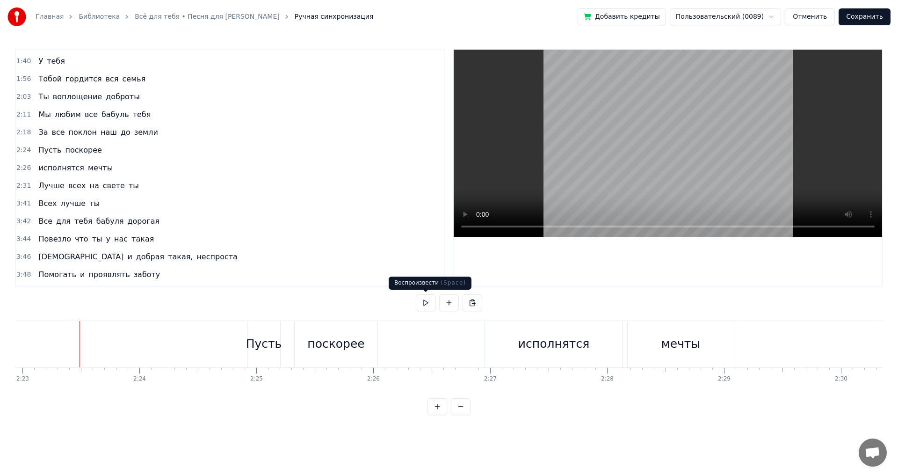
click at [421, 302] on button at bounding box center [426, 302] width 20 height 17
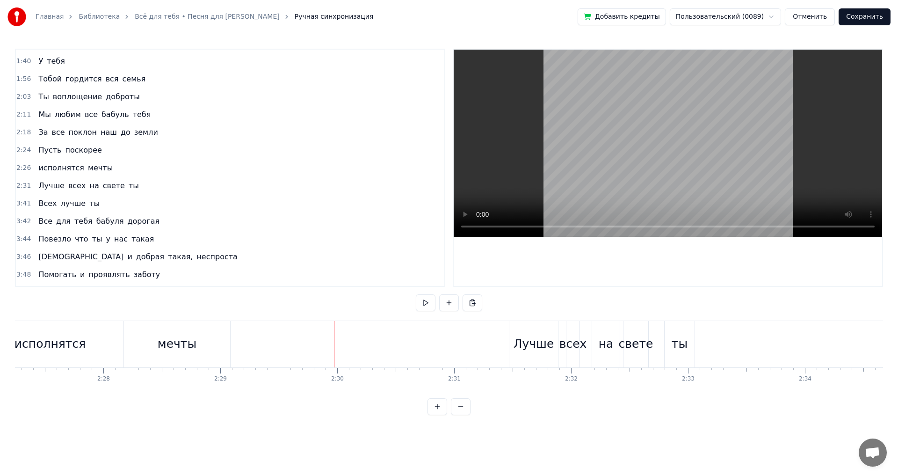
scroll to position [0, 17106]
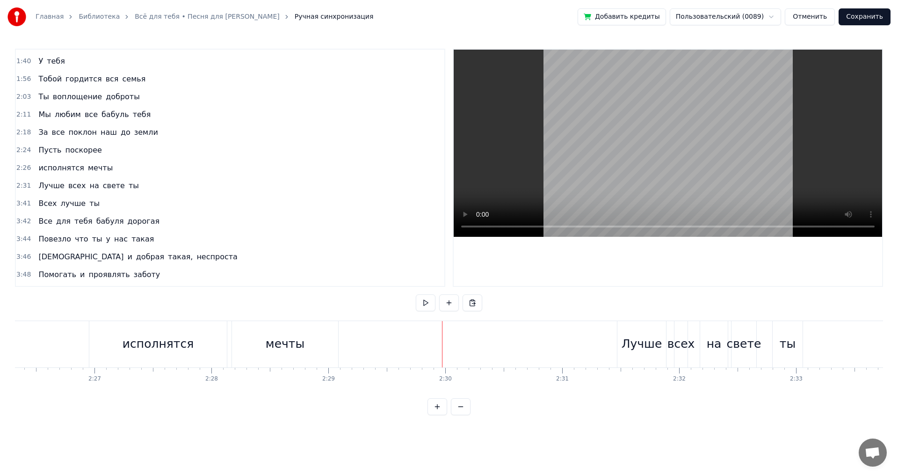
click at [296, 333] on div "мечты" at bounding box center [285, 344] width 106 height 46
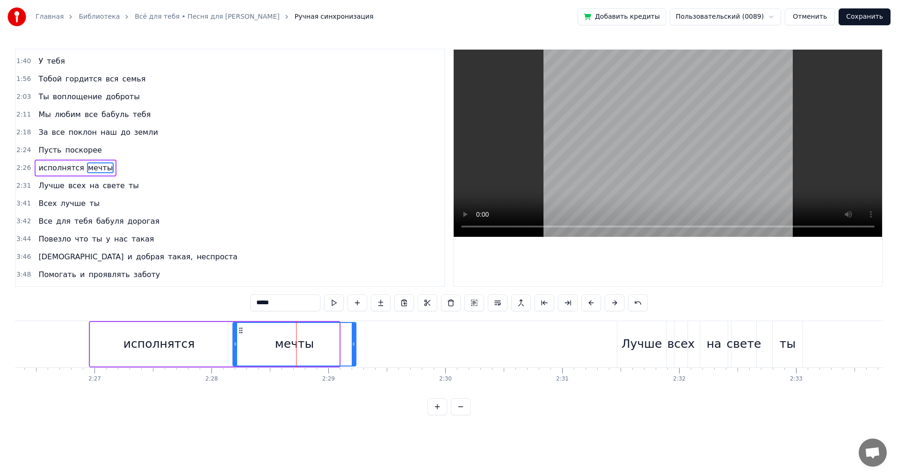
drag, startPoint x: 337, startPoint y: 344, endPoint x: 464, endPoint y: 368, distance: 129.4
click at [355, 344] on icon at bounding box center [354, 343] width 4 height 7
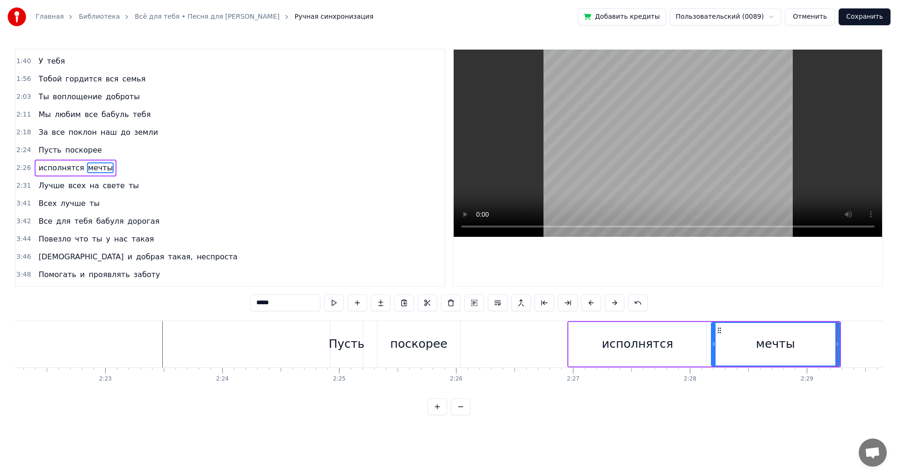
scroll to position [0, 16565]
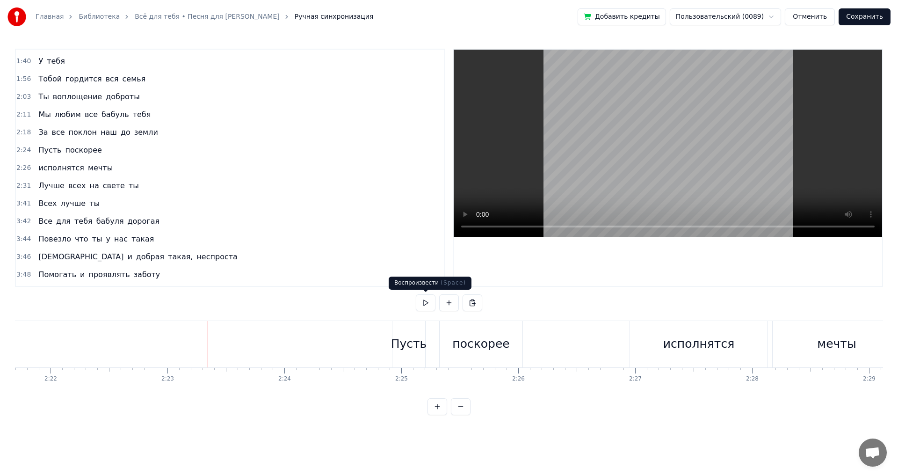
click at [425, 301] on button at bounding box center [426, 302] width 20 height 17
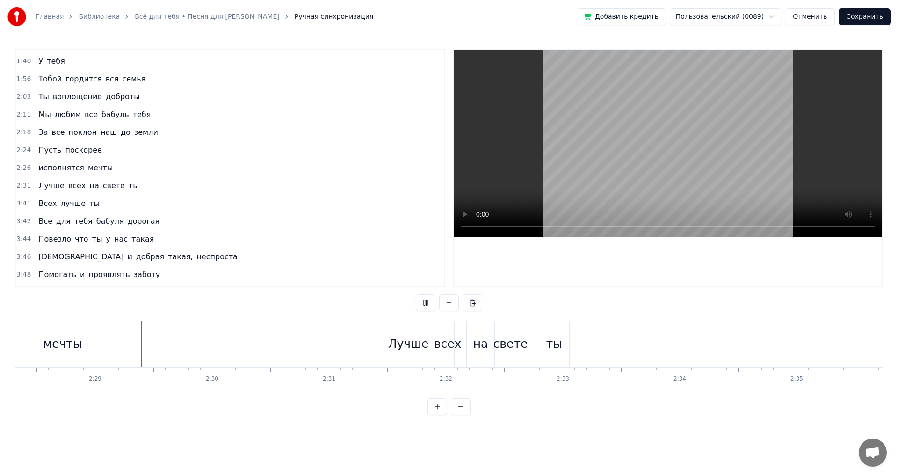
scroll to position [0, 17347]
click at [425, 301] on button at bounding box center [426, 302] width 20 height 17
click at [529, 357] on div "Лучше всех на свете ты" at bounding box center [470, 344] width 188 height 46
